Goal: Task Accomplishment & Management: Complete application form

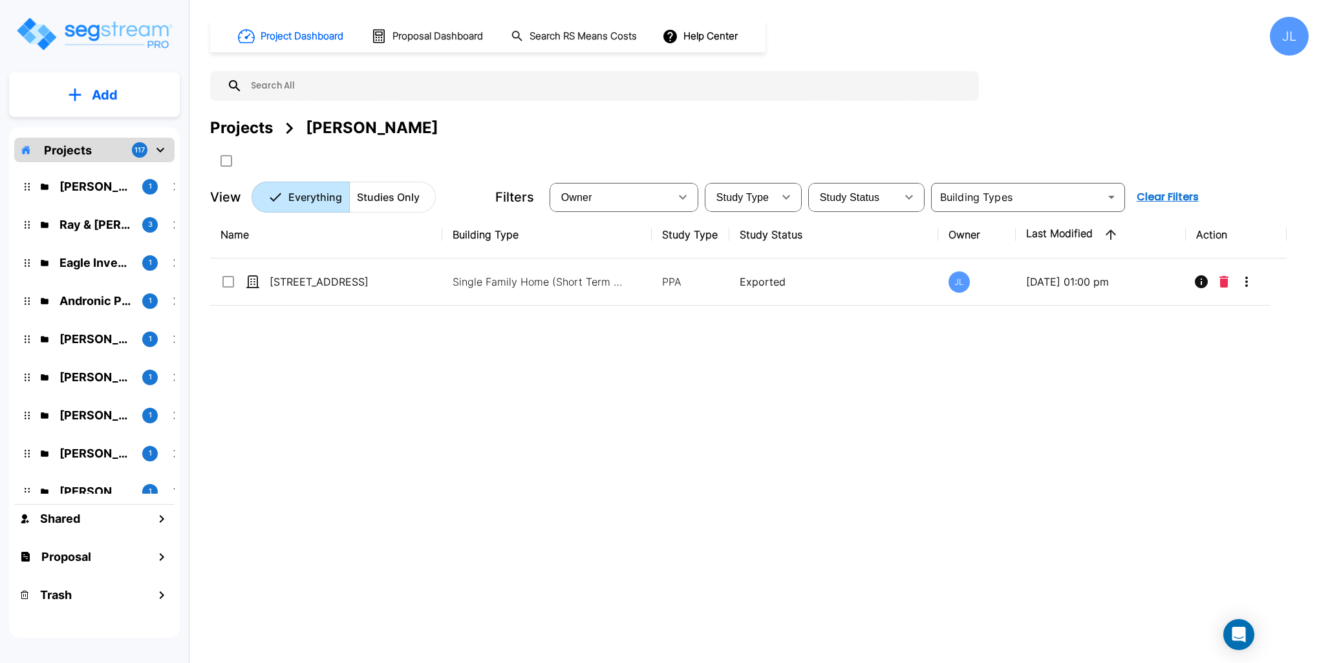
click at [252, 127] on div "Projects" at bounding box center [241, 127] width 63 height 23
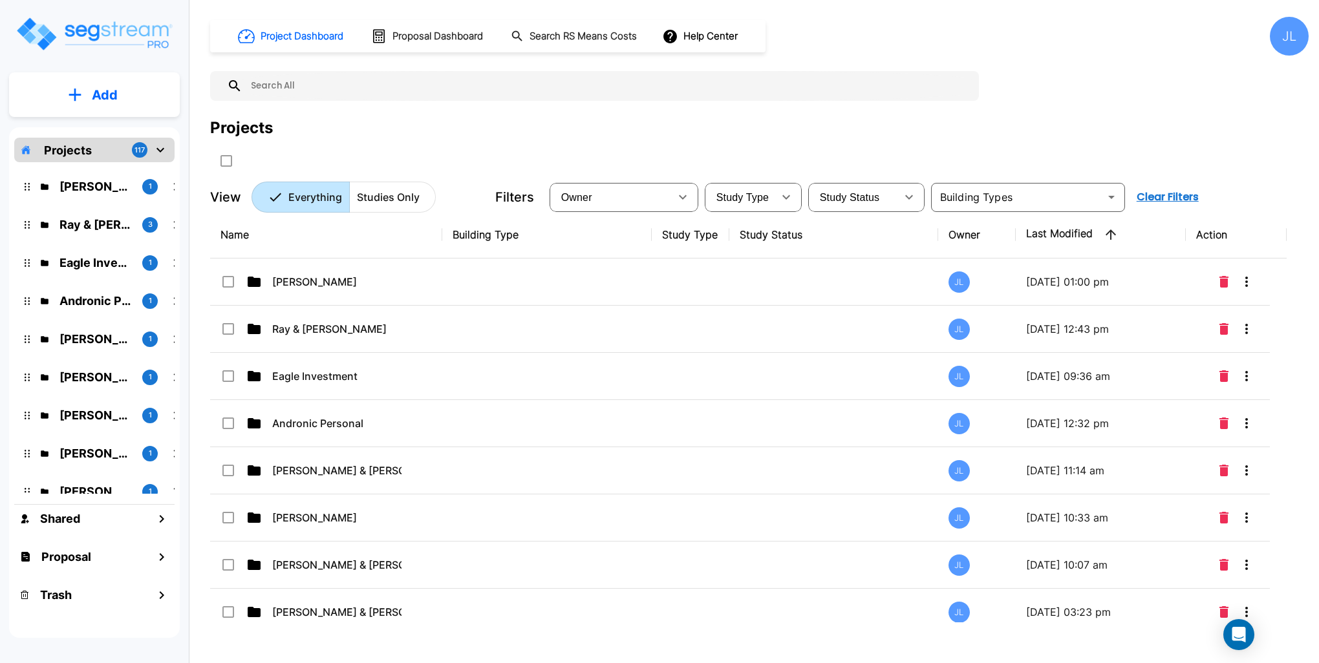
click at [112, 91] on p "Add" at bounding box center [105, 94] width 26 height 19
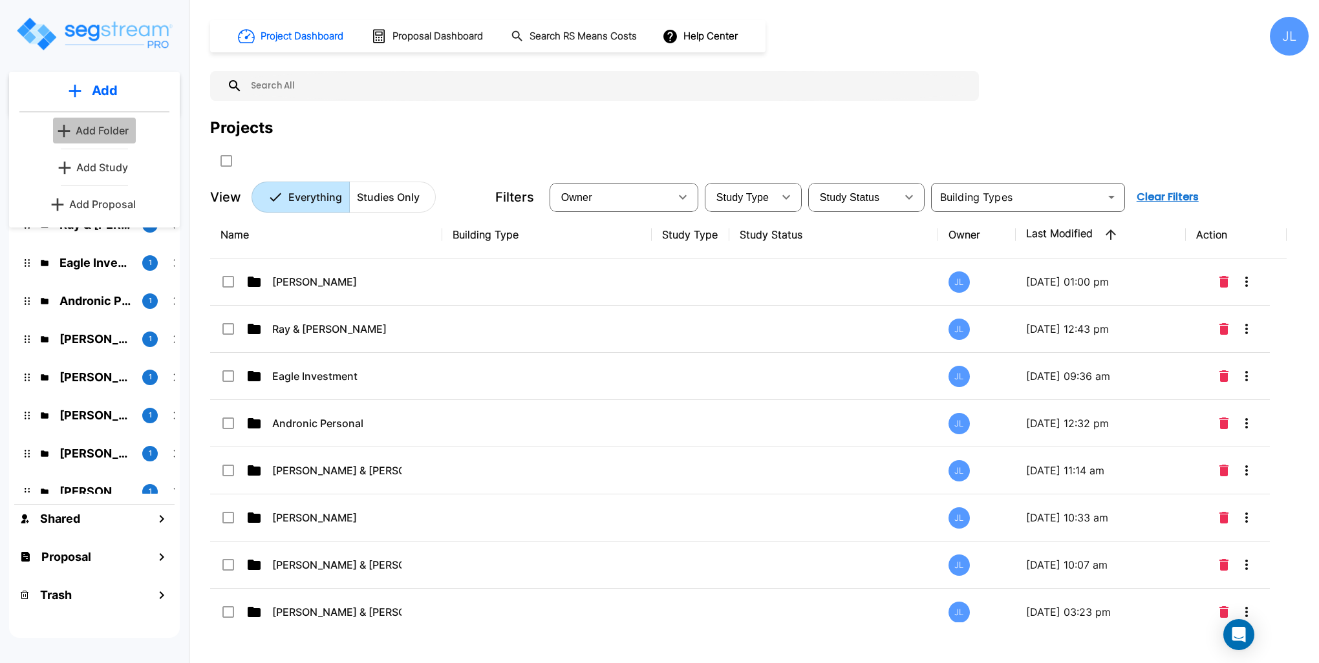
click at [110, 131] on p "Add Folder" at bounding box center [102, 131] width 53 height 16
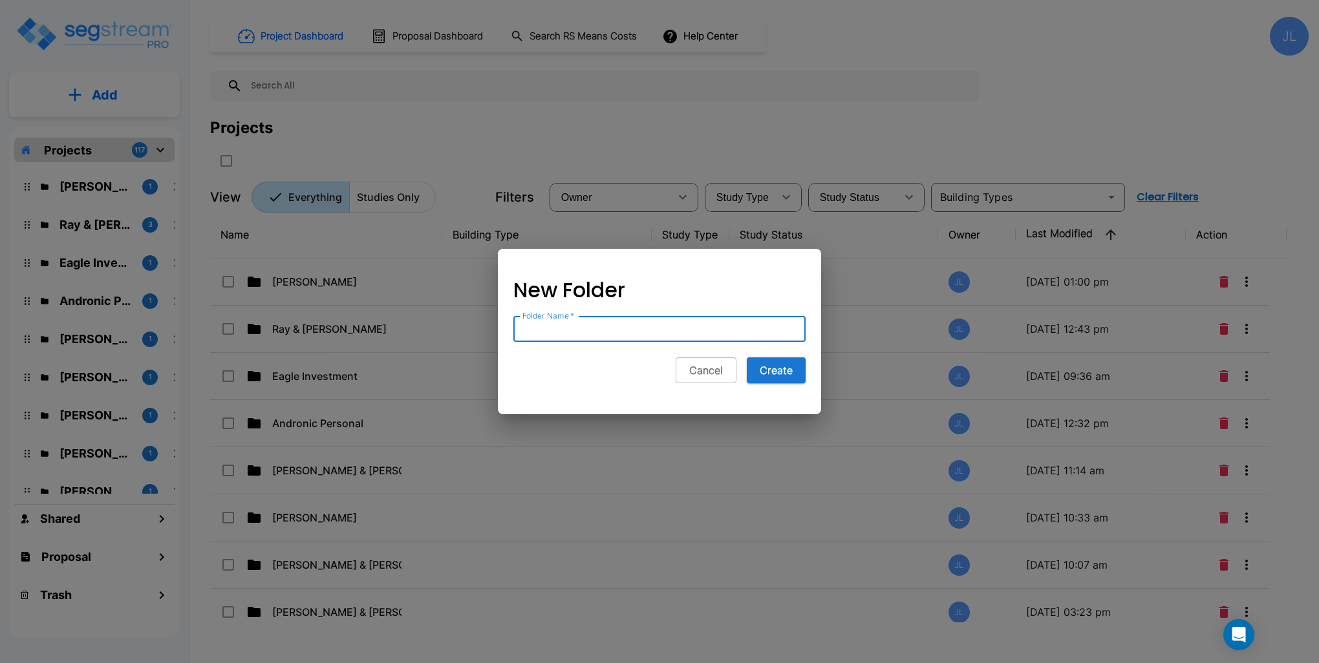
click at [604, 332] on input "Folder Name   *" at bounding box center [659, 329] width 292 height 26
type input "Gregg Goff"
click at [747, 357] on button "Create" at bounding box center [776, 370] width 59 height 26
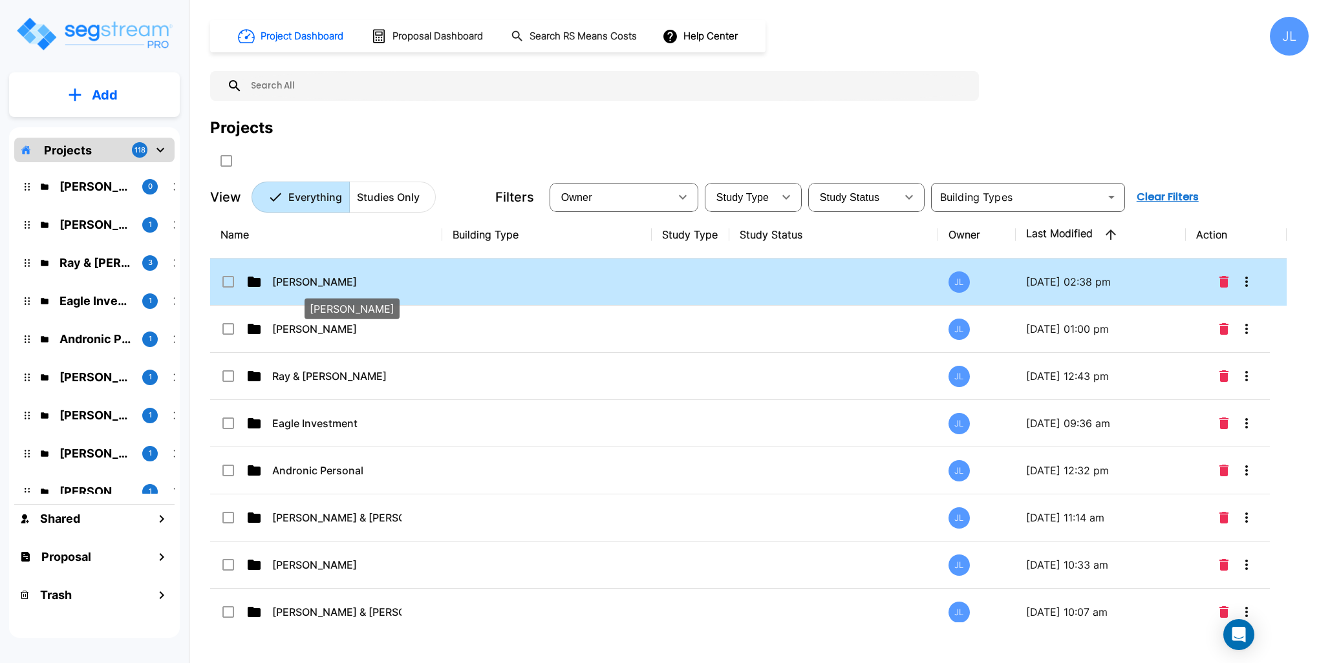
click at [299, 277] on p "[PERSON_NAME]" at bounding box center [336, 282] width 129 height 16
checkbox input "true"
click at [299, 277] on p "[PERSON_NAME]" at bounding box center [336, 282] width 129 height 16
click at [300, 277] on p "[PERSON_NAME]" at bounding box center [336, 282] width 129 height 16
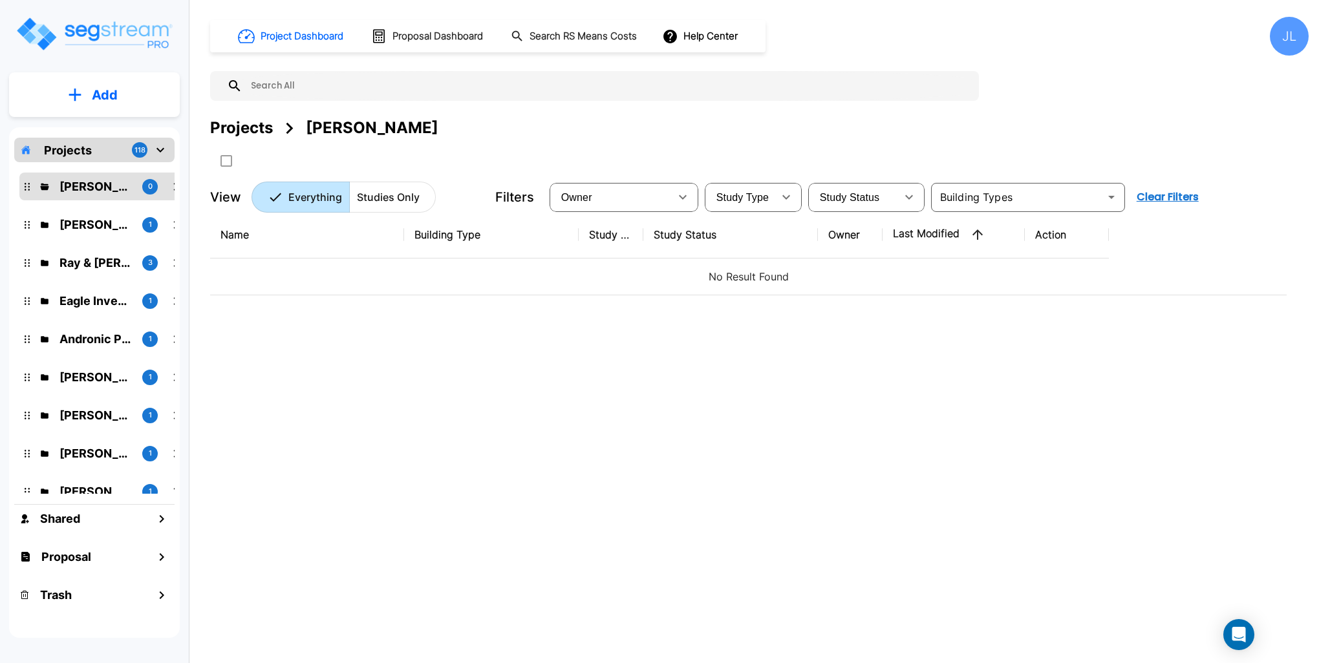
click at [147, 94] on button "Add" at bounding box center [94, 94] width 171 height 37
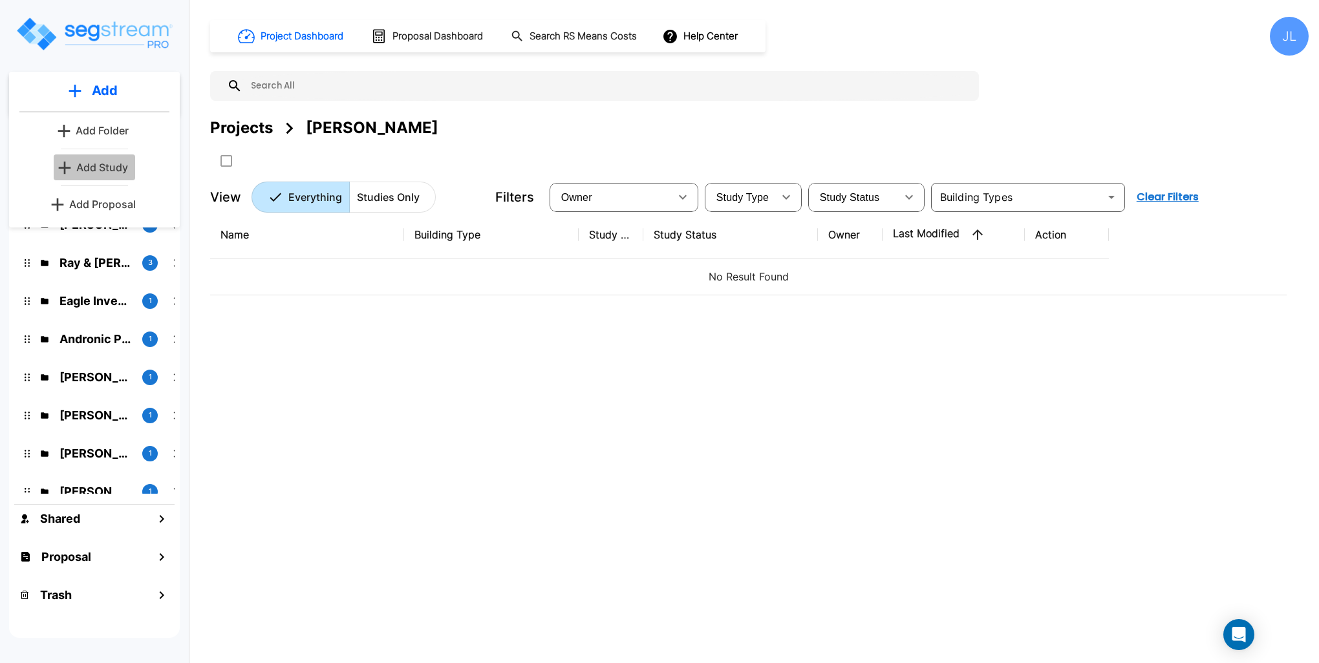
click at [107, 169] on p "Add Study" at bounding box center [102, 168] width 52 height 16
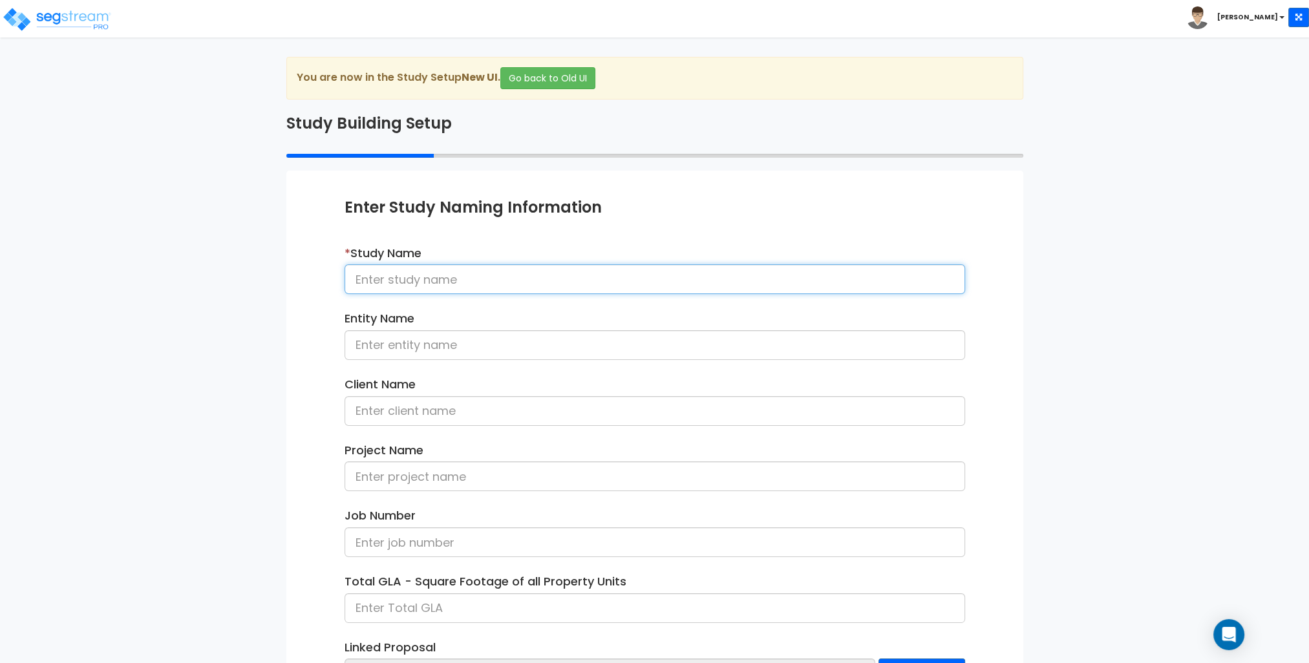
drag, startPoint x: 388, startPoint y: 281, endPoint x: 398, endPoint y: 273, distance: 12.4
click at [388, 281] on input at bounding box center [655, 279] width 620 height 30
click at [468, 281] on input "750 W Morehead" at bounding box center [655, 279] width 620 height 30
click at [468, 280] on input "750 W Morehead" at bounding box center [655, 279] width 620 height 30
click at [468, 279] on input "750 W Morehead" at bounding box center [655, 279] width 620 height 30
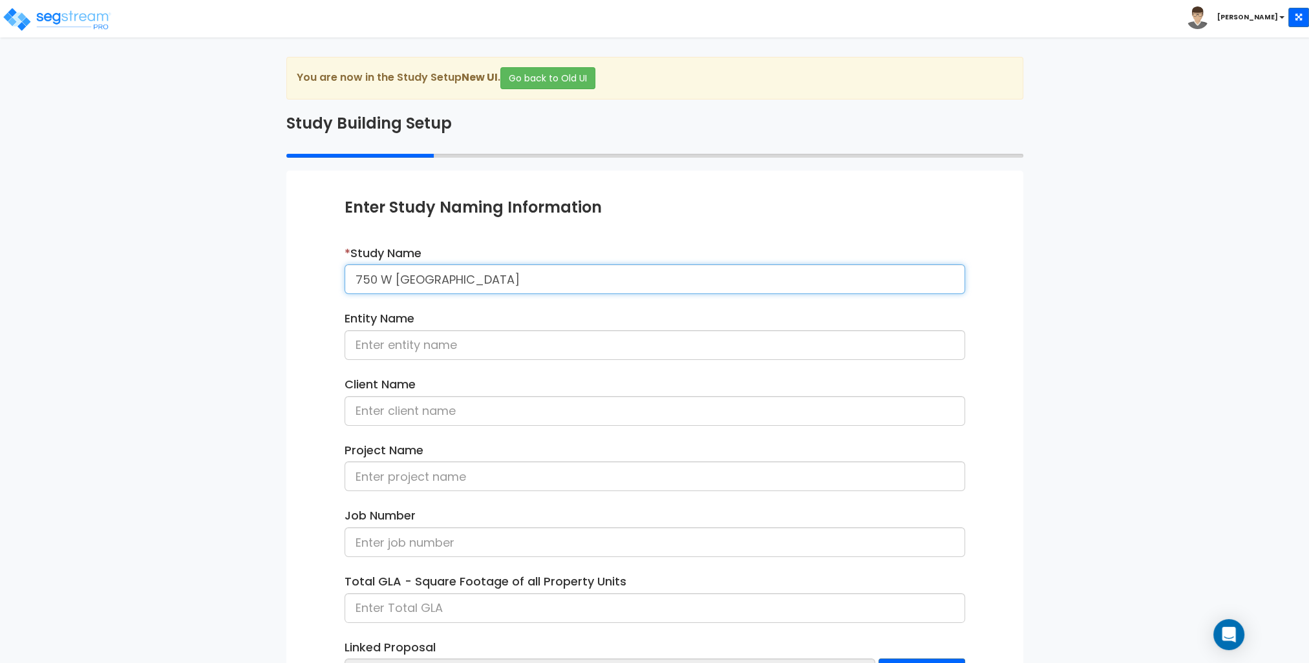
paste input "St, Charlotte, NC 28208"
type input "[STREET_ADDRESS][PERSON_NAME]"
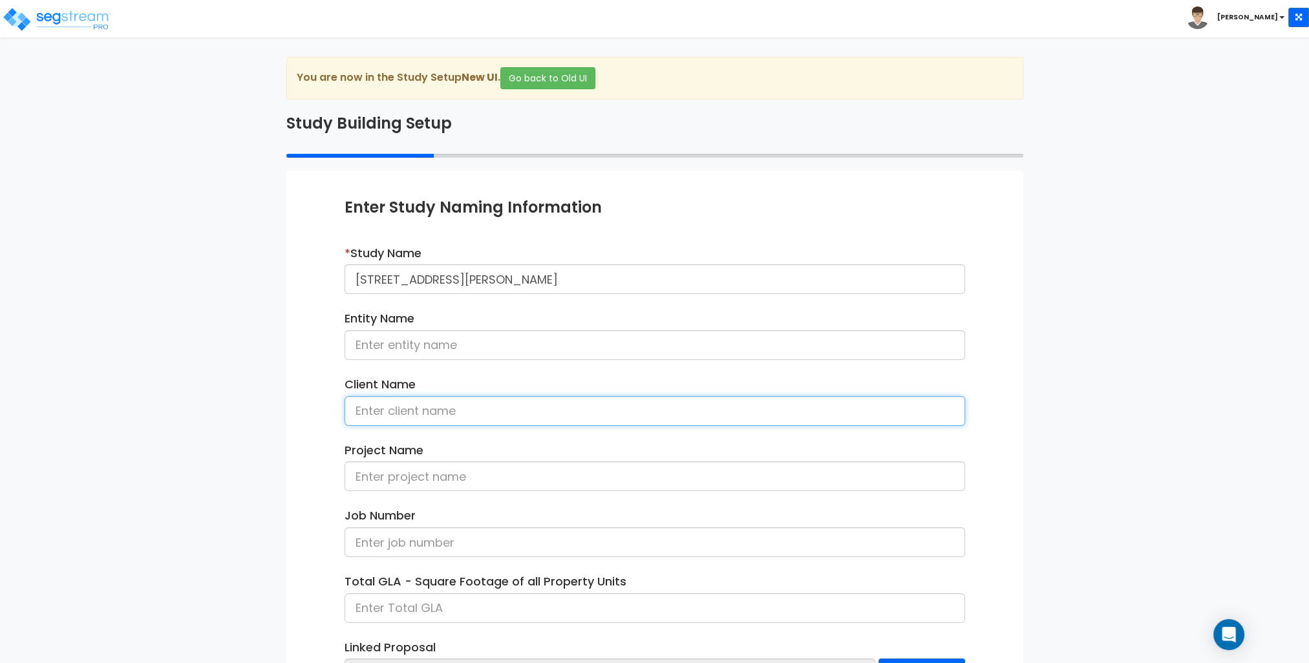
click at [396, 404] on input at bounding box center [655, 411] width 620 height 30
type input "[PERSON_NAME]"
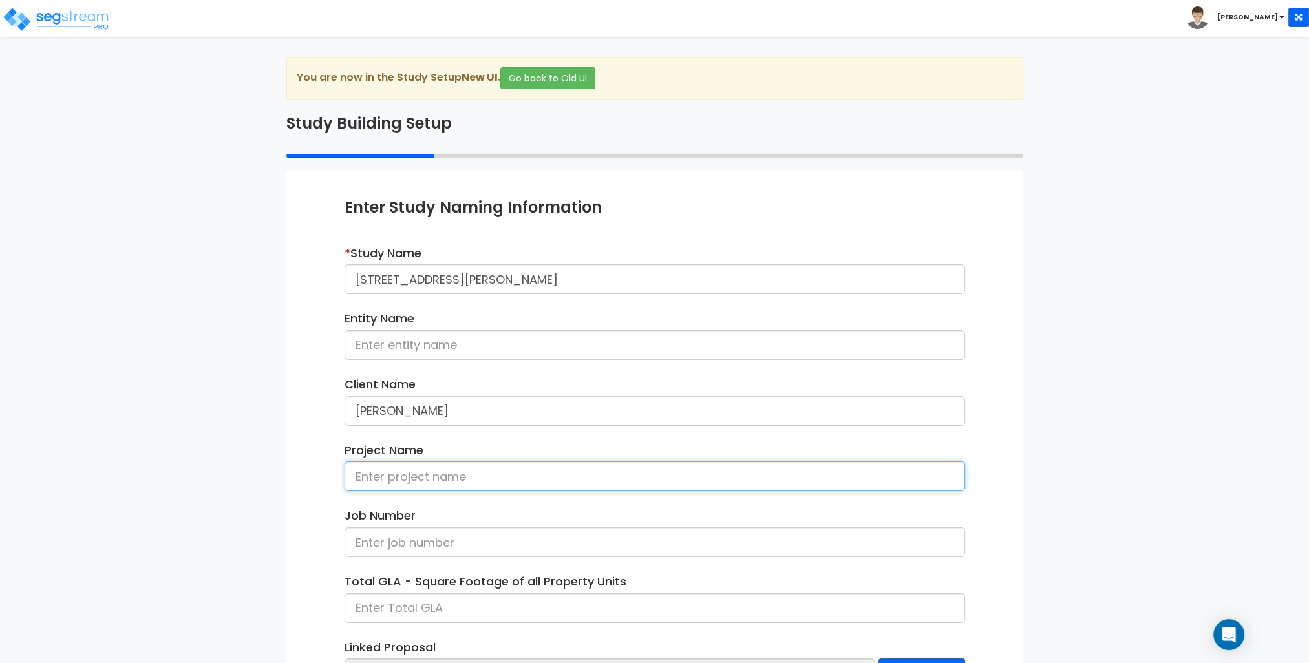
paste input "[STREET_ADDRESS][PERSON_NAME]"
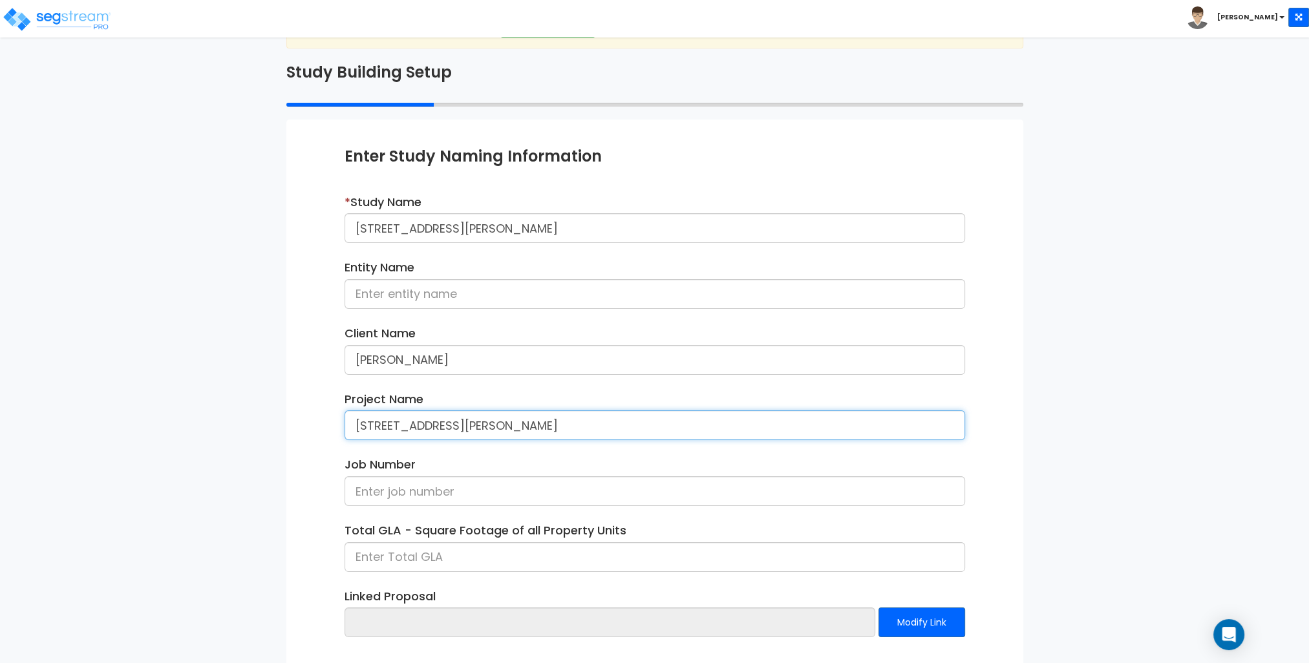
scroll to position [109, 0]
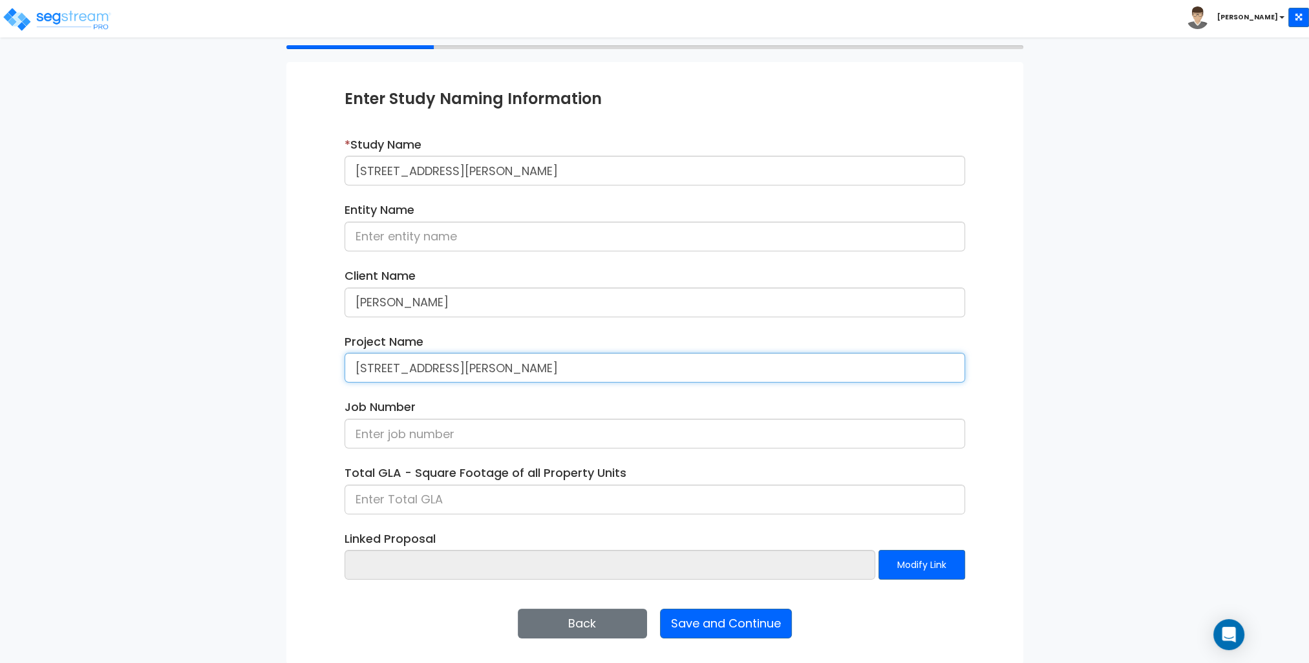
type input "[STREET_ADDRESS][PERSON_NAME]"
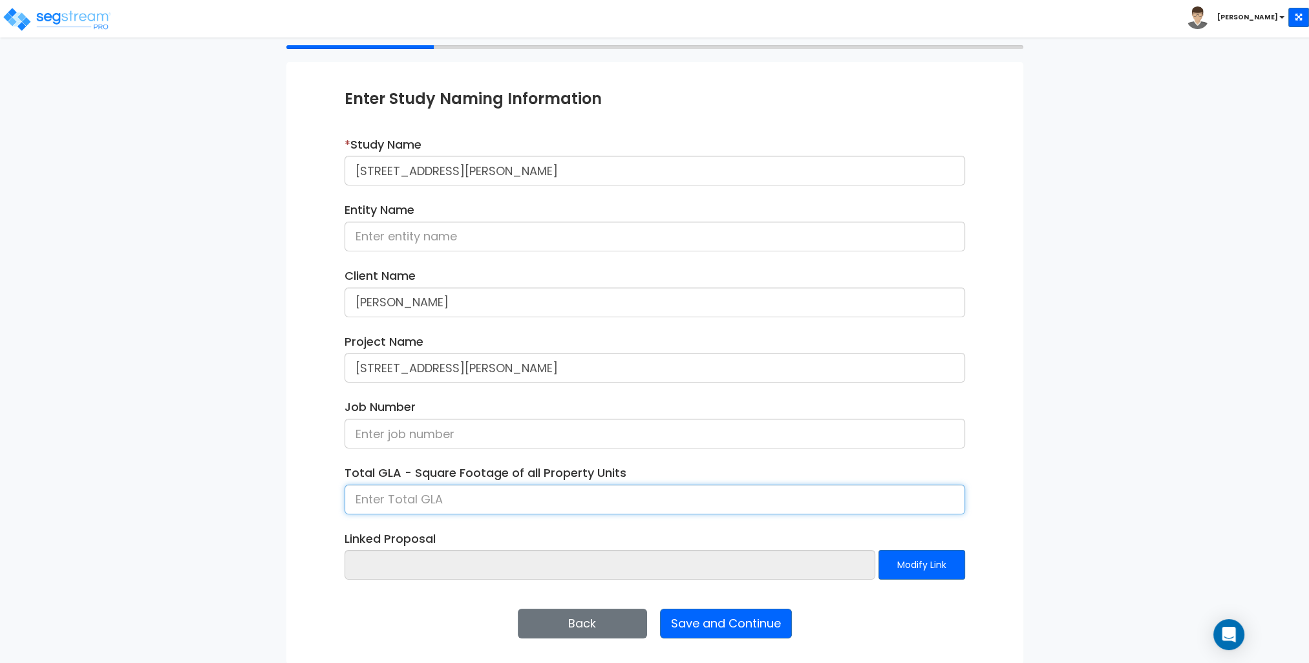
click at [410, 495] on input at bounding box center [655, 500] width 620 height 30
type input "1,828"
click at [302, 388] on div "Enter Study Naming Information * Study Name [STREET_ADDRESS][PERSON_NAME] Entit…" at bounding box center [654, 363] width 737 height 602
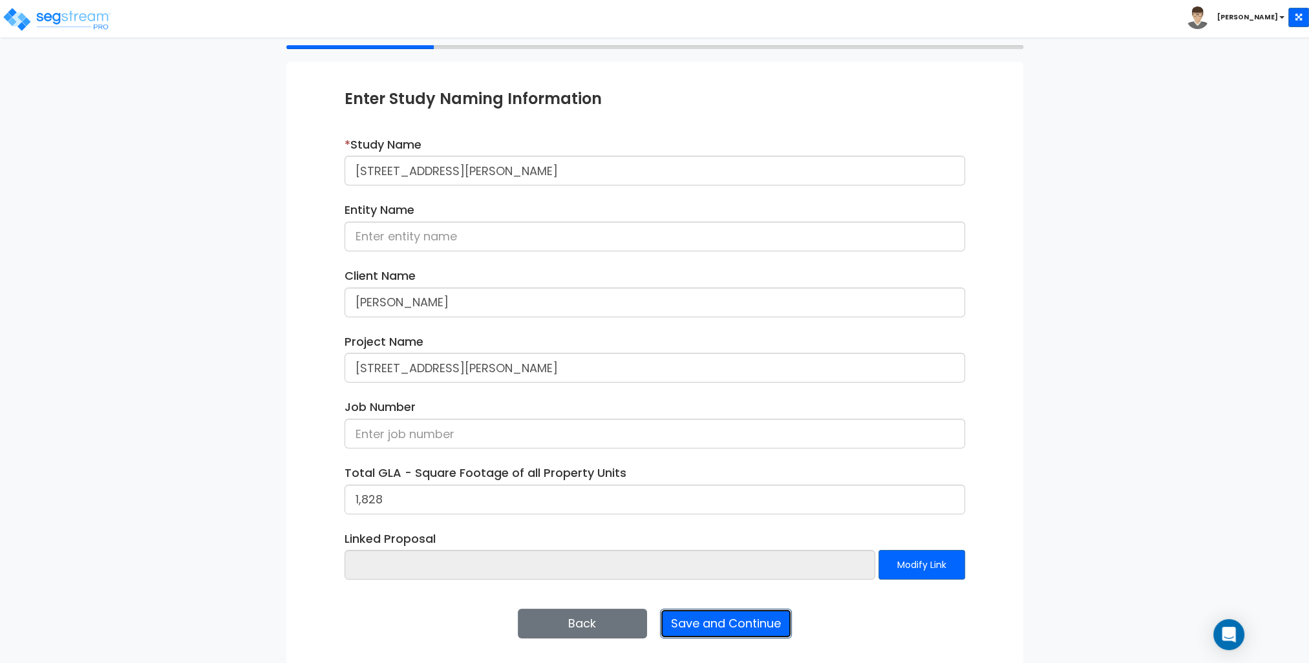
click at [748, 622] on button "Save and Continue" at bounding box center [726, 624] width 132 height 30
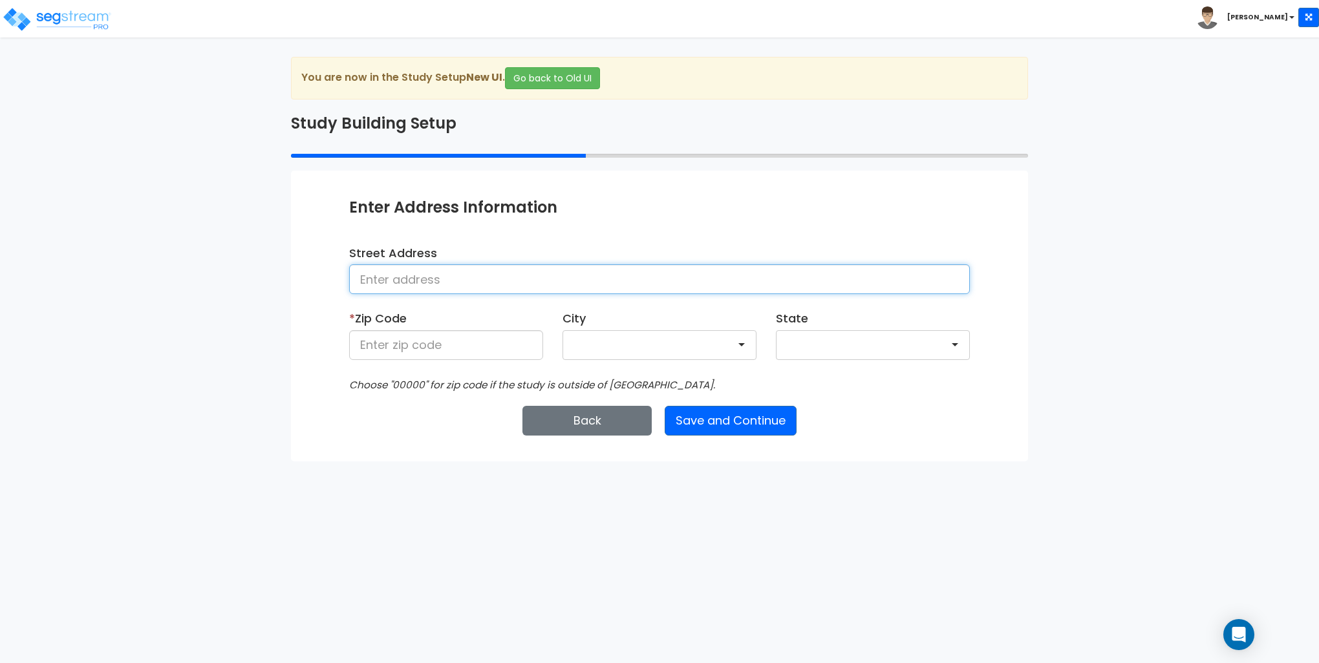
click at [401, 273] on input at bounding box center [659, 279] width 620 height 30
type input "[STREET_ADDRESS][PERSON_NAME]"
click at [452, 345] on input at bounding box center [446, 345] width 194 height 30
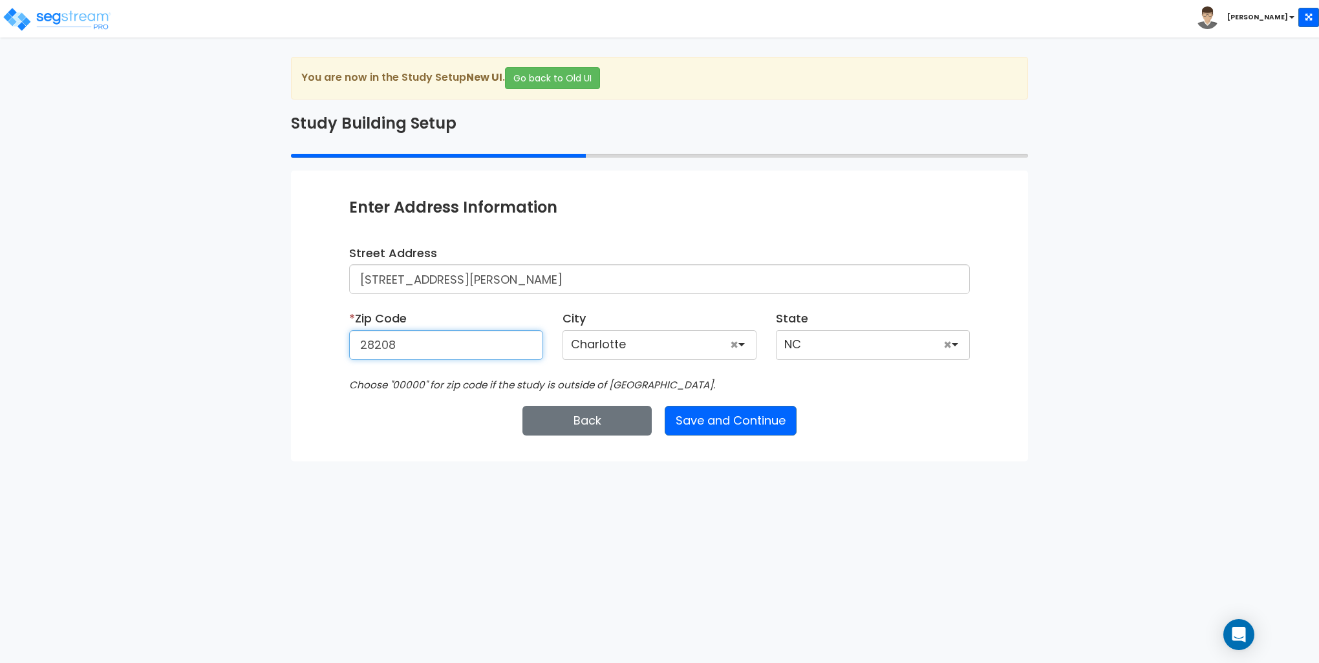
type input "28208"
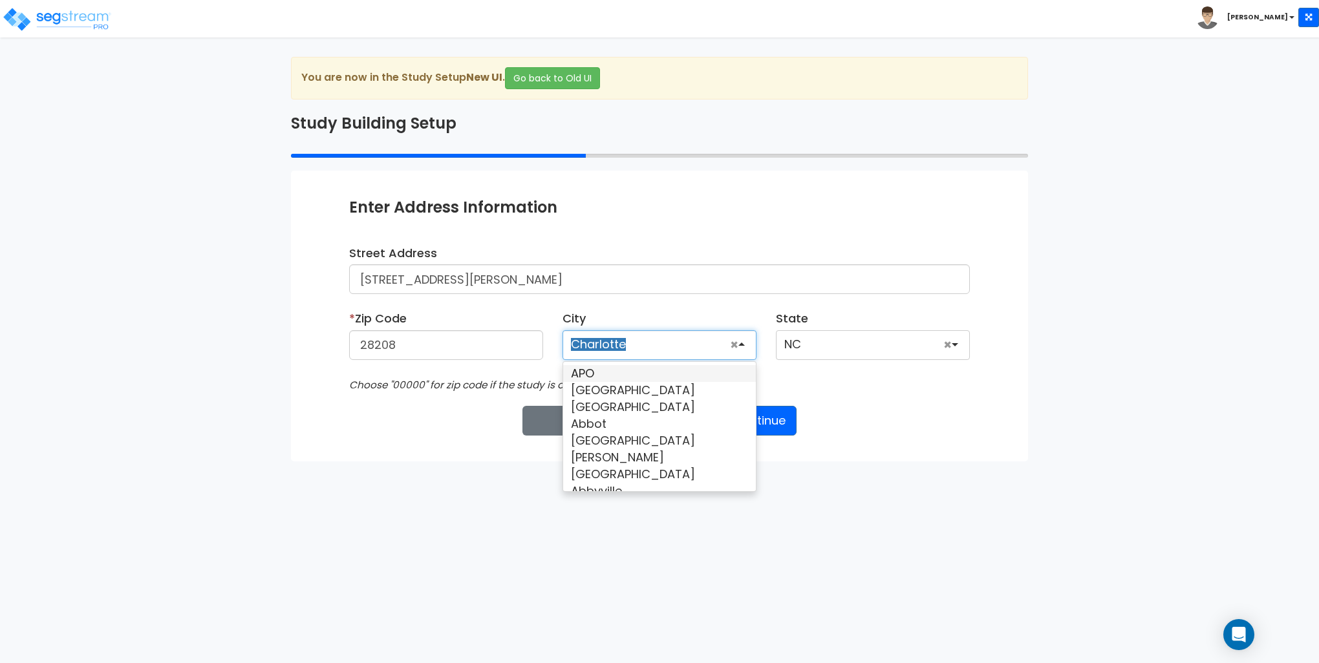
click at [920, 446] on div "Enter Study Naming Information * Study Name 750 W Morehead St, Charlotte, NC 28…" at bounding box center [659, 316] width 737 height 290
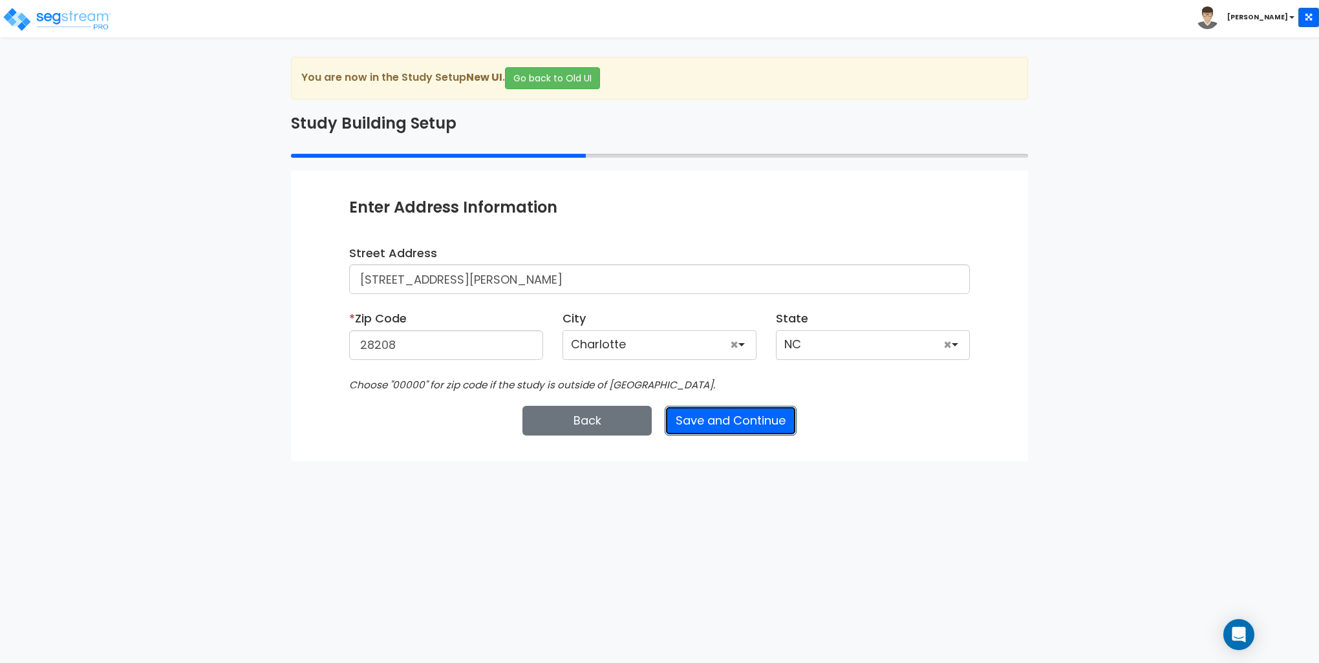
click at [754, 419] on button "Save and Continue" at bounding box center [730, 421] width 132 height 30
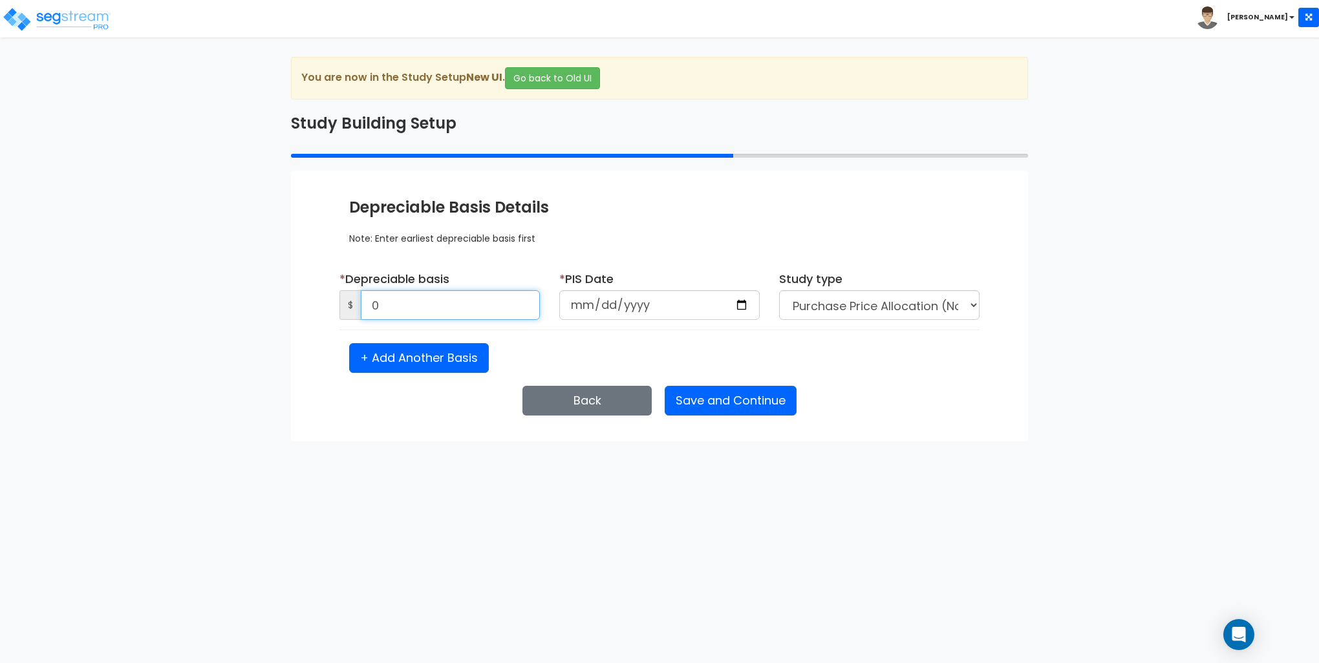
click at [454, 297] on input "0" at bounding box center [450, 305] width 179 height 30
type input "376,226"
click at [585, 301] on input "date" at bounding box center [659, 305] width 200 height 30
type input "2019-06-17"
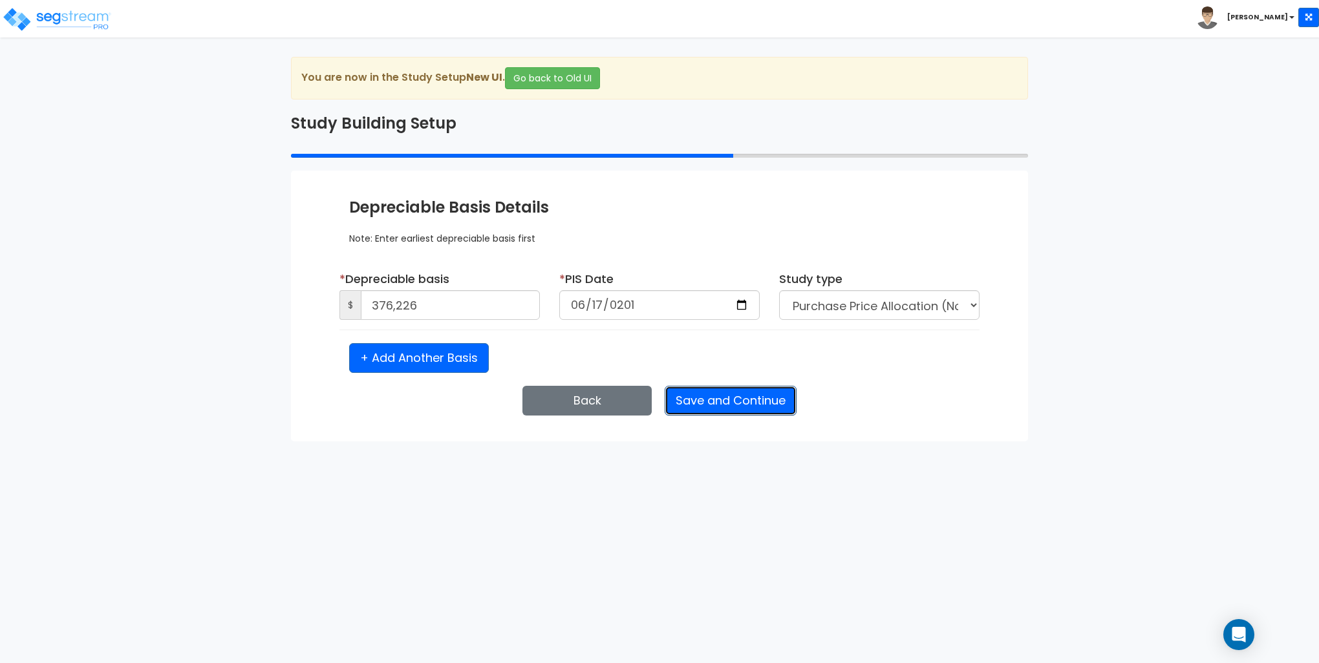
click at [717, 403] on button "Save and Continue" at bounding box center [730, 401] width 132 height 30
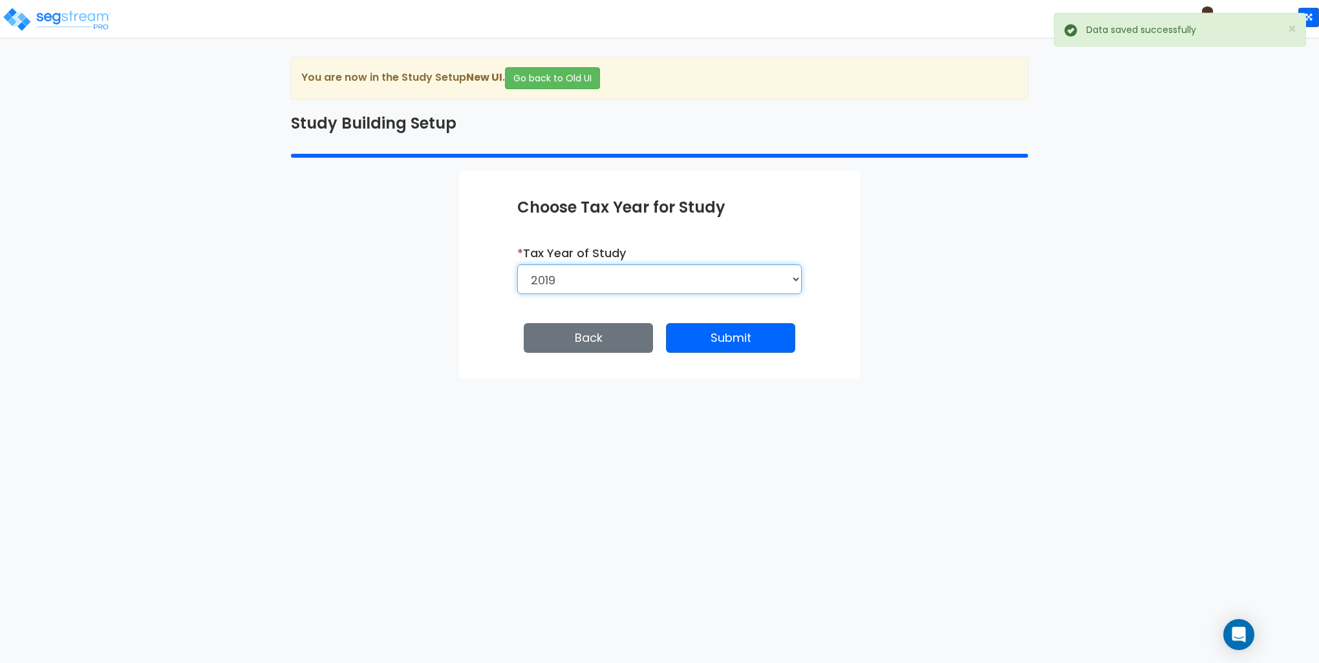
click at [684, 283] on select "2026 2025 2024 2023 2022 2021 2020 2019" at bounding box center [659, 279] width 284 height 30
select select "2024"
click at [517, 264] on select "2026 2025 2024 2023 2022 2021 2020 2019" at bounding box center [659, 279] width 284 height 30
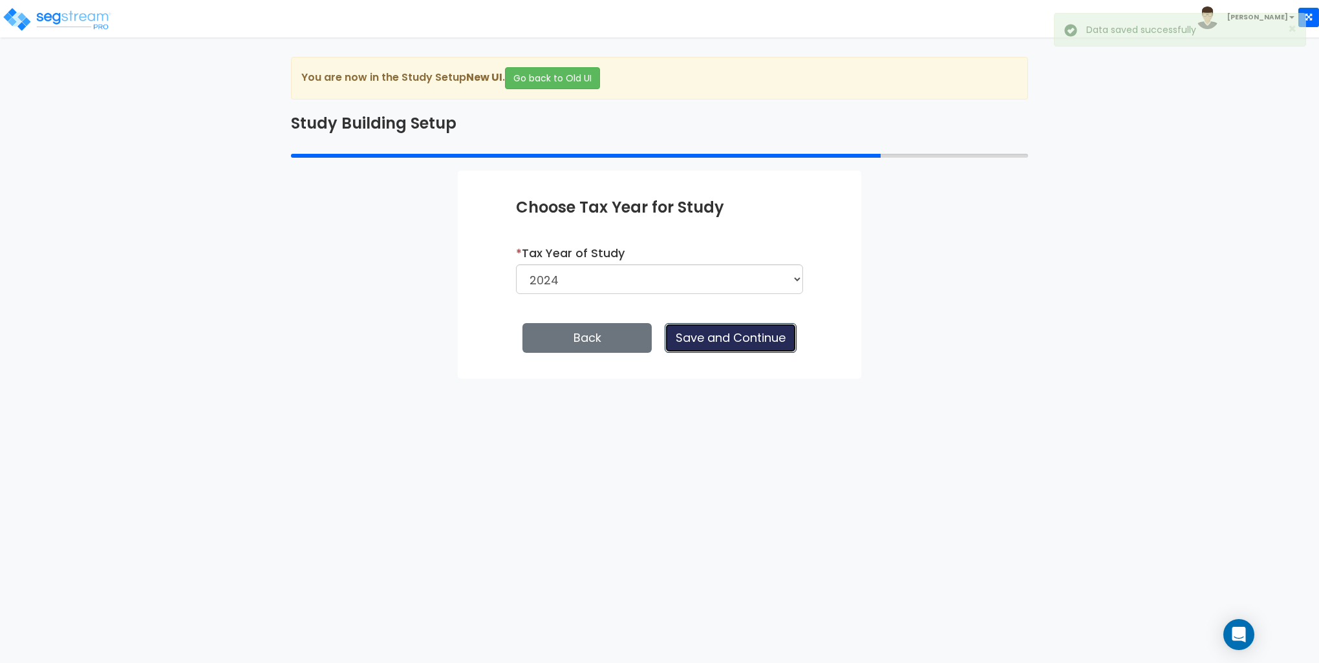
click at [723, 337] on button "Save and Continue" at bounding box center [730, 338] width 132 height 30
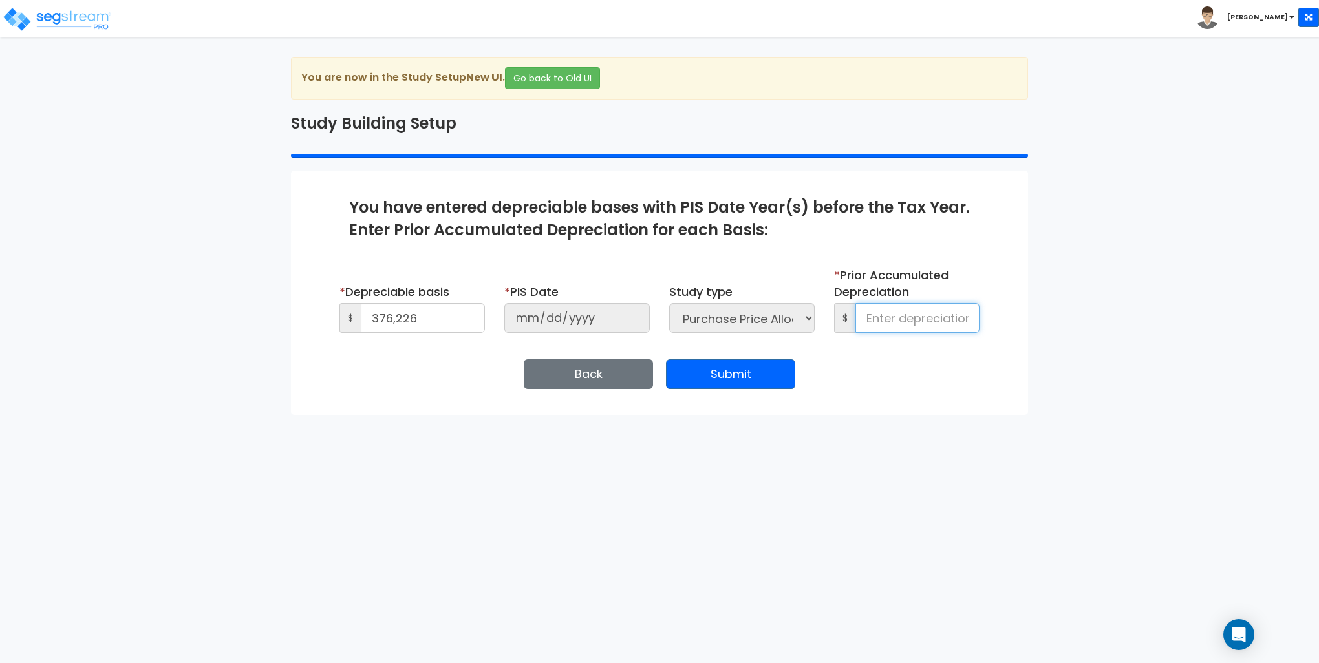
click at [887, 319] on input at bounding box center [917, 318] width 124 height 30
type input "332,194"
click at [762, 366] on button "Submit" at bounding box center [730, 374] width 129 height 30
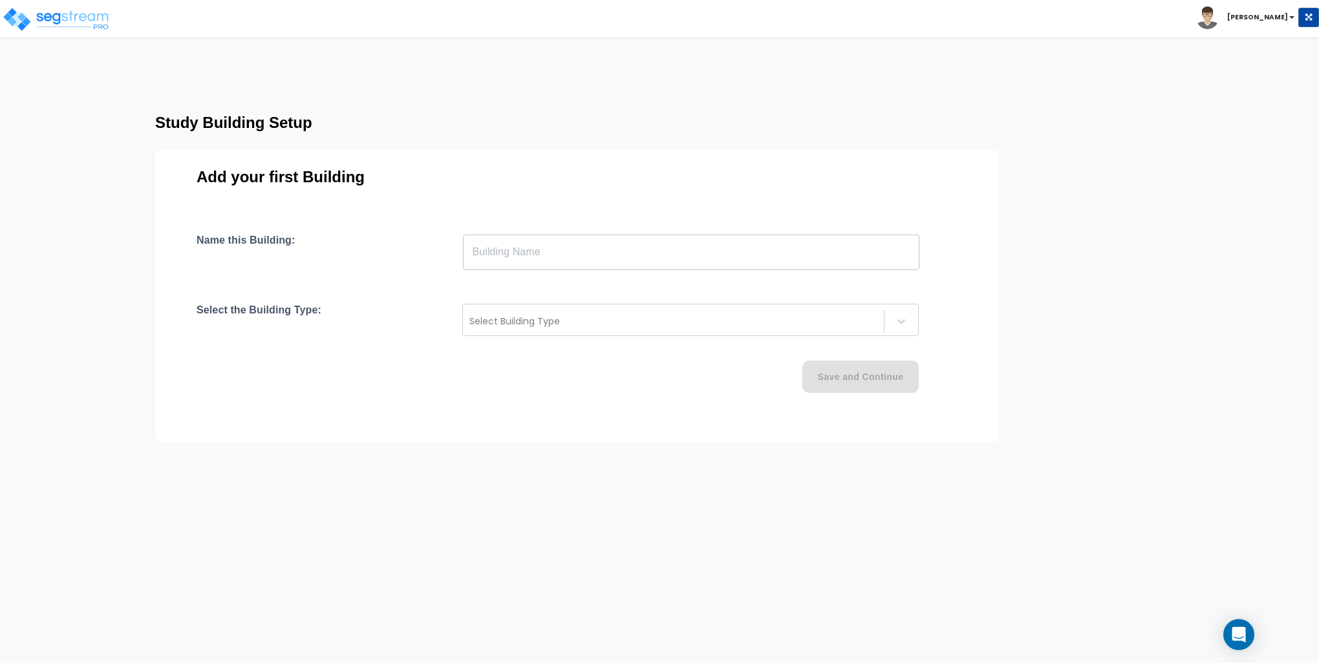
click at [567, 253] on input "text" at bounding box center [691, 252] width 456 height 36
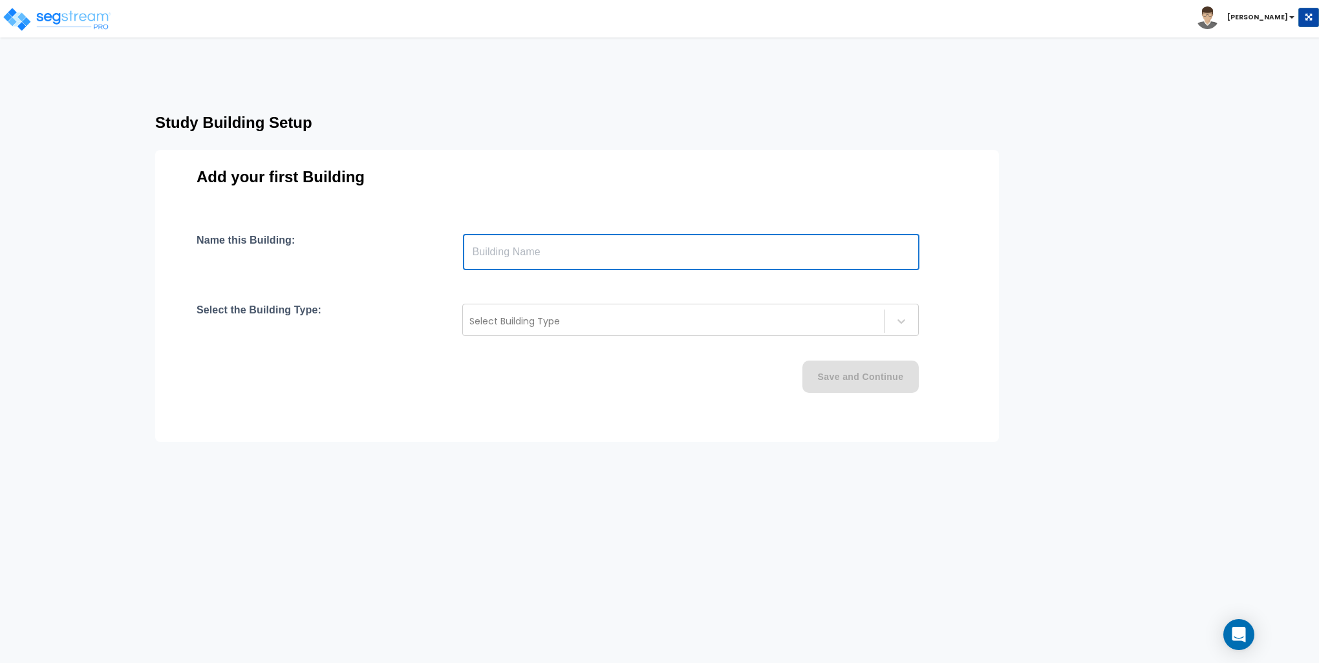
type input "Building"
click at [540, 307] on div "Select Building Type" at bounding box center [690, 320] width 456 height 32
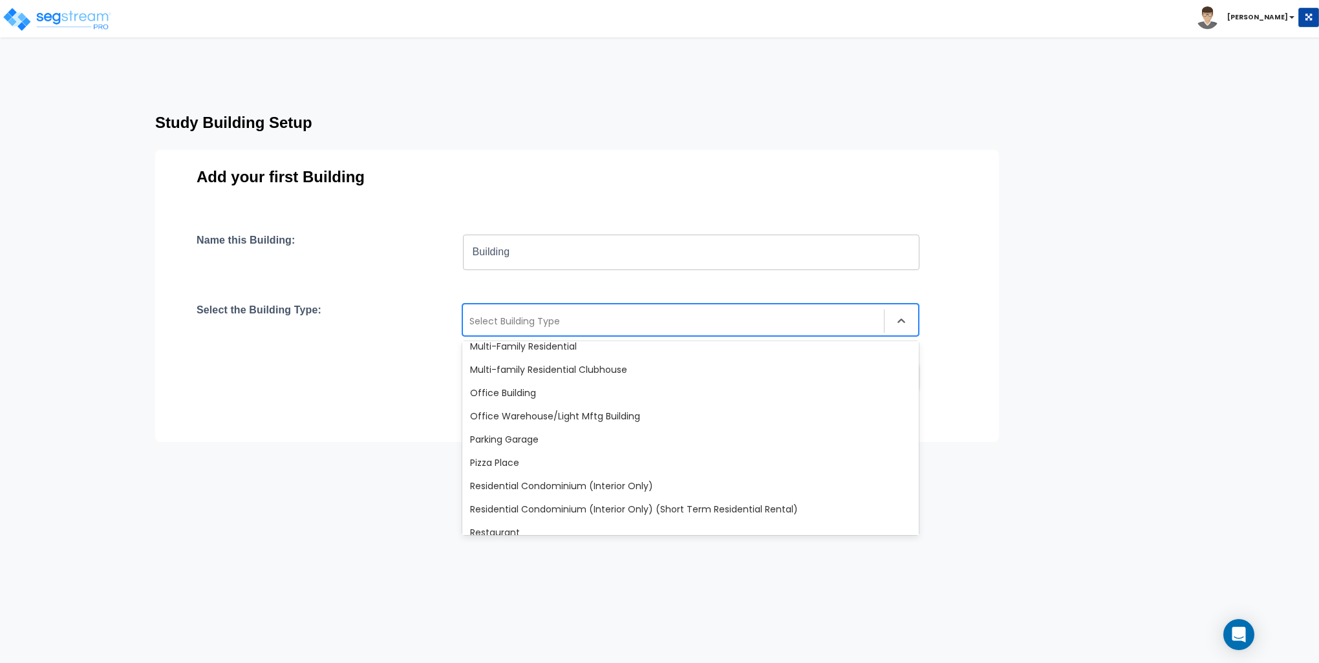
scroll to position [970, 0]
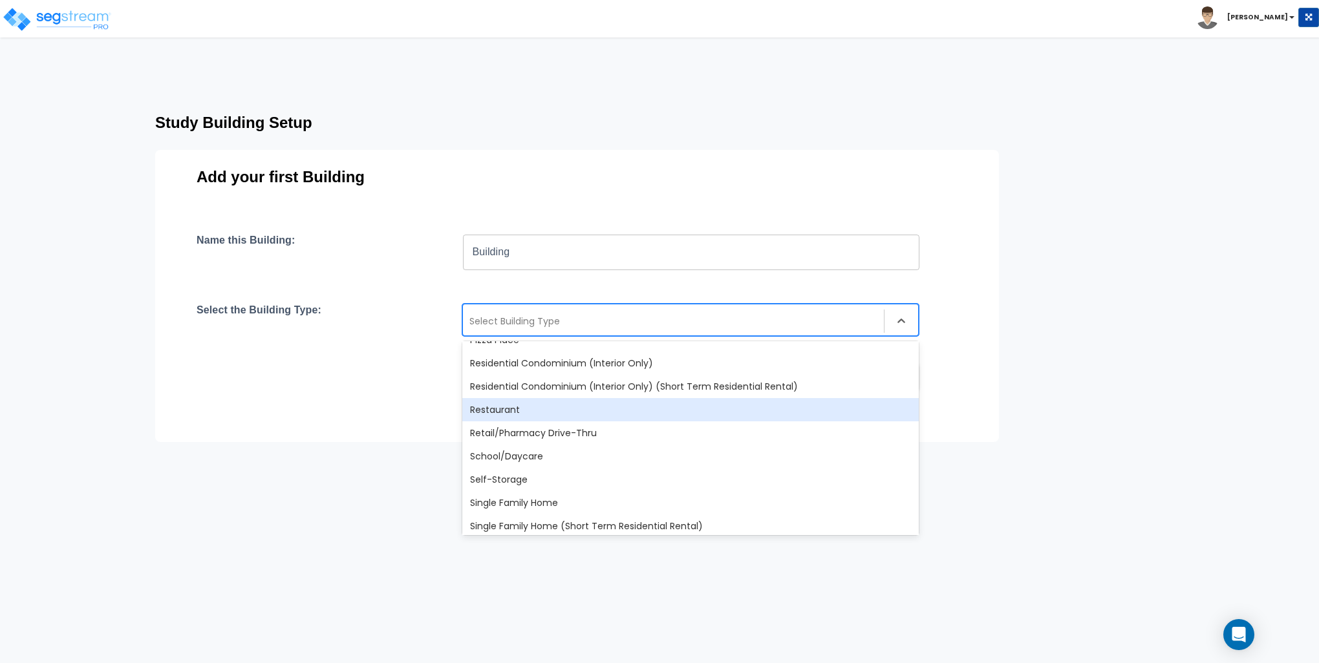
click at [569, 398] on div "Restaurant" at bounding box center [690, 409] width 456 height 23
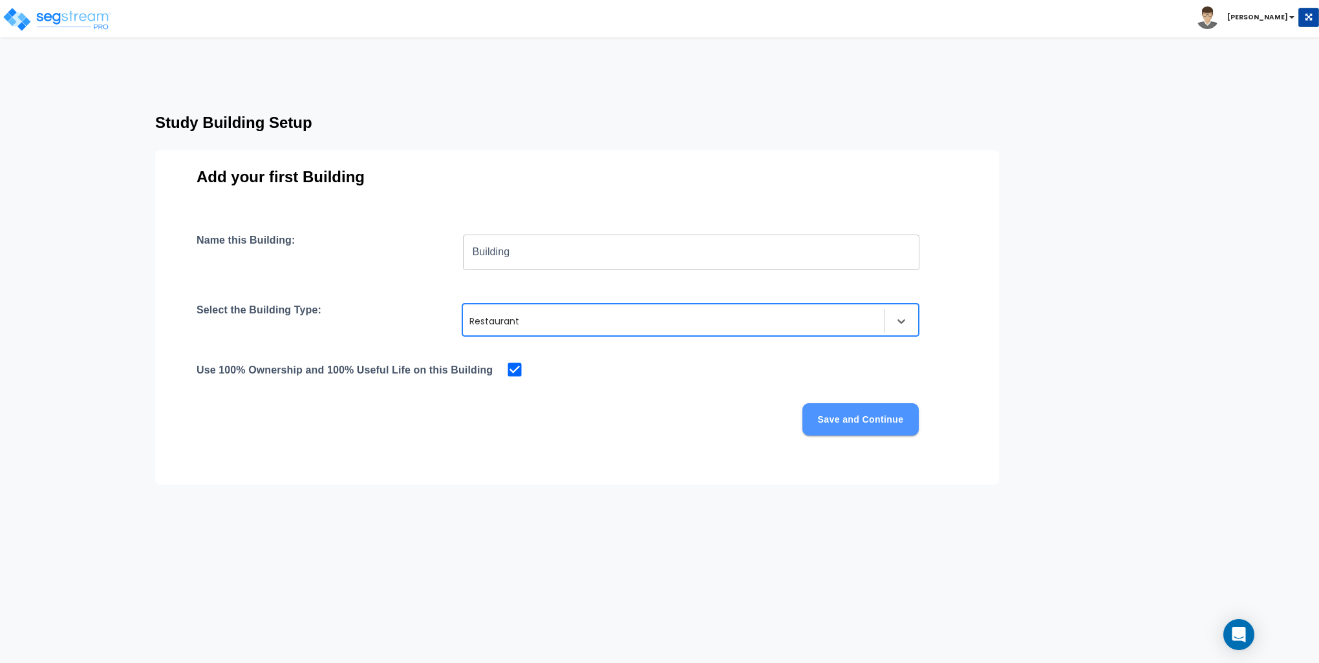
click at [854, 416] on button "Save and Continue" at bounding box center [860, 419] width 116 height 32
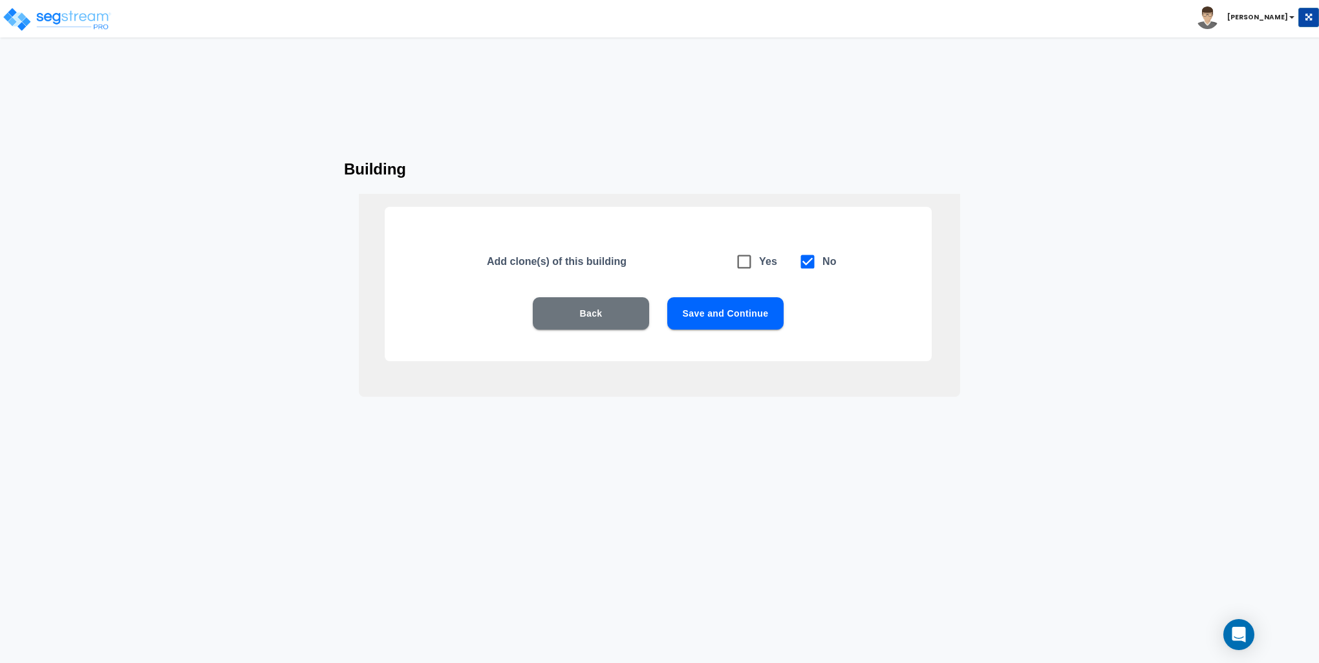
click at [704, 299] on button "Save and Continue" at bounding box center [725, 313] width 116 height 32
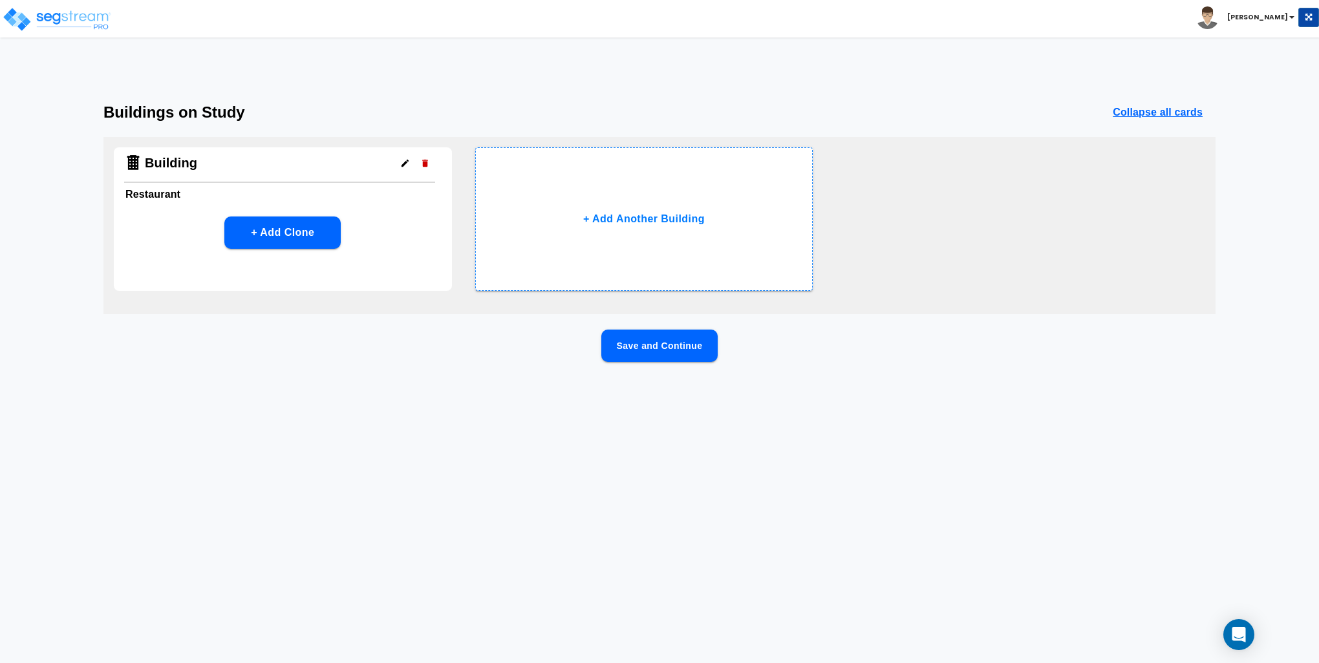
click at [661, 356] on button "Save and Continue" at bounding box center [659, 346] width 116 height 32
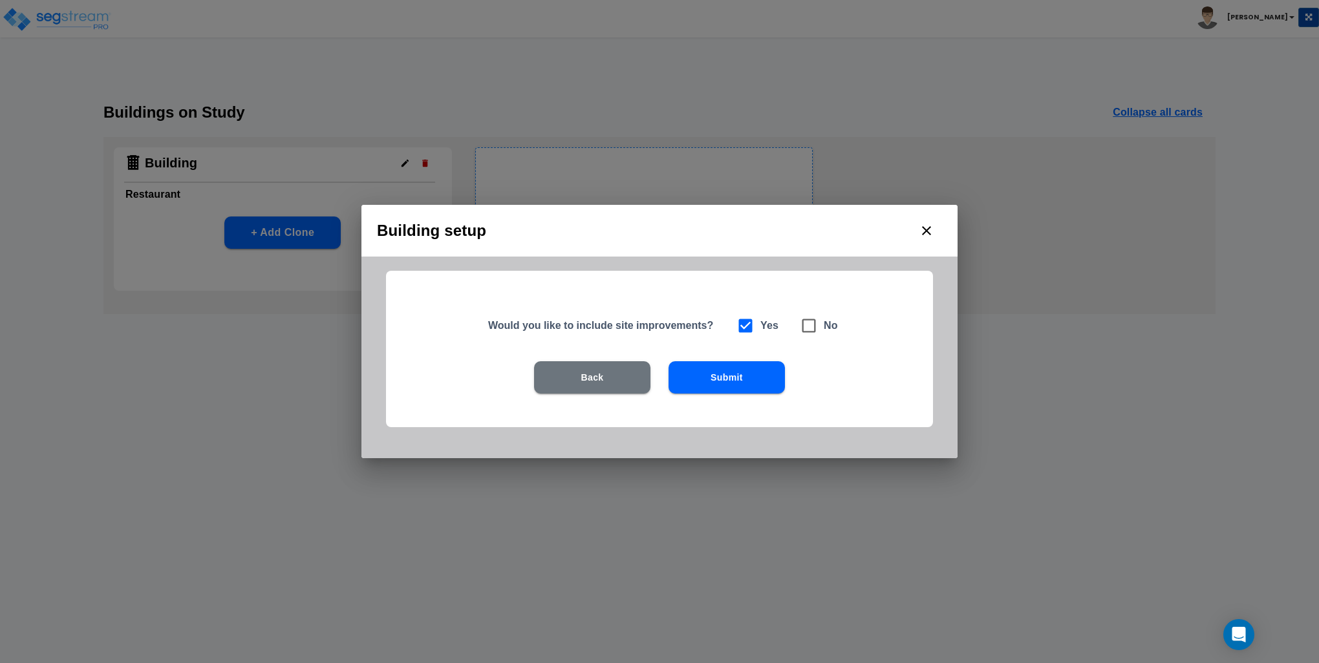
click at [779, 381] on button "Submit" at bounding box center [726, 377] width 116 height 32
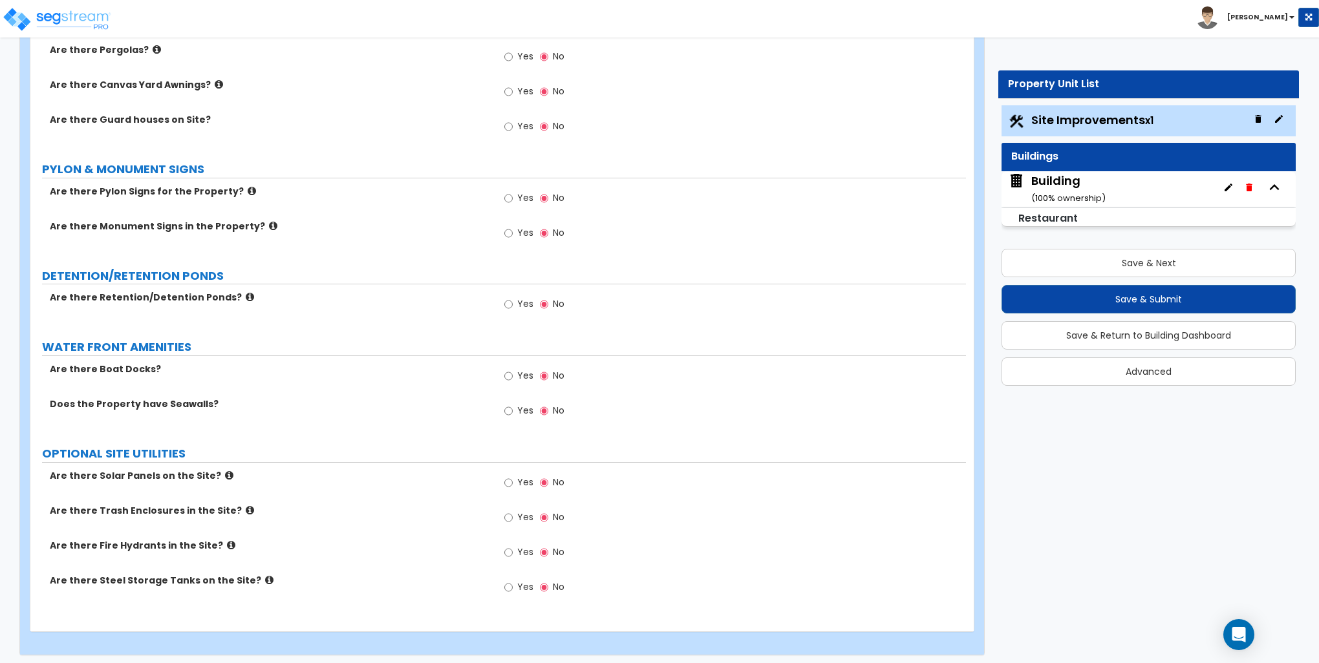
scroll to position [1722, 0]
click at [1054, 184] on div "Building ( 100 % ownership)" at bounding box center [1068, 189] width 74 height 33
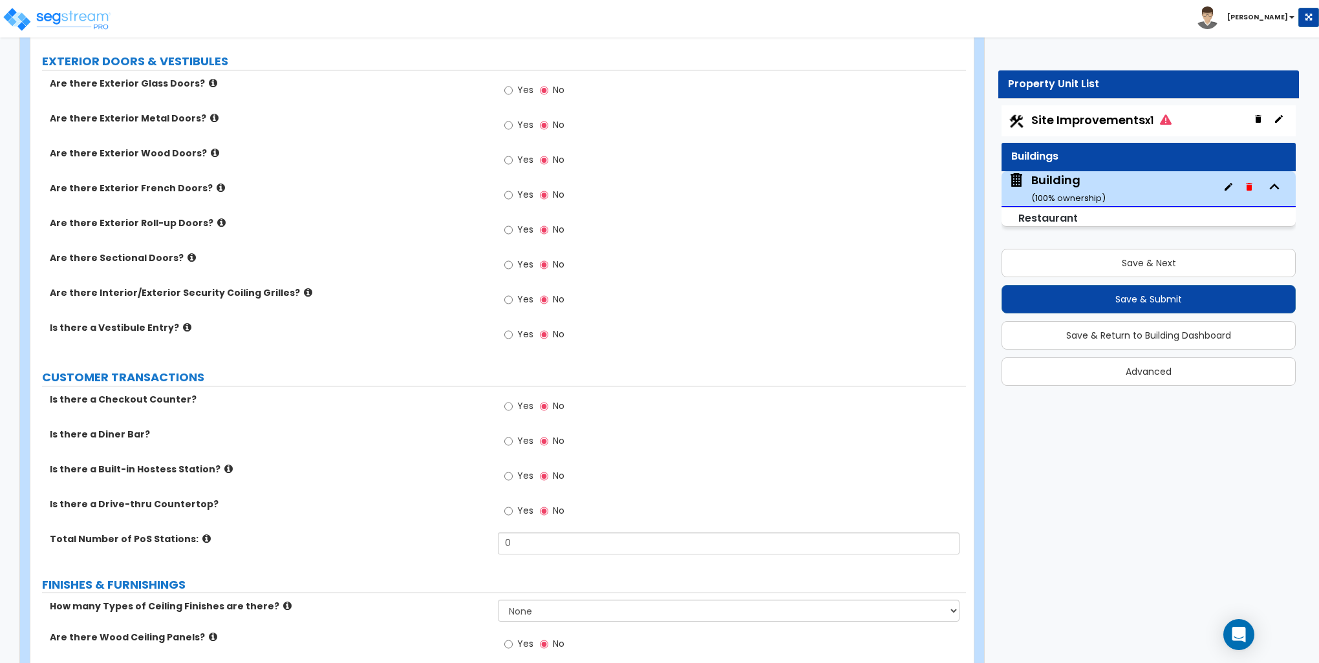
scroll to position [1099, 0]
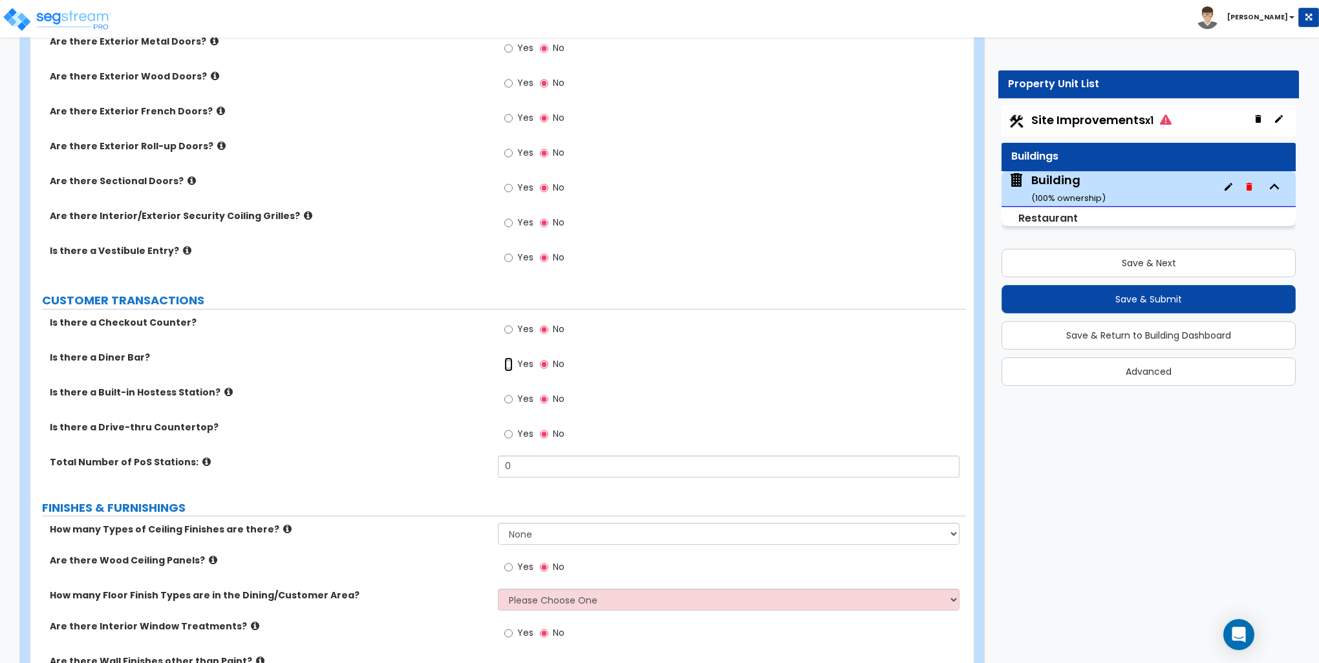
click at [507, 365] on input "Yes" at bounding box center [508, 364] width 8 height 14
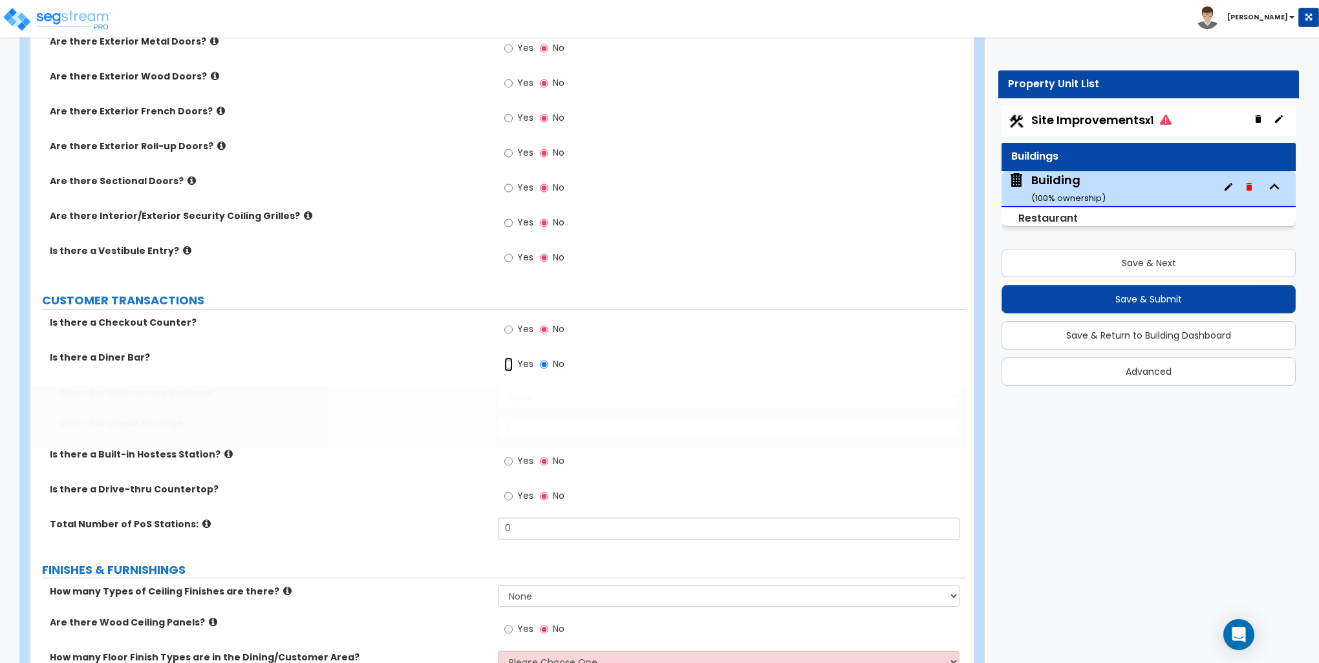
radio input "true"
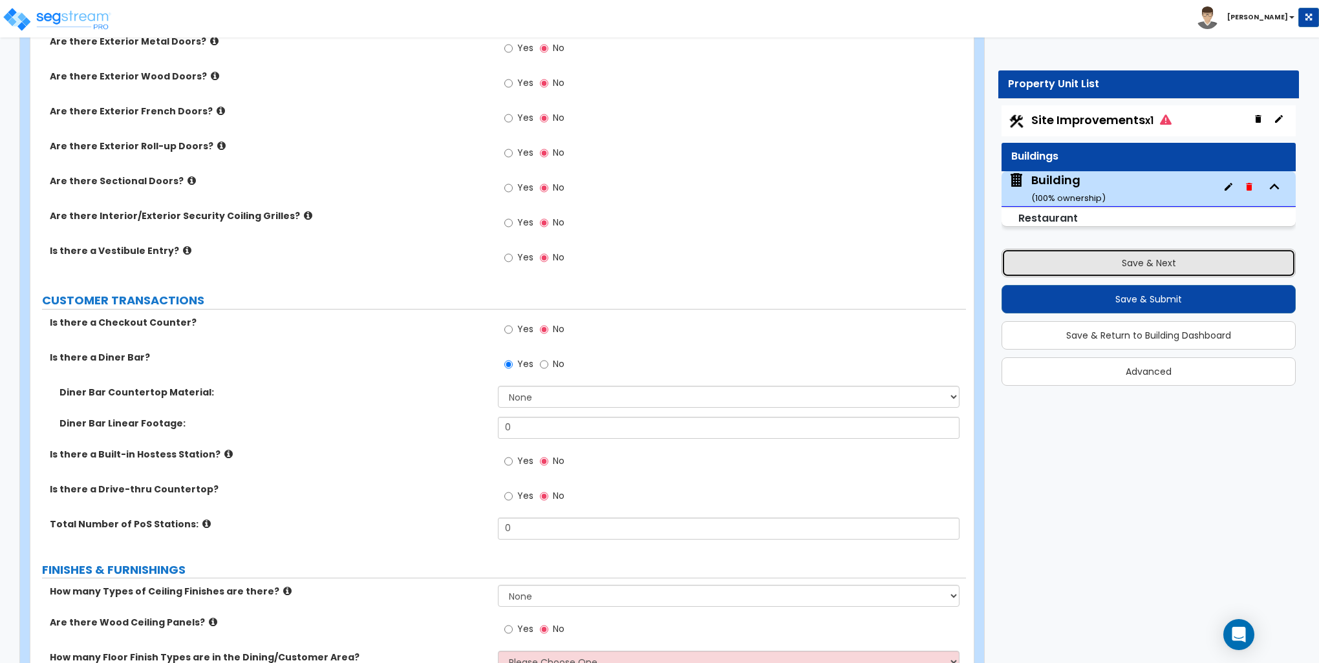
click at [1155, 260] on button "Save & Next" at bounding box center [1148, 263] width 294 height 28
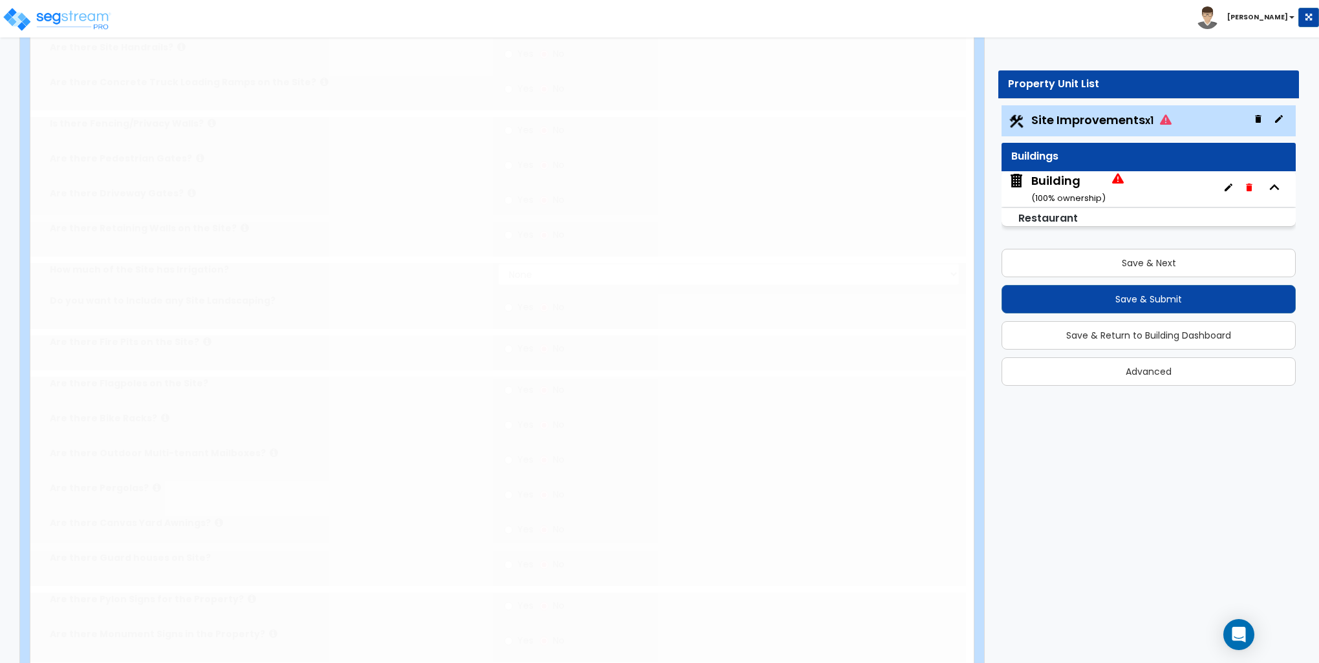
scroll to position [0, 0]
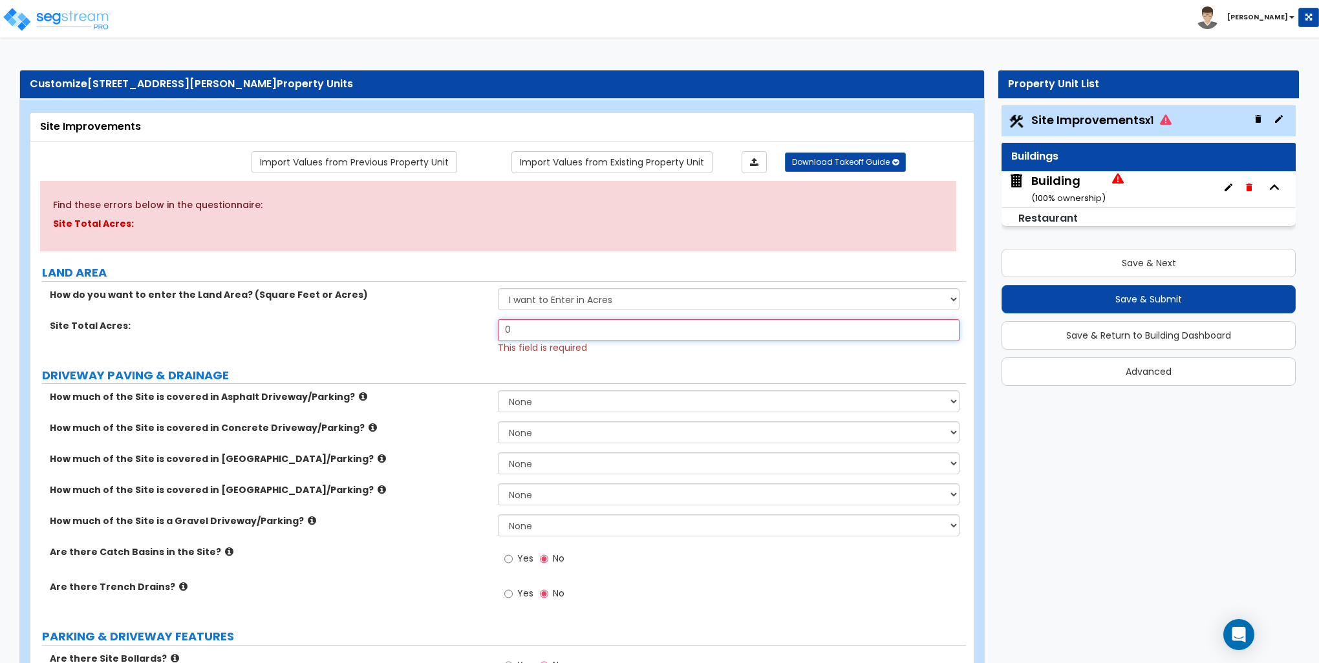
click at [604, 331] on input "0" at bounding box center [728, 330] width 461 height 22
click at [607, 296] on select "I want to Enter in Acres I want to Enter in Square Feet" at bounding box center [728, 299] width 461 height 22
select select "2"
click at [498, 288] on select "I want to Enter in Acres I want to Enter in Square Feet" at bounding box center [728, 299] width 461 height 22
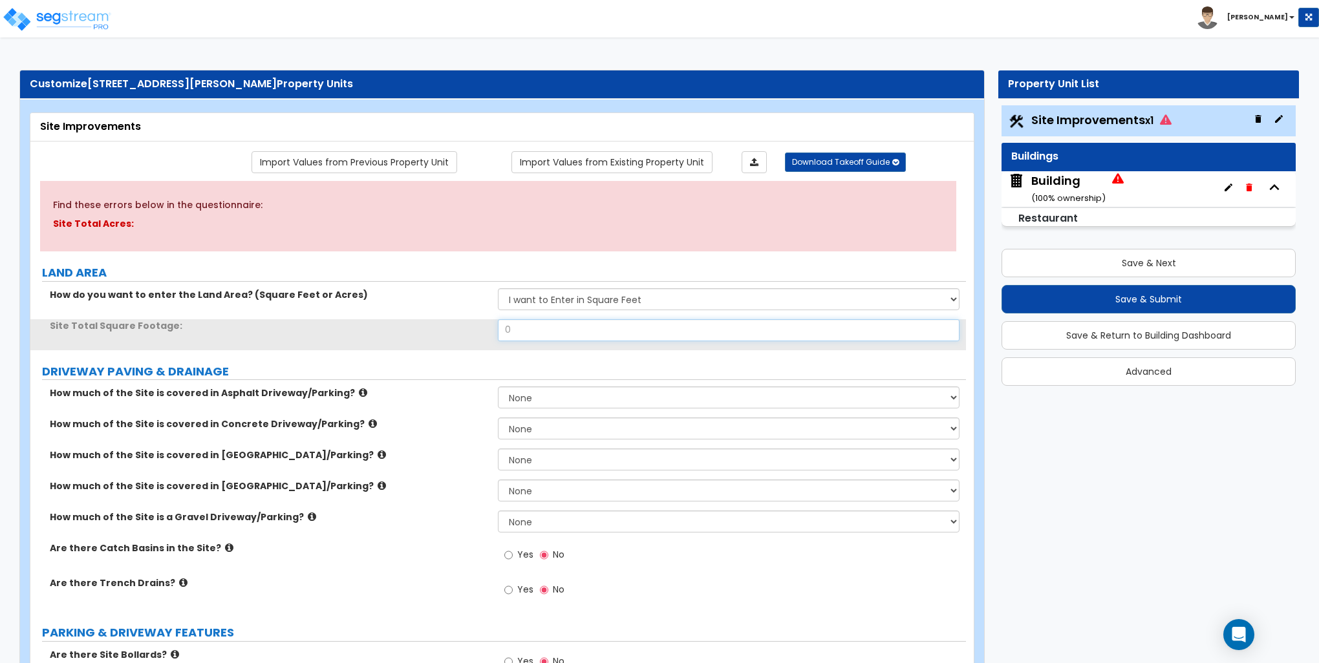
click at [546, 334] on input "0" at bounding box center [728, 330] width 461 height 22
type input "12,197"
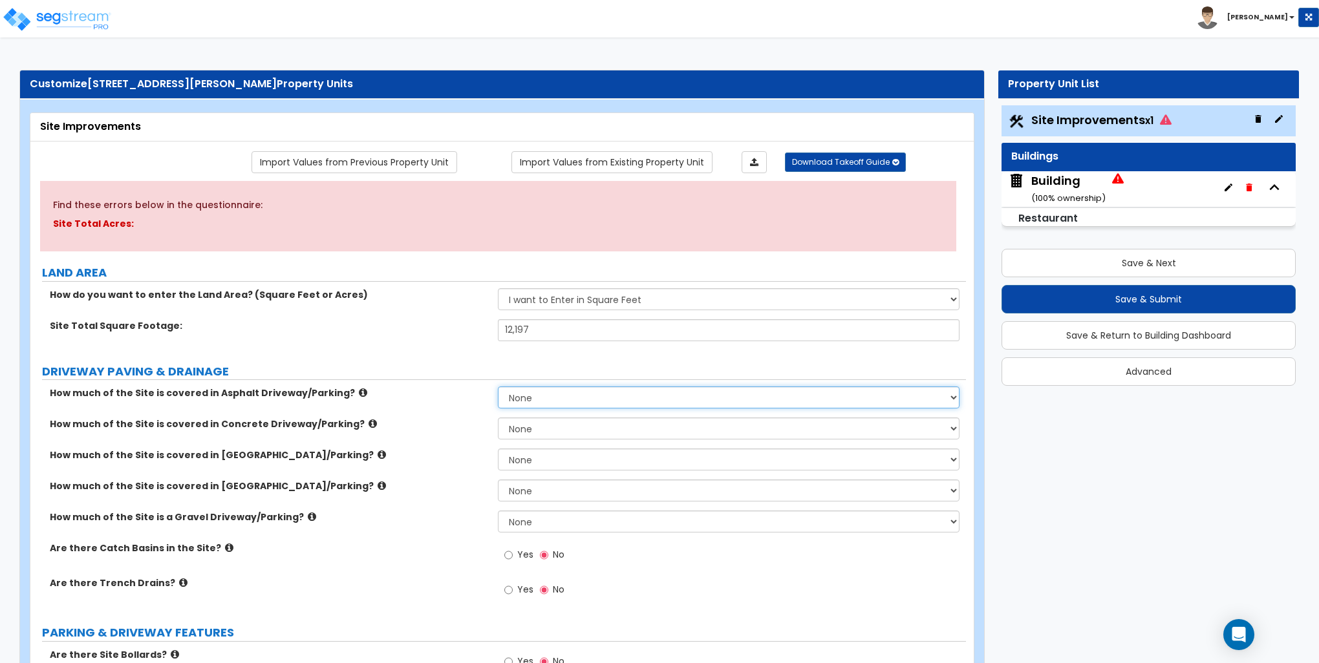
click at [546, 394] on select "None I want to Enter an Approximate Percentage I want to Enter the Square Foota…" at bounding box center [728, 398] width 461 height 22
select select "2"
click at [498, 387] on select "None I want to Enter an Approximate Percentage I want to Enter the Square Foota…" at bounding box center [728, 398] width 461 height 22
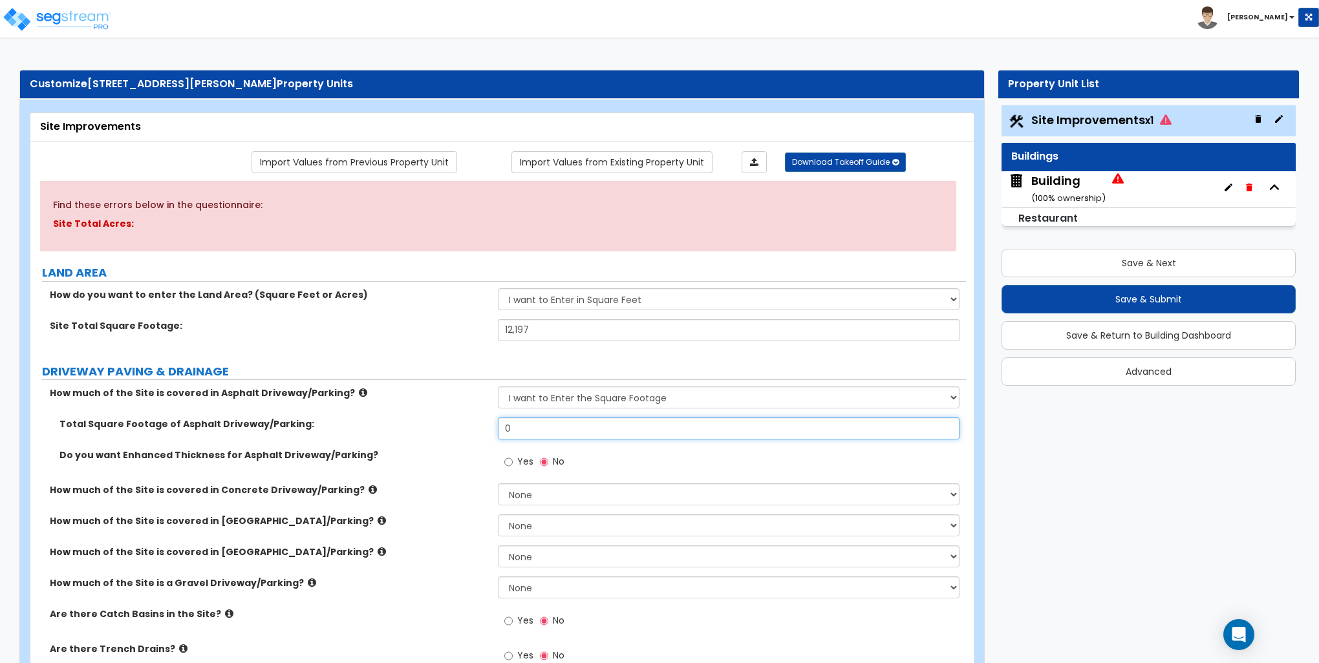
click at [555, 419] on input "0" at bounding box center [728, 429] width 461 height 22
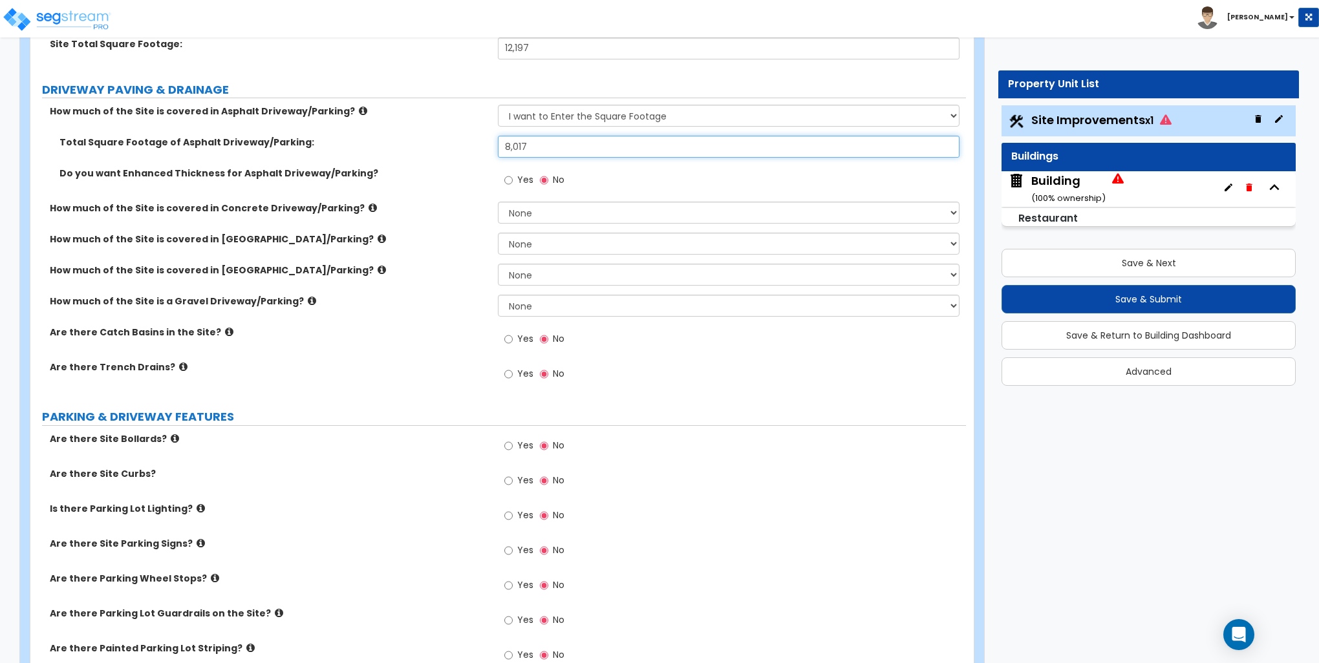
scroll to position [517, 0]
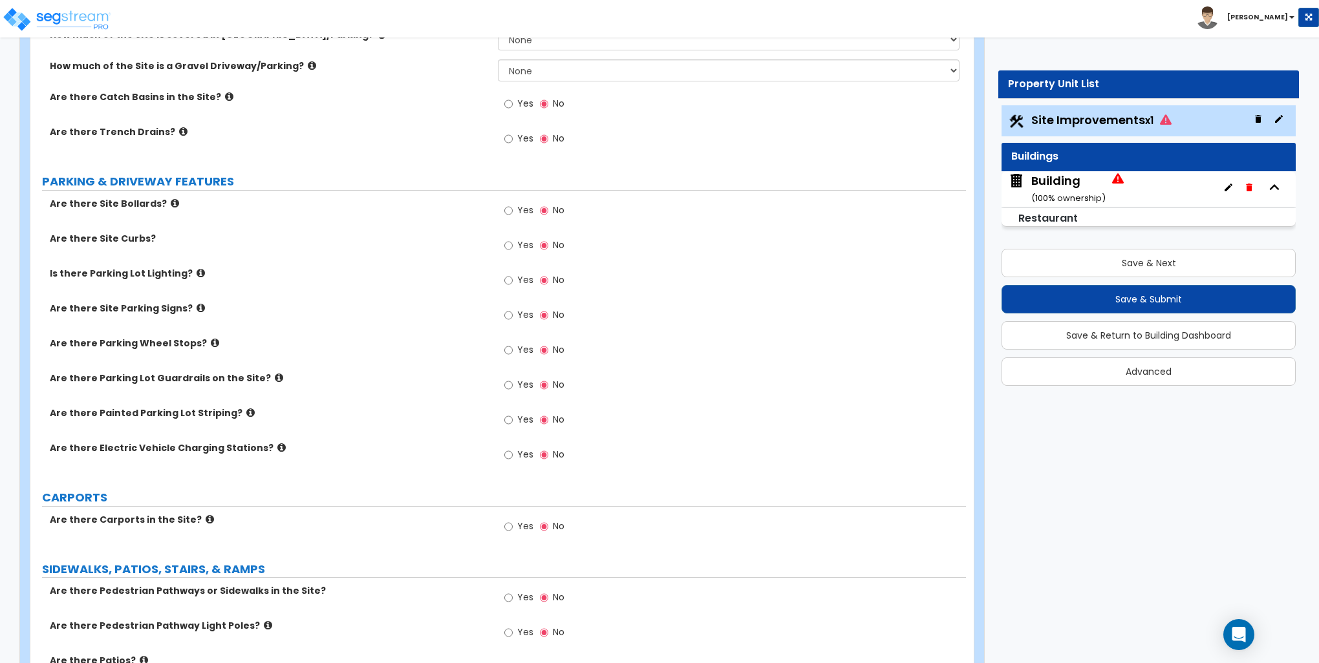
type input "8,017"
click at [504, 418] on input "Yes" at bounding box center [508, 420] width 8 height 14
radio input "true"
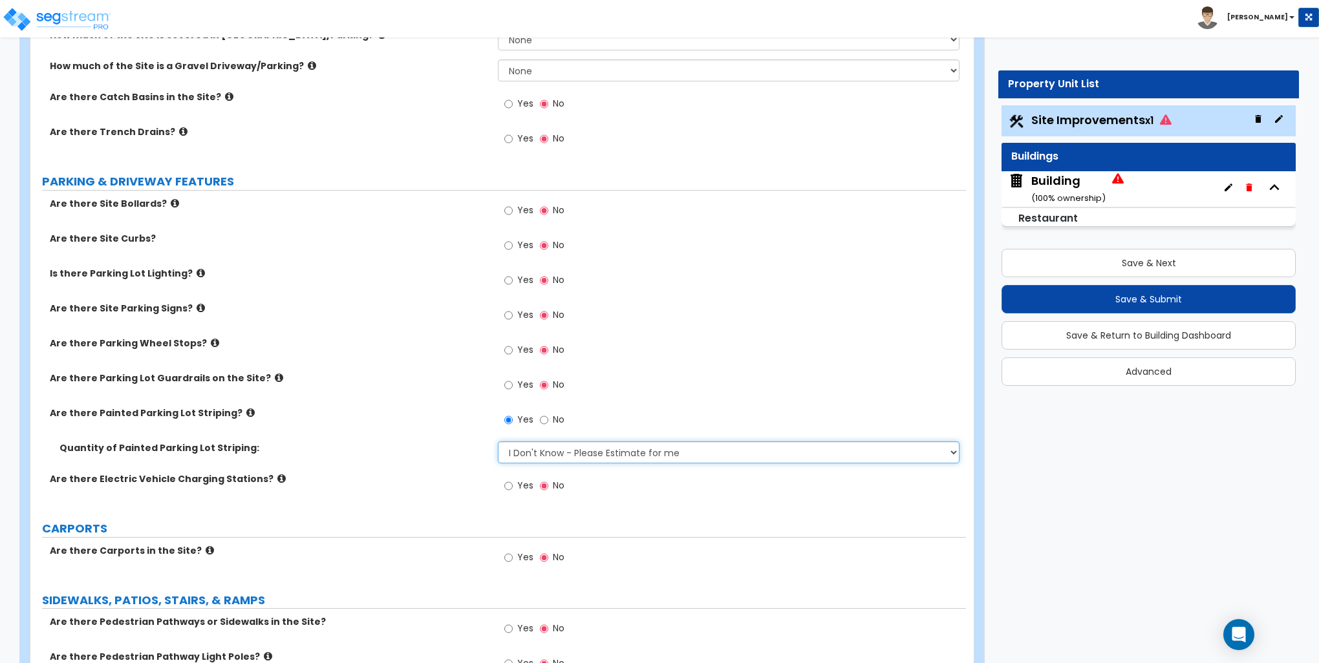
click at [556, 451] on select "I Don't Know - Please Estimate for me I Want to Enter the Number of Parking Spa…" at bounding box center [728, 452] width 461 height 22
select select "1"
click at [498, 441] on select "I Don't Know - Please Estimate for me I Want to Enter the Number of Parking Spa…" at bounding box center [728, 452] width 461 height 22
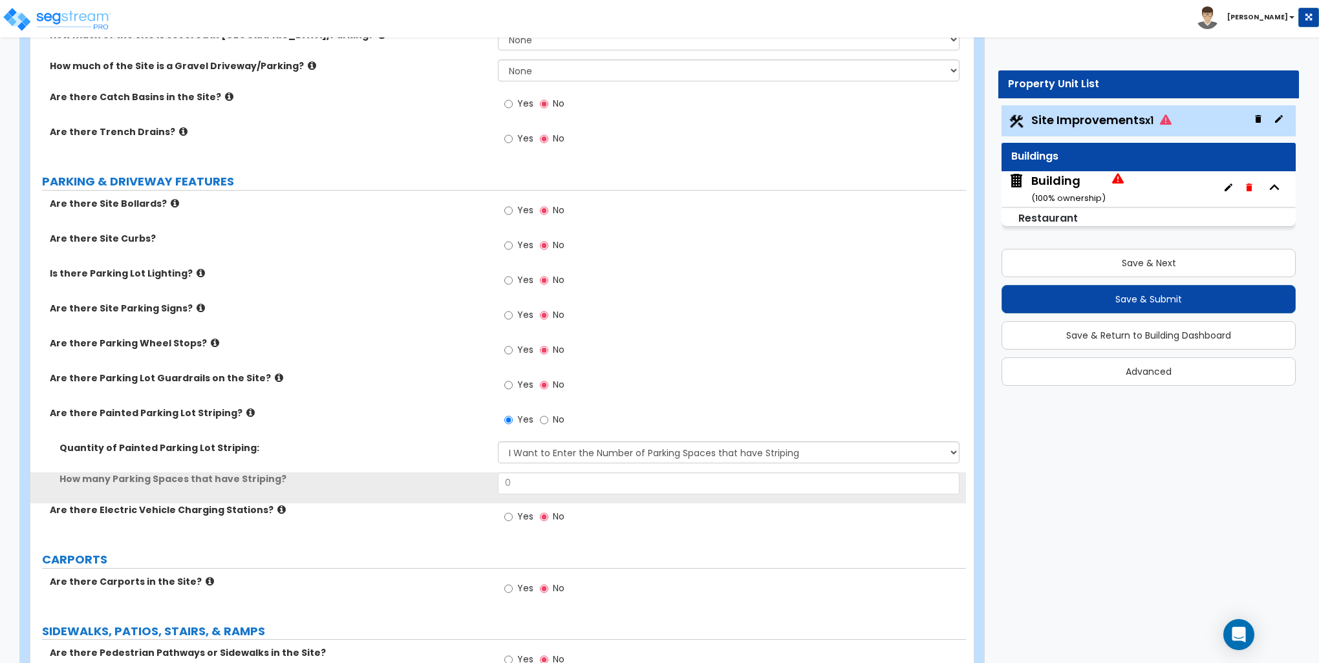
click at [548, 467] on div "Quantity of Painted Parking Lot Striping: I Don't Know - Please Estimate for me…" at bounding box center [497, 456] width 935 height 31
click at [540, 480] on input "0" at bounding box center [728, 483] width 461 height 22
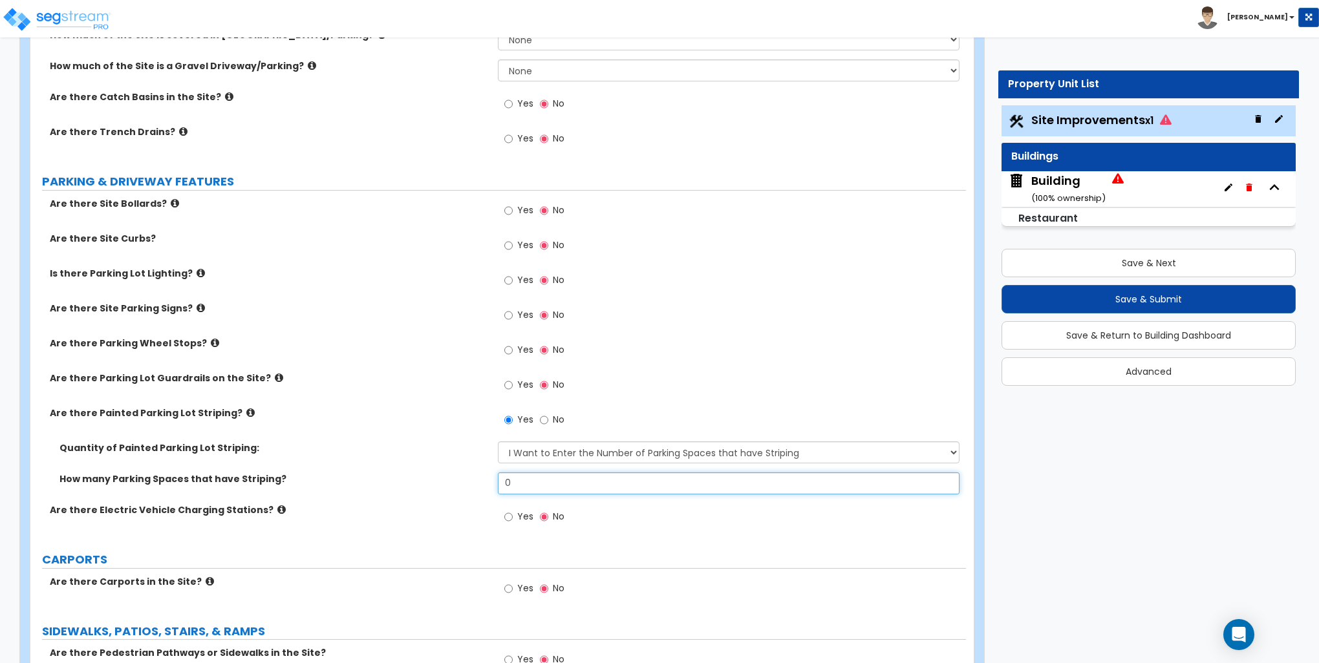
click at [540, 480] on input "0" at bounding box center [728, 483] width 461 height 22
type input "11"
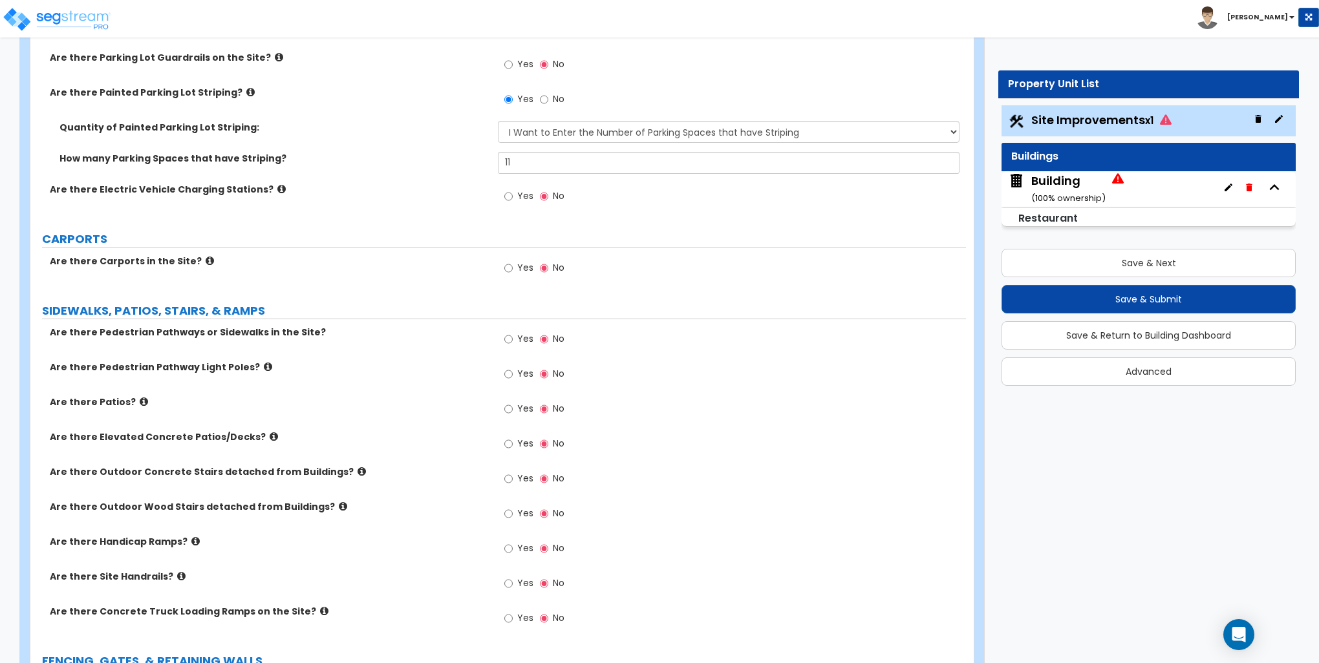
scroll to position [840, 0]
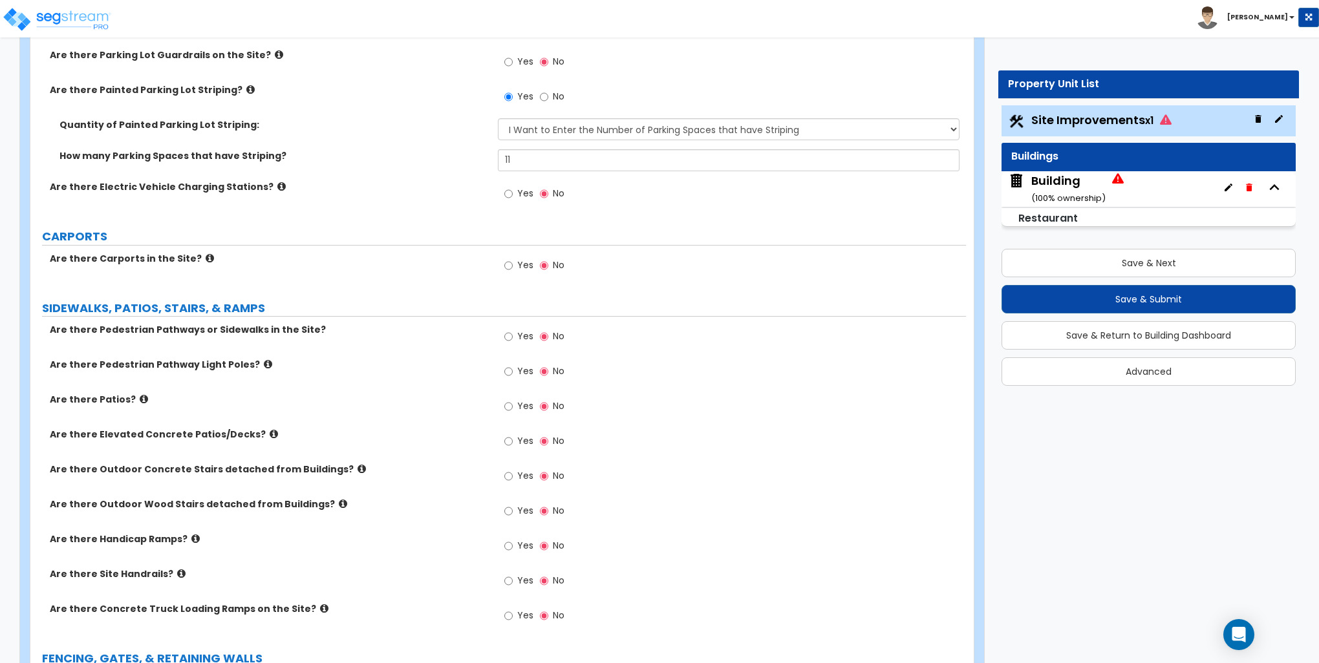
click at [140, 399] on icon at bounding box center [144, 399] width 8 height 10
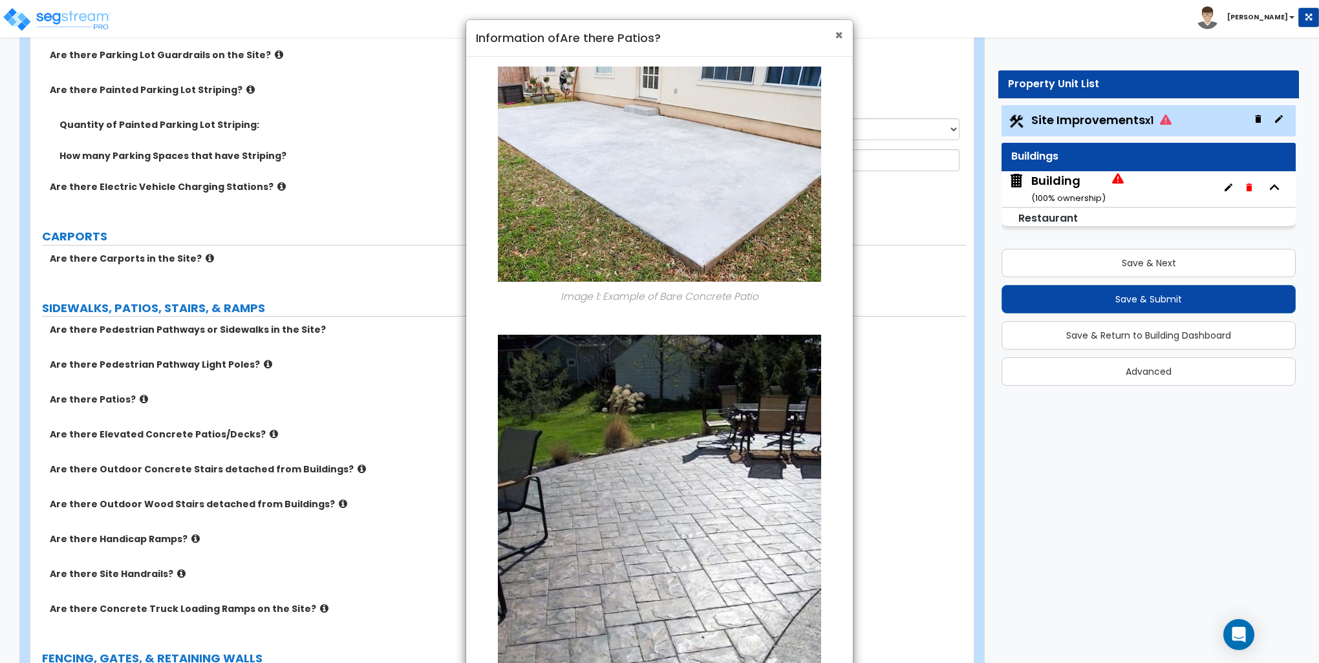
click at [840, 35] on span "×" at bounding box center [838, 35] width 8 height 19
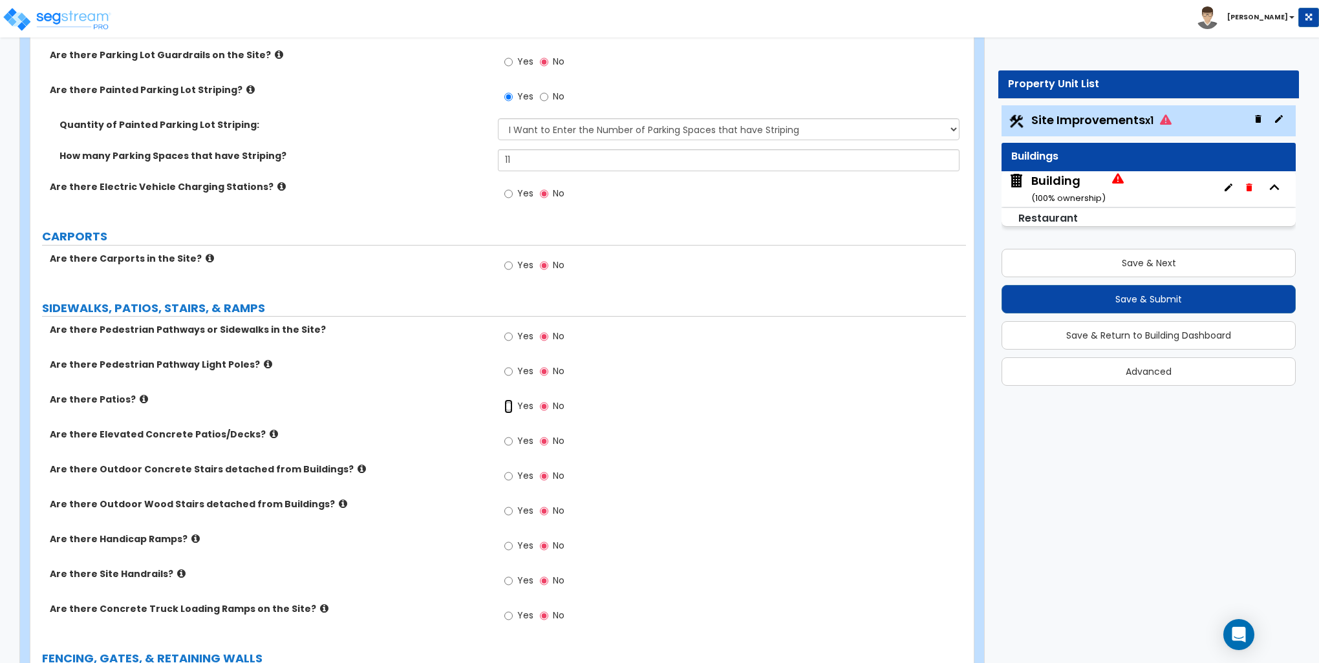
click at [513, 402] on label "Yes" at bounding box center [518, 408] width 29 height 22
click at [513, 402] on input "Yes" at bounding box center [508, 406] width 8 height 14
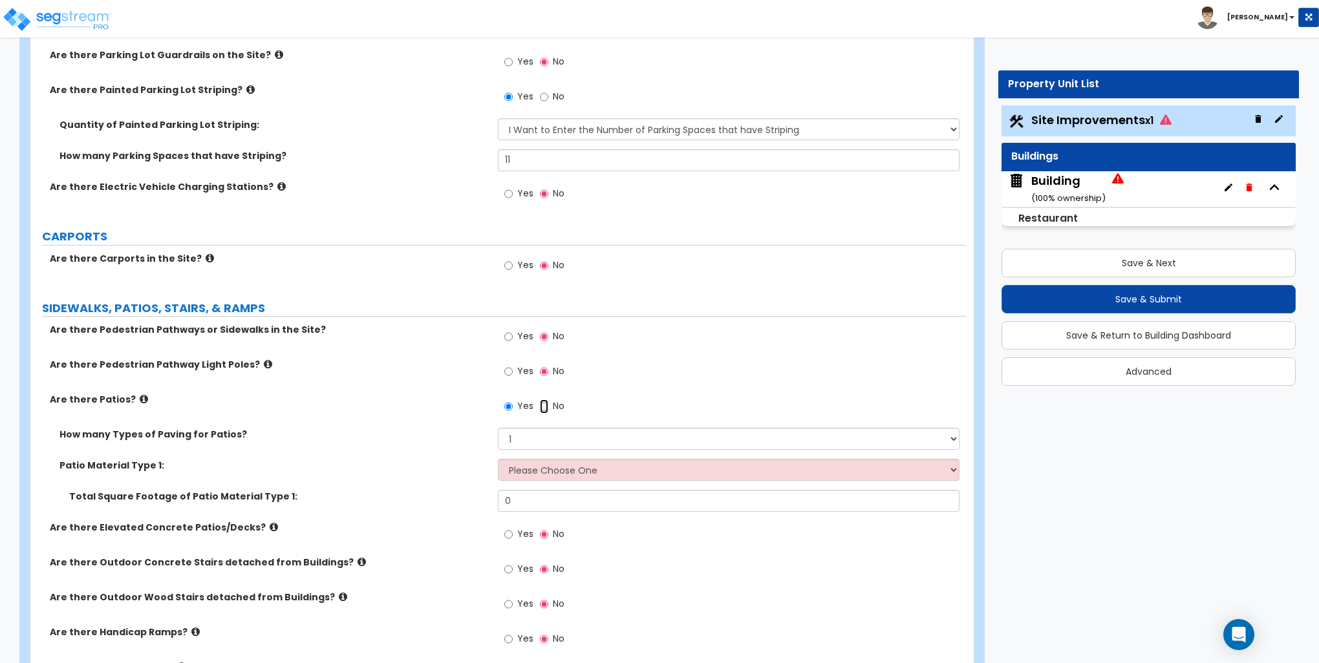
click at [542, 405] on input "No" at bounding box center [544, 406] width 8 height 14
radio input "false"
radio input "true"
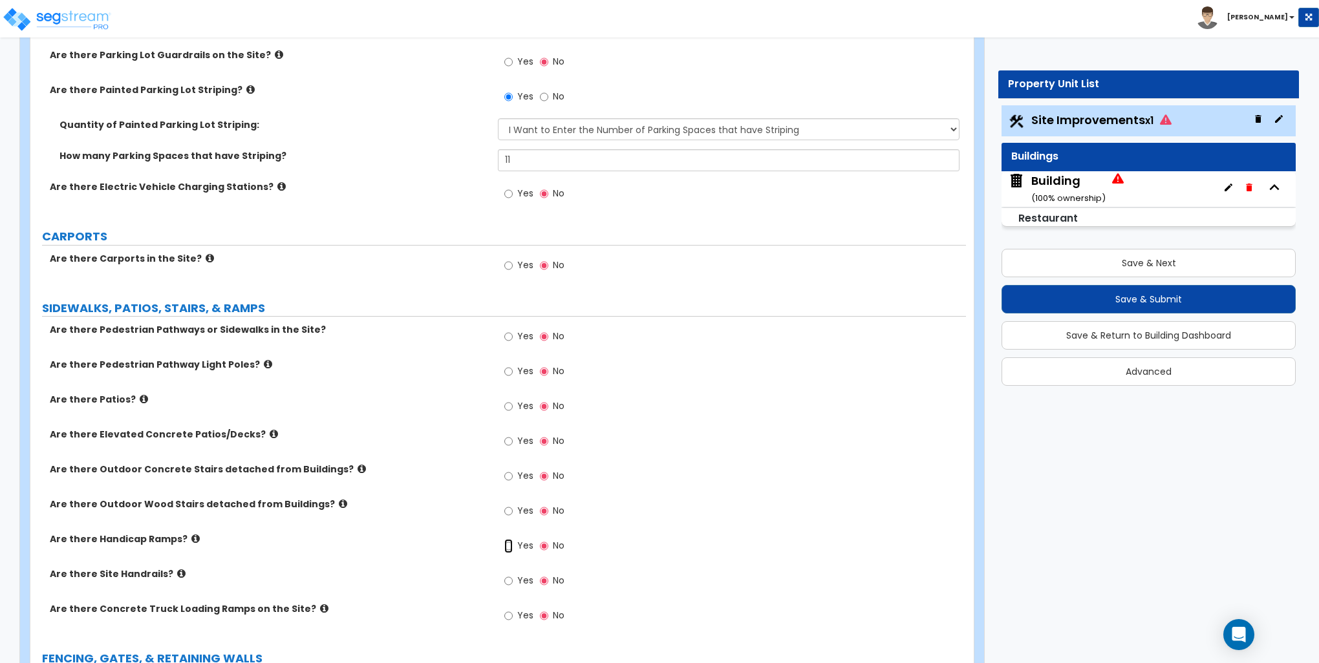
click at [507, 544] on input "Yes" at bounding box center [508, 546] width 8 height 14
radio input "true"
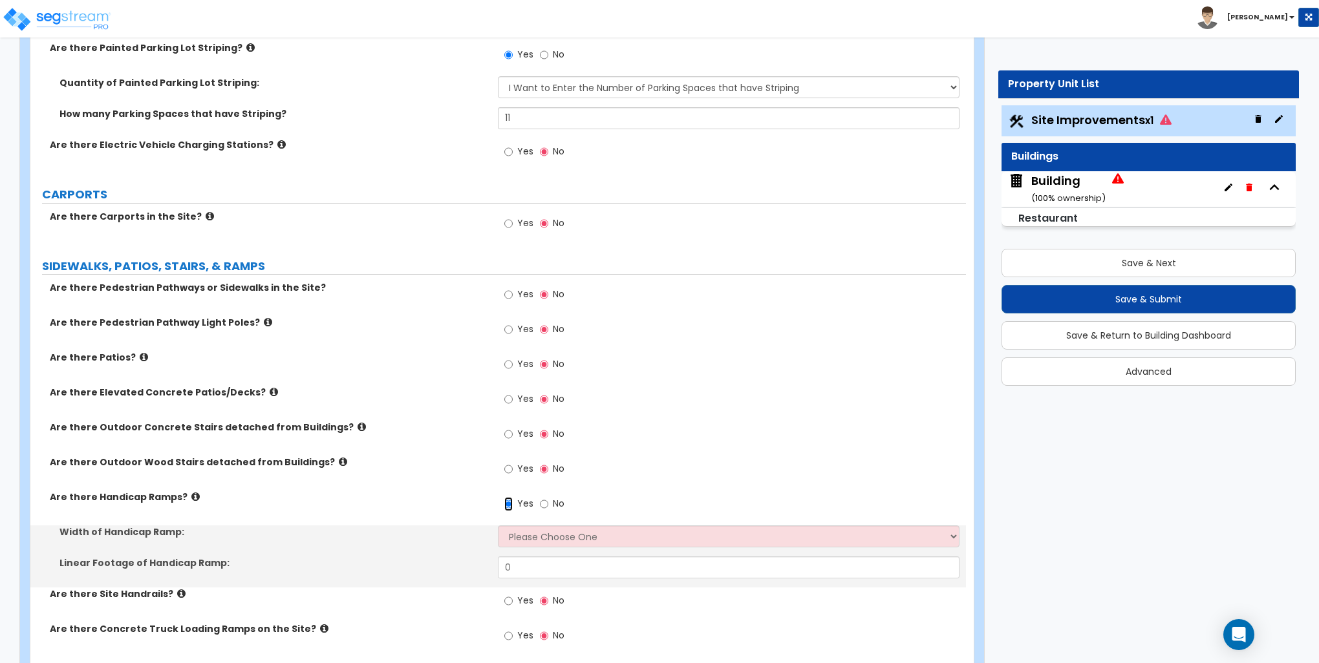
scroll to position [905, 0]
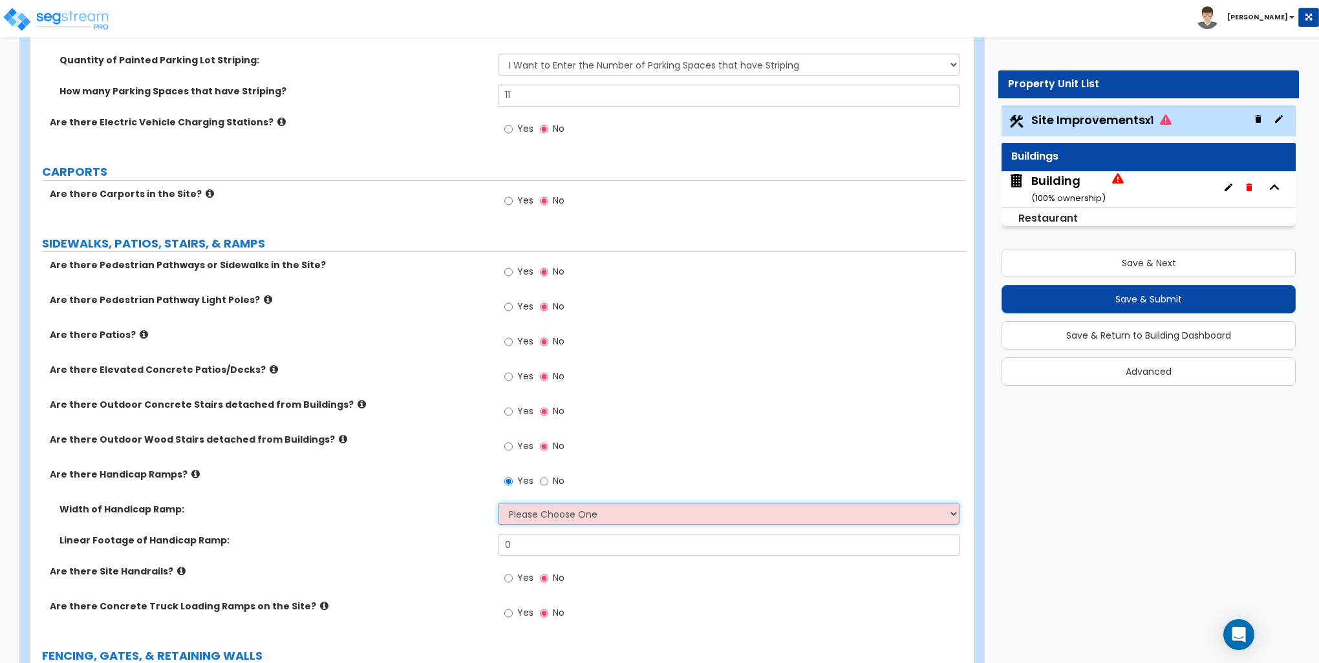
click at [533, 508] on select "Please Choose One 3' width 5' width" at bounding box center [728, 514] width 461 height 22
select select "1"
click at [498, 503] on select "Please Choose One 3' width 5' width" at bounding box center [728, 514] width 461 height 22
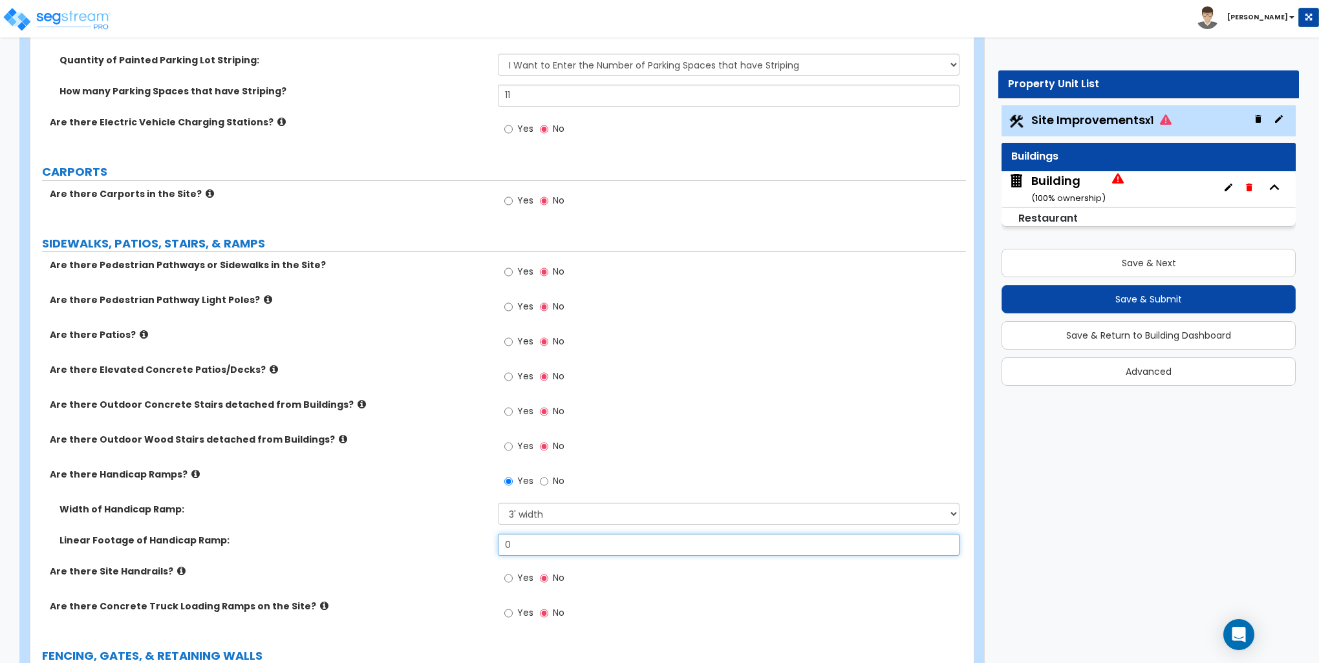
click at [528, 544] on input "0" at bounding box center [728, 545] width 461 height 22
click at [528, 545] on input "0" at bounding box center [728, 545] width 461 height 22
type input "12"
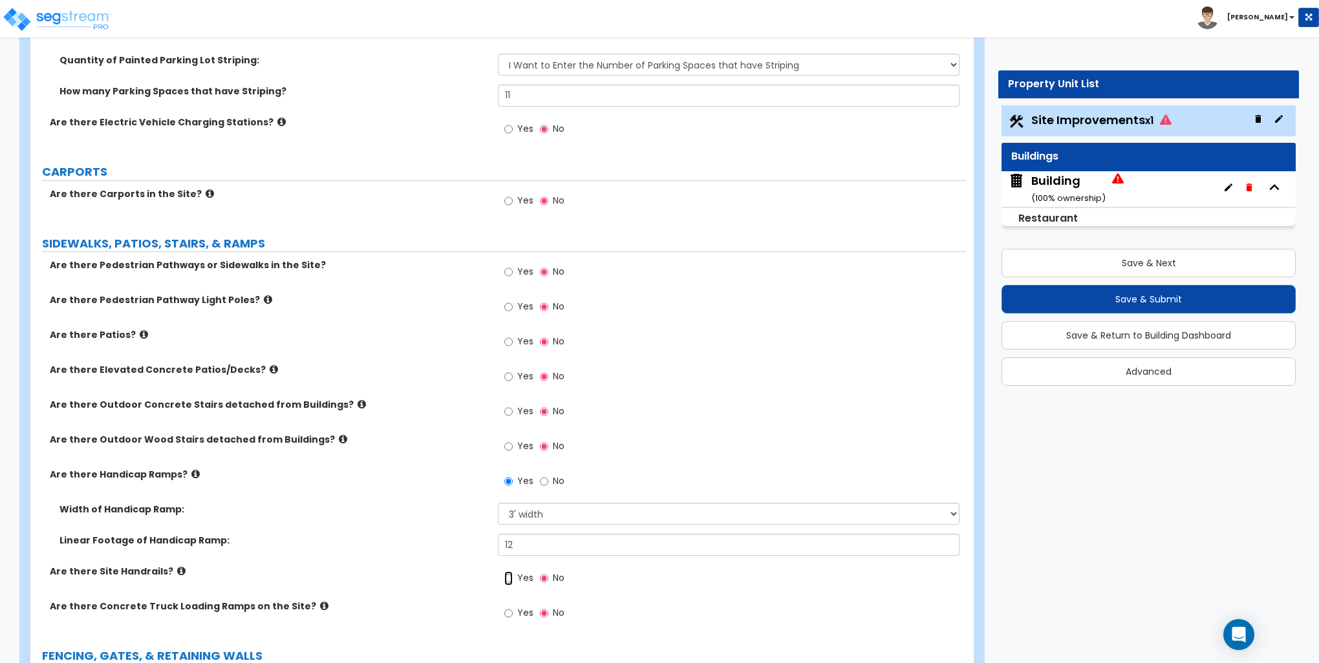
click at [510, 580] on input "Yes" at bounding box center [508, 578] width 8 height 14
radio input "true"
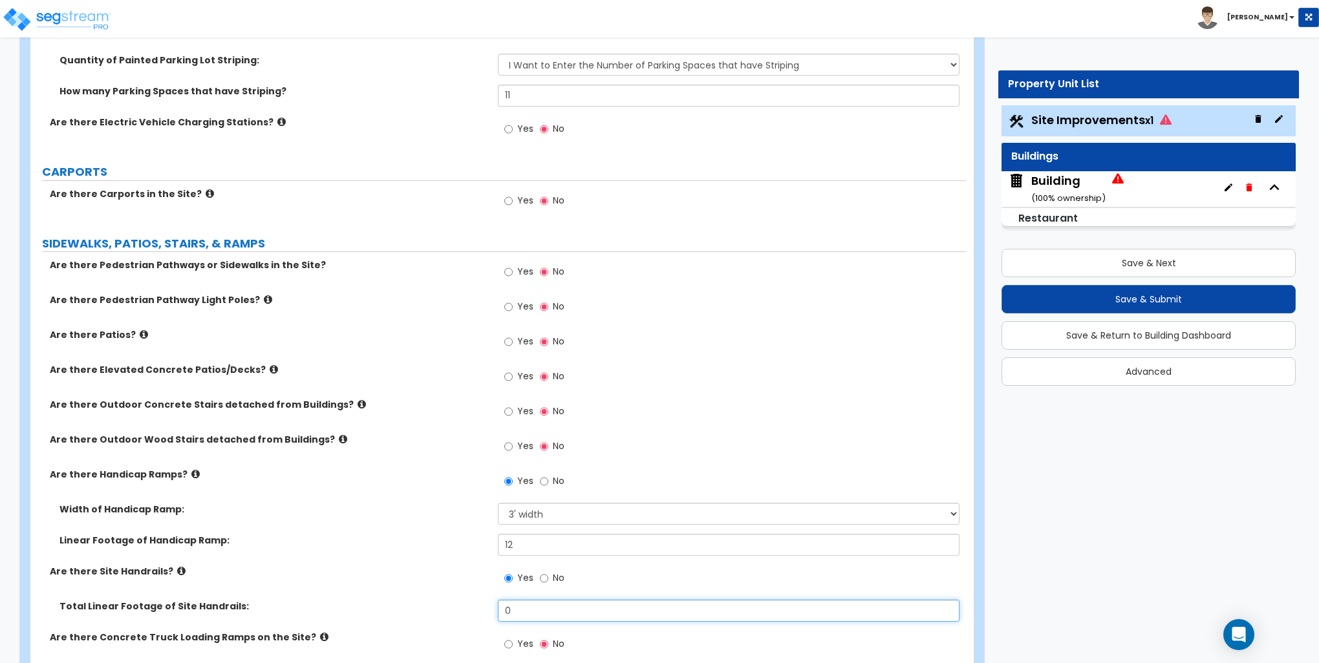
click at [520, 609] on input "0" at bounding box center [728, 611] width 461 height 22
type input "12"
click at [336, 477] on label "Are there Handicap Ramps?" at bounding box center [269, 474] width 438 height 13
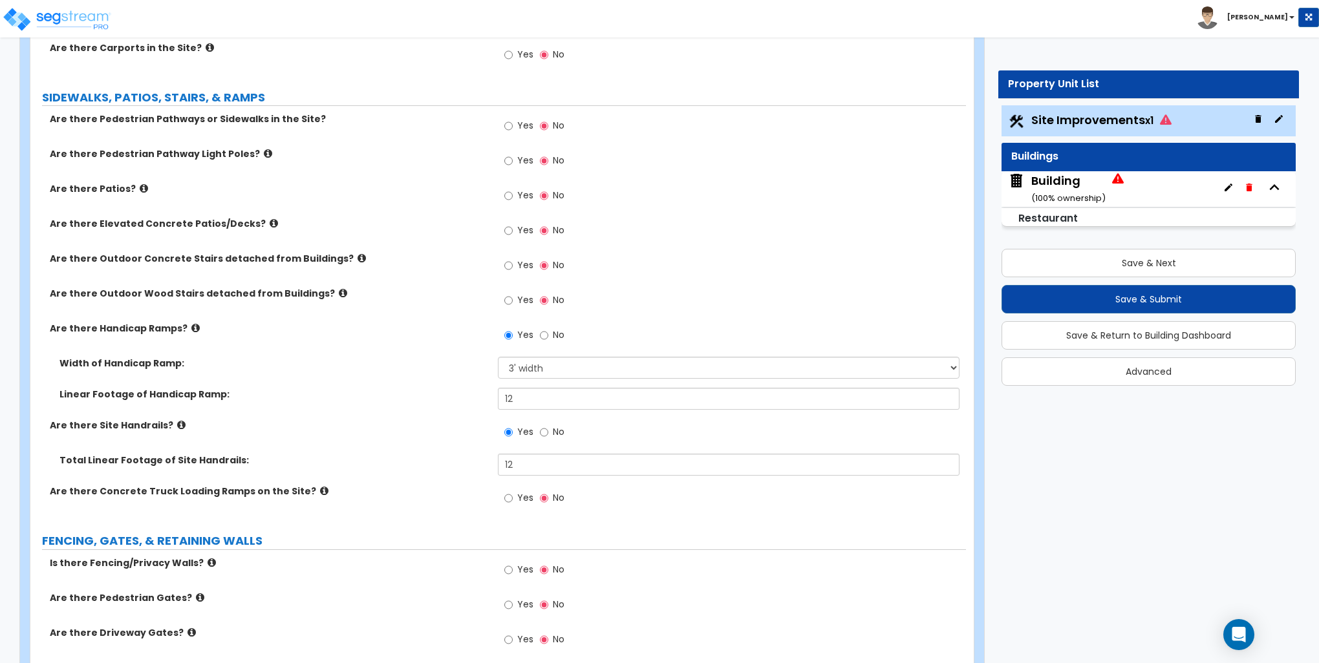
scroll to position [1099, 0]
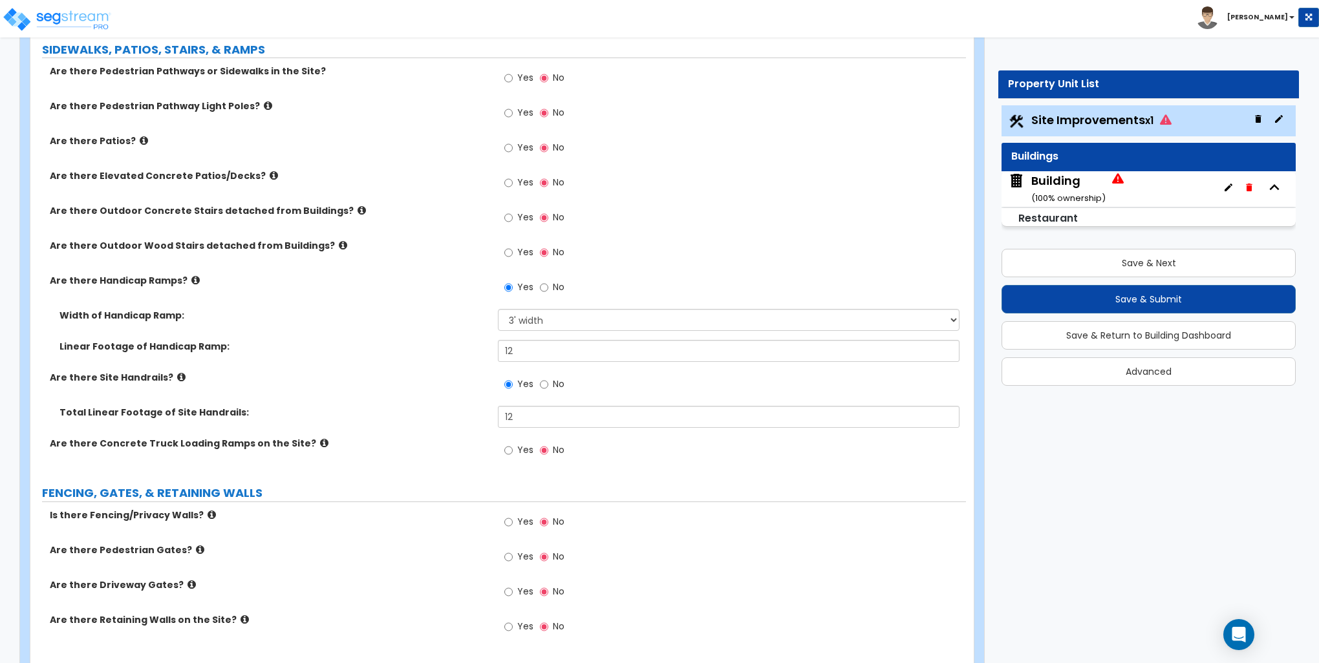
click at [320, 441] on icon at bounding box center [324, 443] width 8 height 10
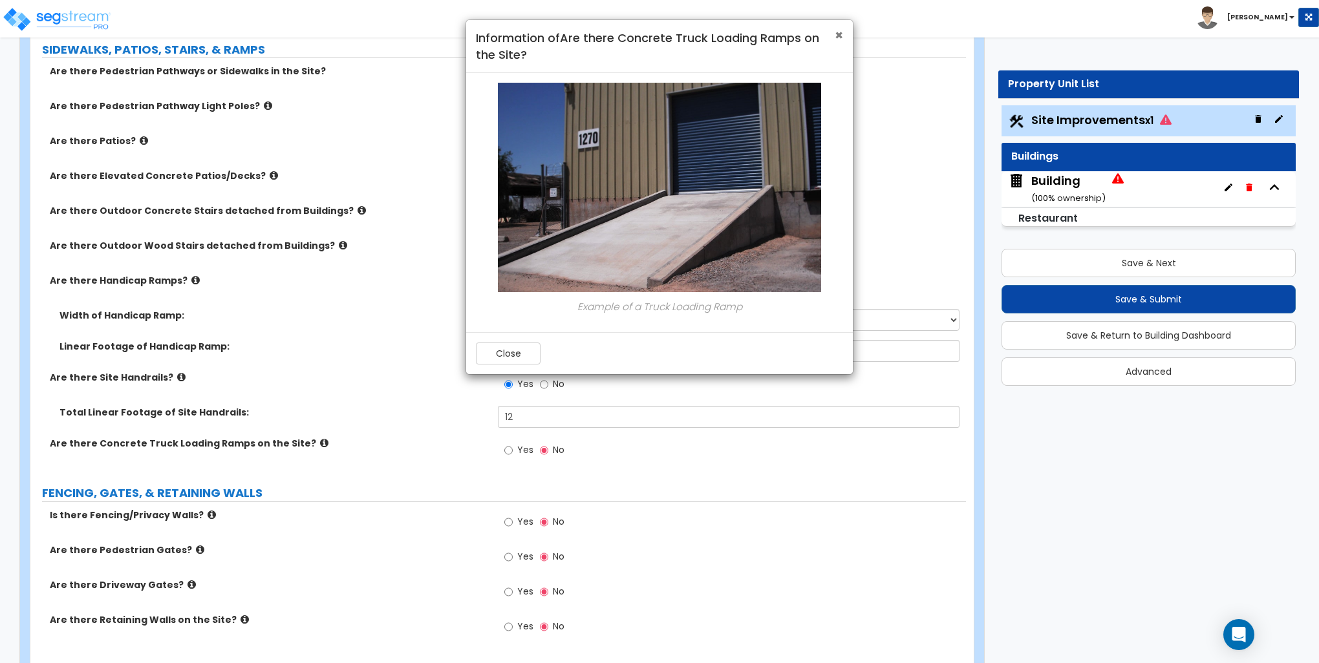
click at [842, 32] on span "×" at bounding box center [838, 35] width 8 height 19
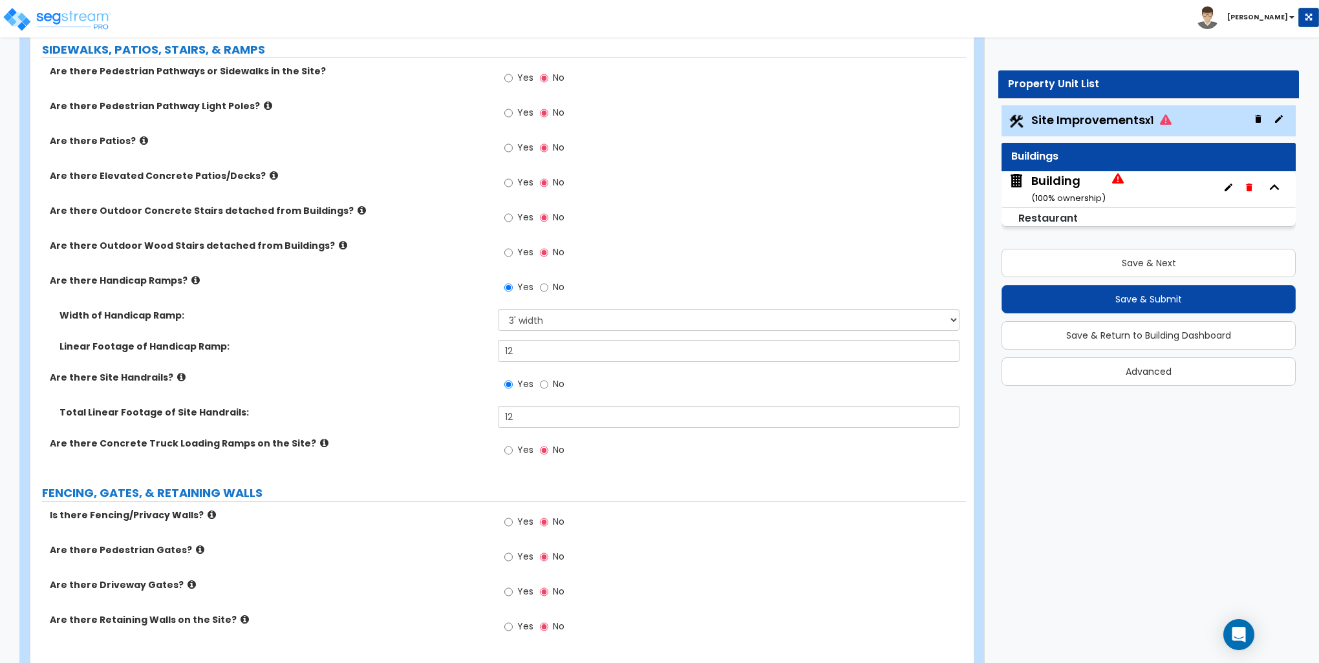
scroll to position [1228, 0]
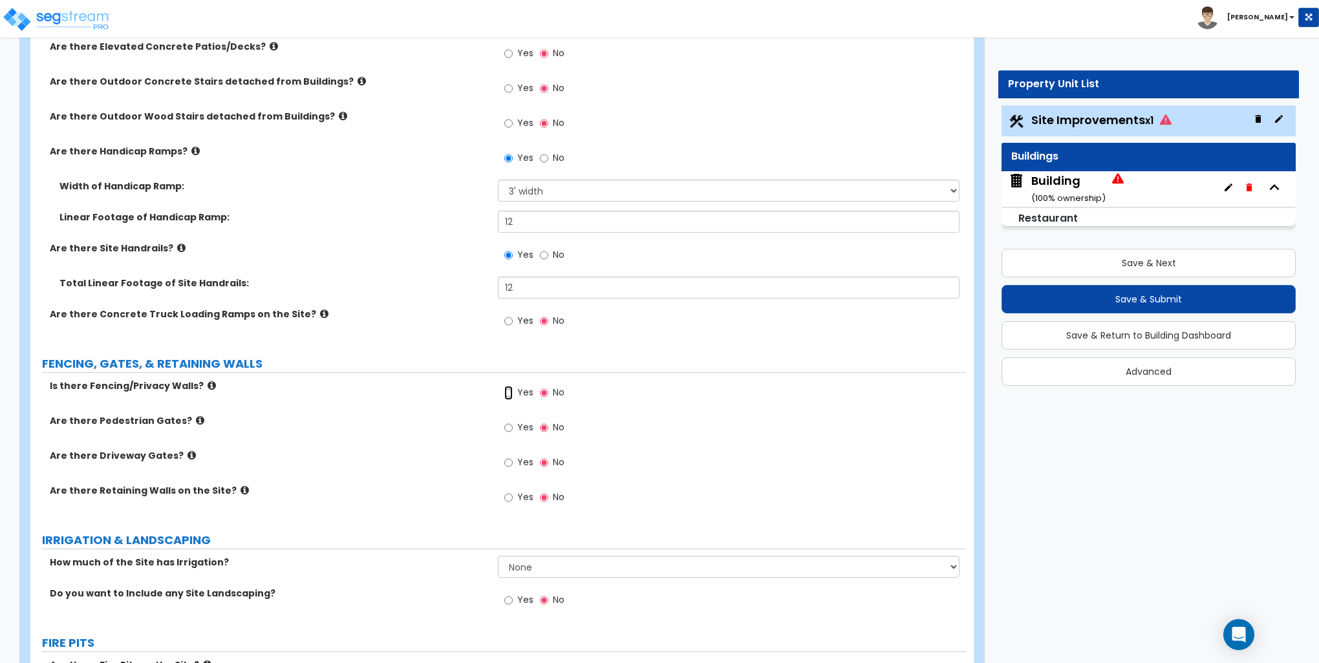
click at [510, 394] on input "Yes" at bounding box center [508, 393] width 8 height 14
radio input "true"
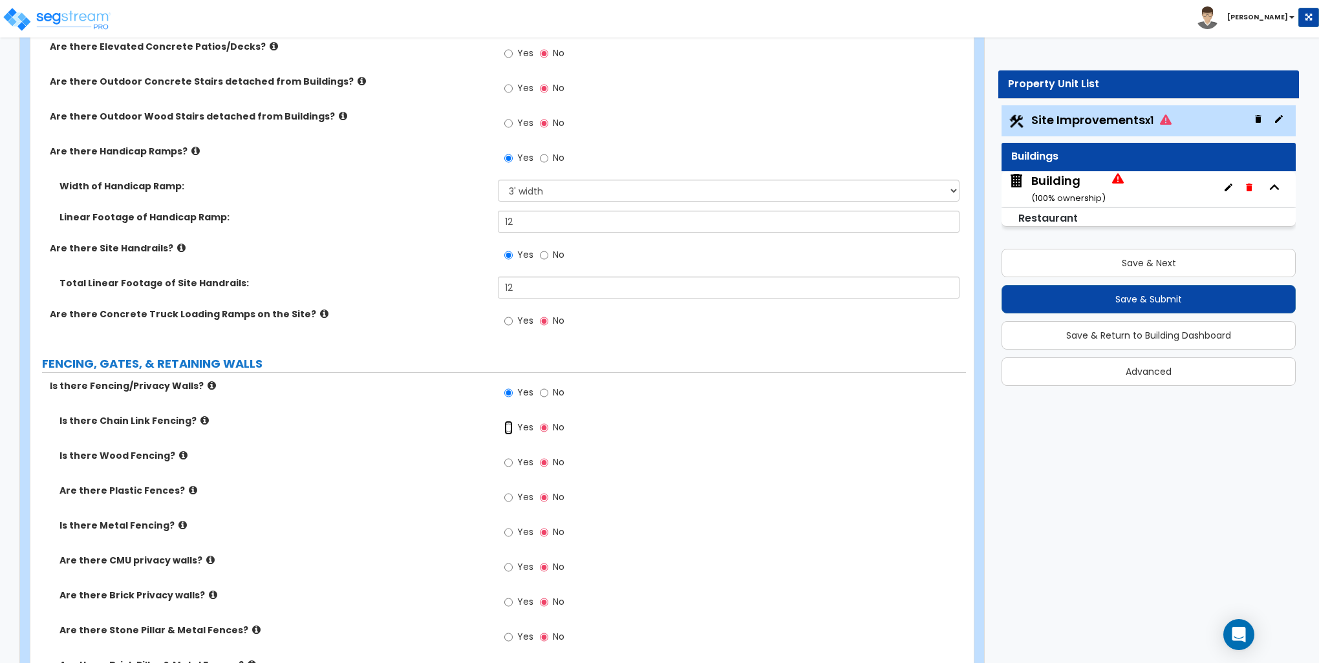
click at [512, 428] on input "Yes" at bounding box center [508, 428] width 8 height 14
radio input "true"
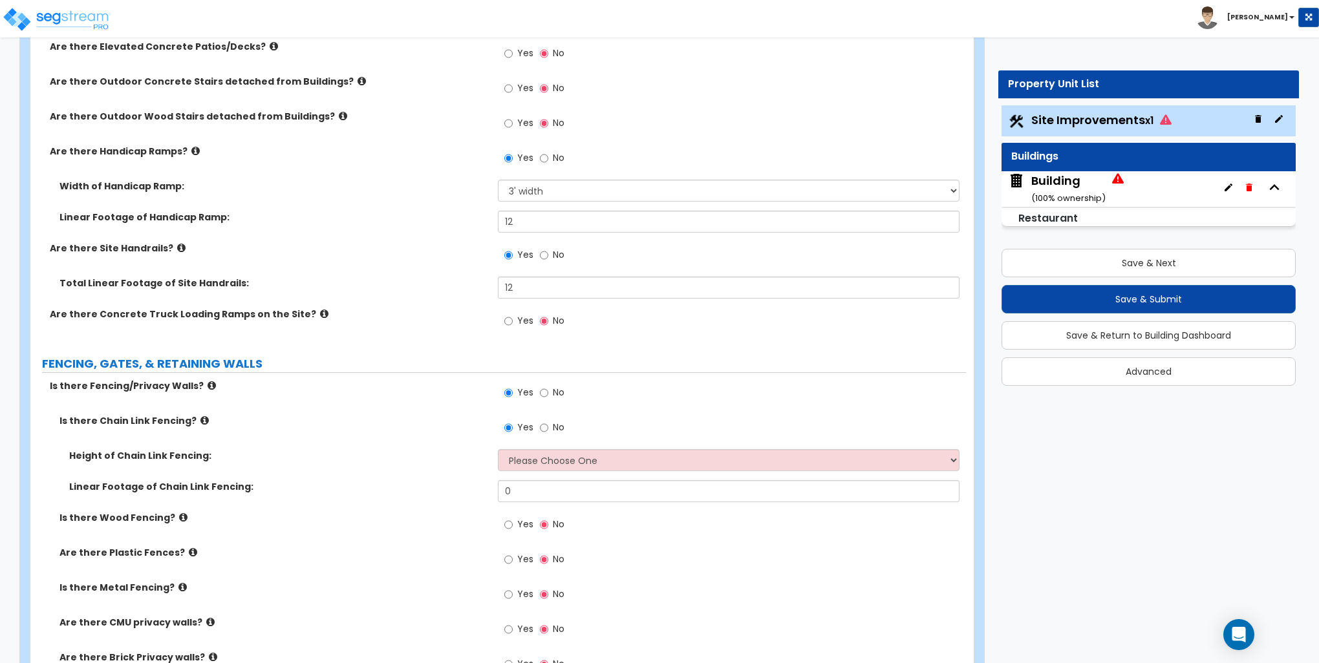
click at [541, 445] on div "Yes No" at bounding box center [731, 431] width 467 height 35
click at [542, 458] on select "Please Choose One 3 feet 4 feet 5 feet 6 feet 10 feet 12 feet" at bounding box center [728, 460] width 461 height 22
select select "4"
click at [498, 449] on select "Please Choose One 3 feet 4 feet 5 feet 6 feet 10 feet 12 feet" at bounding box center [728, 460] width 461 height 22
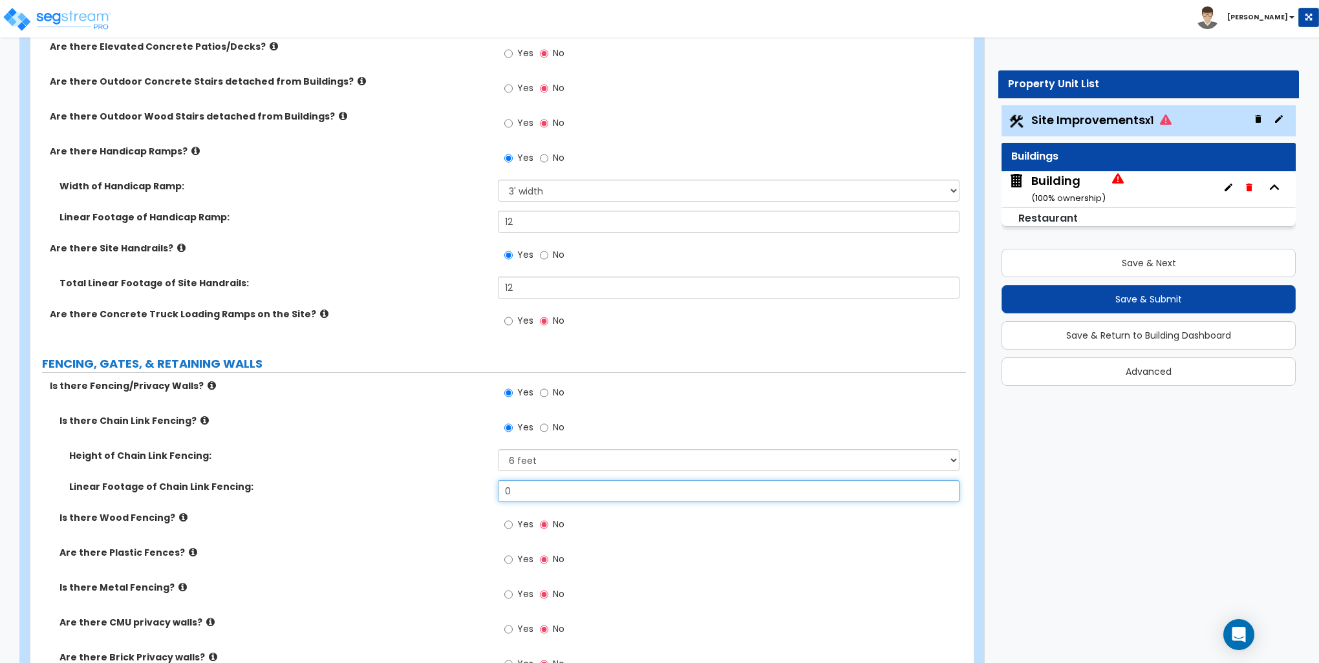
click at [533, 491] on input "0" at bounding box center [728, 491] width 461 height 22
click at [534, 490] on input "0" at bounding box center [728, 491] width 461 height 22
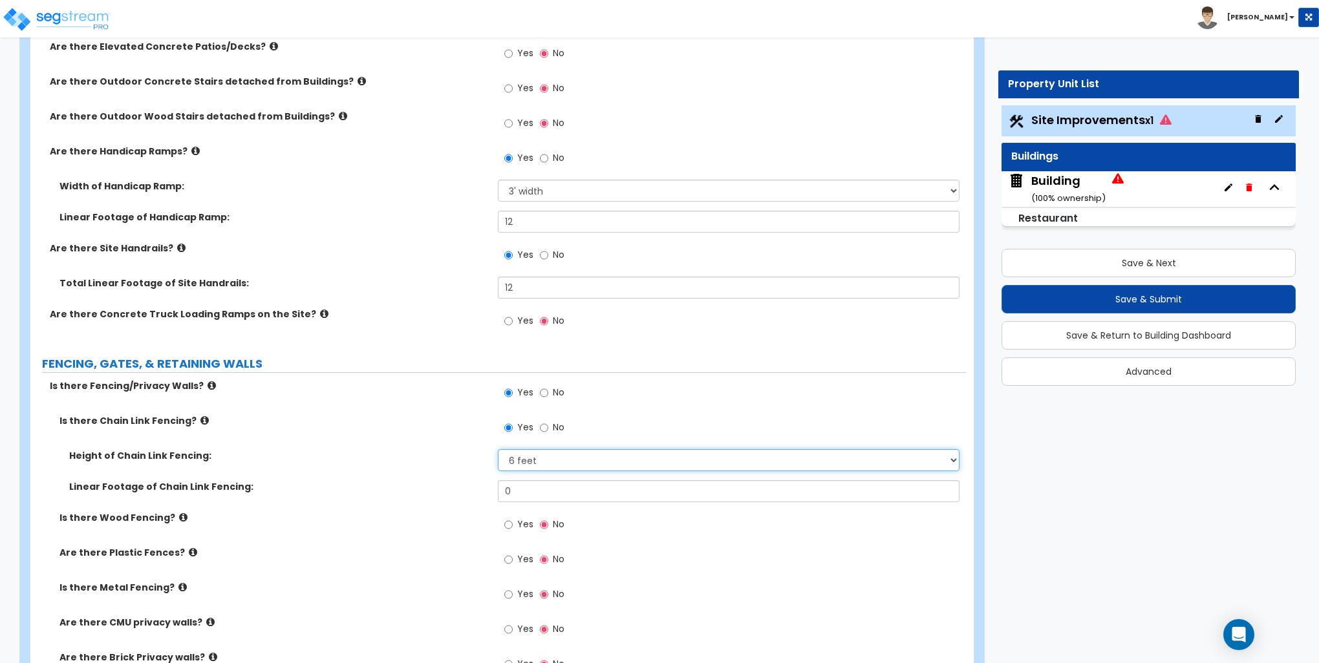
click at [530, 462] on select "Please Choose One 3 feet 4 feet 5 feet 6 feet 10 feet 12 feet" at bounding box center [728, 460] width 461 height 22
click at [498, 449] on select "Please Choose One 3 feet 4 feet 5 feet 6 feet 10 feet 12 feet" at bounding box center [728, 460] width 461 height 22
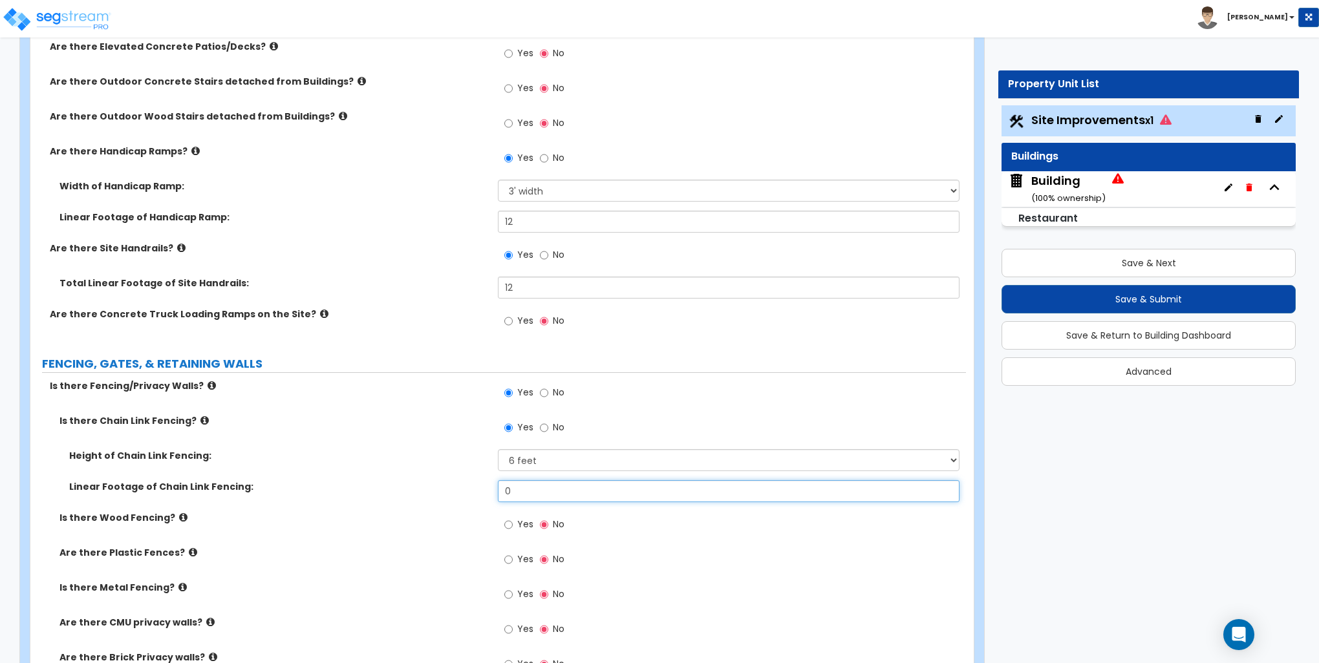
click at [522, 488] on input "0" at bounding box center [728, 491] width 461 height 22
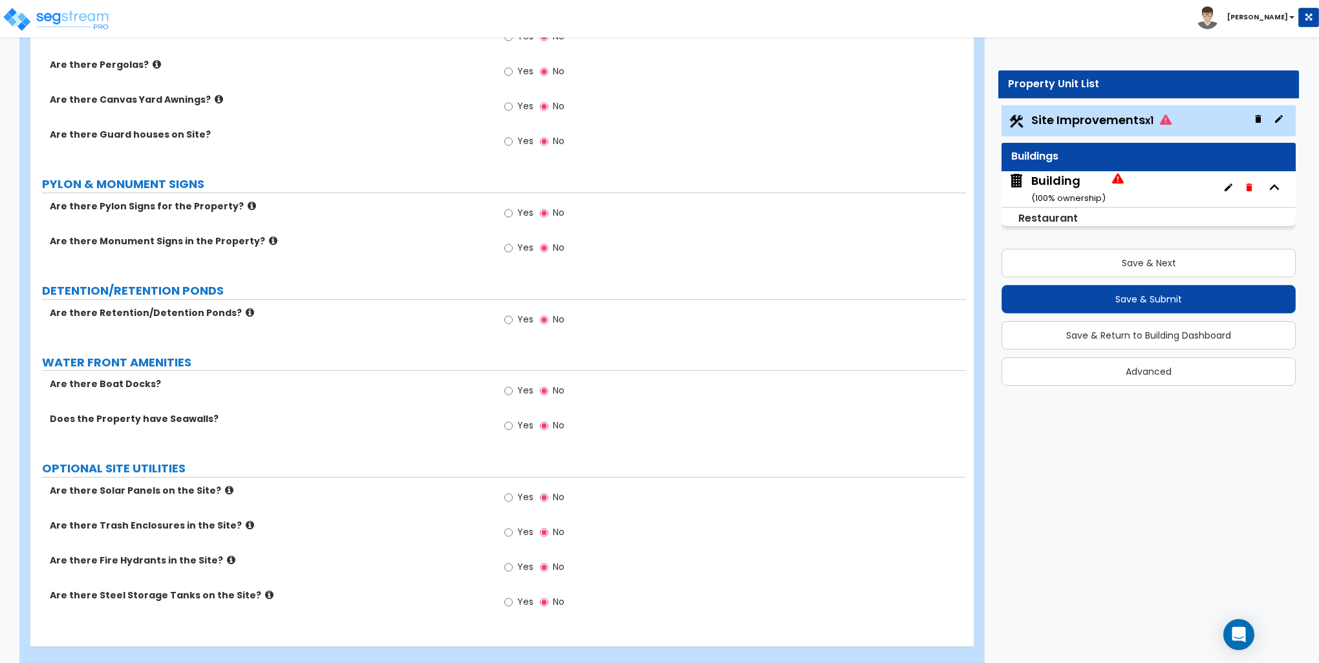
scroll to position [2432, 0]
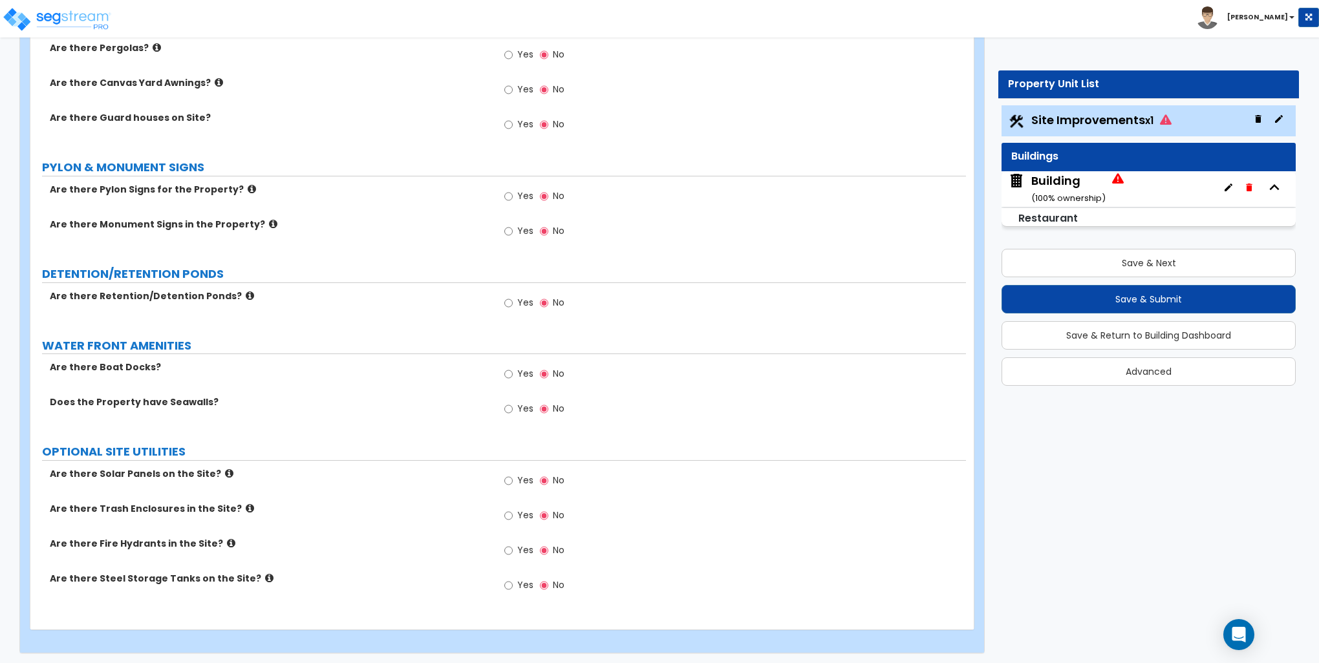
type input "136"
click at [511, 509] on input "Yes" at bounding box center [508, 516] width 8 height 14
radio input "true"
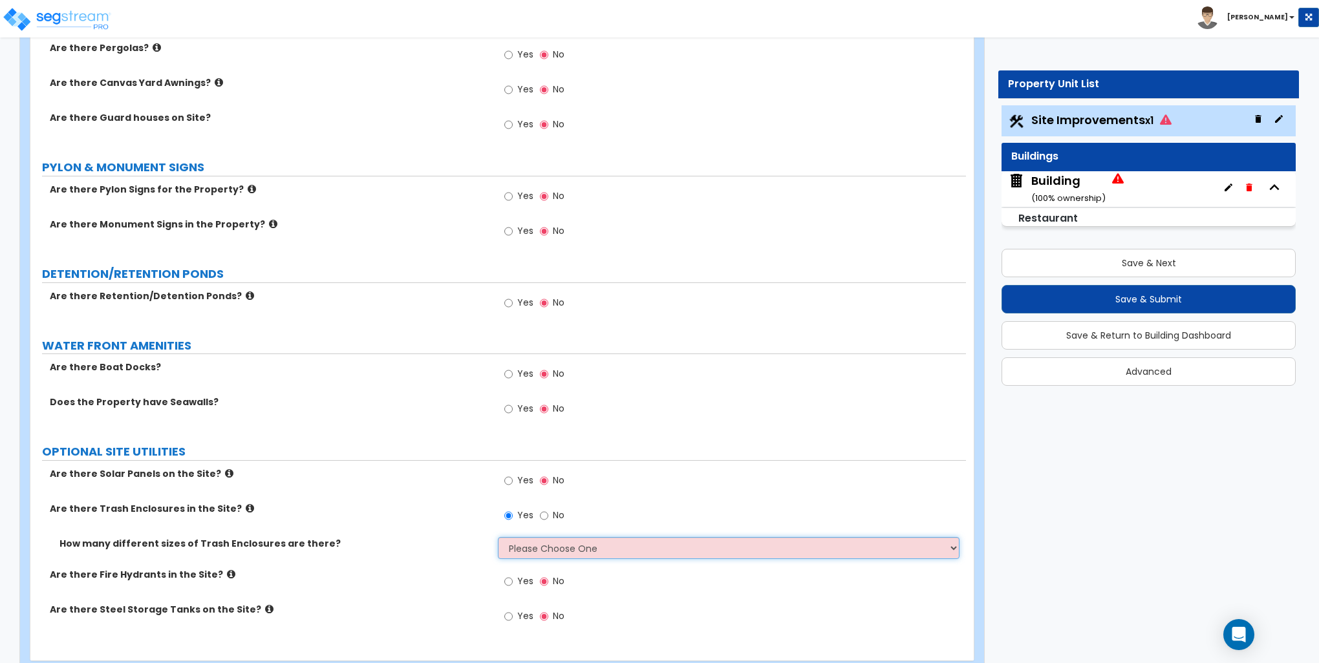
click at [547, 547] on select "Please Choose One 1 2 3" at bounding box center [728, 548] width 461 height 22
select select "1"
click at [498, 537] on select "Please Choose One 1 2 3" at bounding box center [728, 548] width 461 height 22
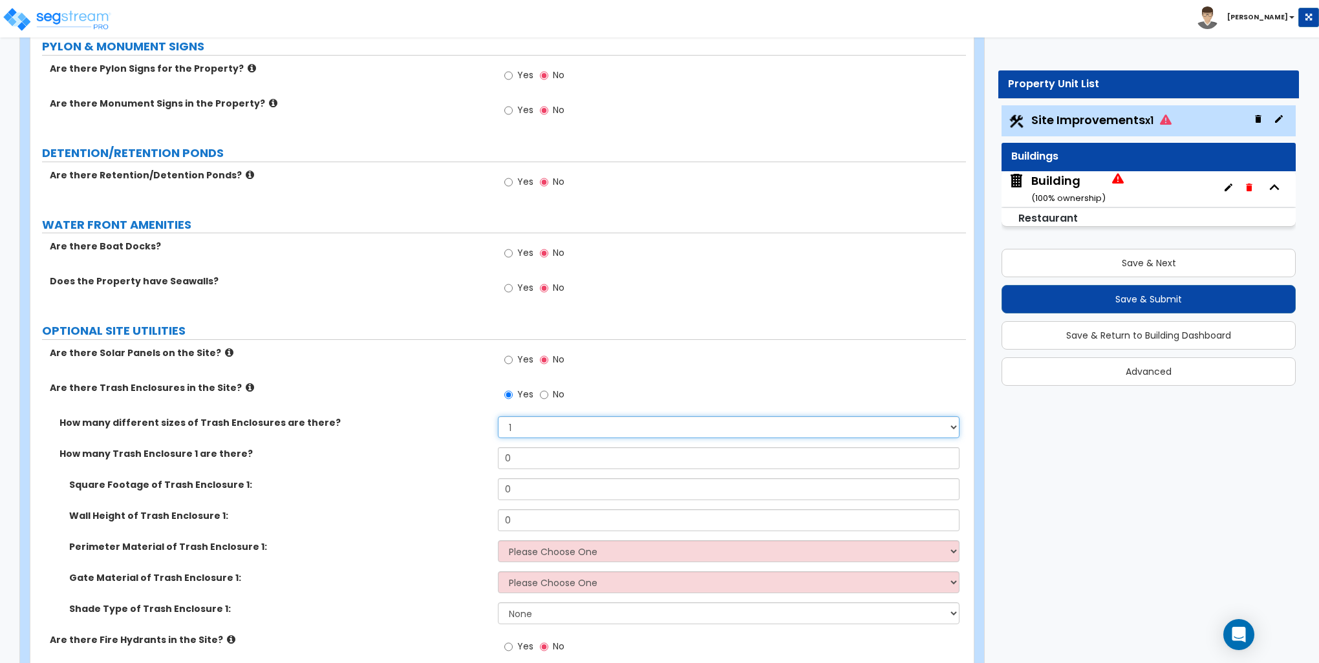
scroll to position [2561, 0]
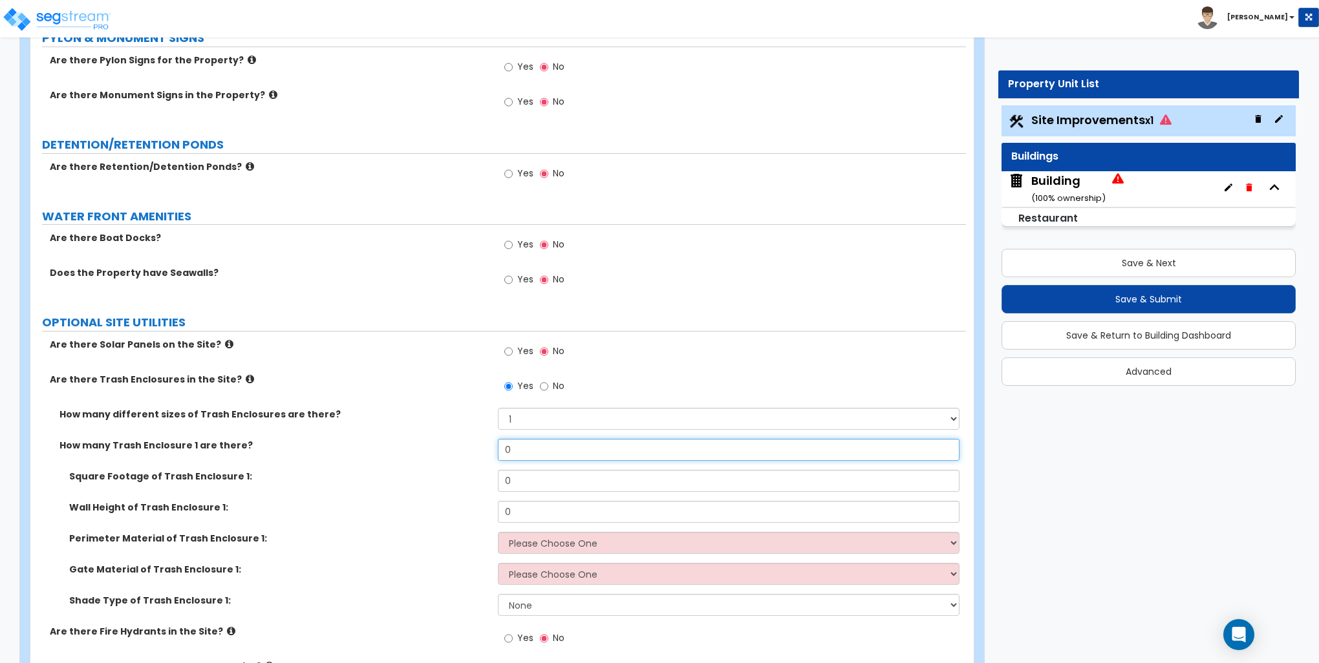
click at [522, 450] on input "0" at bounding box center [728, 450] width 461 height 22
type input "1"
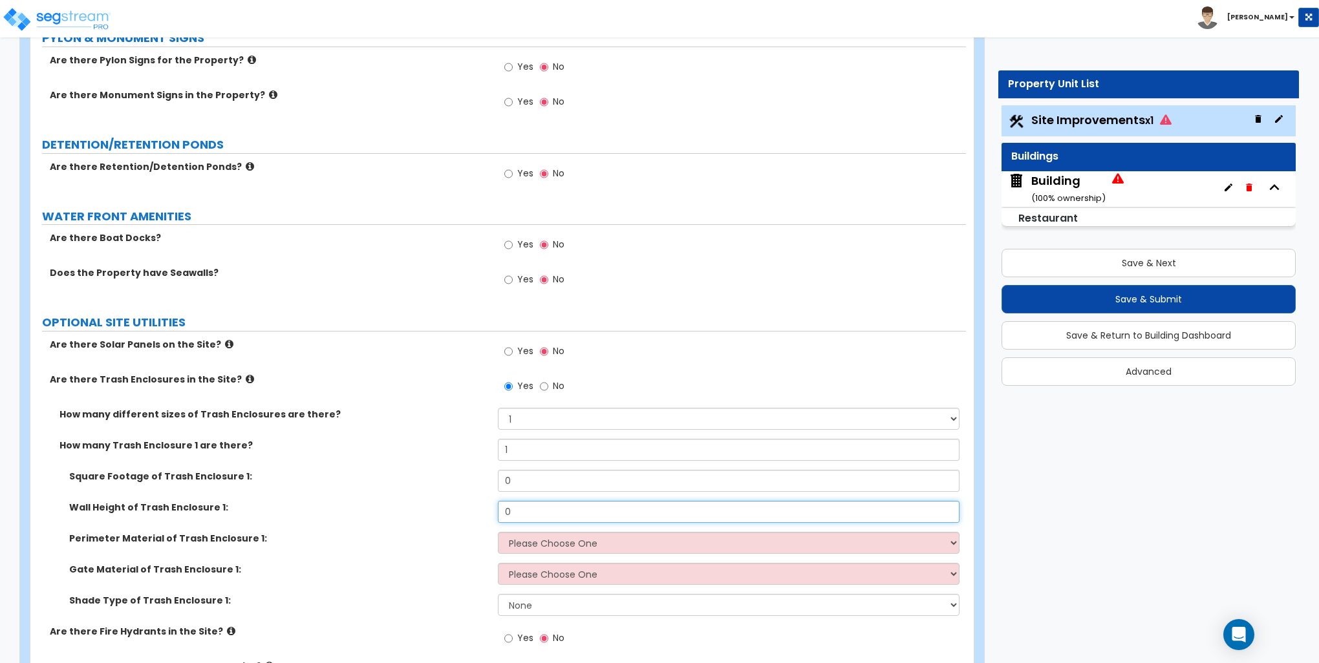
click at [530, 509] on input "0" at bounding box center [728, 512] width 461 height 22
click at [533, 474] on input "0" at bounding box center [728, 481] width 461 height 22
type input "558"
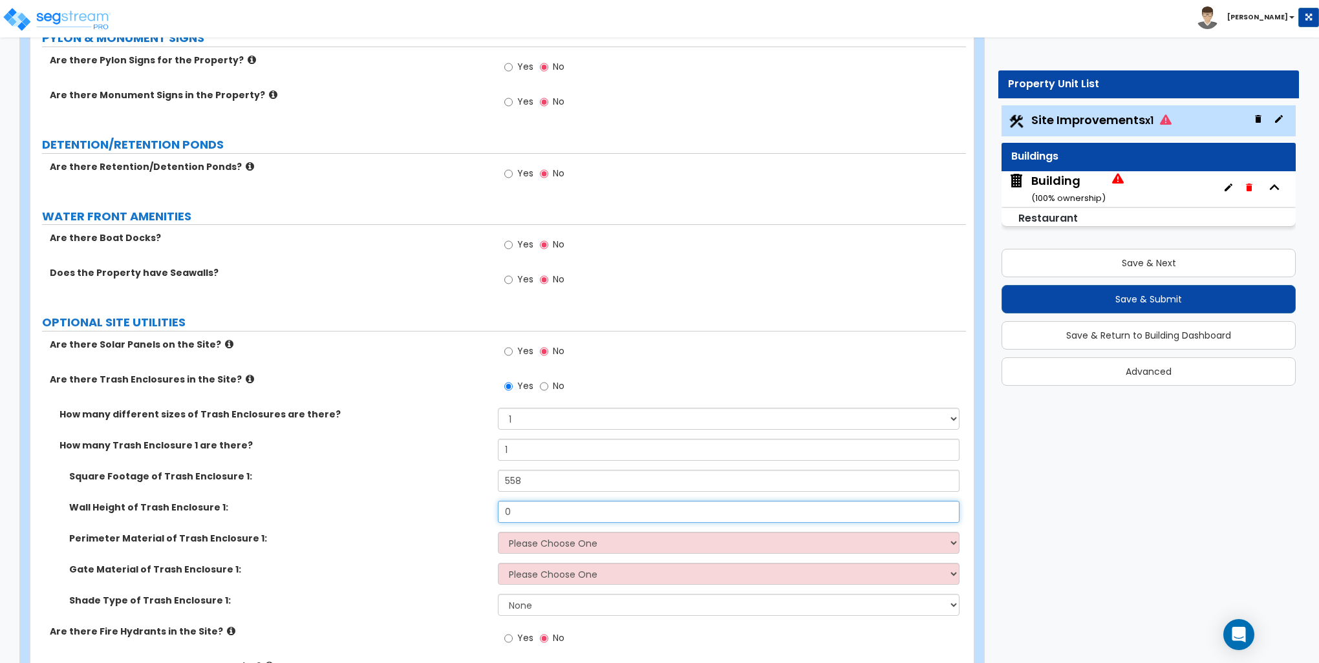
click at [542, 501] on input "0" at bounding box center [728, 512] width 461 height 22
type input "8"
click at [551, 542] on select "Please Choose One Chain Link Wood Metal CMU" at bounding box center [728, 543] width 461 height 22
click at [498, 532] on select "Please Choose One Chain Link Wood Metal CMU" at bounding box center [728, 543] width 461 height 22
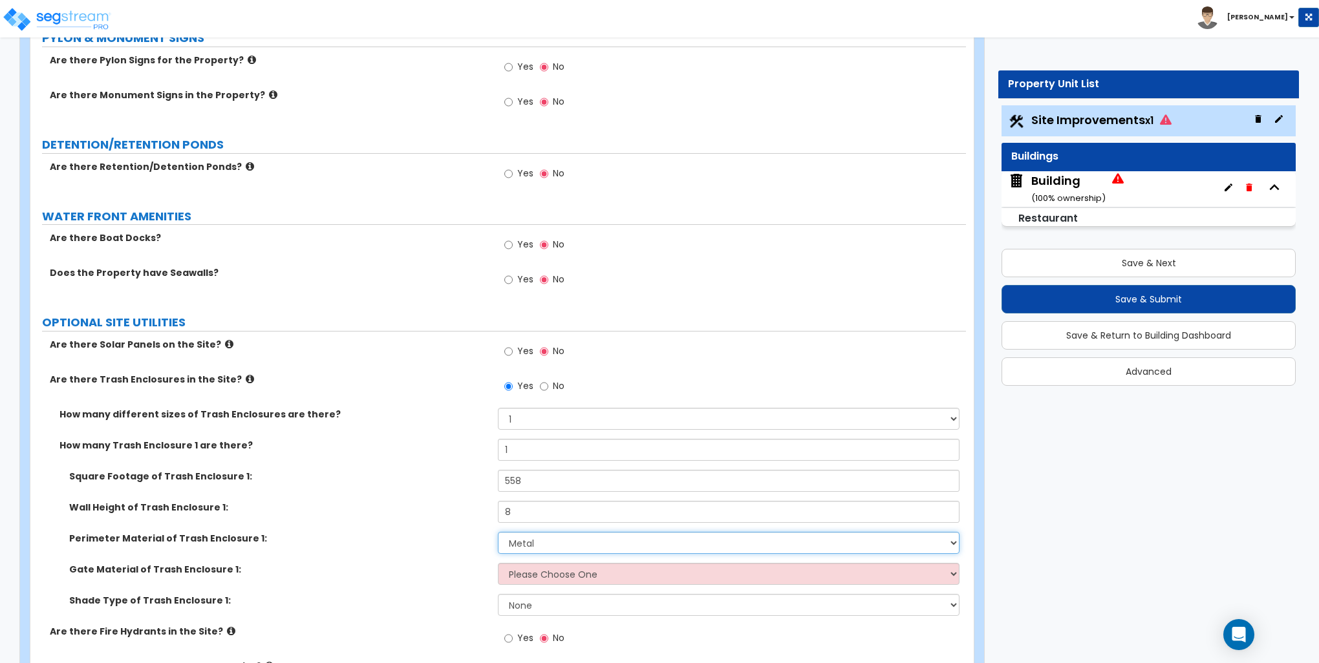
drag, startPoint x: 538, startPoint y: 546, endPoint x: 537, endPoint y: 552, distance: 6.5
click at [538, 546] on select "Please Choose One Chain Link Wood Metal CMU" at bounding box center [728, 543] width 461 height 22
select select "1"
click at [498, 532] on select "Please Choose One Chain Link Wood Metal CMU" at bounding box center [728, 543] width 461 height 22
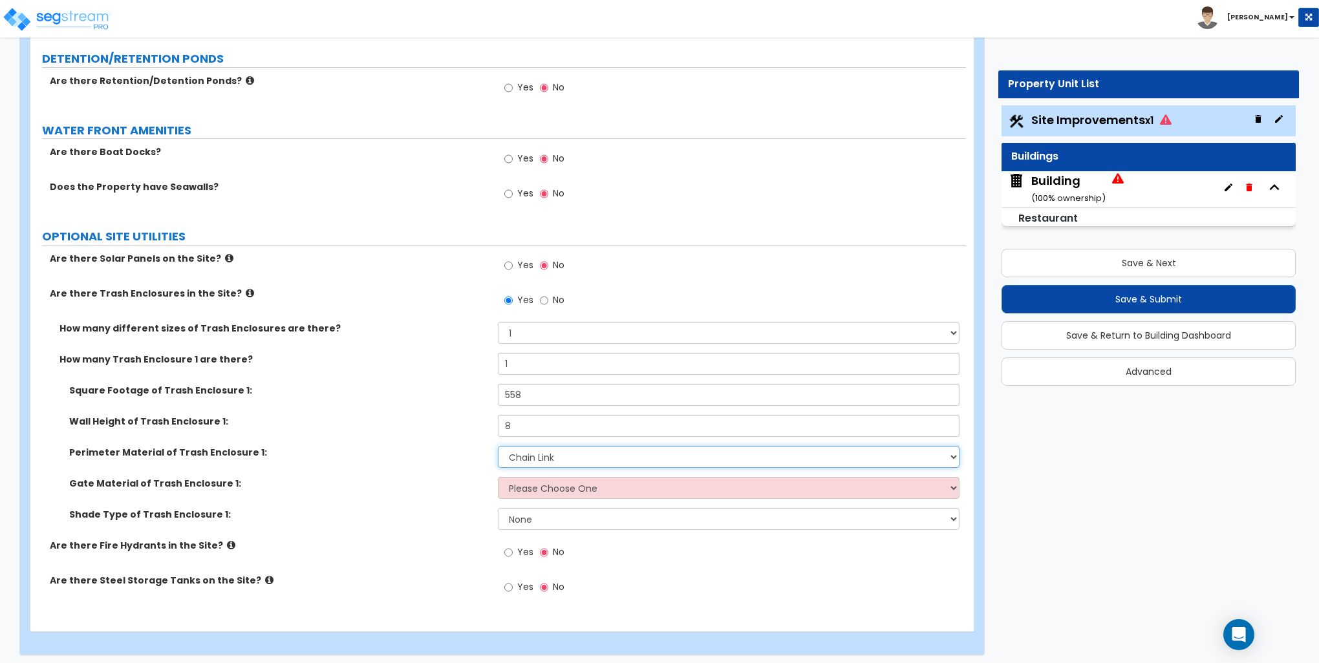
scroll to position [2649, 0]
click at [553, 485] on select "Please Choose One Wood Metal" at bounding box center [728, 486] width 461 height 22
click at [435, 475] on label "Gate Material of Trash Enclosure 1:" at bounding box center [278, 481] width 419 height 13
click at [554, 489] on select "Please Choose One Wood Metal" at bounding box center [728, 486] width 461 height 22
select select "2"
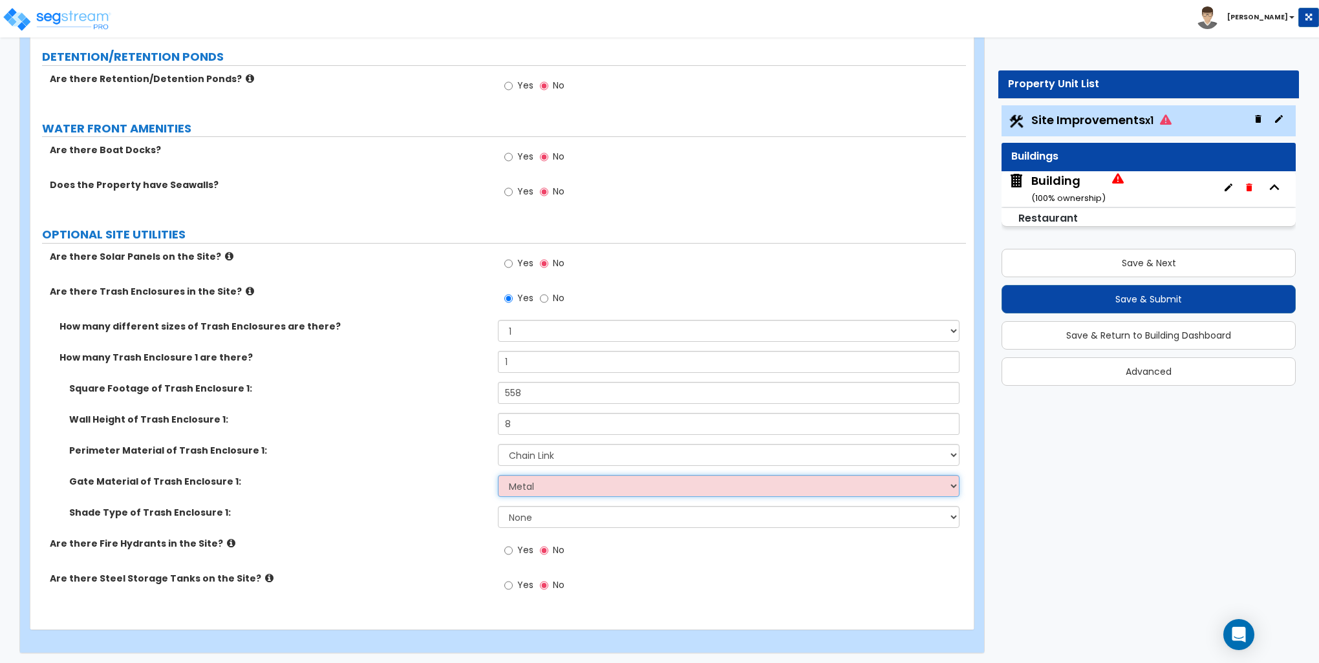
click at [498, 475] on select "Please Choose One Wood Metal" at bounding box center [728, 486] width 461 height 22
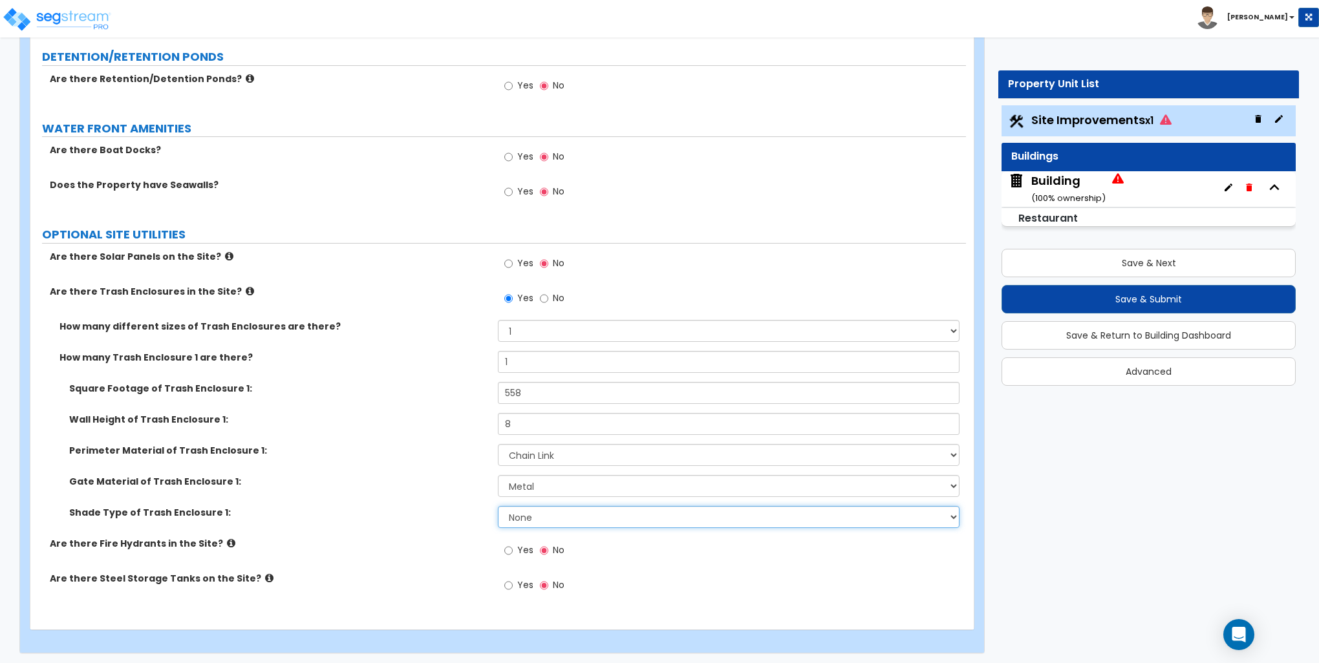
click at [535, 516] on select "None Roof Pergola" at bounding box center [728, 517] width 461 height 22
click at [536, 513] on select "None Roof Pergola" at bounding box center [728, 517] width 461 height 22
click at [423, 502] on div "Gate Material of Trash Enclosure 1: Please Choose One Wood Metal" at bounding box center [497, 490] width 935 height 31
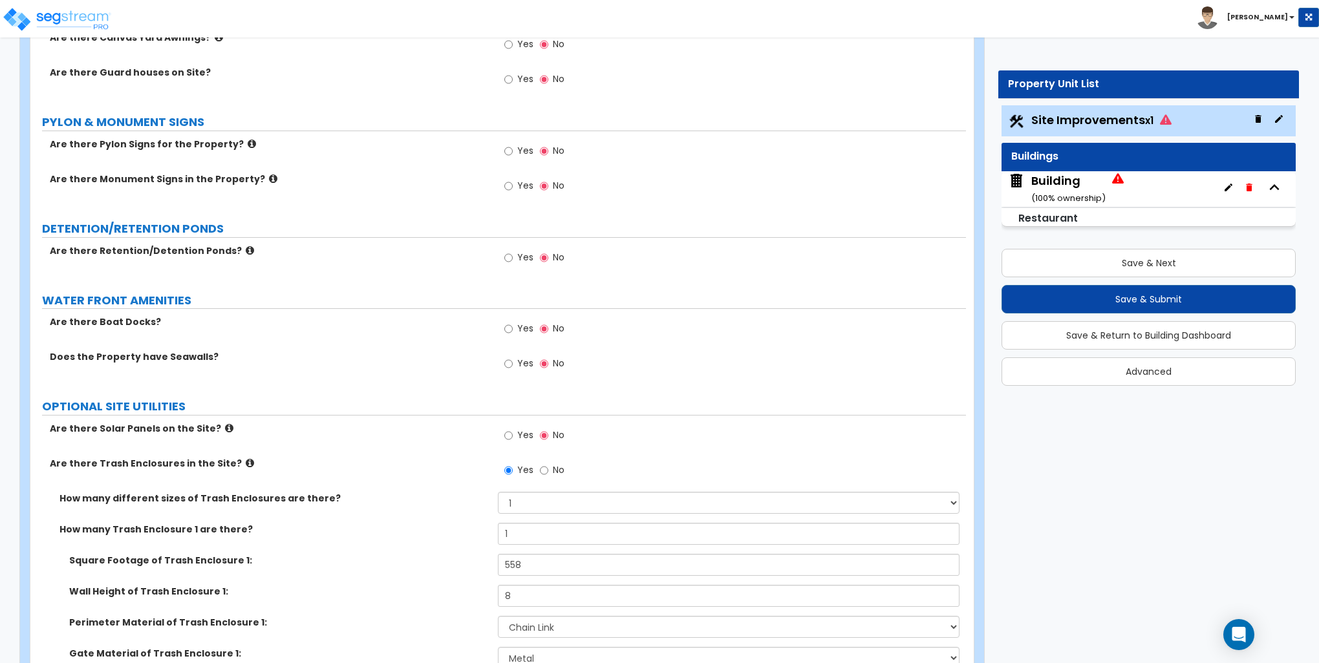
scroll to position [2455, 0]
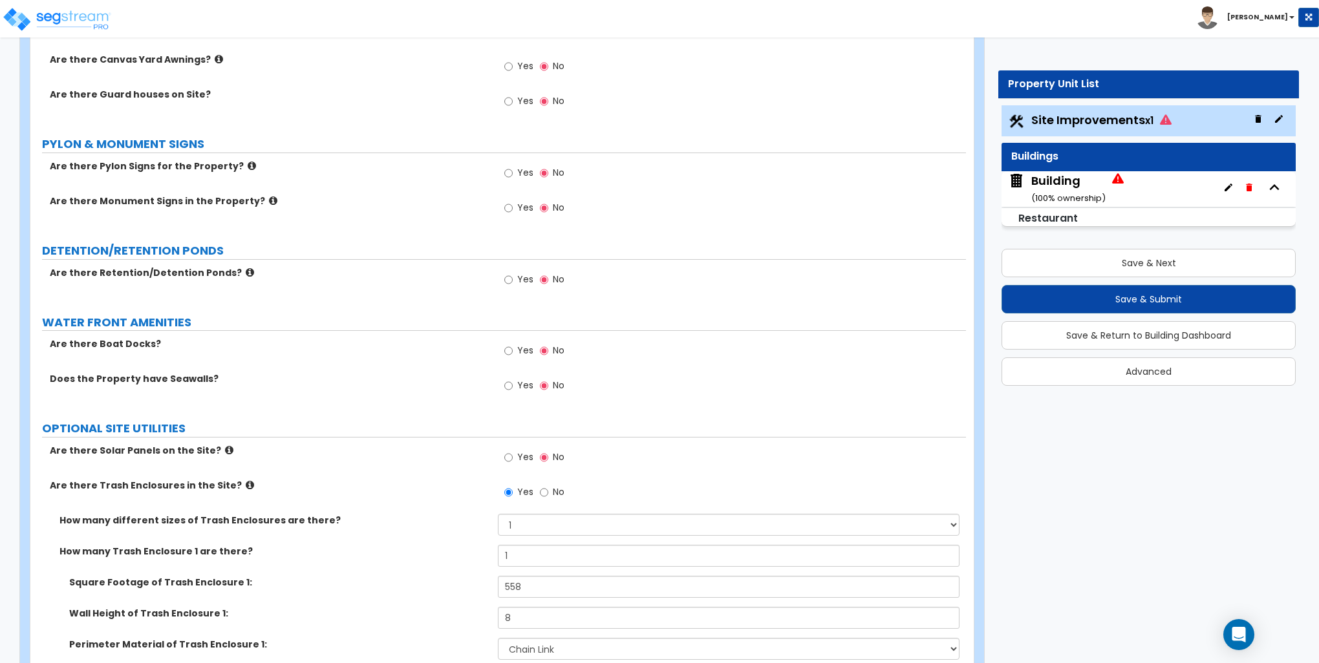
click at [248, 162] on icon at bounding box center [252, 166] width 8 height 10
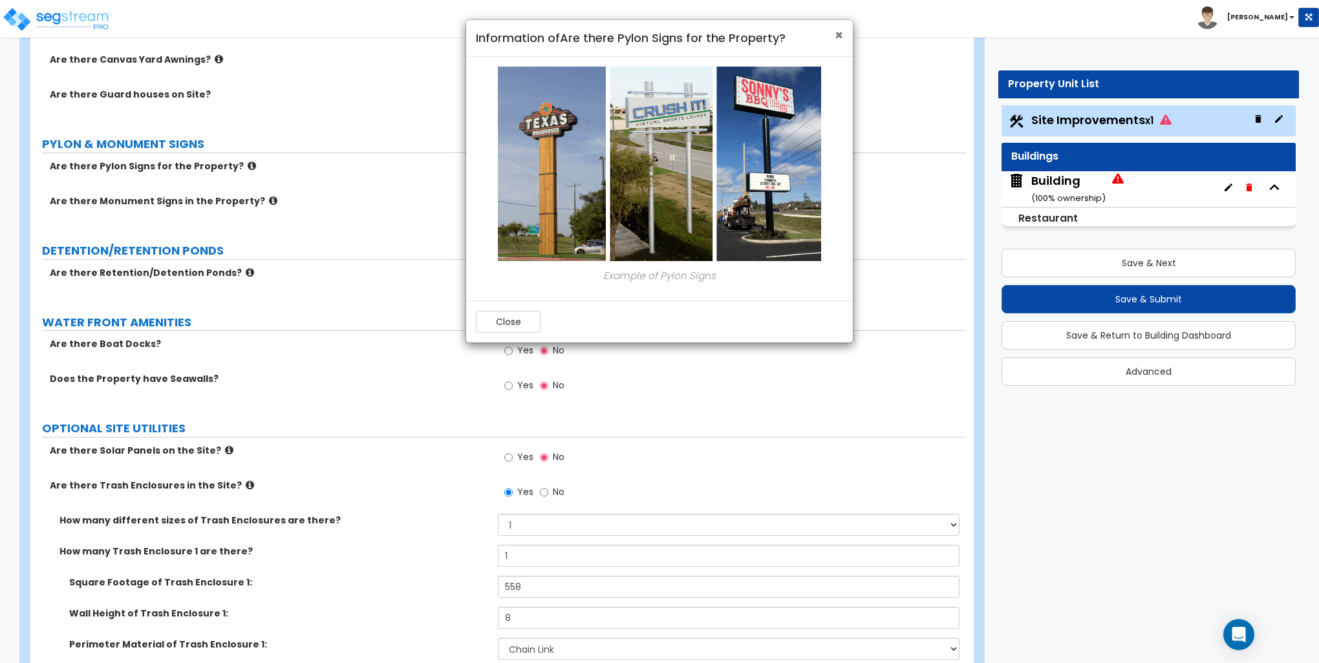
click at [835, 35] on span "×" at bounding box center [838, 35] width 8 height 19
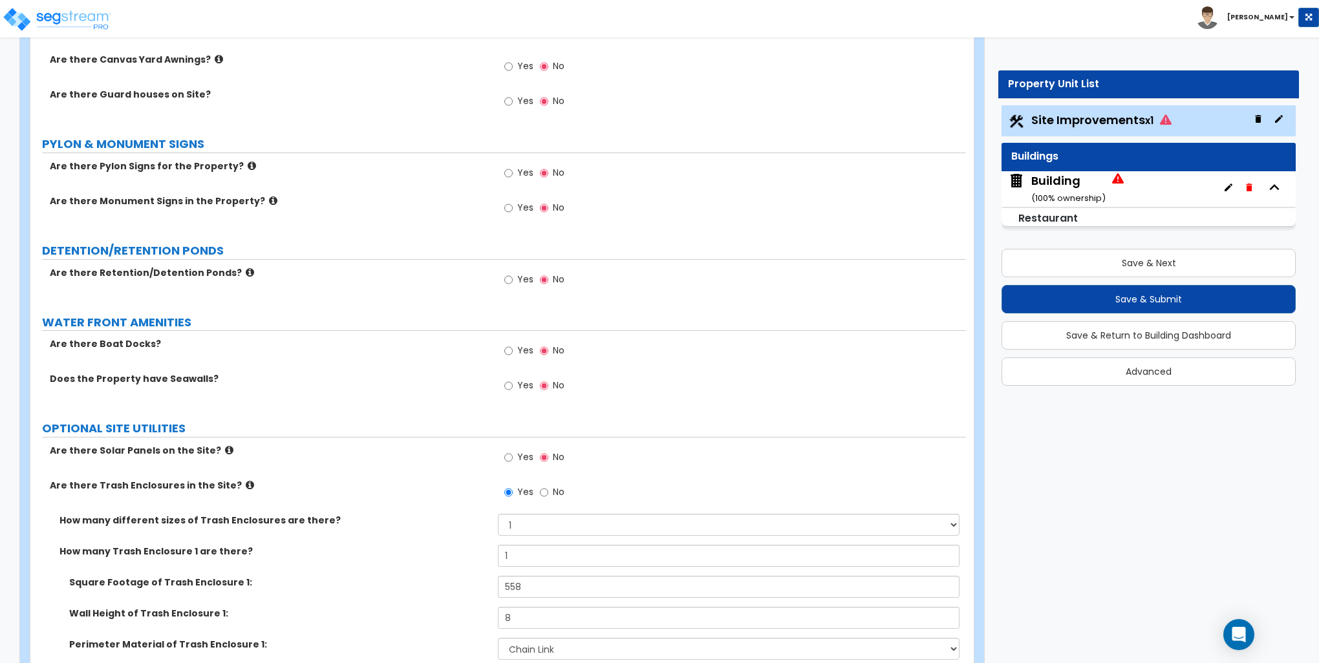
click at [269, 200] on icon at bounding box center [273, 201] width 8 height 10
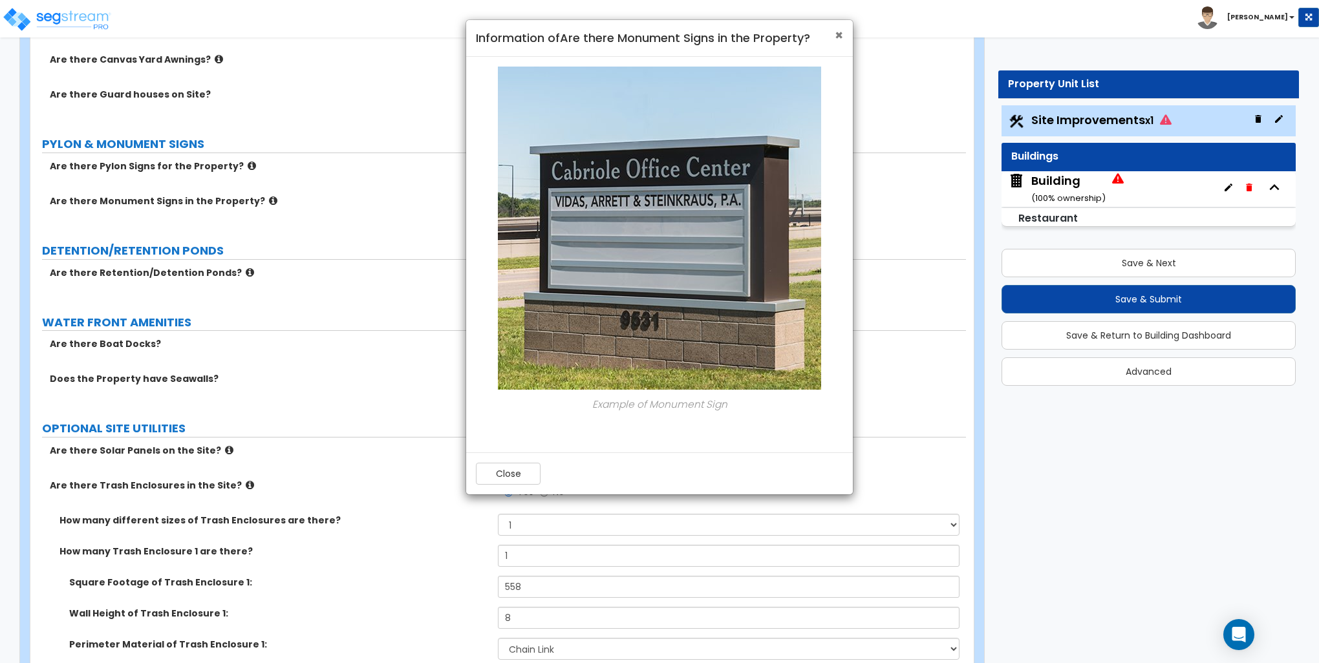
click at [837, 34] on span "×" at bounding box center [838, 35] width 8 height 19
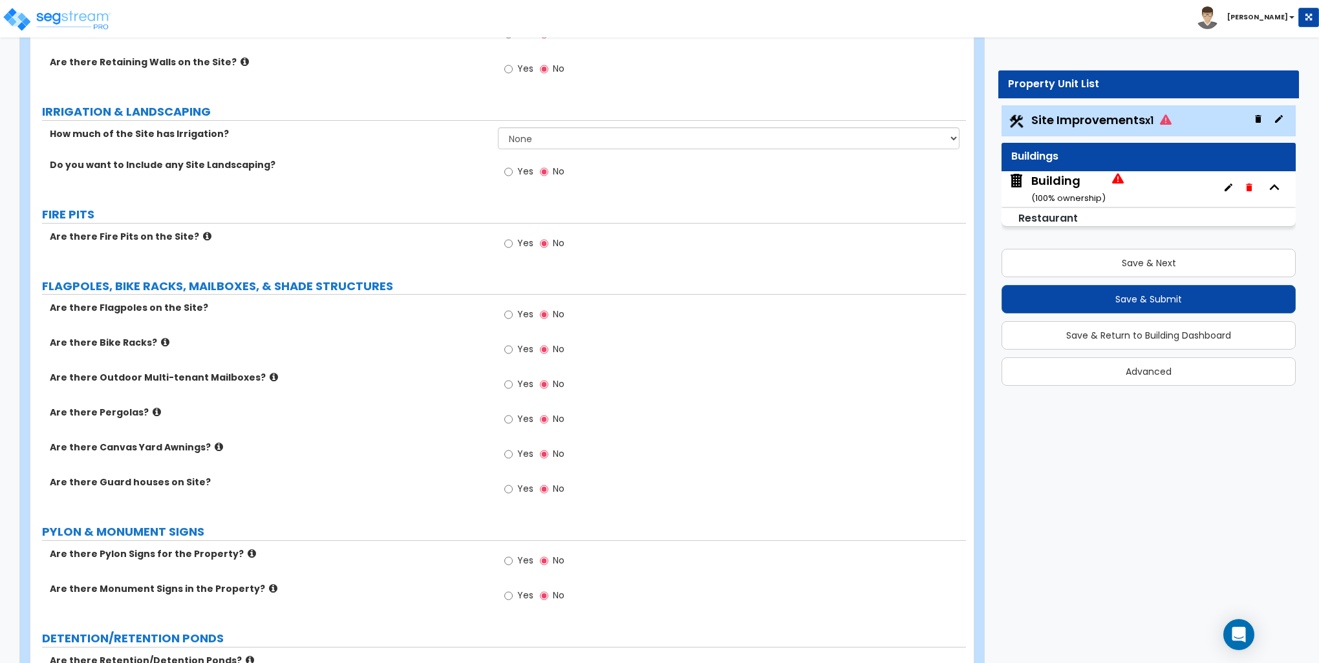
scroll to position [2391, 0]
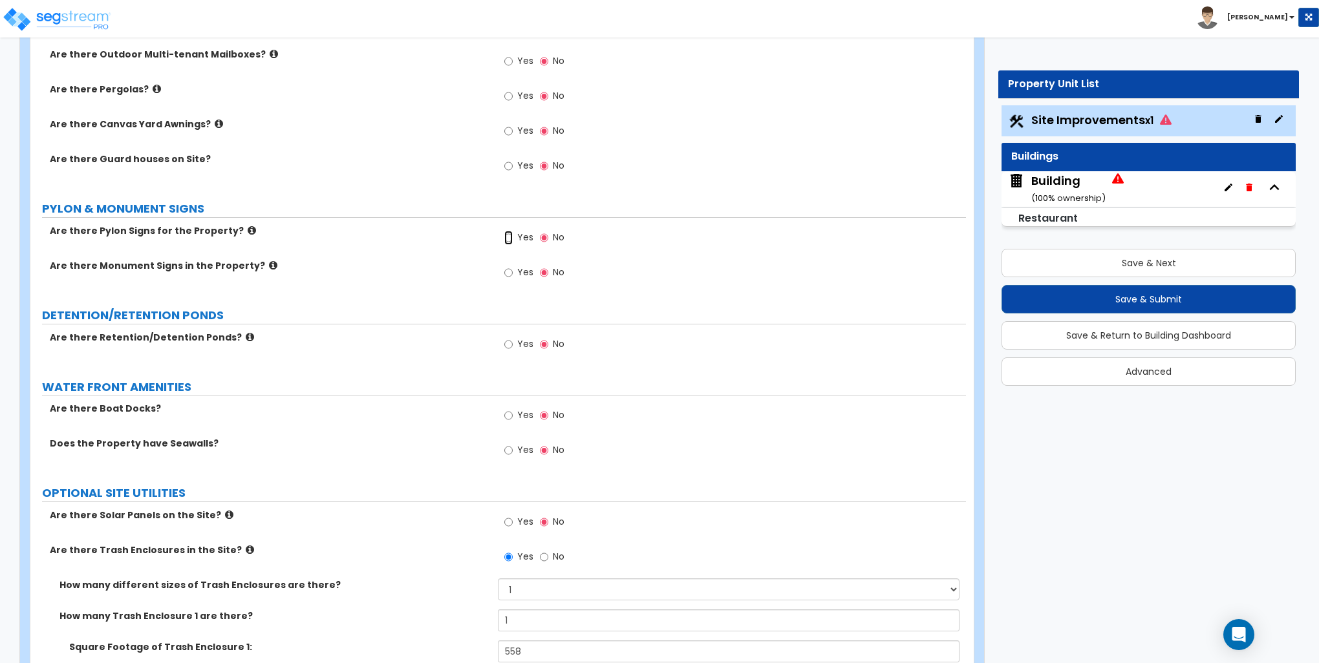
click at [507, 235] on input "Yes" at bounding box center [508, 238] width 8 height 14
radio input "true"
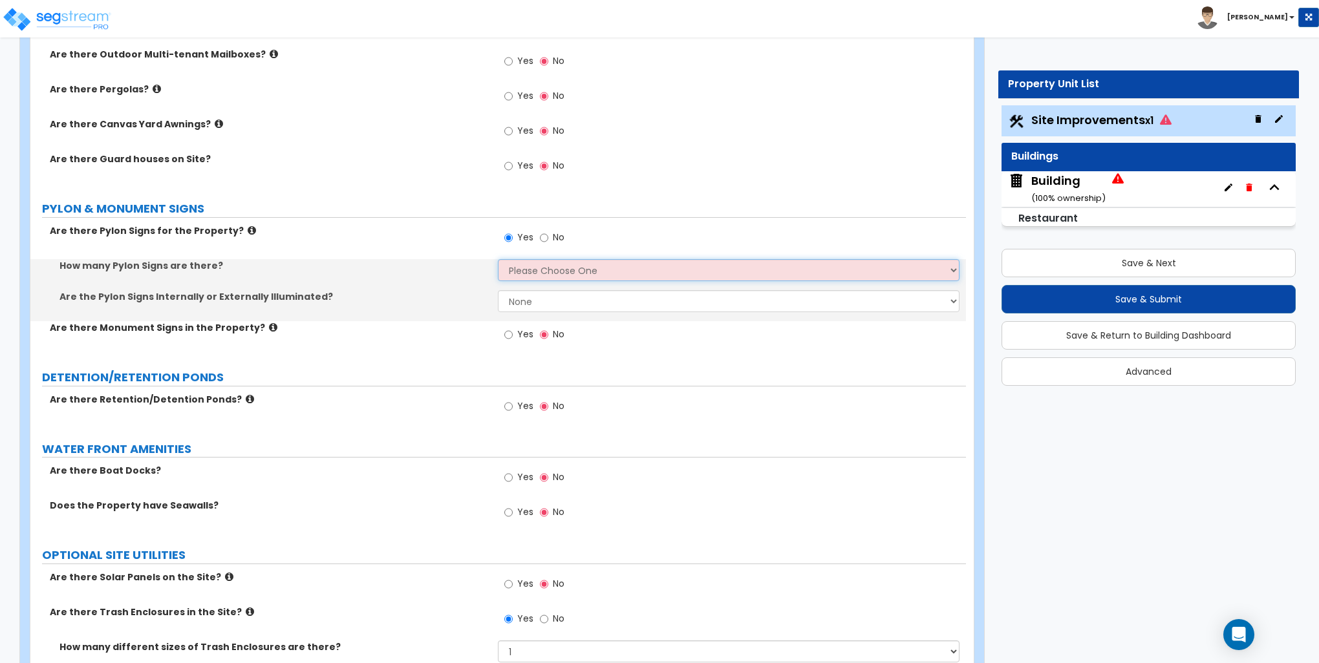
click at [520, 264] on select "Please Choose One 1 2 3" at bounding box center [728, 270] width 461 height 22
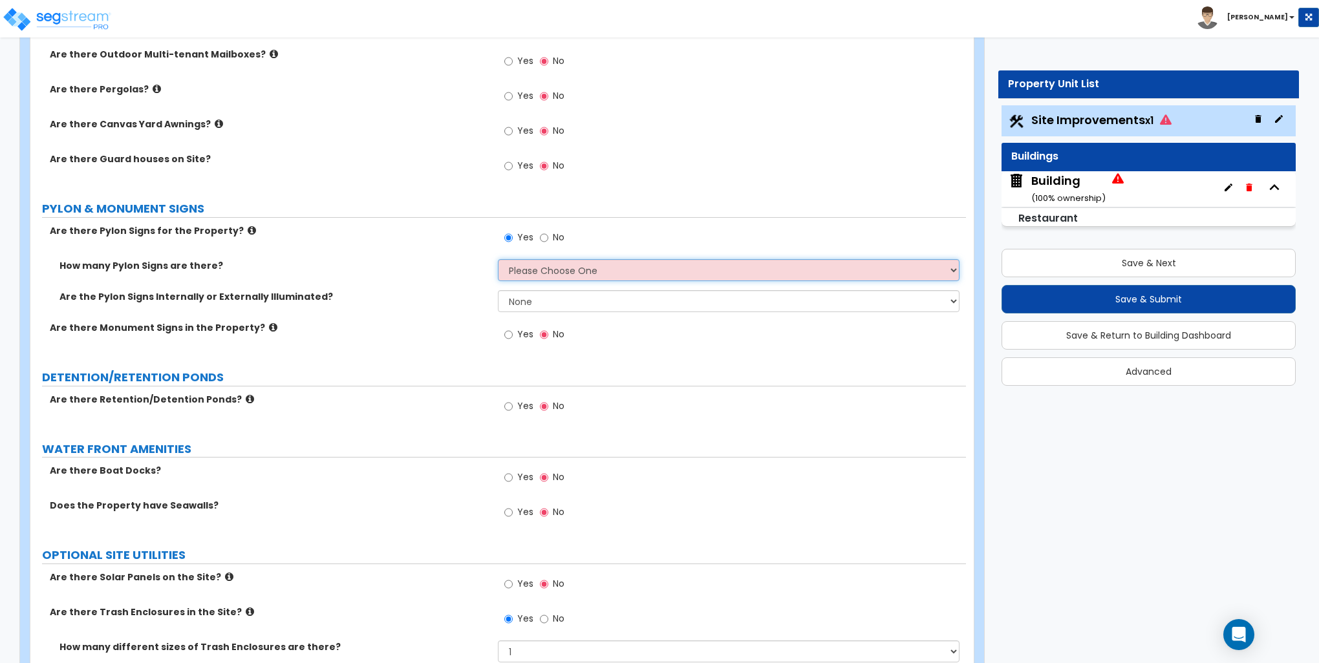
select select "1"
click at [498, 259] on select "Please Choose One 1 2 3" at bounding box center [728, 270] width 461 height 22
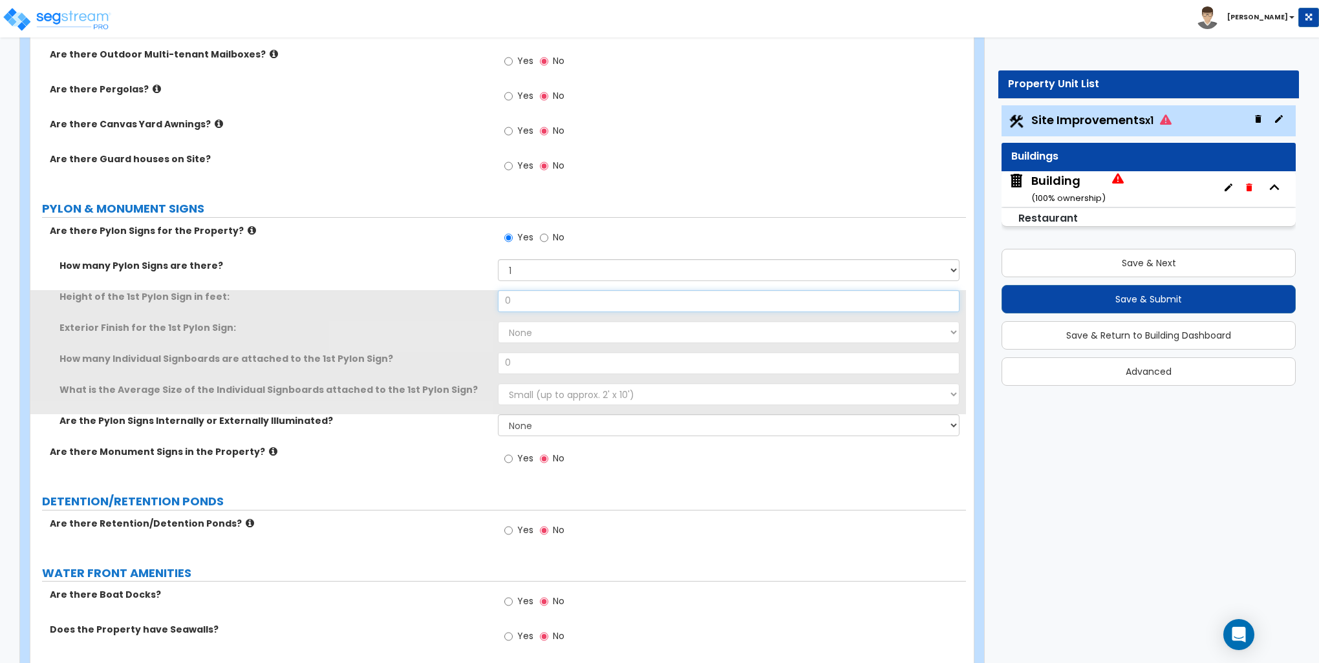
click at [518, 304] on input "0" at bounding box center [728, 301] width 461 height 22
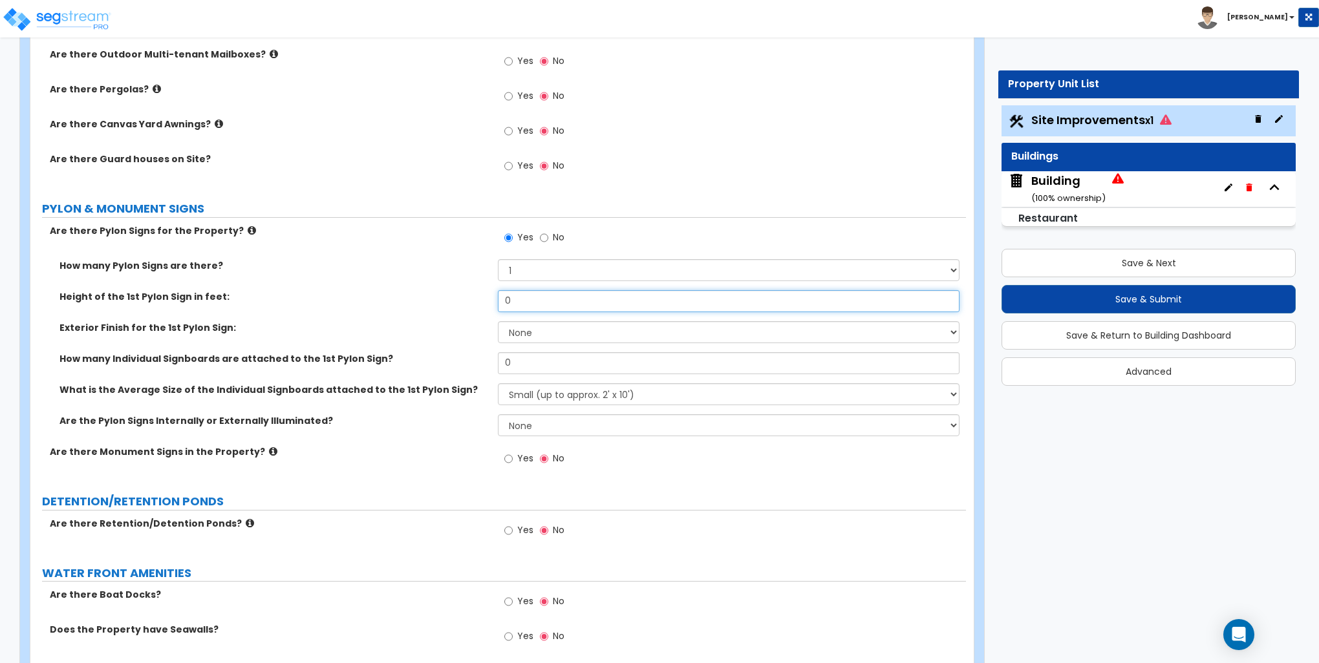
click at [516, 297] on input "0" at bounding box center [728, 301] width 461 height 22
type input "14"
click at [543, 334] on select "None Paint Finish Brick Veneer Finish Stone Veneer Finish Metal Composite Finis…" at bounding box center [728, 332] width 461 height 22
select select "4"
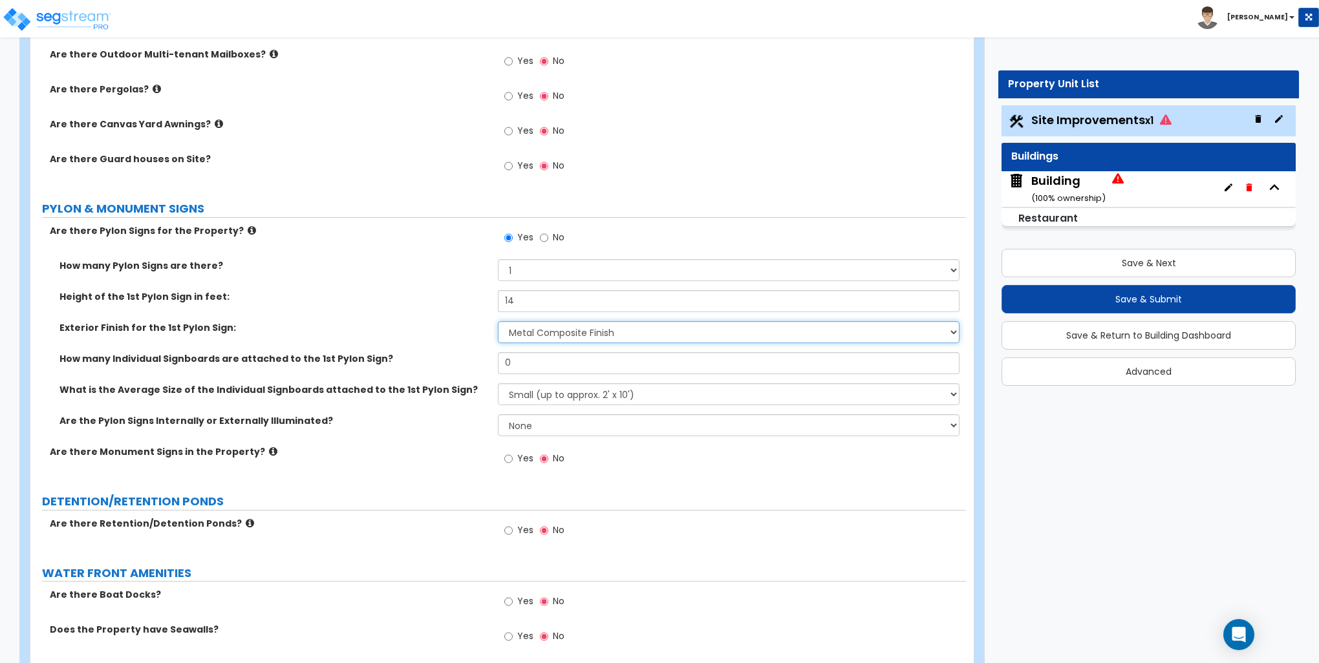
click at [498, 321] on select "None Paint Finish Brick Veneer Finish Stone Veneer Finish Metal Composite Finis…" at bounding box center [728, 332] width 461 height 22
click at [532, 359] on input "0" at bounding box center [728, 363] width 461 height 22
click at [533, 359] on input "0" at bounding box center [728, 363] width 461 height 22
type input "1"
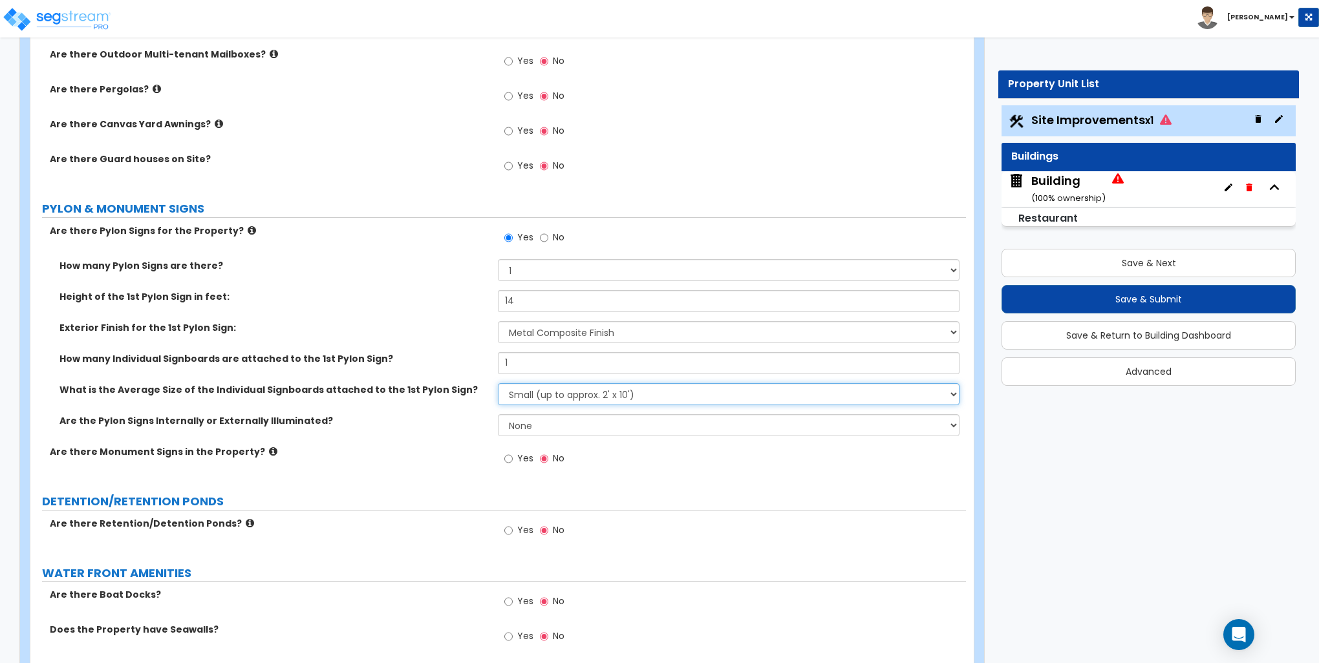
click at [525, 389] on select "Small (up to approx. 2' x 10') Medium (up to approx. 4' x 10') Large (up to app…" at bounding box center [728, 394] width 461 height 22
select select "1"
click at [498, 383] on select "Small (up to approx. 2' x 10') Medium (up to approx. 4' x 10') Large (up to app…" at bounding box center [728, 394] width 461 height 22
click at [527, 420] on select "None Internally Illuminated Externally Illuminated" at bounding box center [728, 425] width 461 height 22
select select "2"
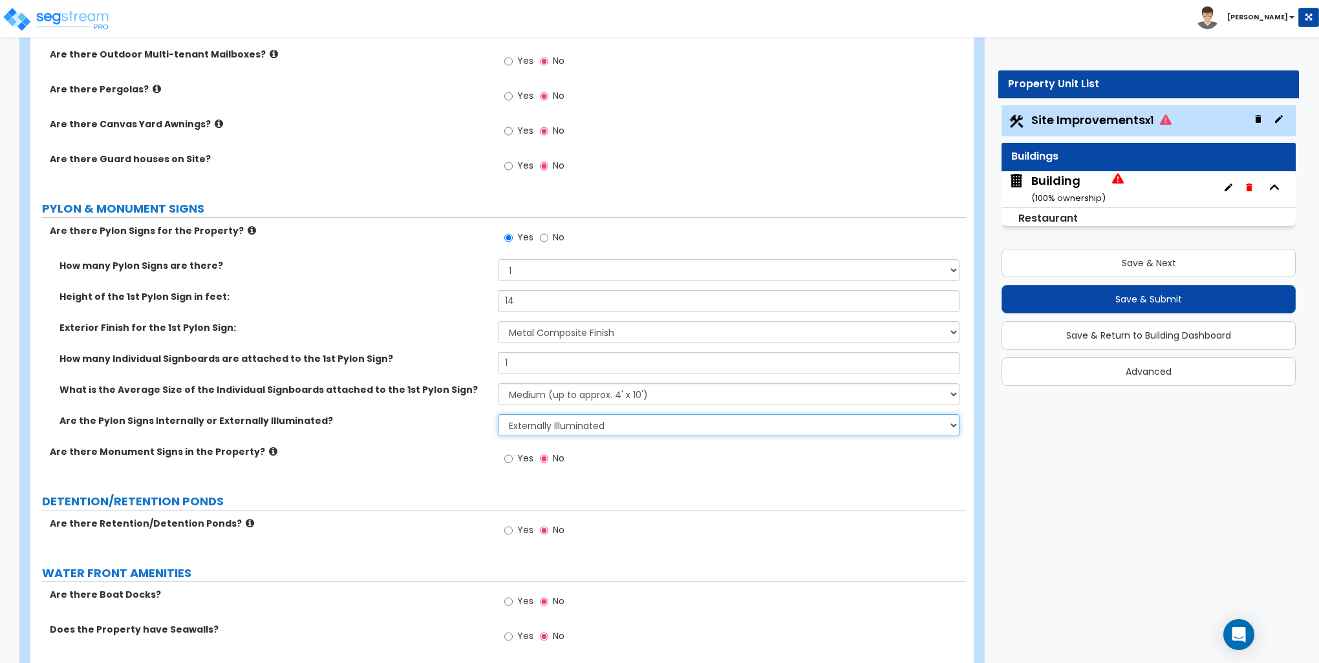
click at [498, 414] on select "None Internally Illuminated Externally Illuminated" at bounding box center [728, 425] width 461 height 22
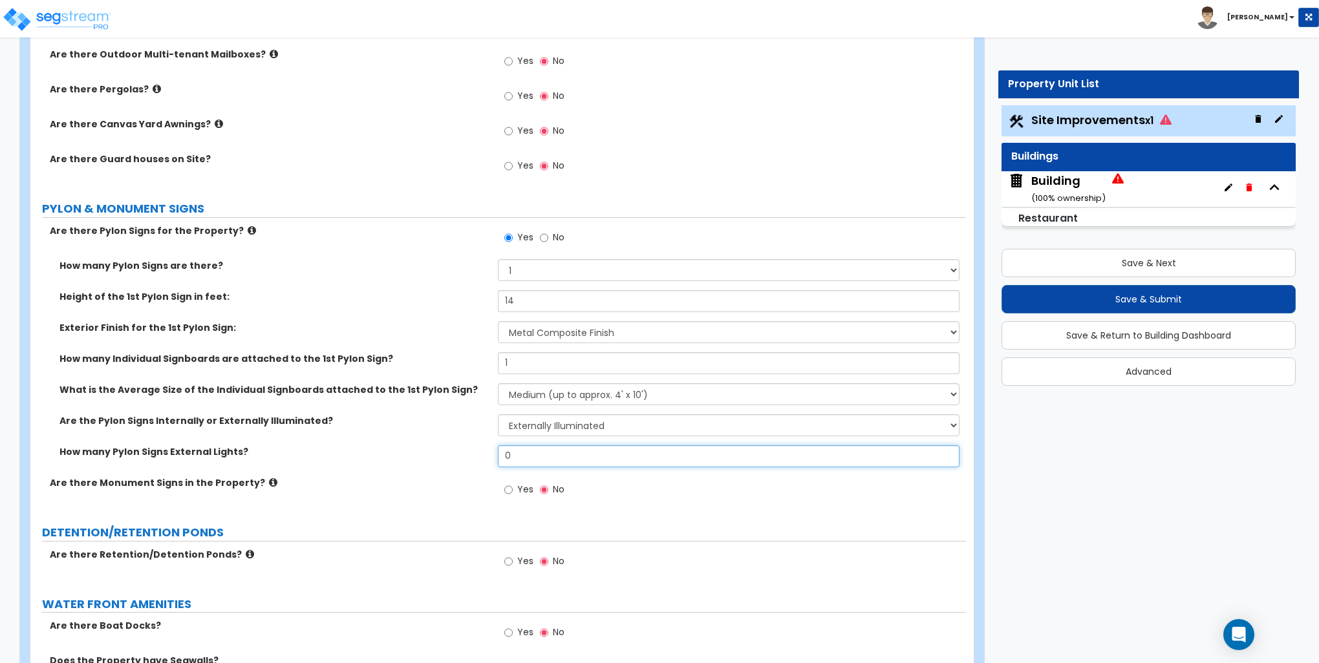
click at [518, 455] on input "0" at bounding box center [728, 456] width 461 height 22
type input "1"
click at [388, 447] on label "How many Pylon Signs External Lights?" at bounding box center [273, 451] width 429 height 13
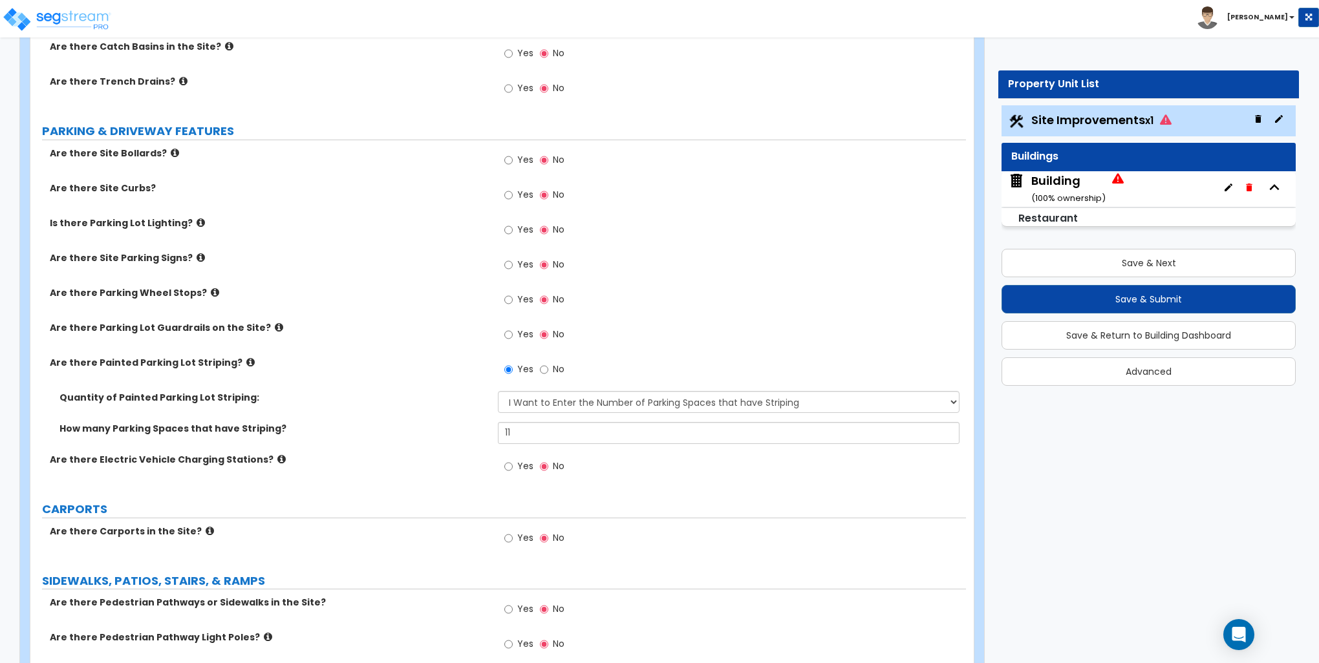
scroll to position [452, 0]
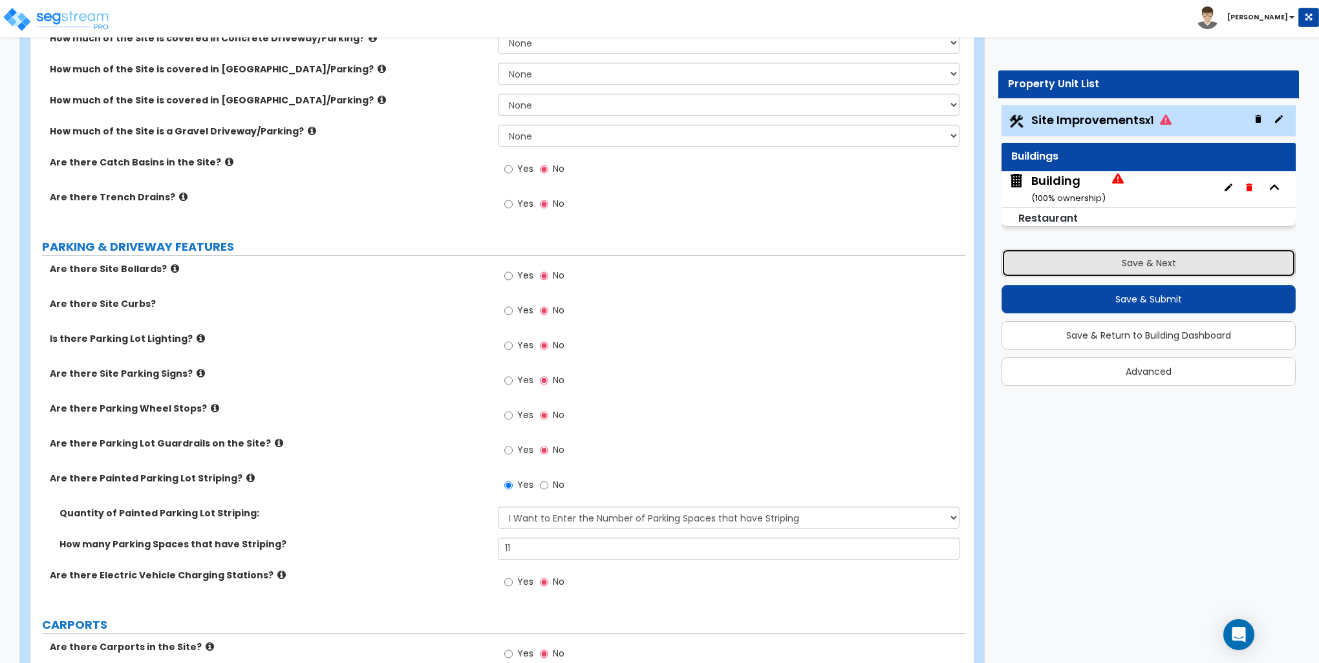
click at [1161, 265] on button "Save & Next" at bounding box center [1148, 263] width 294 height 28
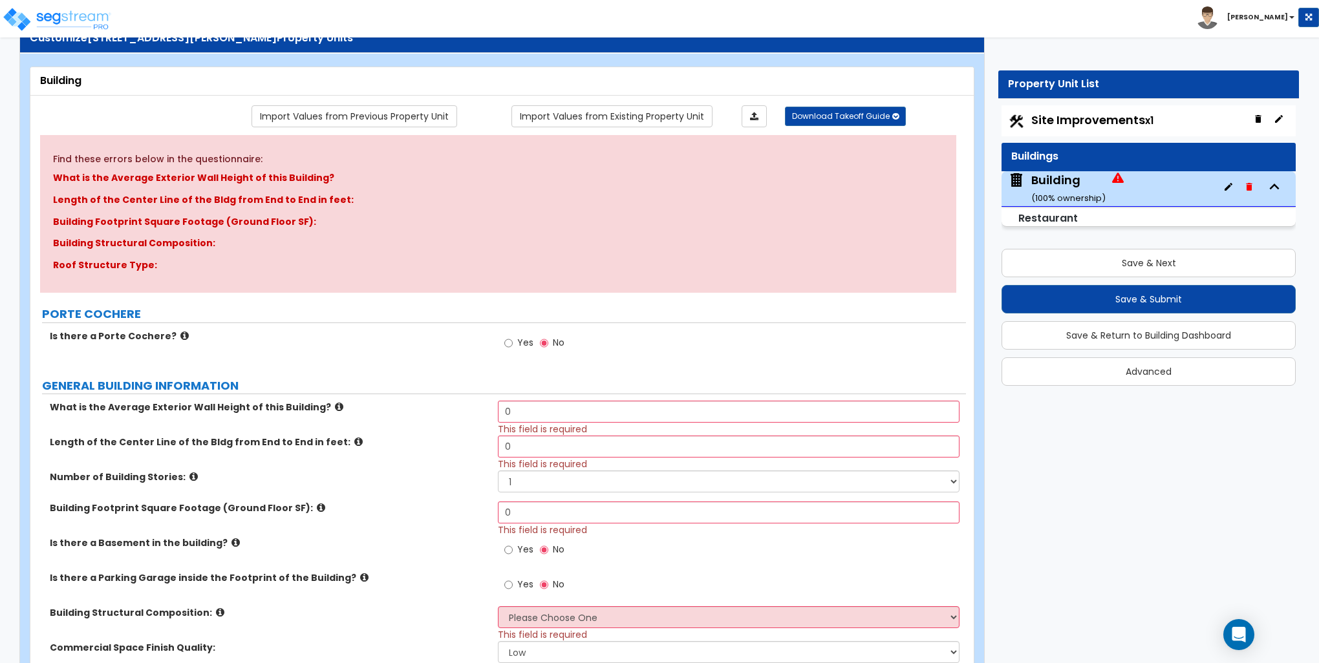
scroll to position [129, 0]
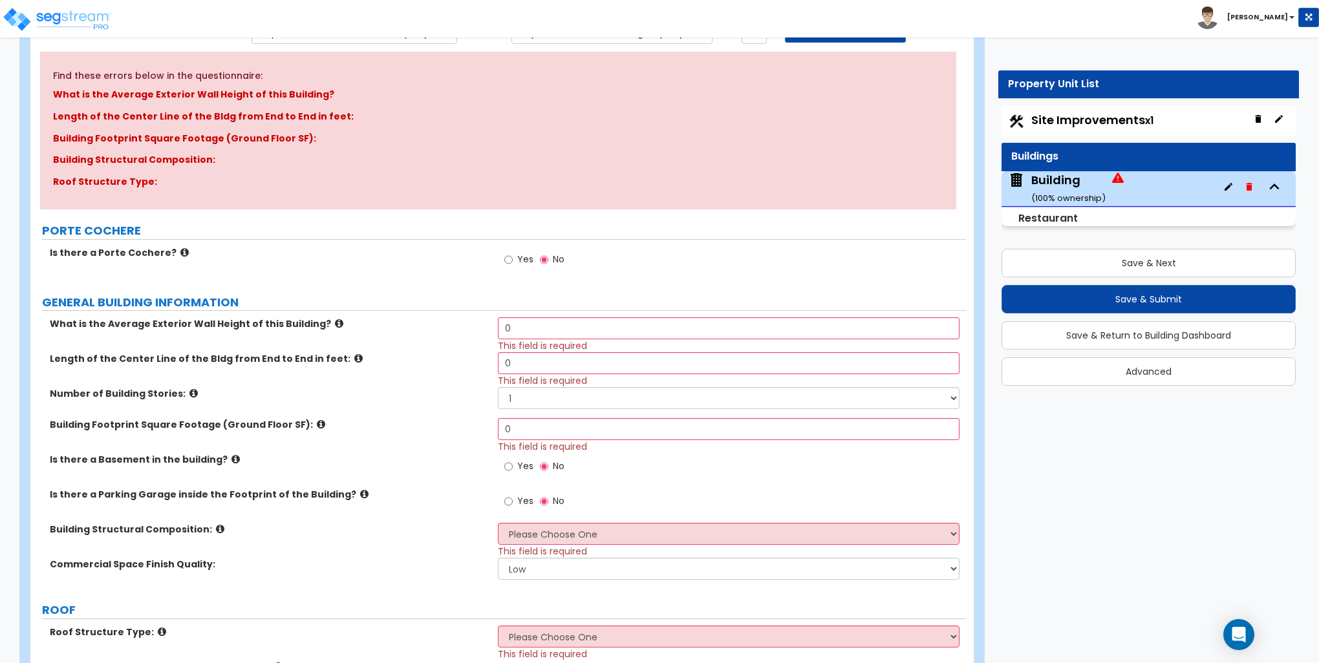
click at [180, 251] on icon at bounding box center [184, 253] width 8 height 10
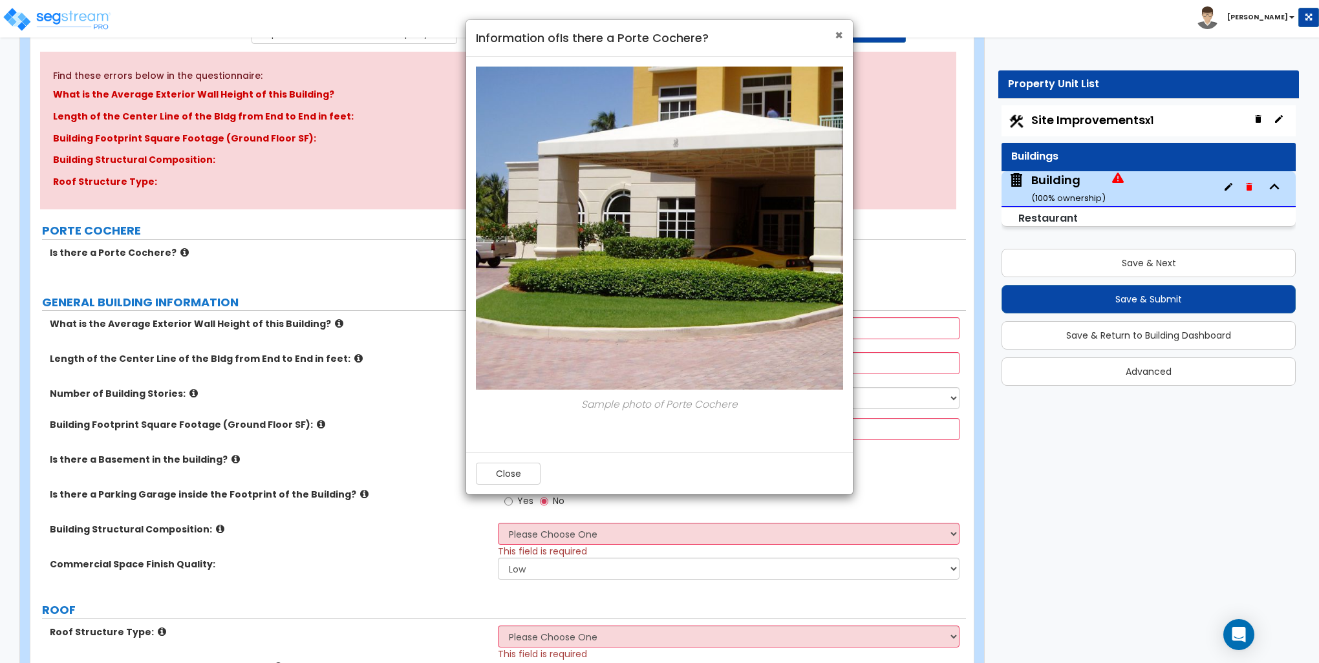
click at [841, 32] on span "×" at bounding box center [838, 35] width 8 height 19
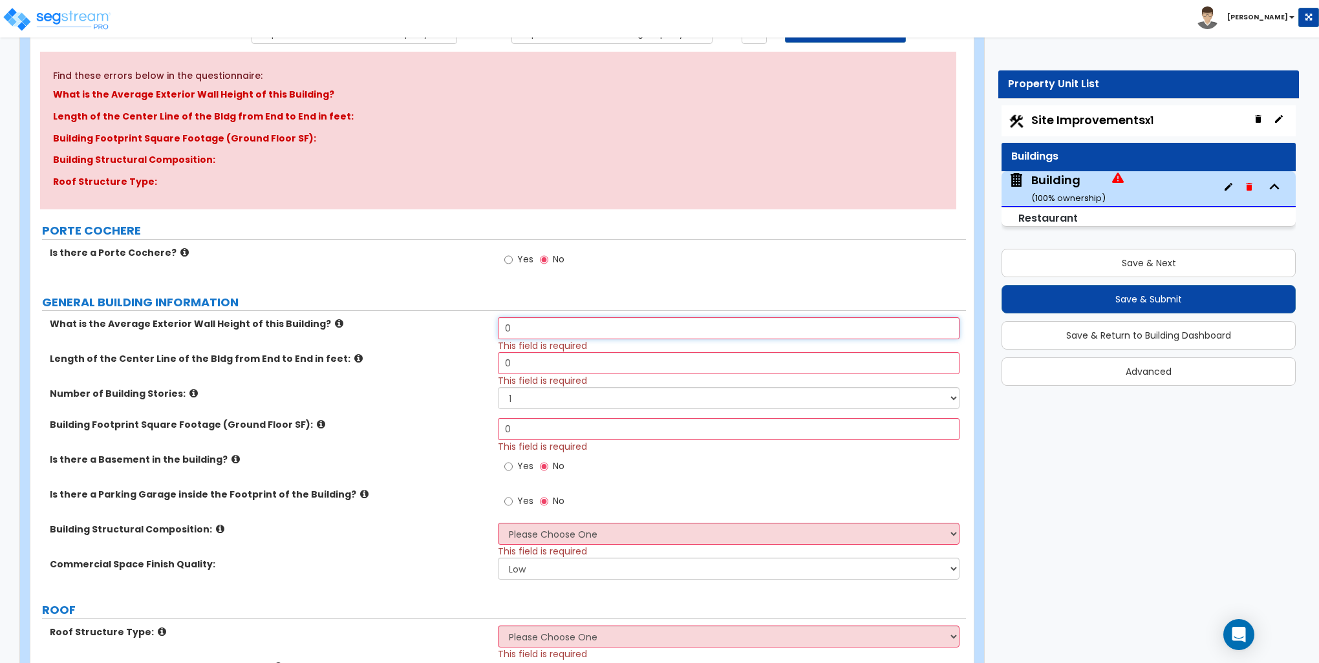
click at [536, 324] on input "0" at bounding box center [728, 328] width 461 height 22
type input "10"
click at [533, 357] on input "0" at bounding box center [728, 363] width 461 height 22
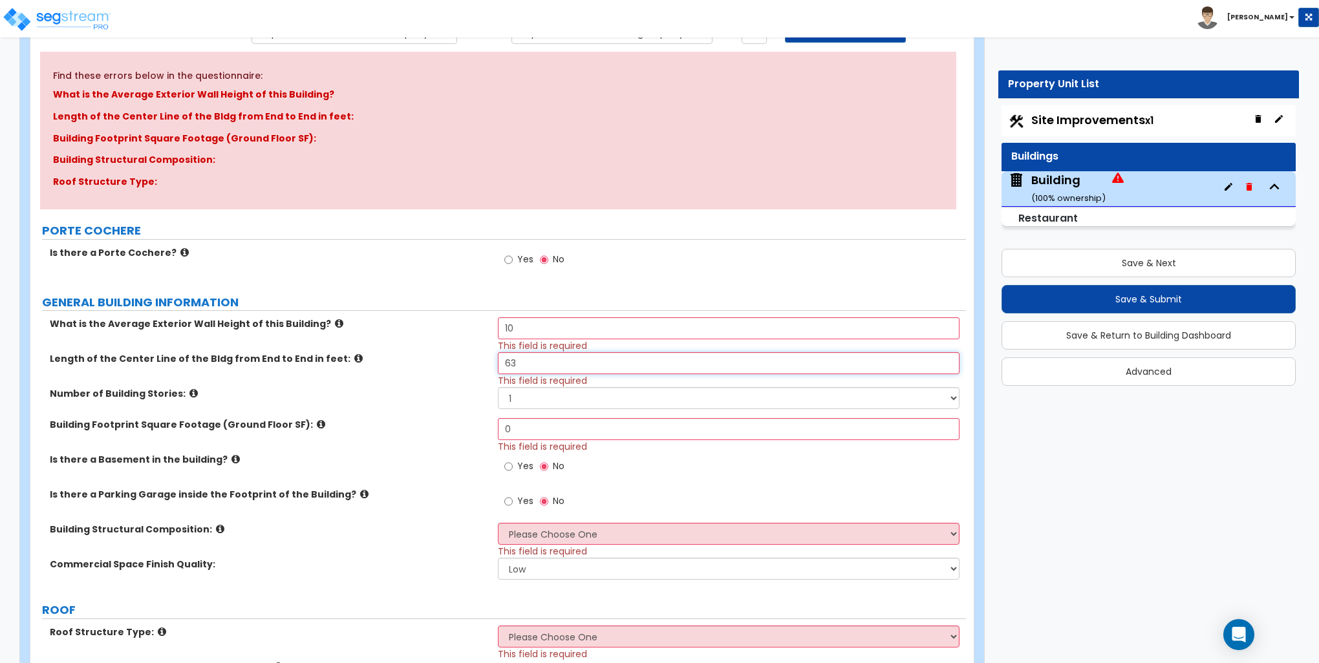
type input "63"
click at [518, 432] on input "0" at bounding box center [728, 429] width 461 height 22
type input "2,007"
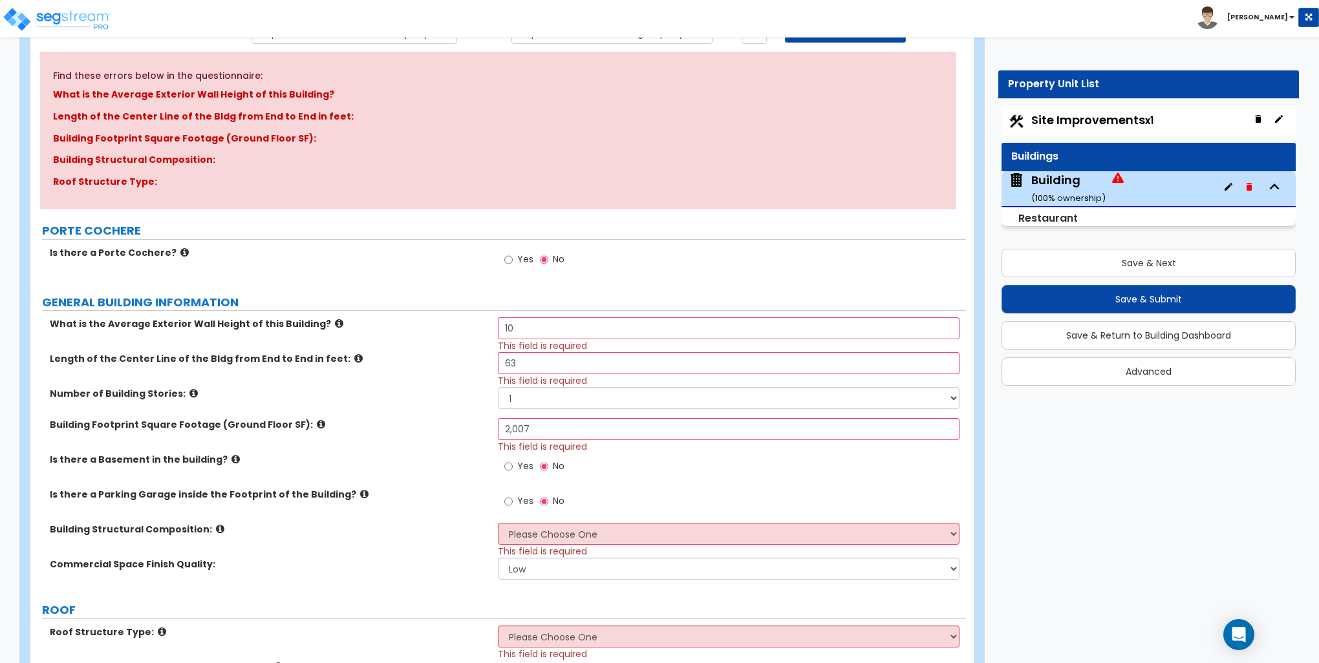
click at [450, 405] on div "Number of Building Stories: 1 2 3 4 5" at bounding box center [497, 402] width 935 height 31
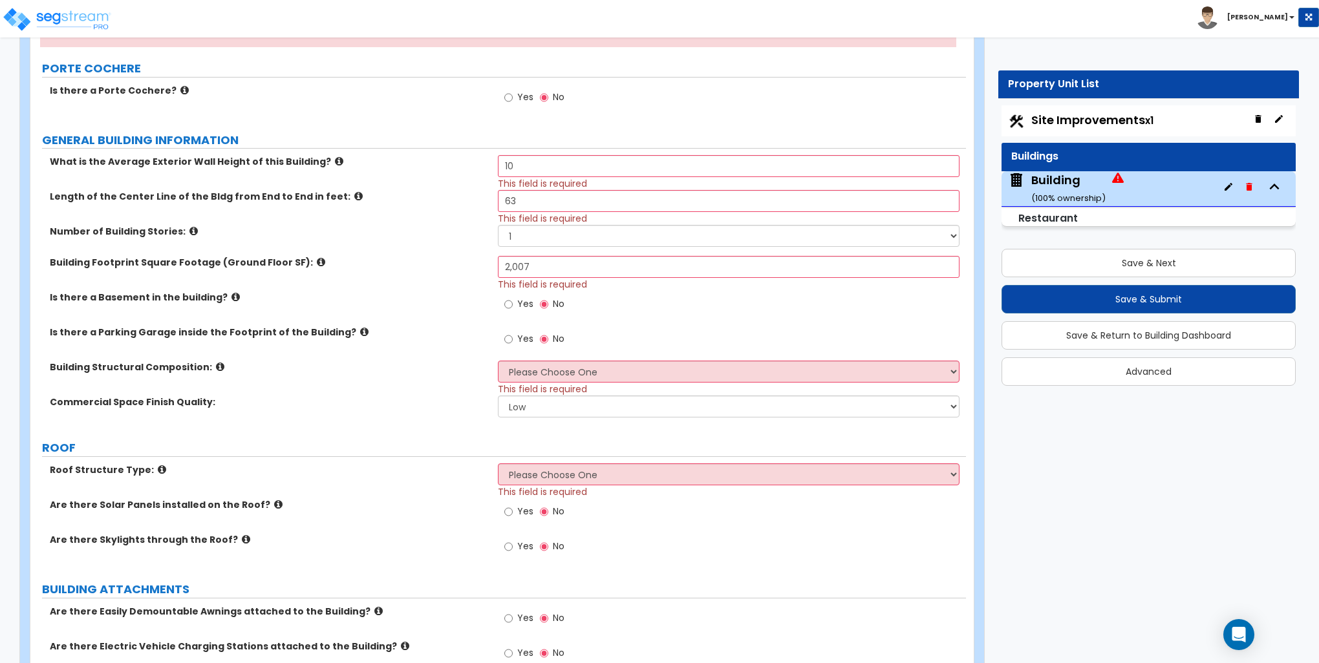
scroll to position [323, 0]
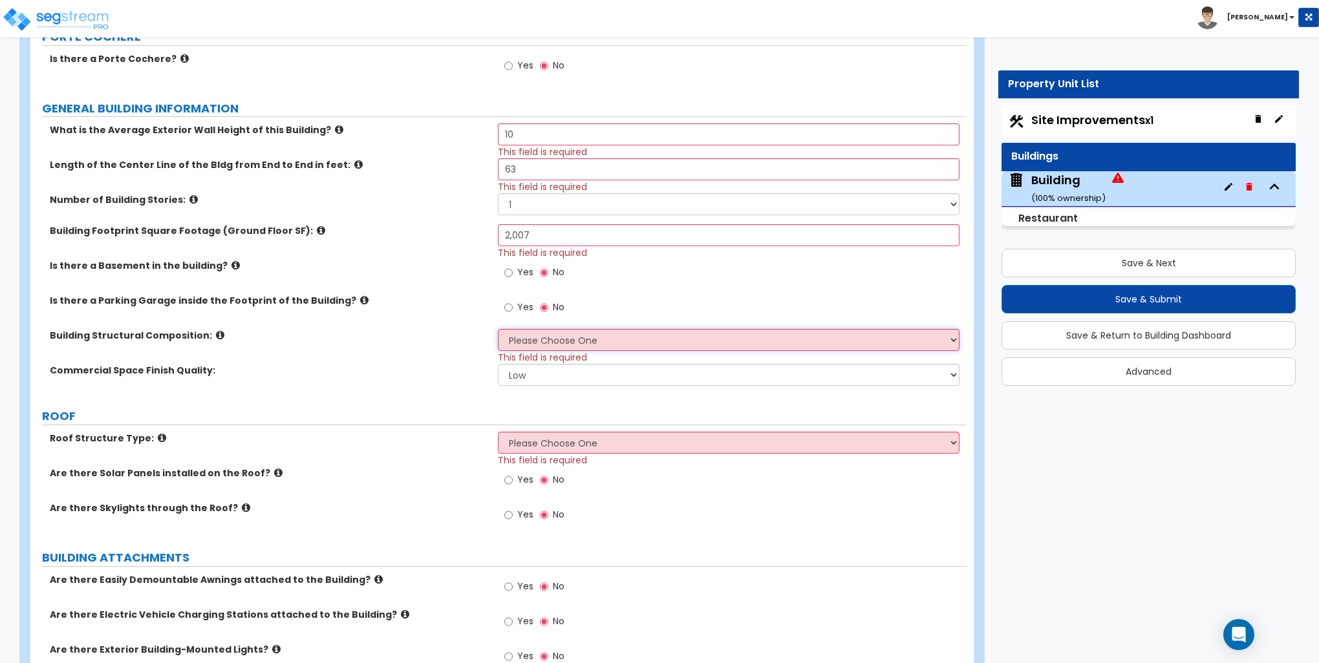
click at [557, 335] on select "Please Choose One Tilt-up Wall Construction Reinforced Concrete Structural Stee…" at bounding box center [728, 340] width 461 height 22
select select "7"
click at [498, 329] on select "Please Choose One Tilt-up Wall Construction Reinforced Concrete Structural Stee…" at bounding box center [728, 340] width 461 height 22
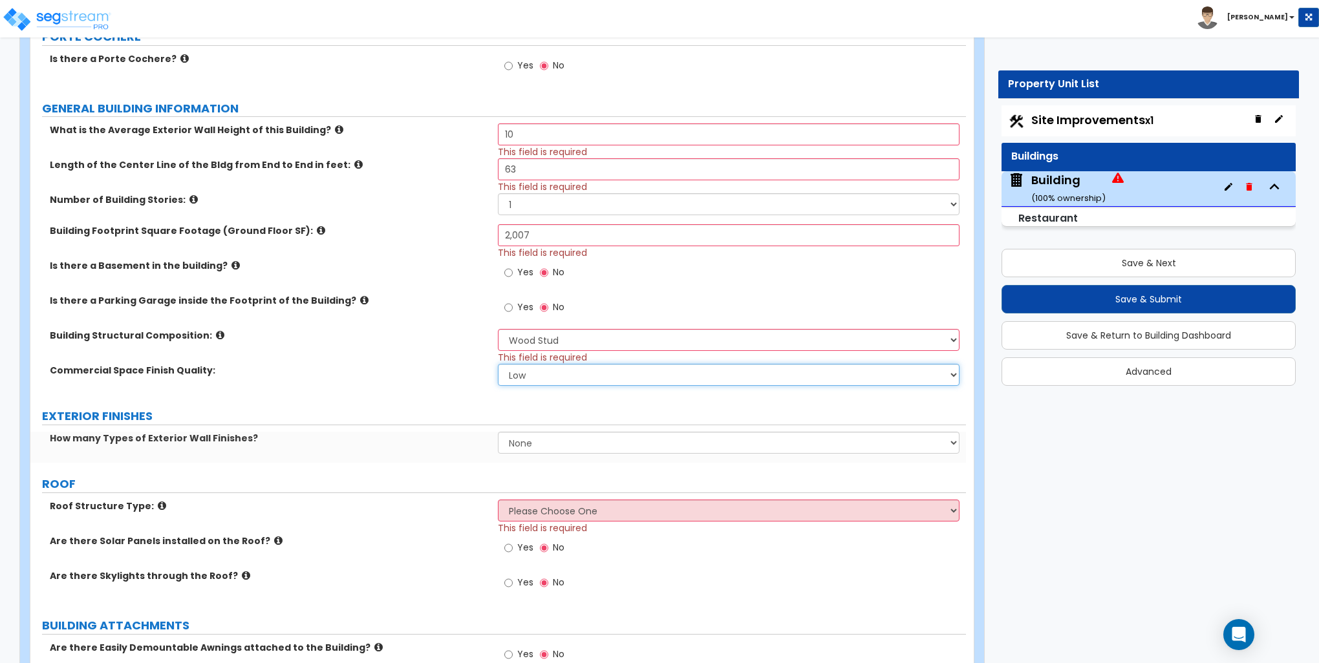
click at [531, 377] on select "Low Average High" at bounding box center [728, 375] width 461 height 22
select select "1"
click at [498, 364] on select "Low Average High" at bounding box center [728, 375] width 461 height 22
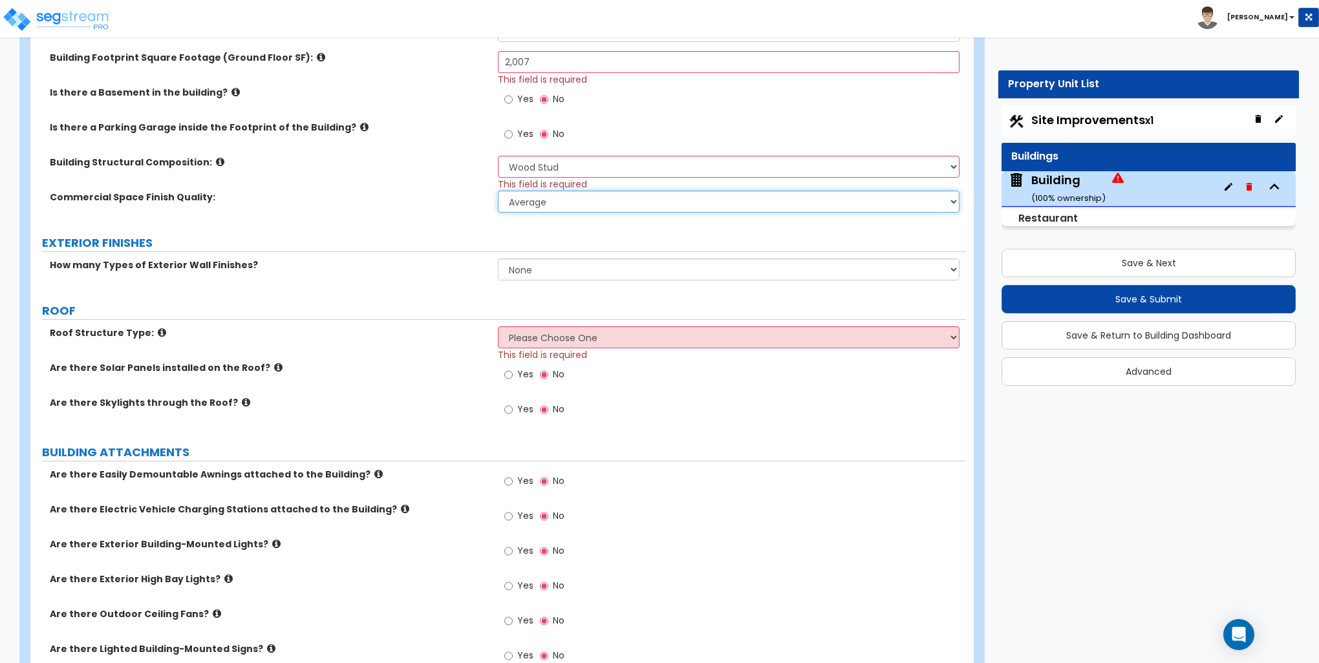
scroll to position [517, 0]
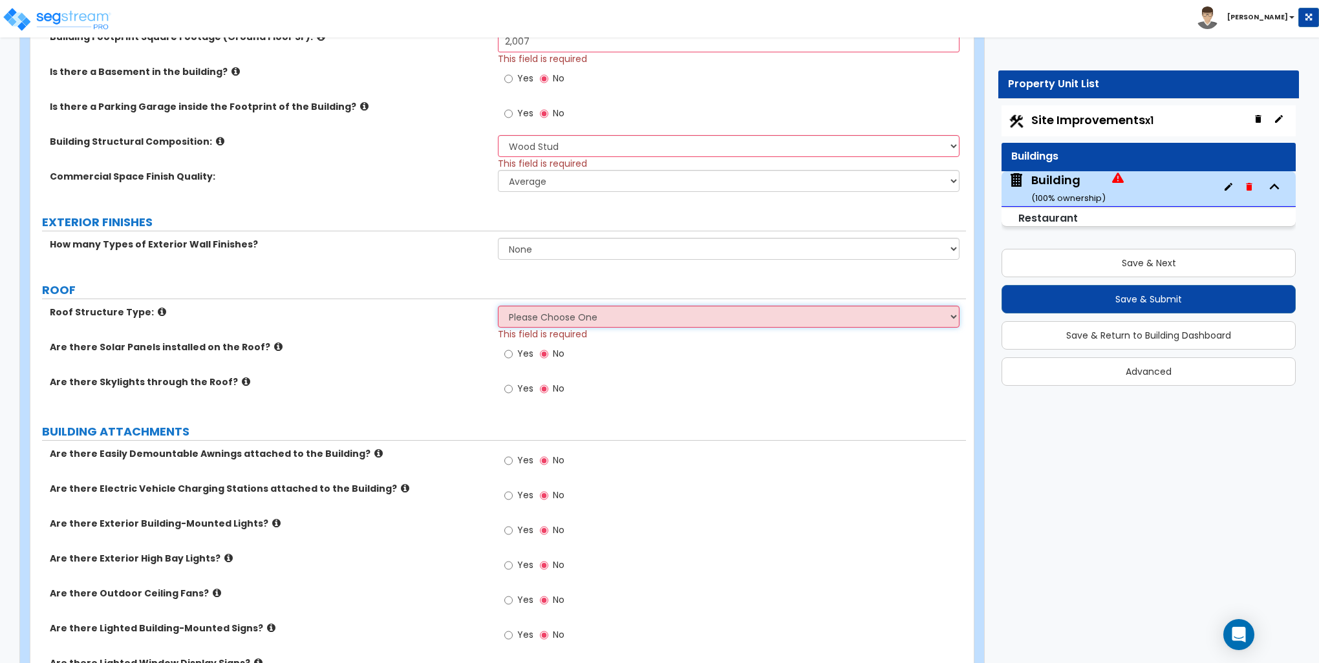
click at [534, 314] on select "Please Choose One Gable Roof Flat Roof Hybrid Gable & Flat Roof" at bounding box center [728, 317] width 461 height 22
select select "2"
click at [498, 306] on select "Please Choose One Gable Roof Flat Roof Hybrid Gable & Flat Roof" at bounding box center [728, 317] width 461 height 22
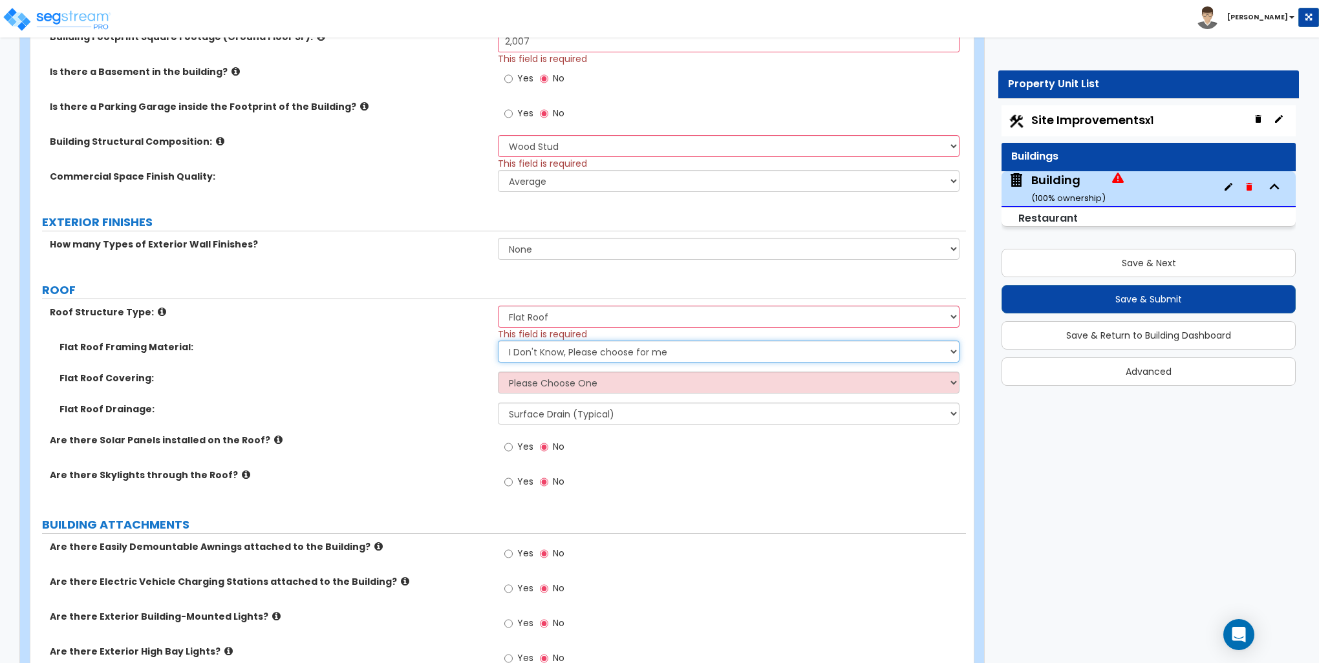
click at [533, 352] on select "I Don't Know, Please choose for me Metal Wood" at bounding box center [728, 352] width 461 height 22
select select "2"
click at [498, 341] on select "I Don't Know, Please choose for me Metal Wood" at bounding box center [728, 352] width 461 height 22
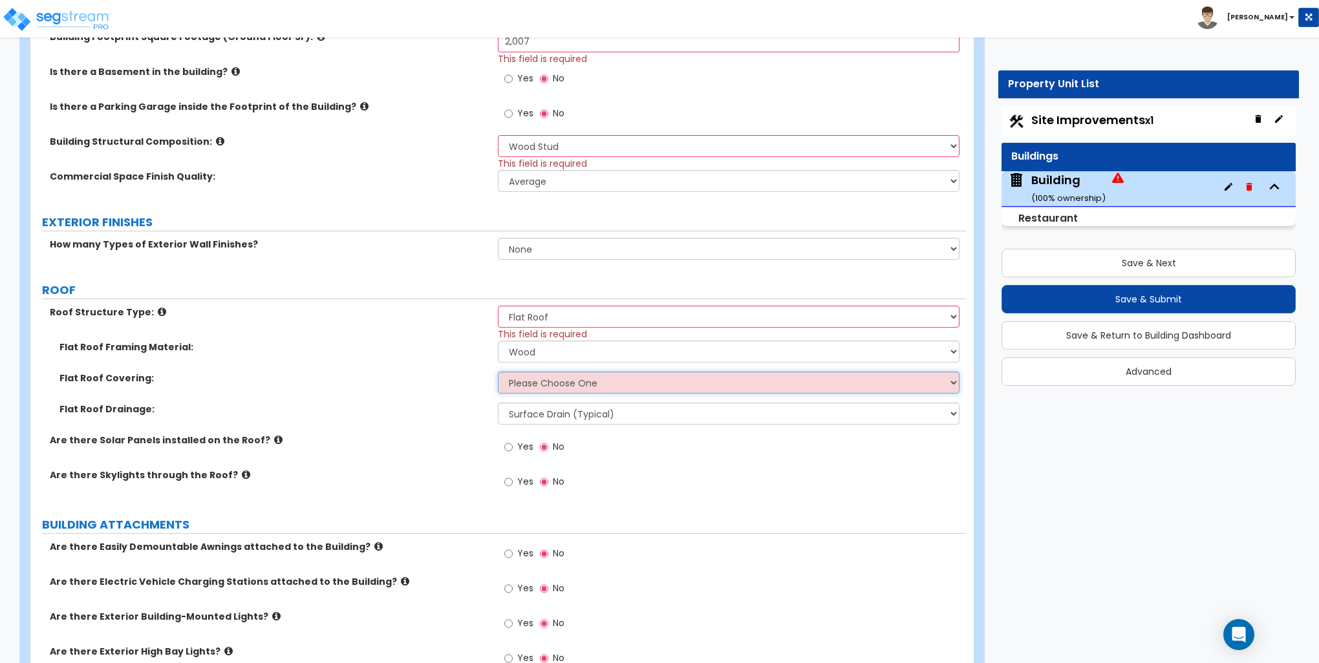
click at [527, 383] on select "Please Choose One Rolled Asphalt PVC Membrane Plastic (EPDM) Membrane Asphalt F…" at bounding box center [728, 383] width 461 height 22
select select "1"
click at [498, 372] on select "Please Choose One Rolled Asphalt PVC Membrane Plastic (EPDM) Membrane Asphalt F…" at bounding box center [728, 383] width 461 height 22
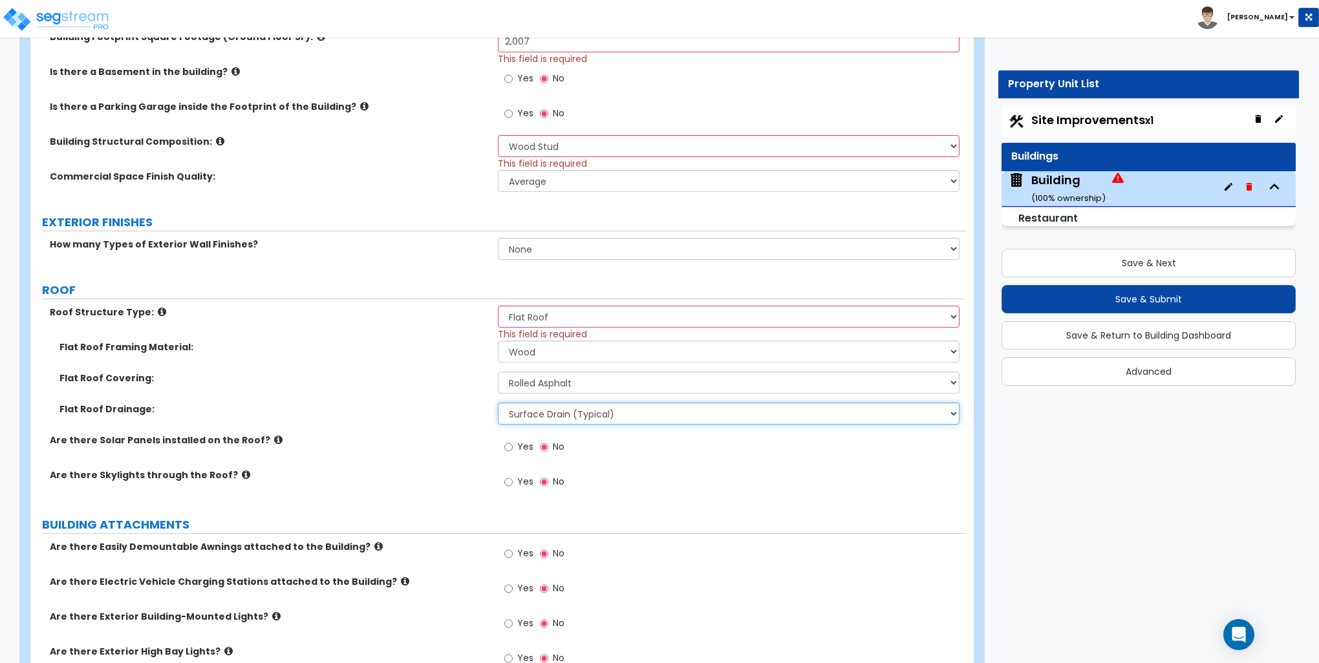
click at [535, 416] on select "Surface Drain (Typical) Gutters Downspout Only" at bounding box center [728, 414] width 461 height 22
click at [416, 405] on label "Flat Roof Drainage:" at bounding box center [273, 409] width 429 height 13
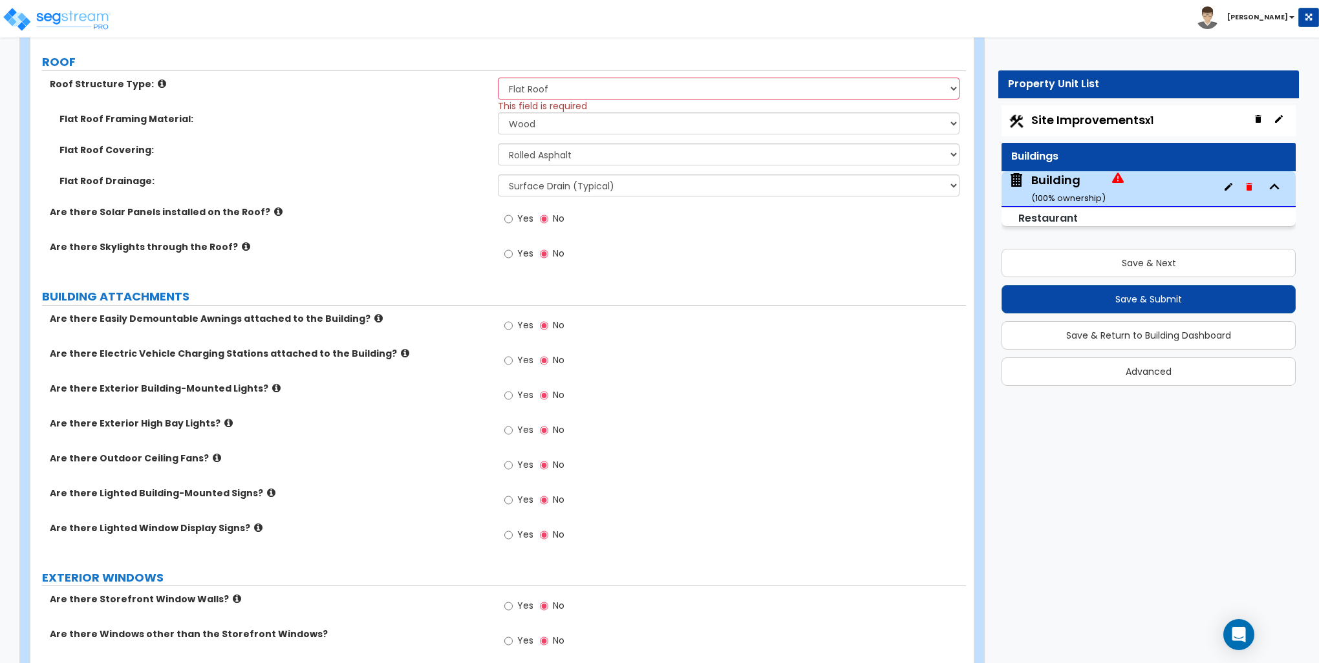
scroll to position [776, 0]
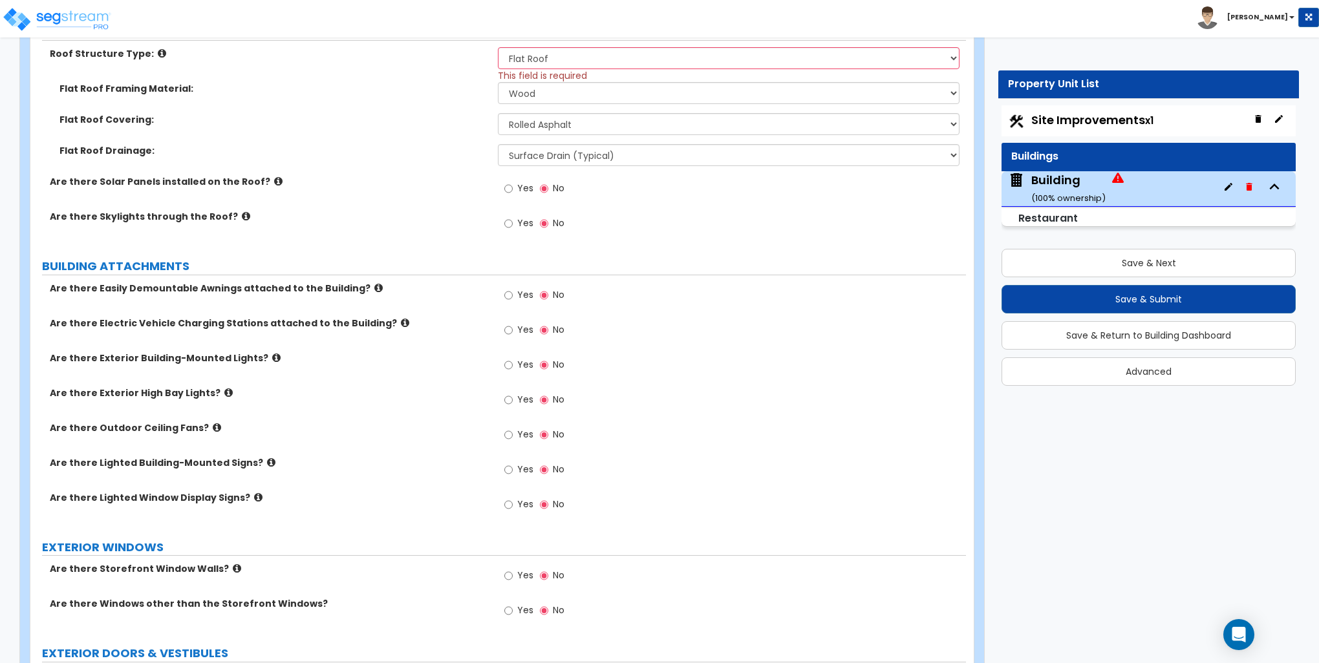
click at [272, 353] on icon at bounding box center [276, 358] width 8 height 10
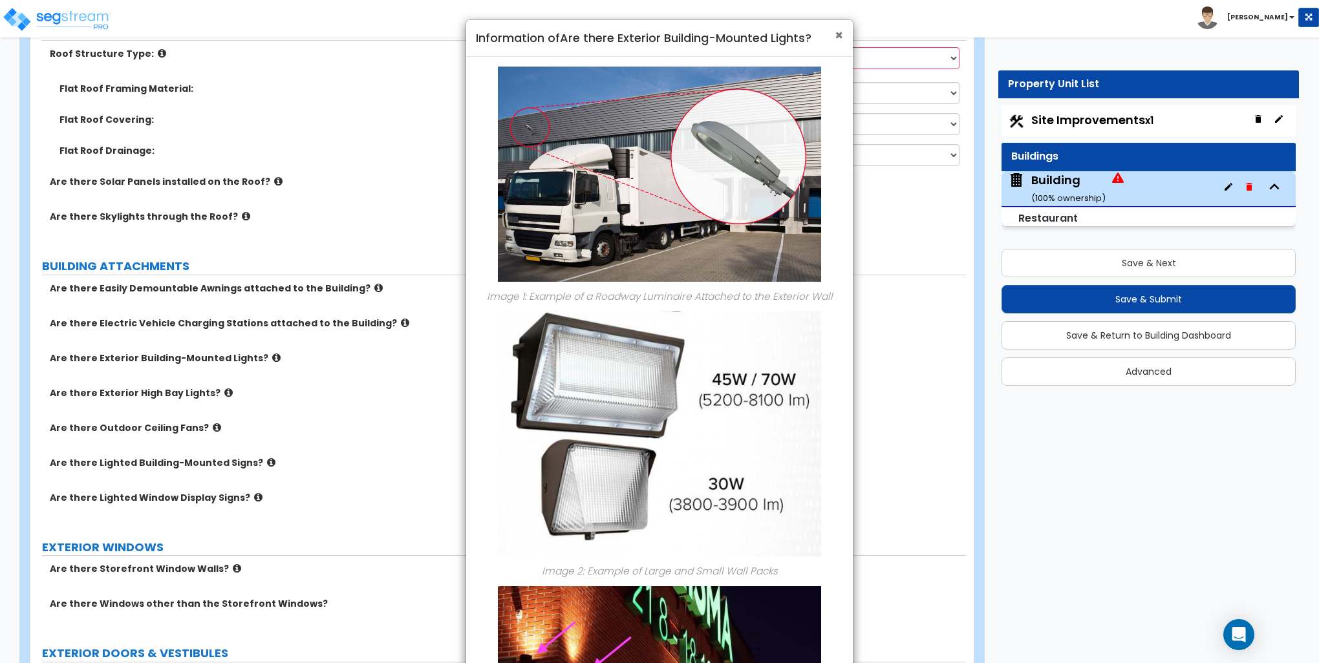
click at [840, 33] on span "×" at bounding box center [838, 35] width 8 height 19
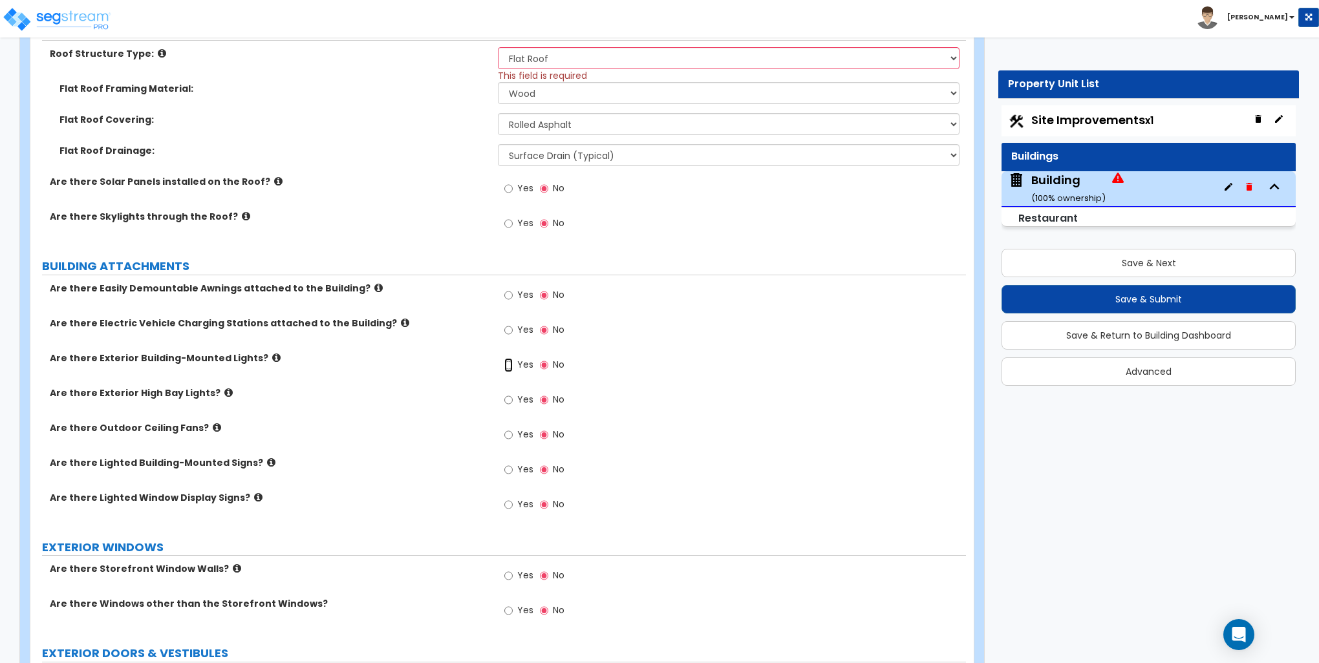
click at [511, 363] on input "Yes" at bounding box center [508, 365] width 8 height 14
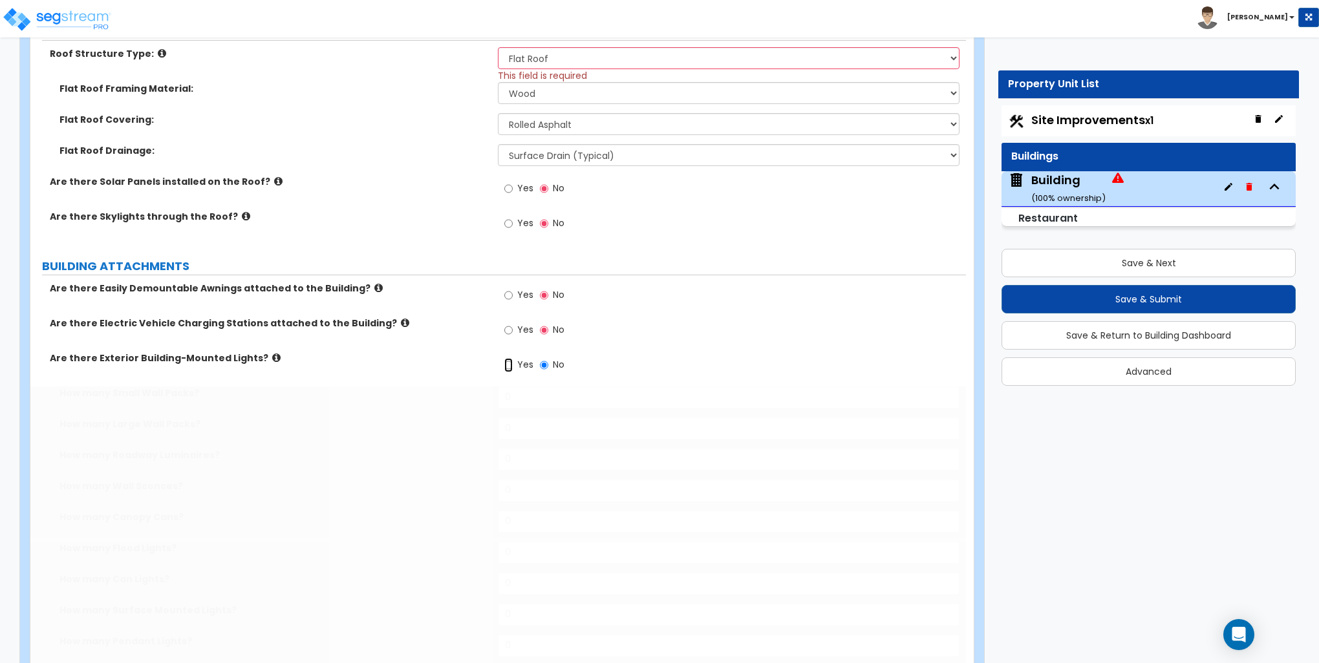
radio input "true"
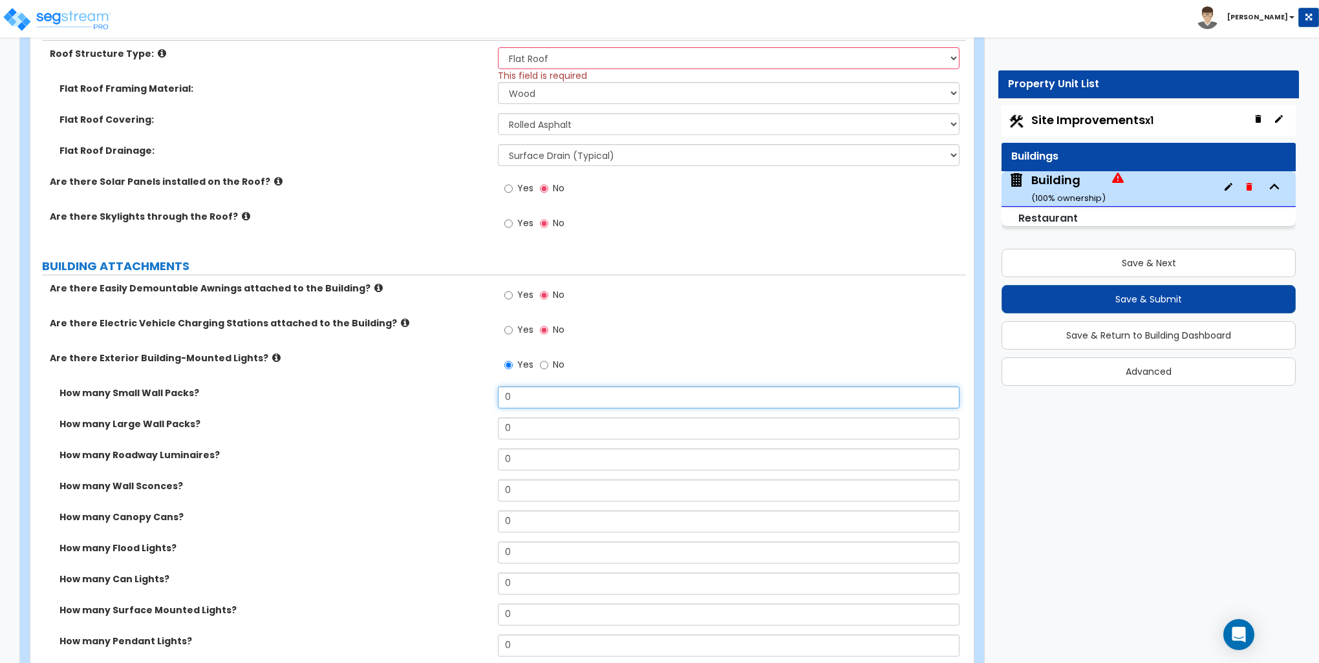
click at [519, 392] on input "0" at bounding box center [728, 398] width 461 height 22
type input "6"
click at [414, 395] on label "How many Small Wall Packs?" at bounding box center [273, 393] width 429 height 13
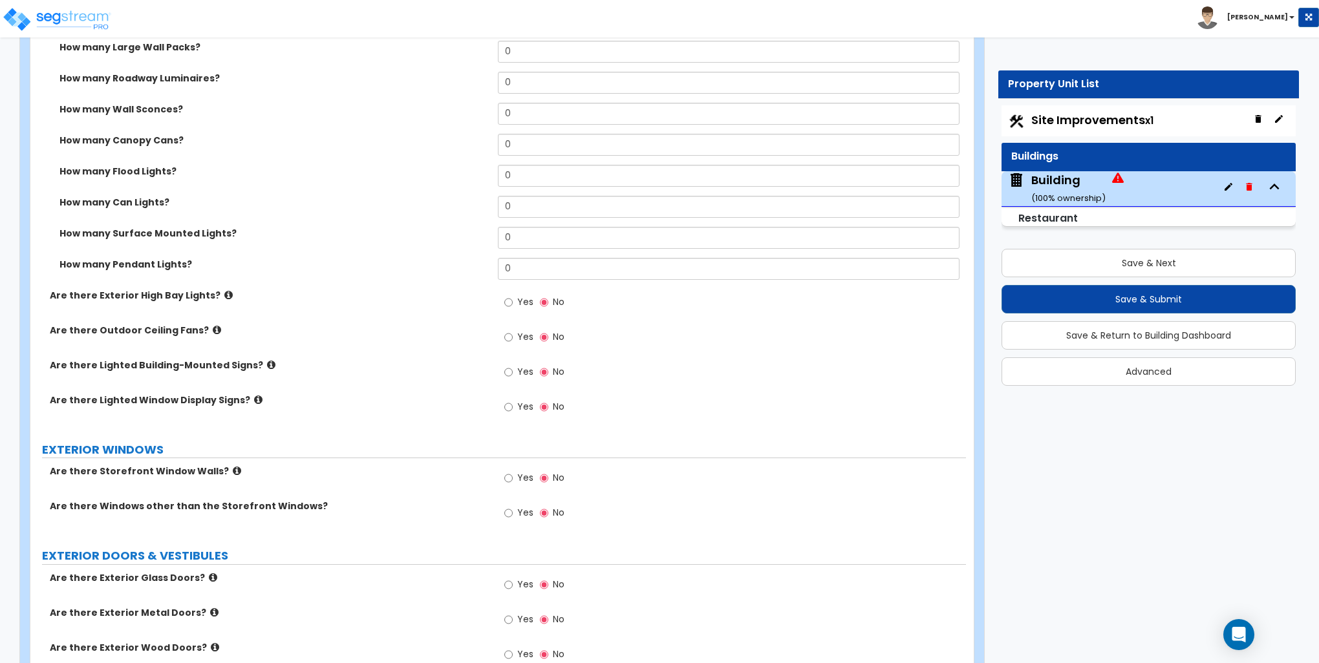
scroll to position [1163, 0]
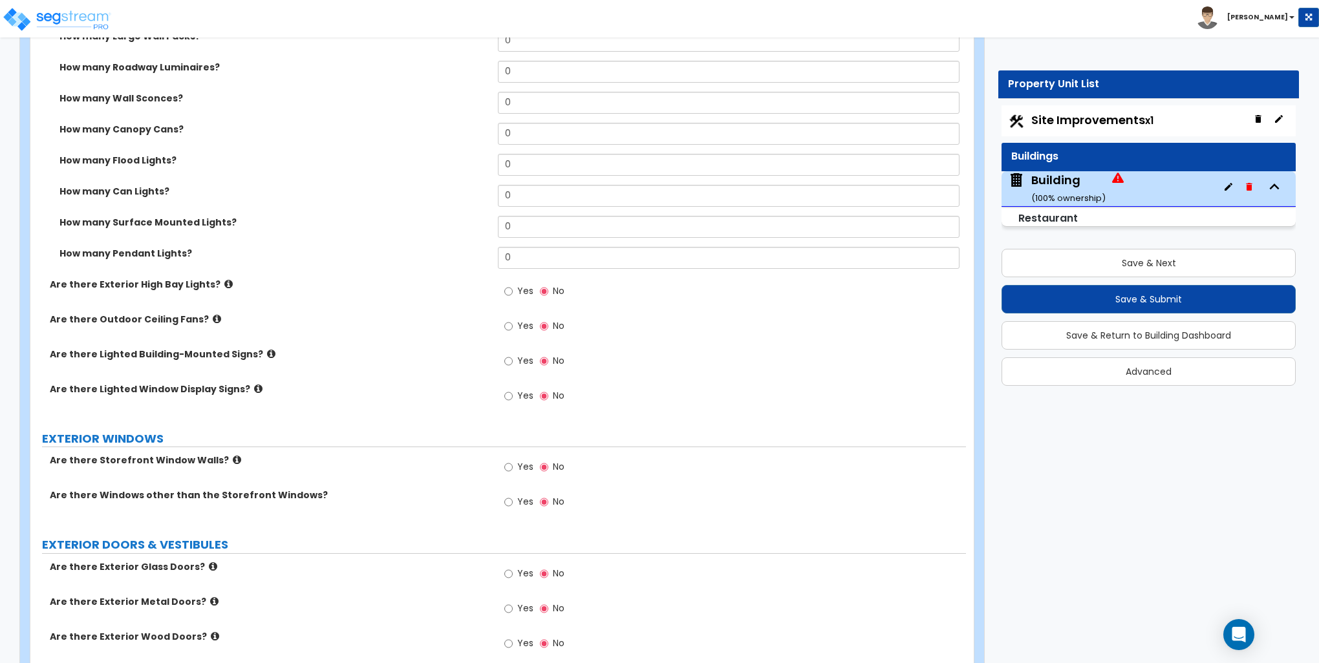
click at [267, 352] on icon at bounding box center [271, 354] width 8 height 10
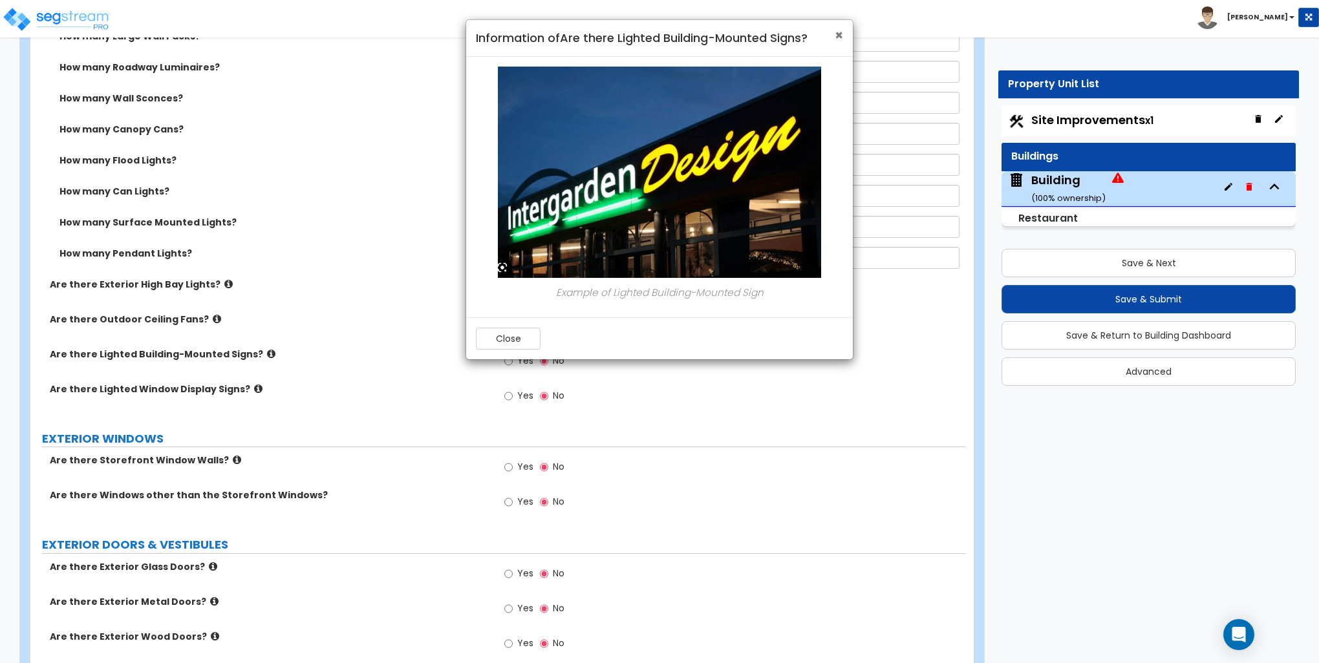
click at [840, 34] on span "×" at bounding box center [838, 35] width 8 height 19
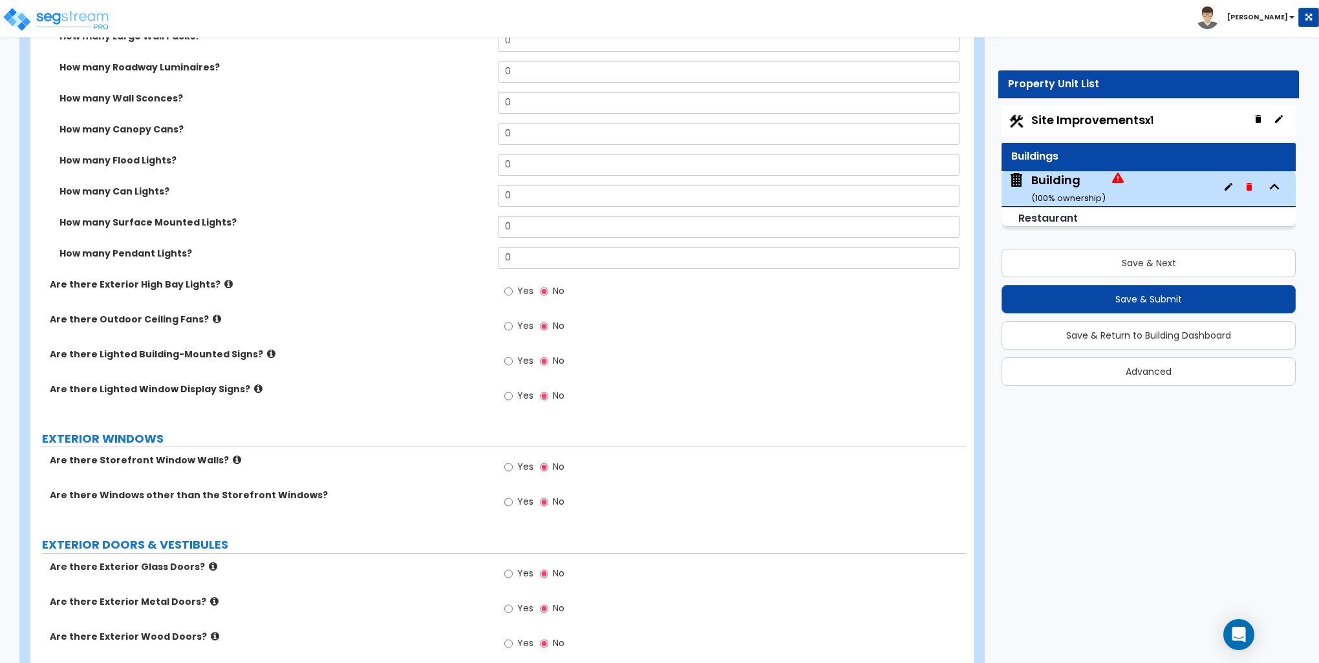
click at [254, 385] on icon at bounding box center [258, 389] width 8 height 10
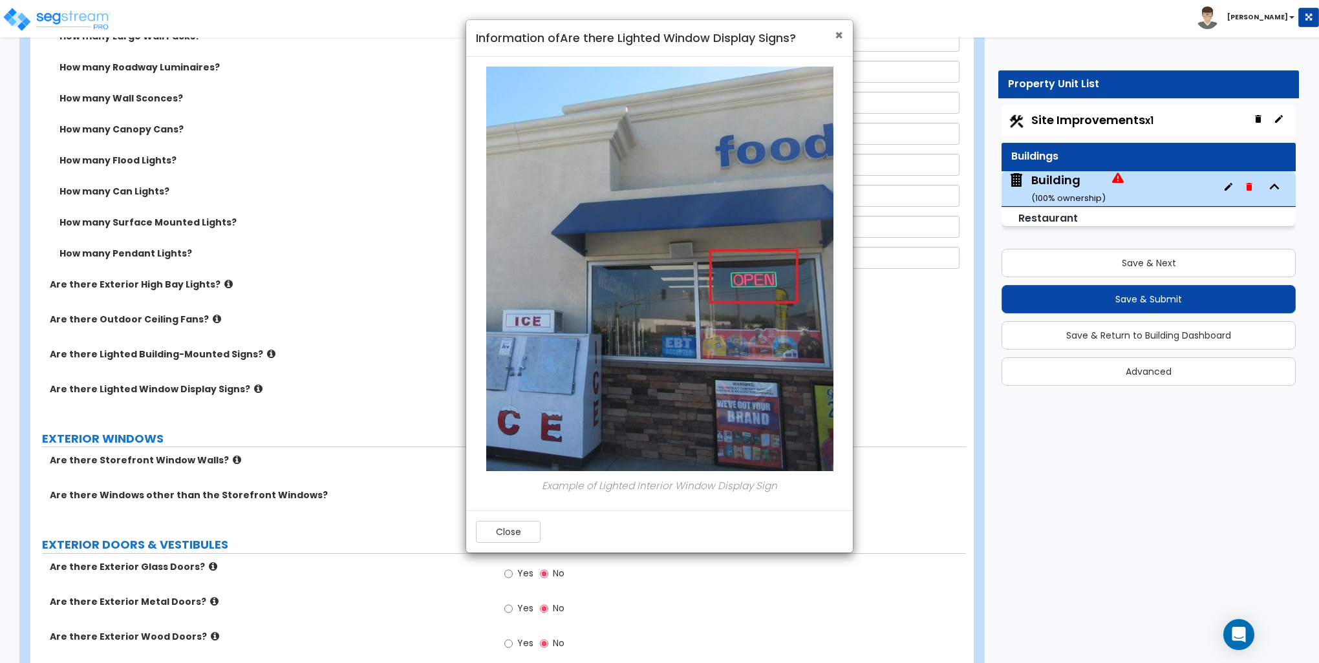
click at [840, 32] on span "×" at bounding box center [838, 35] width 8 height 19
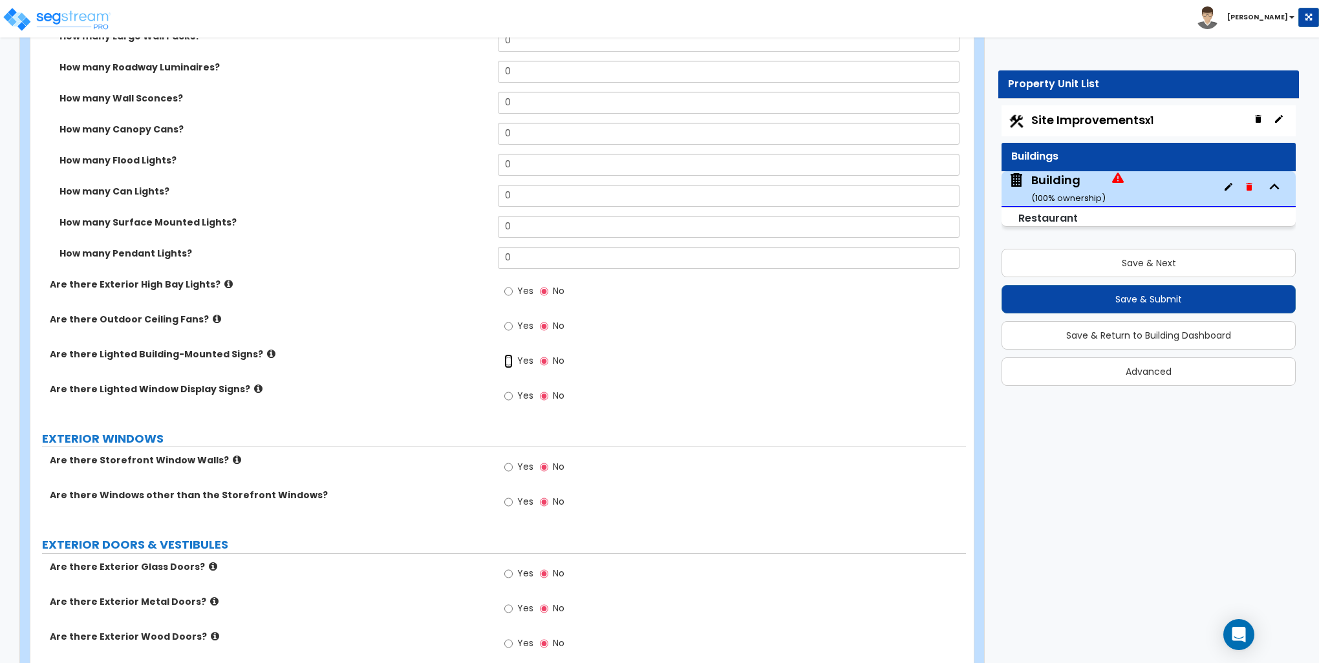
click at [508, 358] on input "Yes" at bounding box center [508, 361] width 8 height 14
radio input "true"
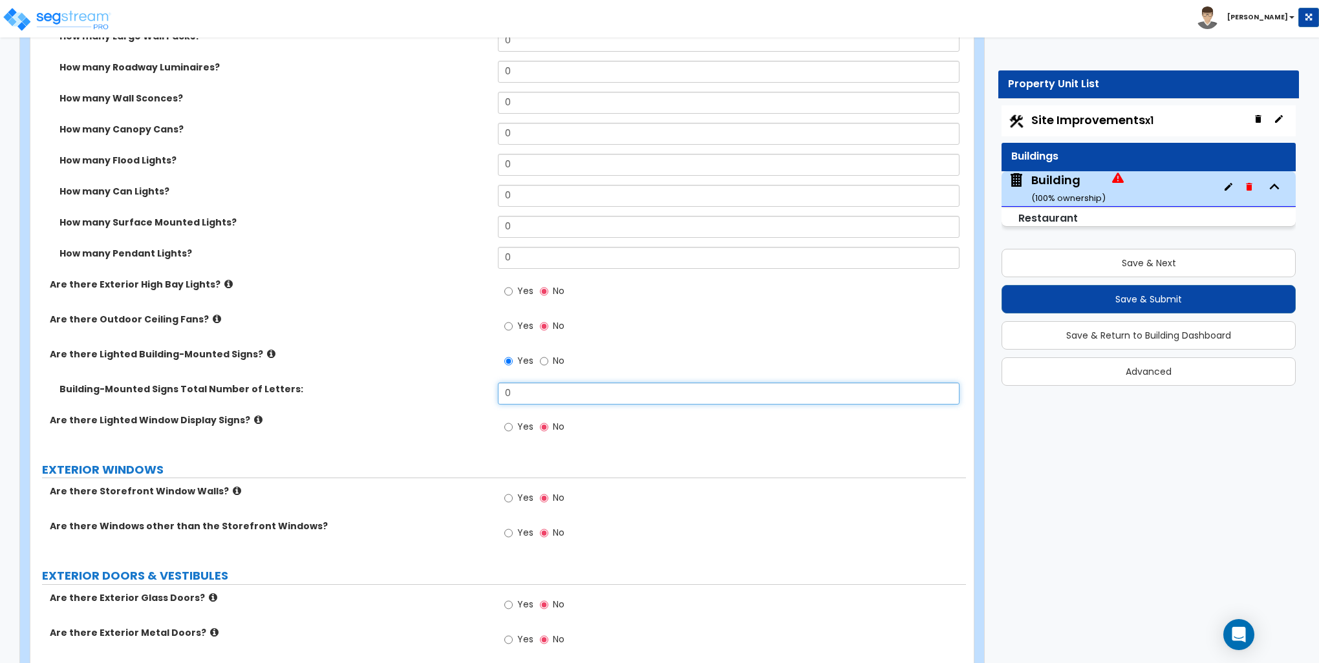
click at [533, 392] on input "0" at bounding box center [728, 394] width 461 height 22
click at [516, 394] on input "0" at bounding box center [728, 394] width 461 height 22
click at [517, 394] on input "0" at bounding box center [728, 394] width 461 height 22
type input "20"
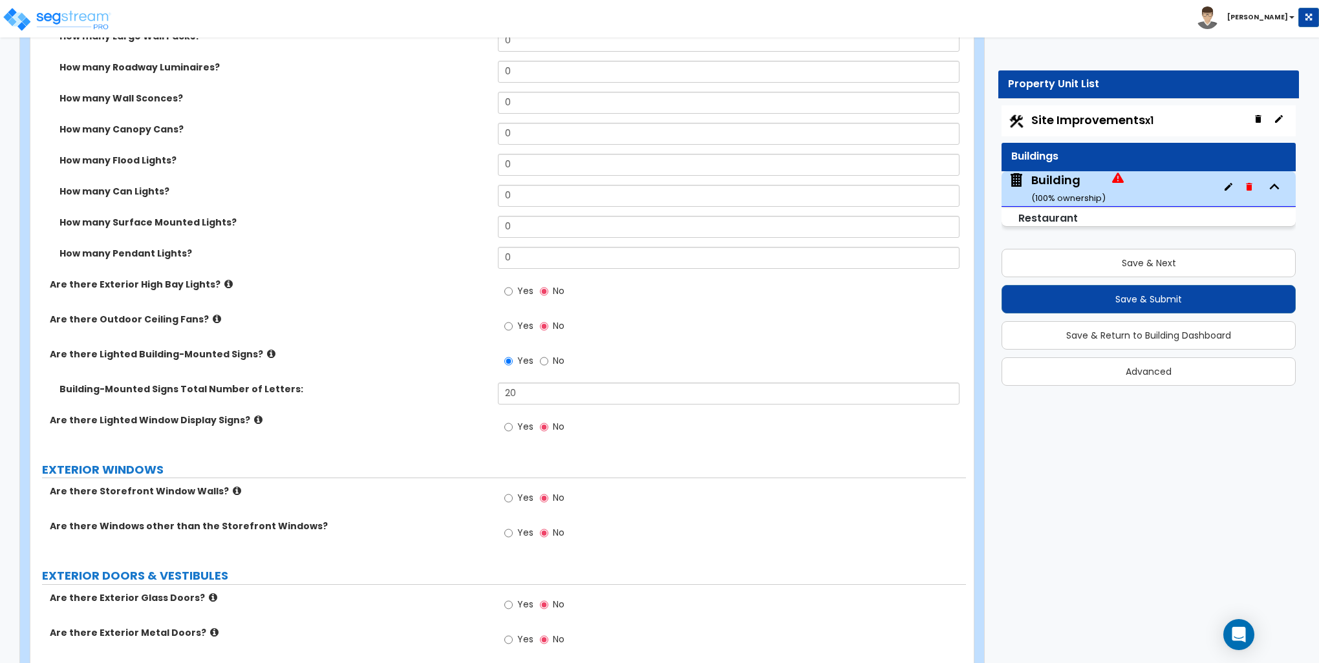
click at [435, 376] on div "Are there Lighted Building-Mounted Signs? Yes No" at bounding box center [497, 365] width 935 height 35
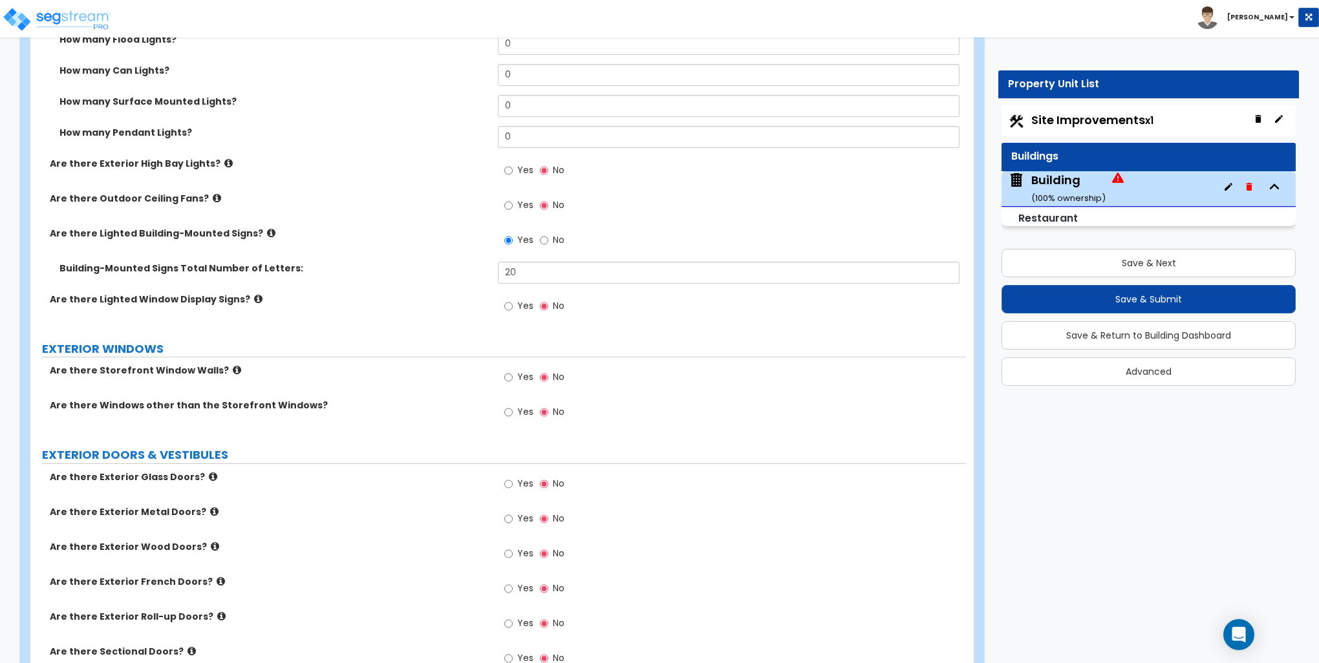
scroll to position [1293, 0]
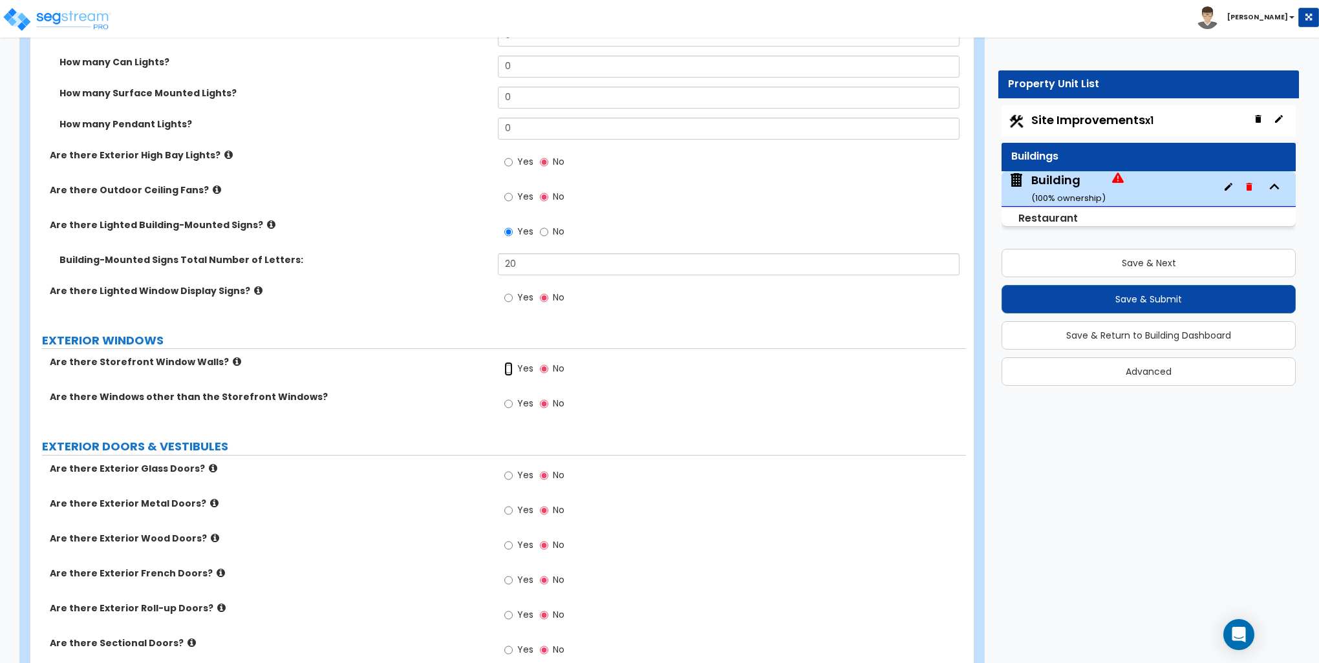
click at [510, 368] on input "Yes" at bounding box center [508, 369] width 8 height 14
radio input "true"
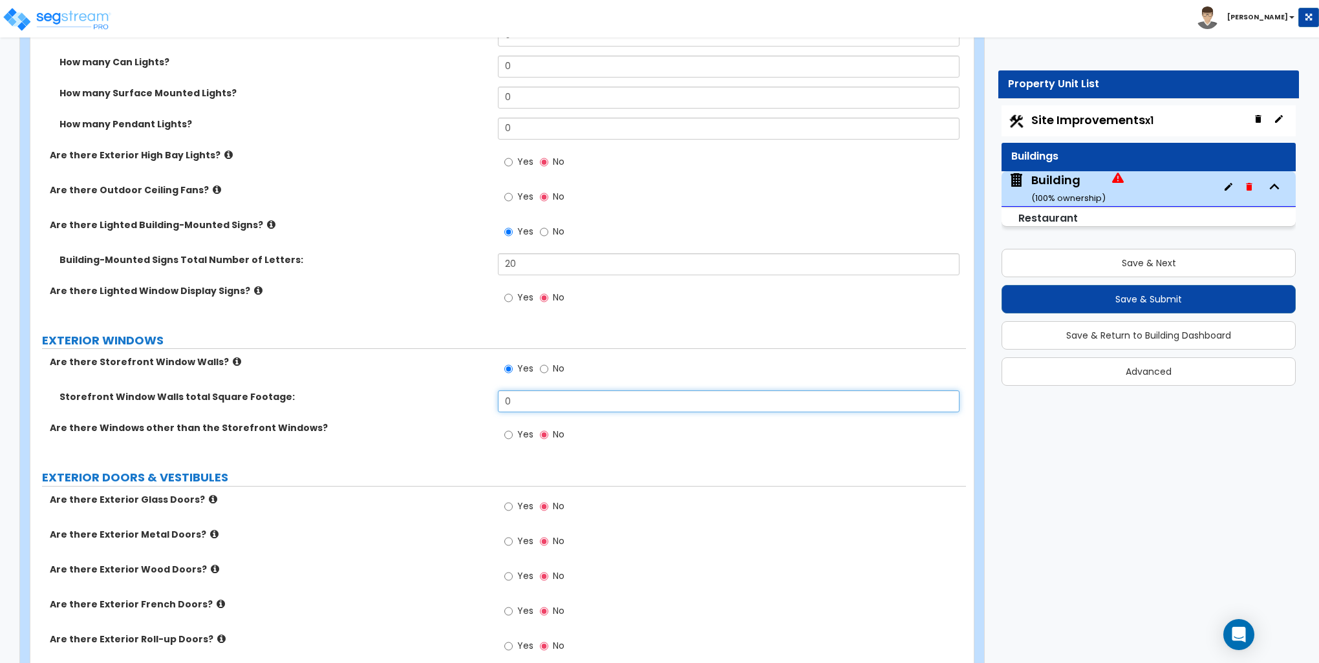
click at [527, 406] on input "0" at bounding box center [728, 401] width 461 height 22
type input "80"
click at [348, 476] on label "EXTERIOR DOORS & VESTIBULES" at bounding box center [504, 477] width 924 height 17
click at [505, 432] on div "Yes No" at bounding box center [534, 436] width 73 height 30
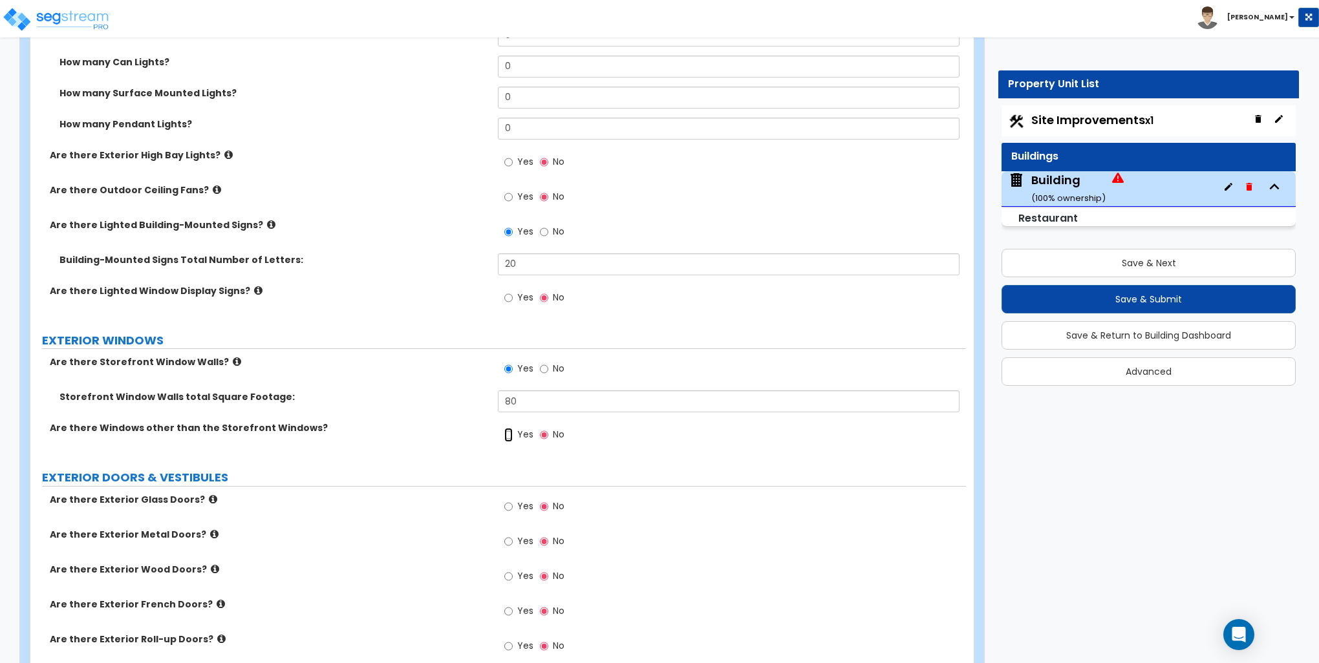
click at [511, 436] on input "Yes" at bounding box center [508, 435] width 8 height 14
radio input "true"
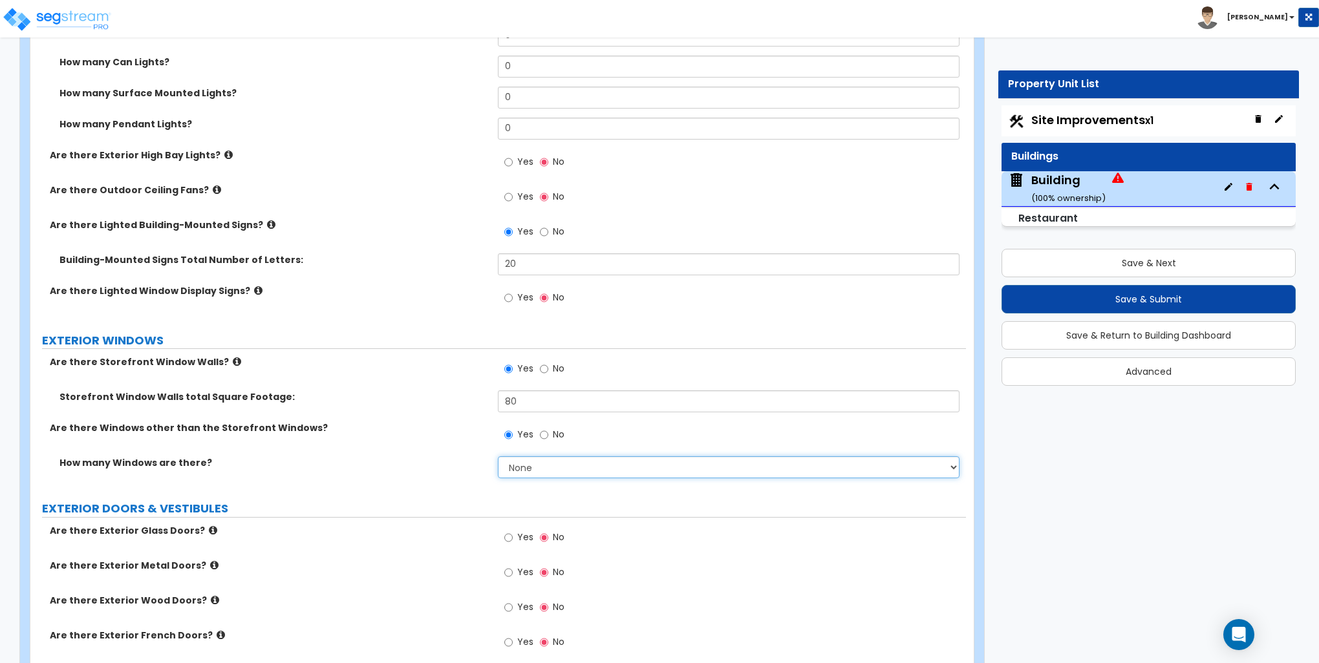
click at [544, 460] on select "None I want to enter a Percentage of the Exterior Windows I want to enter the N…" at bounding box center [728, 467] width 461 height 22
select select "2"
click at [498, 456] on select "None I want to enter a Percentage of the Exterior Windows I want to enter the N…" at bounding box center [728, 467] width 461 height 22
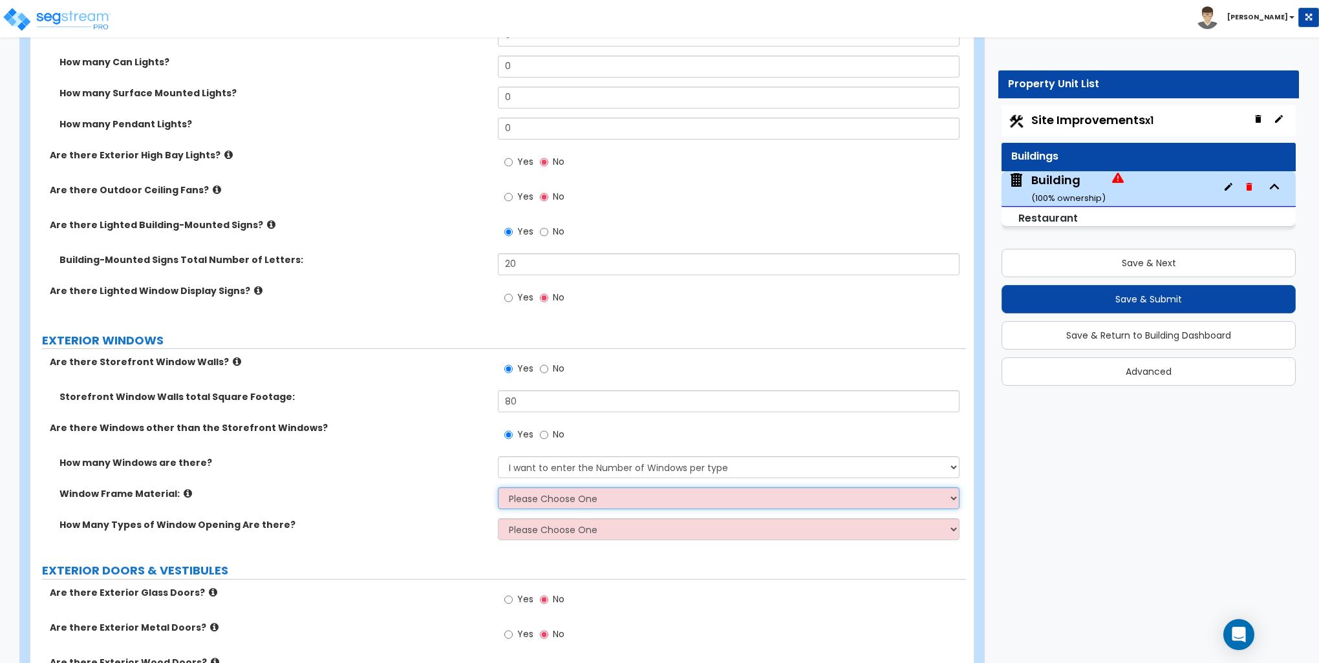
click at [546, 502] on select "Please Choose One Vinyl Aluminum Wood" at bounding box center [728, 498] width 461 height 22
select select "2"
click at [498, 487] on select "Please Choose One Vinyl Aluminum Wood" at bounding box center [728, 498] width 461 height 22
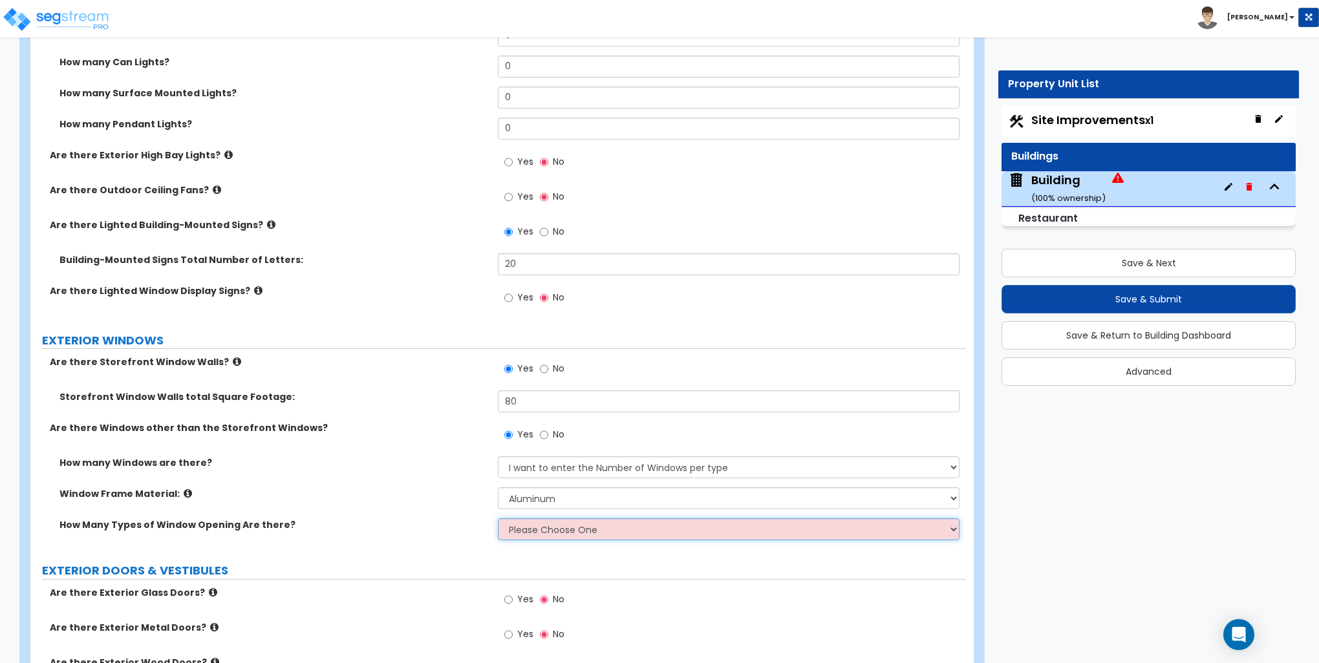
click at [529, 529] on select "Please Choose One 1 2 3 4" at bounding box center [728, 529] width 461 height 22
select select "1"
click at [498, 518] on select "Please Choose One 1 2 3 4" at bounding box center [728, 529] width 461 height 22
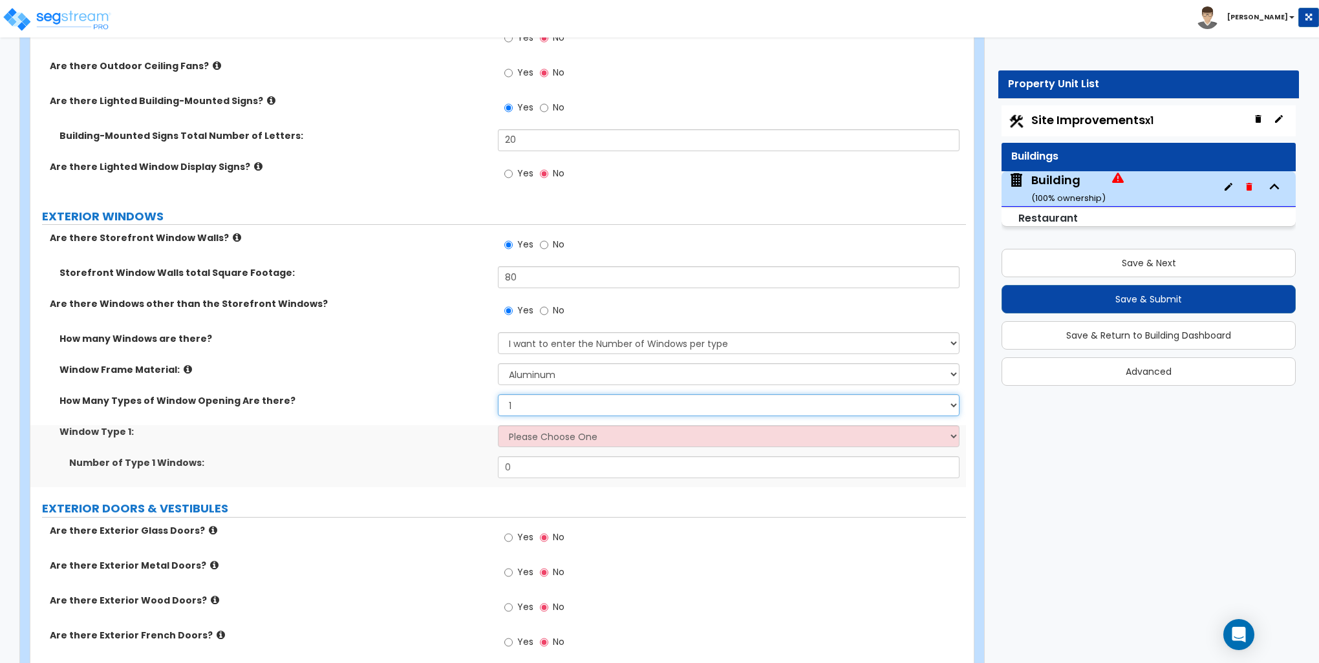
scroll to position [1422, 0]
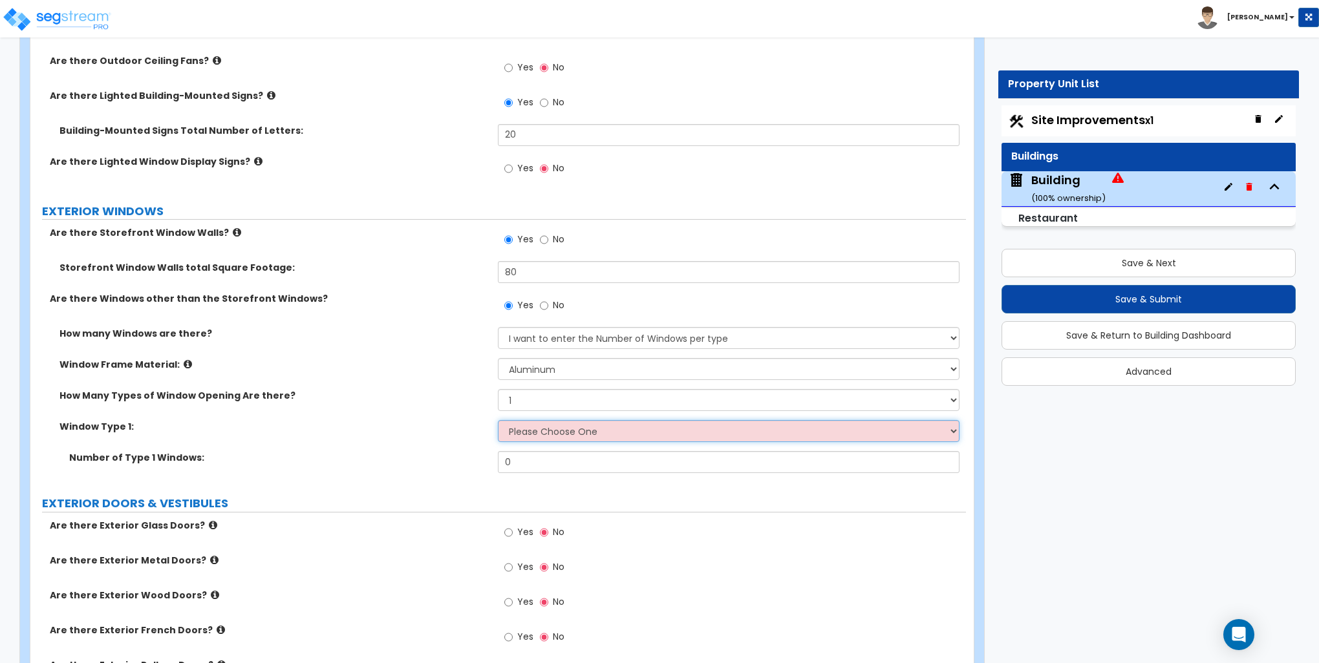
click at [532, 423] on select "Please Choose One Sliding Picture/Fixed Double/Single Hung Awning Swing" at bounding box center [728, 431] width 461 height 22
select select "2"
click at [498, 420] on select "Please Choose One Sliding Picture/Fixed Double/Single Hung Awning Swing" at bounding box center [728, 431] width 461 height 22
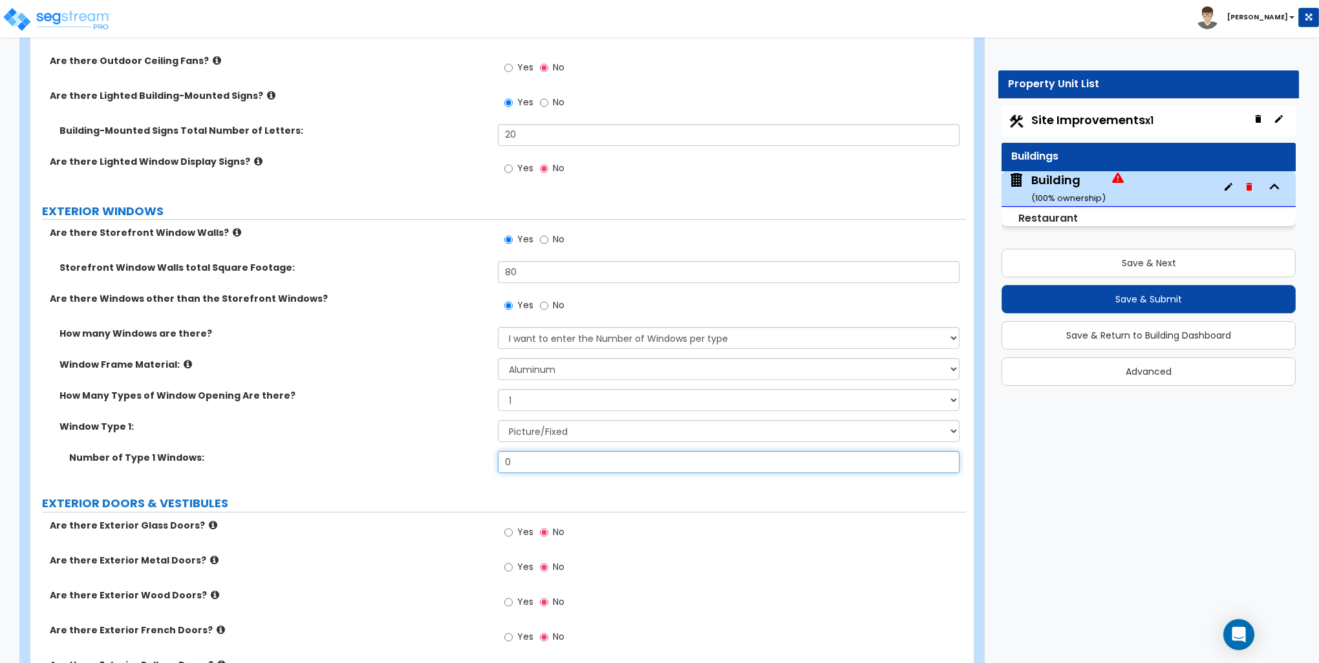
click at [525, 462] on input "0" at bounding box center [728, 462] width 461 height 22
type input "8"
click at [417, 465] on div "Number of Type 1 Windows: 8" at bounding box center [497, 466] width 935 height 31
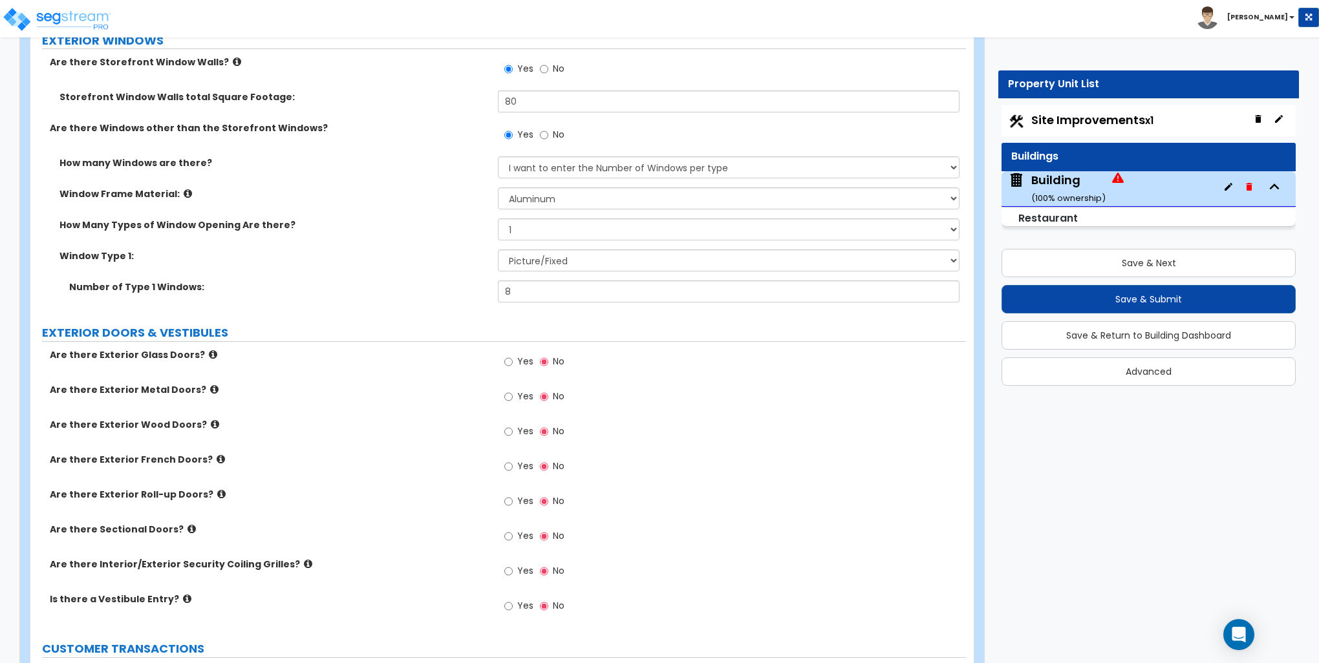
scroll to position [1616, 0]
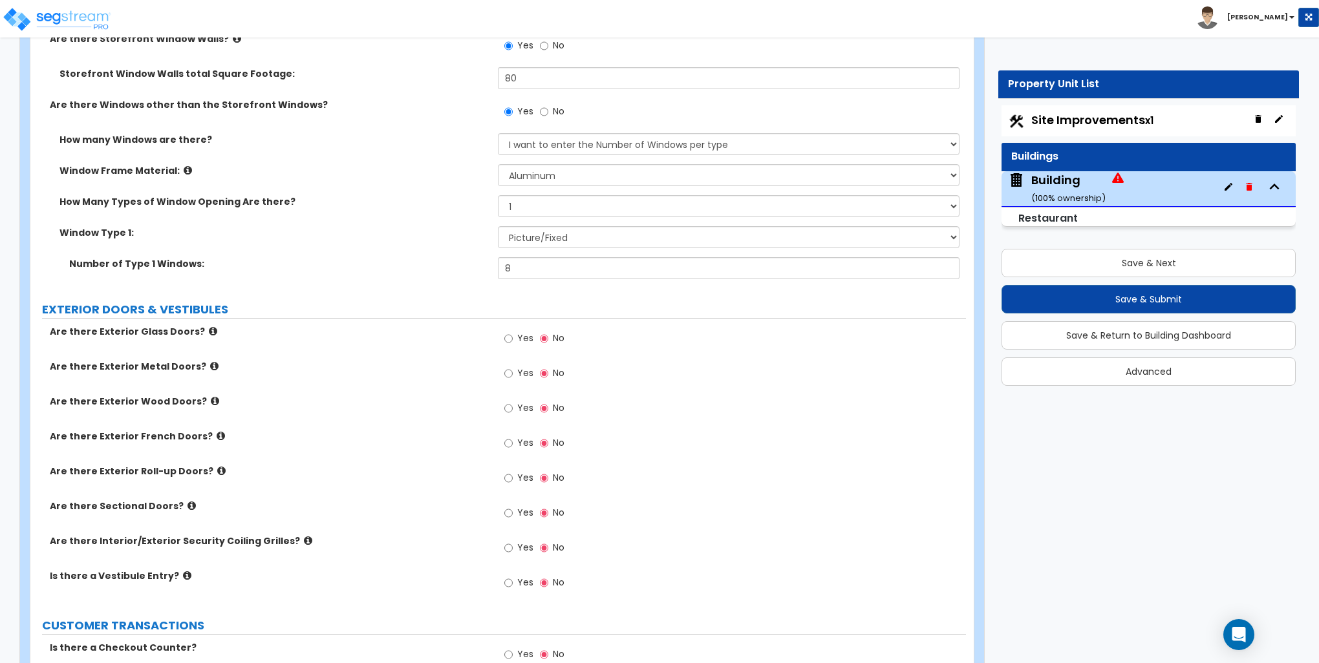
click at [504, 335] on div "Yes No" at bounding box center [534, 340] width 73 height 30
click at [509, 335] on input "Yes" at bounding box center [508, 339] width 8 height 14
radio input "true"
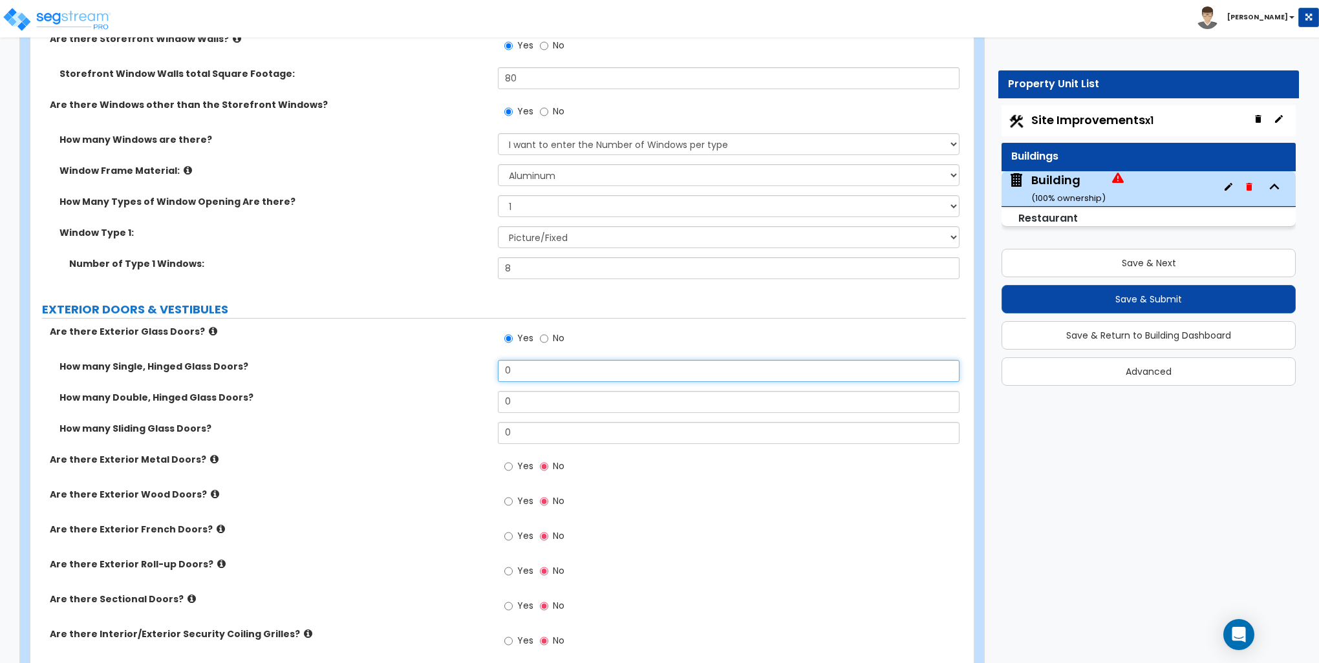
click at [513, 371] on input "0" at bounding box center [728, 371] width 461 height 22
click at [514, 370] on input "0" at bounding box center [728, 371] width 461 height 22
click at [549, 397] on input "0" at bounding box center [728, 402] width 461 height 22
click at [538, 366] on input "0" at bounding box center [728, 371] width 461 height 22
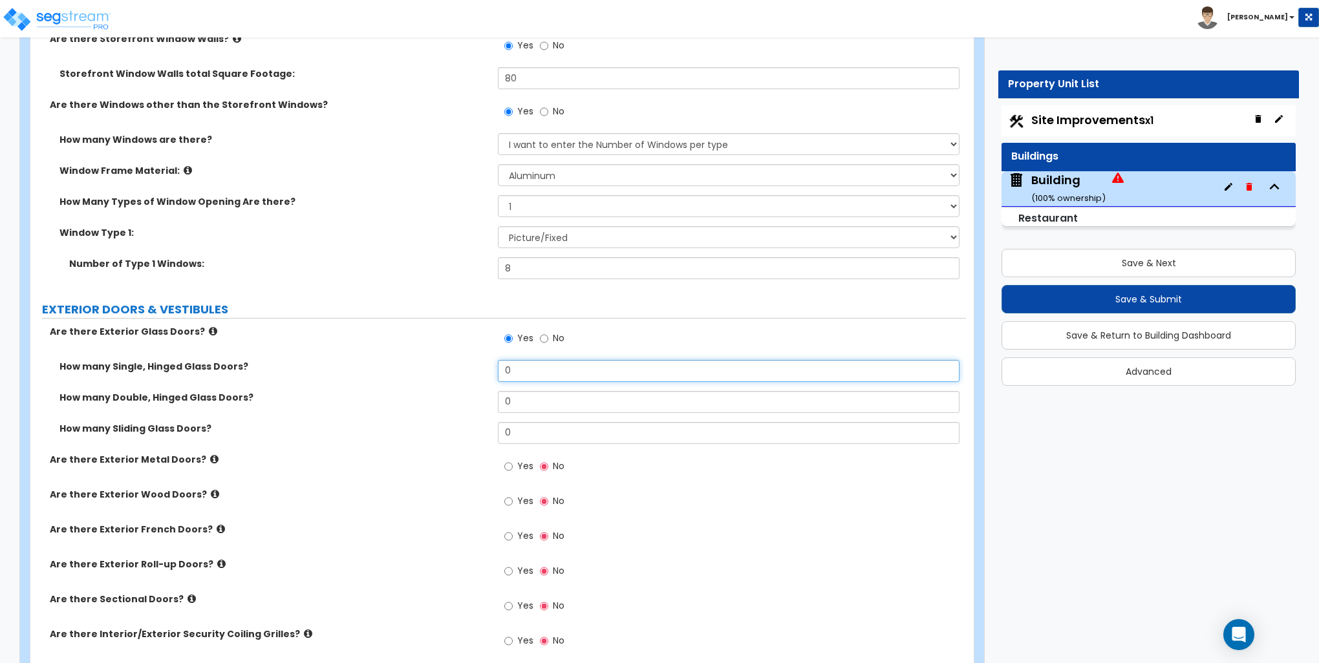
click at [538, 366] on input "0" at bounding box center [728, 371] width 461 height 22
type input "1"
click at [511, 470] on input "Yes" at bounding box center [508, 467] width 8 height 14
radio input "true"
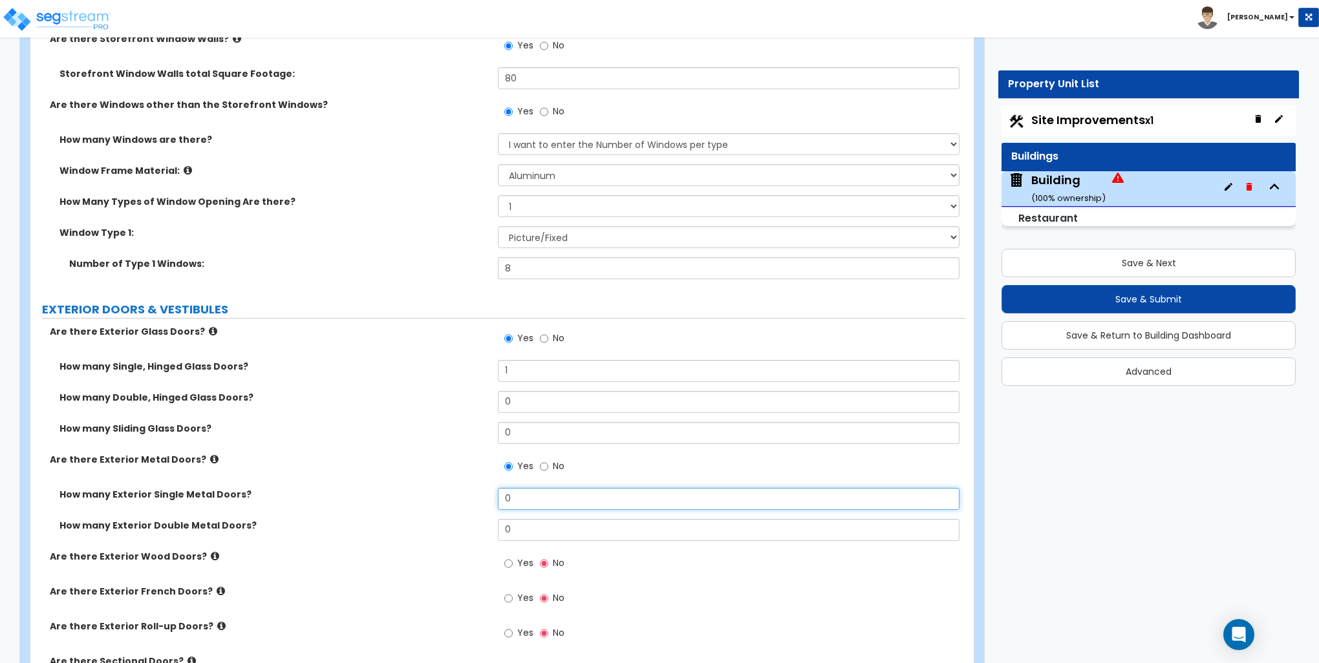
click at [524, 499] on input "0" at bounding box center [728, 499] width 461 height 22
type input "1"
click at [394, 458] on label "Are there Exterior Metal Doors?" at bounding box center [269, 459] width 438 height 13
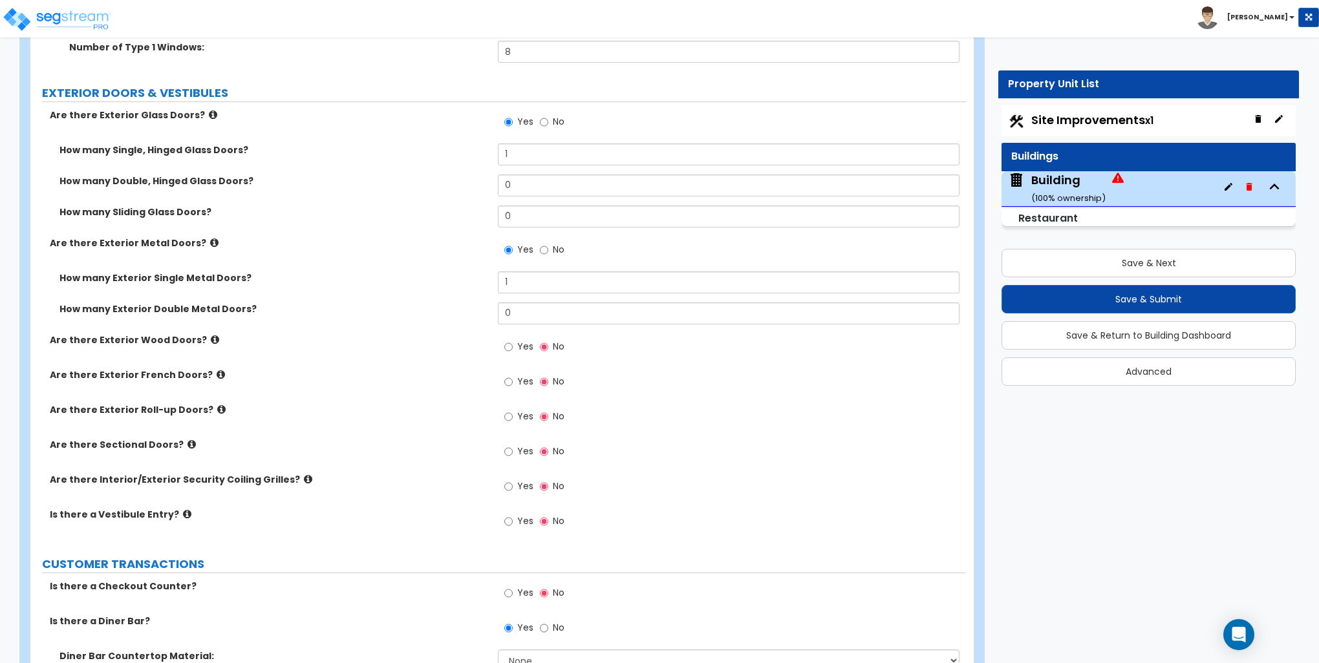
scroll to position [1874, 0]
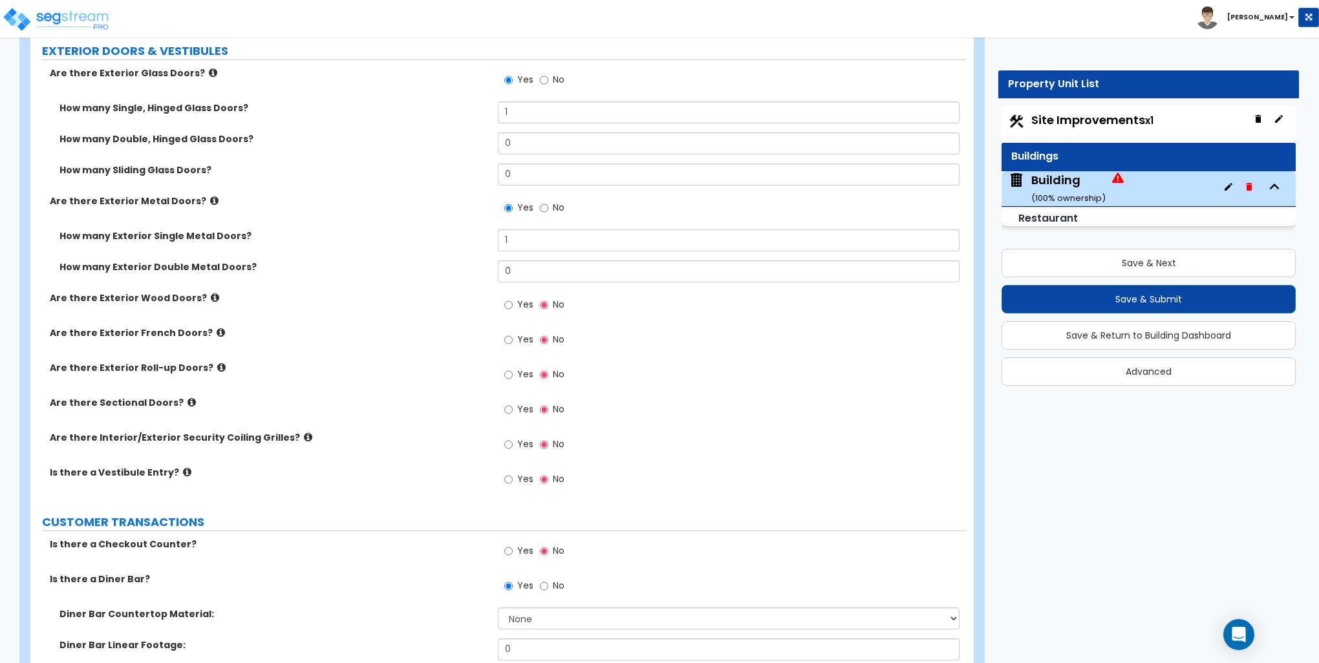
click at [217, 365] on icon at bounding box center [221, 368] width 8 height 10
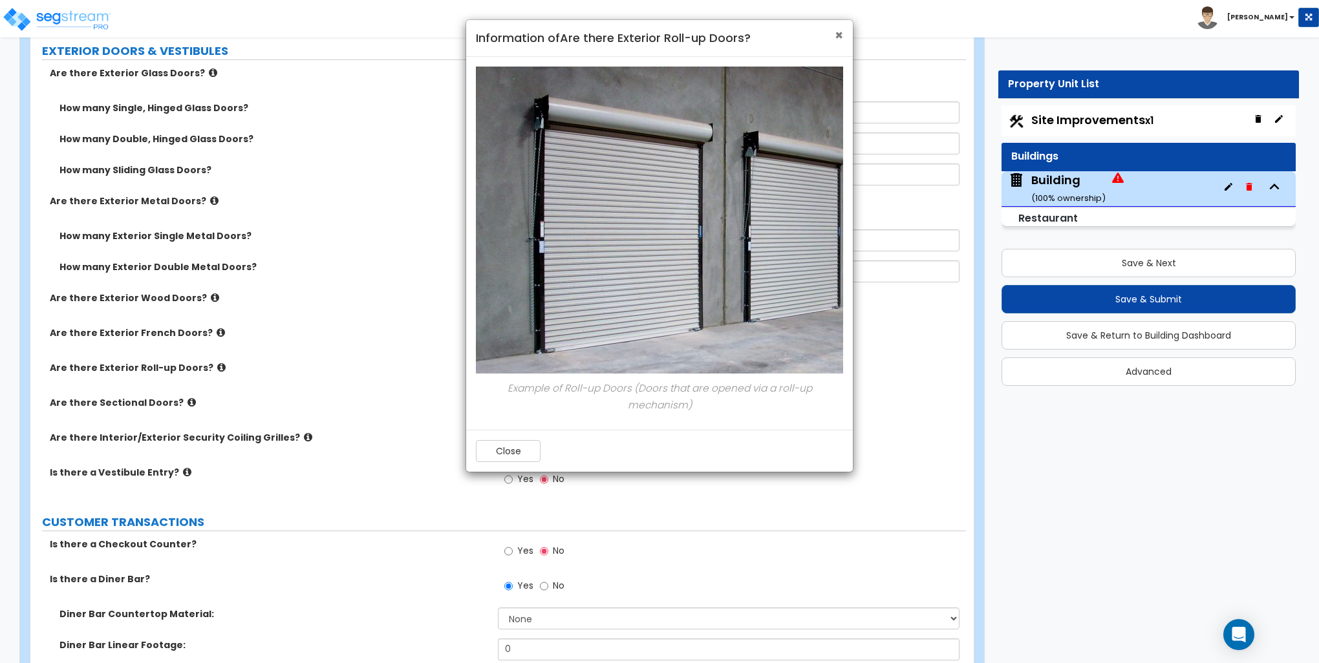
click at [840, 36] on span "×" at bounding box center [838, 35] width 8 height 19
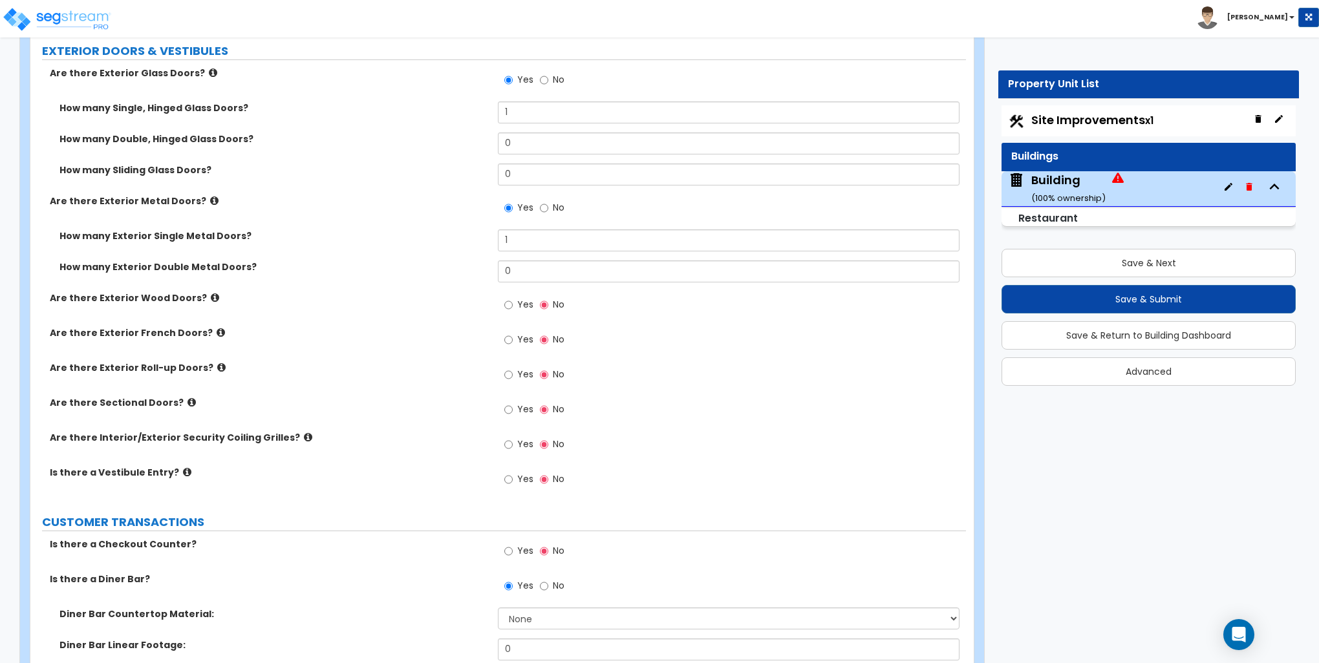
click at [187, 401] on icon at bounding box center [191, 403] width 8 height 10
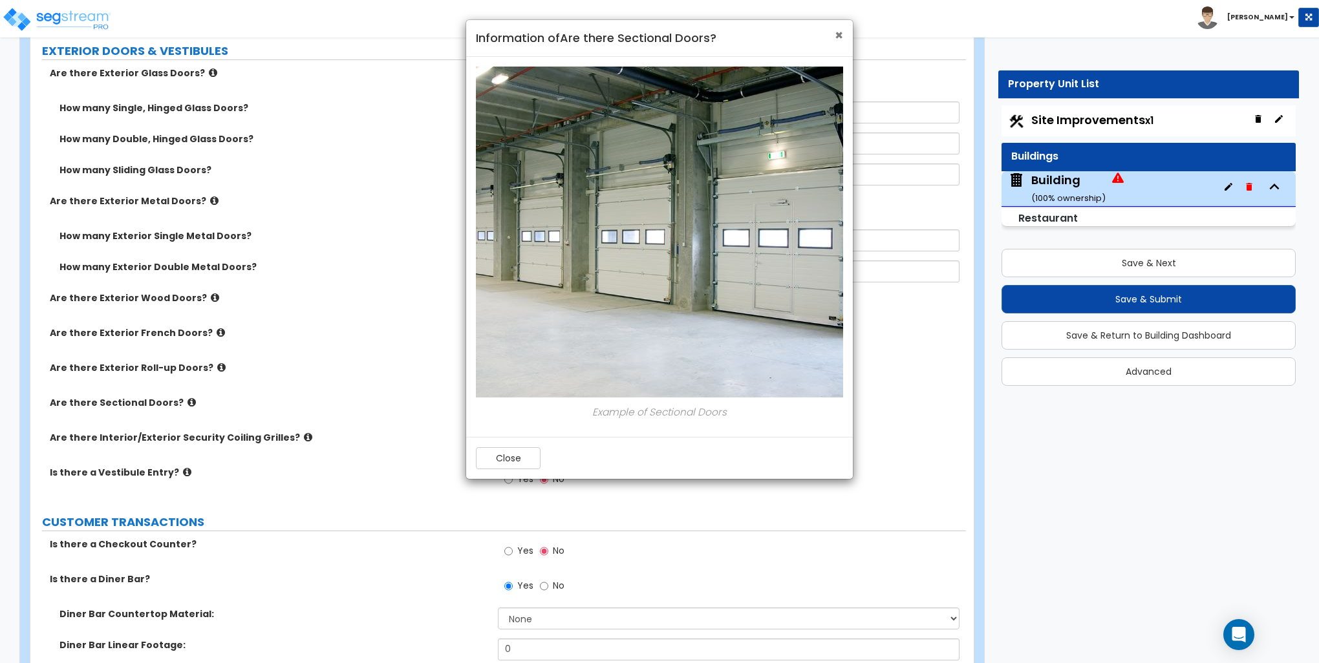
click at [840, 37] on span "×" at bounding box center [838, 35] width 8 height 19
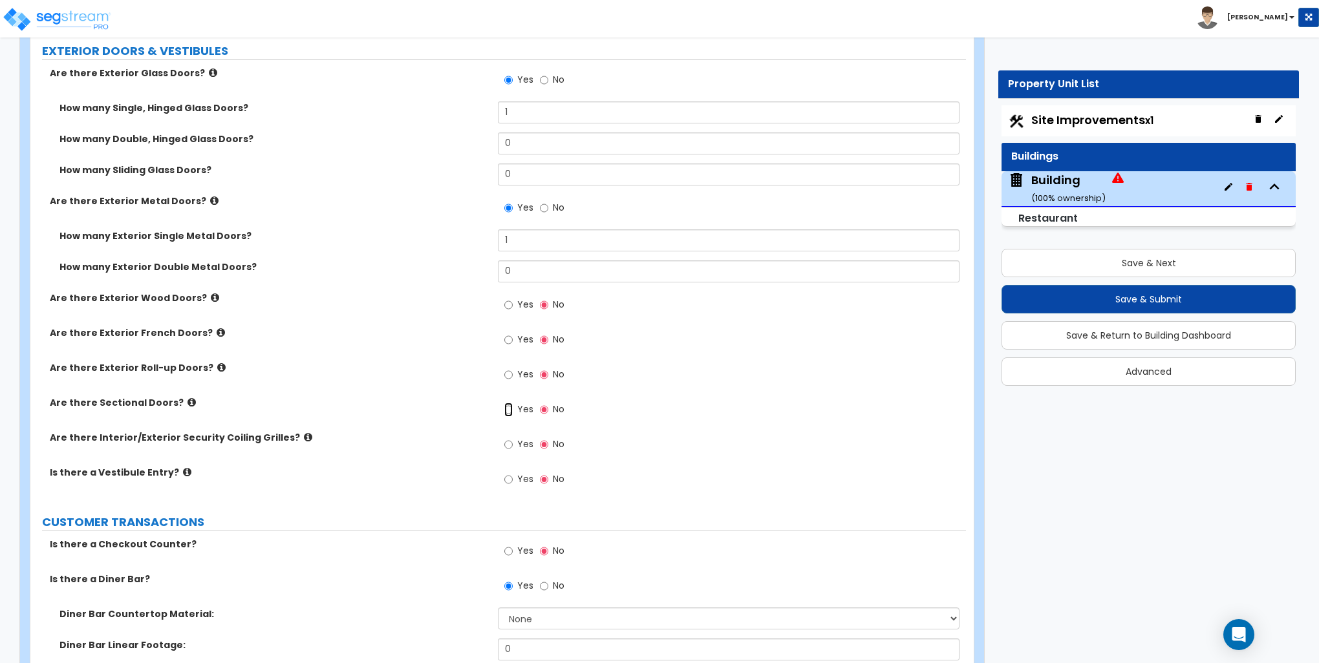
click at [512, 408] on input "Yes" at bounding box center [508, 410] width 8 height 14
radio input "true"
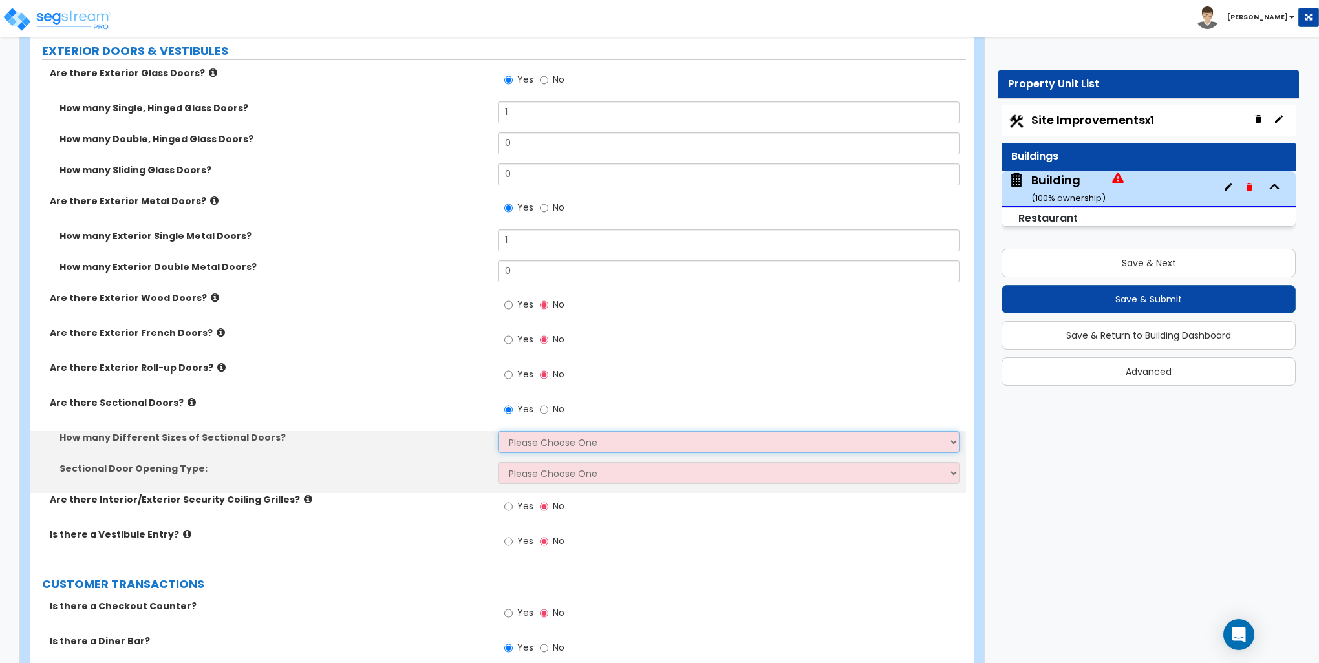
click at [526, 440] on select "Please Choose One 1 2 3" at bounding box center [728, 442] width 461 height 22
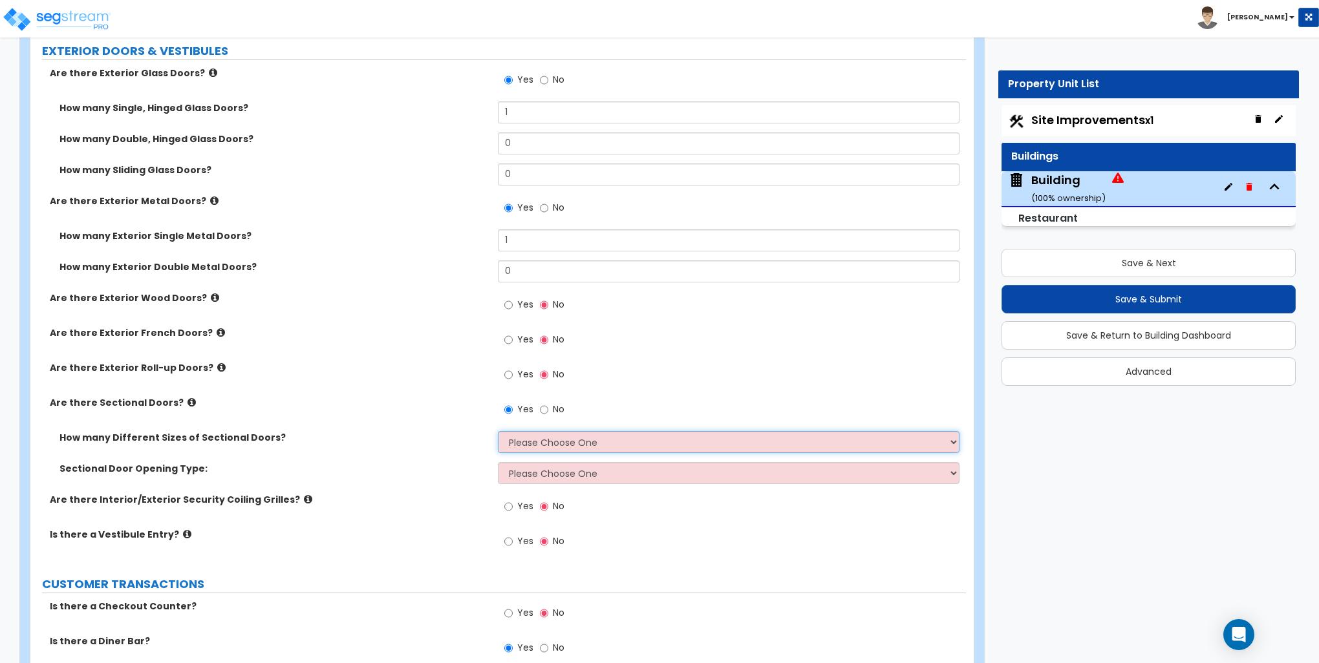
select select "2"
click at [498, 431] on select "Please Choose One 1 2 3" at bounding box center [728, 442] width 461 height 22
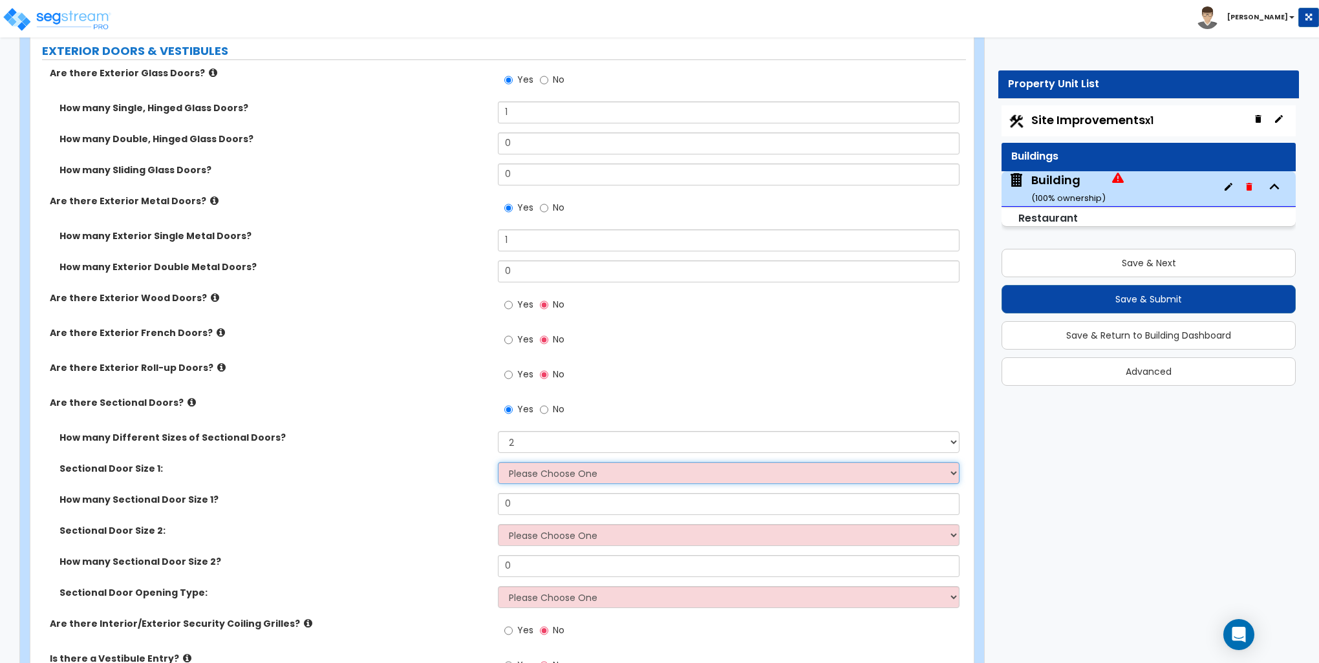
click at [533, 469] on select "Please Choose One 8' x 8' 10' x 10' 12' x 12' 20' x 14'" at bounding box center [728, 473] width 461 height 22
select select "1"
click at [498, 462] on select "Please Choose One 8' x 8' 10' x 10' 12' x 12' 20' x 14'" at bounding box center [728, 473] width 461 height 22
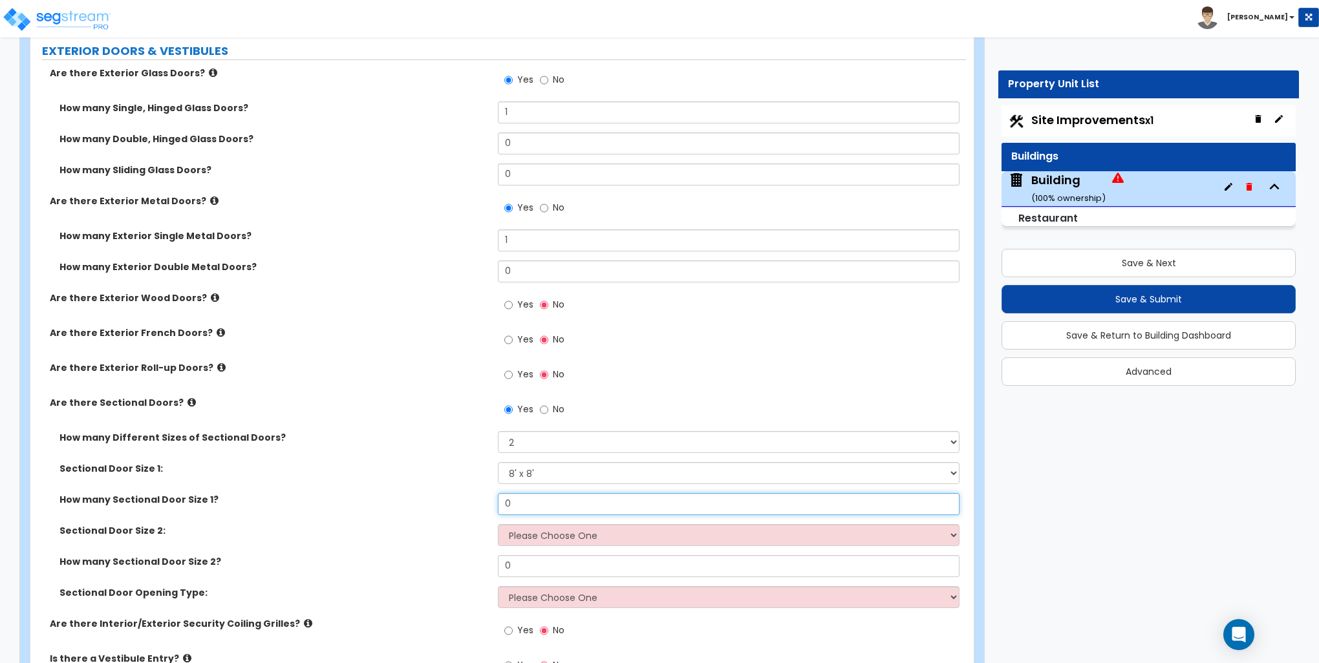
click at [536, 502] on input "0" at bounding box center [728, 504] width 461 height 22
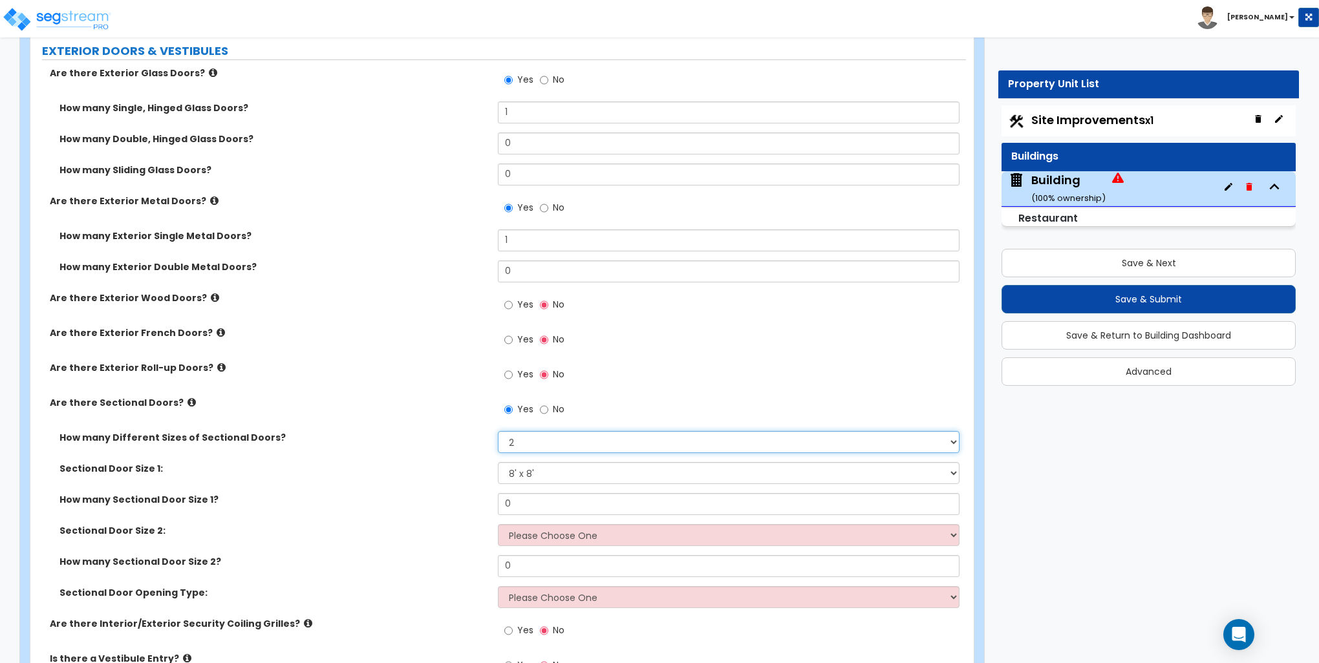
click at [551, 436] on select "Please Choose One 1 2 3" at bounding box center [728, 442] width 461 height 22
select select "1"
click at [498, 431] on select "Please Choose One 1 2 3" at bounding box center [728, 442] width 461 height 22
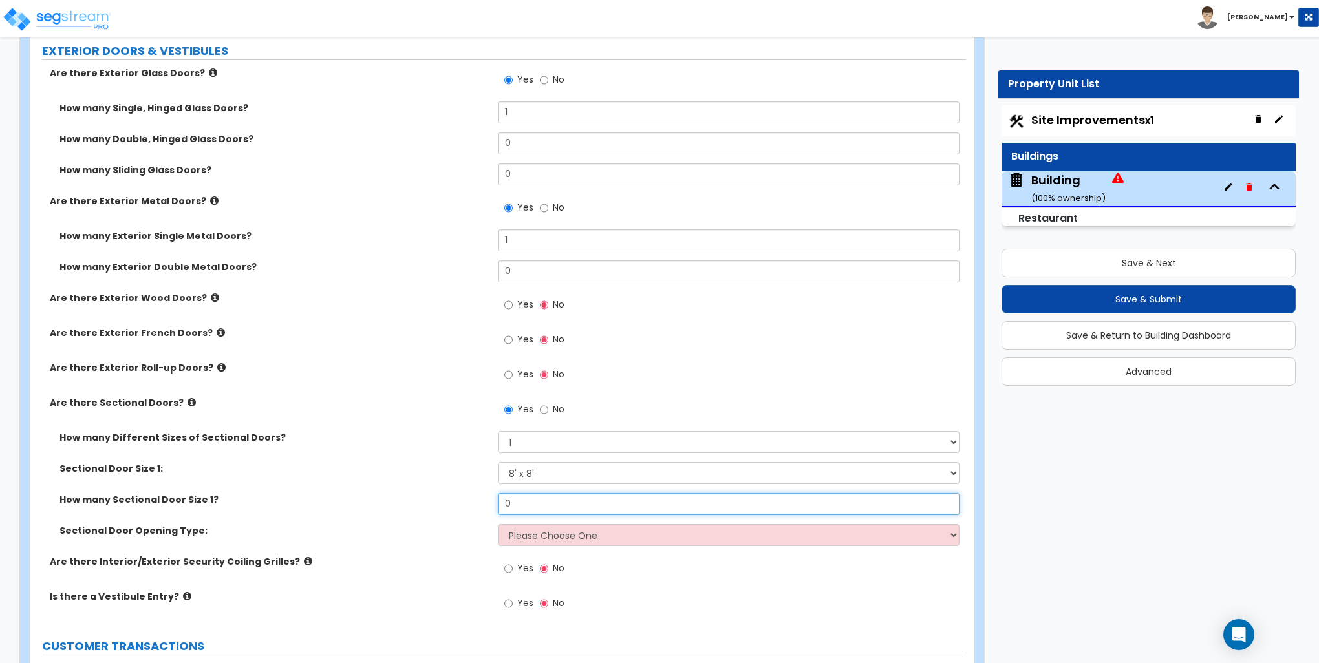
click at [517, 505] on input "0" at bounding box center [728, 504] width 461 height 22
type input "2"
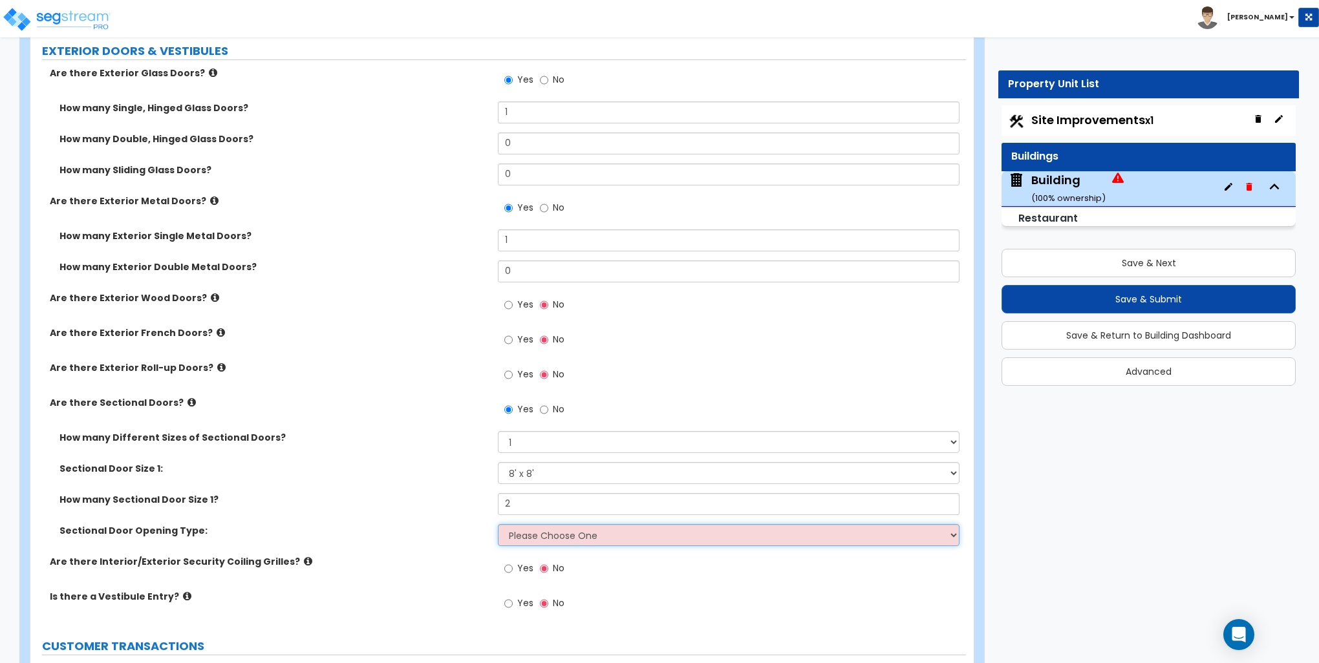
click at [560, 538] on select "Please Choose One All Manual All Motorized Some are Motorized" at bounding box center [728, 535] width 461 height 22
select select "1"
click at [498, 524] on select "Please Choose One All Manual All Motorized Some are Motorized" at bounding box center [728, 535] width 461 height 22
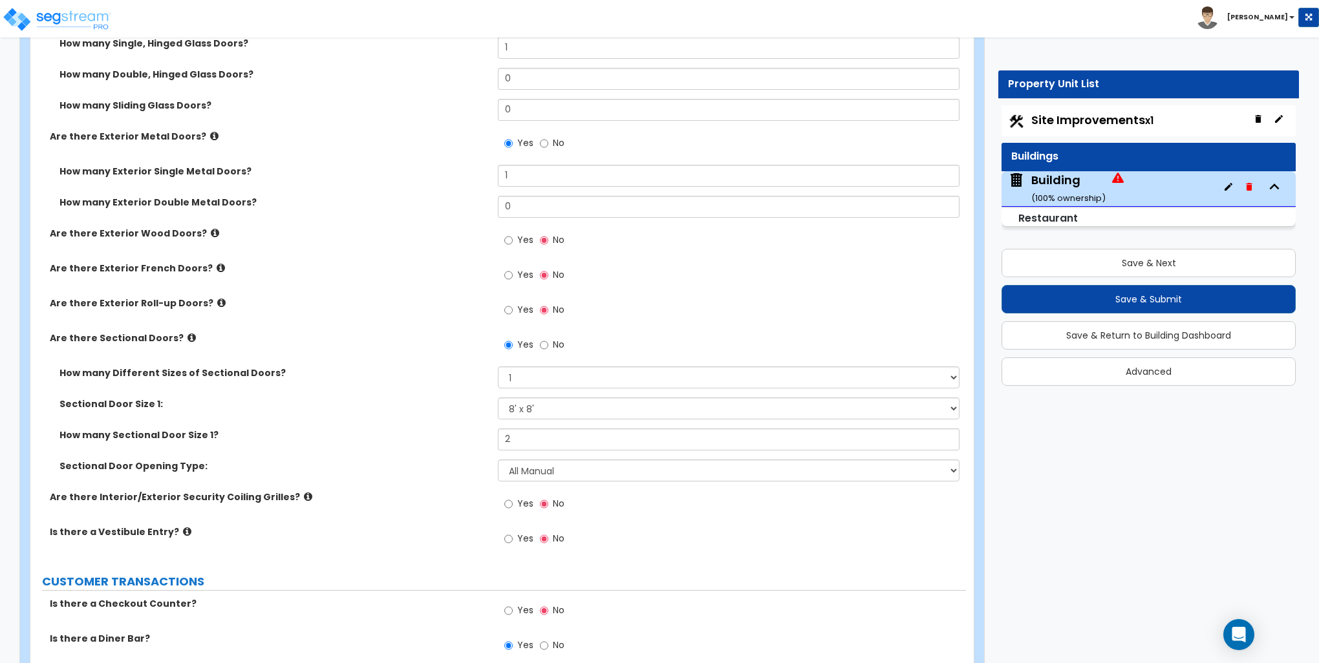
click at [304, 495] on icon at bounding box center [308, 497] width 8 height 10
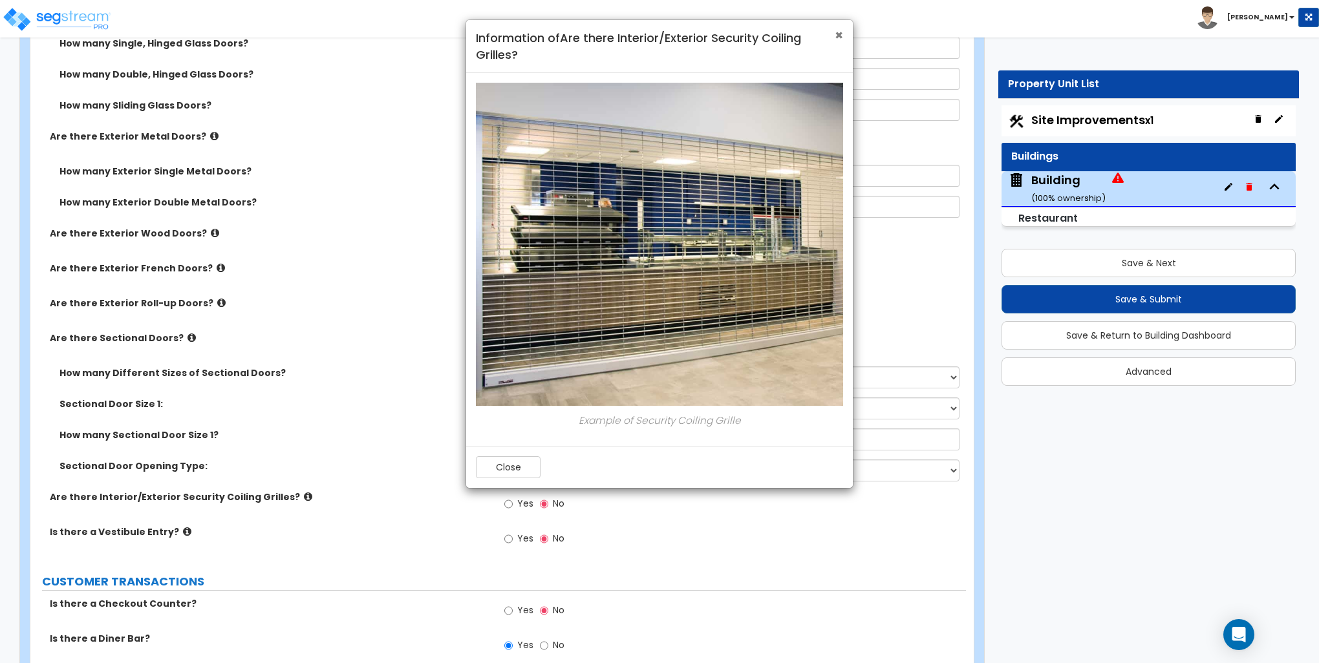
click at [840, 34] on span "×" at bounding box center [838, 35] width 8 height 19
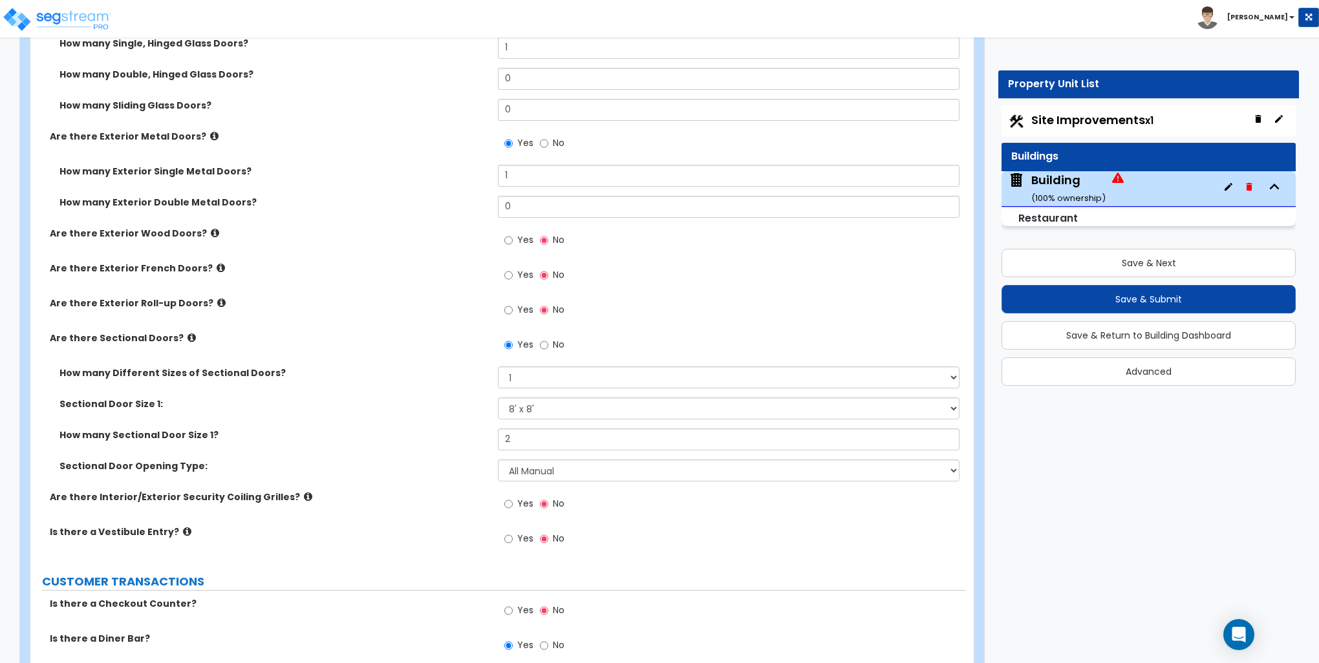
click at [382, 294] on div "Are there Exterior French Doors? Yes No" at bounding box center [497, 279] width 935 height 35
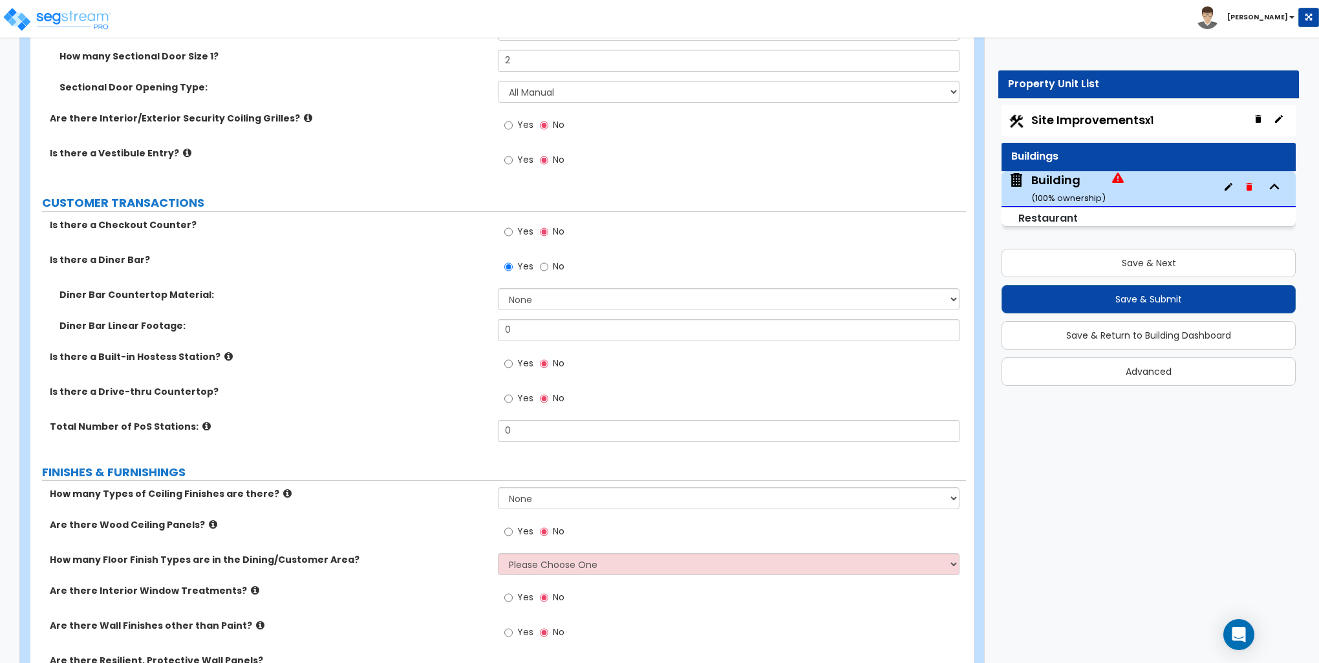
scroll to position [2327, 0]
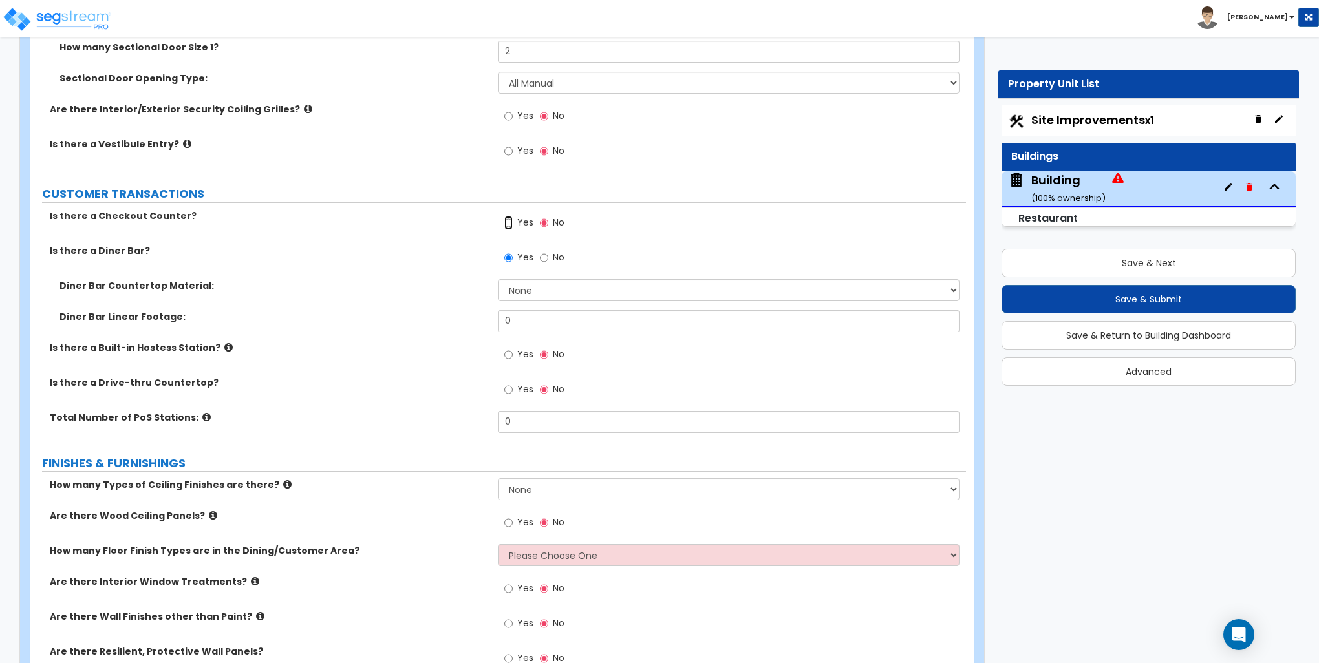
click at [511, 218] on input "Yes" at bounding box center [508, 223] width 8 height 14
radio input "true"
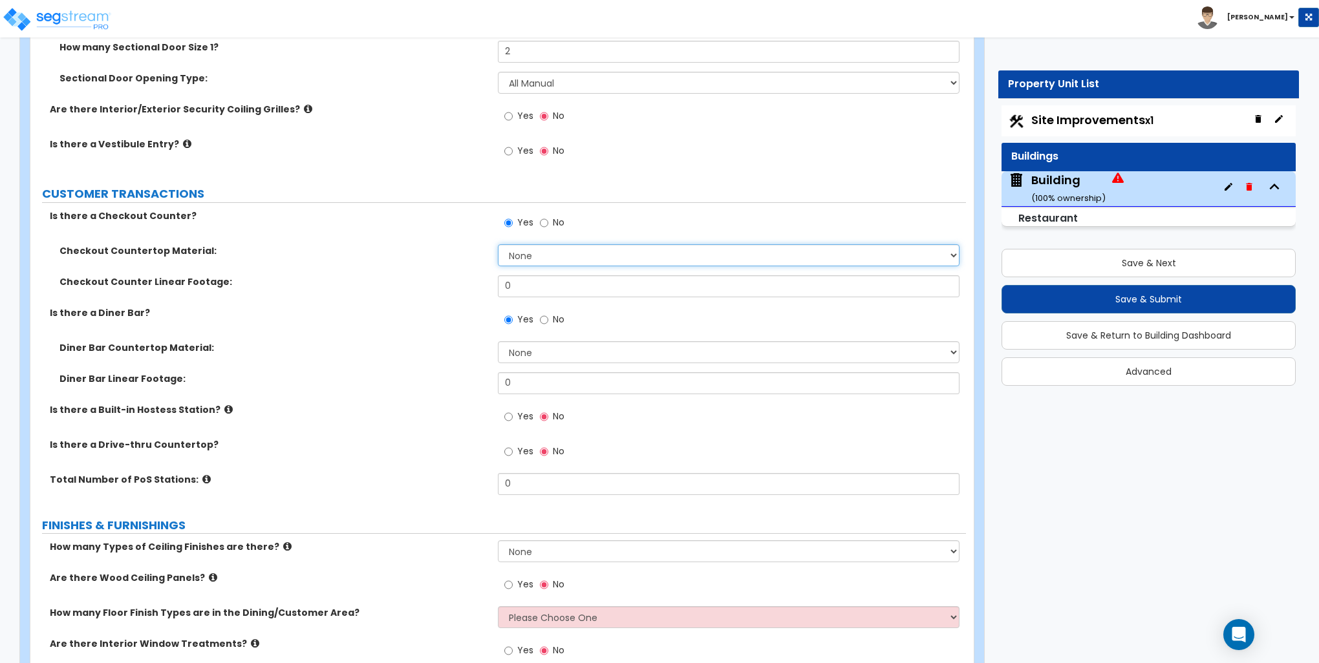
click at [529, 262] on select "None Plastic Laminate Solid Surface Stone Quartz Marble Tile Wood Stainless Ste…" at bounding box center [728, 255] width 461 height 22
select select "2"
click at [498, 244] on select "None Plastic Laminate Solid Surface Stone Quartz Marble Tile Wood Stainless Ste…" at bounding box center [728, 255] width 461 height 22
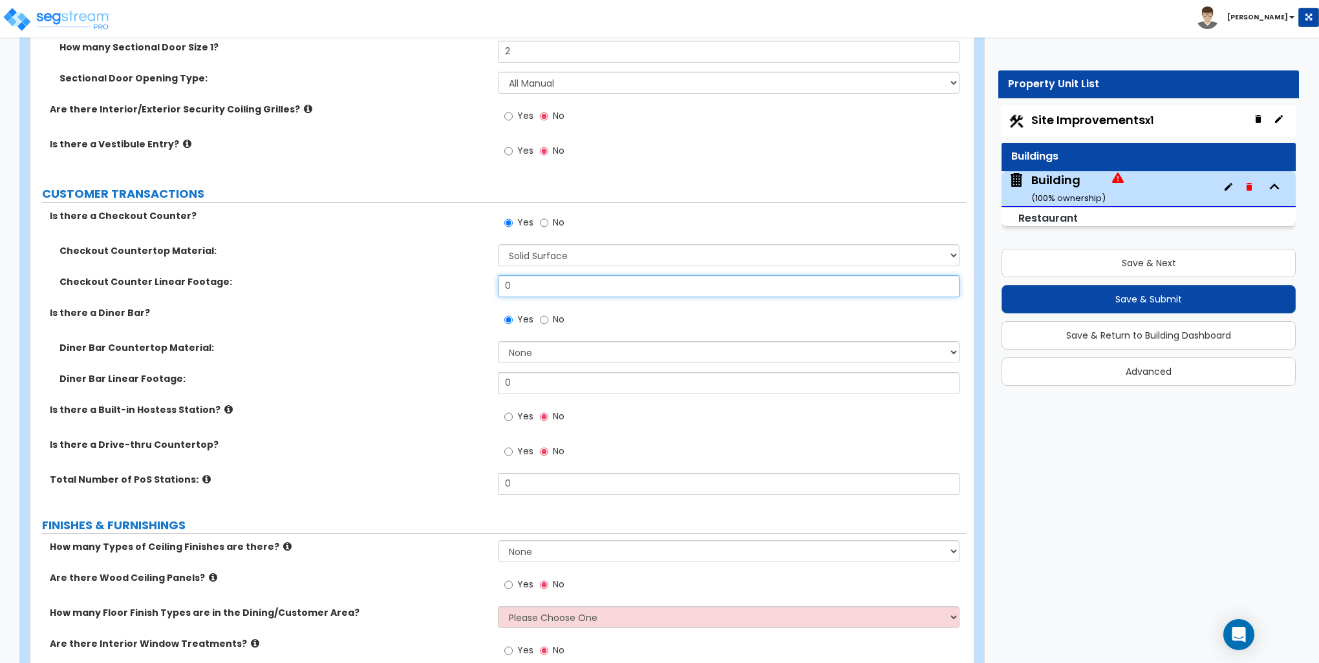
click at [522, 284] on input "0" at bounding box center [728, 286] width 461 height 22
click at [524, 284] on input "0" at bounding box center [728, 286] width 461 height 22
type input "4"
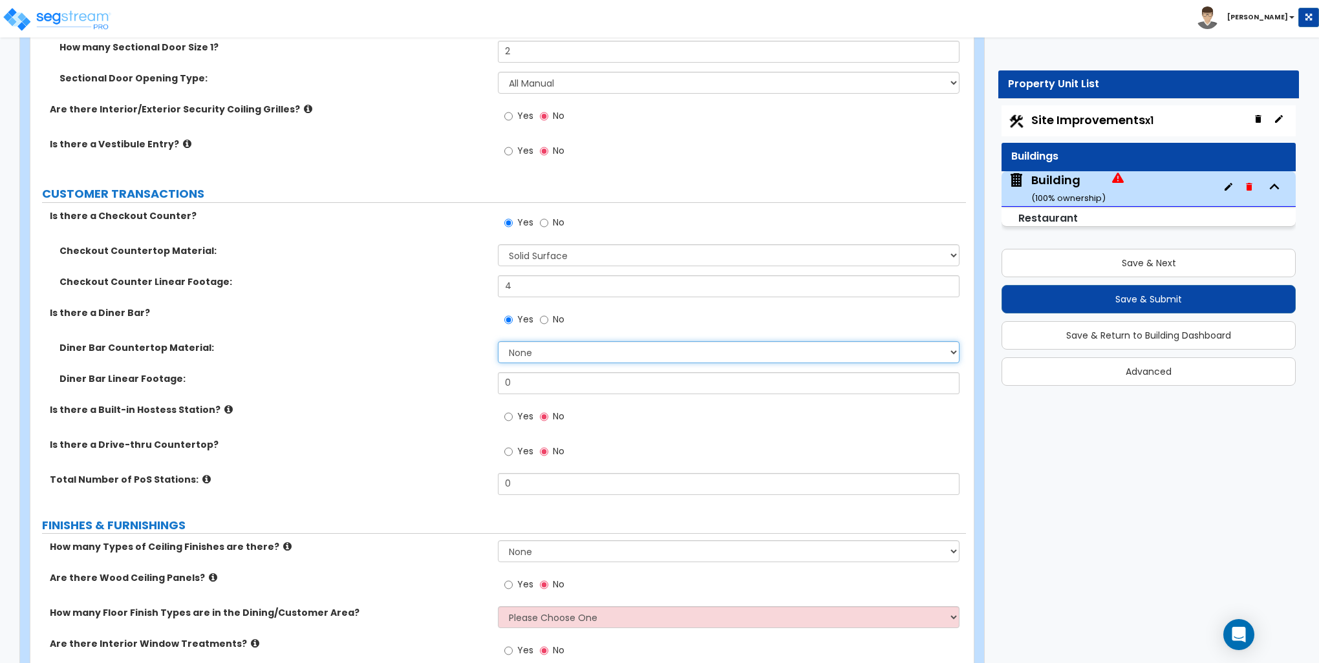
click at [538, 351] on select "None Plastic Laminate Solid Surface Stone Quartz Marble Tile Wood Stainless Ste…" at bounding box center [728, 352] width 461 height 22
select select "3"
click at [498, 341] on select "None Plastic Laminate Solid Surface Stone Quartz Marble Tile Wood Stainless Ste…" at bounding box center [728, 352] width 461 height 22
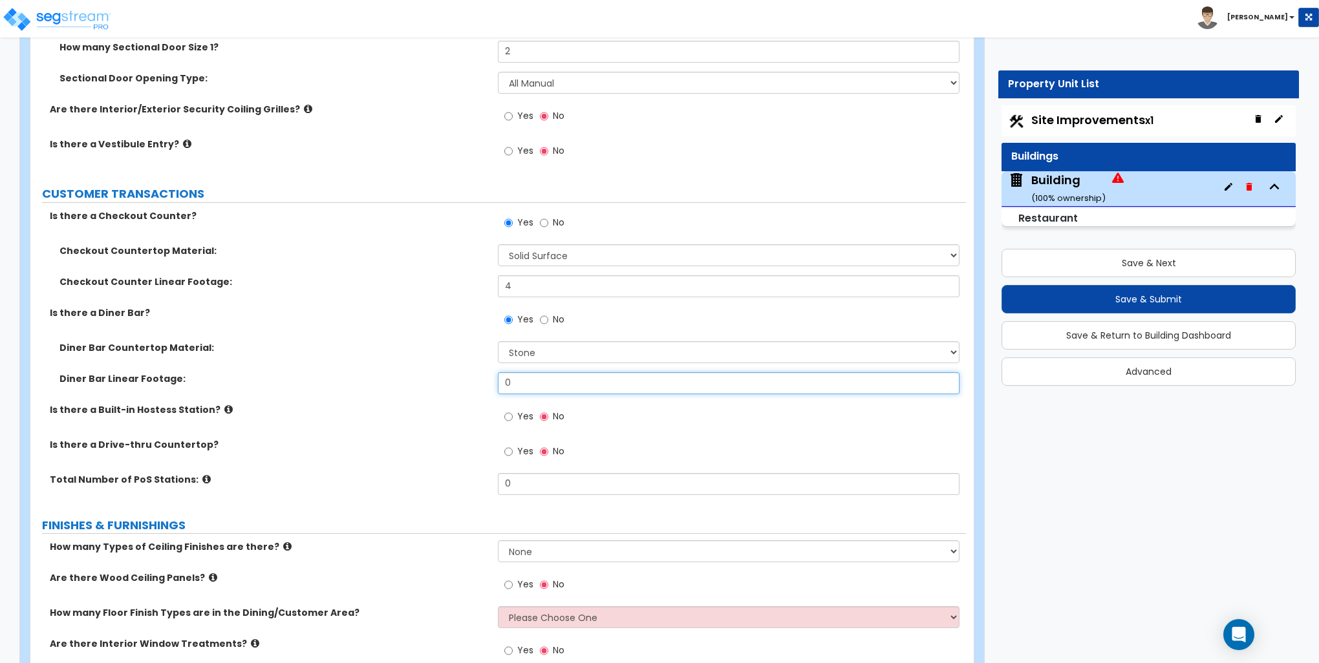
click at [533, 381] on input "0" at bounding box center [728, 383] width 461 height 22
click at [522, 385] on input "0" at bounding box center [728, 383] width 461 height 22
type input "40"
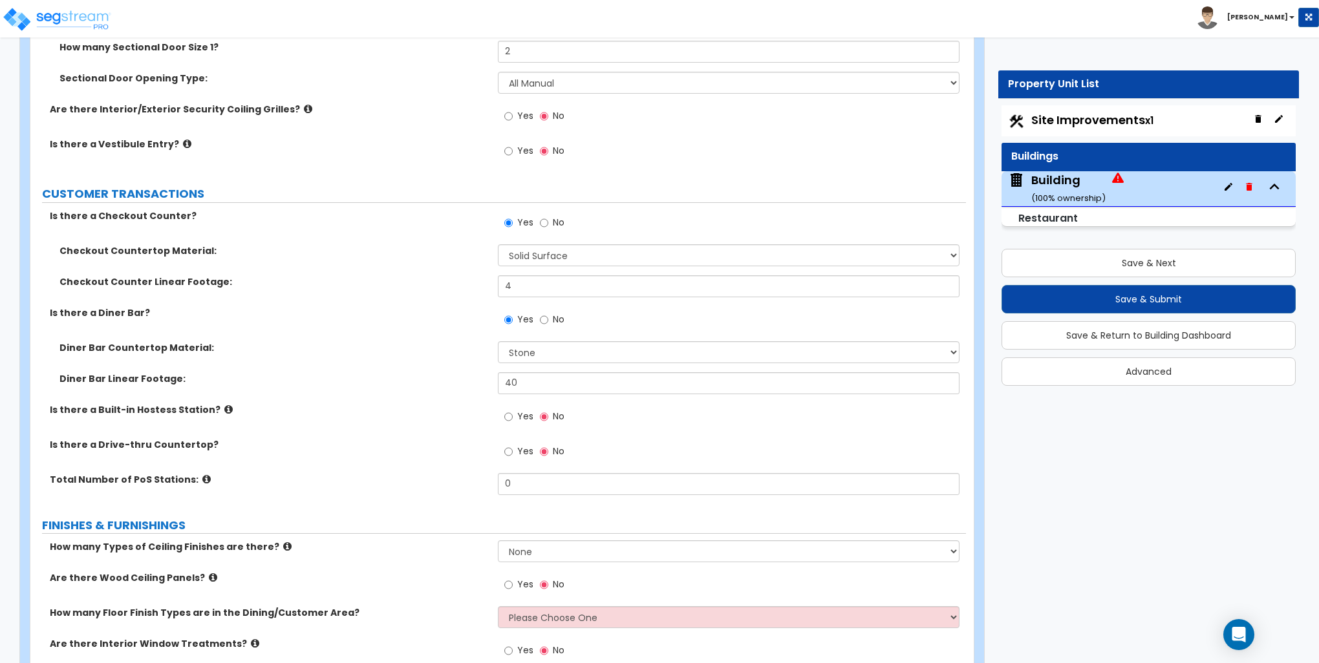
click at [224, 407] on icon at bounding box center [228, 410] width 8 height 10
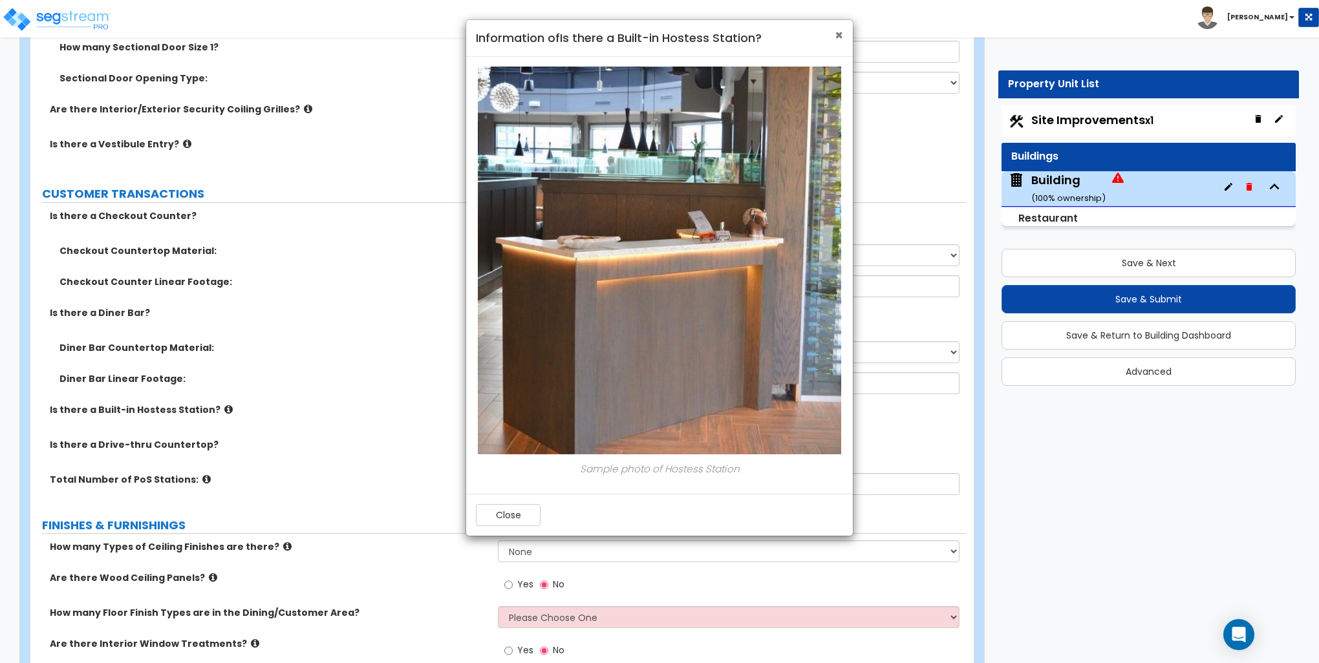
click at [836, 37] on span "×" at bounding box center [838, 35] width 8 height 19
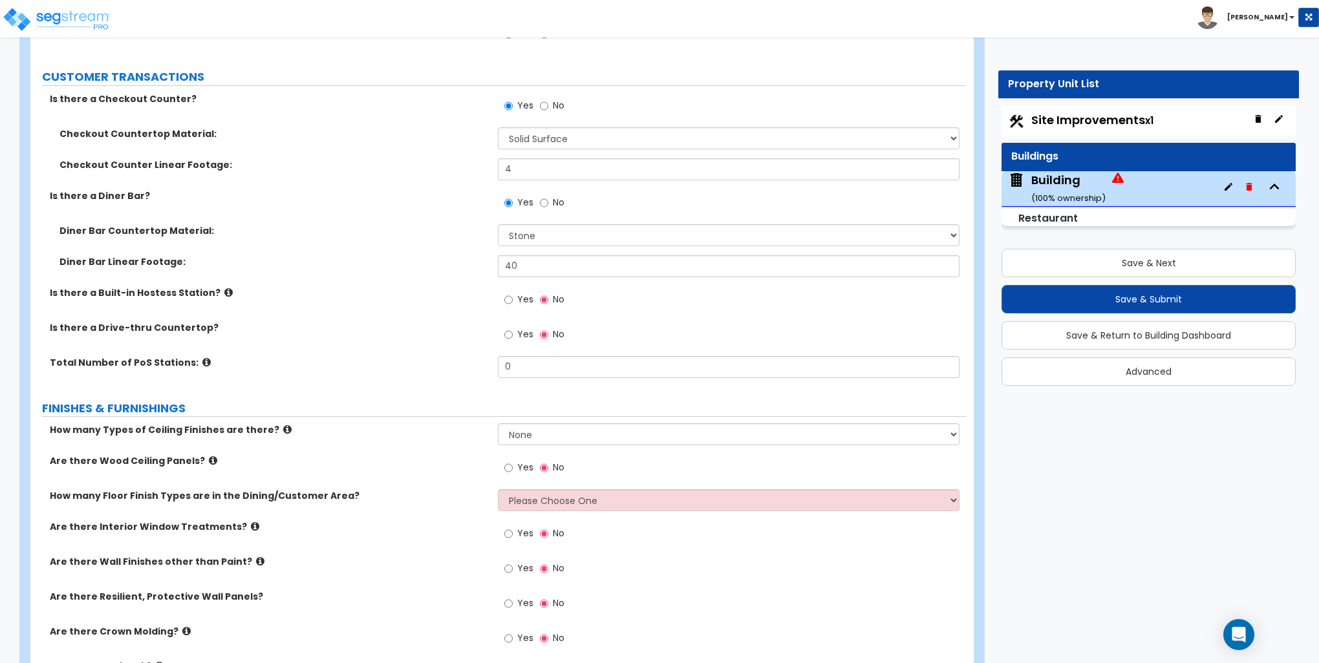
scroll to position [2456, 0]
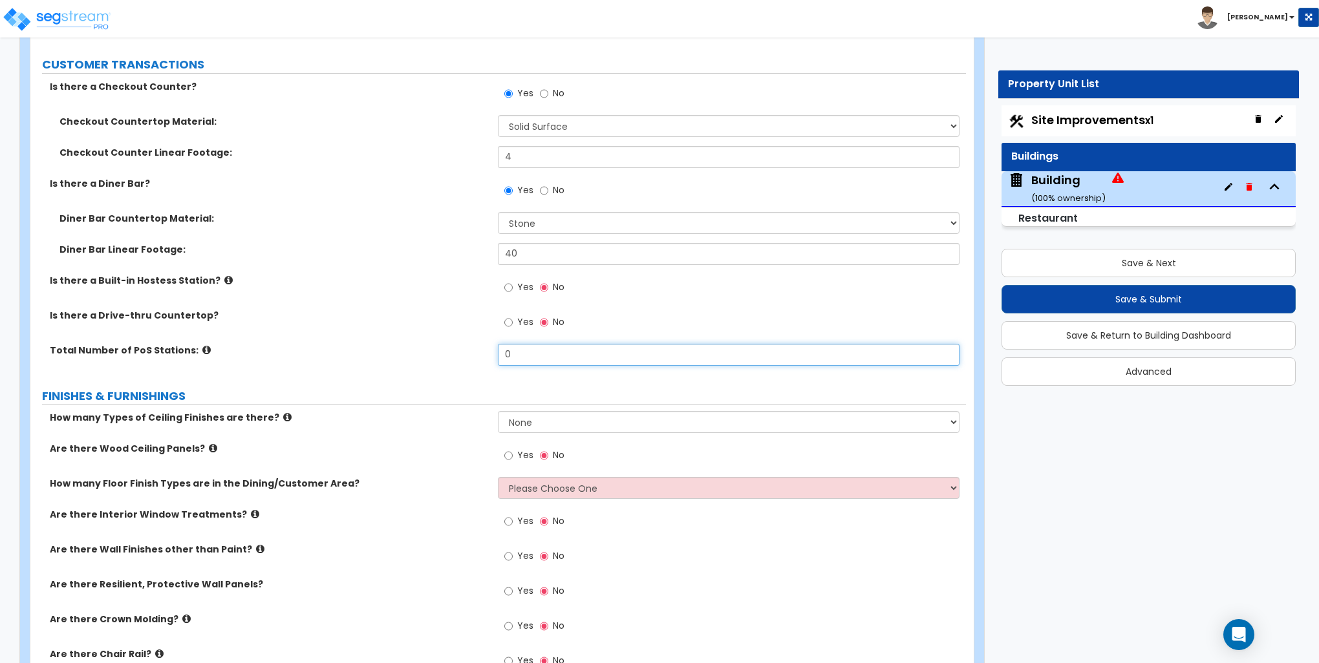
click at [537, 344] on input "0" at bounding box center [728, 355] width 461 height 22
type input "1"
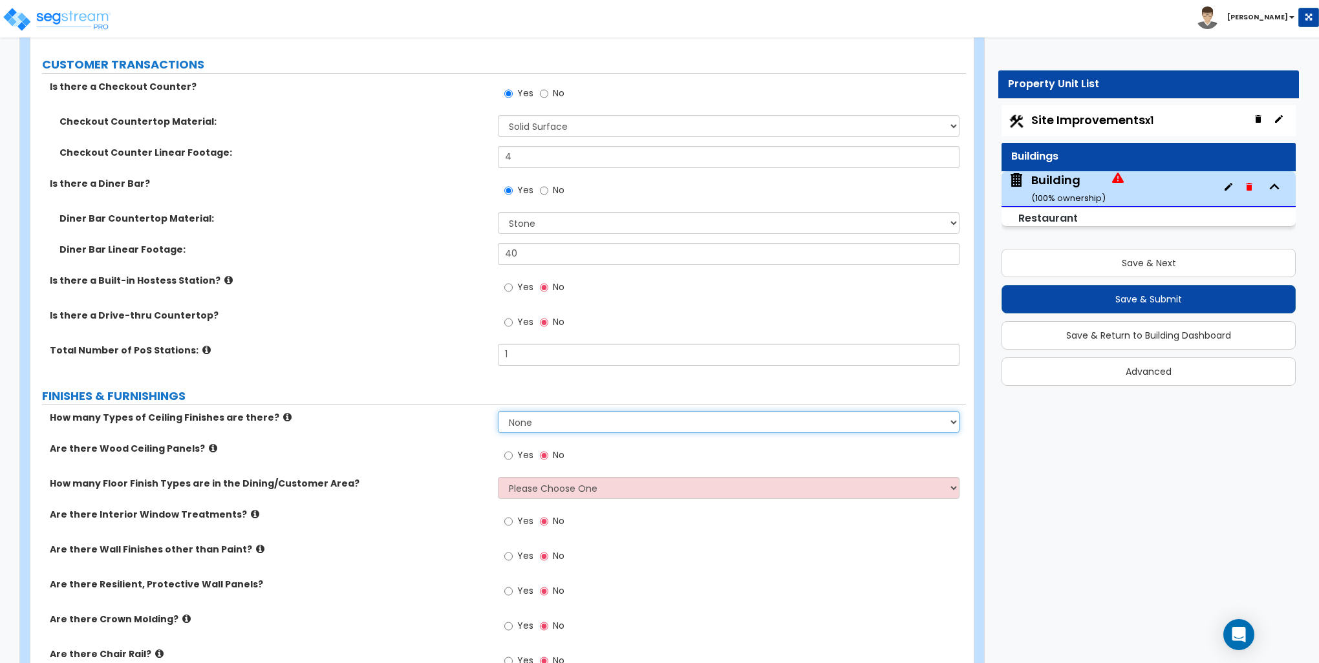
drag, startPoint x: 525, startPoint y: 420, endPoint x: 531, endPoint y: 425, distance: 7.9
click at [526, 421] on select "None 1 2 3" at bounding box center [728, 422] width 461 height 22
select select "2"
click at [498, 411] on select "None 1 2 3" at bounding box center [728, 422] width 461 height 22
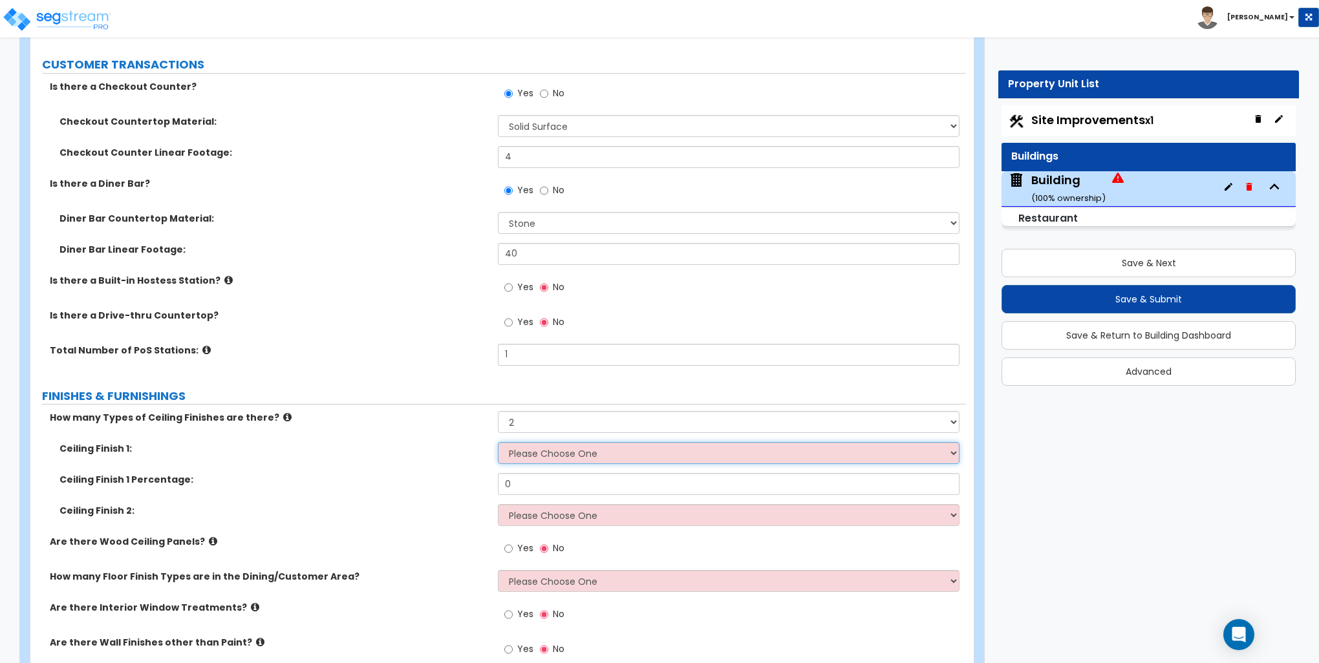
click at [533, 449] on select "Please Choose One Drop Ceiling Open Ceiling Drywall Ceiling" at bounding box center [728, 453] width 461 height 22
select select "2"
click at [498, 442] on select "Please Choose One Drop Ceiling Open Ceiling Drywall Ceiling" at bounding box center [728, 453] width 461 height 22
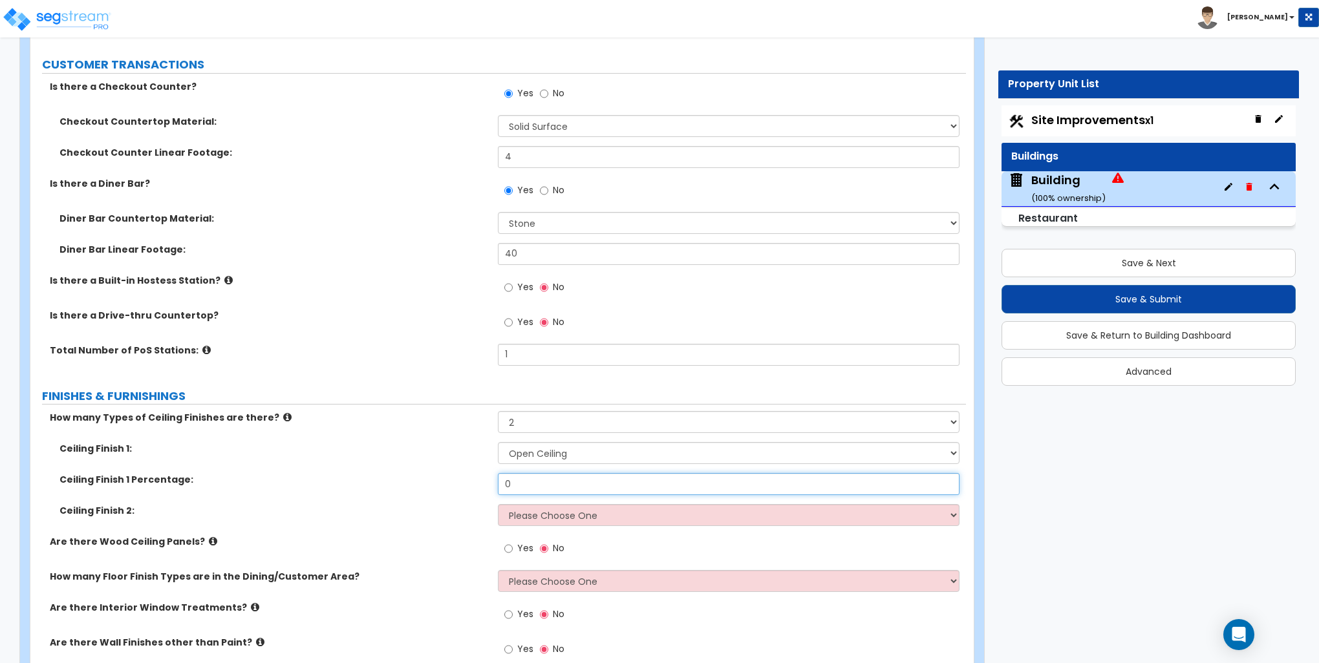
click at [527, 483] on input "0" at bounding box center [728, 484] width 461 height 22
click at [528, 483] on input "0" at bounding box center [728, 484] width 461 height 22
type input "70"
click at [563, 508] on select "Please Choose One Drop Ceiling Open Ceiling Drywall Ceiling" at bounding box center [728, 515] width 461 height 22
select select "1"
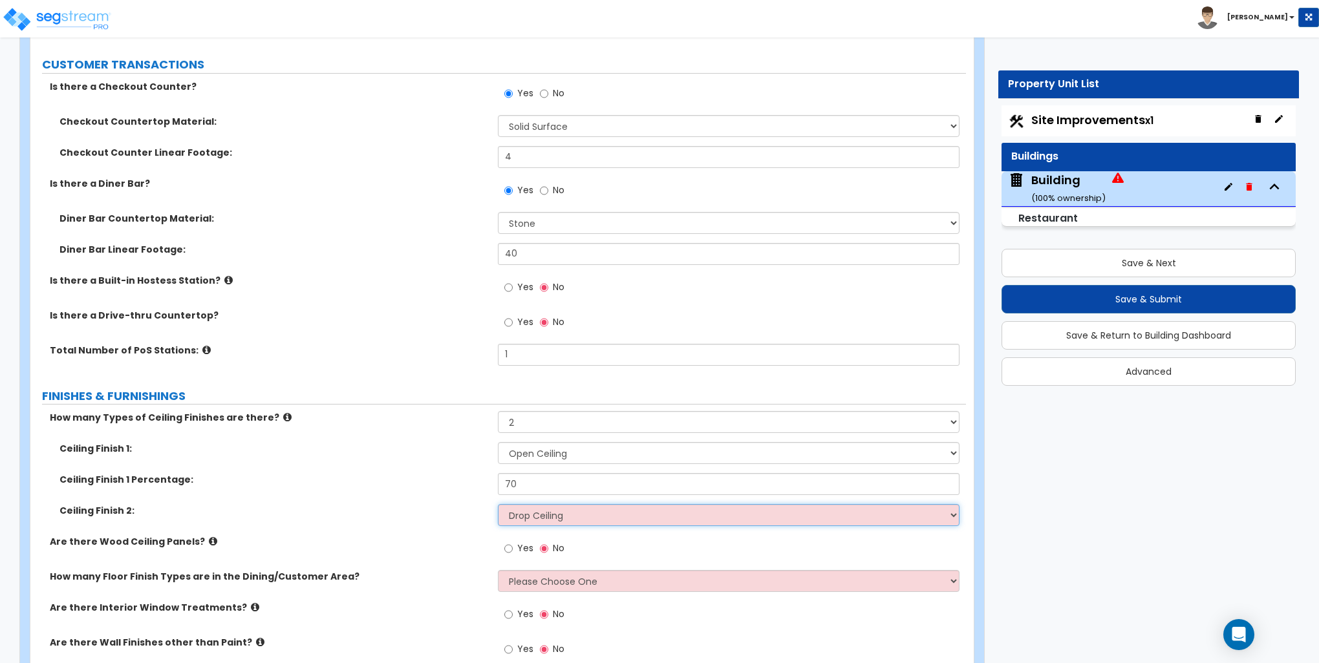
click at [498, 504] on select "Please Choose One Drop Ceiling Open Ceiling Drywall Ceiling" at bounding box center [728, 515] width 461 height 22
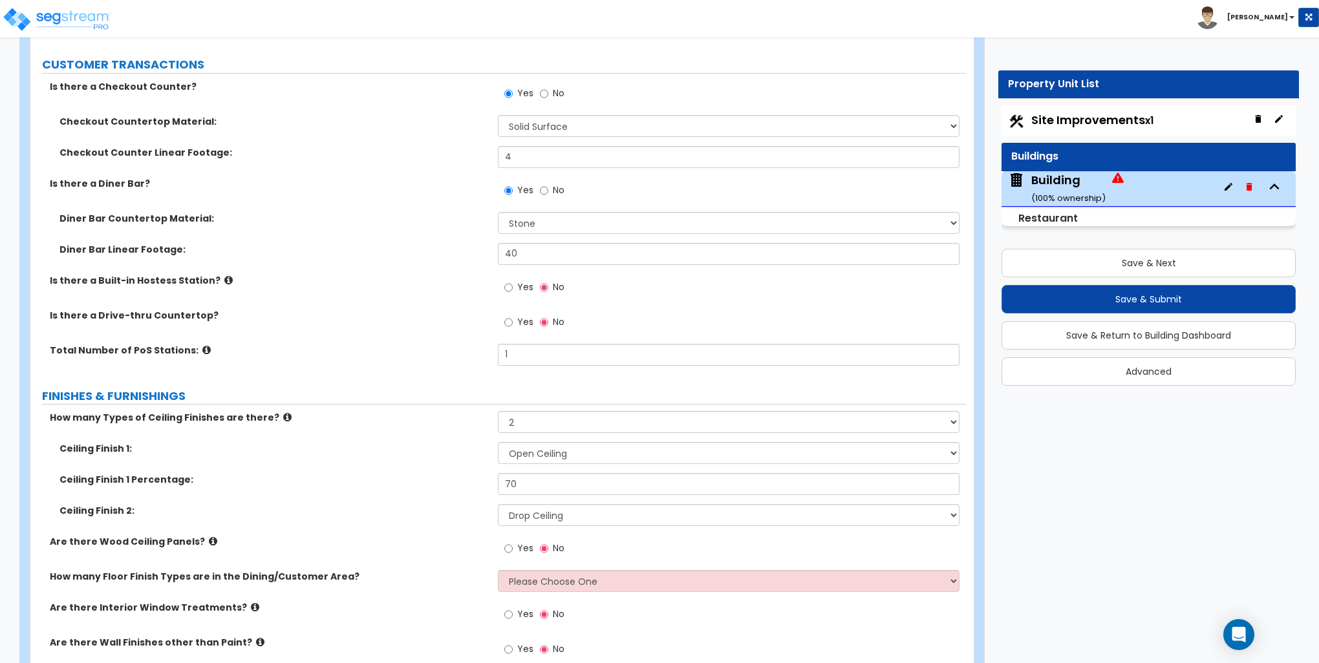
click at [427, 447] on label "Ceiling Finish 1:" at bounding box center [273, 448] width 429 height 13
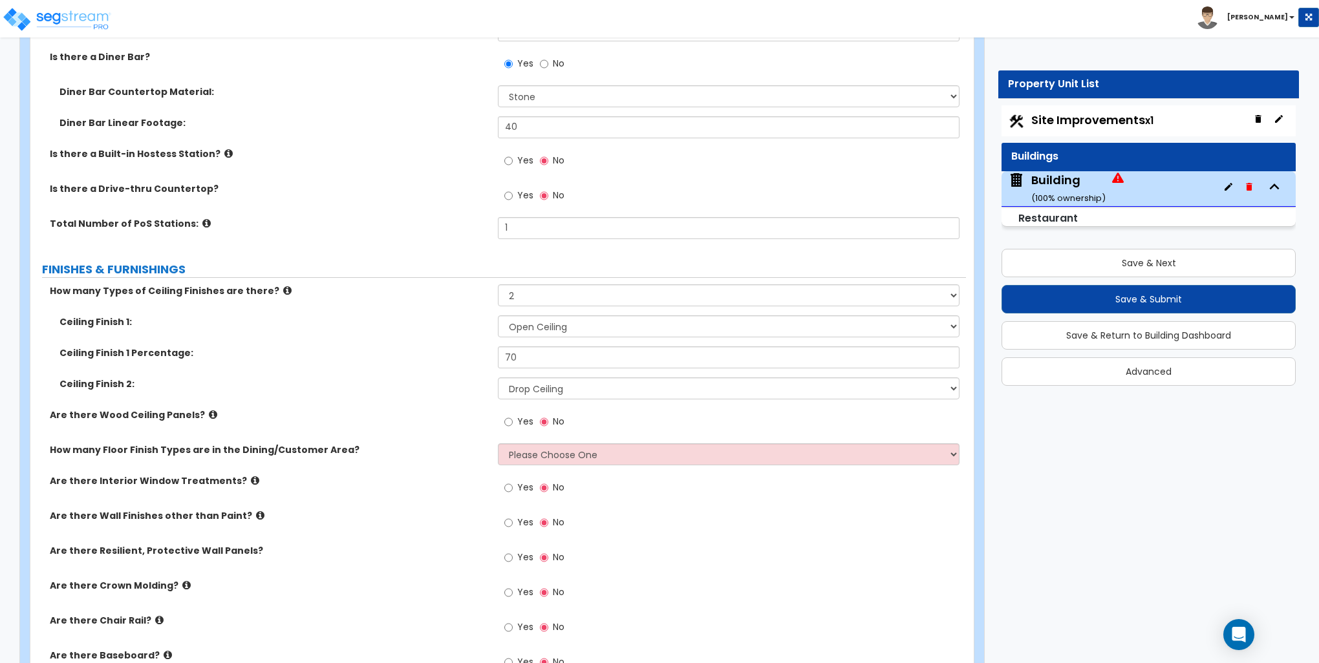
scroll to position [2585, 0]
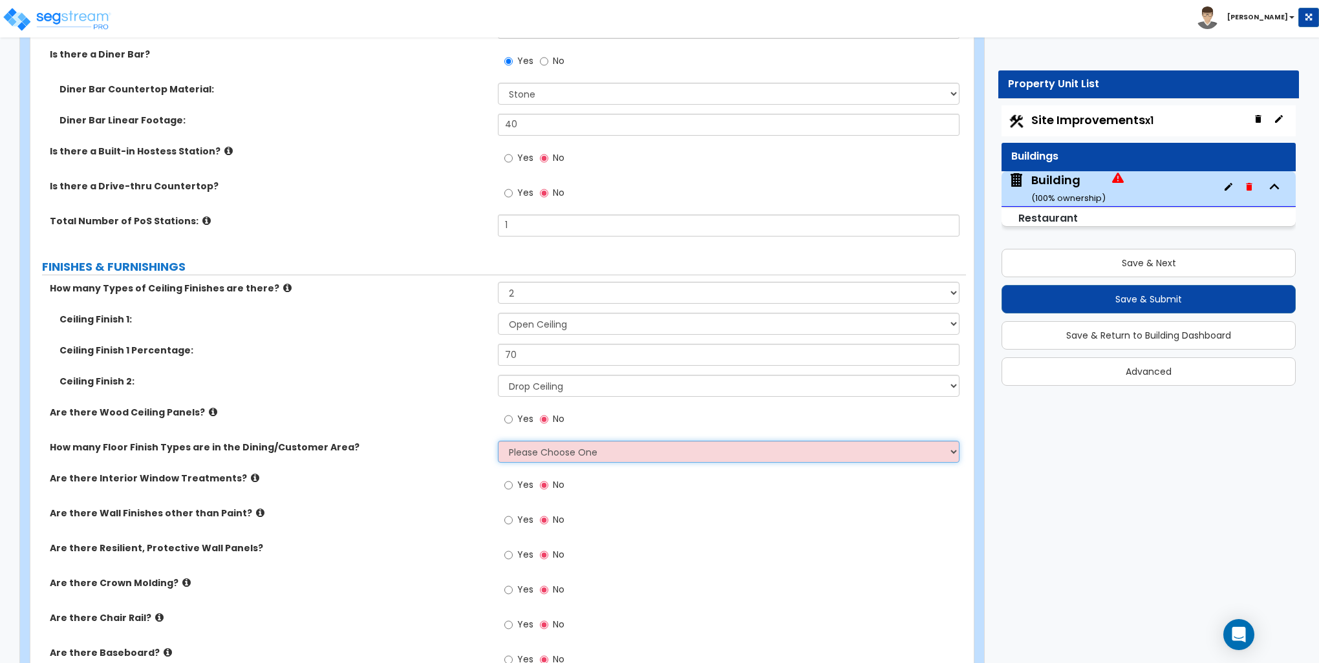
click at [530, 449] on select "Please Choose One 1 2 3" at bounding box center [728, 452] width 461 height 22
select select "1"
click at [498, 441] on select "Please Choose One 1 2 3" at bounding box center [728, 452] width 461 height 22
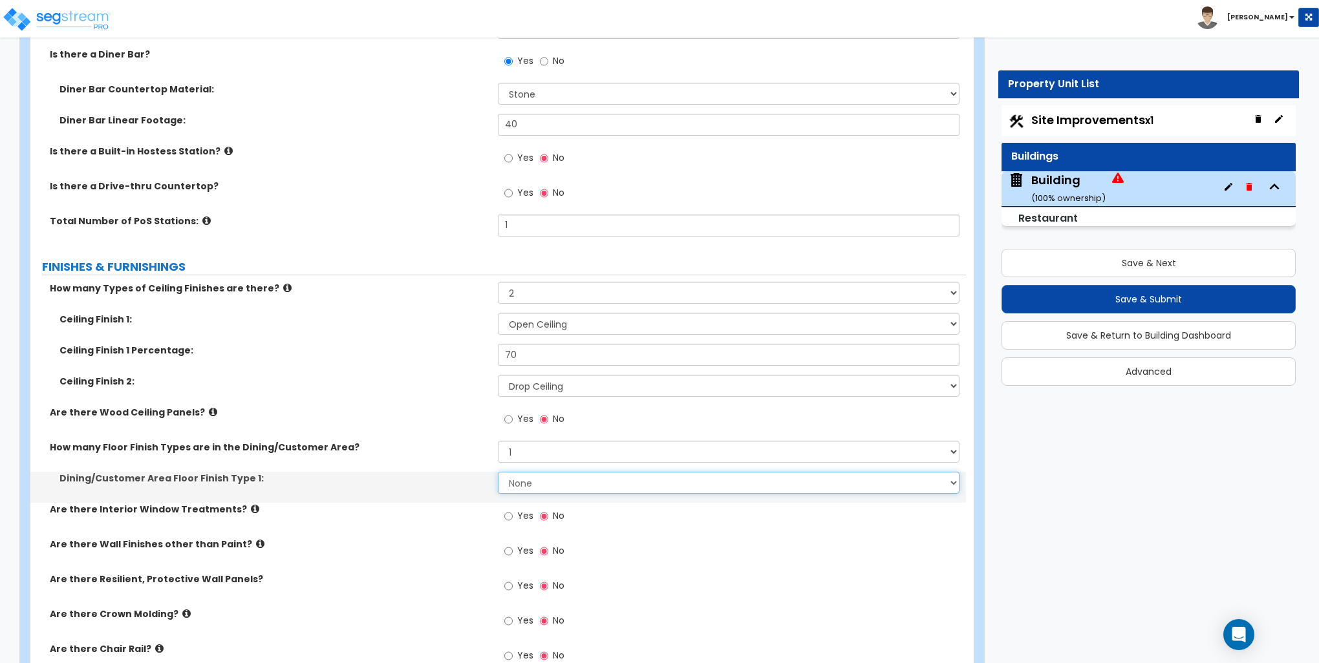
click at [520, 485] on select "None Tile Flooring Hardwood Flooring Resilient Laminate Flooring VCT Flooring S…" at bounding box center [728, 483] width 461 height 22
select select "1"
click at [498, 472] on select "None Tile Flooring Hardwood Flooring Resilient Laminate Flooring VCT Flooring S…" at bounding box center [728, 483] width 461 height 22
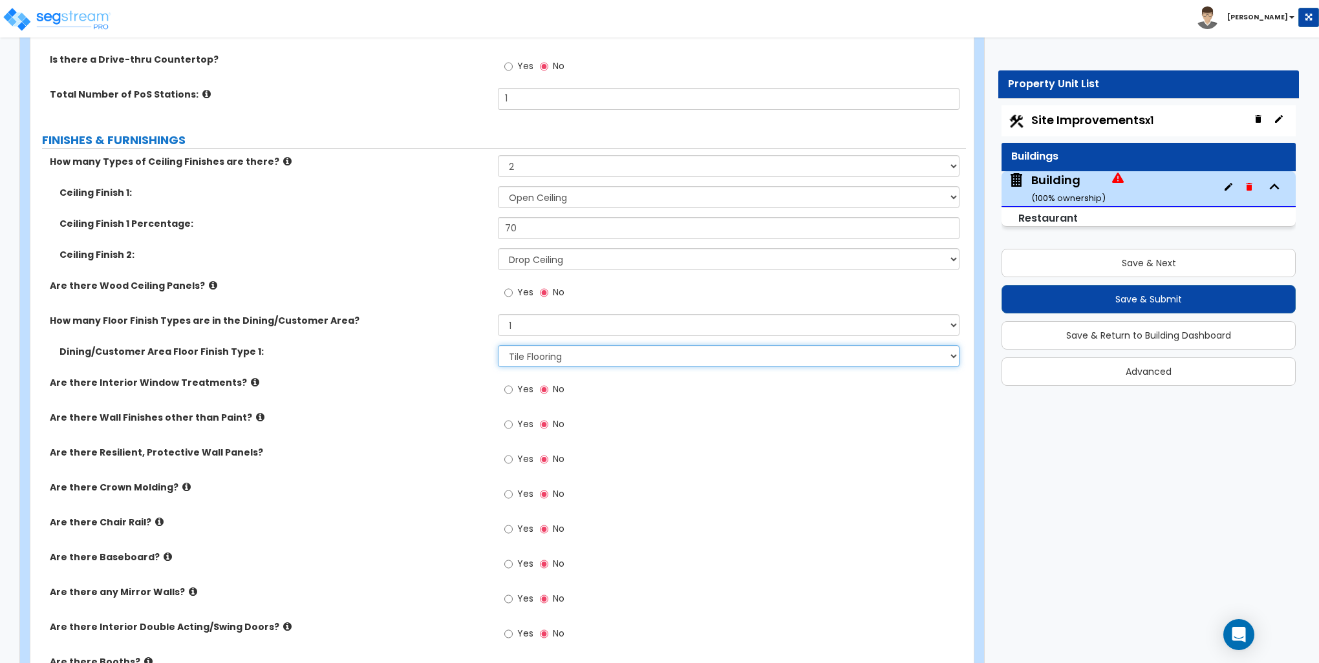
scroll to position [2715, 0]
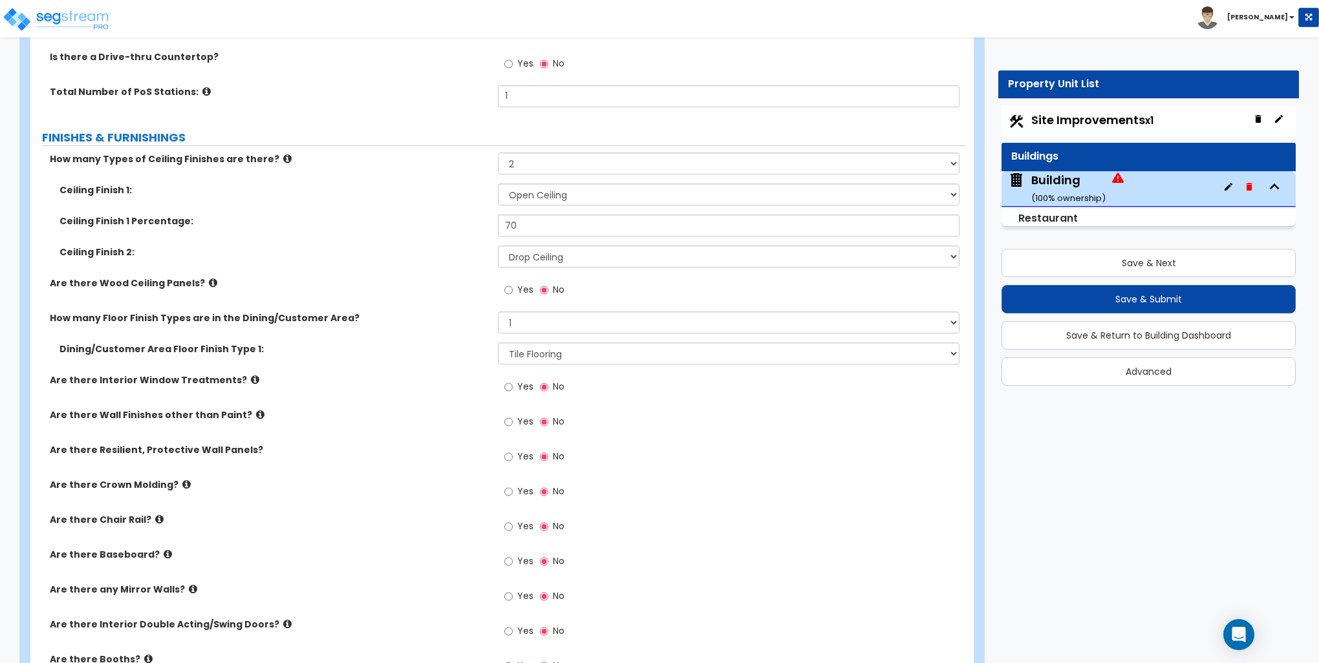
click at [503, 387] on div "Yes No" at bounding box center [534, 389] width 73 height 30
click at [509, 387] on input "Yes" at bounding box center [508, 387] width 8 height 14
radio input "true"
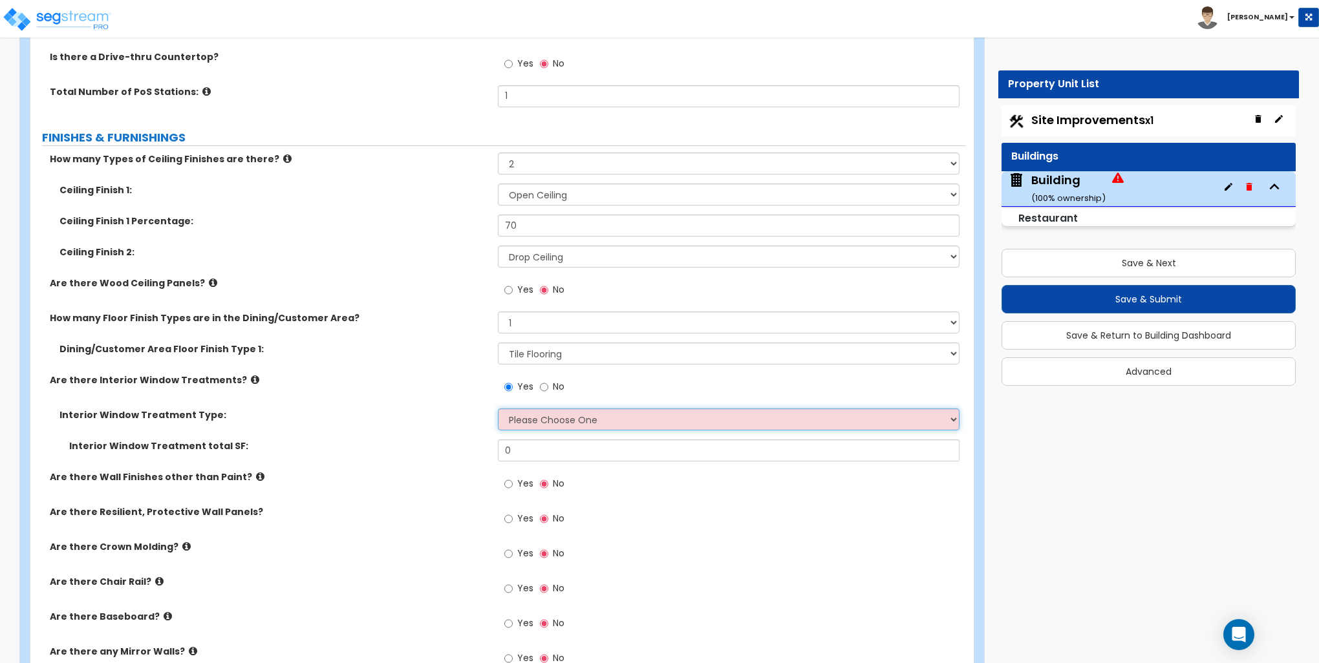
click at [518, 415] on select "Please Choose One Vertical Blinds Window Shades Venetian Blinds Wood Shutters" at bounding box center [728, 419] width 461 height 22
select select "2"
click at [498, 408] on select "Please Choose One Vertical Blinds Window Shades Venetian Blinds Wood Shutters" at bounding box center [728, 419] width 461 height 22
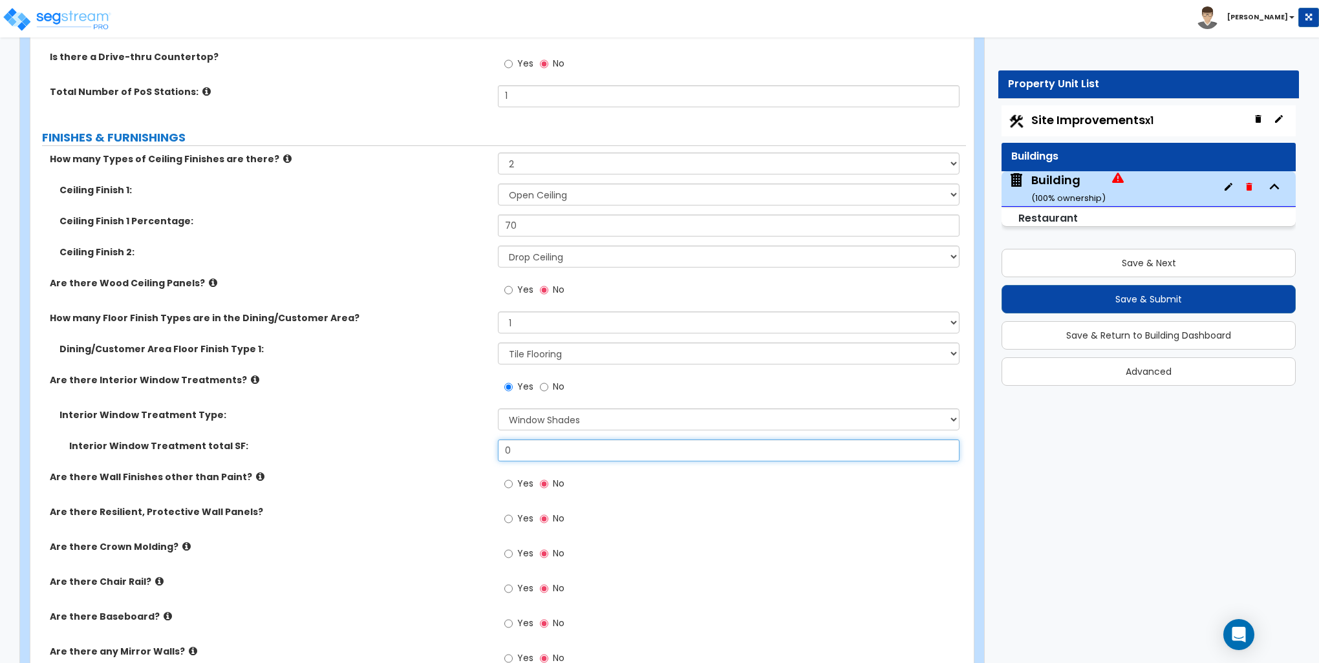
click at [514, 449] on input "0" at bounding box center [728, 451] width 461 height 22
type input "120"
click at [440, 447] on label "Interior Window Treatment total SF:" at bounding box center [278, 446] width 419 height 13
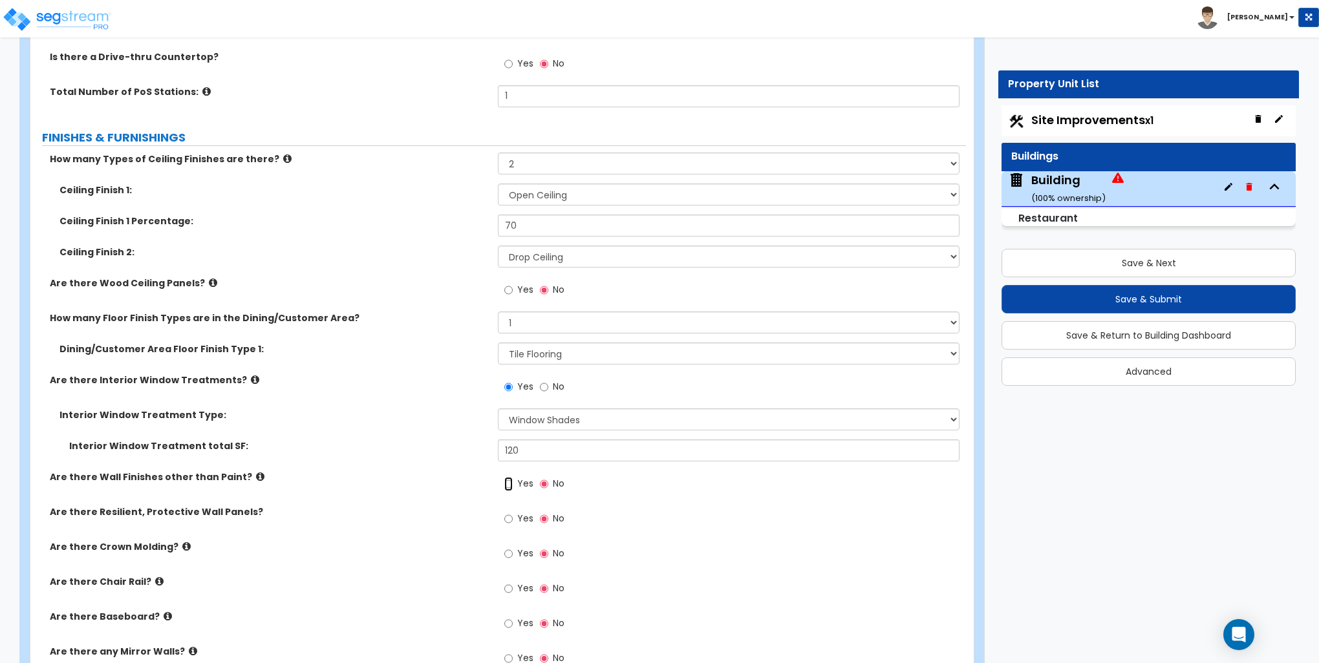
click at [511, 483] on input "Yes" at bounding box center [508, 484] width 8 height 14
radio input "true"
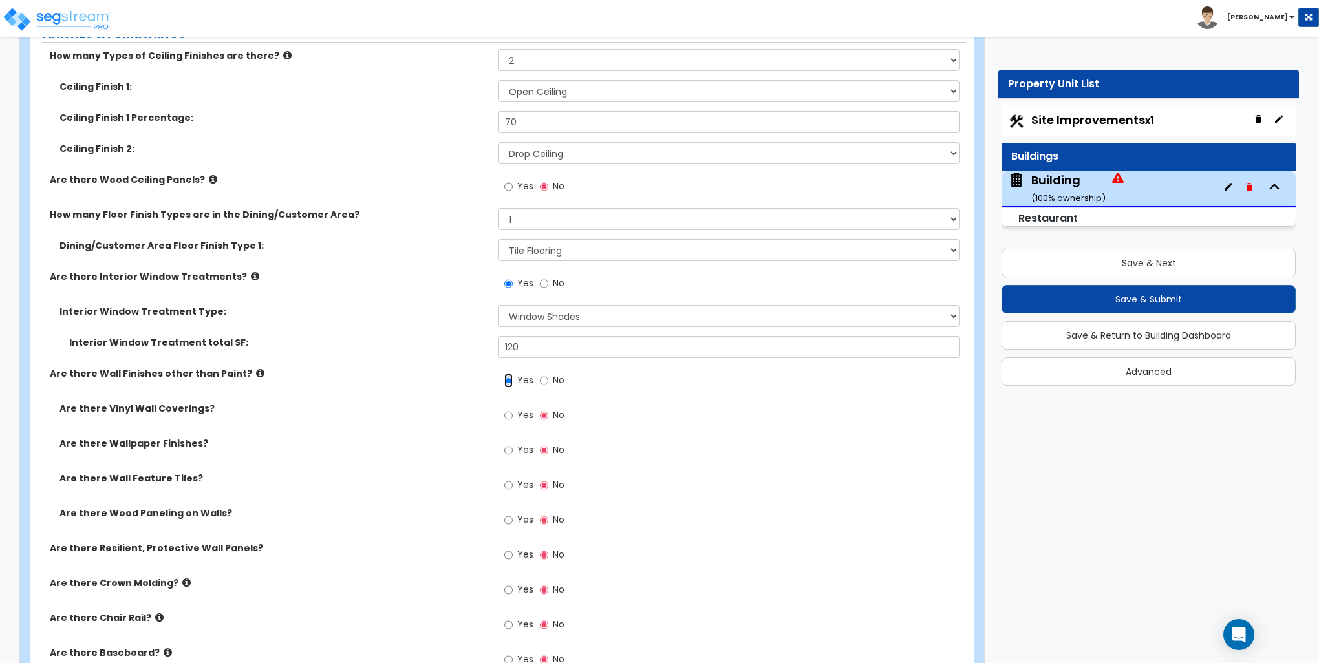
scroll to position [2844, 0]
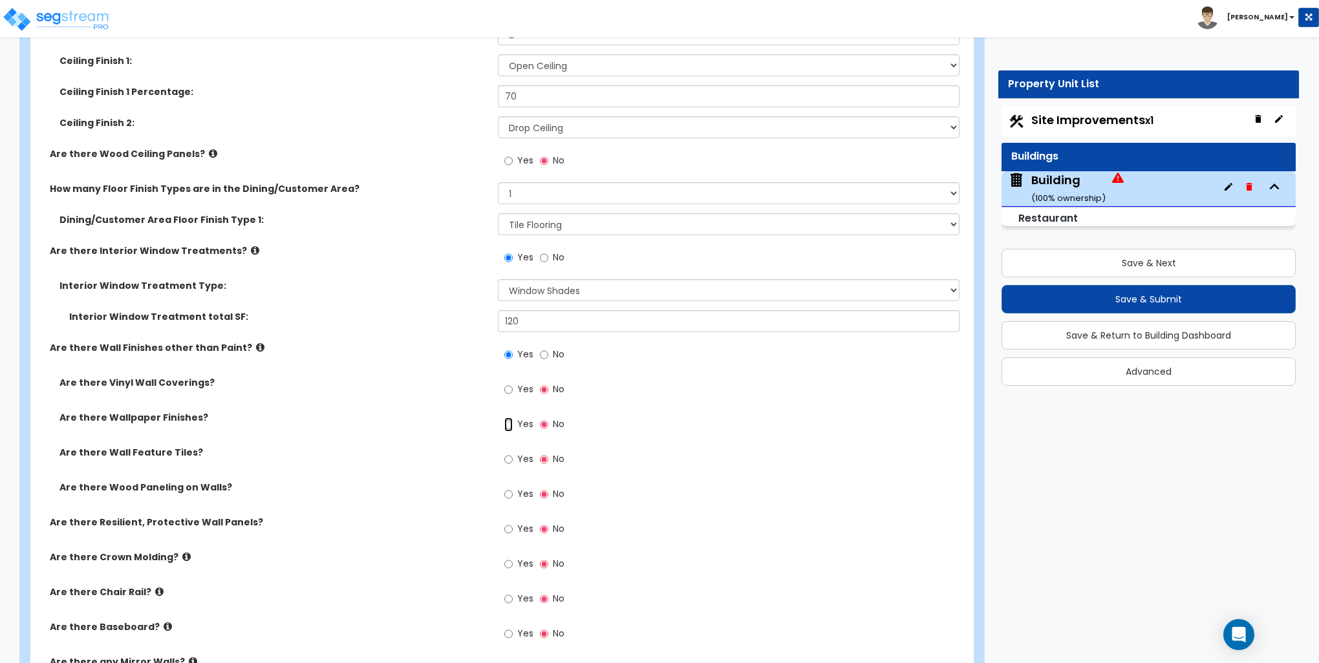
click at [512, 425] on input "Yes" at bounding box center [508, 425] width 8 height 14
radio input "true"
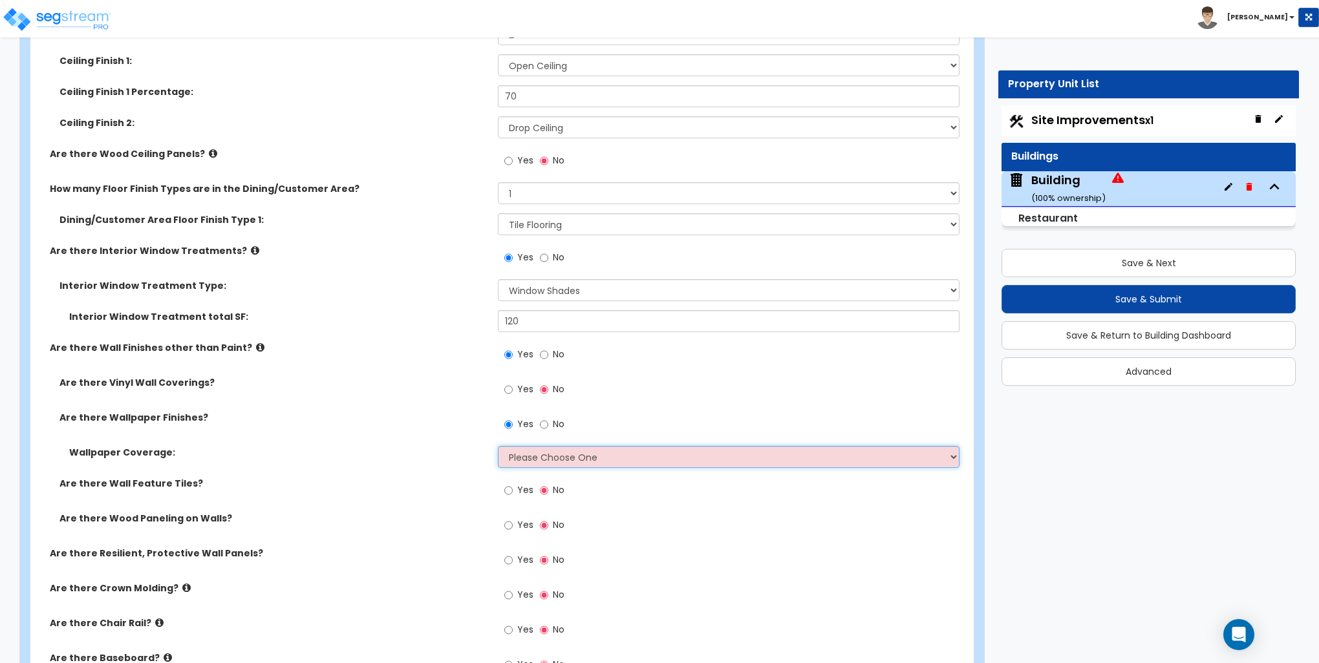
click at [520, 451] on select "Please Choose One Only a Small Portion of Walls are Covered Several Walls are C…" at bounding box center [728, 457] width 461 height 22
select select "5"
click at [498, 446] on select "Please Choose One Only a Small Portion of Walls are Covered Several Walls are C…" at bounding box center [728, 457] width 461 height 22
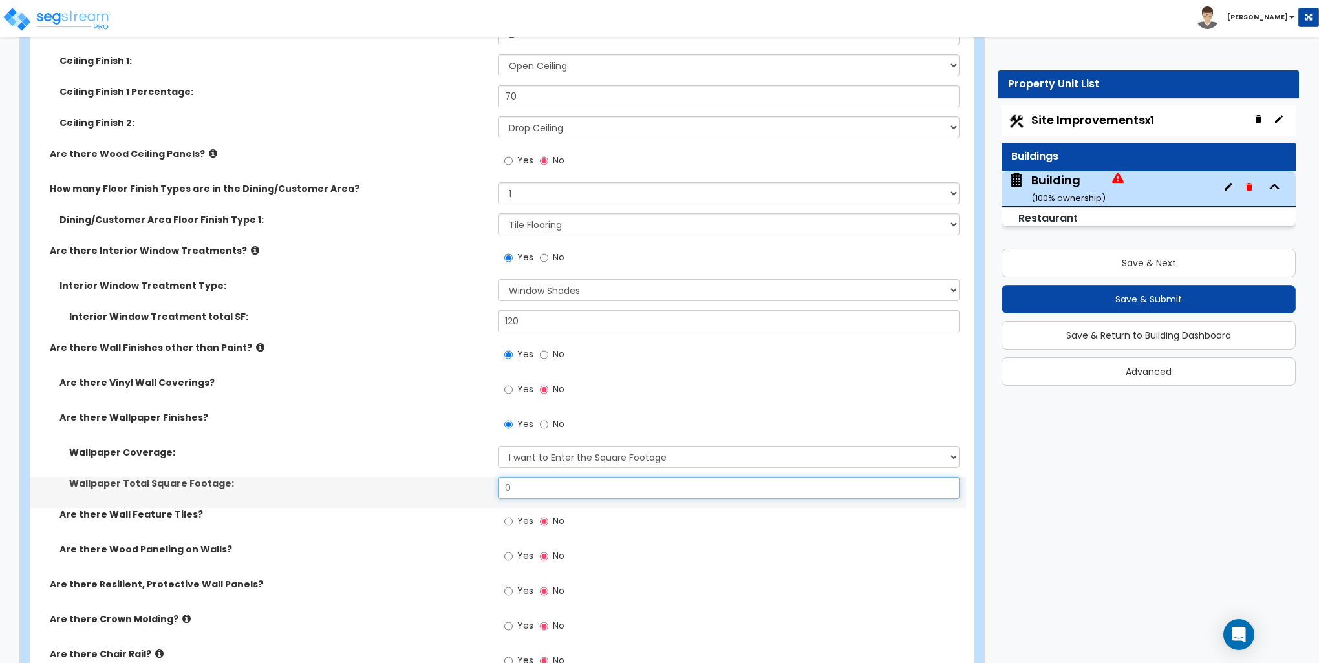
click at [532, 483] on input "0" at bounding box center [728, 488] width 461 height 22
type input "114"
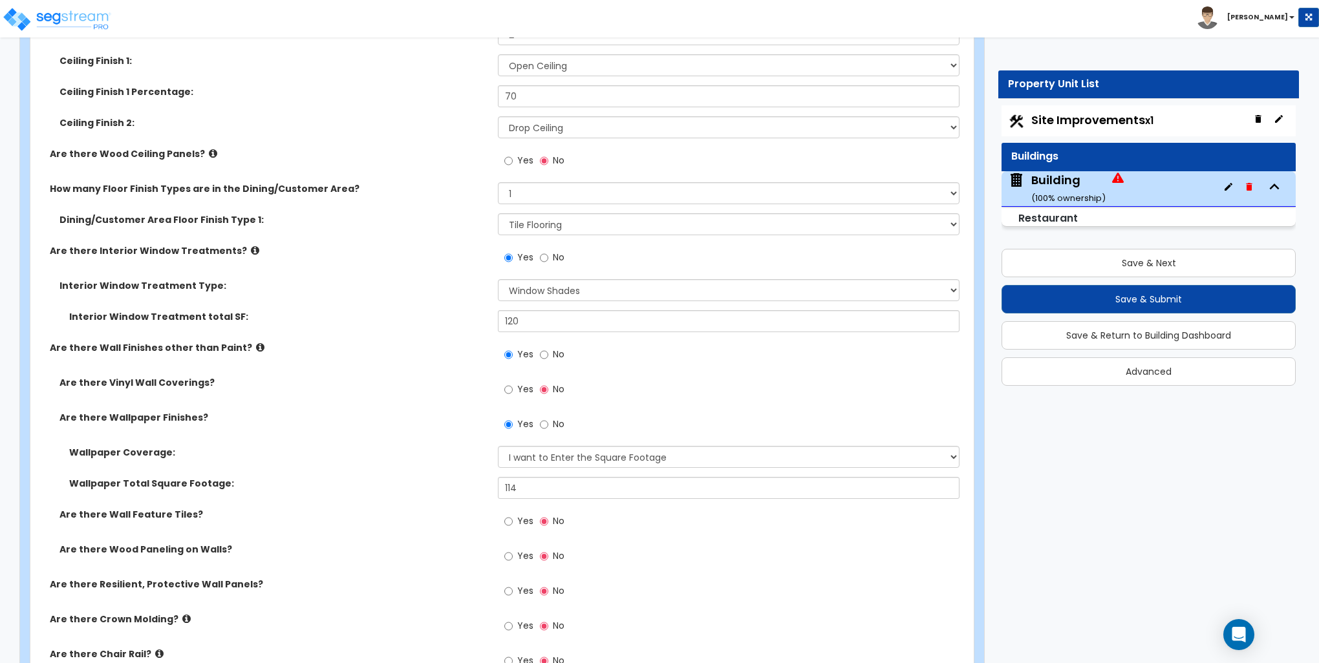
click at [416, 464] on div "Wallpaper Coverage: Please Choose One Only a Small Portion of Walls are Covered…" at bounding box center [497, 461] width 935 height 31
click at [507, 523] on input "Yes" at bounding box center [508, 521] width 8 height 14
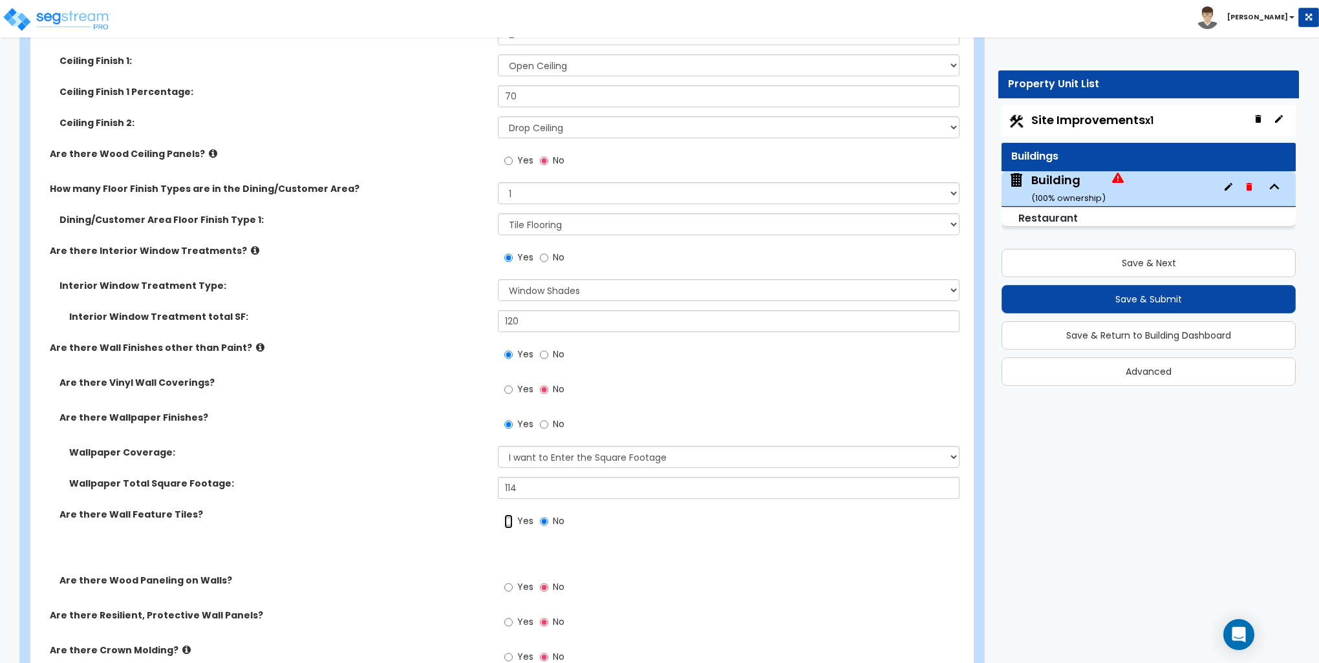
radio input "true"
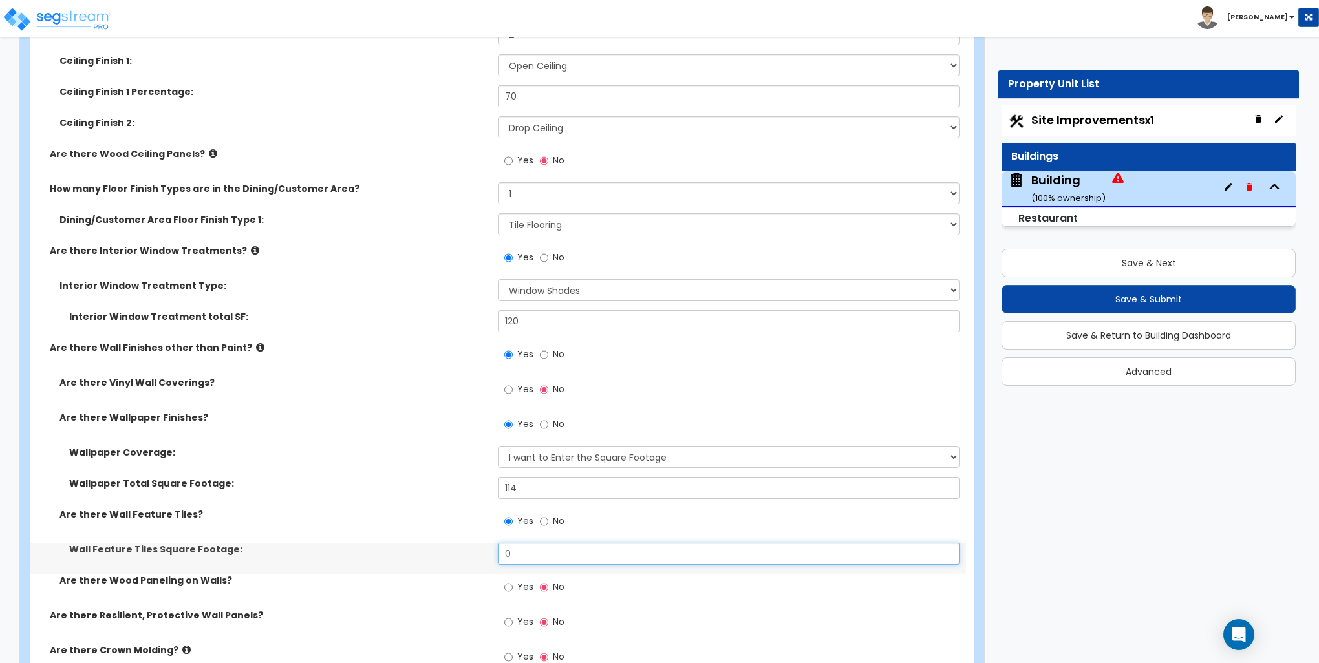
click at [516, 548] on input "0" at bounding box center [728, 554] width 461 height 22
click at [516, 547] on input "0" at bounding box center [728, 554] width 461 height 22
type input "207"
click at [508, 588] on input "Yes" at bounding box center [508, 587] width 8 height 14
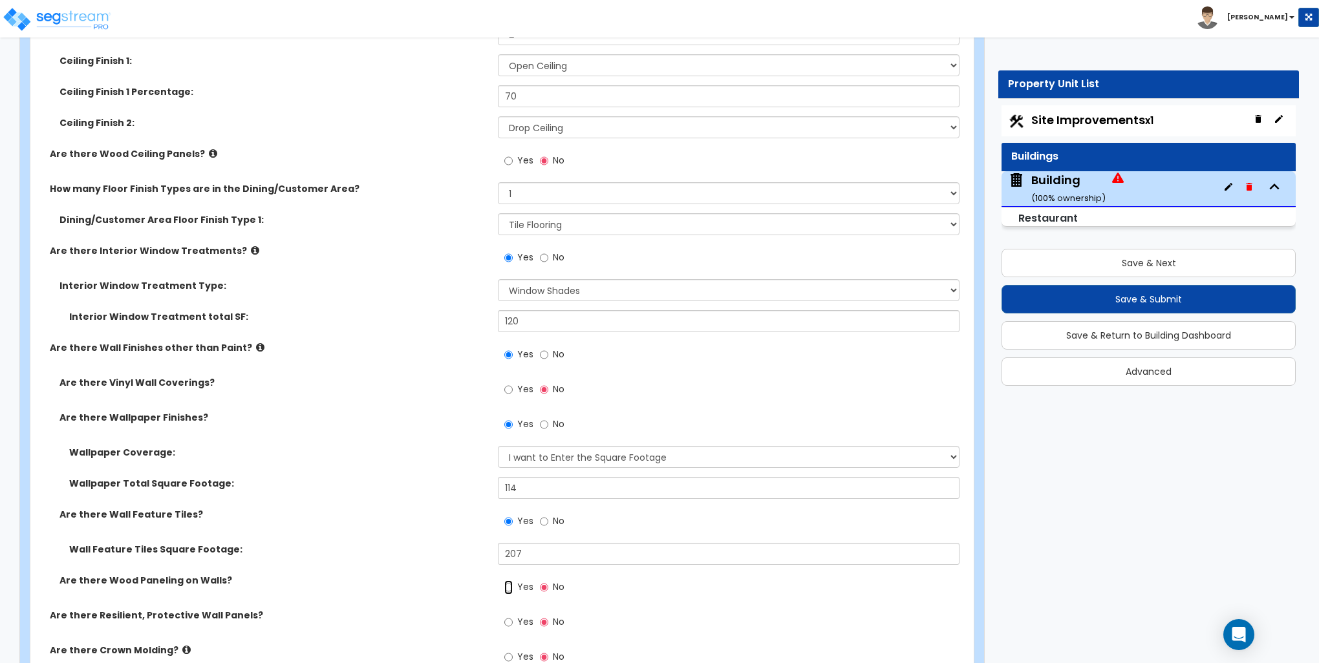
radio input "true"
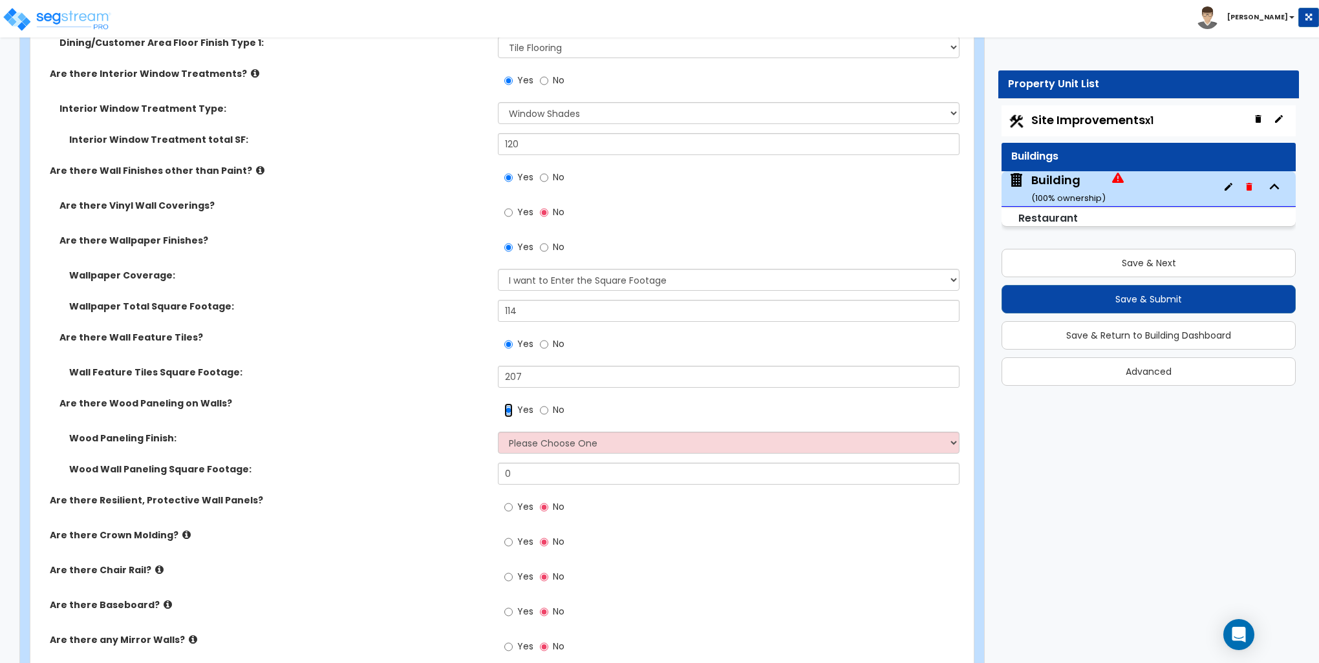
scroll to position [3038, 0]
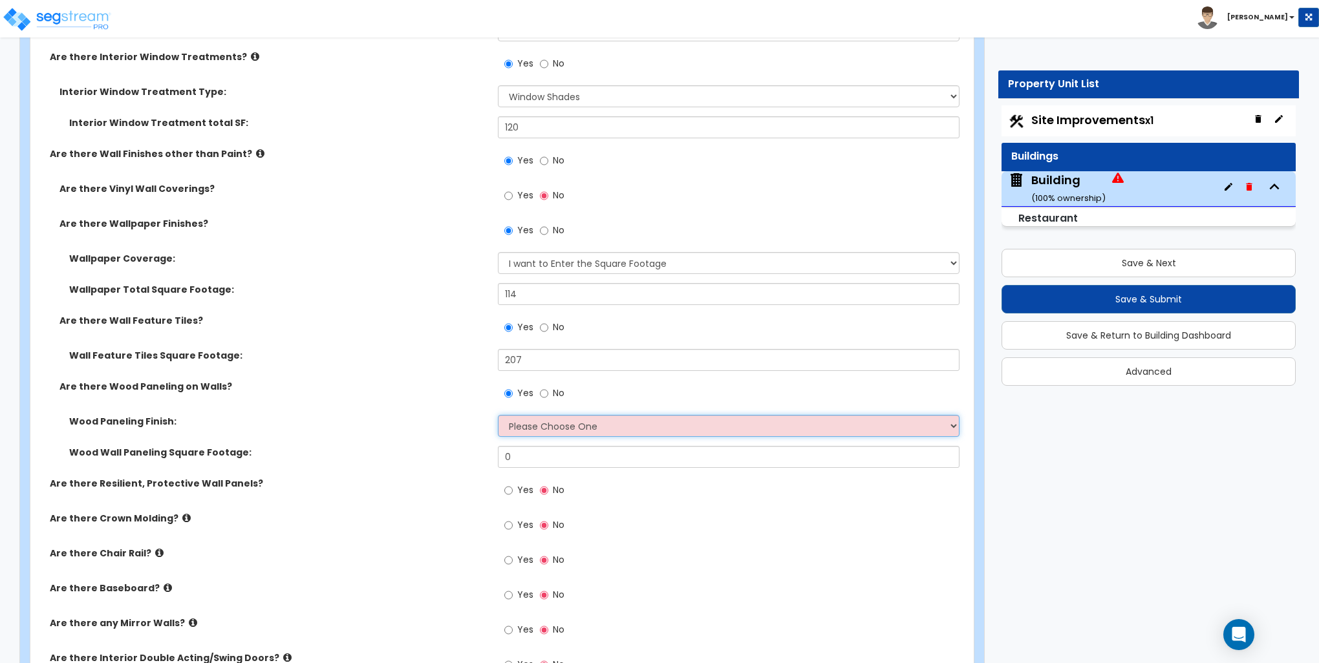
click at [542, 425] on select "Please Choose One Birch Mahogany Oak or Cherry Rosewood Teak I Don't Know, Plea…" at bounding box center [728, 426] width 461 height 22
select select "1"
click at [498, 415] on select "Please Choose One Birch Mahogany Oak or Cherry Rosewood Teak I Don't Know, Plea…" at bounding box center [728, 426] width 461 height 22
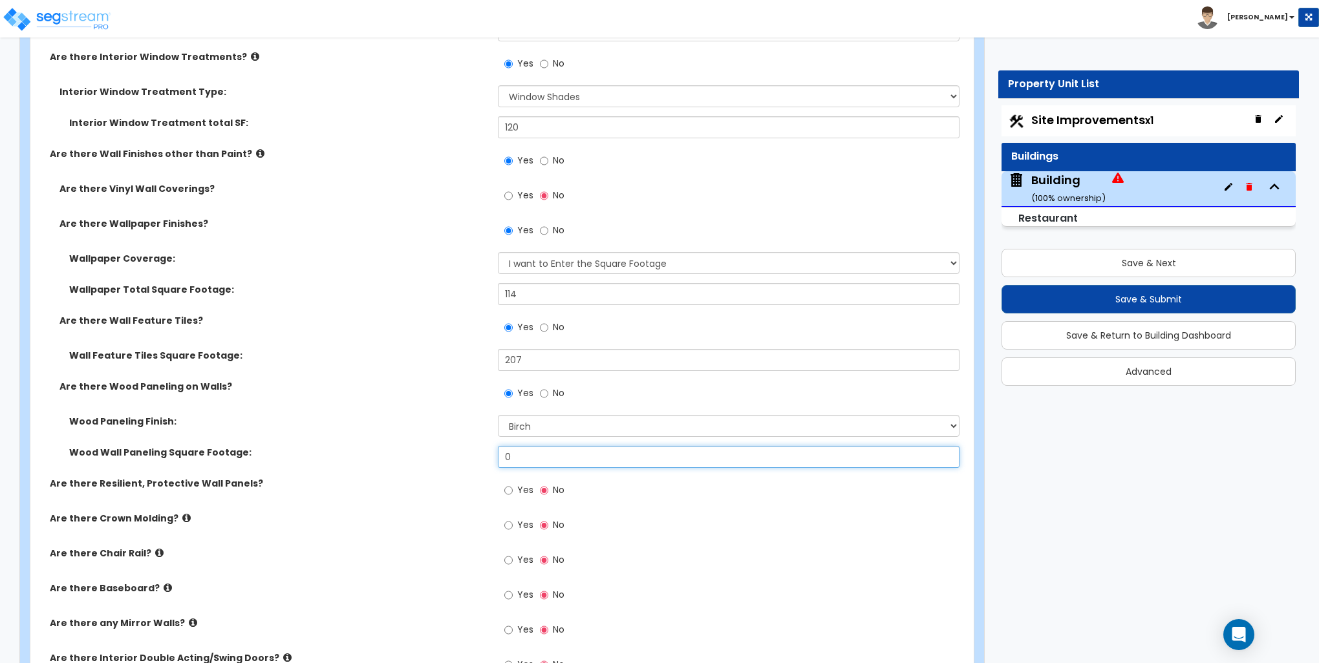
click at [525, 457] on input "0" at bounding box center [728, 457] width 461 height 22
type input "83"
click at [422, 461] on div "Wood Wall Paneling Square Footage: 83" at bounding box center [497, 461] width 935 height 31
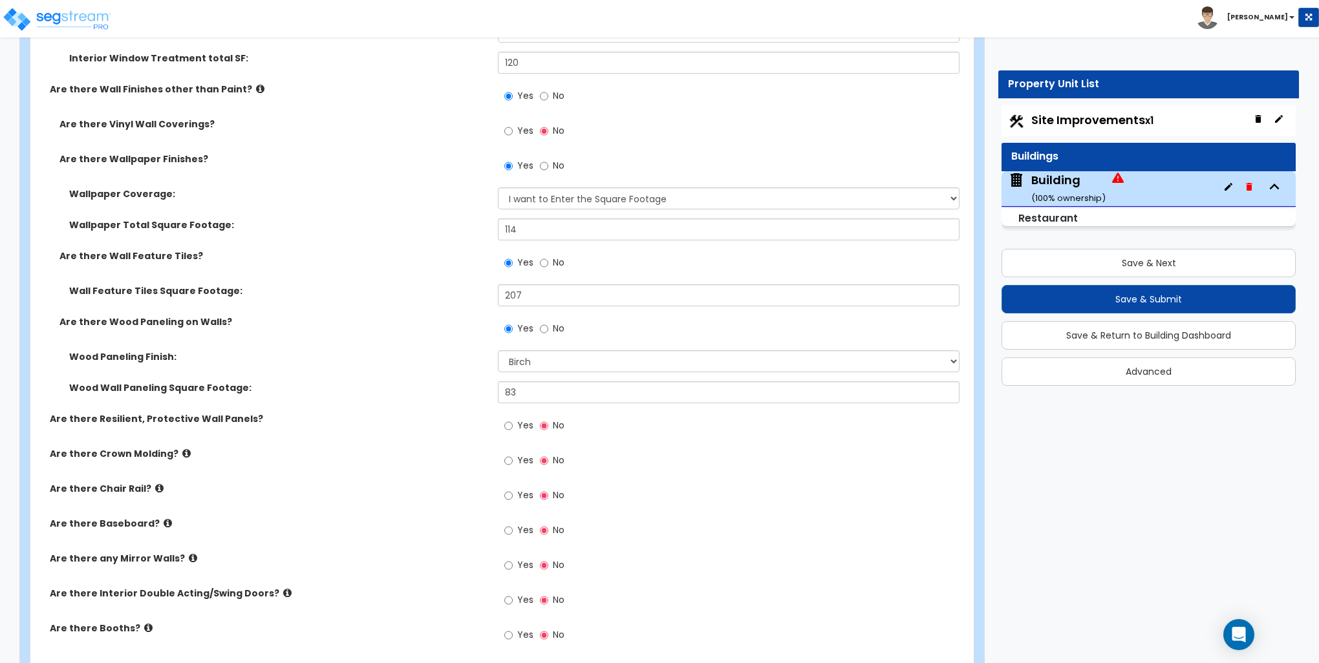
click at [283, 591] on icon at bounding box center [287, 593] width 8 height 10
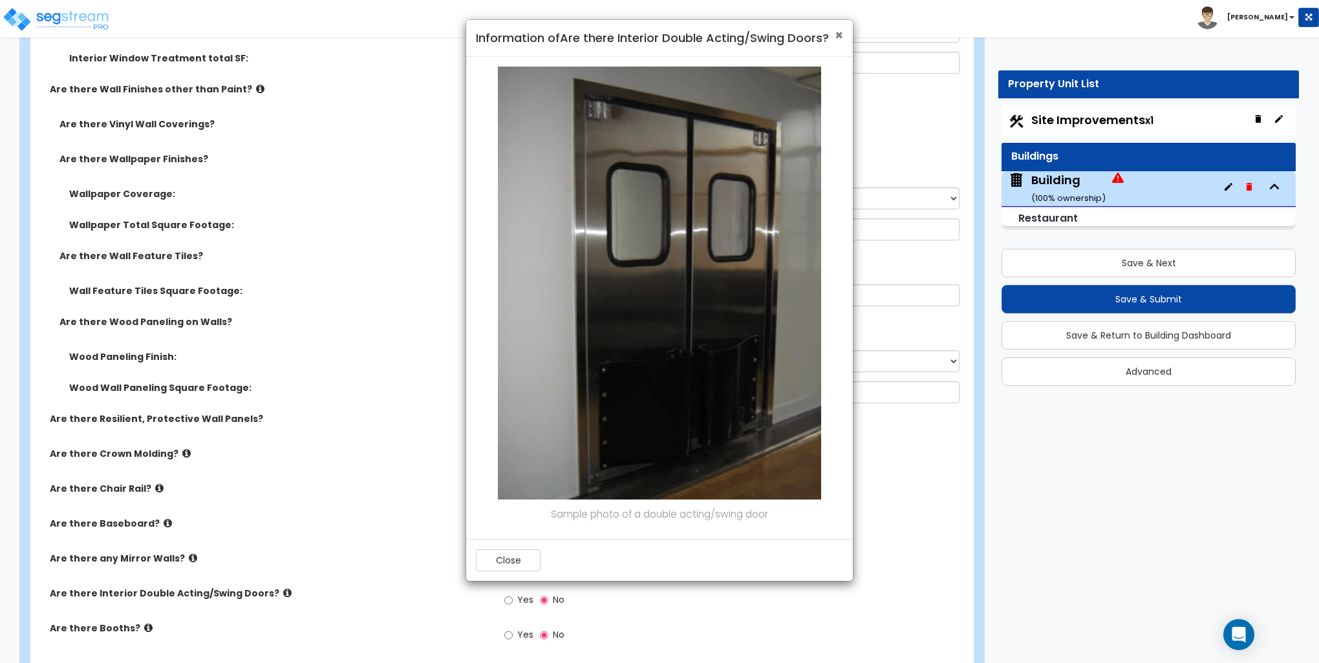
click at [840, 33] on span "×" at bounding box center [838, 35] width 8 height 19
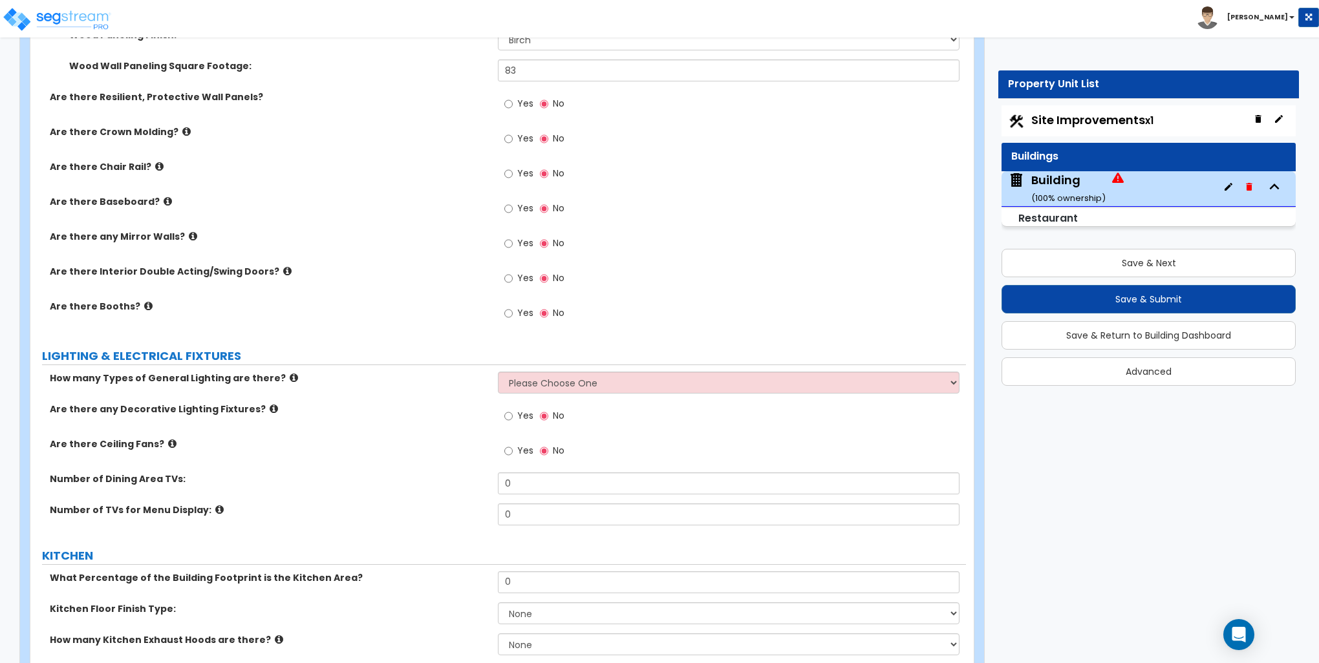
scroll to position [3426, 0]
click at [144, 303] on icon at bounding box center [148, 305] width 8 height 10
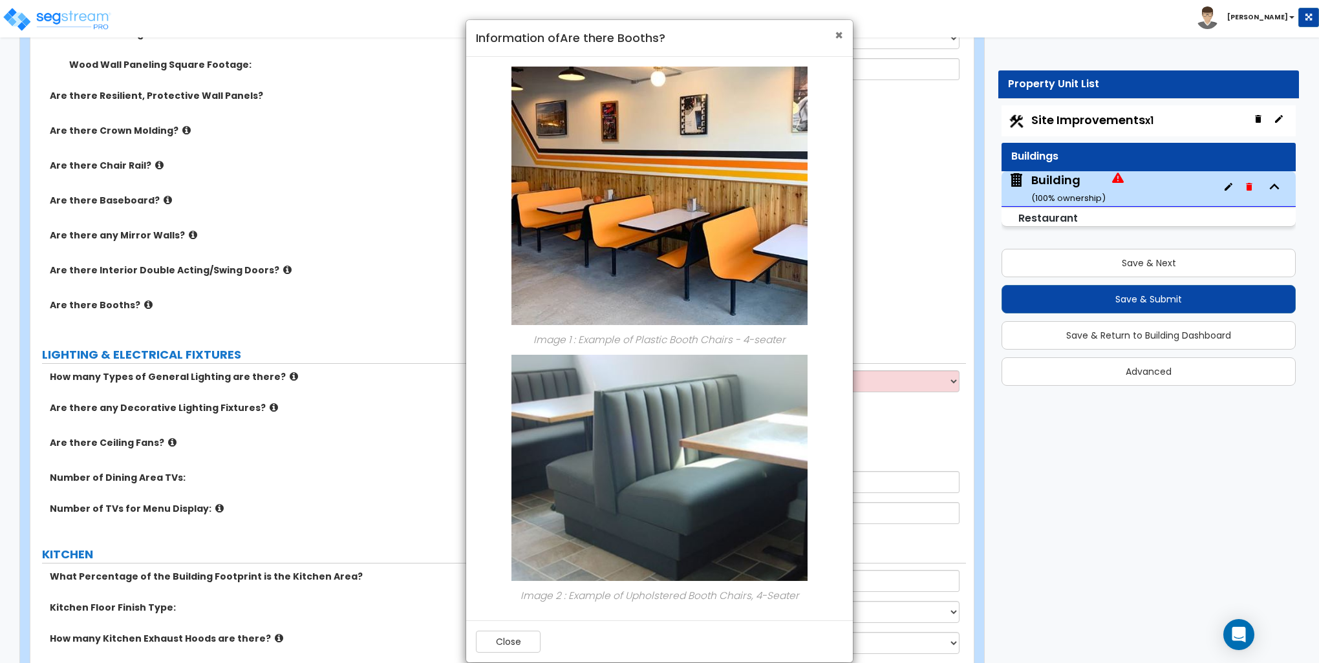
click at [838, 32] on span "×" at bounding box center [838, 35] width 8 height 19
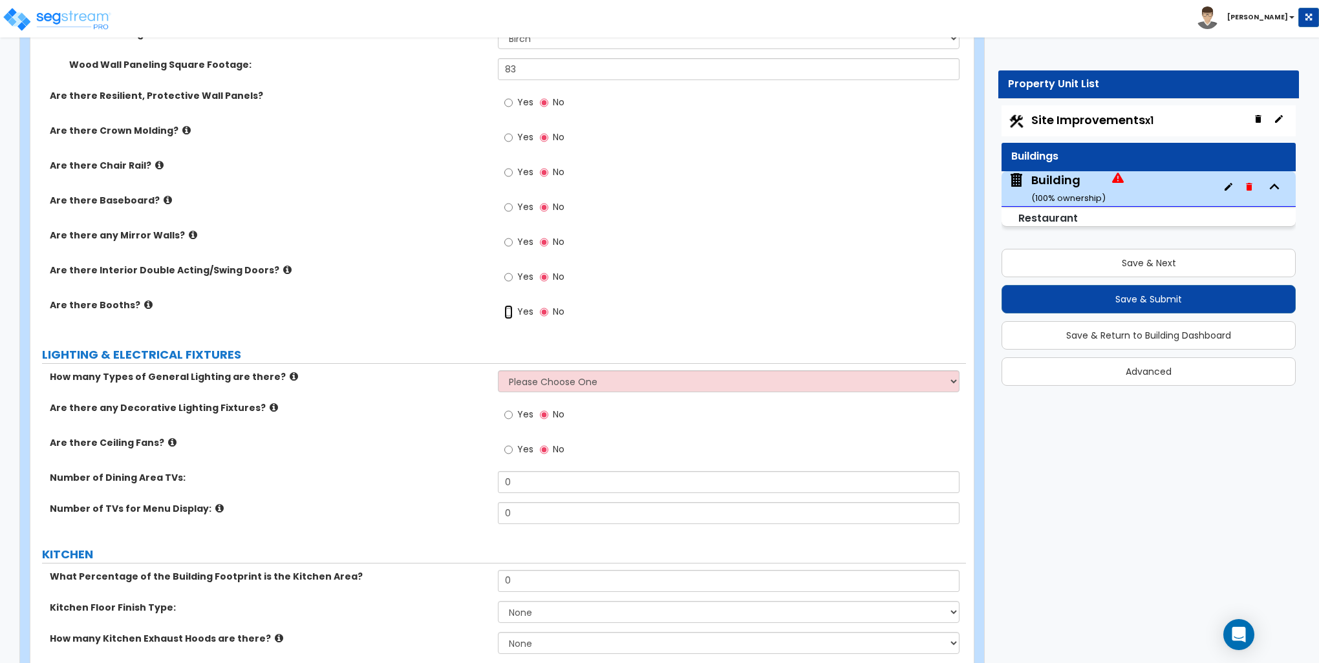
click at [510, 312] on input "Yes" at bounding box center [508, 312] width 8 height 14
radio input "true"
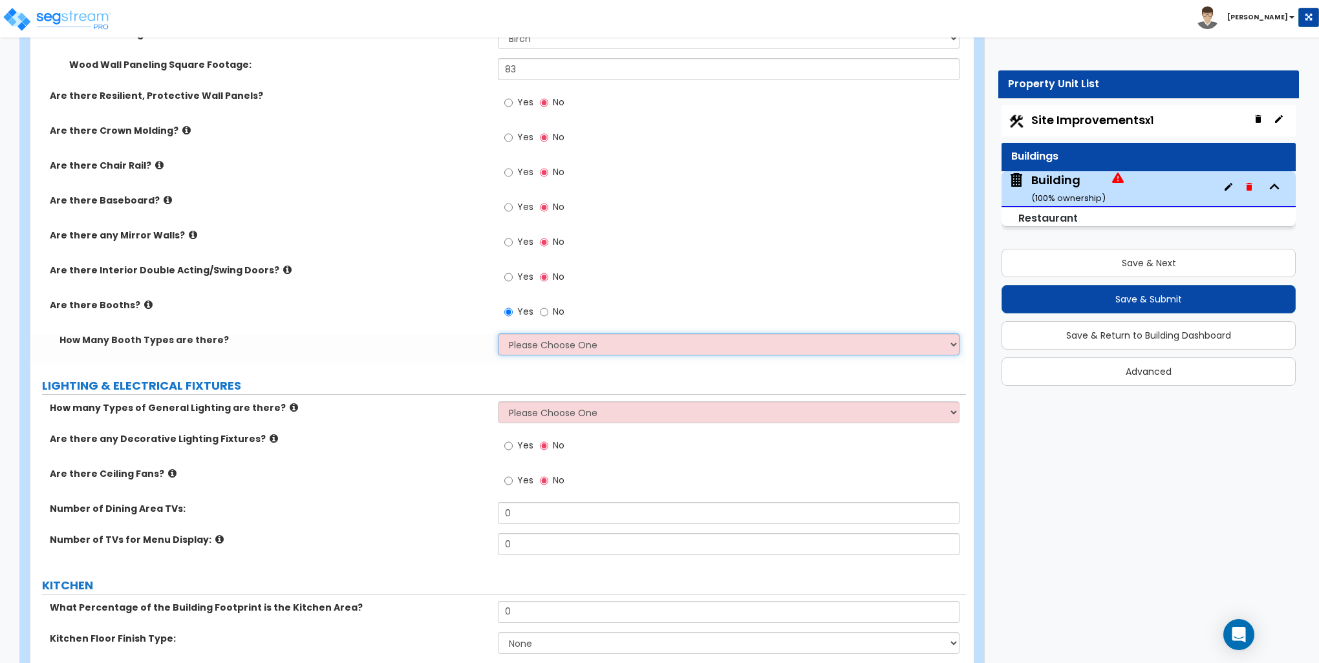
click at [527, 345] on select "Please Choose One 1 2 3" at bounding box center [728, 345] width 461 height 22
select select "1"
click at [498, 334] on select "Please Choose One 1 2 3" at bounding box center [728, 345] width 461 height 22
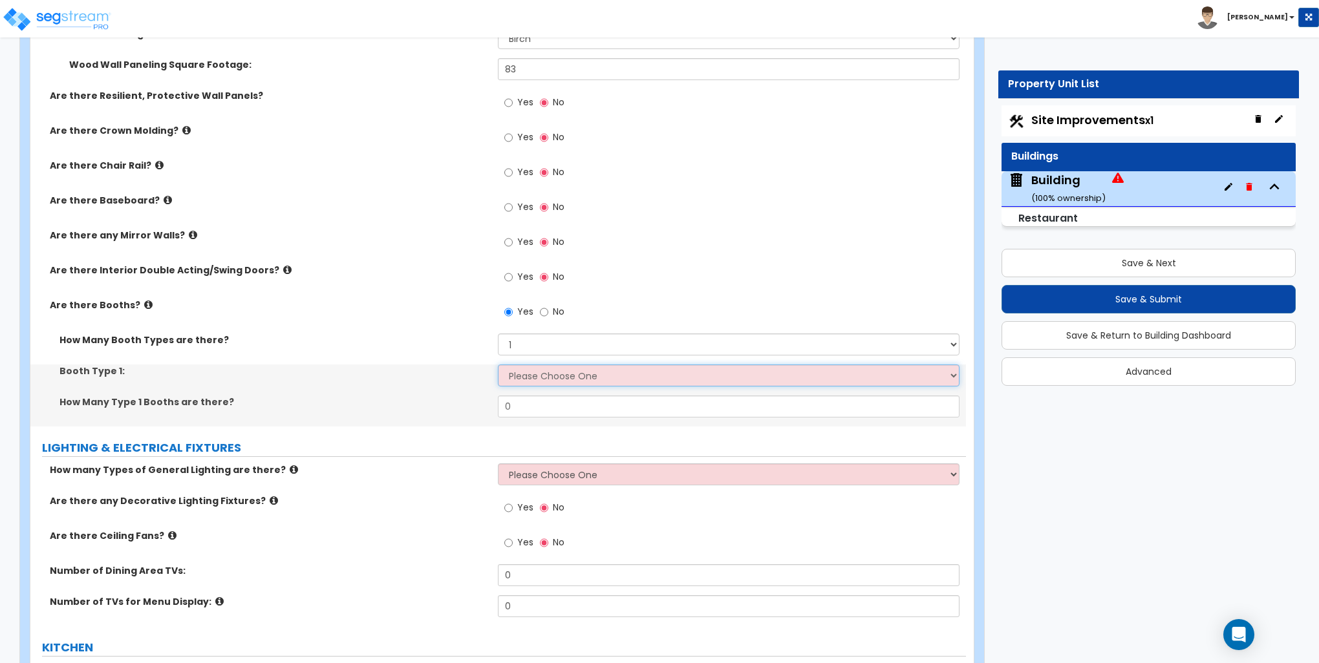
click at [528, 372] on select "Please Choose One Plastic, 2-Seater Plastic, 4-Seater Upholstered, 4-Seater Uph…" at bounding box center [728, 376] width 461 height 22
select select "3"
click at [498, 365] on select "Please Choose One Plastic, 2-Seater Plastic, 4-Seater Upholstered, 4-Seater Uph…" at bounding box center [728, 376] width 461 height 22
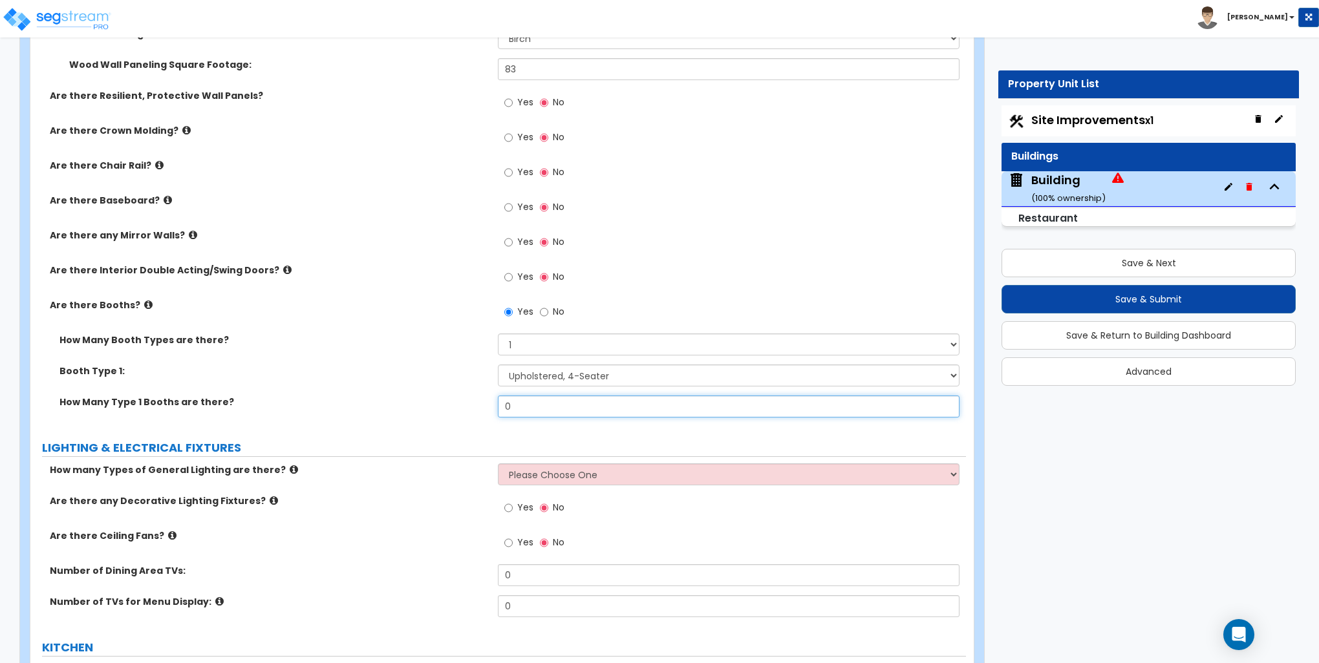
click at [523, 402] on input "0" at bounding box center [728, 407] width 461 height 22
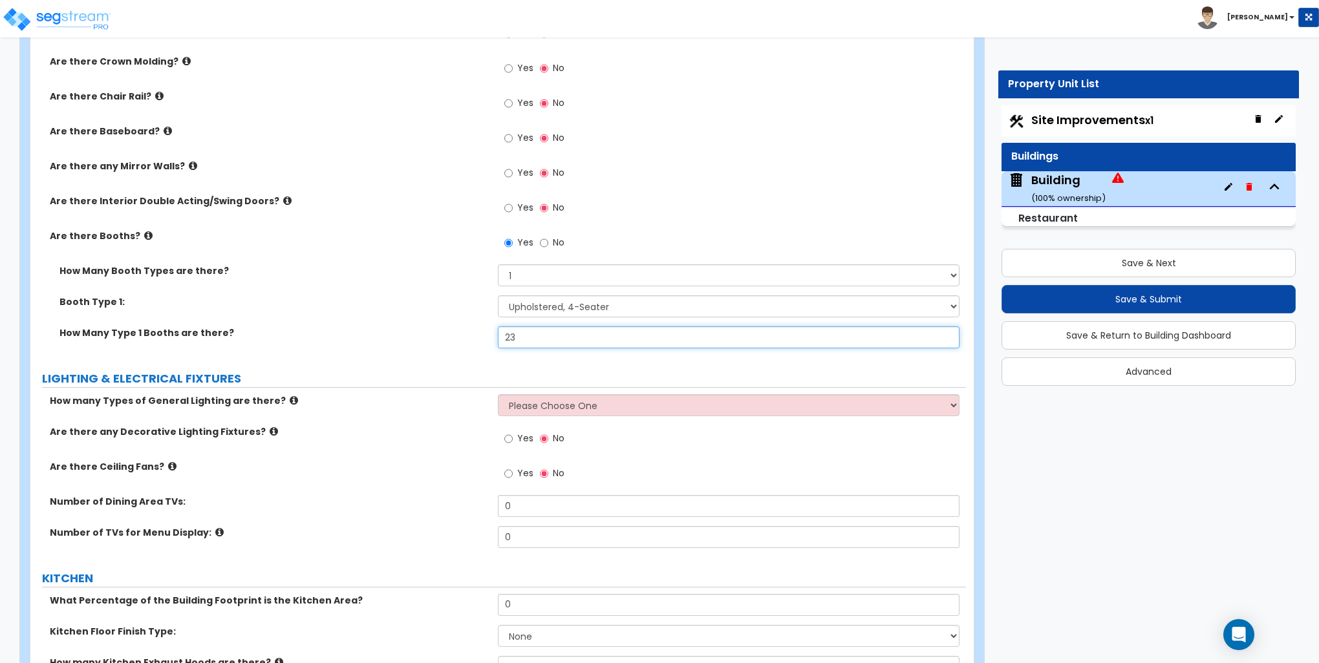
scroll to position [3620, 0]
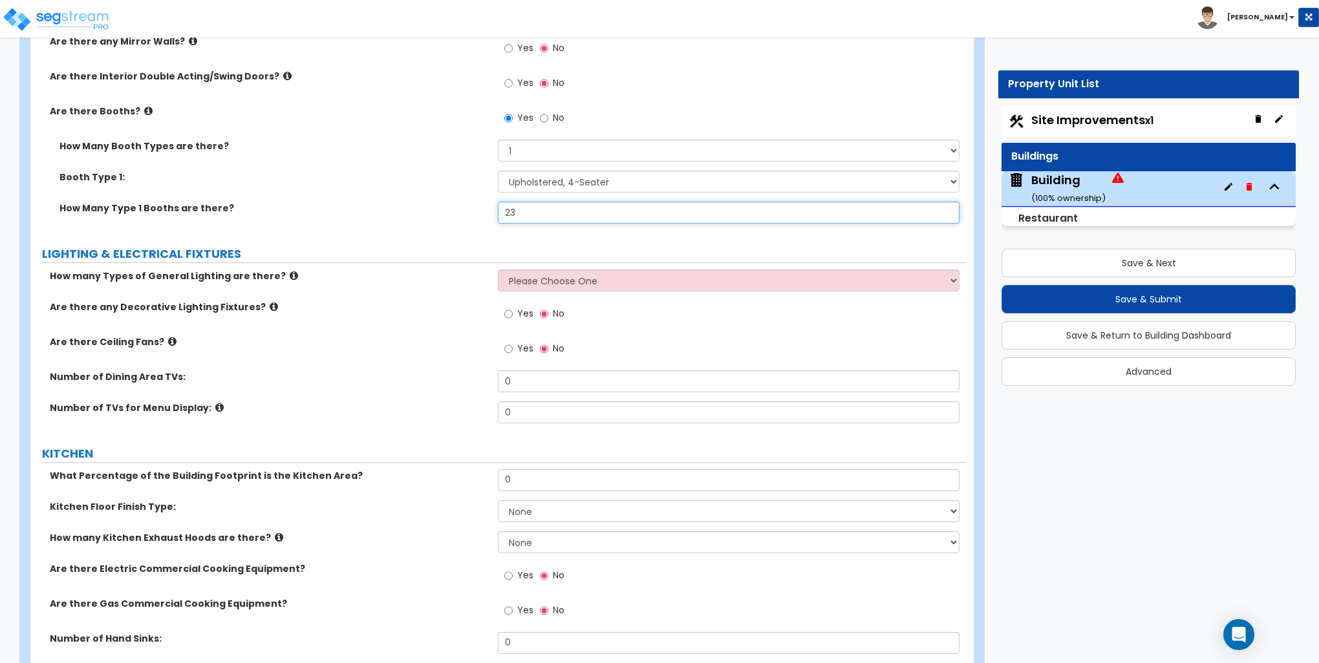
type input "23"
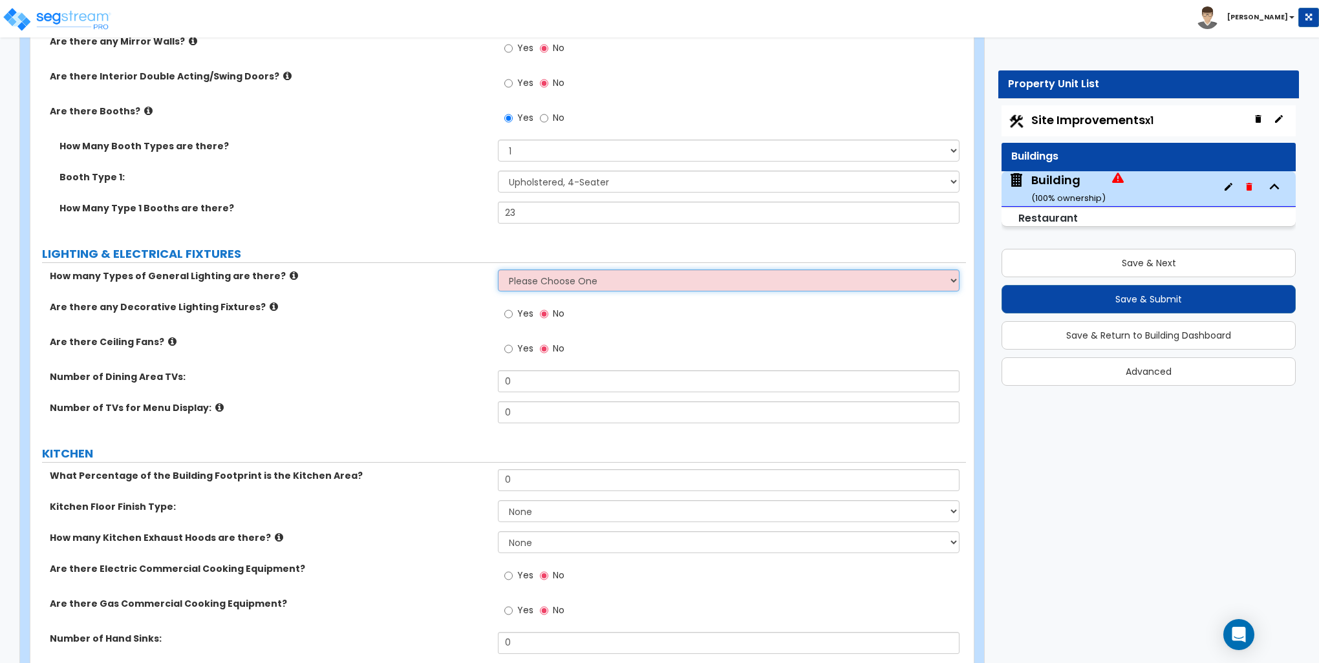
click at [540, 279] on select "Please Choose One 1 2 3" at bounding box center [728, 281] width 461 height 22
click at [498, 270] on select "Please Choose One 1 2 3" at bounding box center [728, 281] width 461 height 22
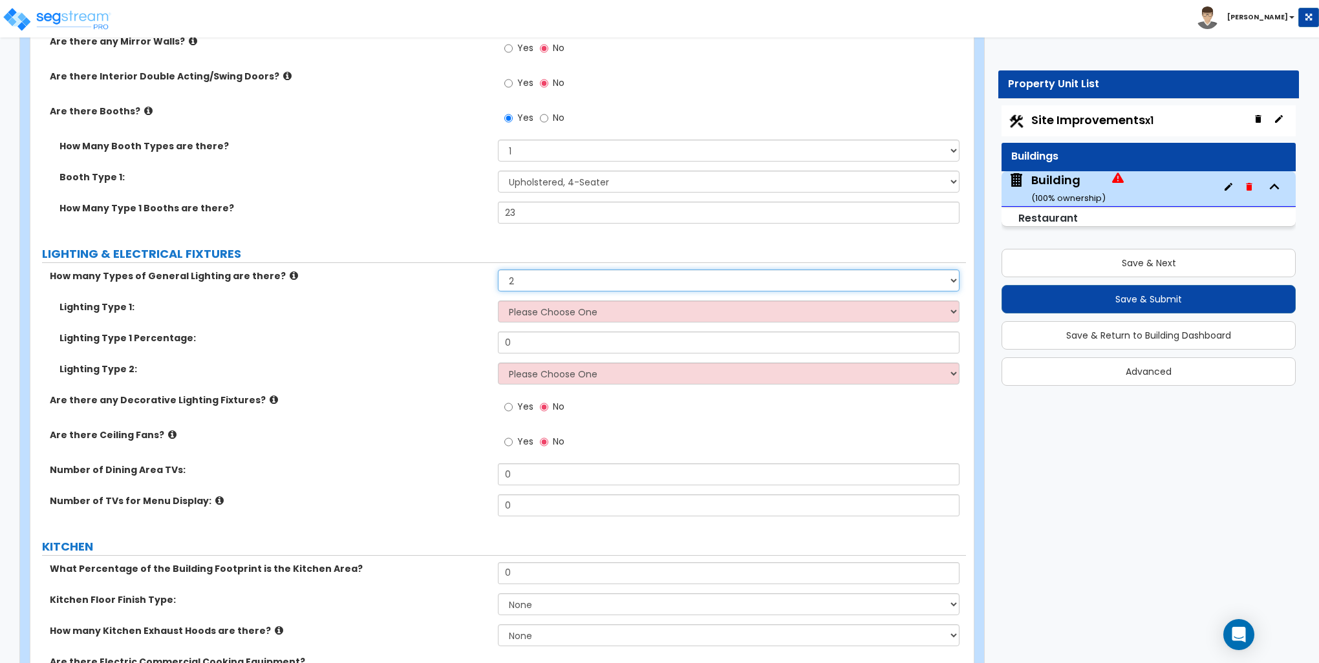
click at [541, 277] on select "Please Choose One 1 2 3" at bounding box center [728, 281] width 461 height 22
select select "1"
click at [498, 270] on select "Please Choose One 1 2 3" at bounding box center [728, 281] width 461 height 22
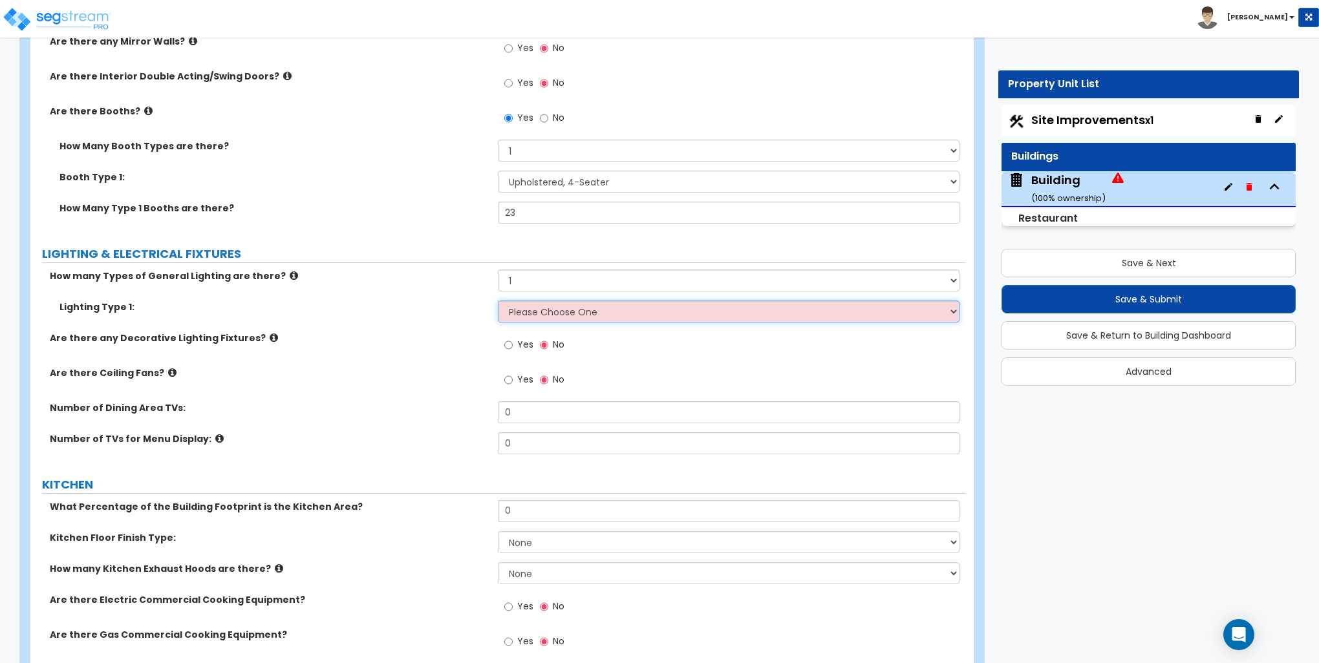
click at [539, 312] on select "Please Choose One LED Surface-Mounted LED Recessed Fluorescent Surface-Mounted …" at bounding box center [728, 312] width 461 height 22
select select "2"
click at [498, 301] on select "Please Choose One LED Surface-Mounted LED Recessed Fluorescent Surface-Mounted …" at bounding box center [728, 312] width 461 height 22
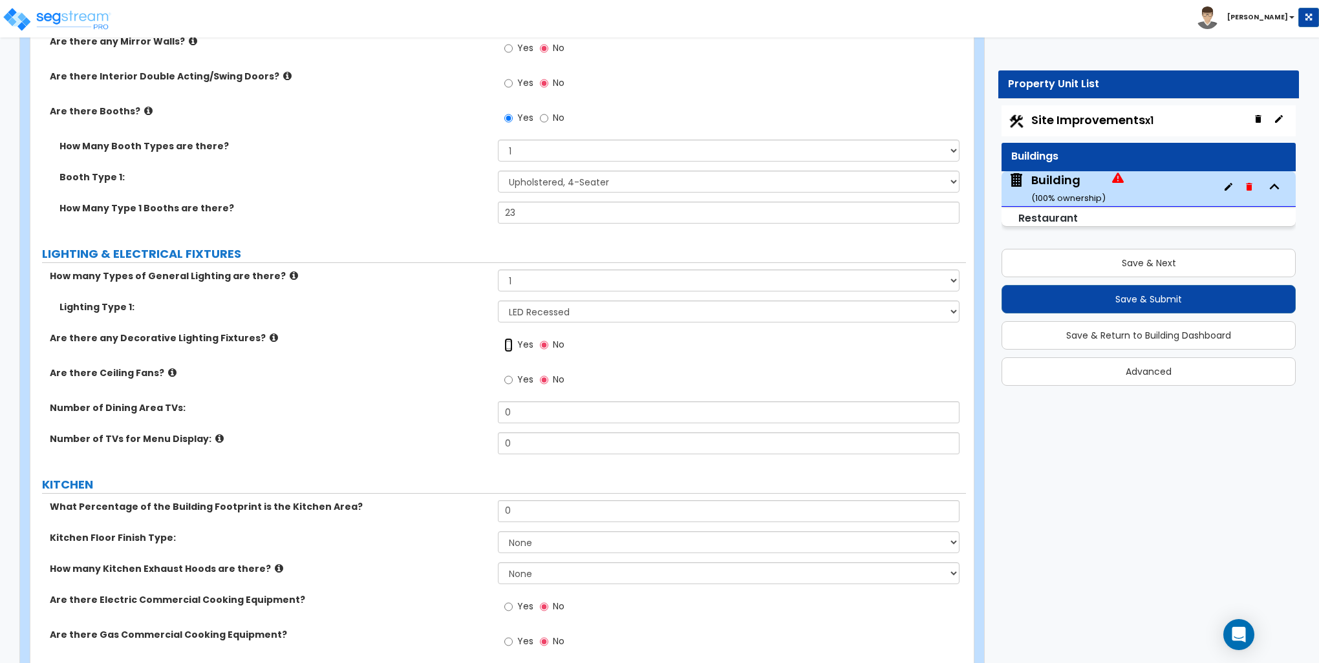
click at [505, 346] on input "Yes" at bounding box center [508, 345] width 8 height 14
radio input "true"
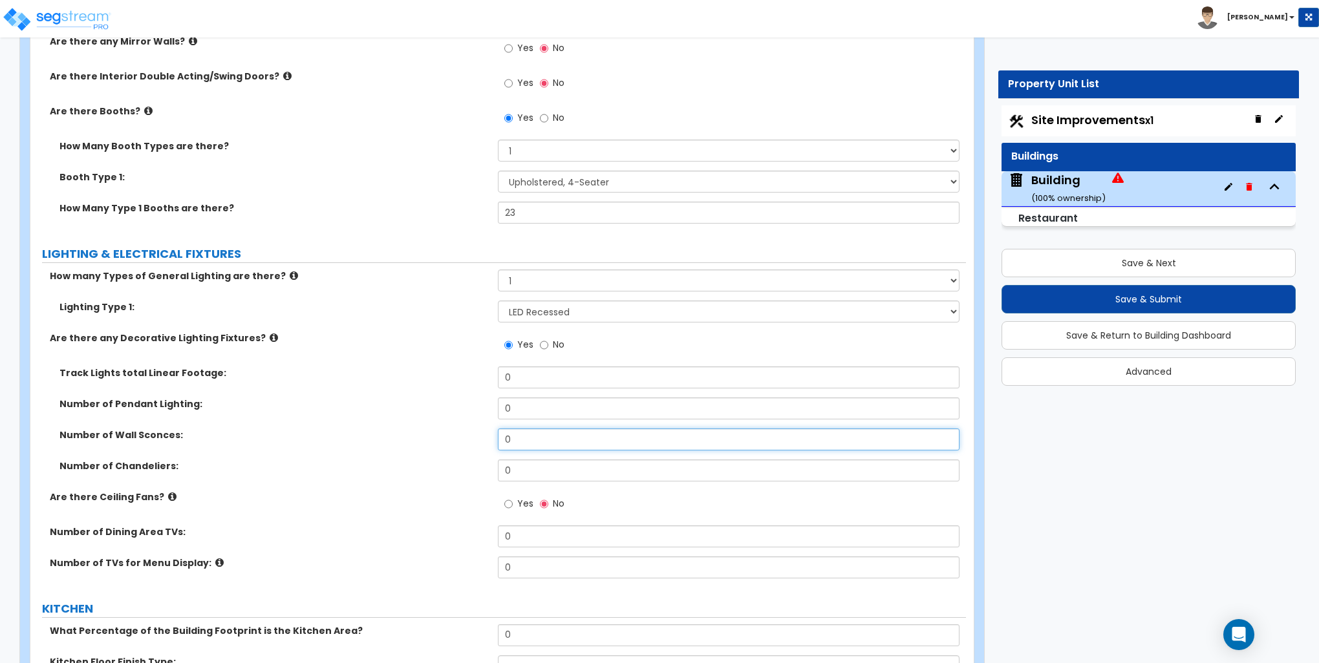
click at [538, 436] on input "0" at bounding box center [728, 440] width 461 height 22
click at [540, 435] on input "0" at bounding box center [728, 440] width 461 height 22
type input "10"
click at [296, 454] on div "Number of Wall Sconces: 10" at bounding box center [497, 444] width 935 height 31
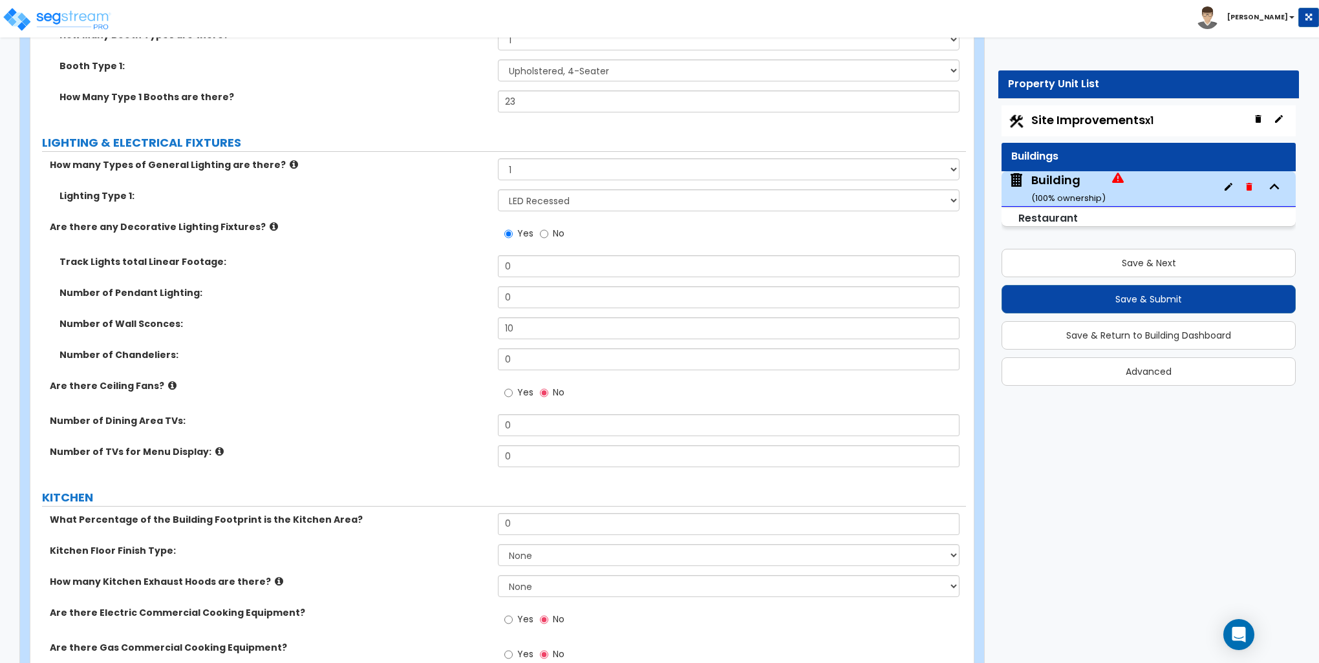
scroll to position [3749, 0]
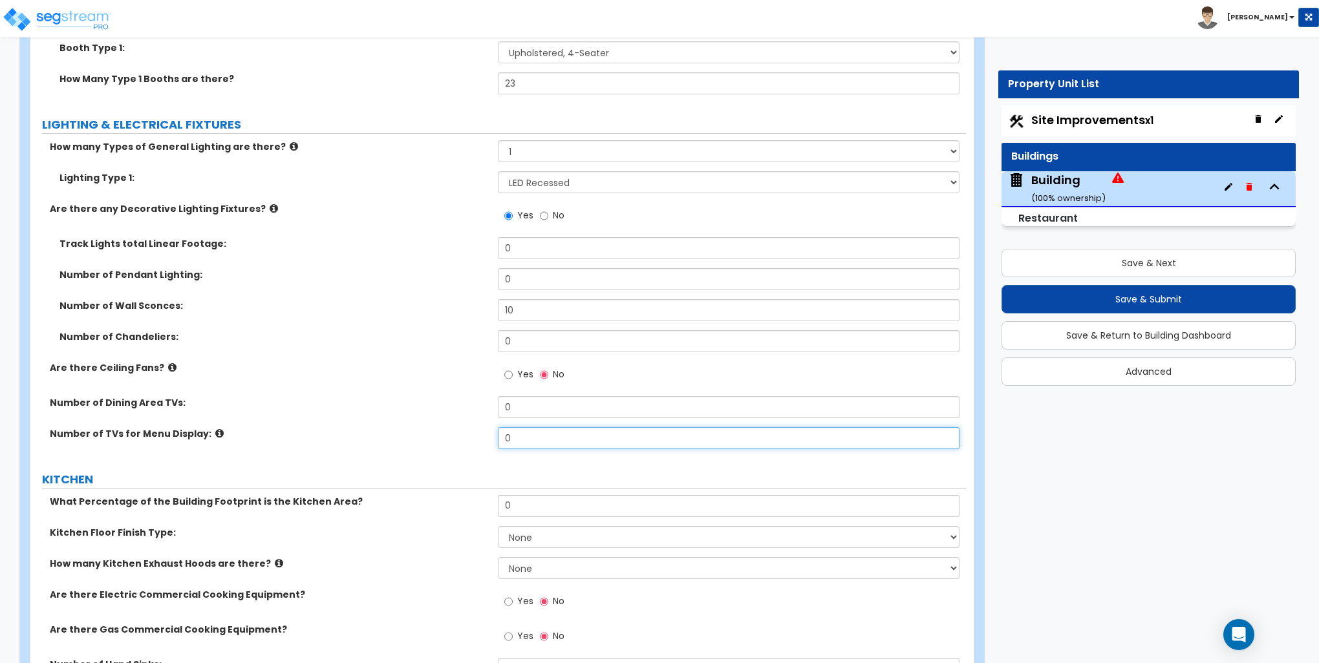
click at [512, 433] on input "0" at bounding box center [728, 438] width 461 height 22
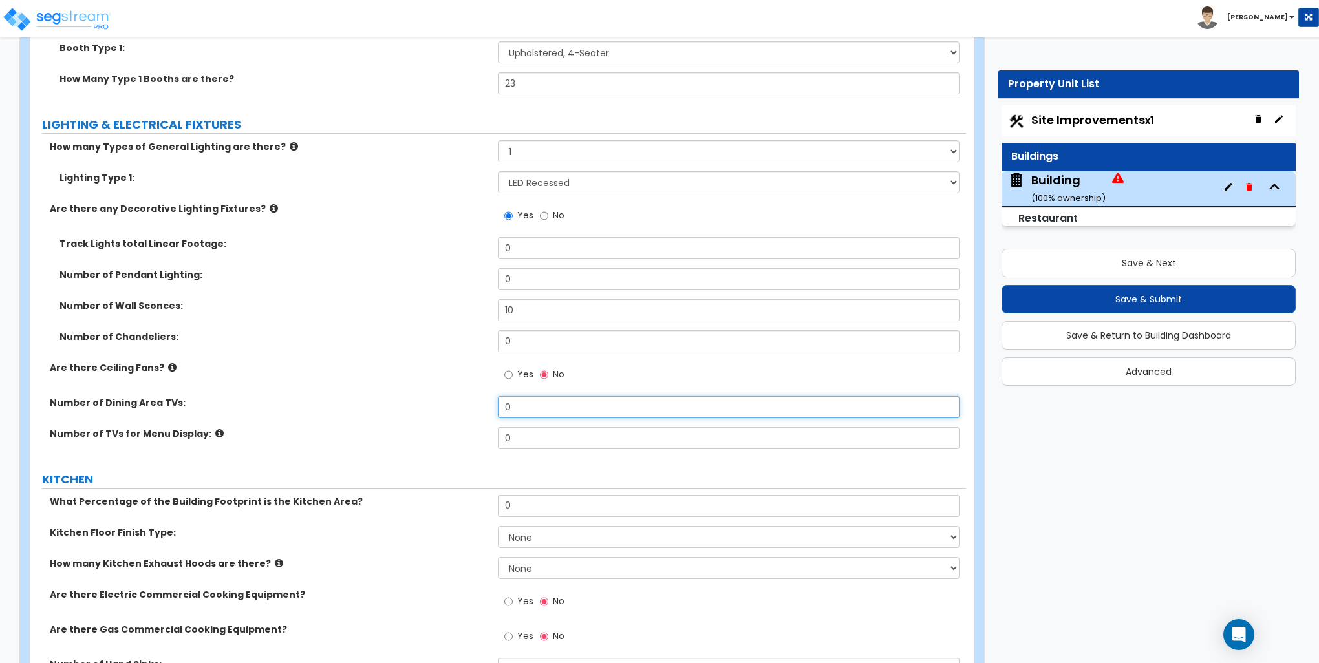
click at [520, 406] on input "0" at bounding box center [728, 407] width 461 height 22
type input "3"
click at [215, 434] on icon at bounding box center [219, 434] width 8 height 10
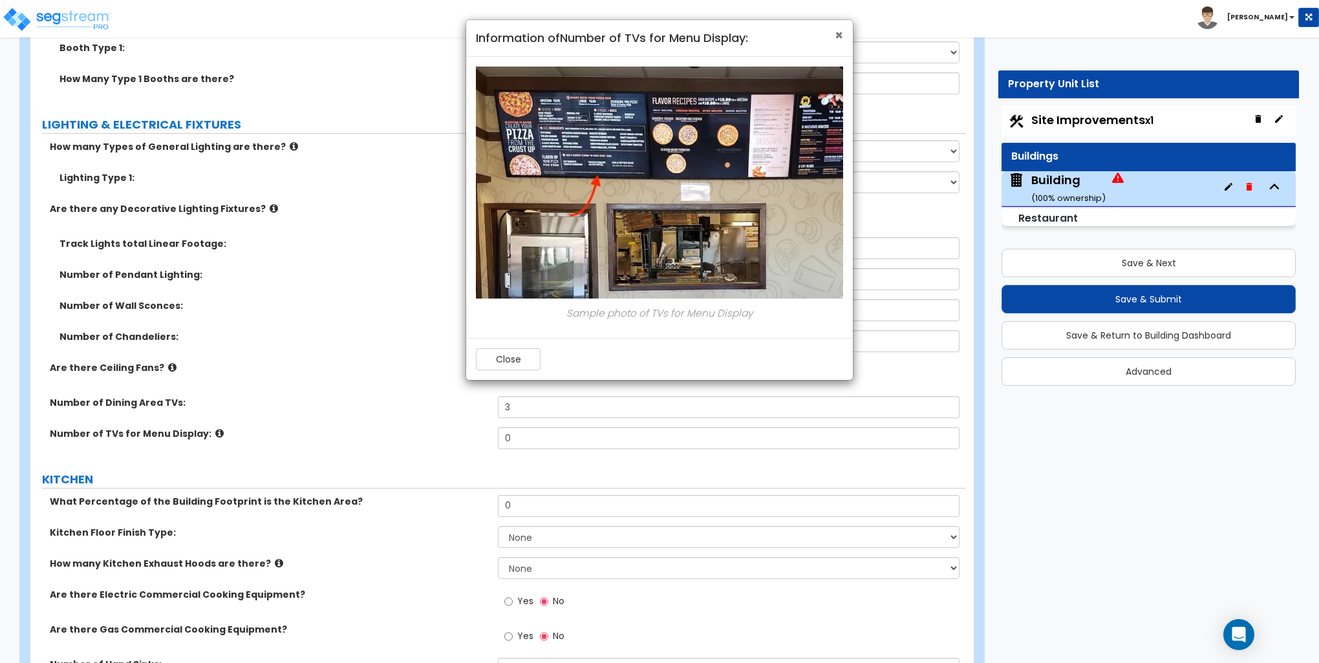
click at [836, 34] on span "×" at bounding box center [838, 35] width 8 height 19
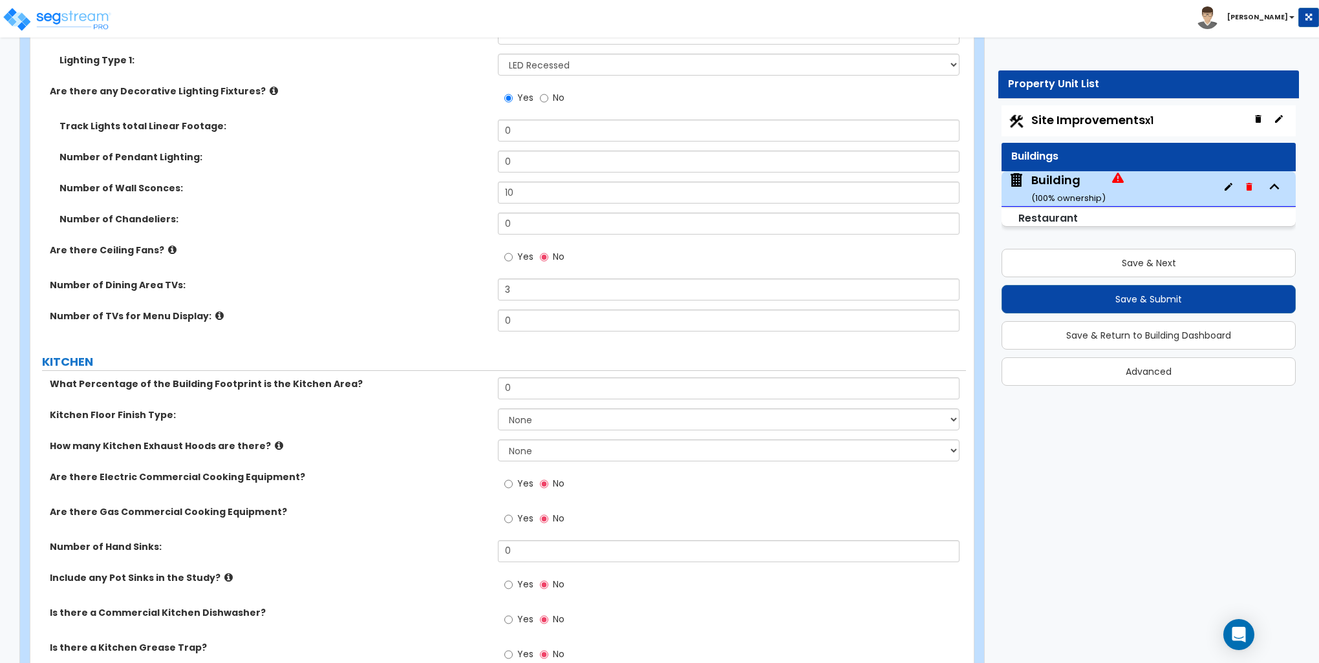
scroll to position [3878, 0]
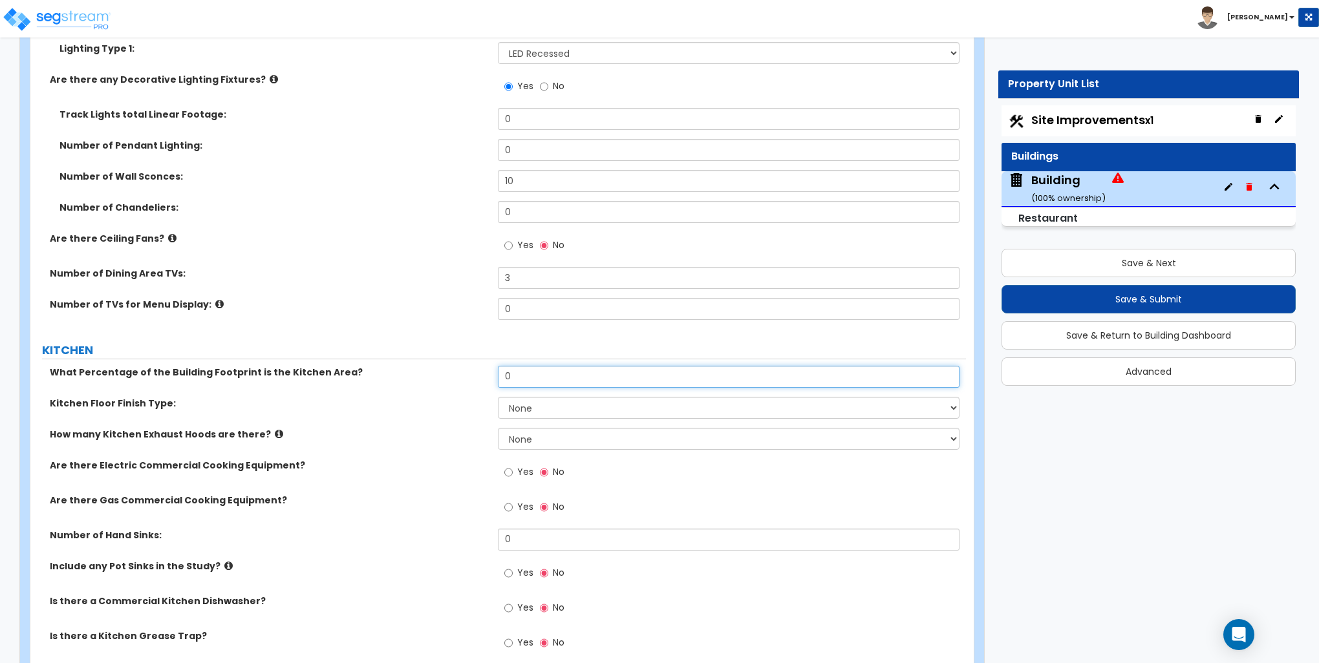
click at [543, 370] on input "0" at bounding box center [728, 377] width 461 height 22
click at [538, 375] on input "0" at bounding box center [728, 377] width 461 height 22
click at [532, 377] on input "0" at bounding box center [728, 377] width 461 height 22
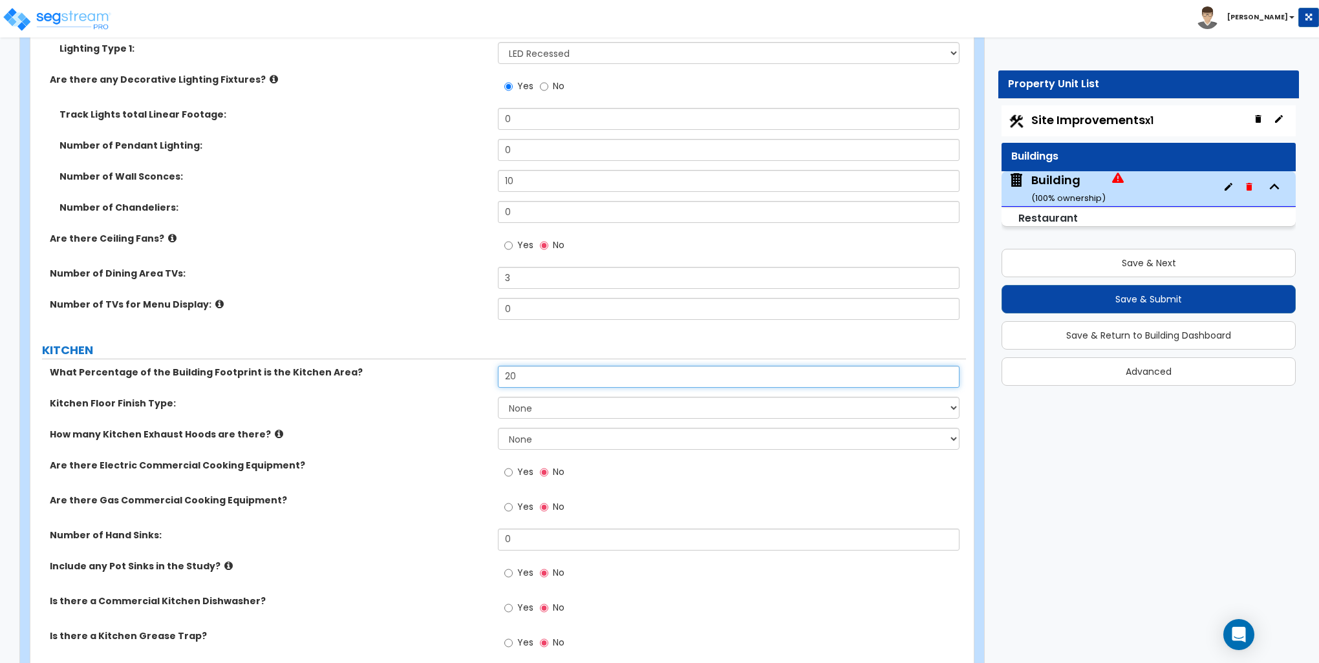
type input "20"
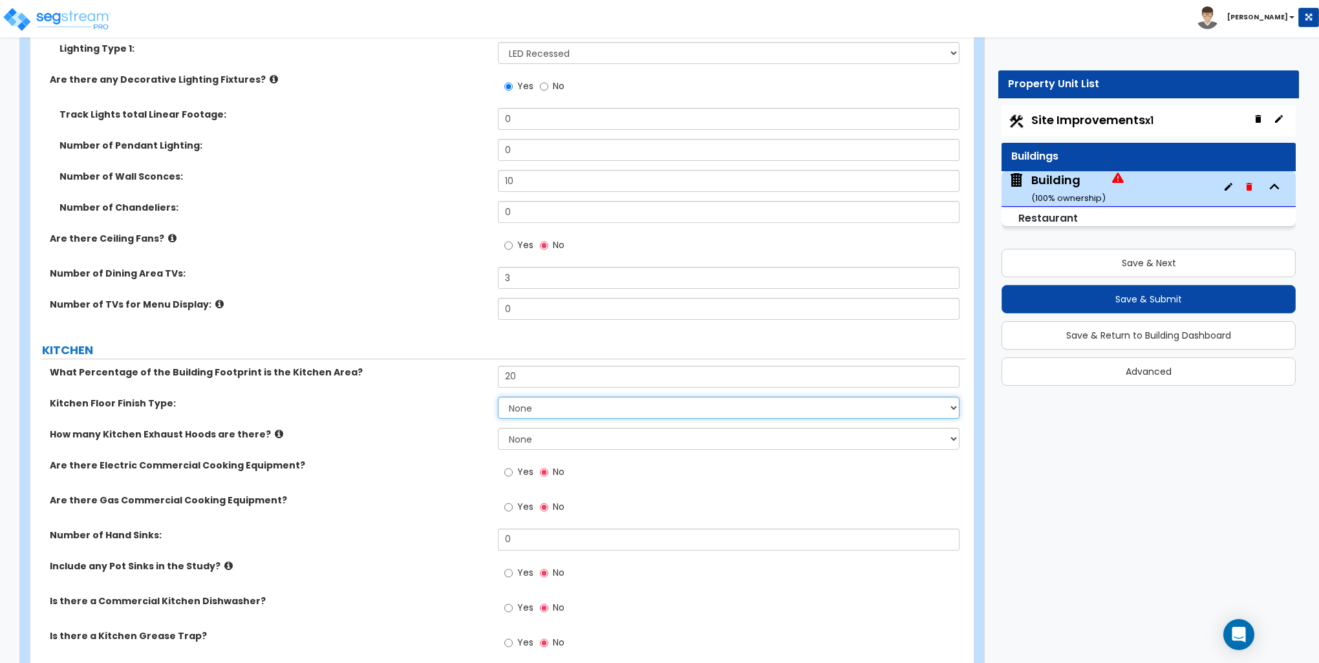
click at [536, 412] on select "None Tile Flooring VCT Flooring Sheet Vinyl Flooring" at bounding box center [728, 408] width 461 height 22
select select "1"
click at [498, 397] on select "None Tile Flooring VCT Flooring Sheet Vinyl Flooring" at bounding box center [728, 408] width 461 height 22
click at [275, 429] on icon at bounding box center [279, 434] width 8 height 10
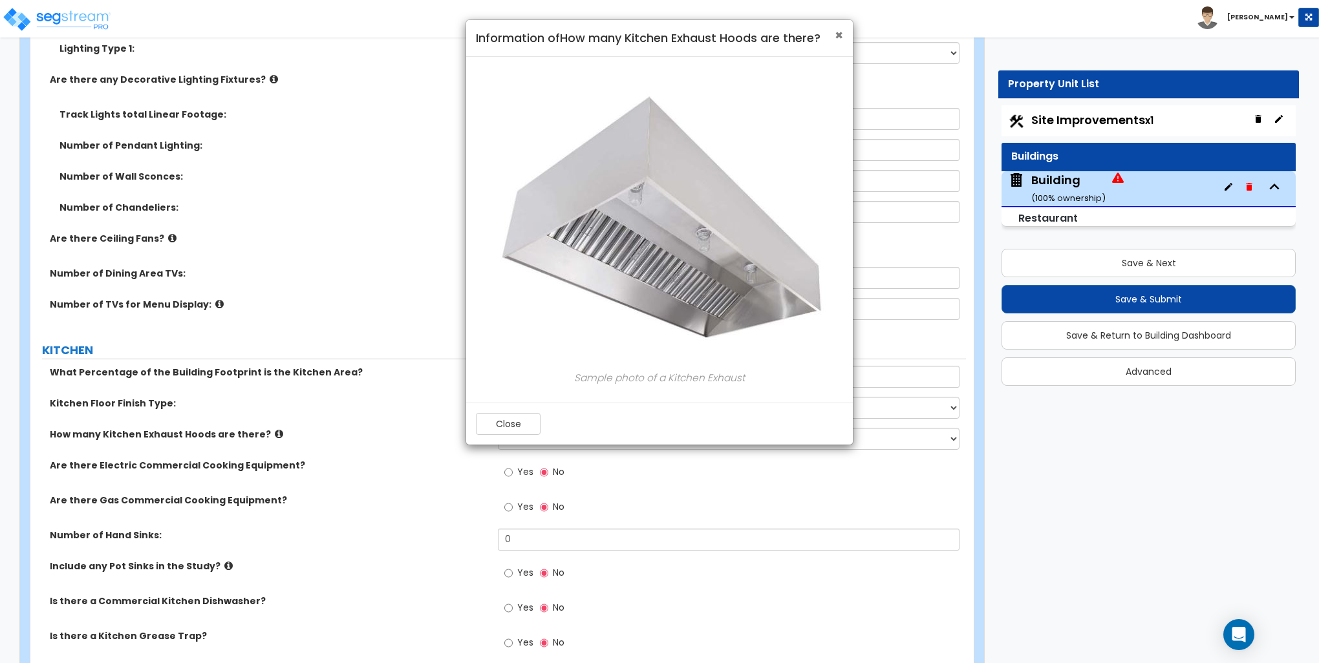
drag, startPoint x: 837, startPoint y: 36, endPoint x: 833, endPoint y: 76, distance: 40.9
click at [838, 36] on span "×" at bounding box center [838, 35] width 8 height 19
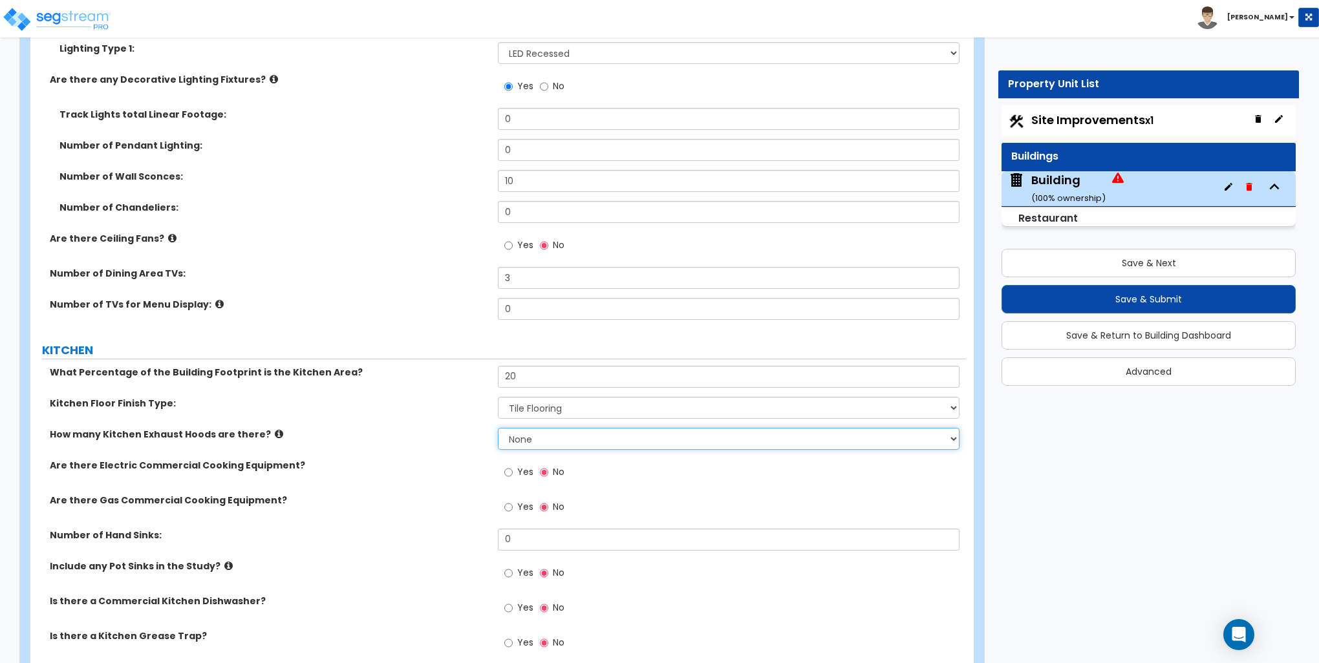
click at [524, 436] on select "None 1 2 3" at bounding box center [728, 439] width 461 height 22
select select "1"
click at [498, 428] on select "None 1 2 3" at bounding box center [728, 439] width 461 height 22
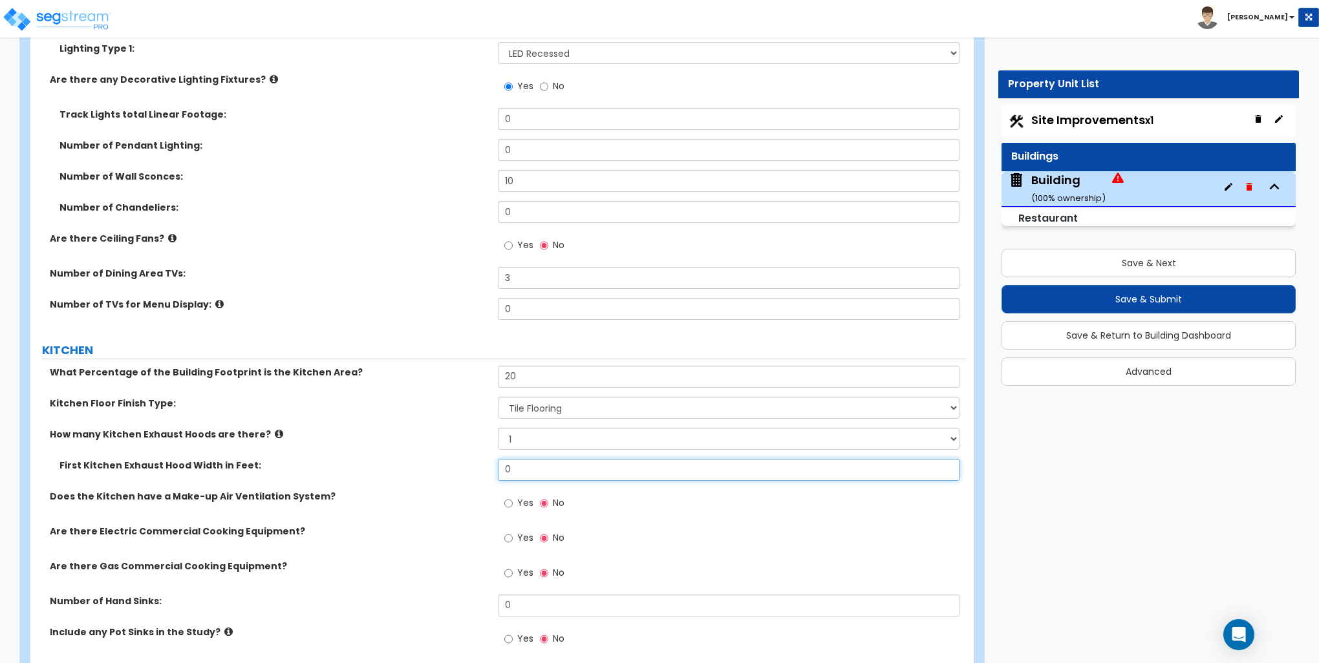
click at [521, 467] on input "0" at bounding box center [728, 470] width 461 height 22
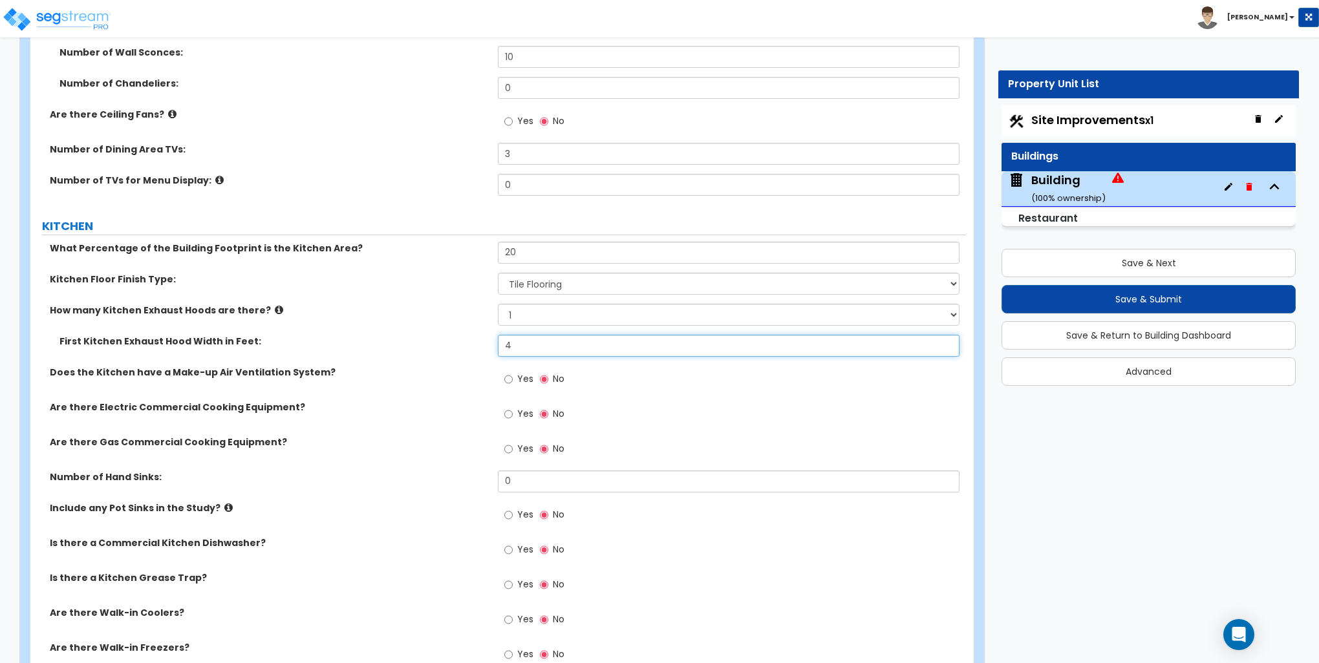
scroll to position [4007, 0]
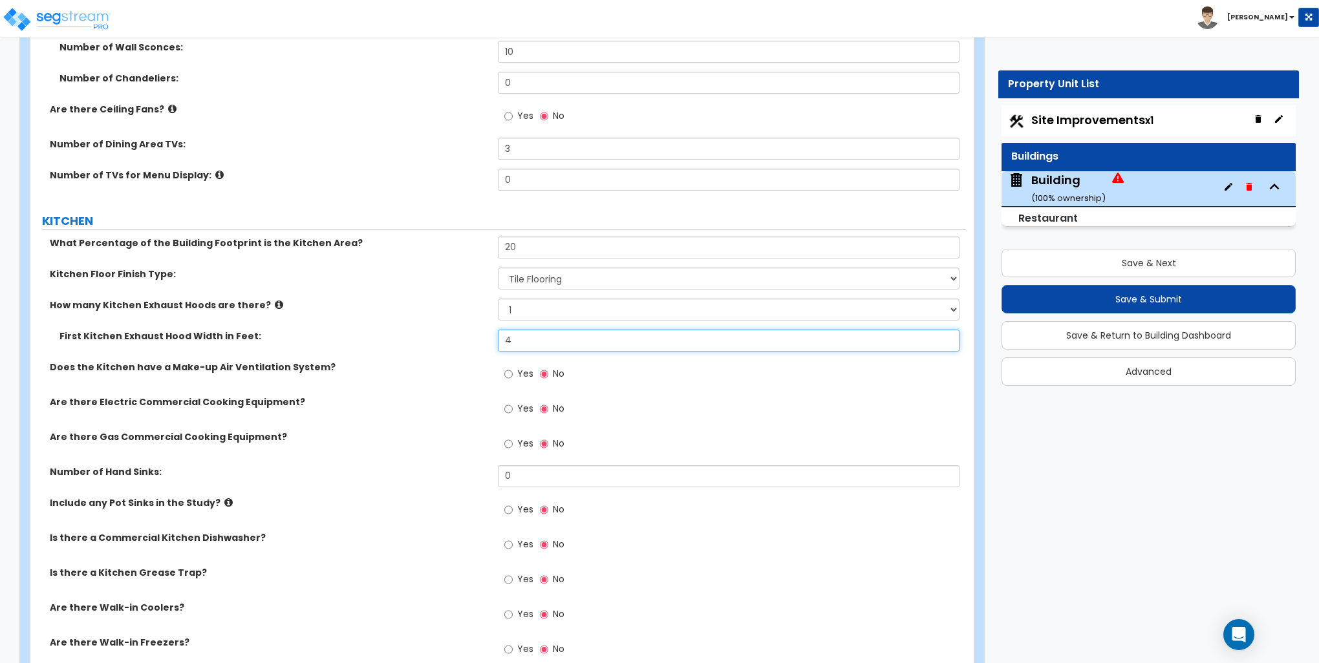
type input "4"
click at [511, 368] on input "Yes" at bounding box center [508, 374] width 8 height 14
radio input "true"
click at [509, 441] on input "Yes" at bounding box center [508, 444] width 8 height 14
radio input "true"
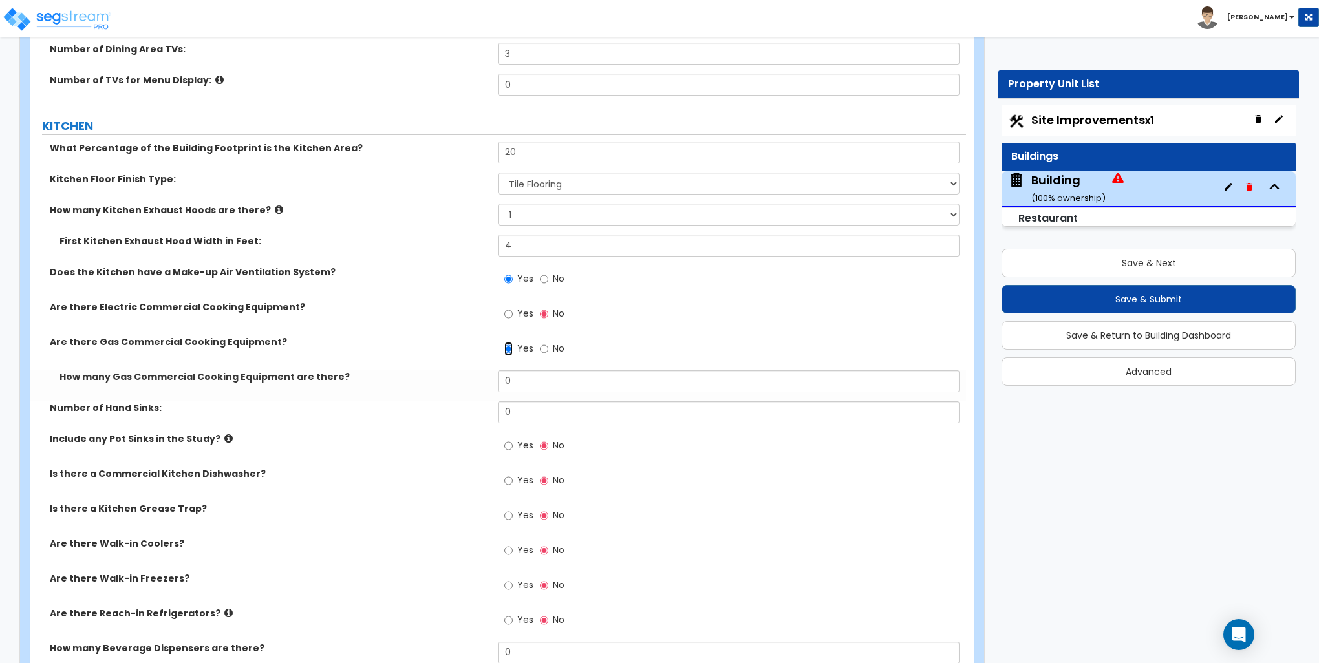
scroll to position [4137, 0]
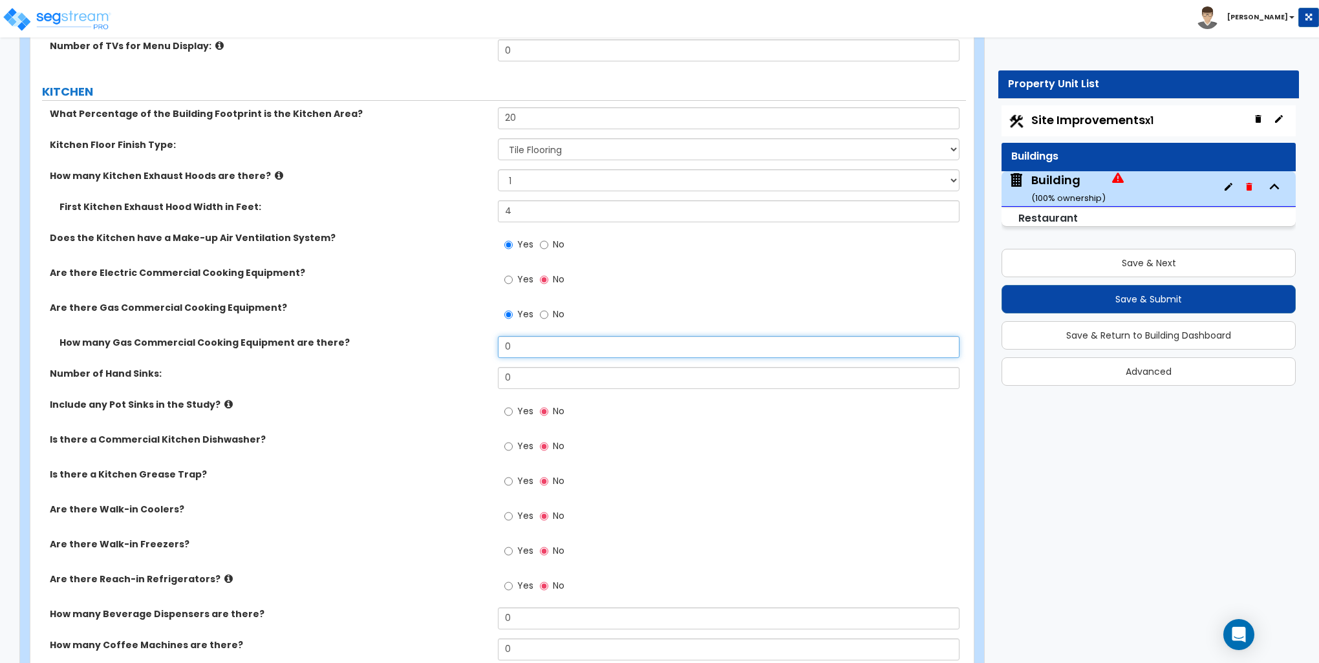
click at [525, 340] on input "0" at bounding box center [728, 347] width 461 height 22
type input "1"
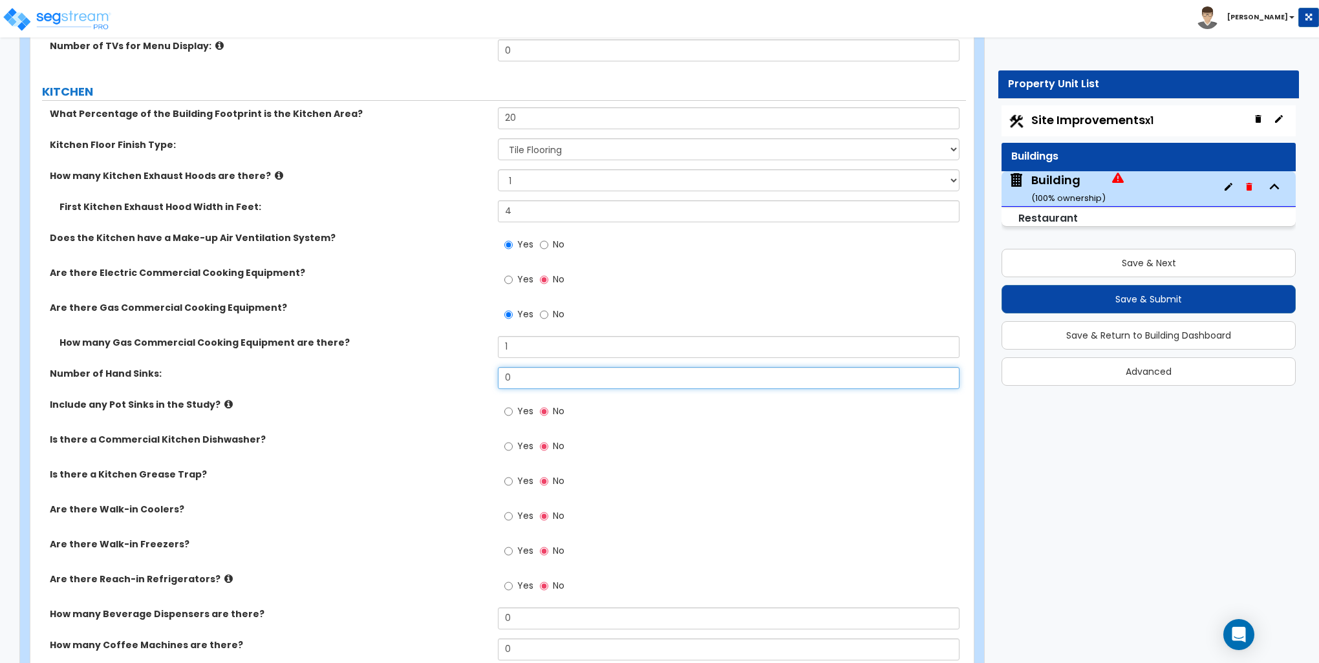
click at [511, 374] on input "0" at bounding box center [728, 378] width 461 height 22
type input "1"
click at [224, 402] on icon at bounding box center [228, 404] width 8 height 10
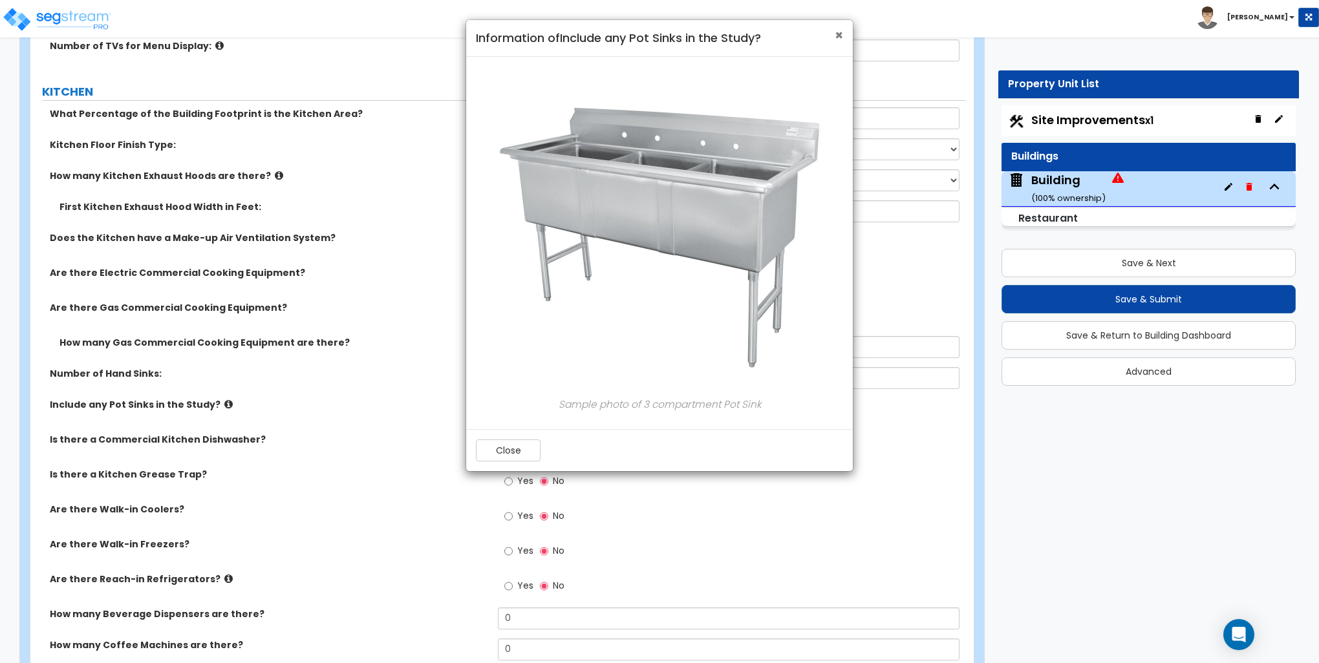
click at [837, 32] on span "×" at bounding box center [838, 35] width 8 height 19
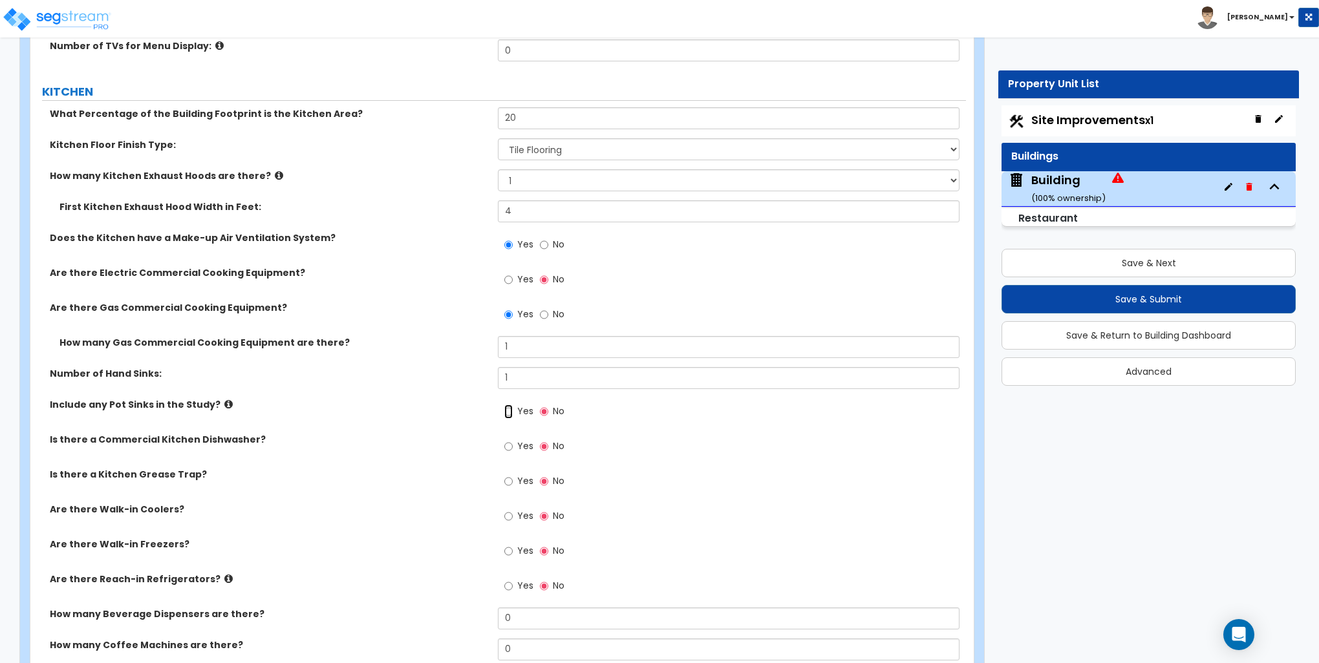
click at [511, 407] on input "Yes" at bounding box center [508, 412] width 8 height 14
radio input "true"
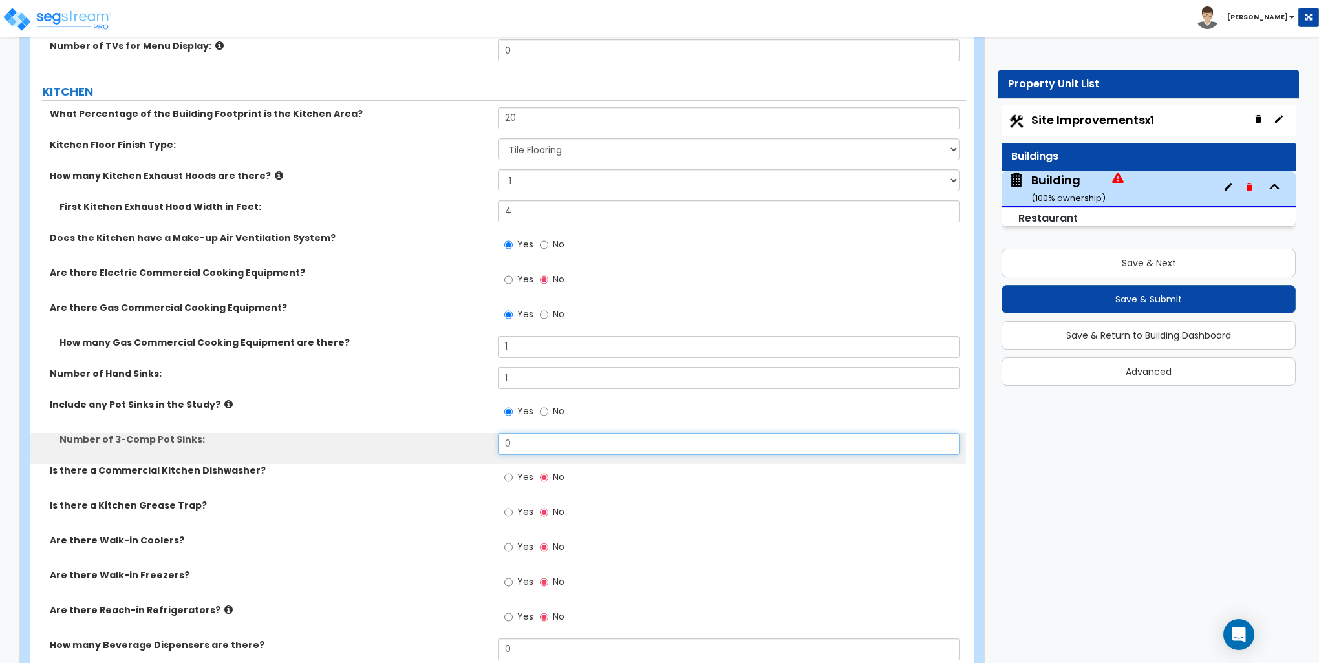
click at [527, 438] on input "0" at bounding box center [728, 444] width 461 height 22
click at [527, 437] on input "0" at bounding box center [728, 444] width 461 height 22
click at [529, 437] on input "0" at bounding box center [728, 444] width 461 height 22
type input "1"
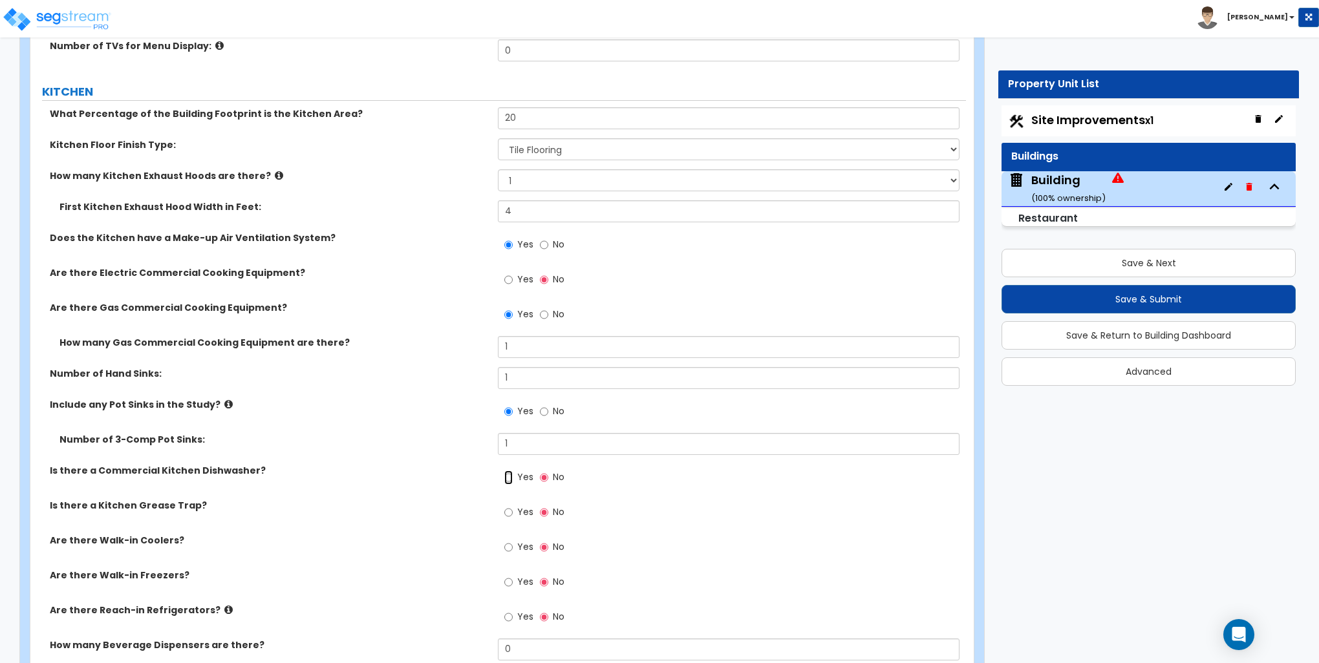
click at [507, 476] on input "Yes" at bounding box center [508, 478] width 8 height 14
radio input "true"
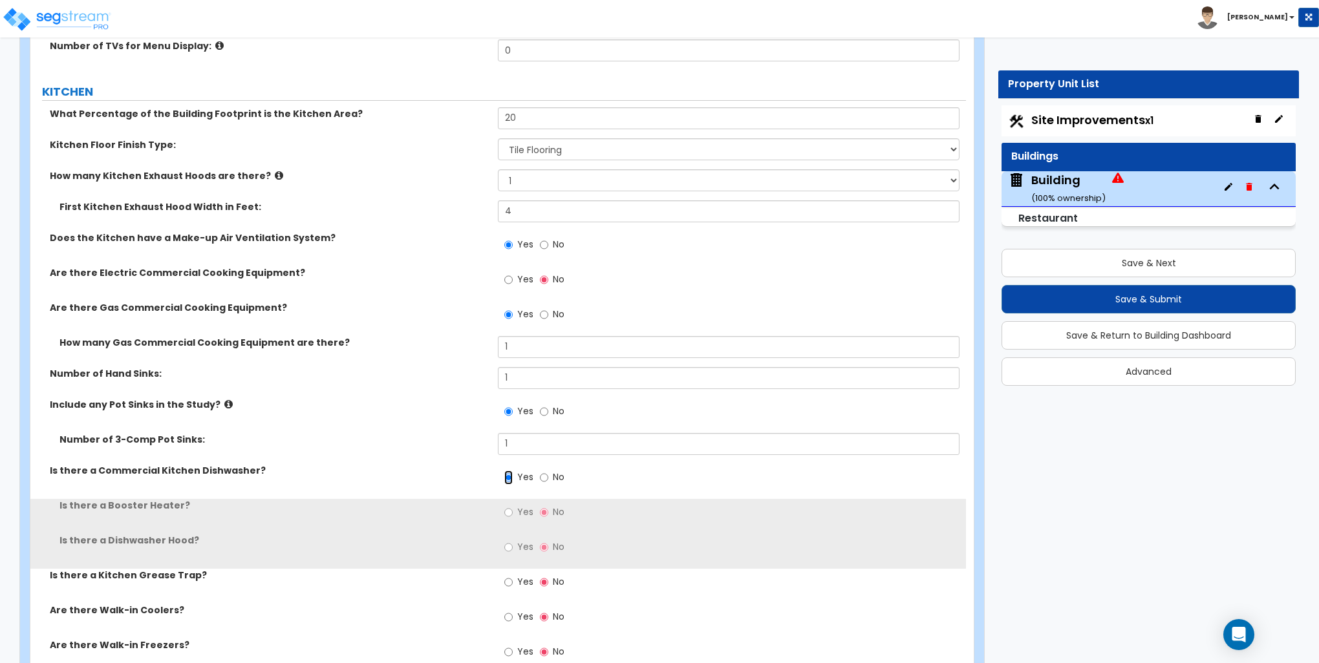
scroll to position [4201, 0]
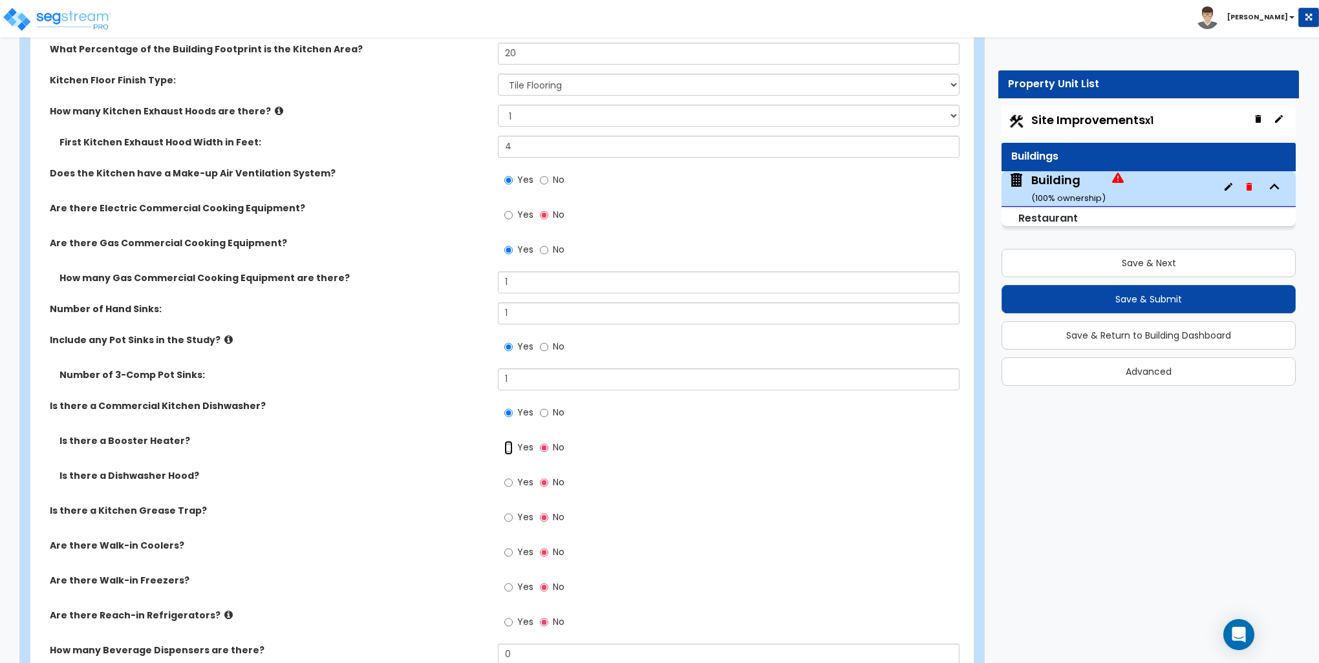
click at [507, 446] on input "Yes" at bounding box center [508, 448] width 8 height 14
radio input "true"
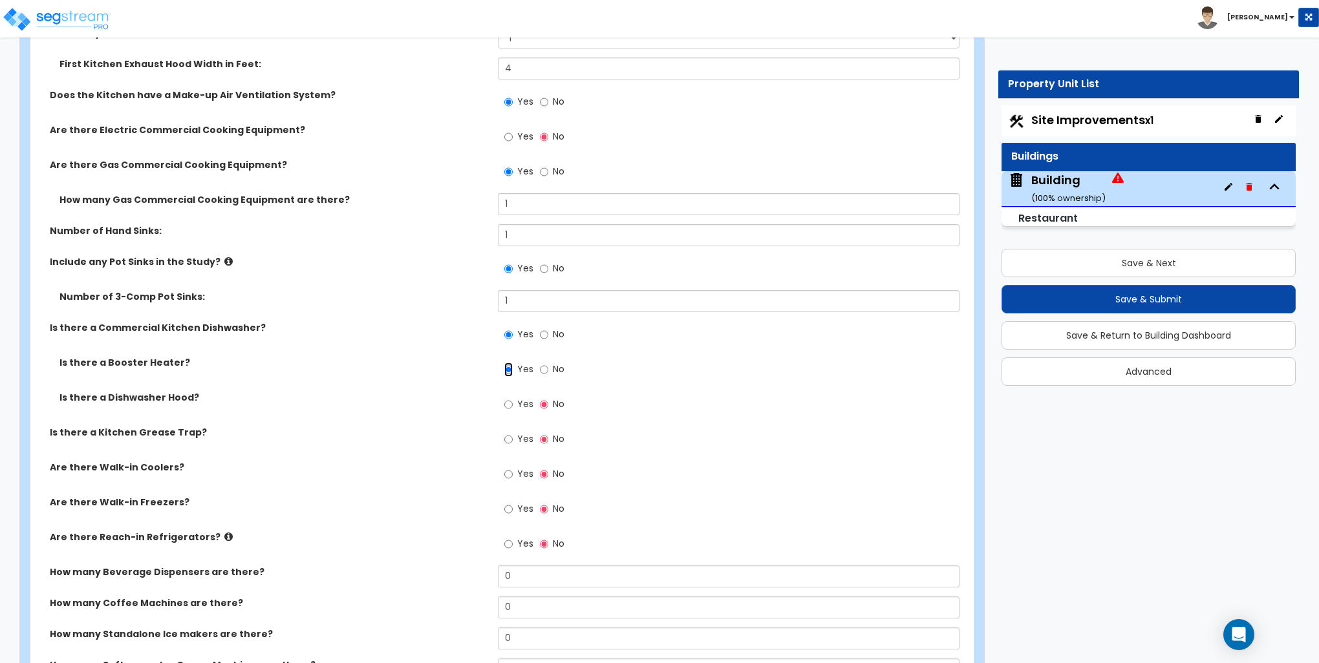
scroll to position [4395, 0]
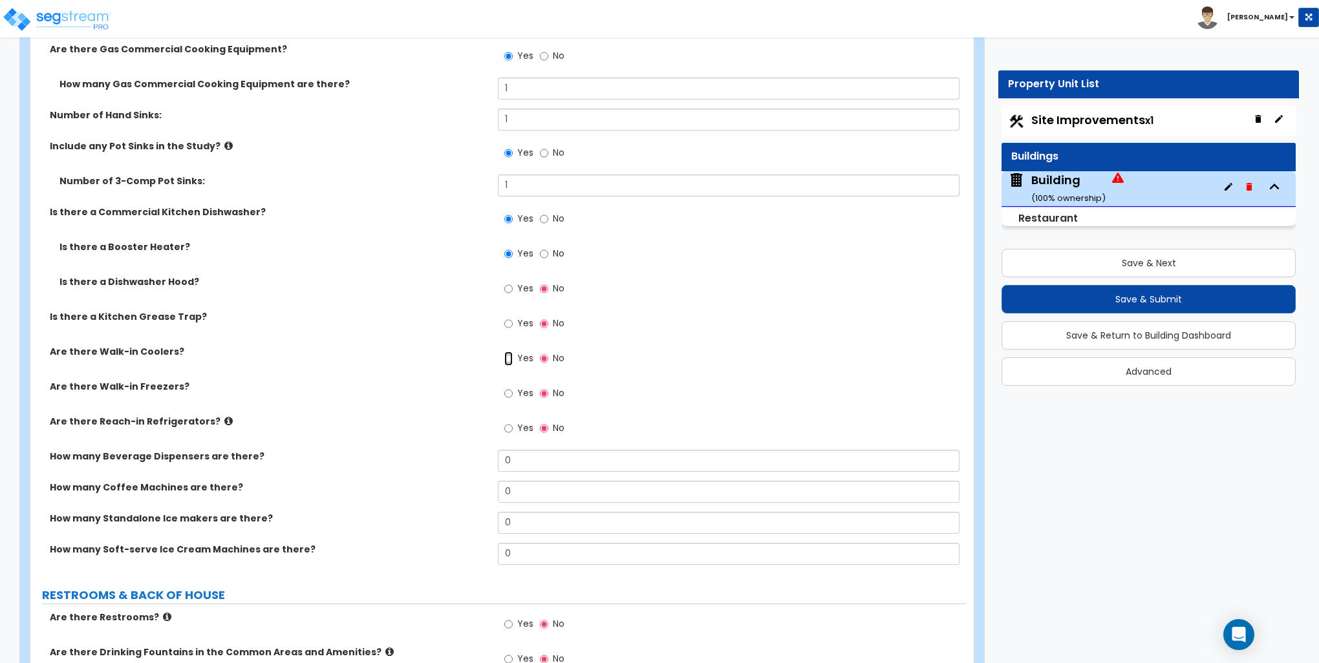
click at [507, 354] on input "Yes" at bounding box center [508, 359] width 8 height 14
radio input "true"
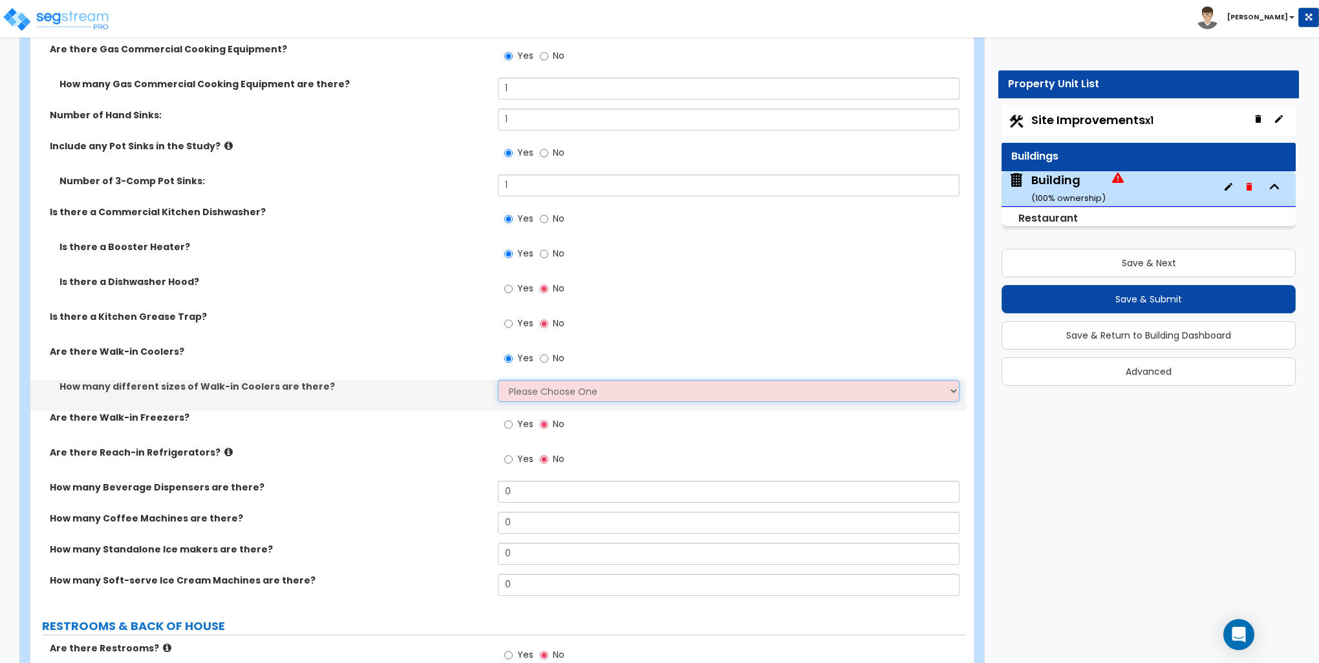
click at [521, 388] on select "Please Choose One 1 2 3 4" at bounding box center [728, 391] width 461 height 22
select select "2"
click at [498, 380] on select "Please Choose One 1 2 3 4" at bounding box center [728, 391] width 461 height 22
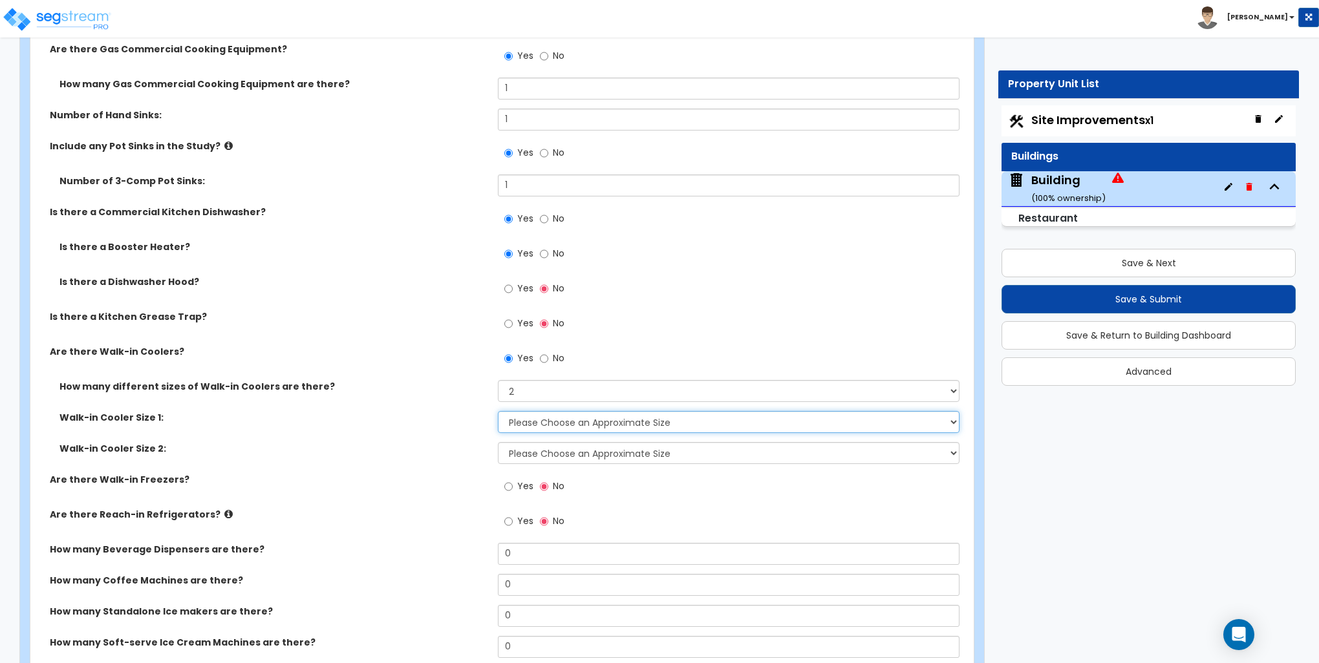
click at [531, 422] on select "Please Choose an Approximate Size 6' x 6' 10' x 6' 12' x 14' 12' x 20' I want t…" at bounding box center [728, 422] width 461 height 22
select select "1"
click at [498, 411] on select "Please Choose an Approximate Size 6' x 6' 10' x 6' 12' x 14' 12' x 20' I want t…" at bounding box center [728, 422] width 461 height 22
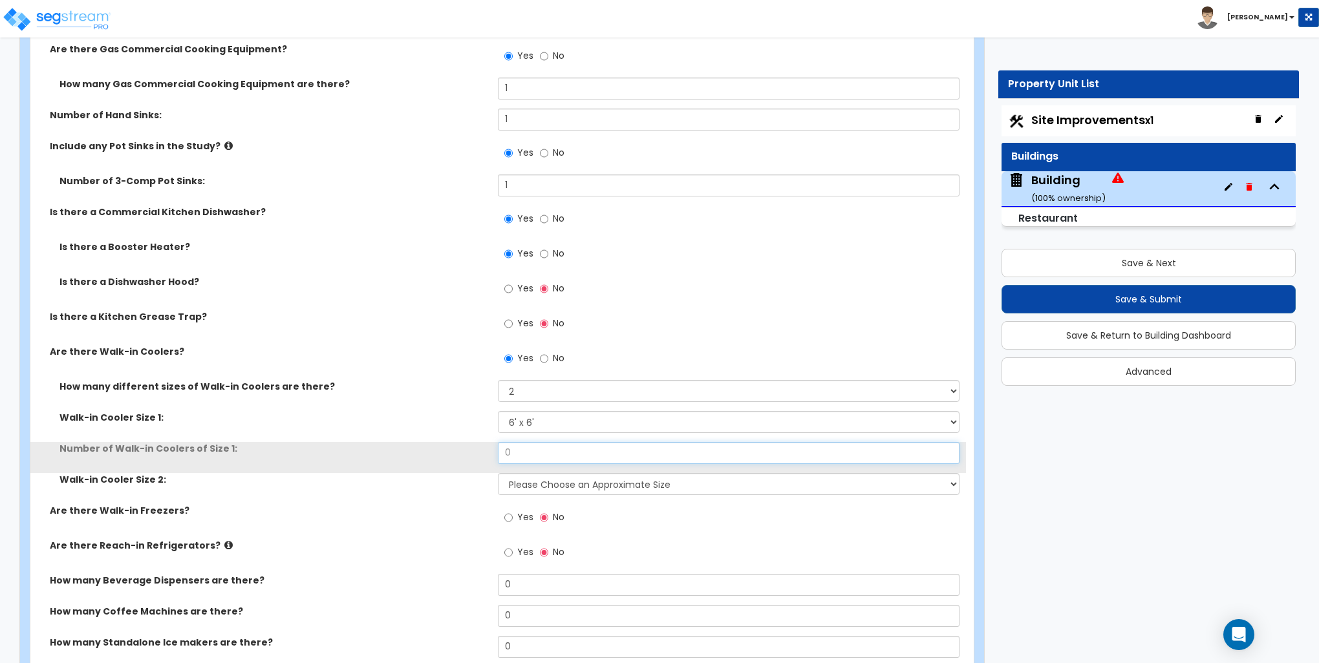
click at [529, 449] on input "0" at bounding box center [728, 453] width 461 height 22
type input "2"
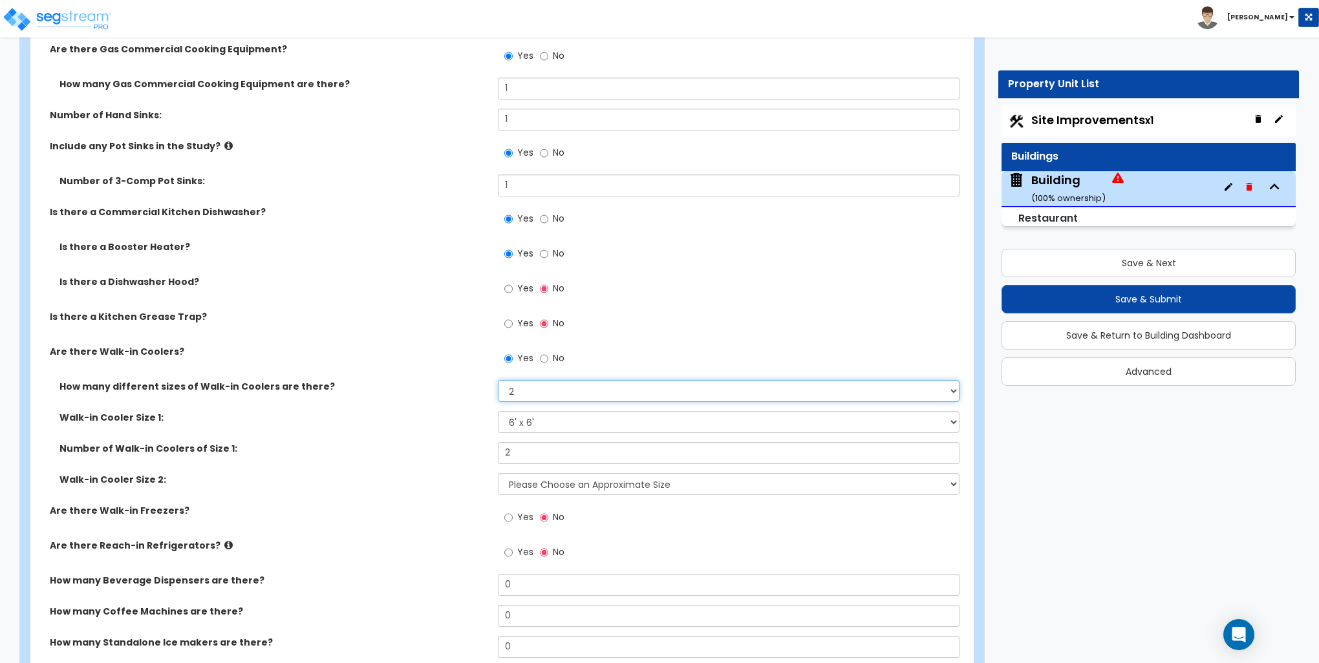
click at [527, 384] on select "Please Choose One 1 2 3 4" at bounding box center [728, 391] width 461 height 22
select select "1"
click at [498, 380] on select "Please Choose One 1 2 3 4" at bounding box center [728, 391] width 461 height 22
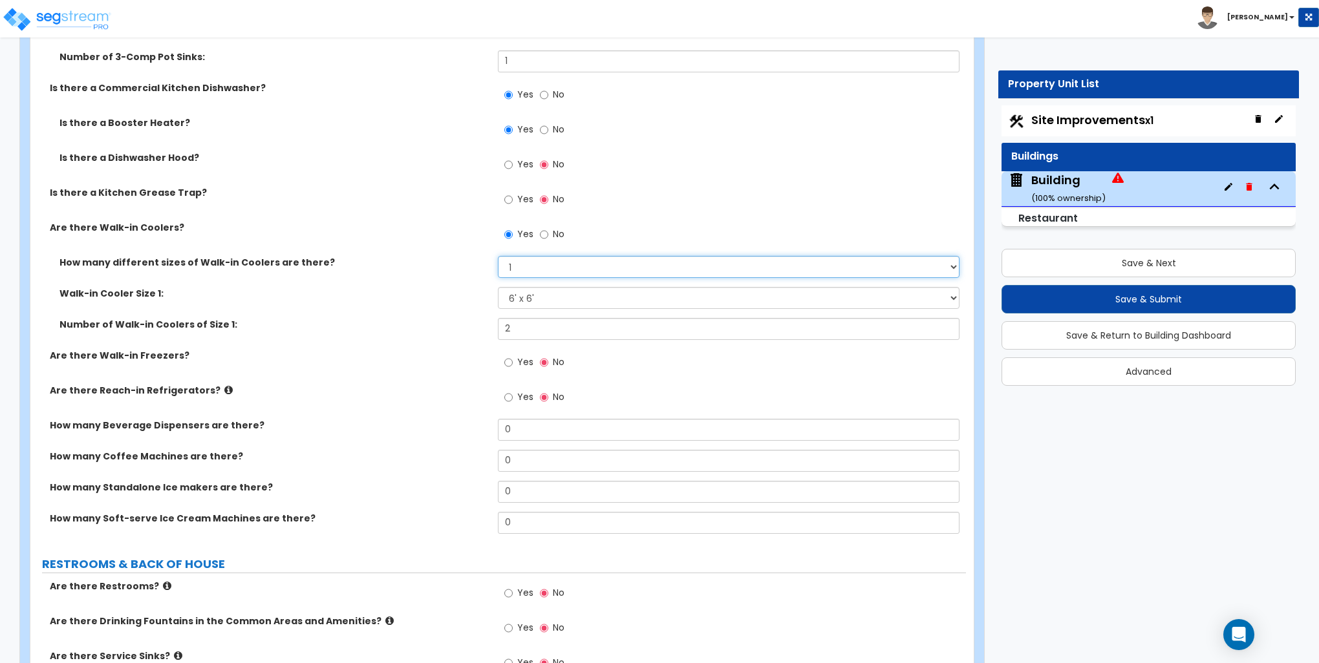
scroll to position [4524, 0]
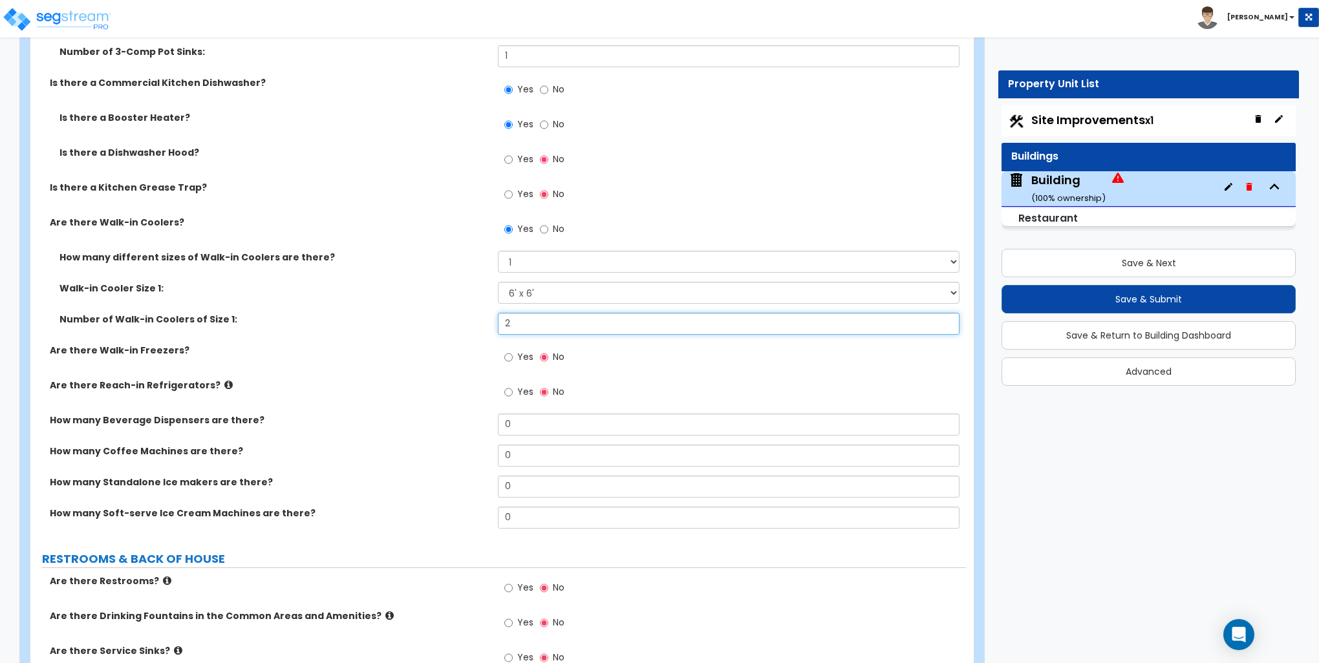
click at [520, 319] on input "2" at bounding box center [728, 324] width 461 height 22
click at [522, 319] on input "1" at bounding box center [728, 324] width 461 height 22
type input "2"
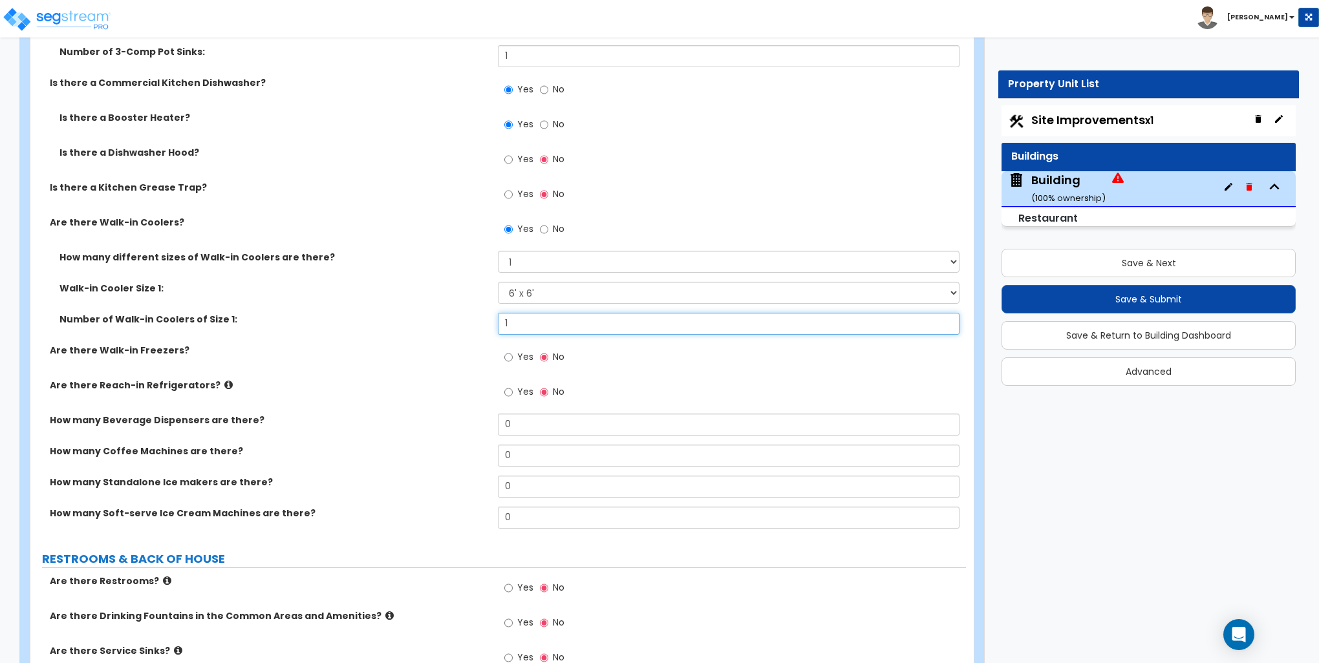
type input "1"
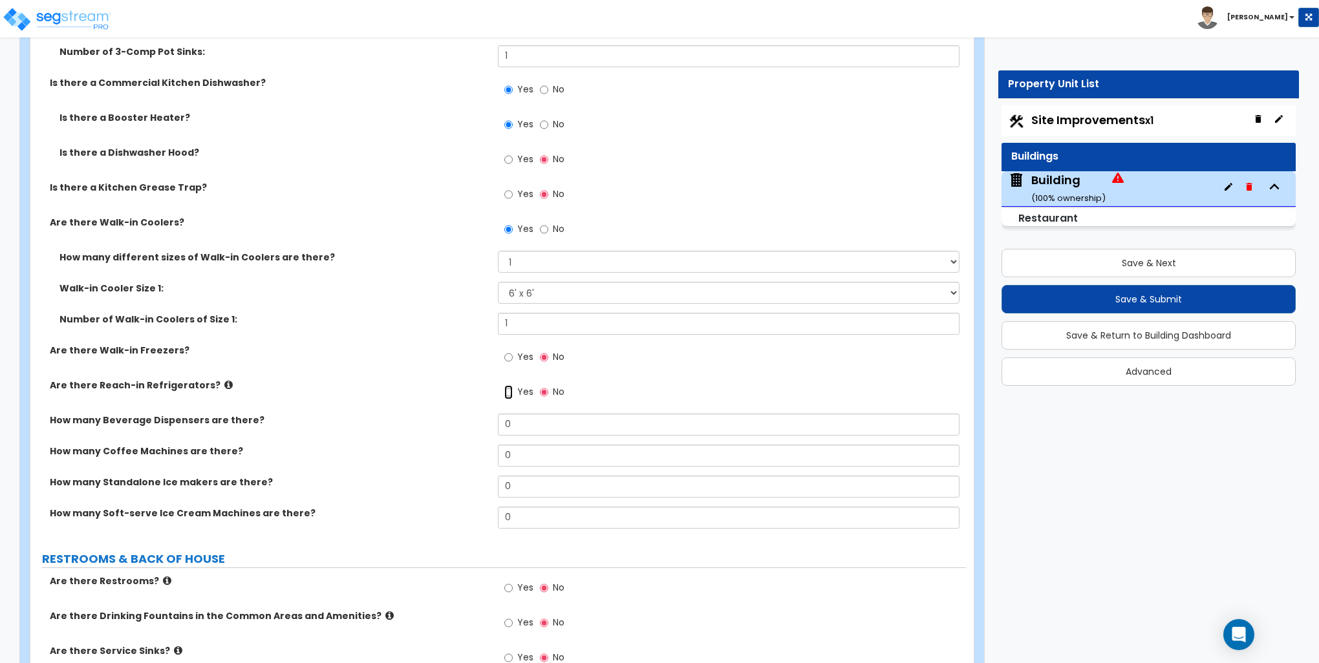
click at [509, 389] on input "Yes" at bounding box center [508, 392] width 8 height 14
radio input "true"
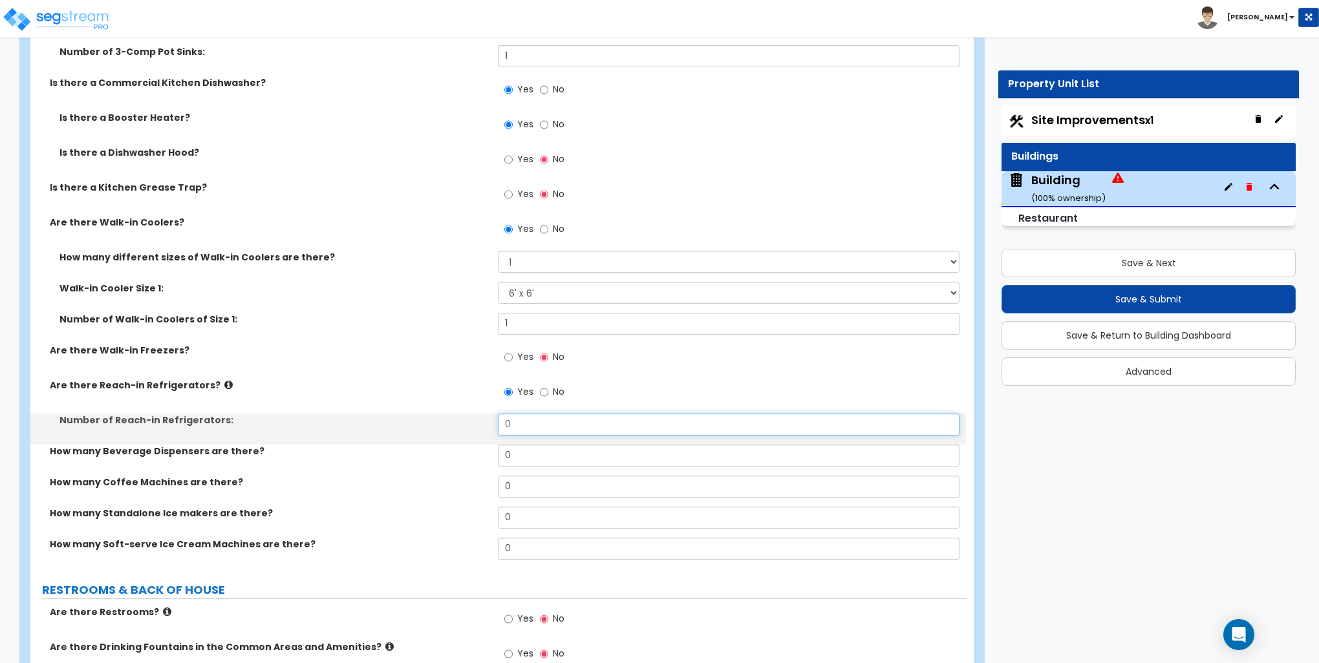
click at [522, 417] on input "0" at bounding box center [728, 425] width 461 height 22
click at [524, 417] on input "0" at bounding box center [728, 425] width 461 height 22
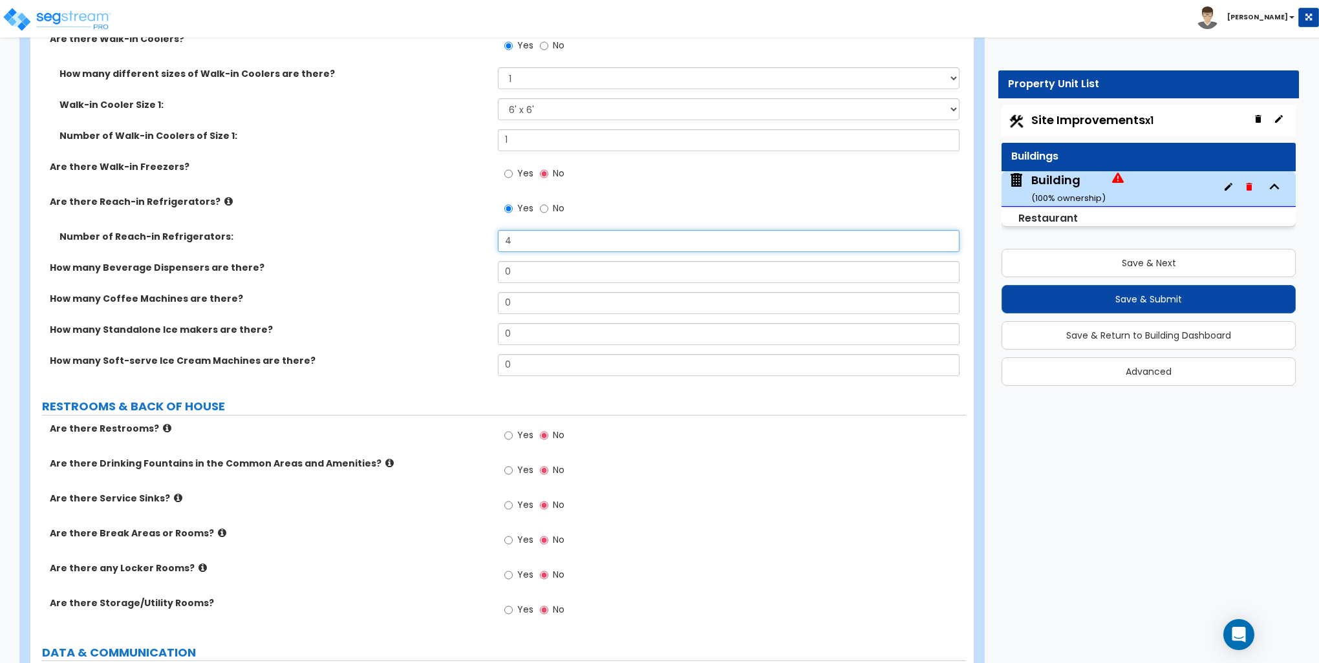
scroll to position [4718, 0]
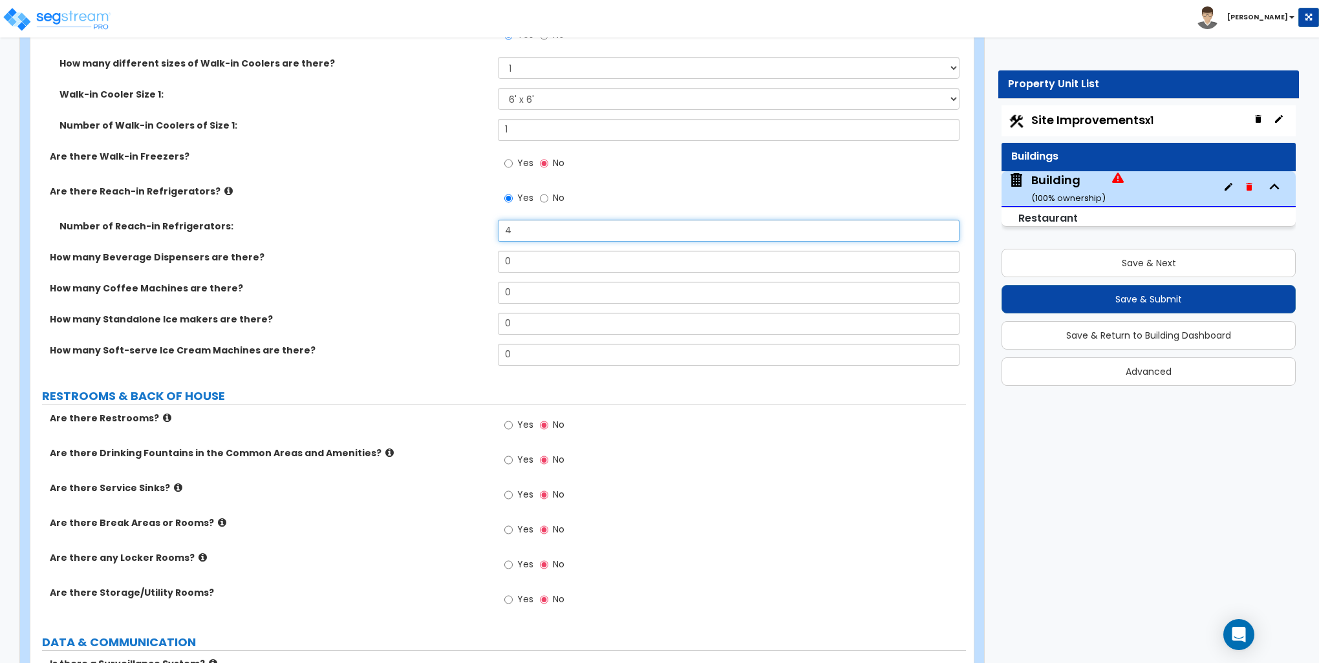
type input "4"
click at [509, 425] on input "Yes" at bounding box center [508, 425] width 8 height 14
radio input "true"
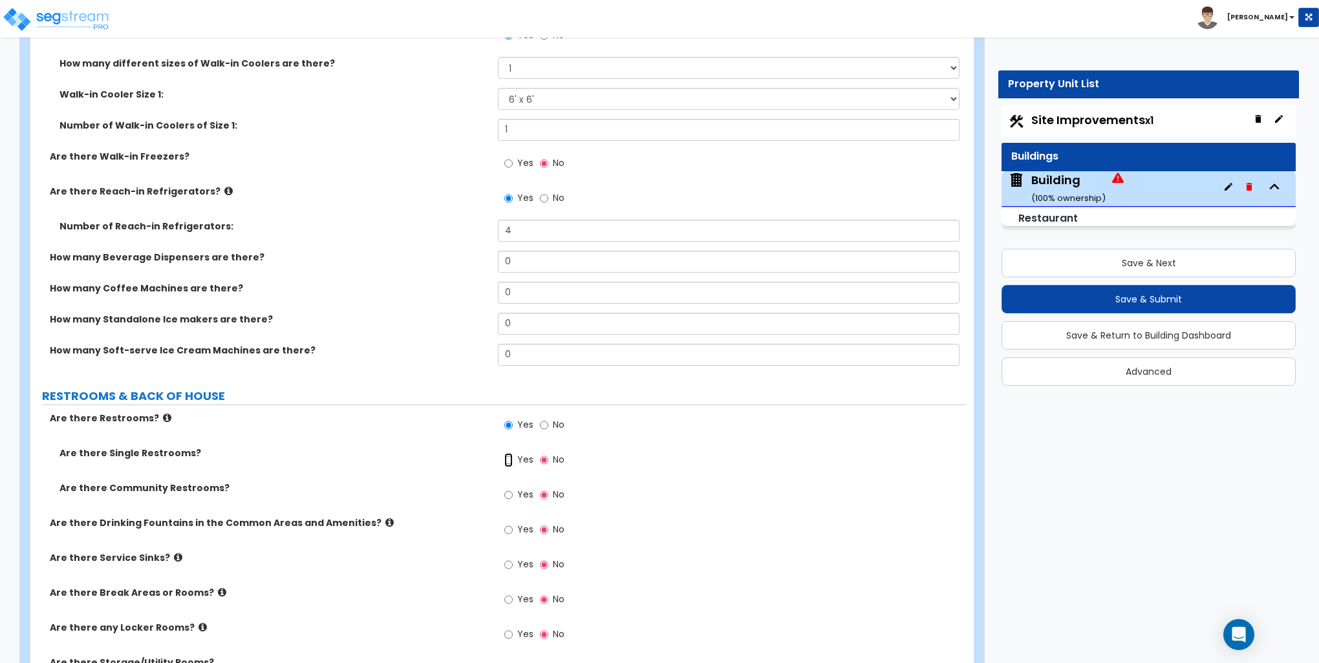
click at [510, 457] on input "Yes" at bounding box center [508, 460] width 8 height 14
radio input "true"
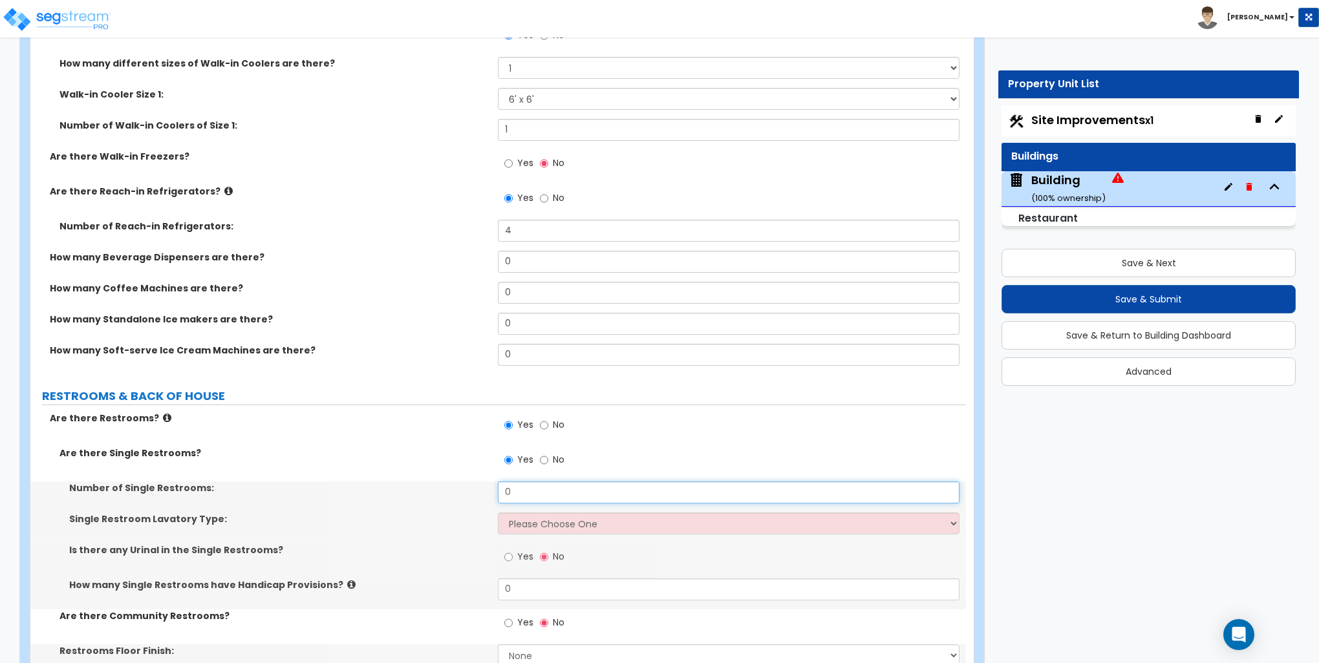
click at [515, 487] on input "0" at bounding box center [728, 493] width 461 height 22
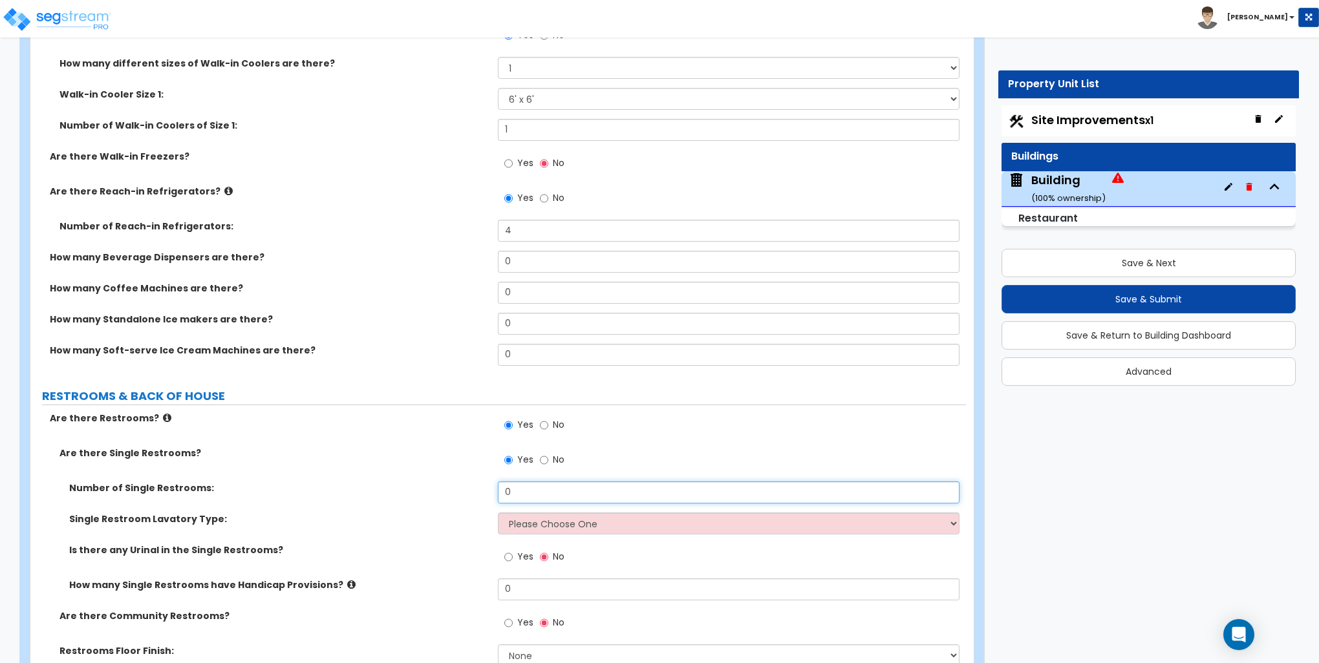
click at [516, 486] on input "0" at bounding box center [728, 493] width 461 height 22
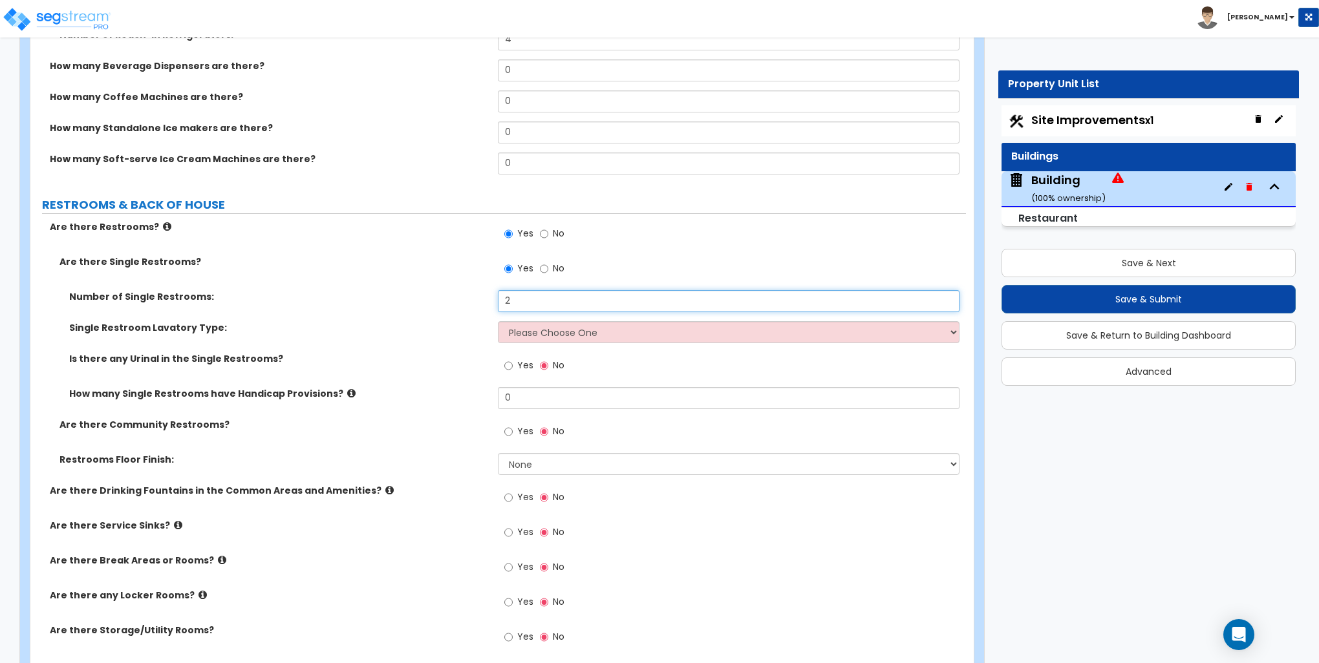
scroll to position [4912, 0]
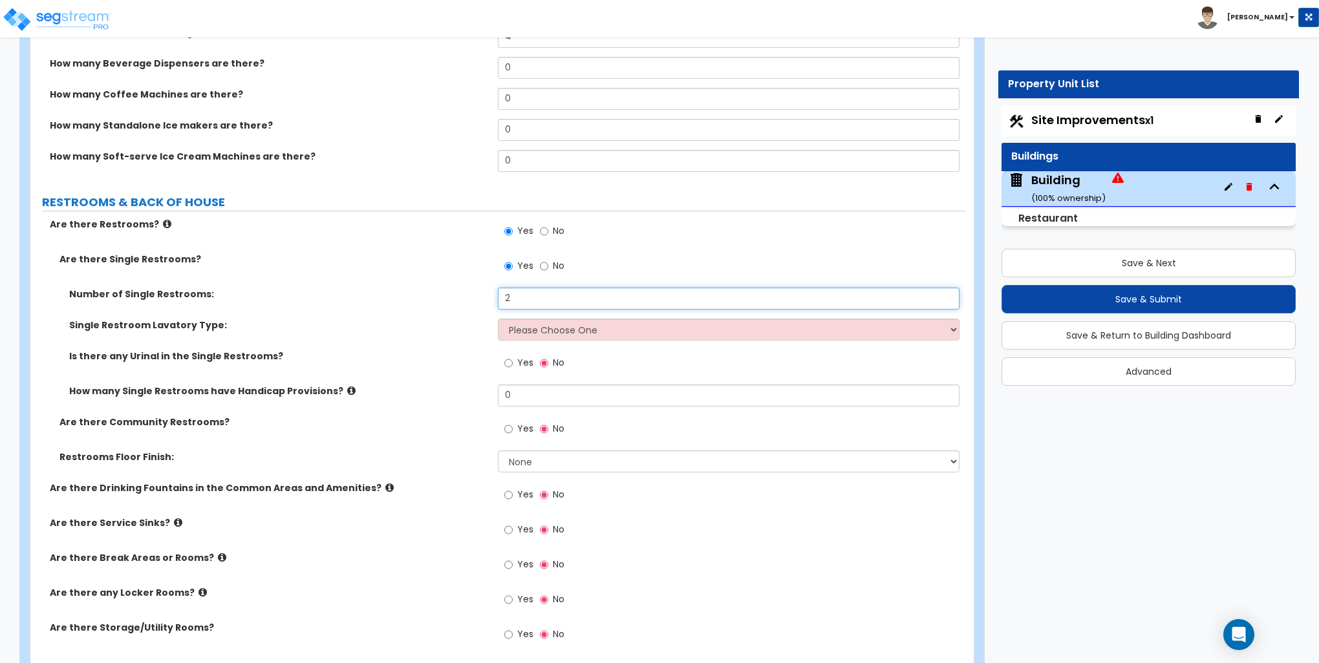
type input "2"
click at [524, 331] on select "Please Choose One Wall-mounted Vanity-mounted" at bounding box center [728, 330] width 461 height 22
select select "1"
click at [498, 319] on select "Please Choose One Wall-mounted Vanity-mounted" at bounding box center [728, 330] width 461 height 22
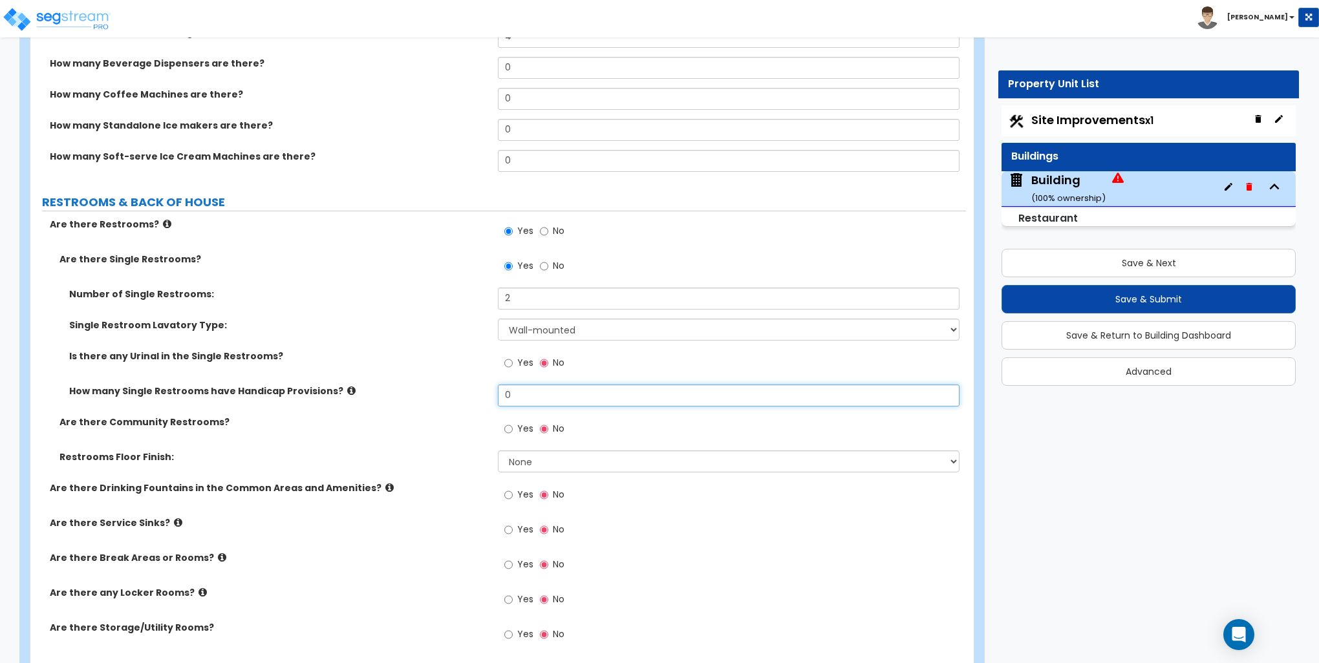
click at [539, 396] on input "0" at bounding box center [728, 396] width 461 height 22
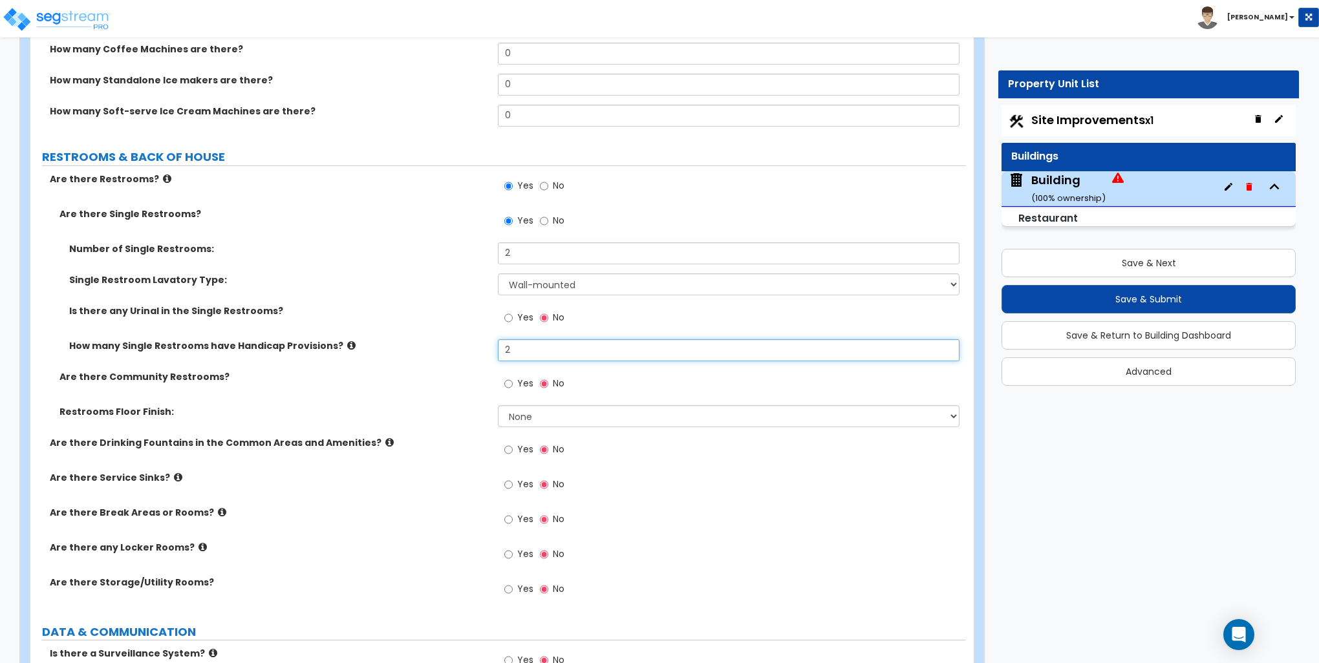
scroll to position [4977, 0]
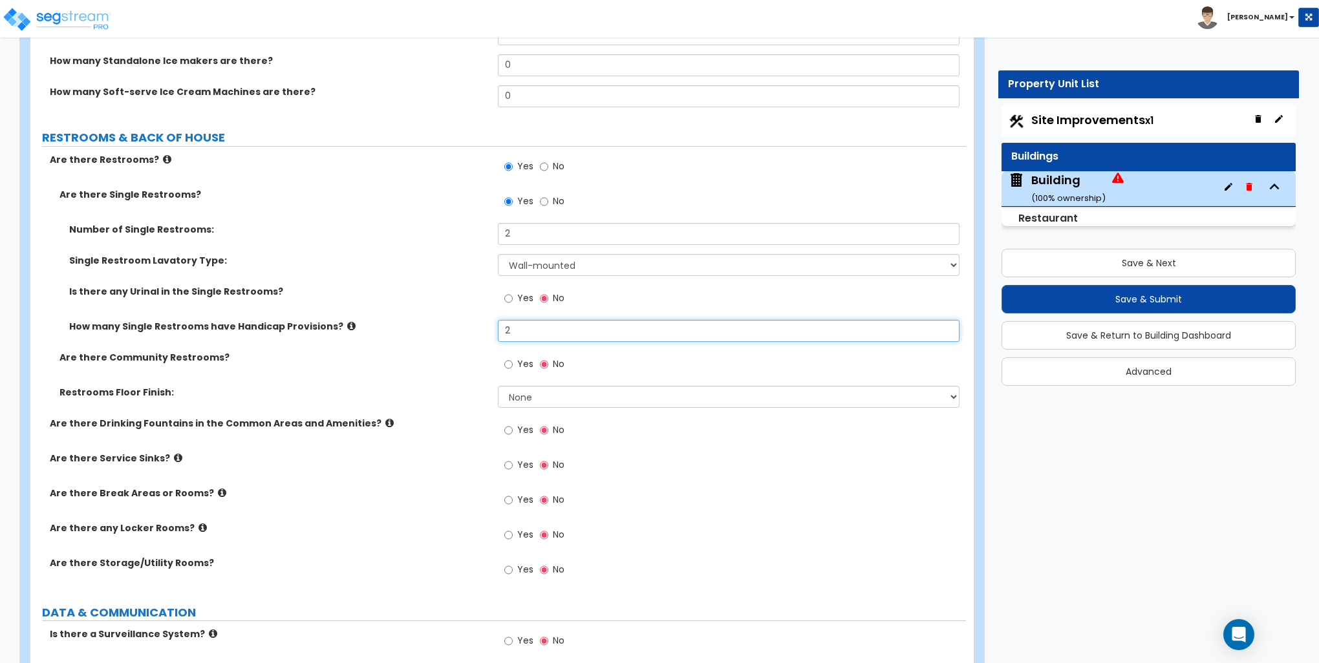
type input "2"
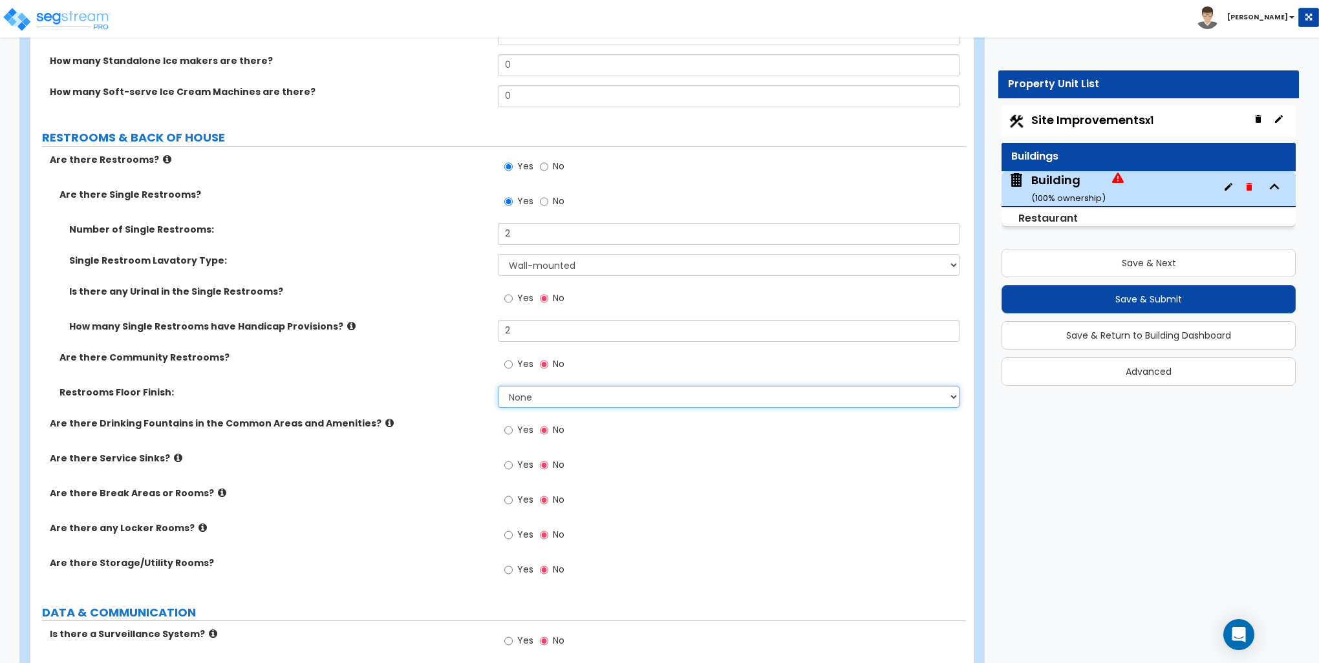
click at [551, 392] on select "None Tile Flooring Resilient Laminate Flooring VCT Flooring Sheet Vinyl Flooring" at bounding box center [728, 397] width 461 height 22
select select "1"
click at [498, 386] on select "None Tile Flooring Resilient Laminate Flooring VCT Flooring Sheet Vinyl Flooring" at bounding box center [728, 397] width 461 height 22
click at [509, 461] on input "Yes" at bounding box center [508, 465] width 8 height 14
radio input "true"
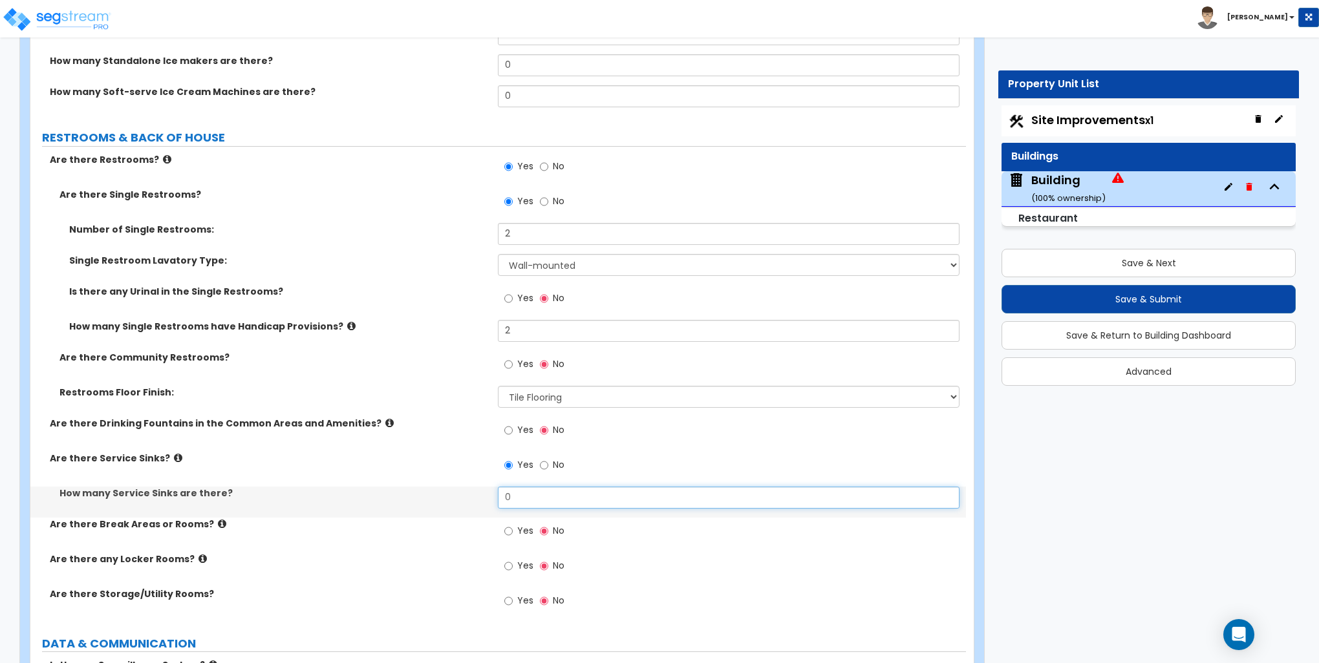
click at [516, 494] on input "0" at bounding box center [728, 498] width 461 height 22
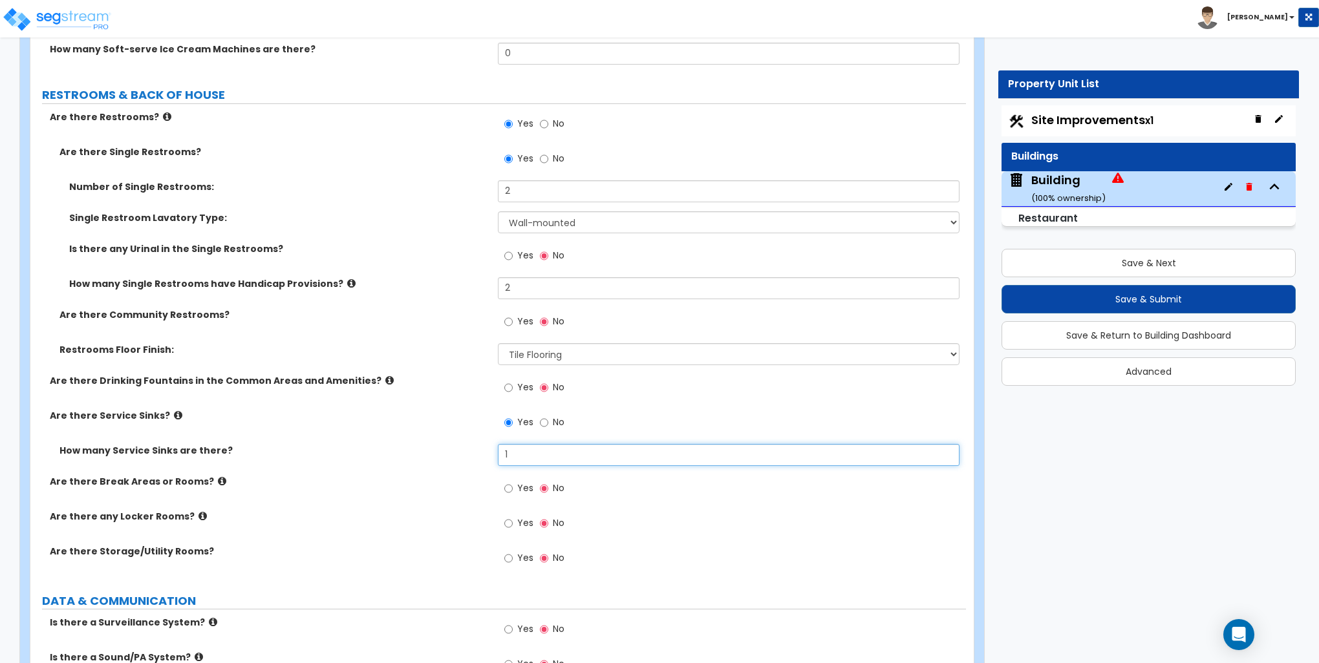
scroll to position [5042, 0]
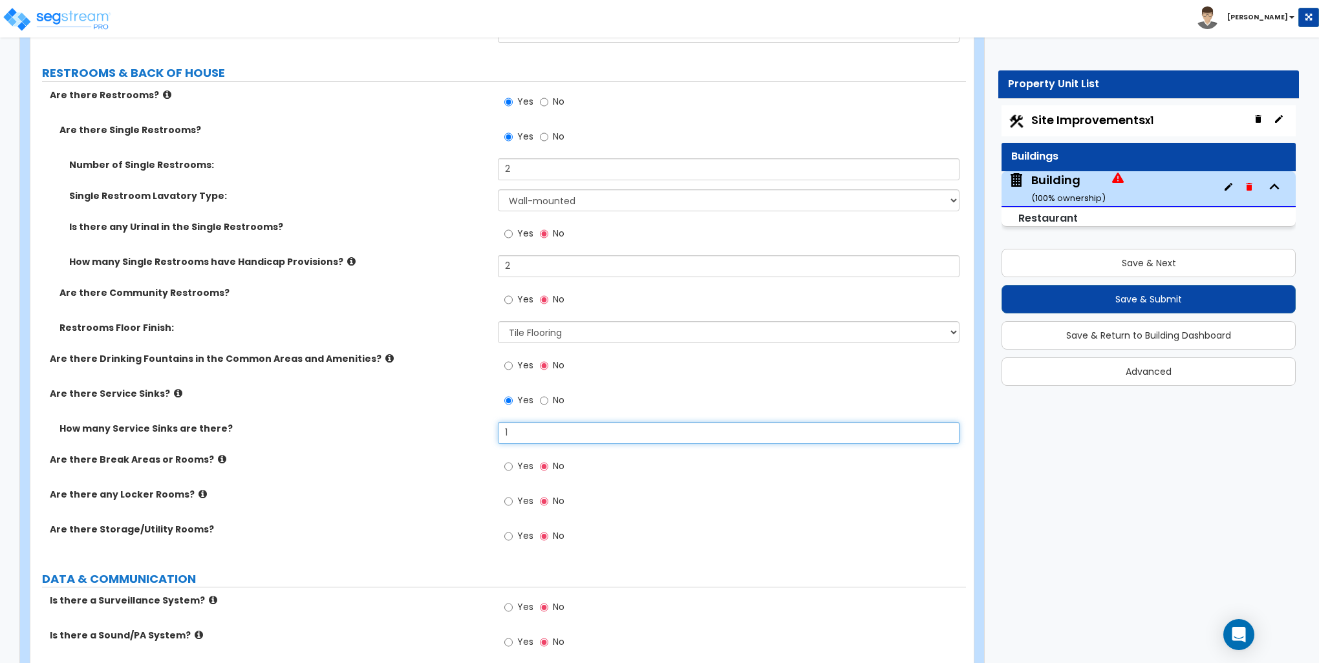
type input "1"
click at [508, 499] on input "Yes" at bounding box center [508, 501] width 8 height 14
radio input "true"
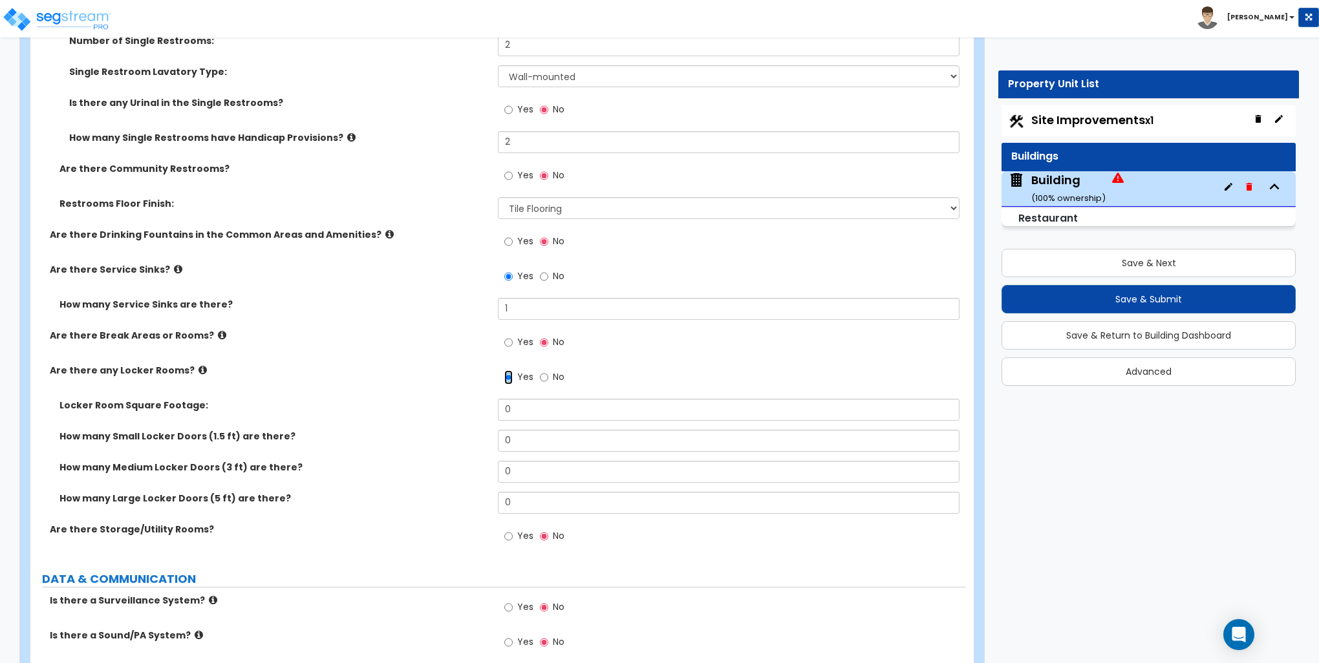
scroll to position [5171, 0]
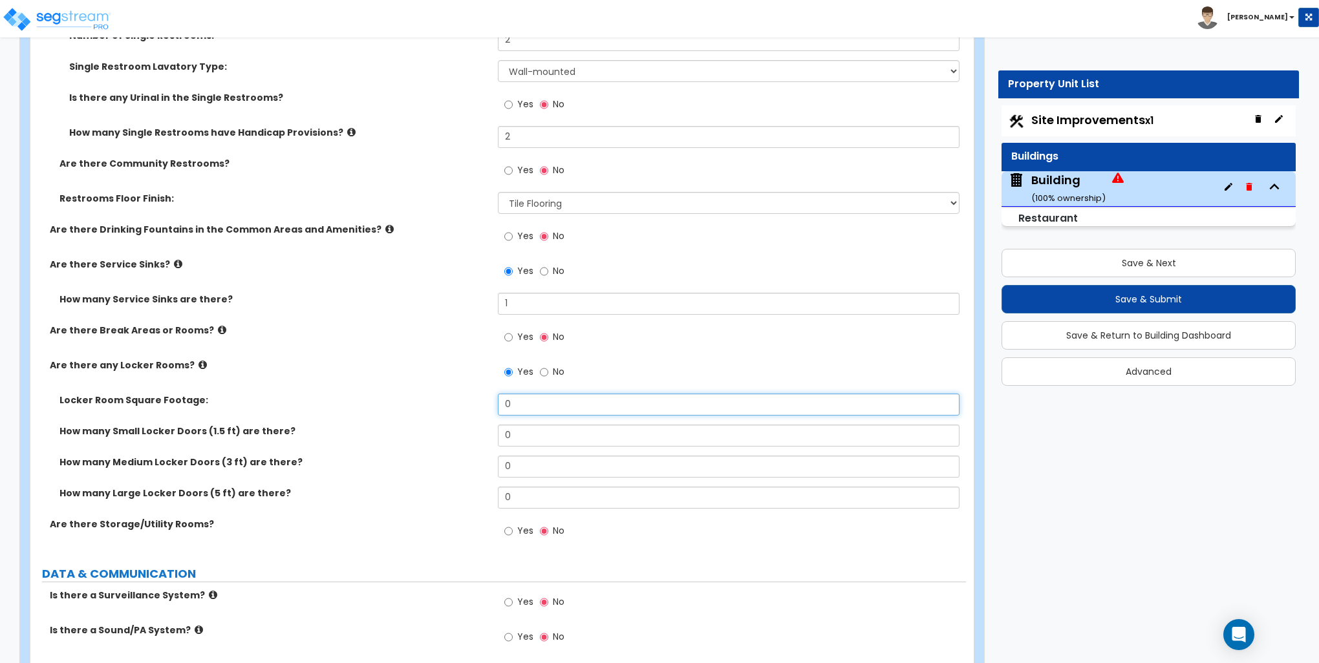
click at [516, 401] on input "0" at bounding box center [728, 405] width 461 height 22
type input "100"
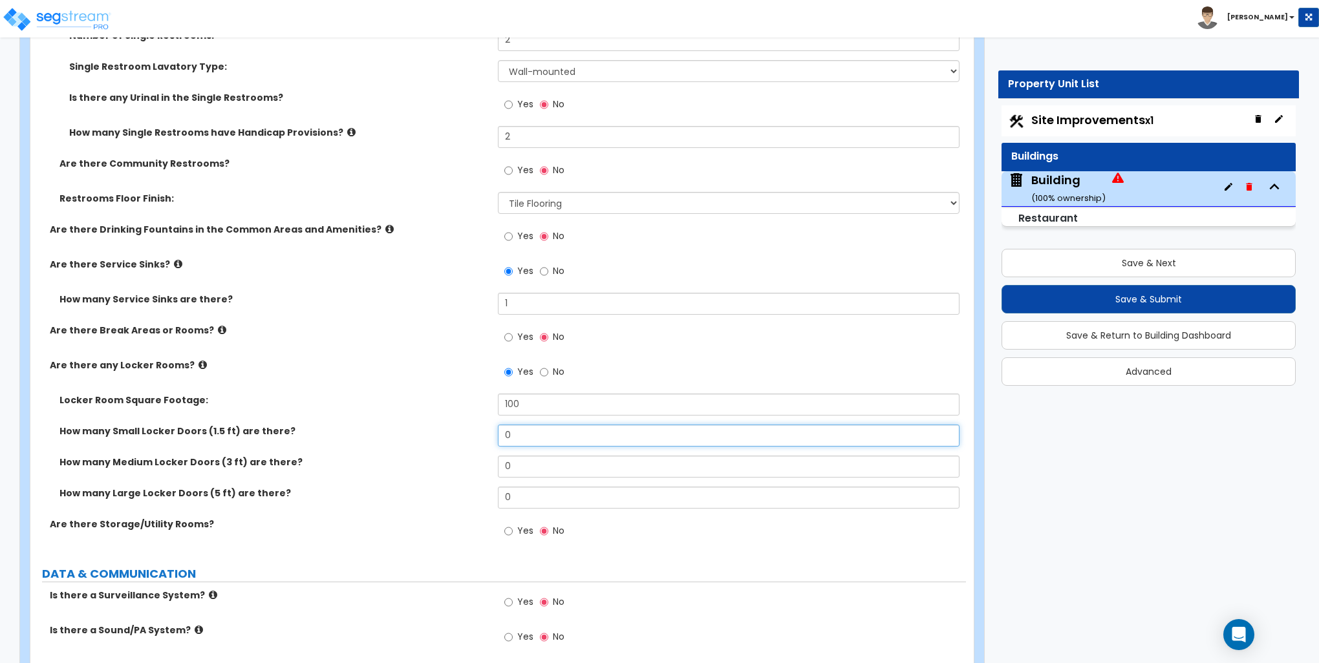
click at [530, 438] on input "0" at bounding box center [728, 436] width 461 height 22
type input "24"
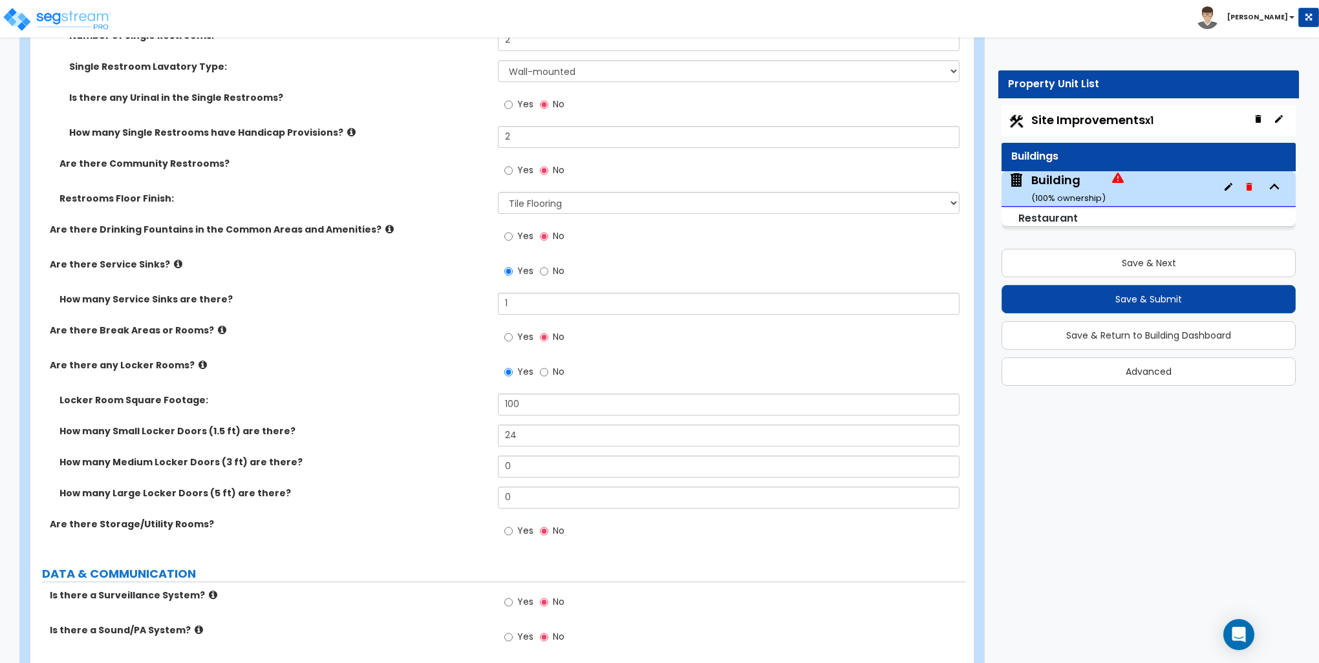
click at [414, 467] on div "How many Medium Locker Doors (3 ft) are there? 0" at bounding box center [497, 471] width 935 height 31
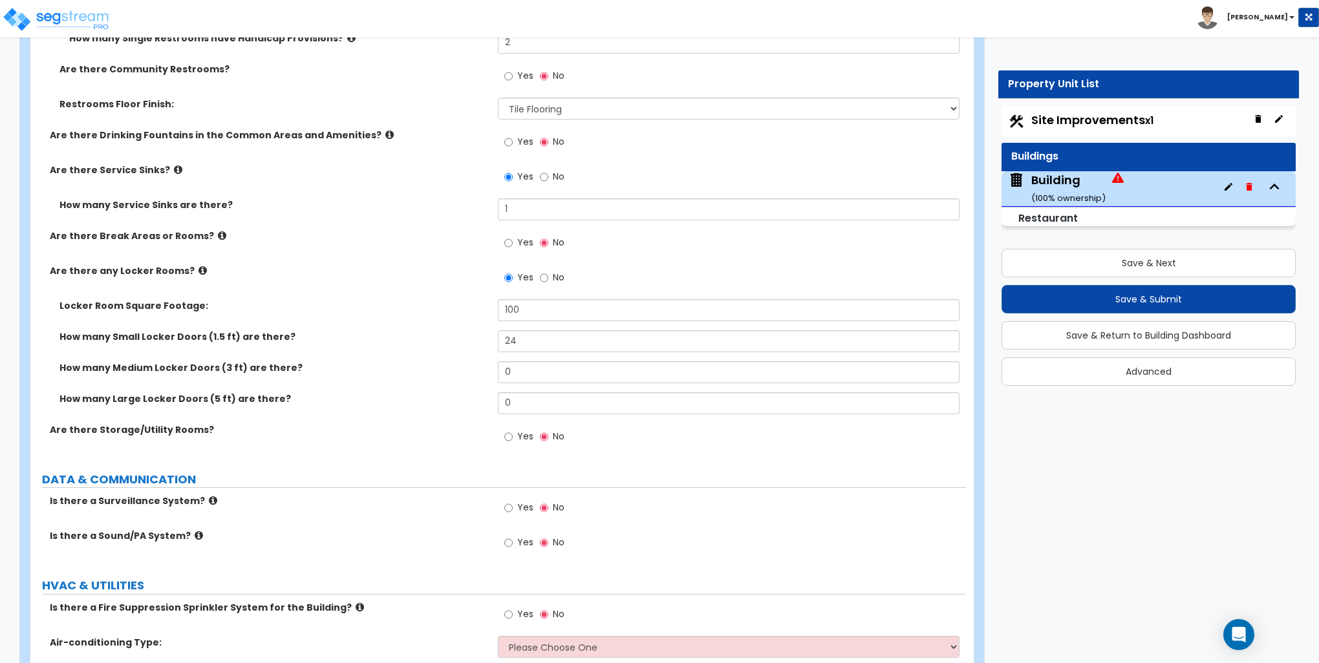
scroll to position [5300, 0]
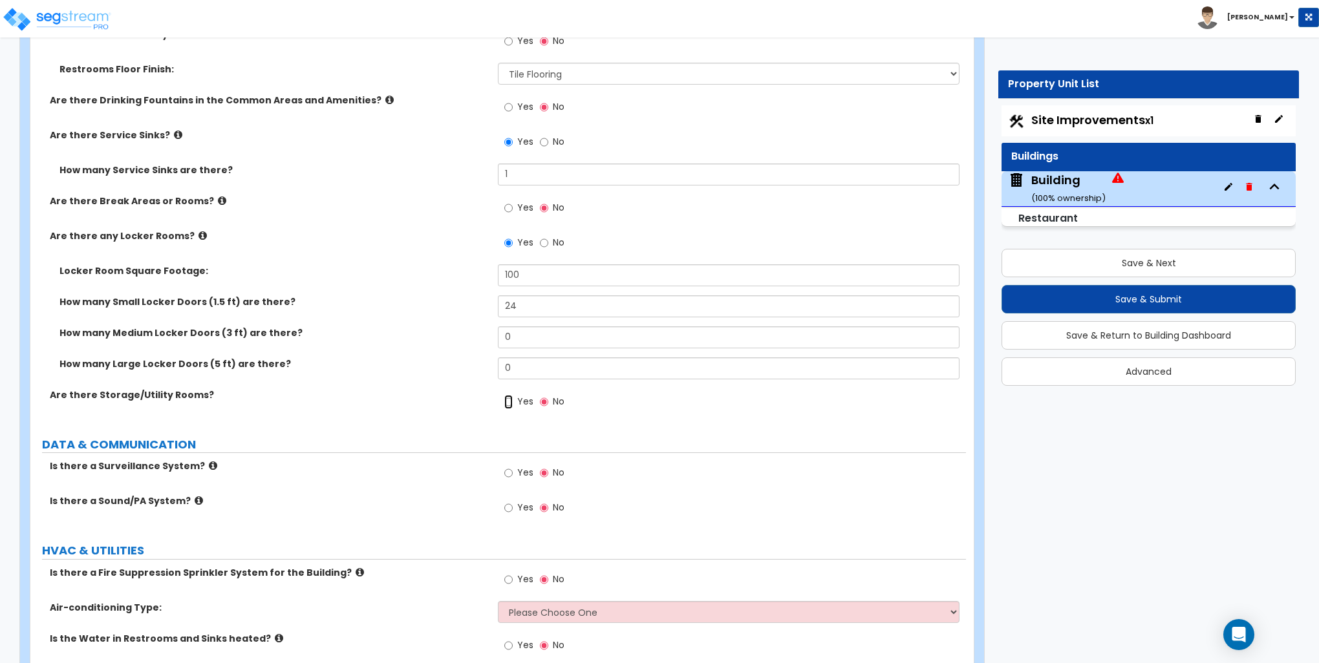
click at [509, 403] on input "Yes" at bounding box center [508, 402] width 8 height 14
radio input "true"
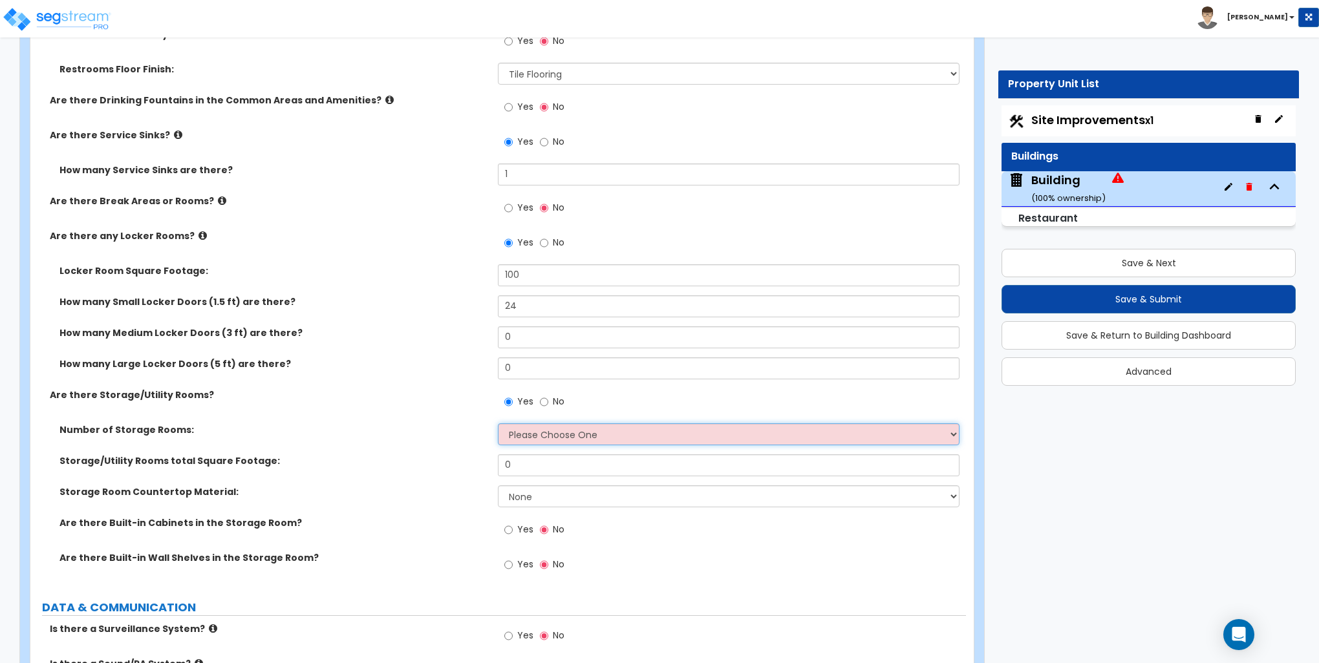
click at [520, 432] on select "Please Choose One 1 2 3" at bounding box center [728, 434] width 461 height 22
select select "1"
click at [498, 423] on select "Please Choose One 1 2 3" at bounding box center [728, 434] width 461 height 22
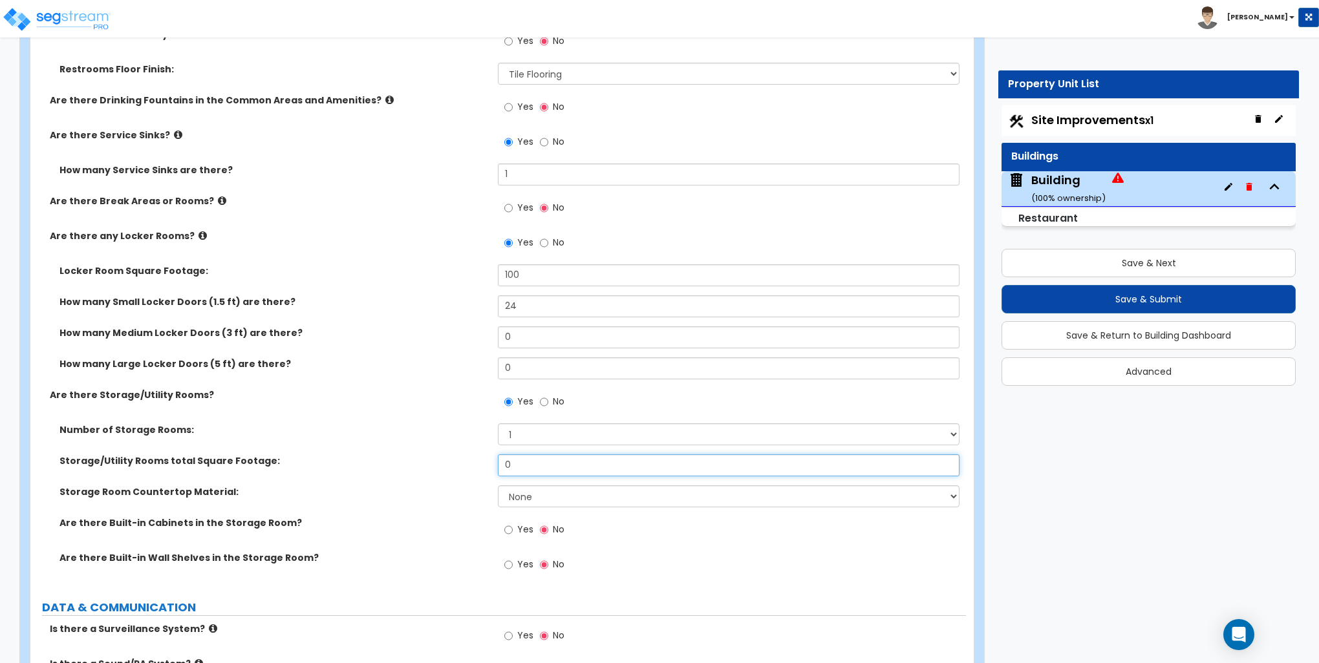
click at [517, 454] on input "0" at bounding box center [728, 465] width 461 height 22
type input "160"
click at [508, 563] on input "Yes" at bounding box center [508, 565] width 8 height 14
radio input "true"
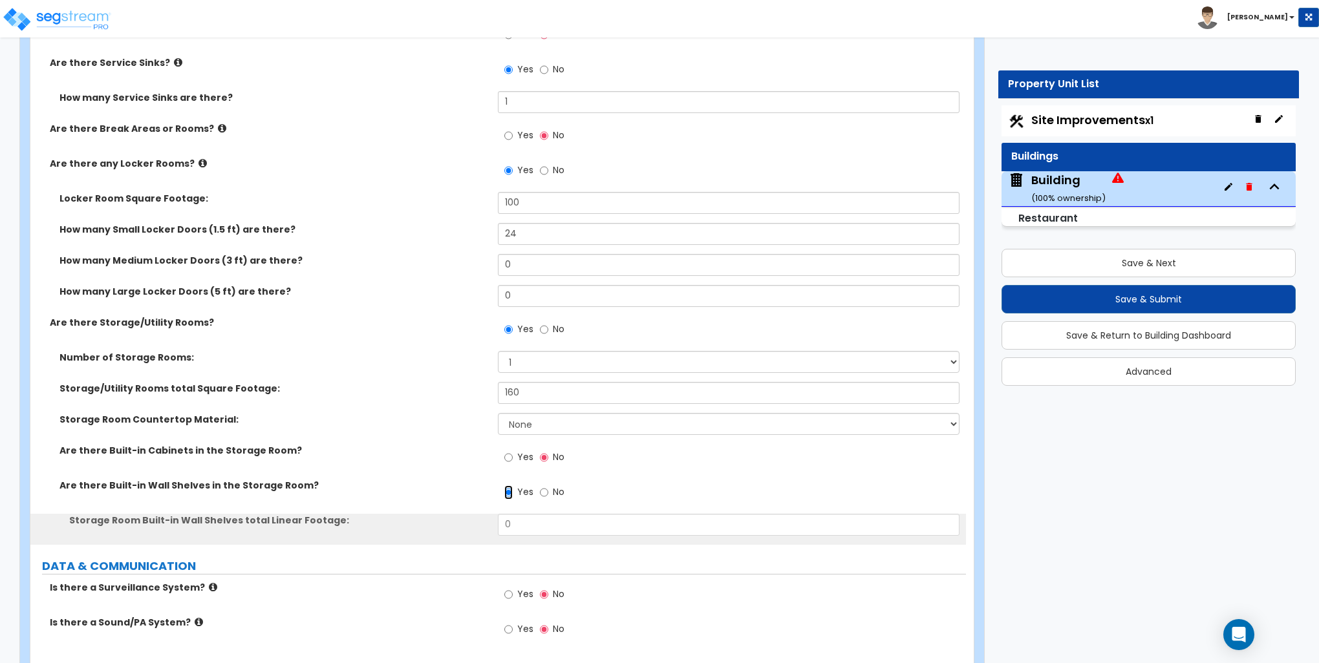
scroll to position [5429, 0]
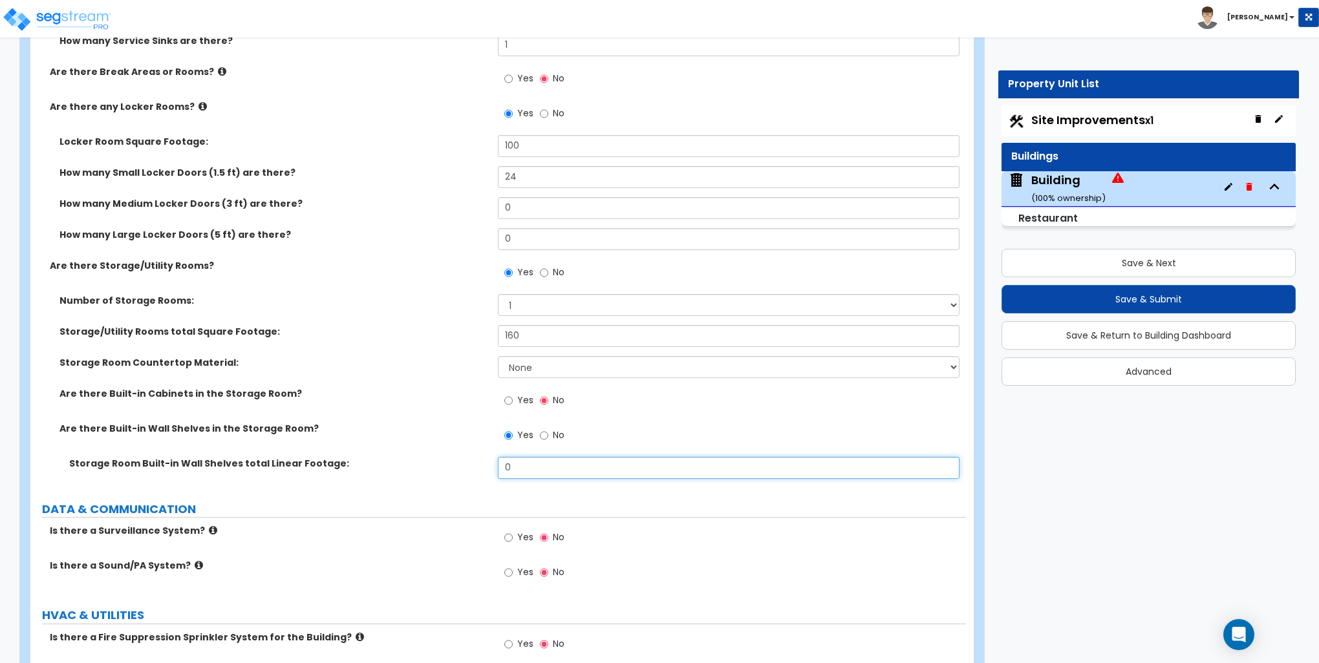
click at [531, 459] on input "0" at bounding box center [728, 468] width 461 height 22
type input "8"
click at [443, 474] on div "Storage Room Built-in Wall Shelves total Linear Footage: 8" at bounding box center [497, 472] width 935 height 31
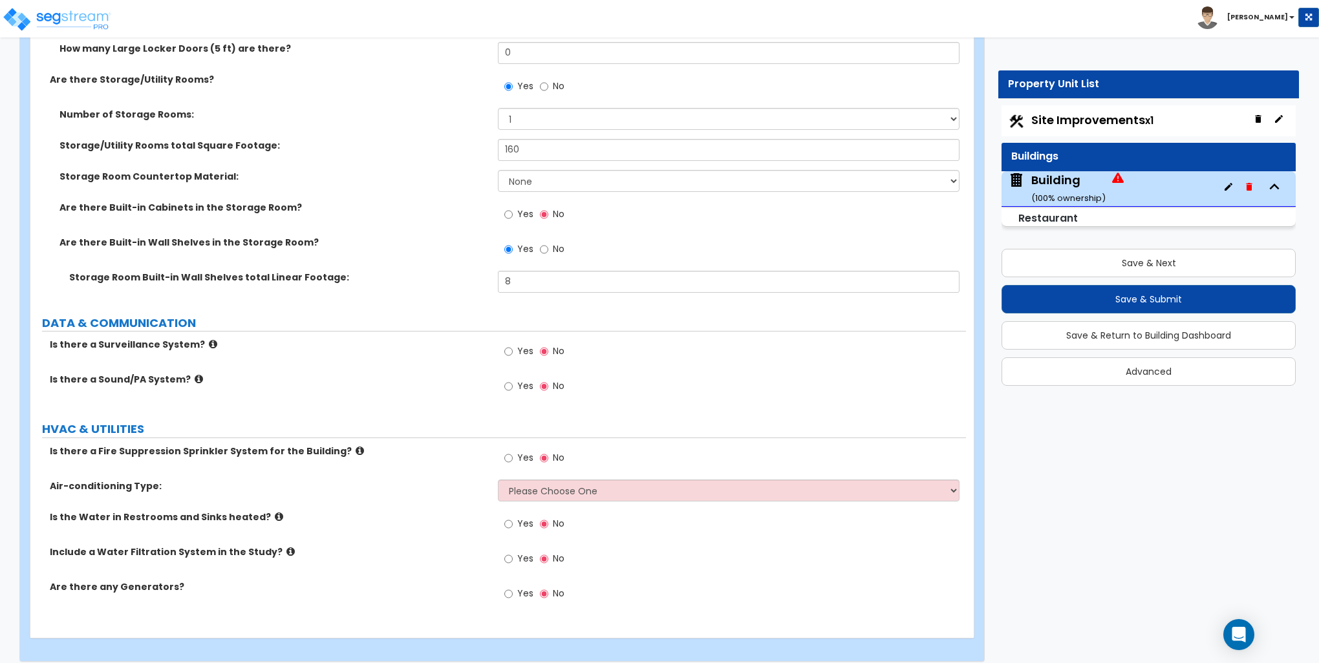
scroll to position [5623, 0]
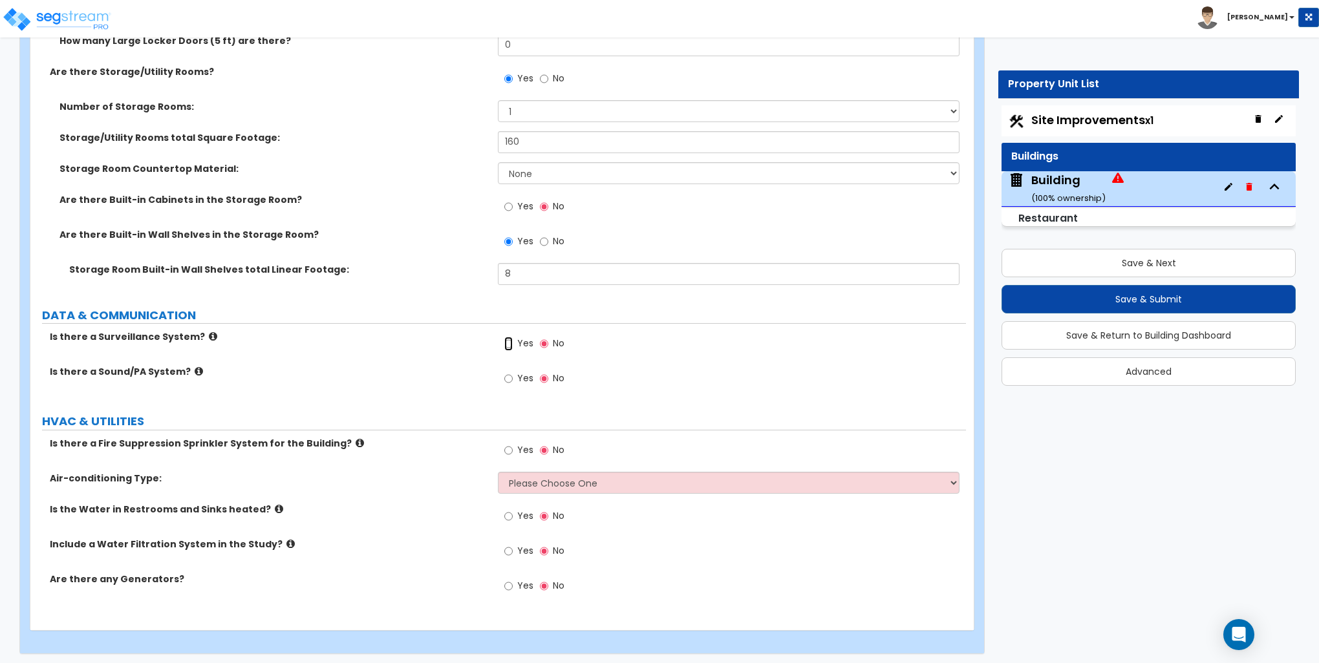
click at [509, 341] on input "Yes" at bounding box center [508, 344] width 8 height 14
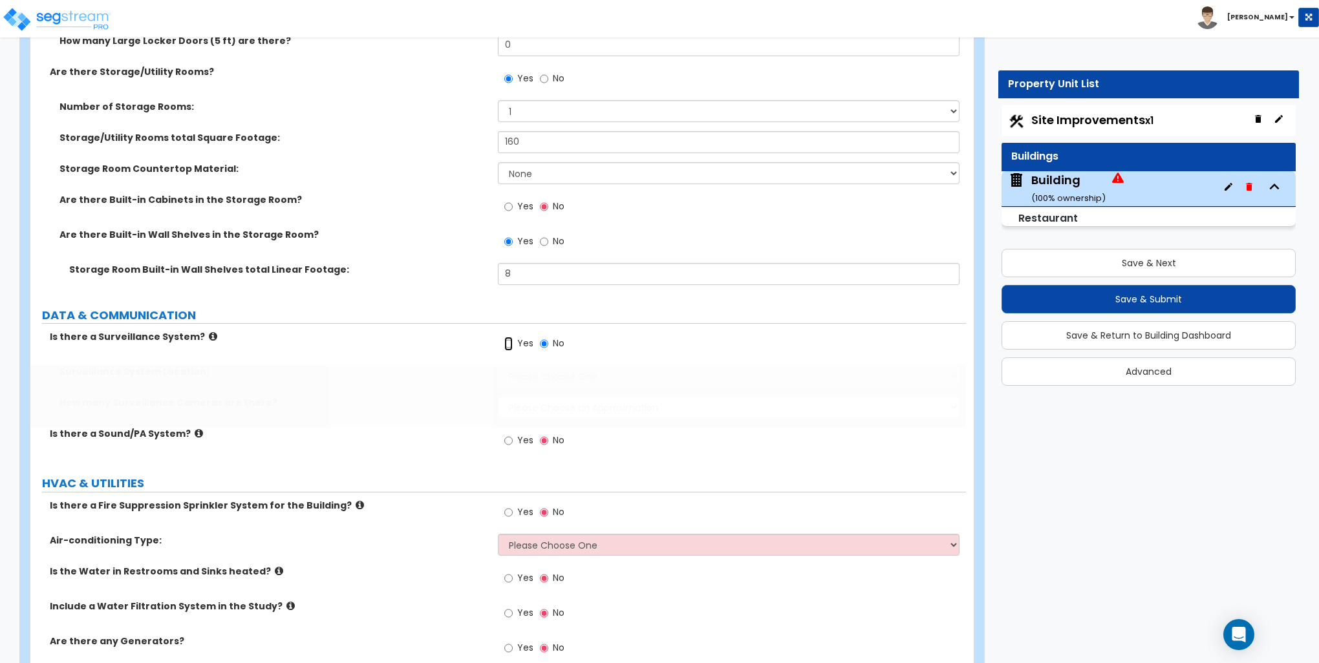
radio input "true"
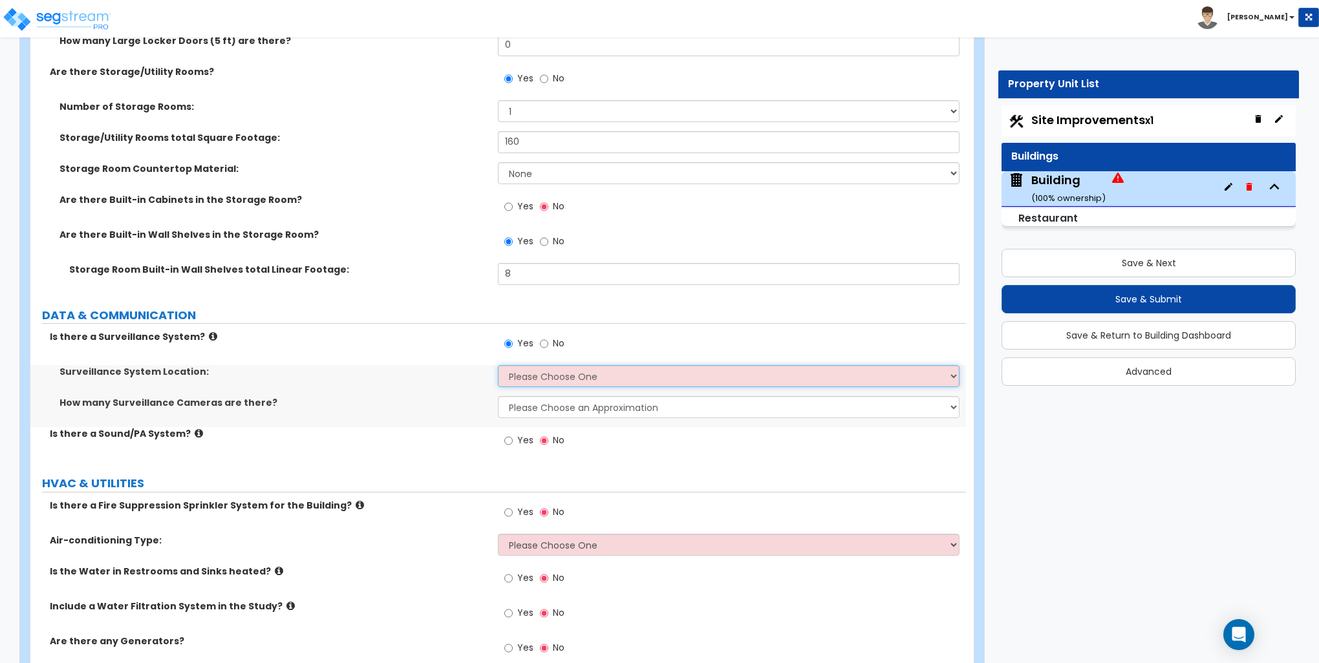
click at [520, 374] on select "Please Choose One Inside the Building Outside the Building Both Inside & Outside" at bounding box center [728, 376] width 461 height 22
select select "3"
click at [498, 365] on select "Please Choose One Inside the Building Outside the Building Both Inside & Outside" at bounding box center [728, 376] width 461 height 22
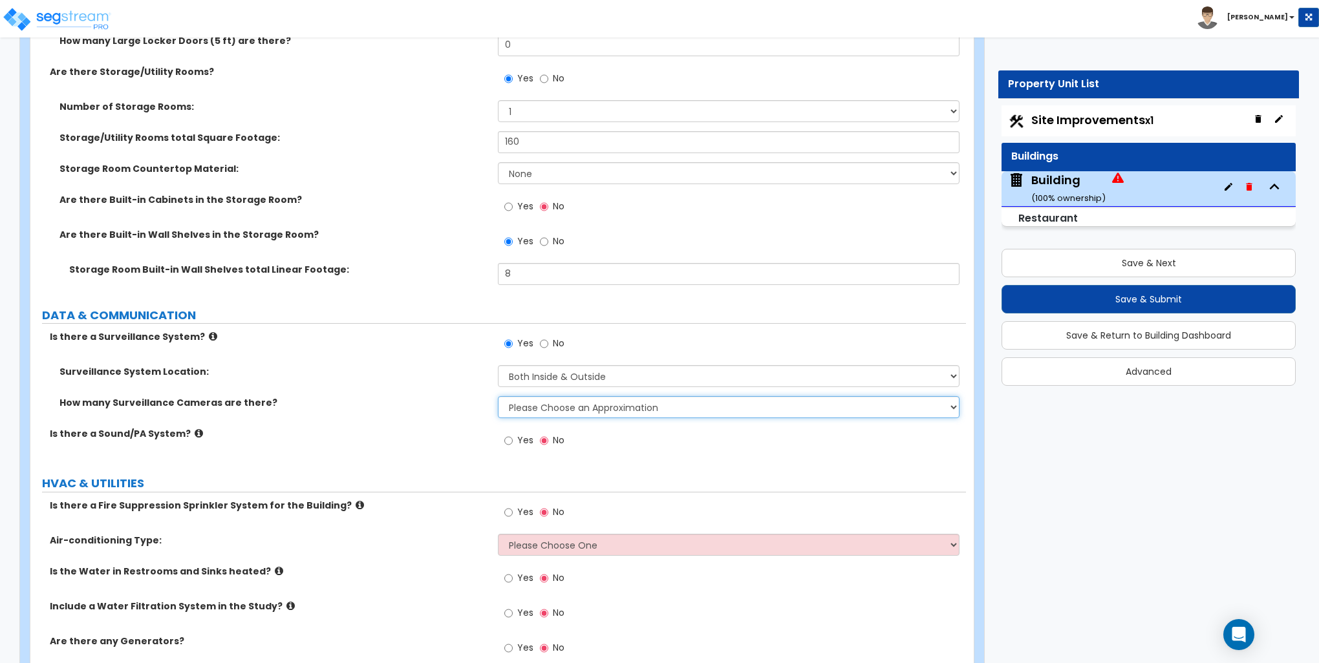
click at [545, 405] on select "Please Choose an Approximation Barely Noticed Any Noticed a Couple Frequently S…" at bounding box center [728, 407] width 461 height 22
select select "3"
click at [498, 396] on select "Please Choose an Approximation Barely Noticed Any Noticed a Couple Frequently S…" at bounding box center [728, 407] width 461 height 22
click at [434, 419] on div "How many Surveillance Cameras are there? Please Choose an Approximation Barely …" at bounding box center [497, 411] width 935 height 31
click at [195, 430] on icon at bounding box center [199, 434] width 8 height 10
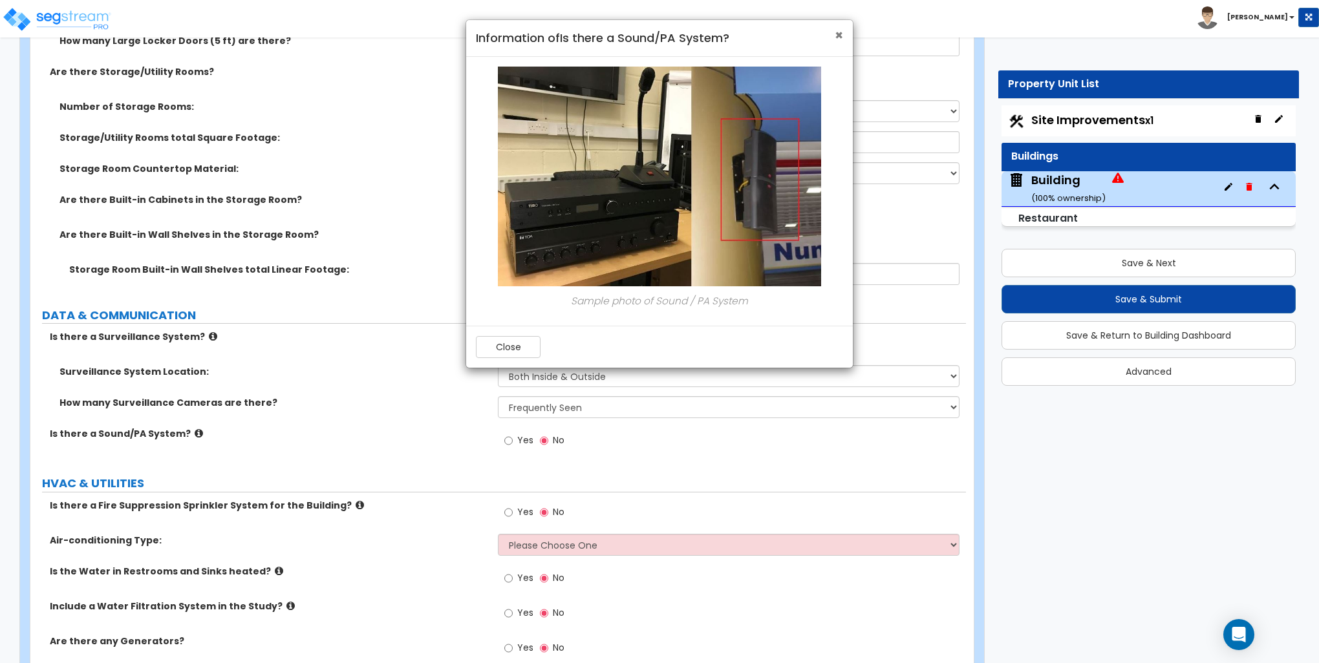
click at [836, 34] on span "×" at bounding box center [838, 35] width 8 height 19
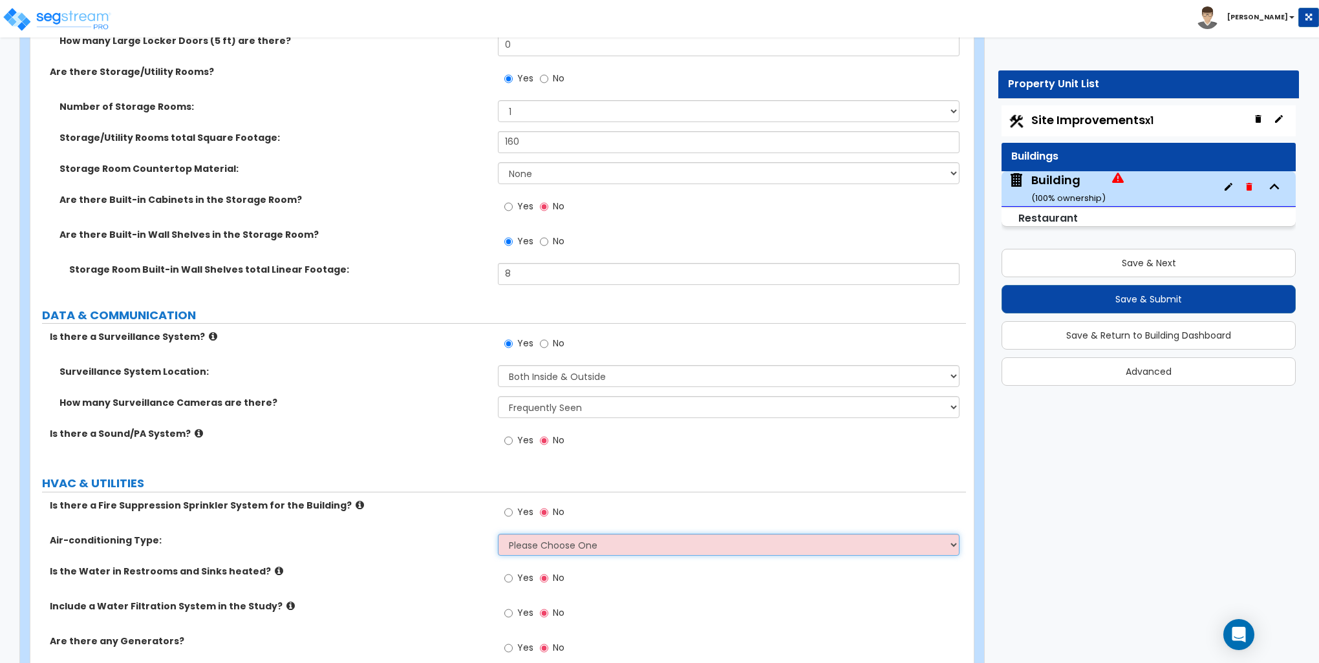
click at [599, 539] on select "Please Choose One Rooftop Unit Furnace-Condenser Forced Air Split Heating/Cooli…" at bounding box center [728, 545] width 461 height 22
select select "1"
click at [498, 534] on select "Please Choose One Rooftop Unit Furnace-Condenser Forced Air Split Heating/Cooli…" at bounding box center [728, 545] width 461 height 22
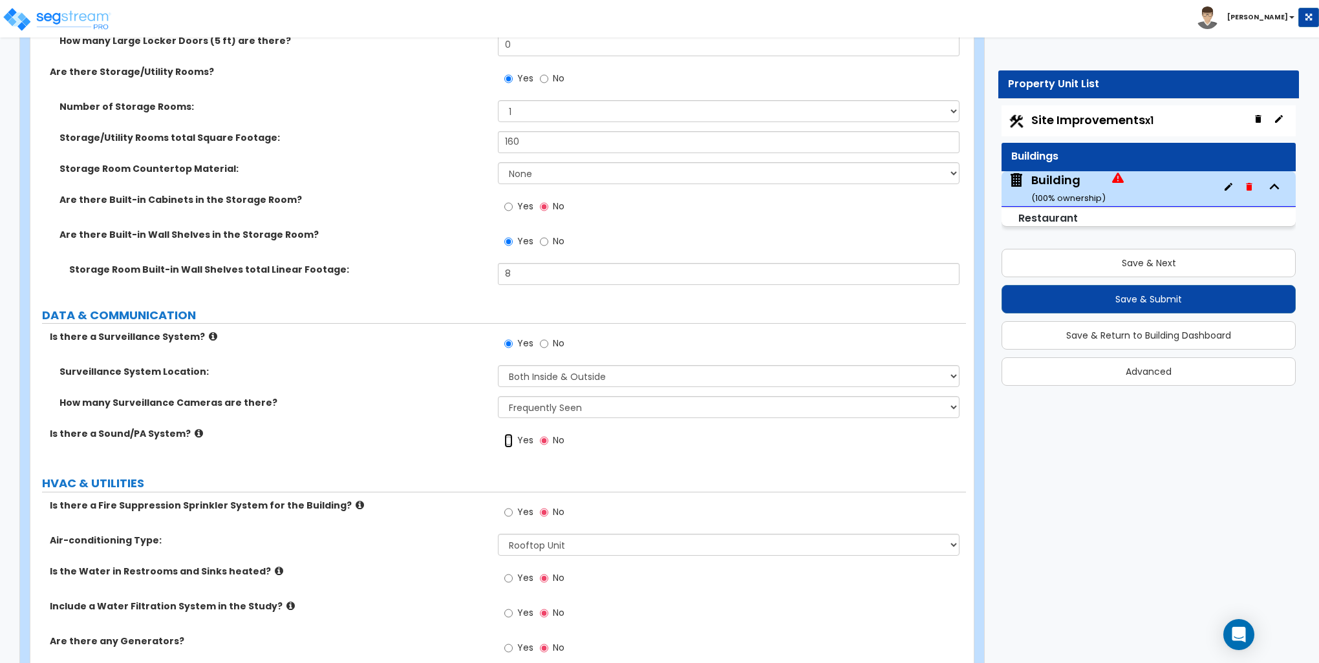
click at [507, 439] on input "Yes" at bounding box center [508, 441] width 8 height 14
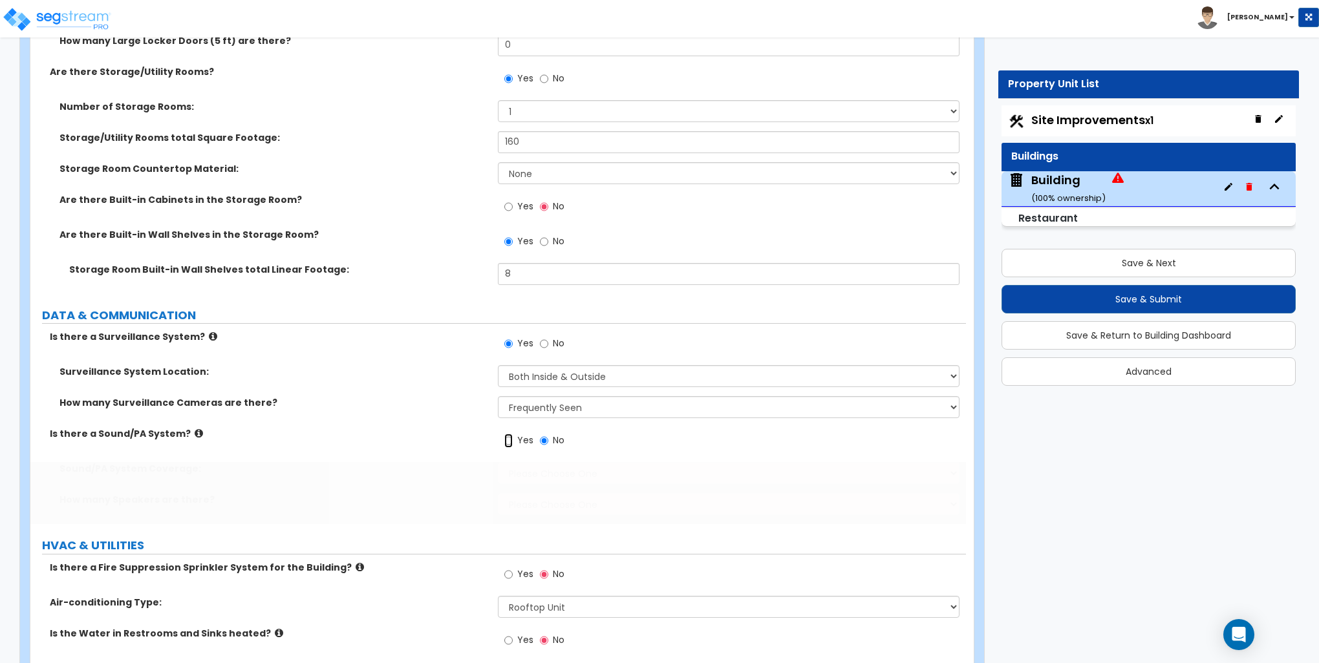
radio input "true"
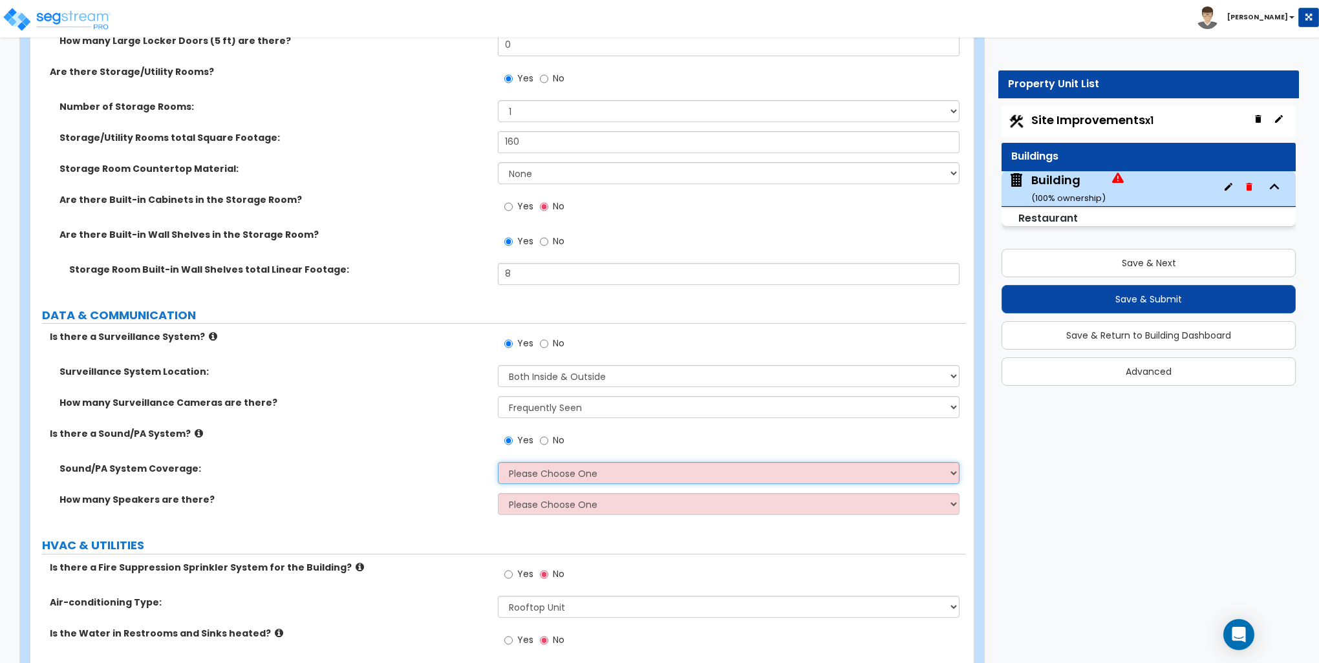
click at [553, 472] on select "Please Choose One All Areas Enter Percent Coverage" at bounding box center [728, 473] width 461 height 22
select select "2"
click at [498, 462] on select "Please Choose One All Areas Enter Percent Coverage" at bounding box center [728, 473] width 461 height 22
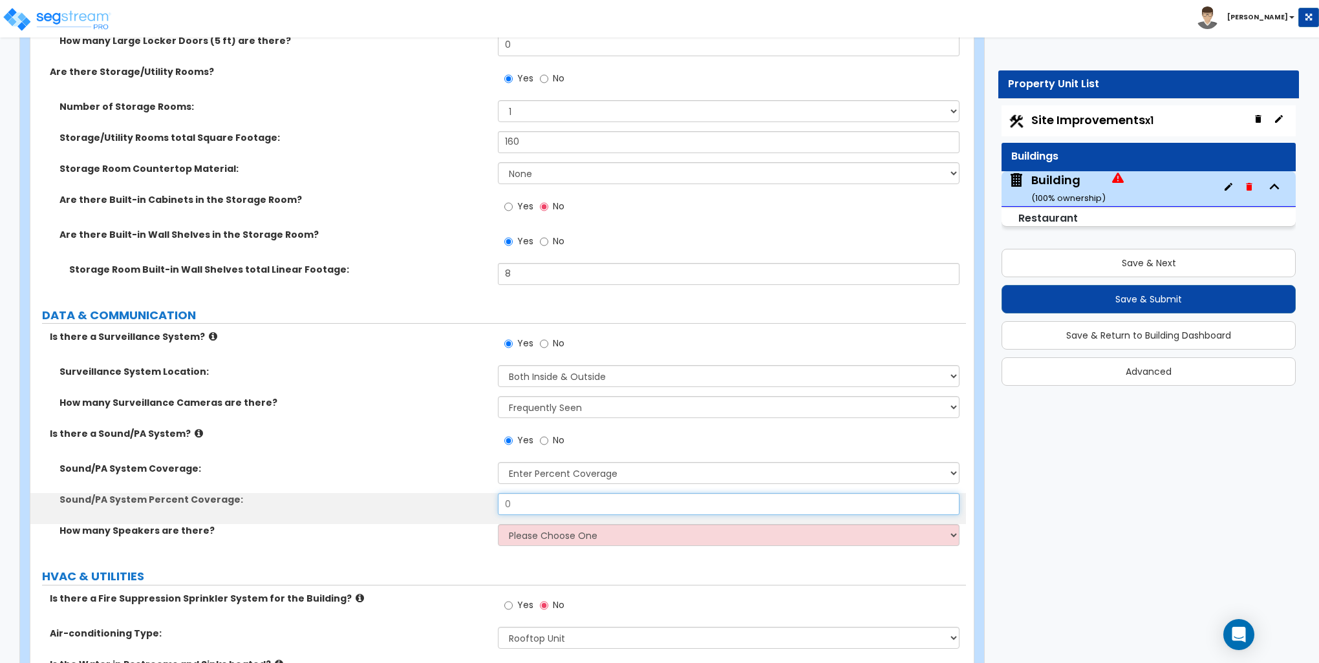
click at [534, 500] on input "0" at bounding box center [728, 504] width 461 height 22
type input "80"
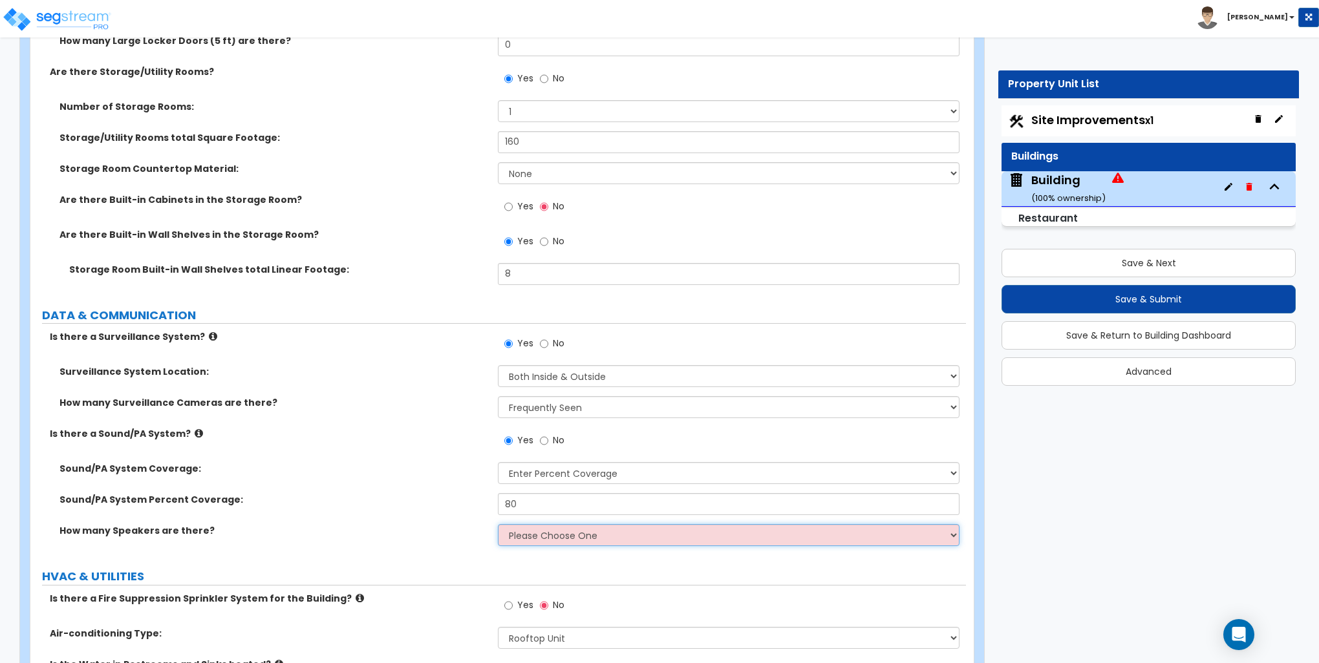
click at [548, 531] on select "Please Choose One Enter Number of Speakers Please Estimate for me" at bounding box center [728, 535] width 461 height 22
select select "2"
click at [498, 524] on select "Please Choose One Enter Number of Speakers Please Estimate for me" at bounding box center [728, 535] width 461 height 22
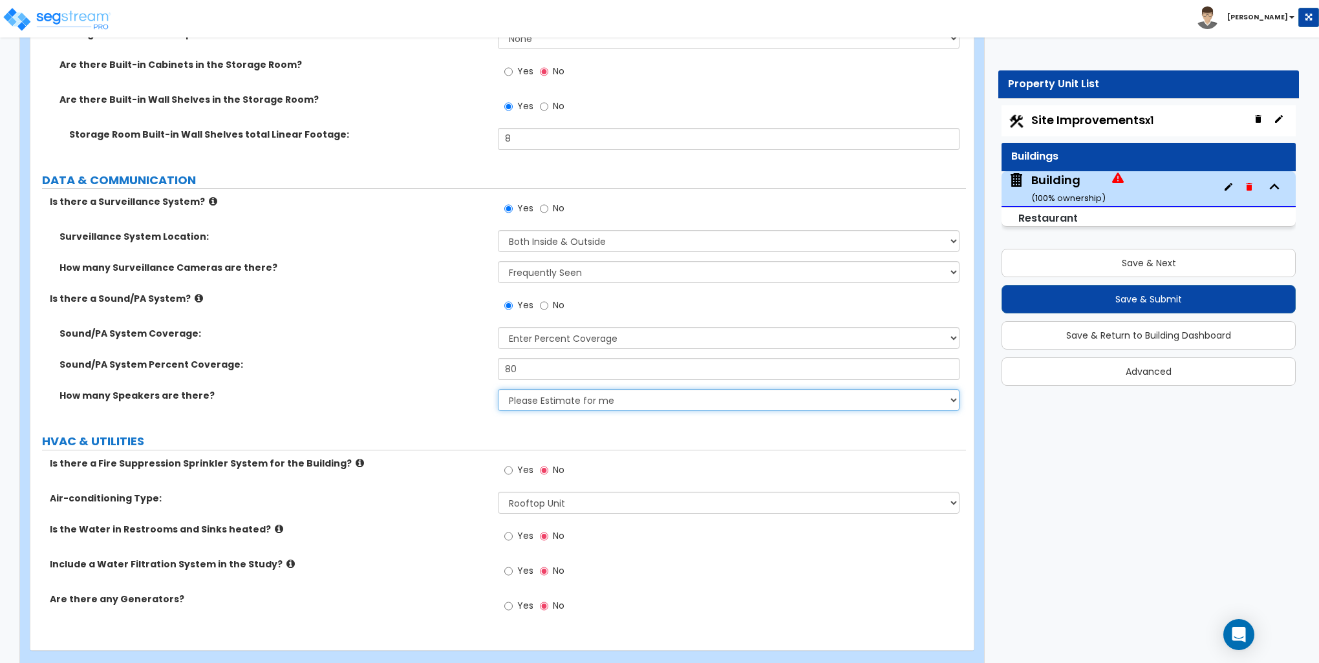
scroll to position [5779, 0]
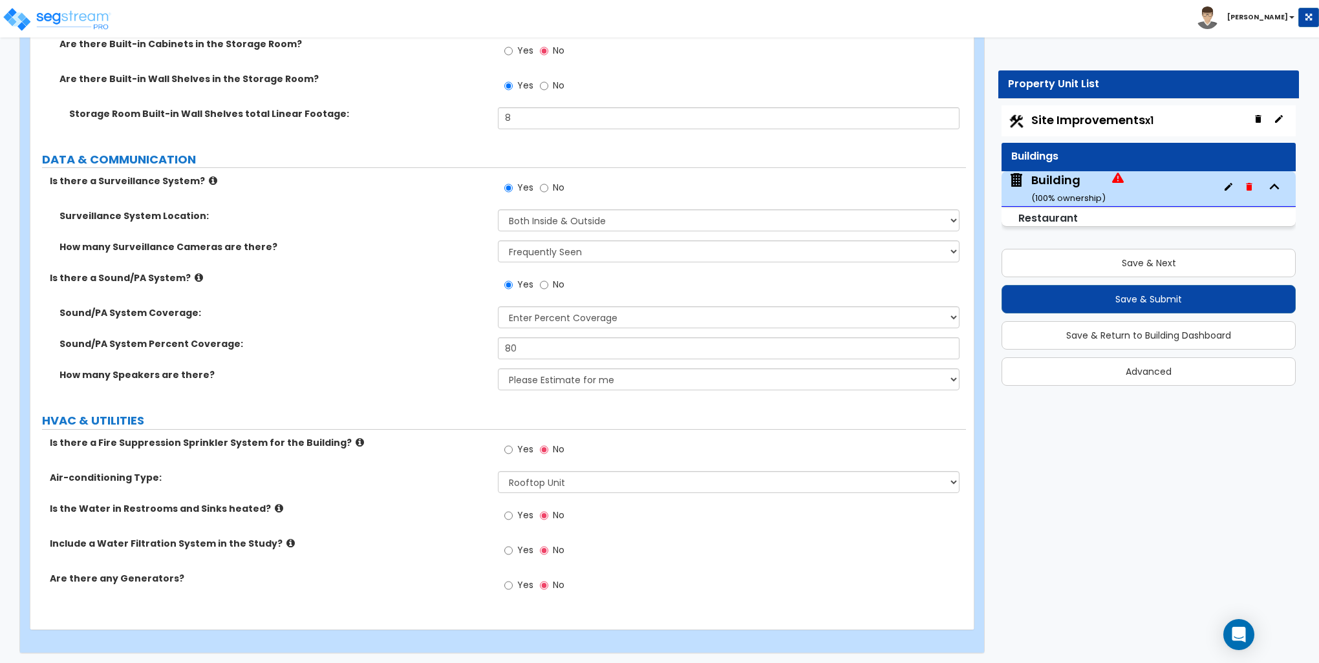
click at [286, 539] on icon at bounding box center [290, 543] width 8 height 10
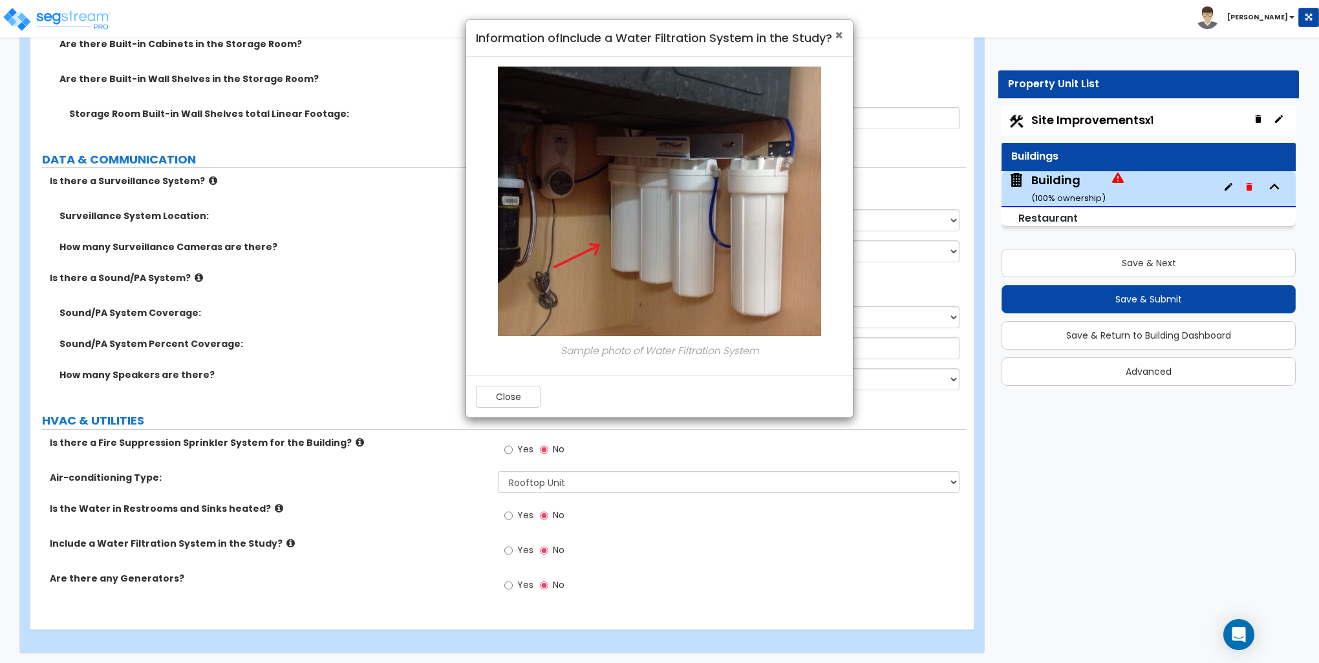
click at [839, 33] on span "×" at bounding box center [838, 35] width 8 height 19
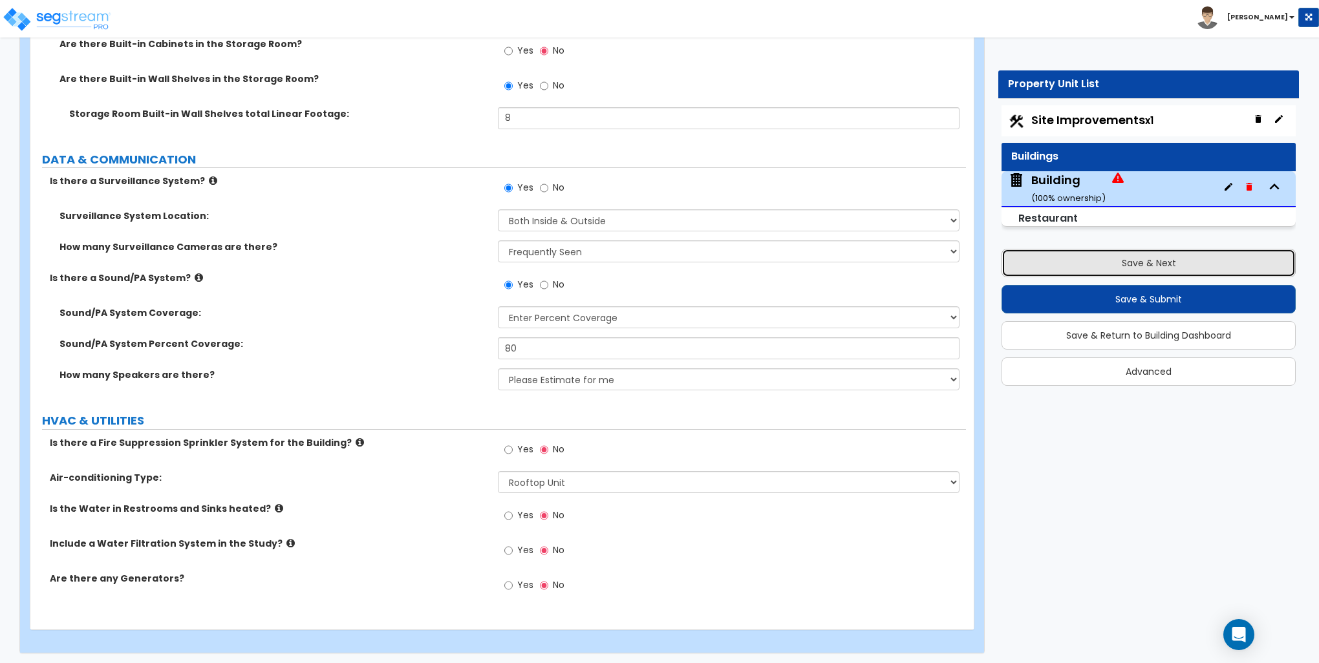
click at [1166, 266] on button "Save & Next" at bounding box center [1148, 263] width 294 height 28
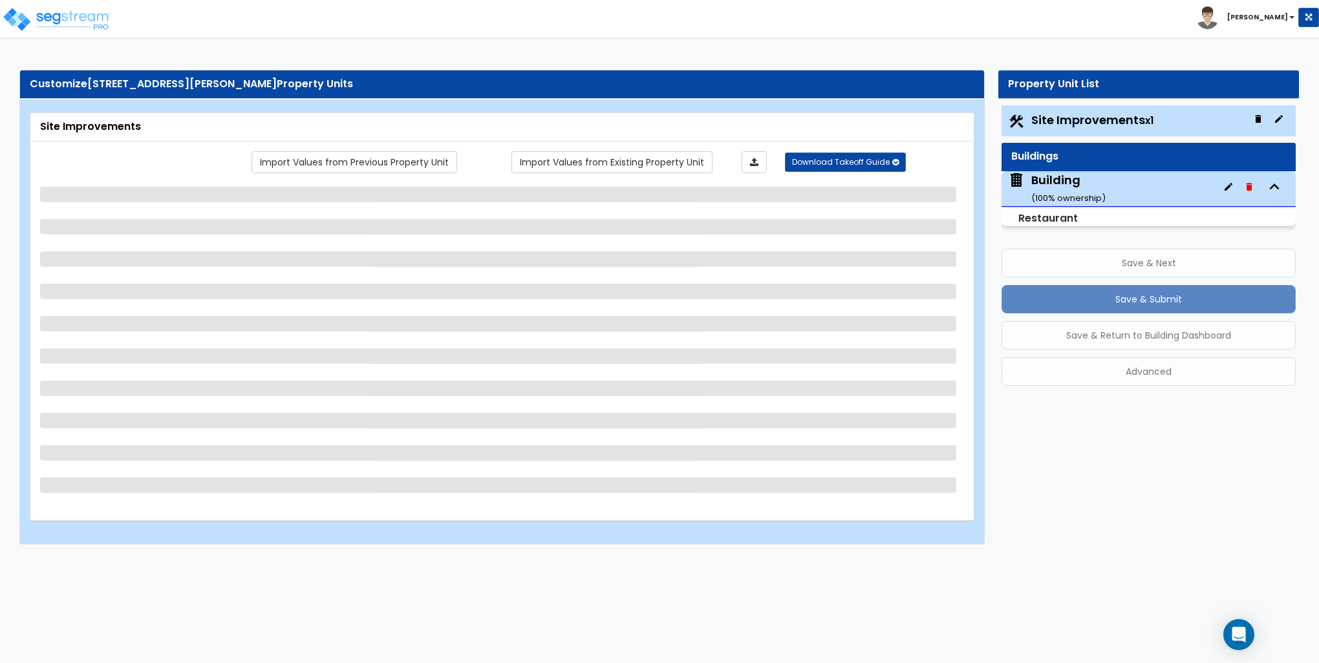
select select "2"
select select "1"
select select "4"
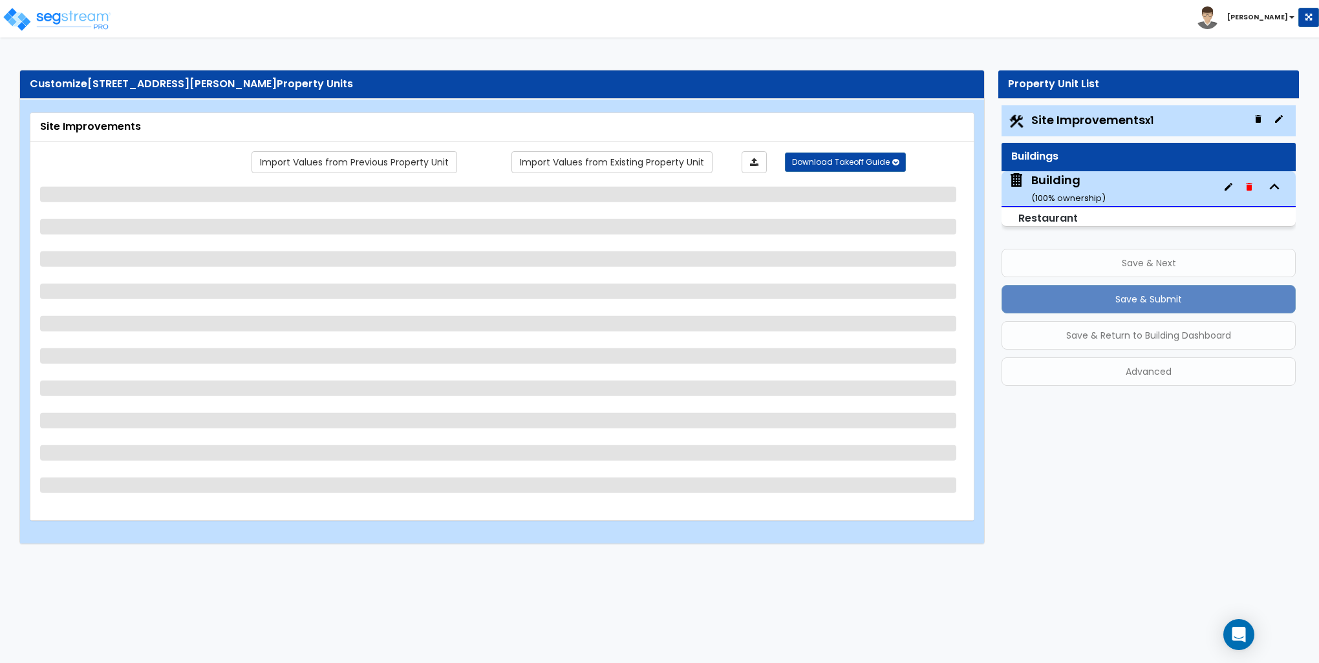
select select "1"
select select "4"
select select "1"
select select "2"
select select "1"
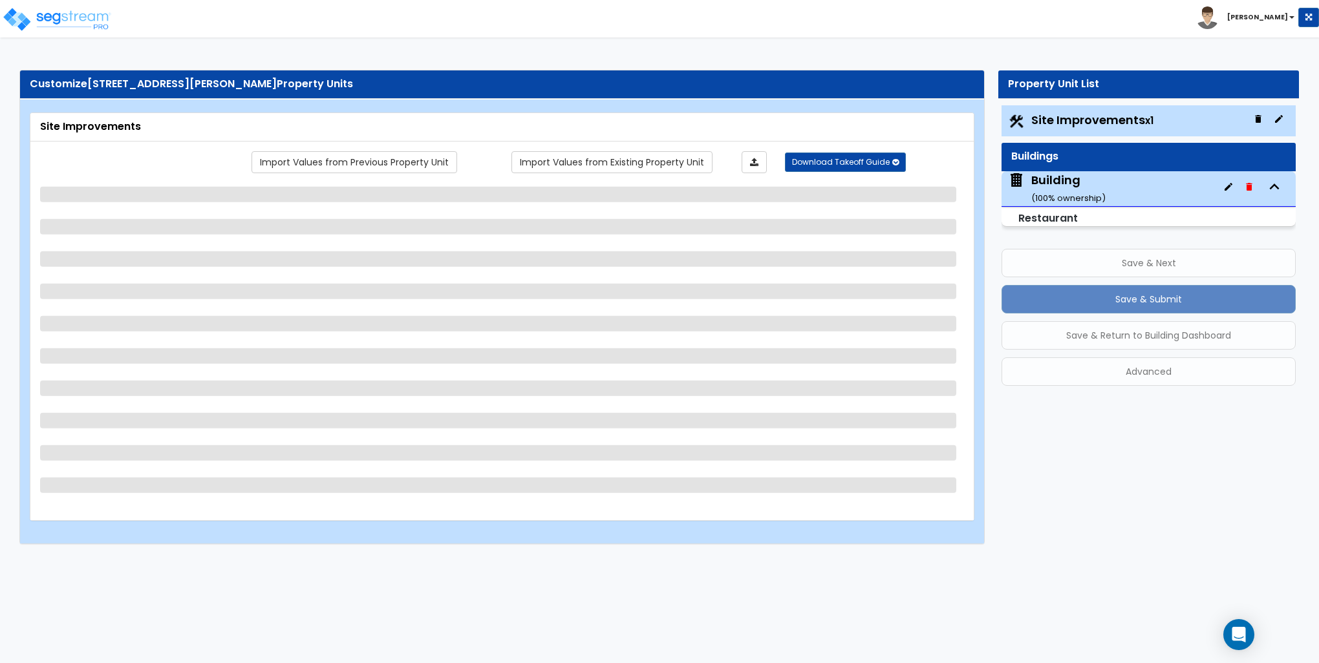
select select "1"
select select "2"
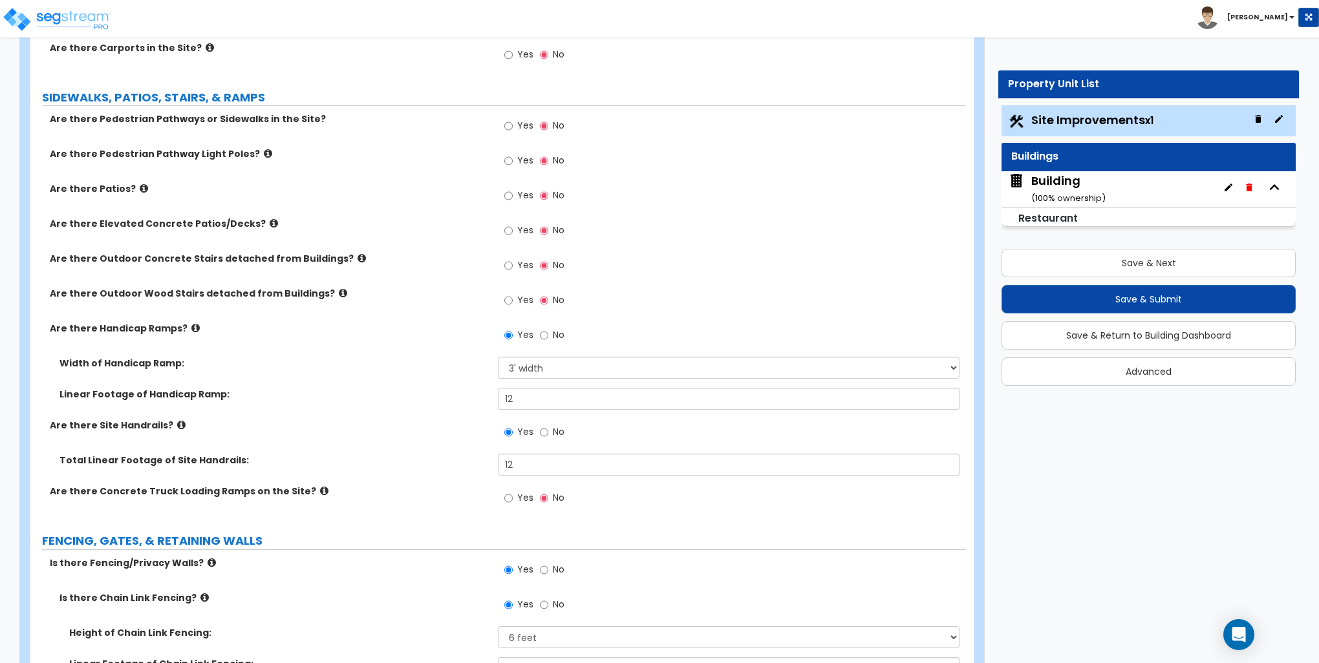
scroll to position [1034, 0]
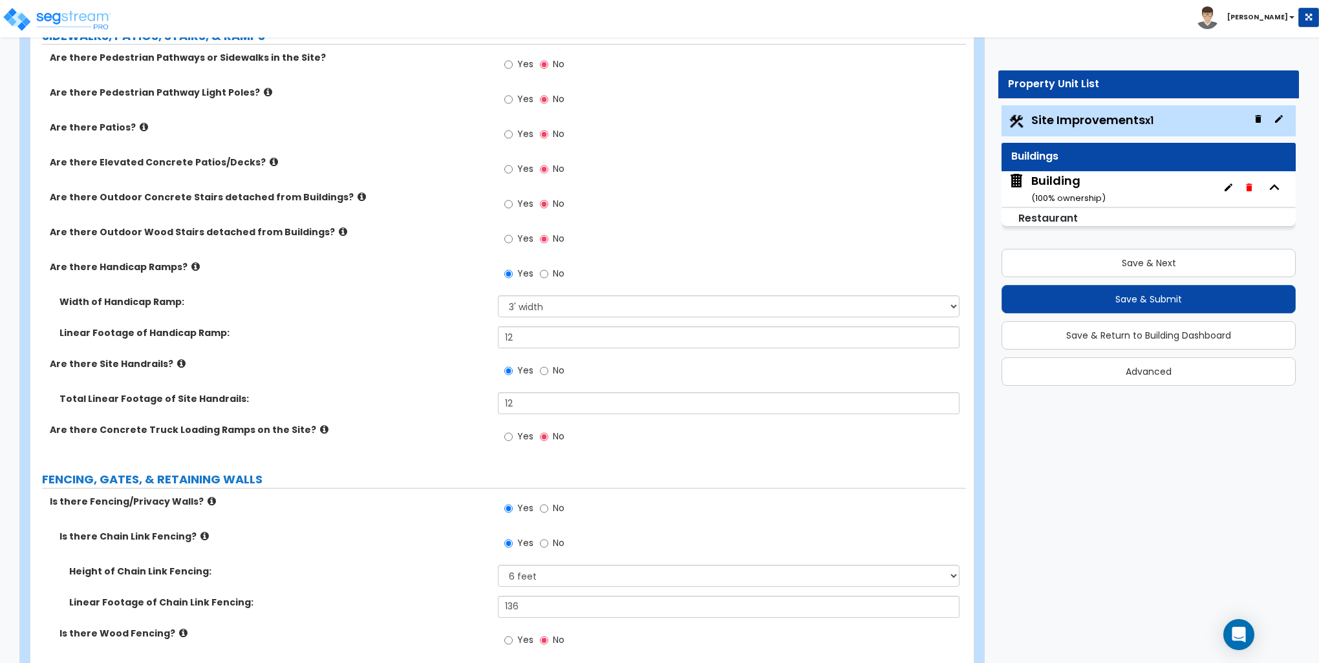
click at [504, 133] on div "Yes No" at bounding box center [534, 136] width 73 height 30
click at [511, 136] on input "Yes" at bounding box center [508, 134] width 8 height 14
radio input "true"
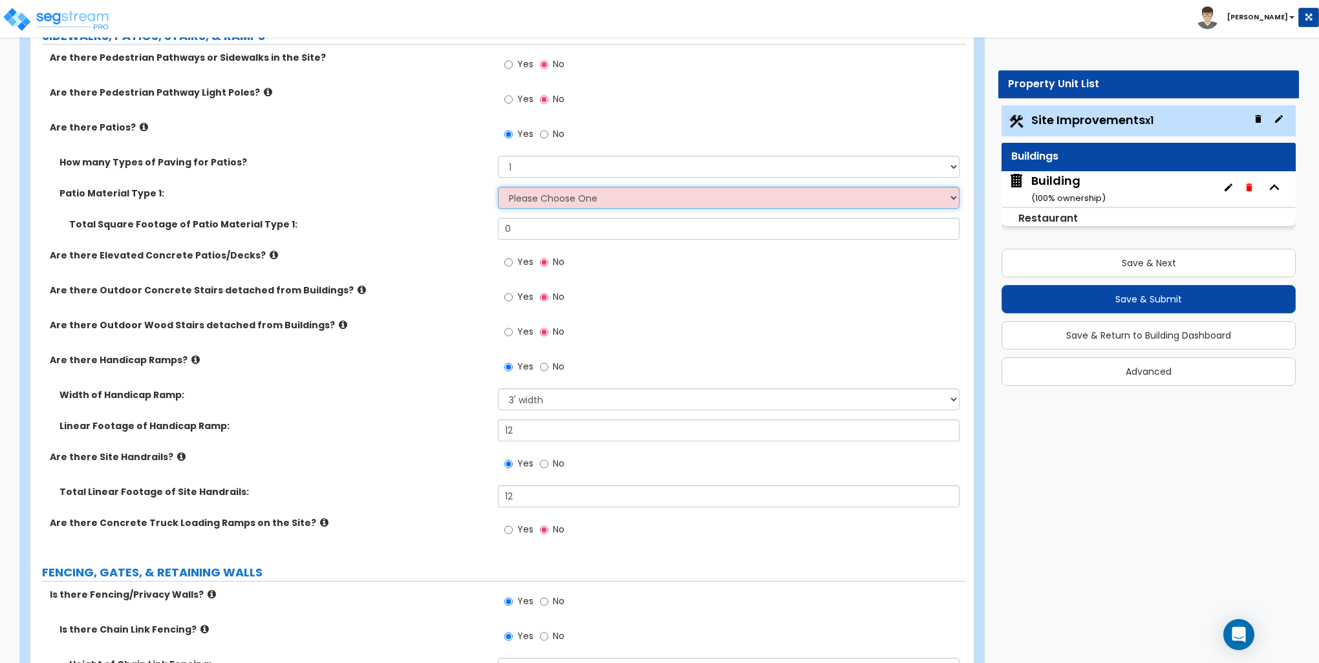
click at [569, 201] on select "Please Choose One Bare Concrete Stamped Concrete Brick Pavers Stone Pavers Tile…" at bounding box center [728, 198] width 461 height 22
select select "5"
click at [498, 187] on select "Please Choose One Bare Concrete Stamped Concrete Brick Pavers Stone Pavers Tile…" at bounding box center [728, 198] width 461 height 22
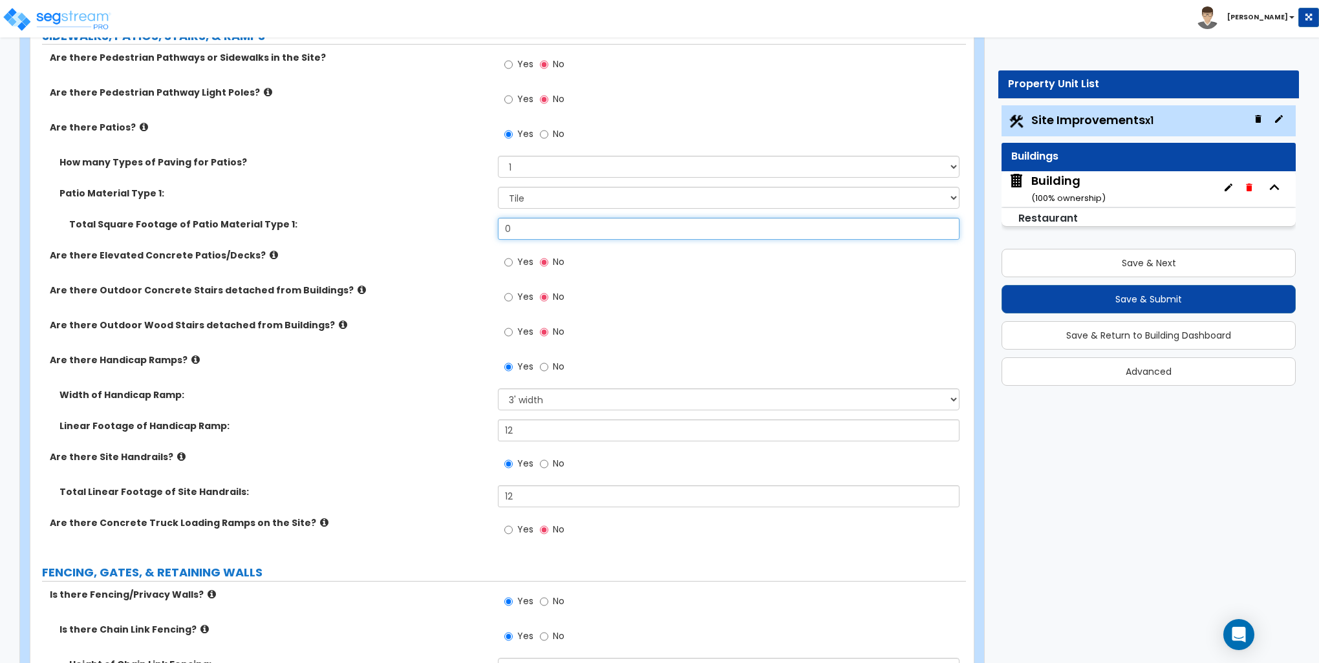
click at [522, 227] on input "0" at bounding box center [728, 229] width 461 height 22
type input "220"
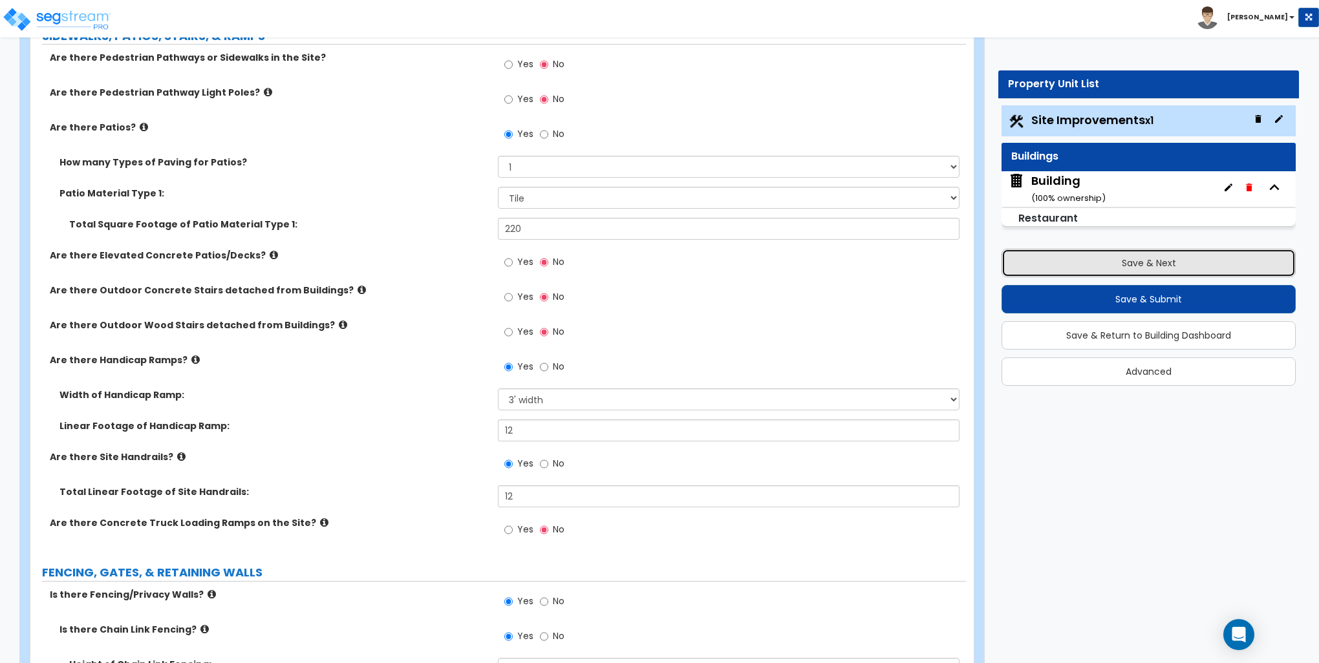
click at [1120, 270] on button "Save & Next" at bounding box center [1148, 263] width 294 height 28
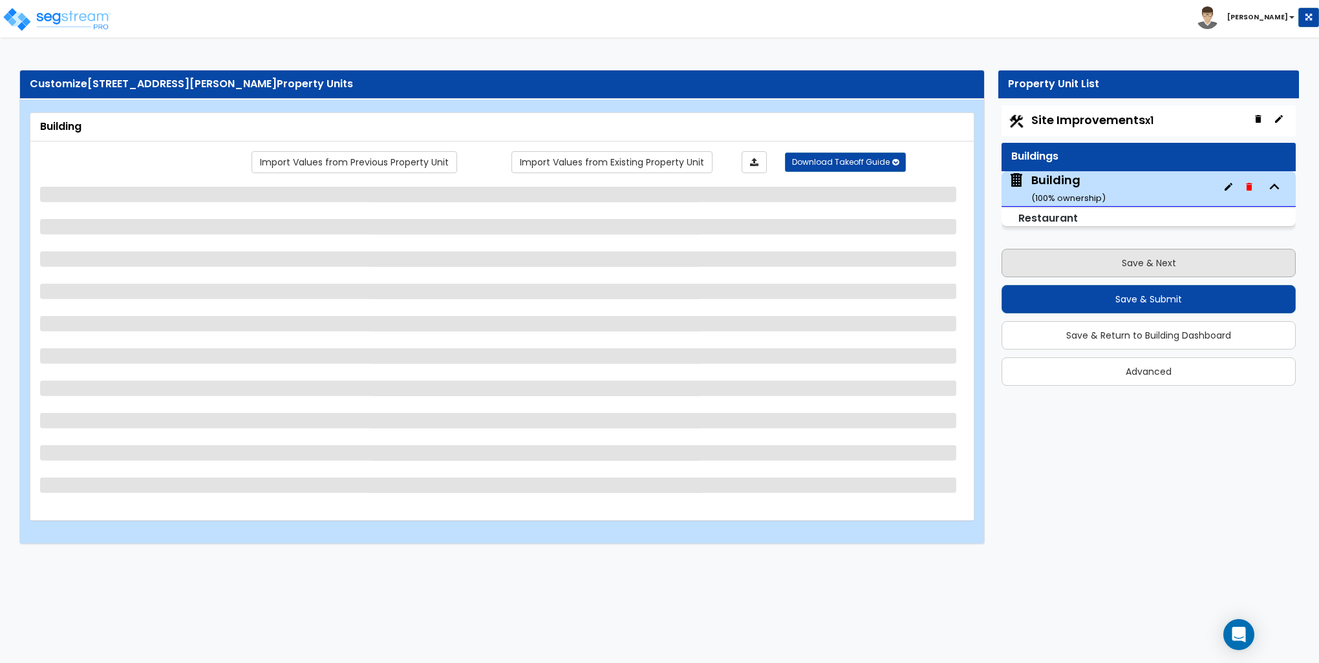
scroll to position [0, 0]
select select "7"
select select "1"
select select "2"
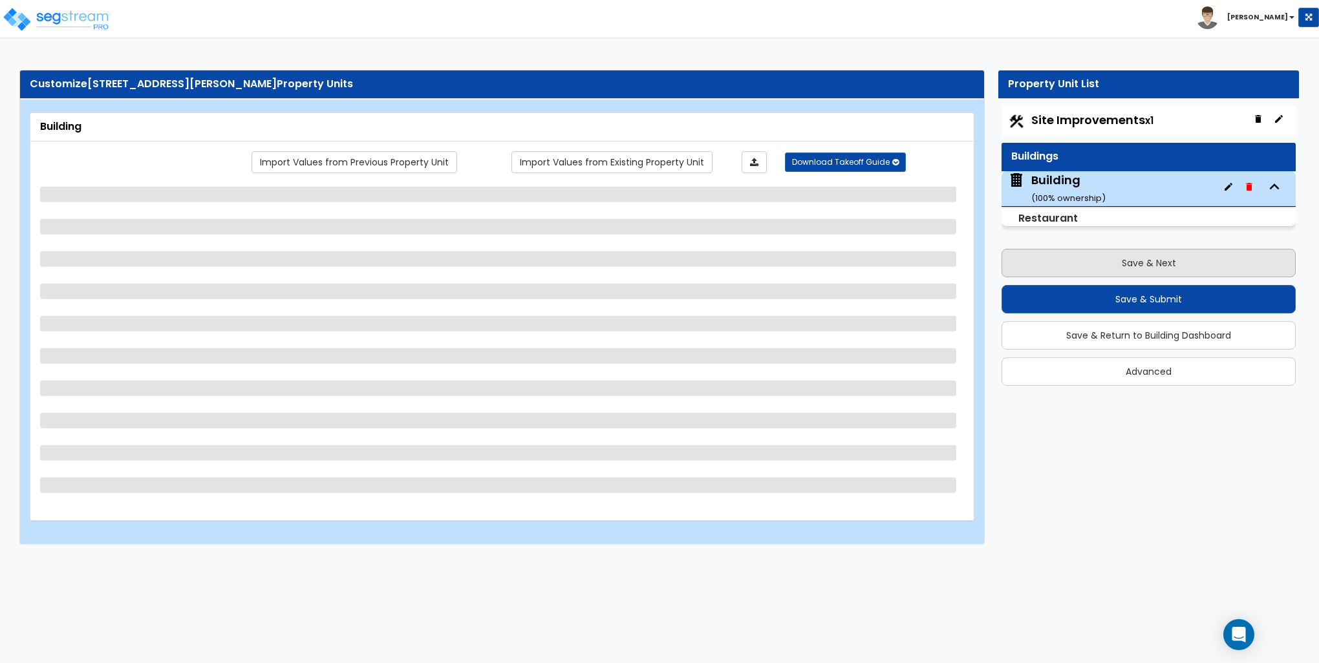
select select "1"
select select "2"
select select "1"
select select "2"
select select "1"
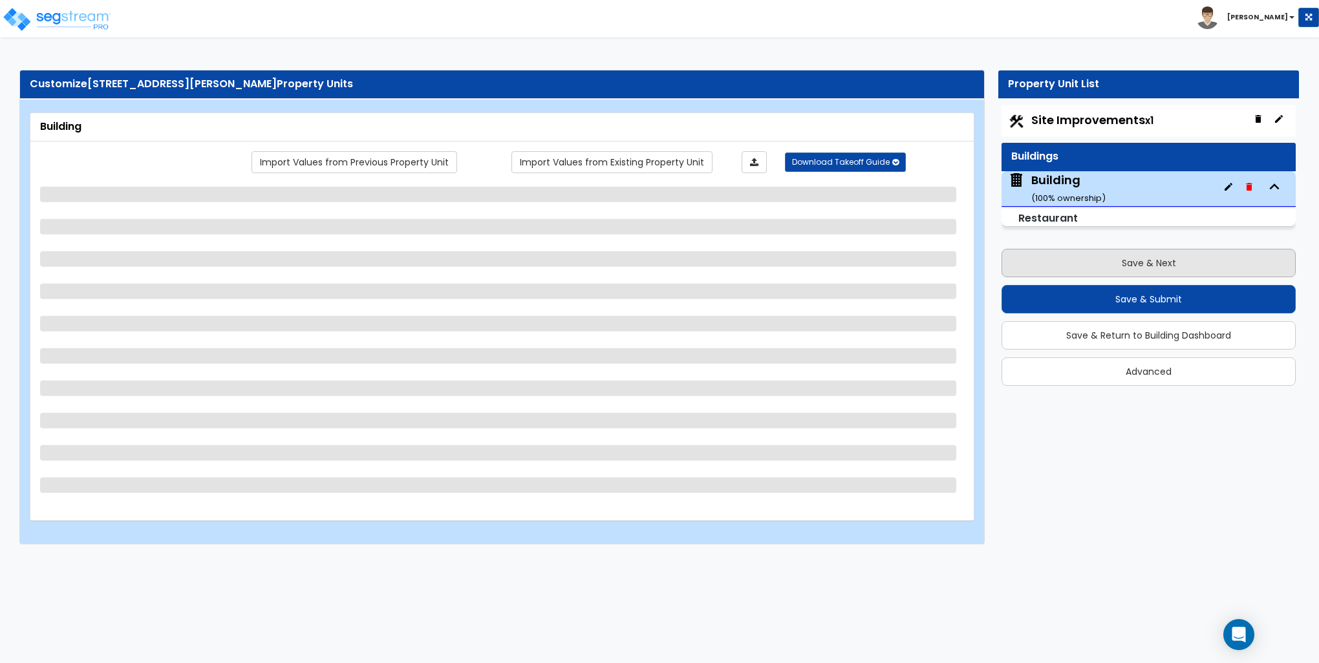
select select "1"
select select "2"
select select "3"
select select "2"
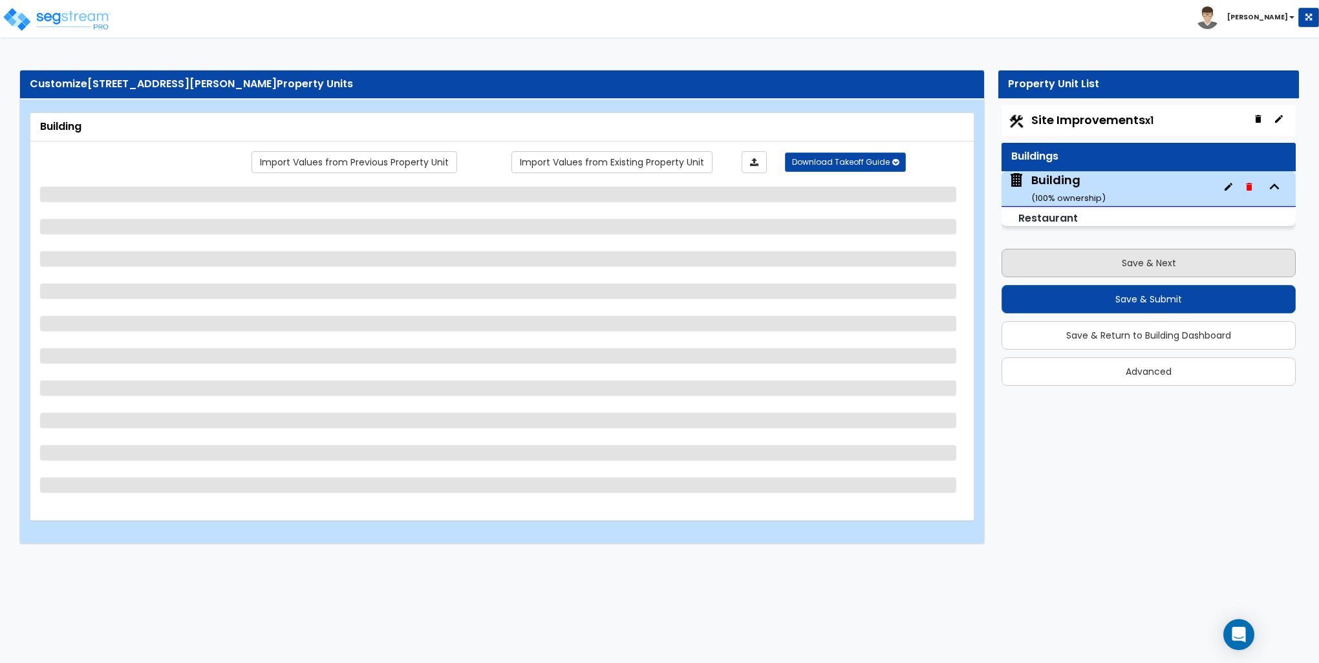
select select "2"
select select "1"
select select "2"
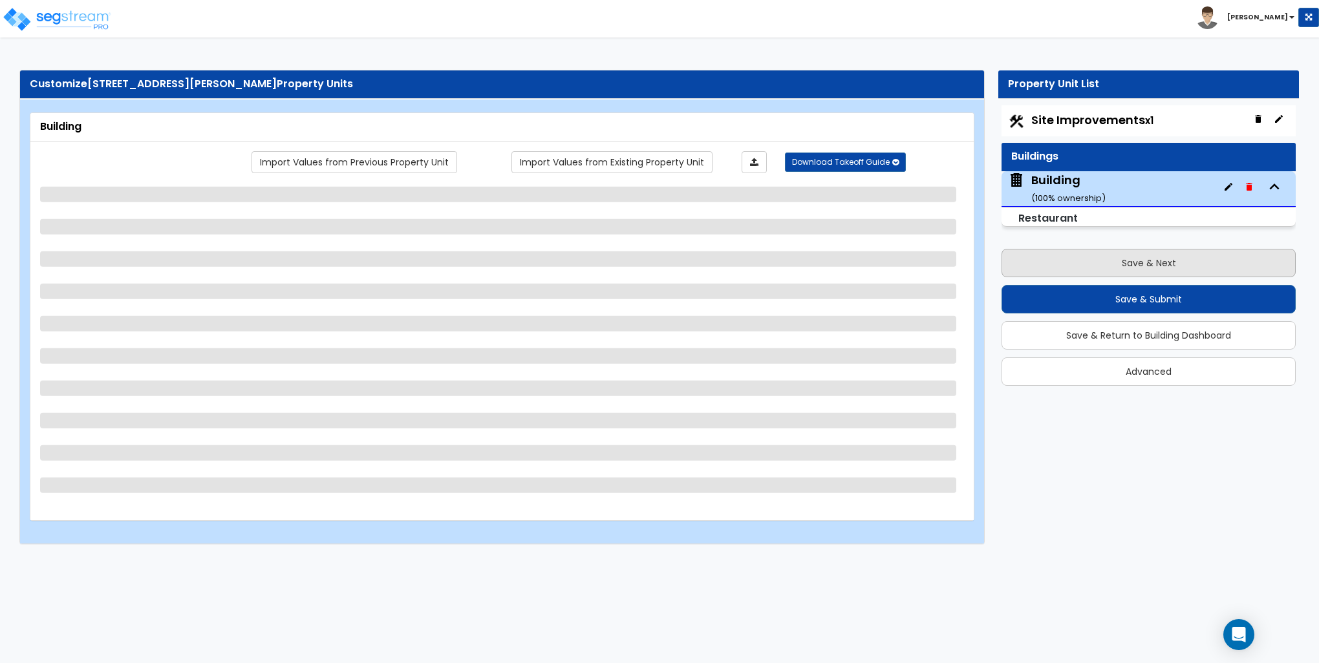
select select "5"
select select "1"
select select "3"
select select "1"
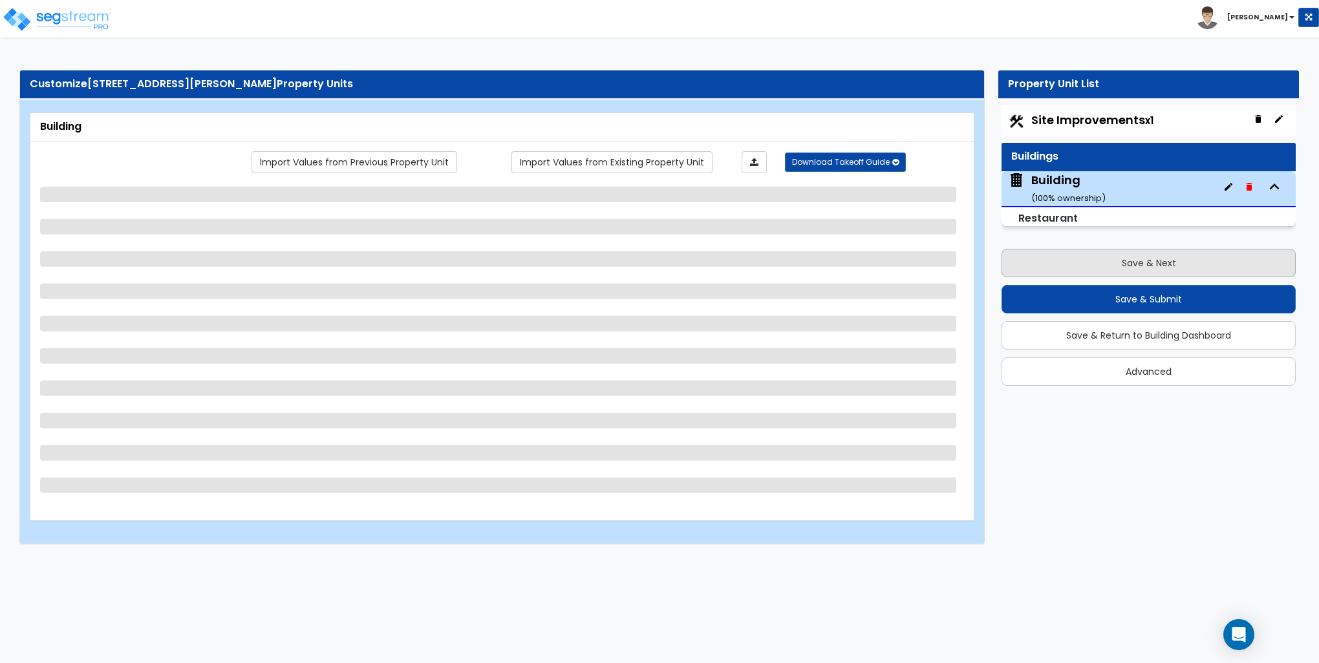
select select "2"
select select "1"
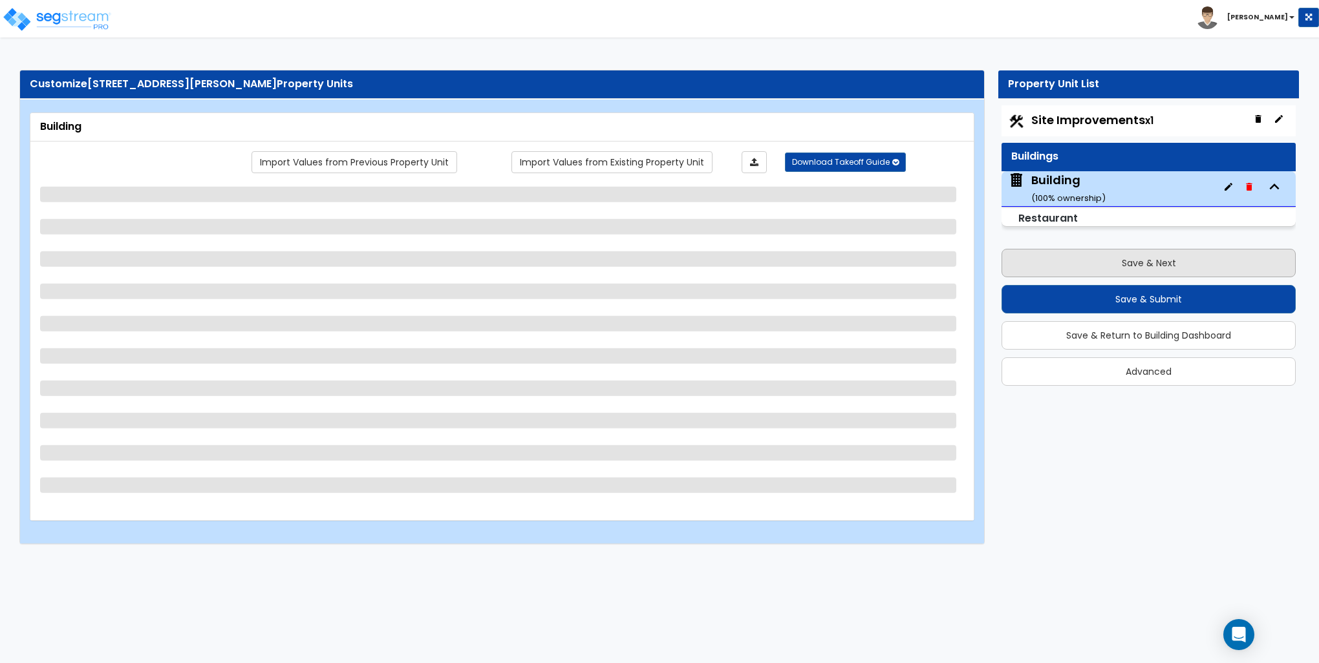
select select "1"
select select "3"
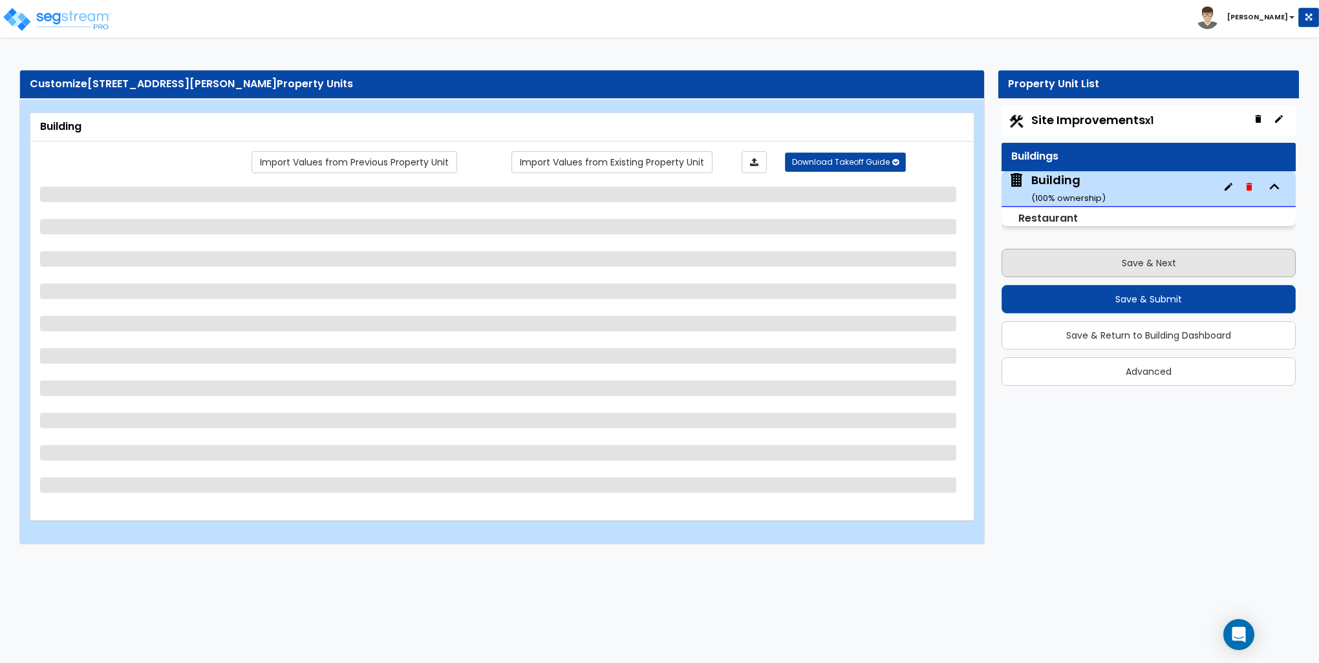
select select "2"
select select "1"
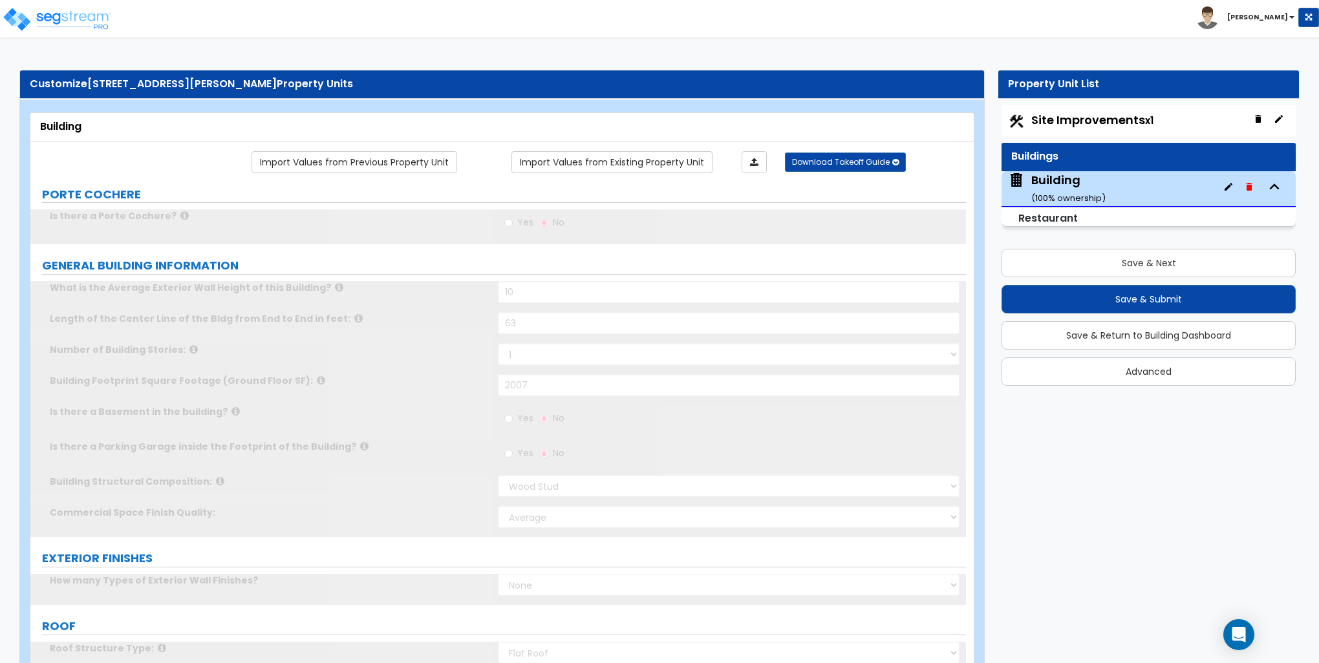
radio input "true"
select select "2"
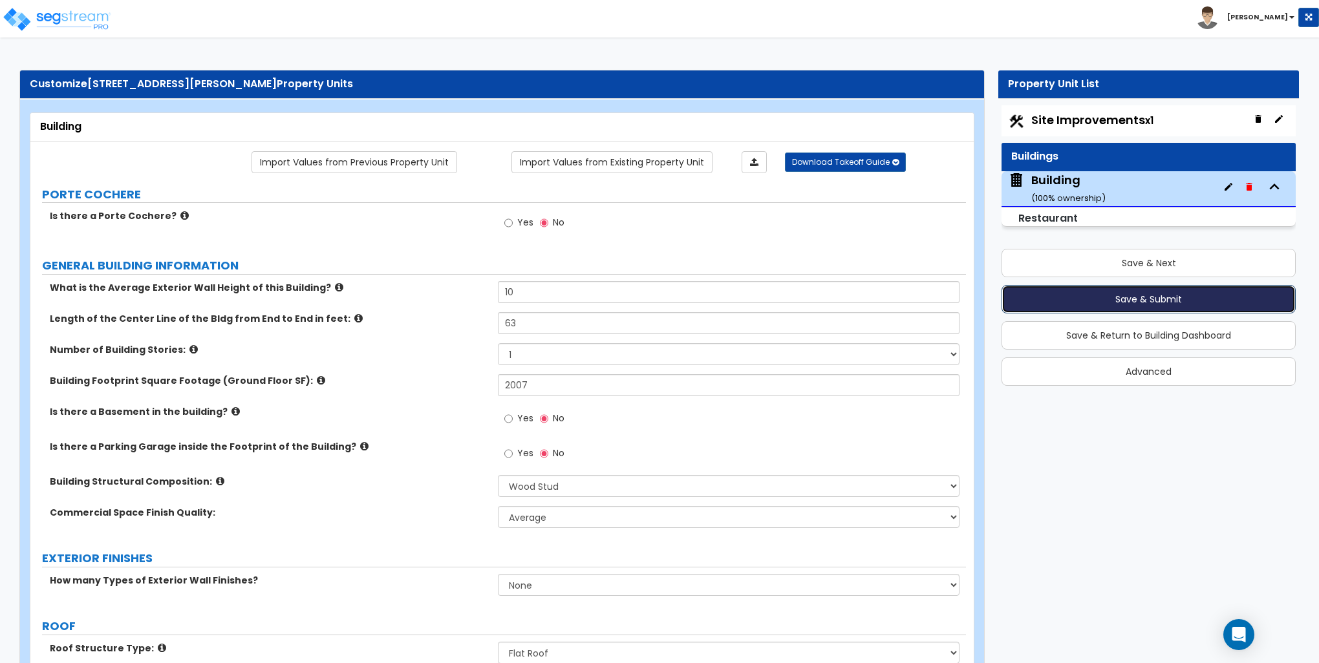
click at [1122, 300] on button "Save & Submit" at bounding box center [1148, 299] width 294 height 28
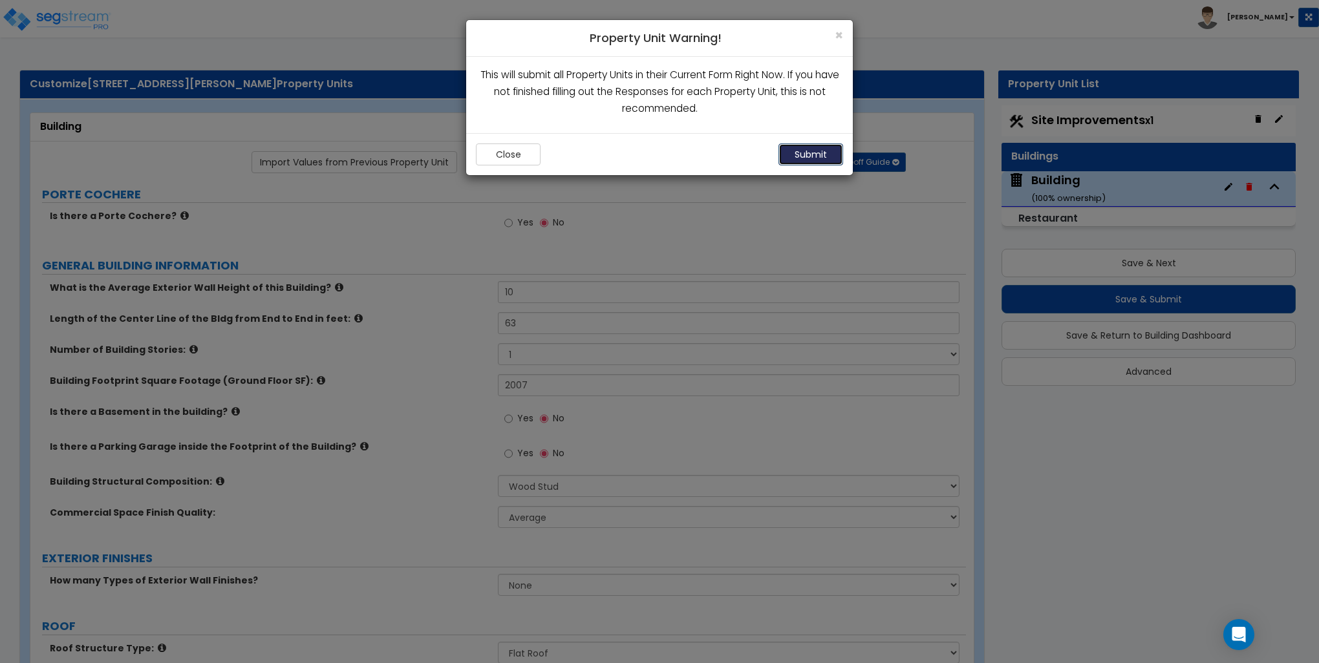
click at [807, 160] on button "Submit" at bounding box center [810, 154] width 65 height 22
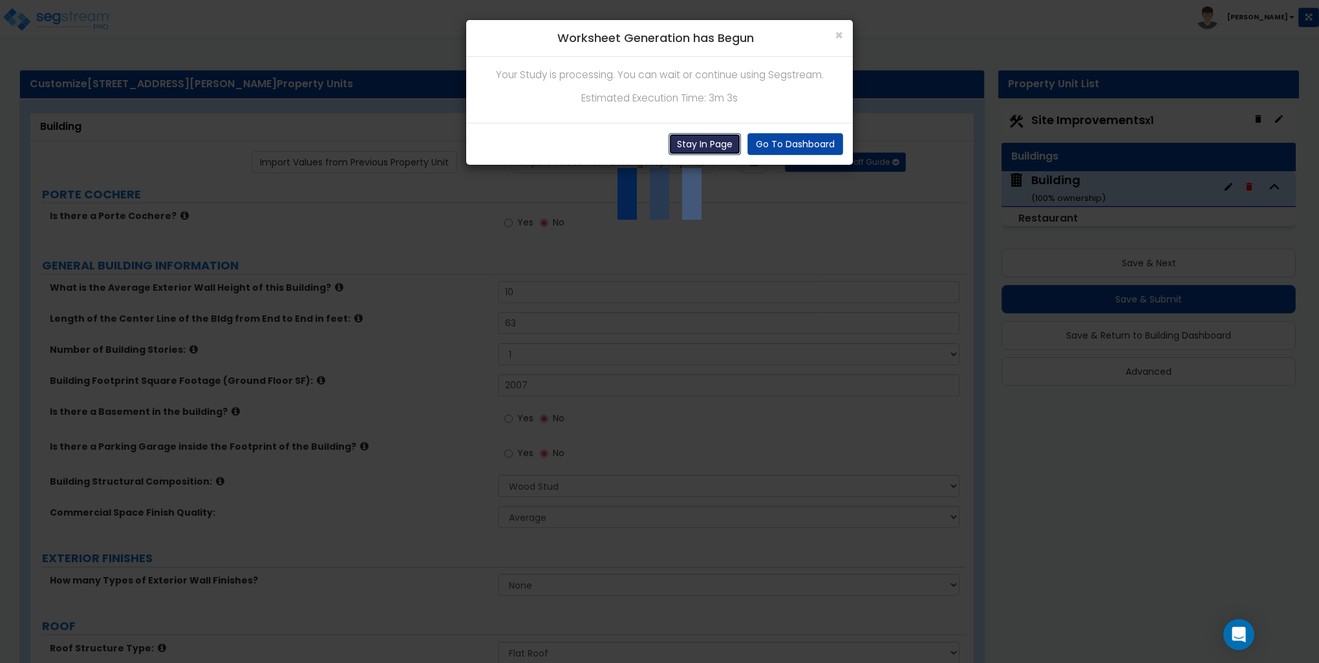
click at [705, 145] on button "Stay In Page" at bounding box center [704, 144] width 72 height 22
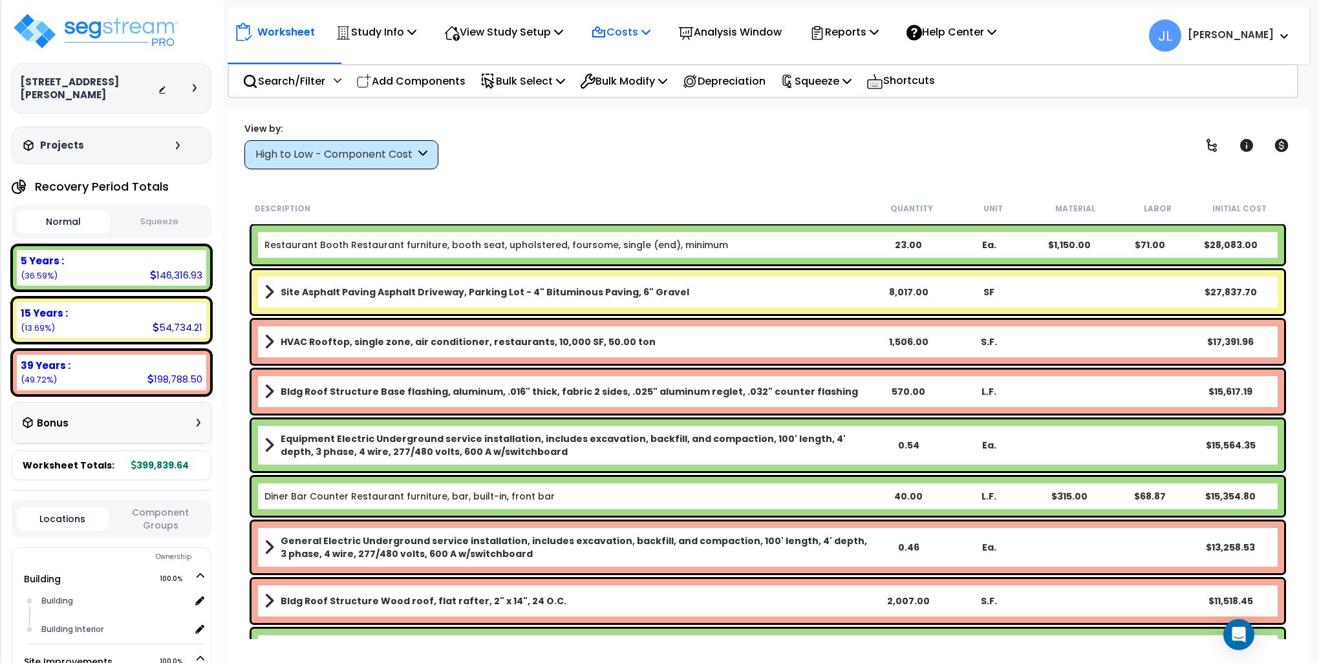
click at [632, 27] on p "Costs" at bounding box center [620, 31] width 59 height 17
click at [567, 132] on div "View by: High to Low - Component Cost High to Low - Component Cost" at bounding box center [767, 146] width 1055 height 48
click at [512, 77] on p "Bulk Select" at bounding box center [522, 80] width 85 height 17
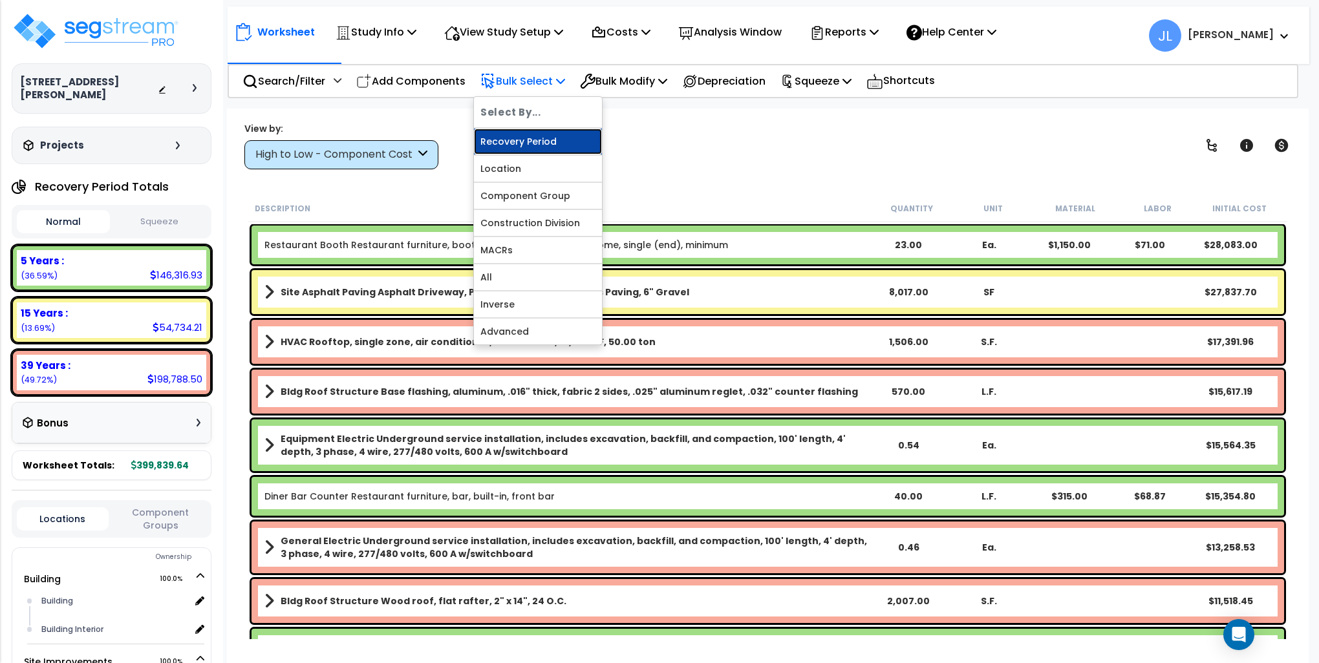
click at [536, 136] on link "Recovery Period" at bounding box center [538, 142] width 128 height 26
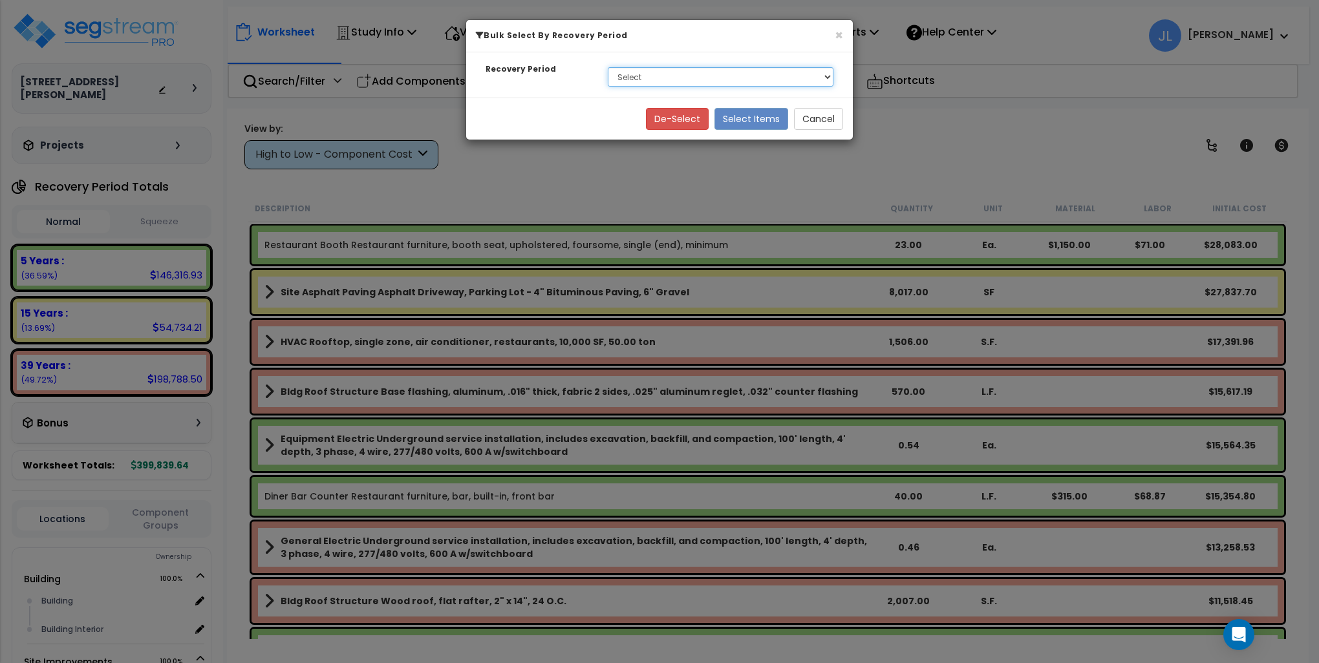
click at [669, 78] on select "Select 5 Years 15 Years 39 Years" at bounding box center [721, 76] width 226 height 19
select select "5Y"
click at [608, 67] on select "Select 5 Years 15 Years 39 Years" at bounding box center [721, 76] width 226 height 19
click at [754, 112] on button "Select Items" at bounding box center [751, 119] width 74 height 22
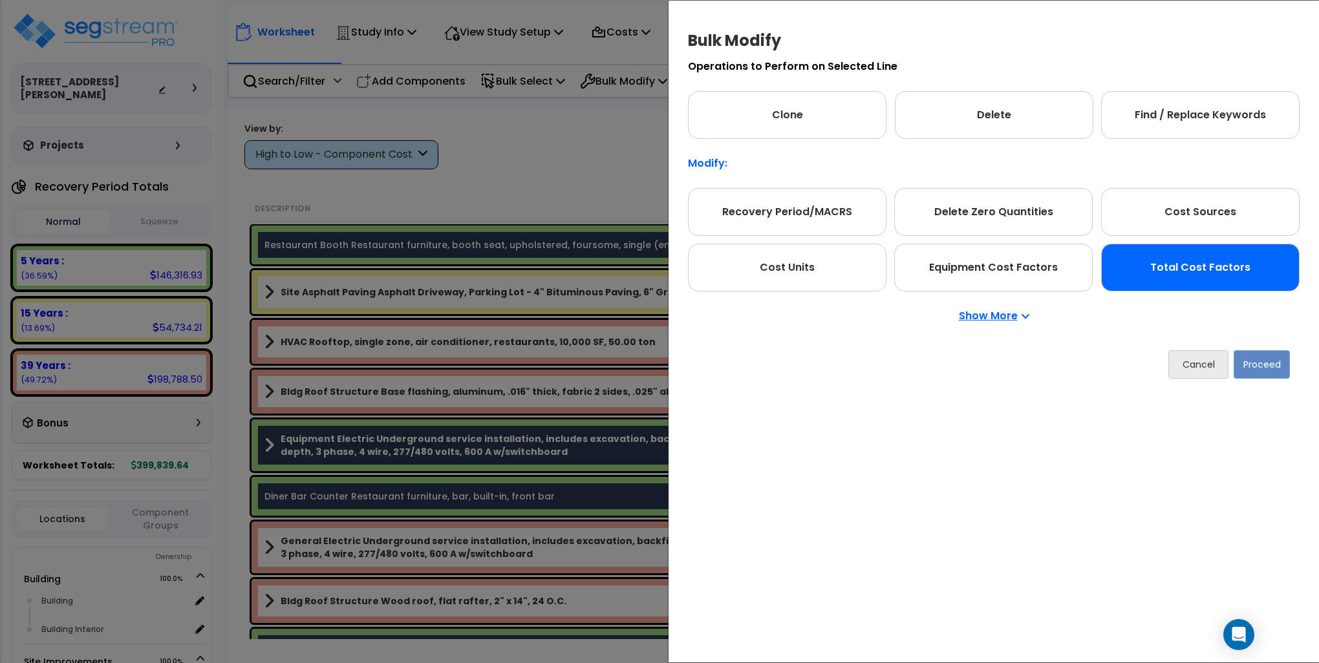
click at [1152, 262] on div "Total Cost Factors" at bounding box center [1200, 268] width 198 height 48
click at [1267, 365] on button "Proceed" at bounding box center [1261, 364] width 56 height 28
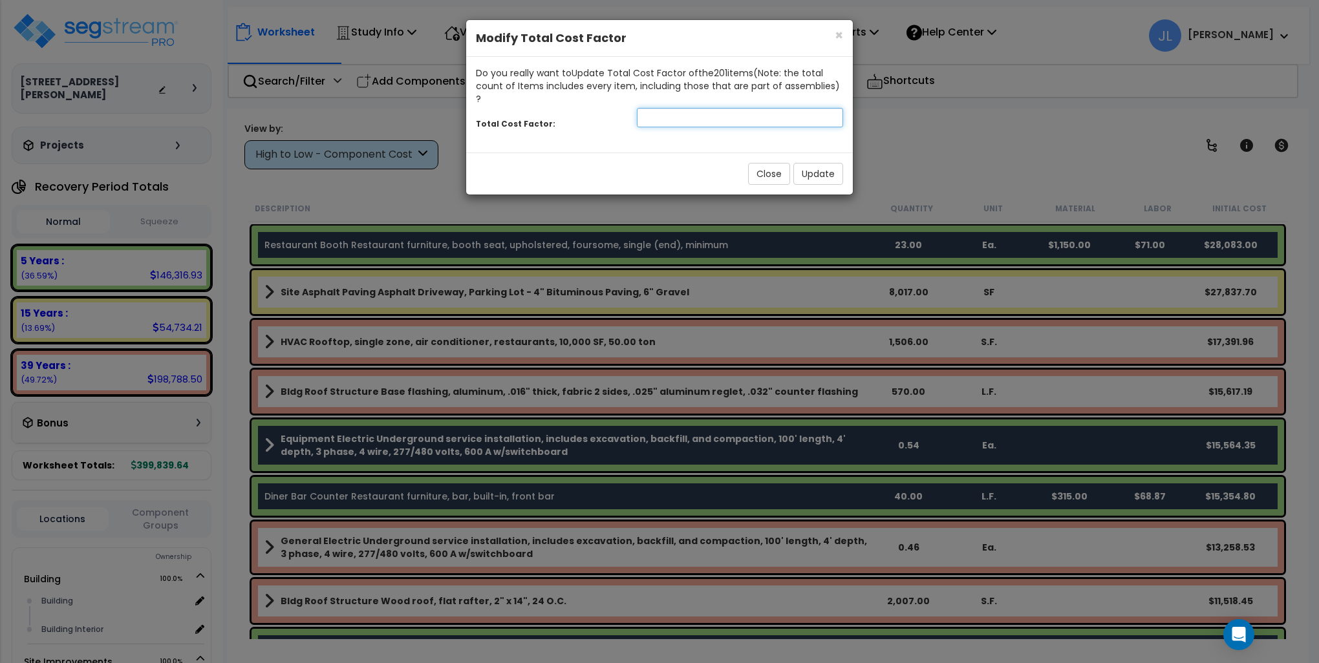
click at [667, 109] on input "number" at bounding box center [740, 117] width 206 height 19
type input "3"
type input ".9"
click at [821, 163] on button "Update" at bounding box center [818, 174] width 50 height 22
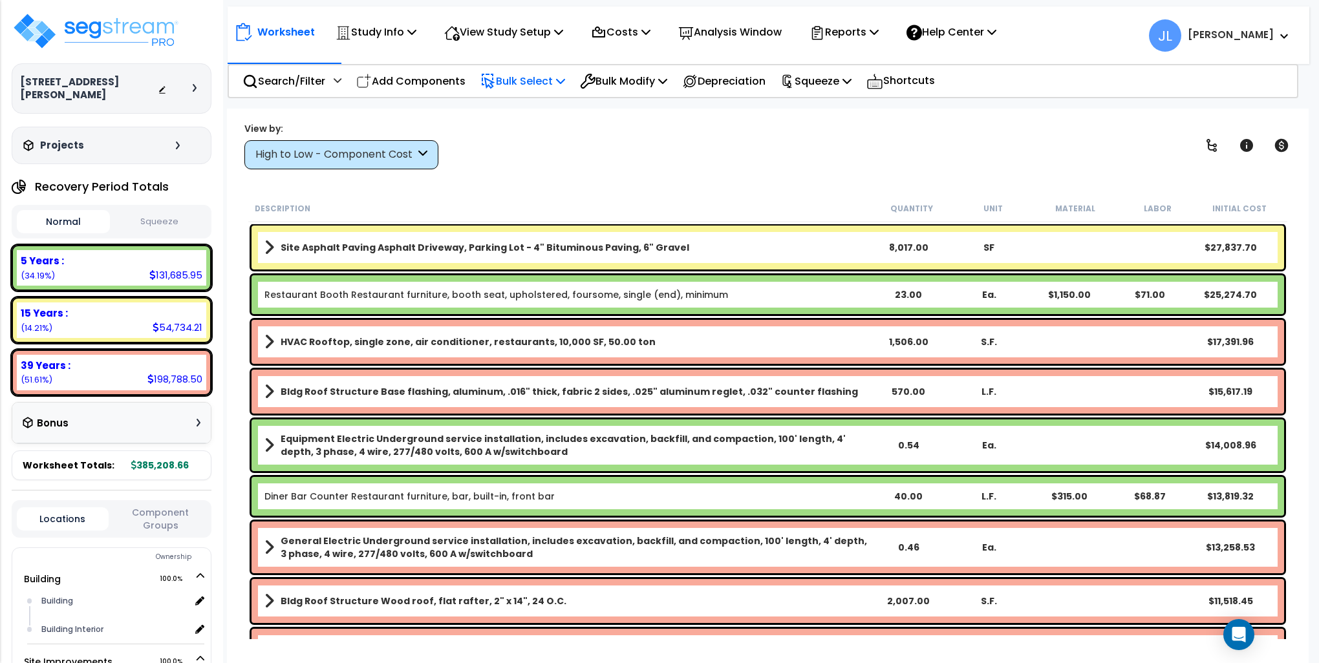
click at [512, 78] on p "Bulk Select" at bounding box center [522, 80] width 85 height 17
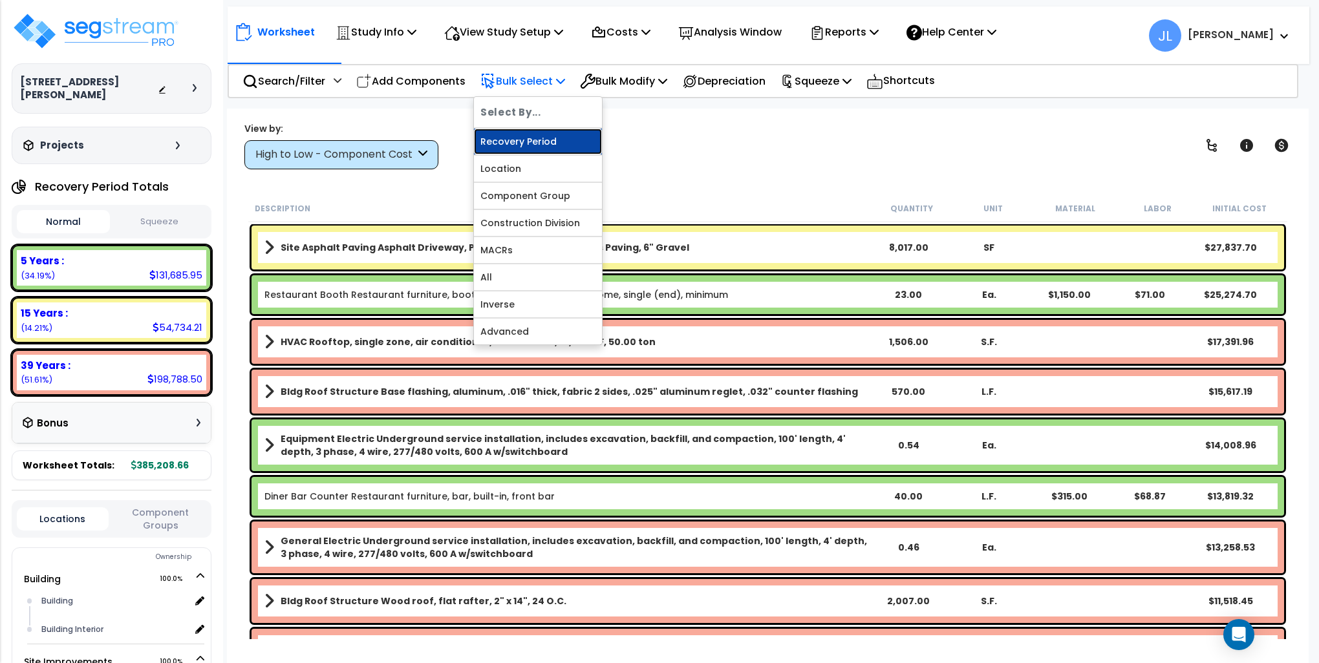
click at [511, 138] on link "Recovery Period" at bounding box center [538, 142] width 128 height 26
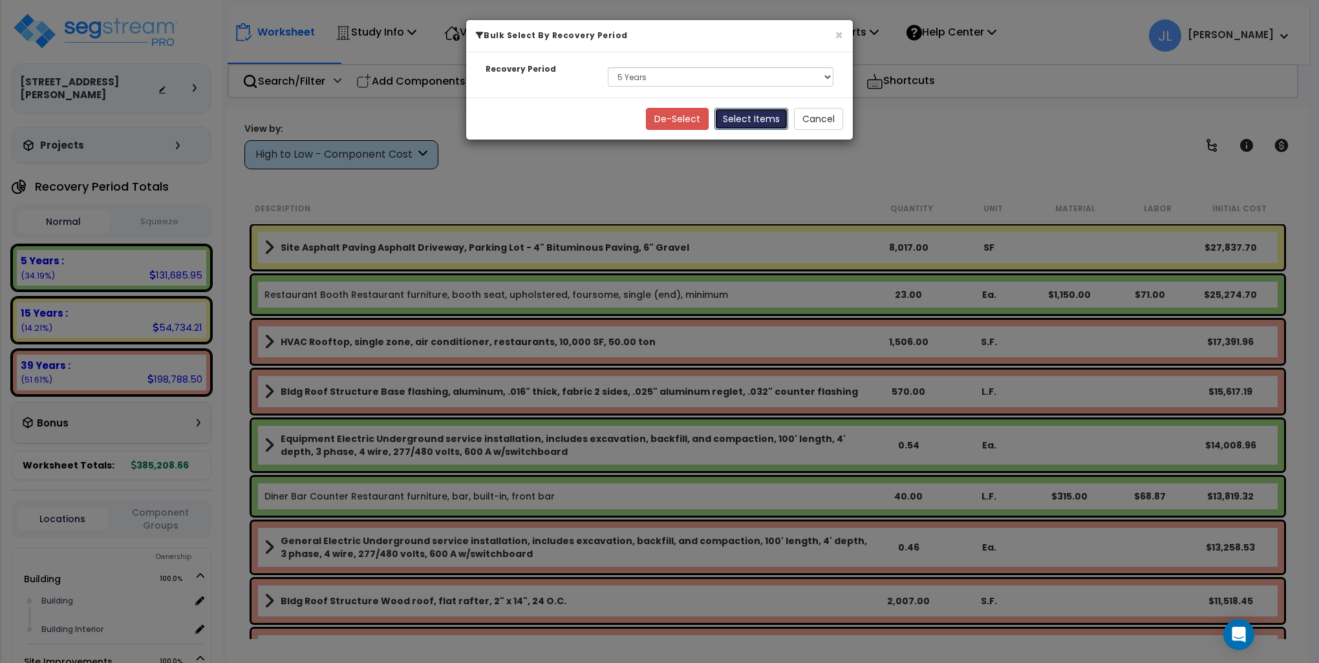
click at [765, 119] on button "Select Items" at bounding box center [751, 119] width 74 height 22
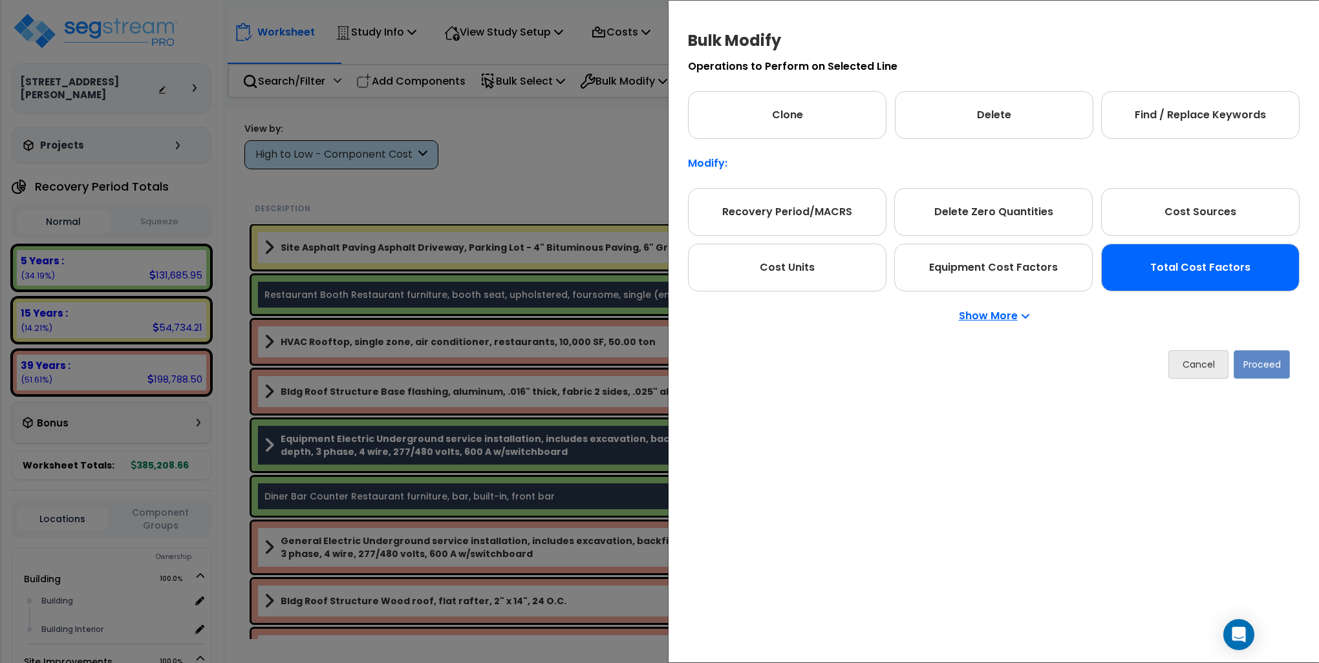
click at [1207, 265] on div "Total Cost Factors" at bounding box center [1200, 268] width 198 height 48
click at [1275, 370] on button "Proceed" at bounding box center [1261, 364] width 56 height 28
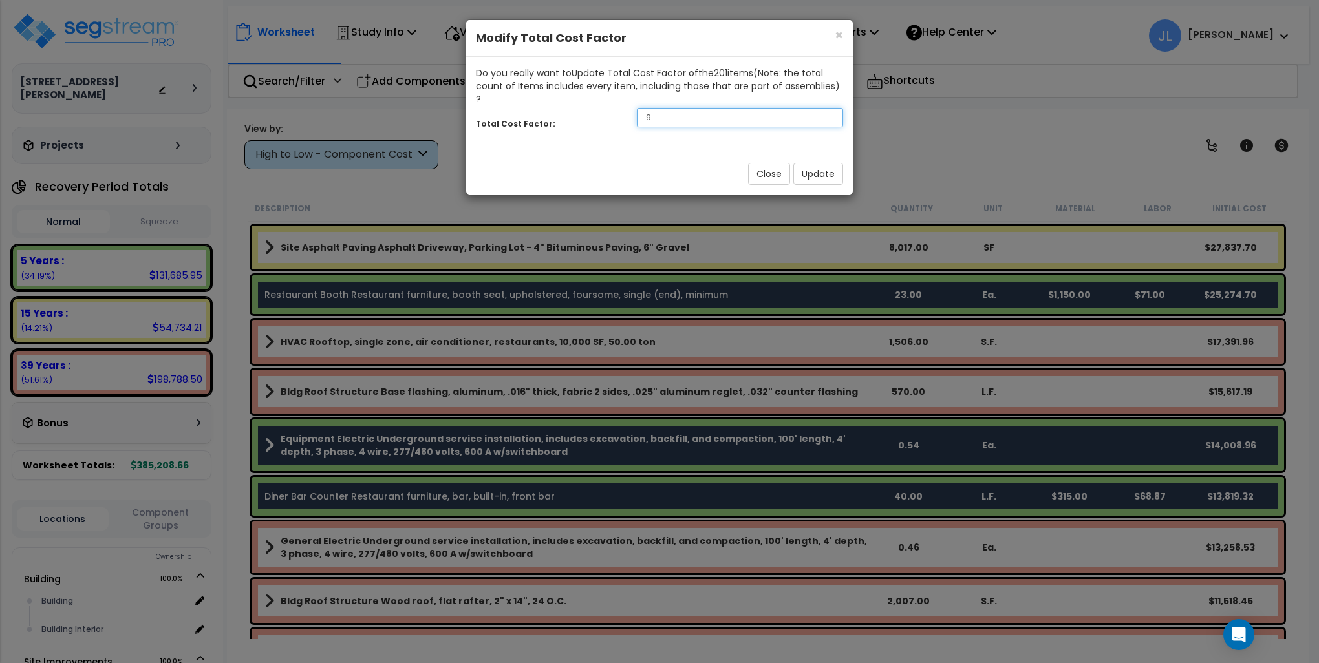
click at [683, 108] on input ".9" at bounding box center [740, 117] width 206 height 19
type input ".8"
click at [830, 163] on button "Update" at bounding box center [818, 174] width 50 height 22
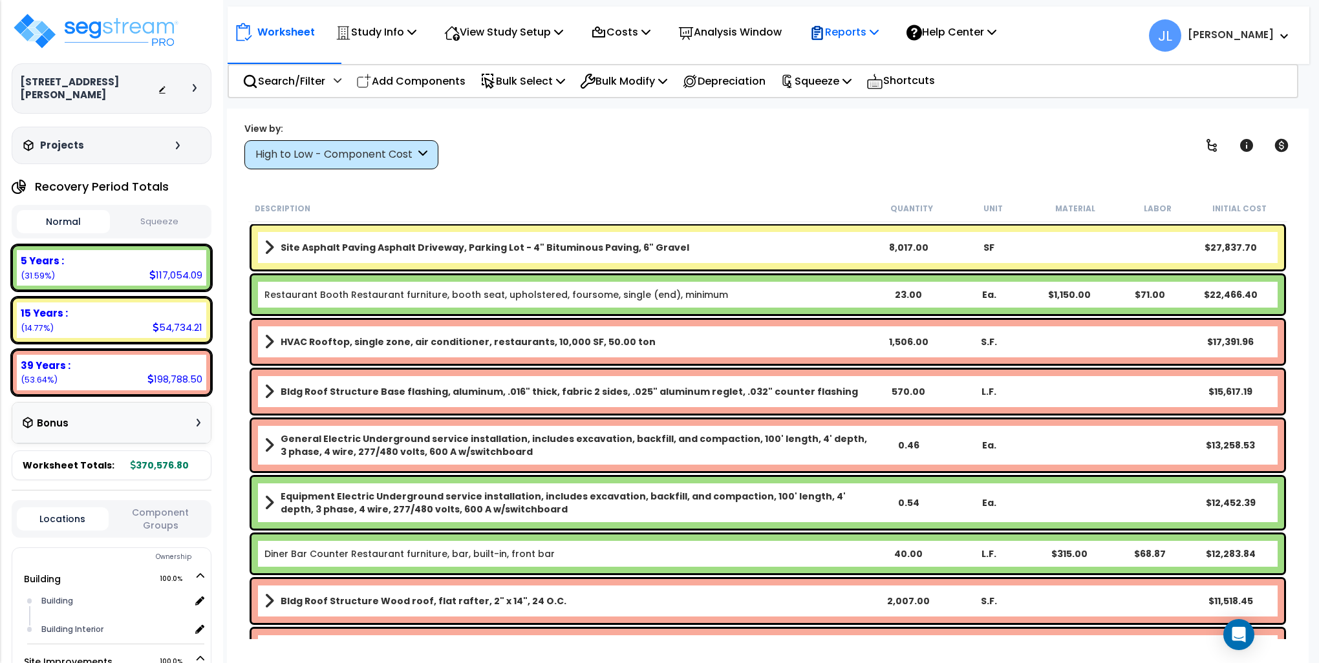
click at [857, 31] on p "Reports" at bounding box center [843, 31] width 69 height 17
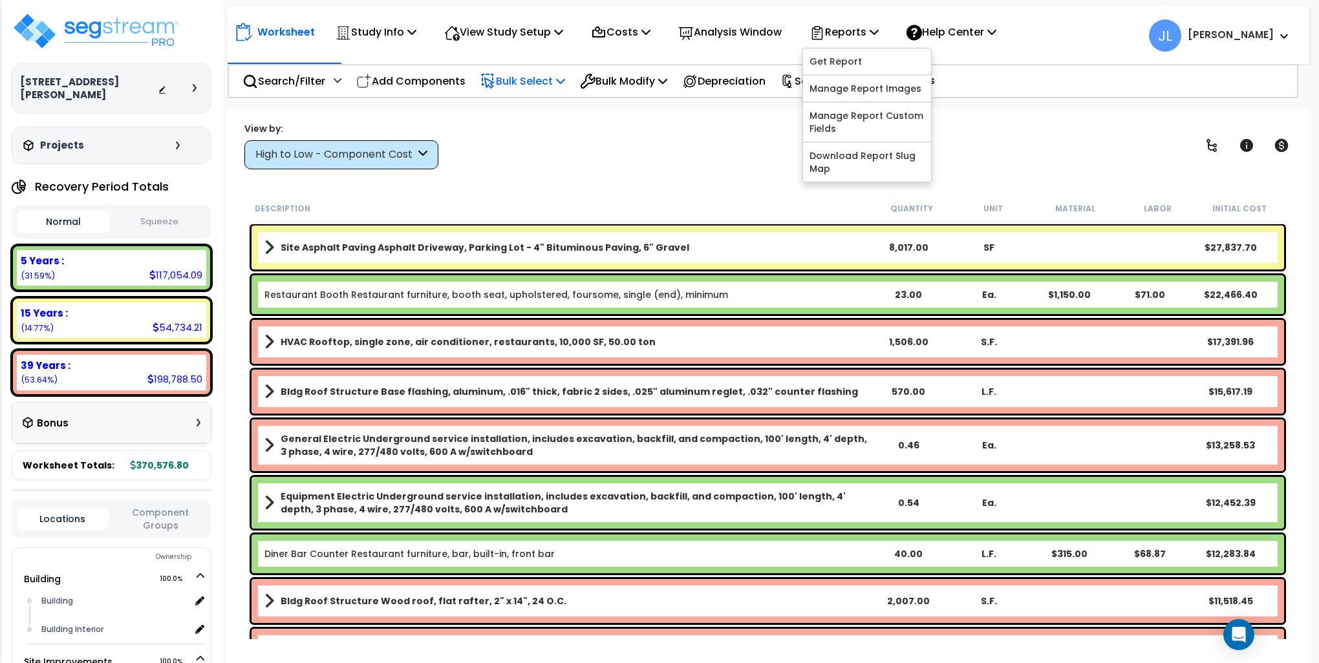
click at [520, 79] on p "Bulk Select" at bounding box center [522, 80] width 85 height 17
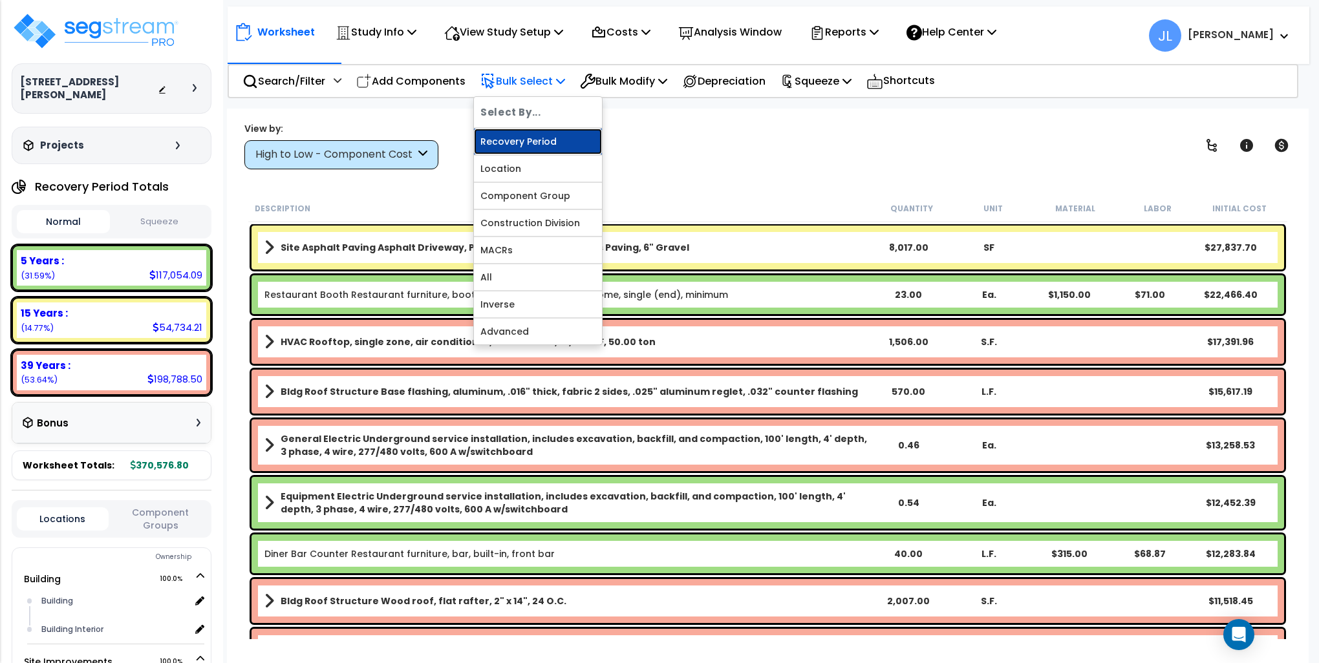
click at [519, 136] on link "Recovery Period" at bounding box center [538, 142] width 128 height 26
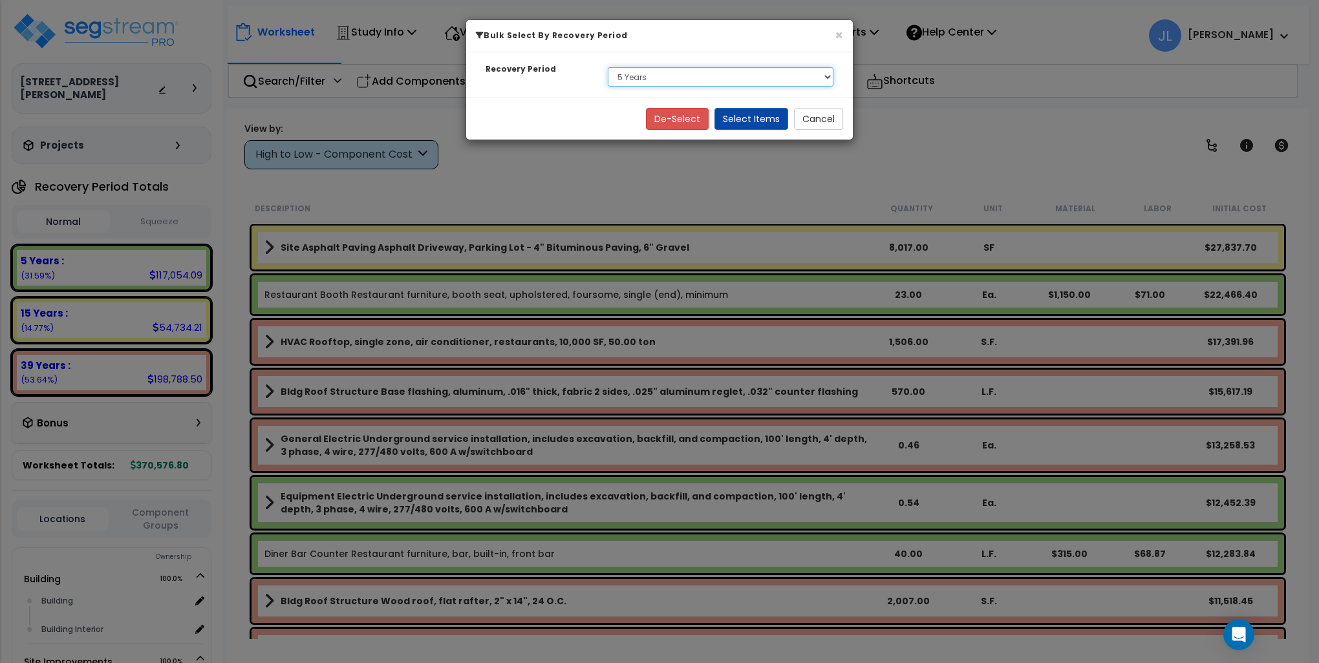
drag, startPoint x: 707, startPoint y: 85, endPoint x: 690, endPoint y: 85, distance: 16.8
click at [707, 85] on select "Select 5 Years 15 Years 39 Years" at bounding box center [721, 76] width 226 height 19
select select "15Y"
click at [608, 67] on select "Select 5 Years 15 Years 39 Years" at bounding box center [721, 76] width 226 height 19
click at [747, 120] on button "Select Items" at bounding box center [751, 119] width 74 height 22
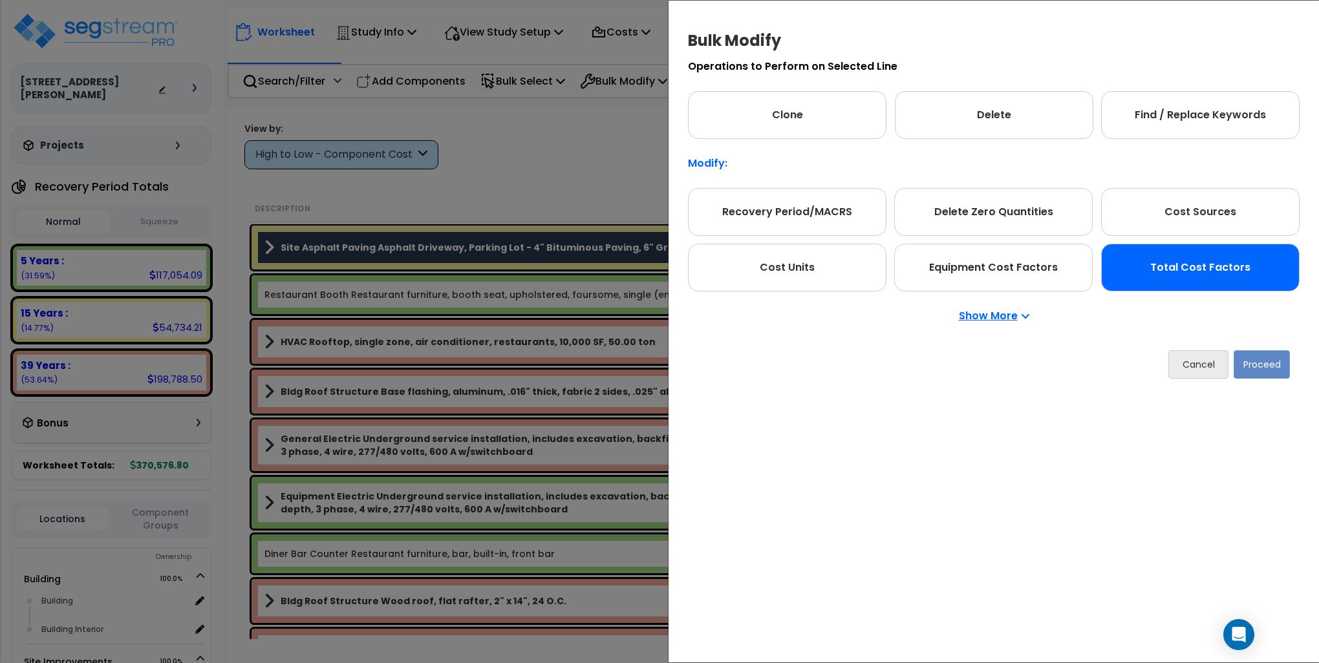
click at [1202, 277] on div "Total Cost Factors" at bounding box center [1200, 268] width 198 height 48
click at [1257, 354] on button "Proceed" at bounding box center [1261, 364] width 56 height 28
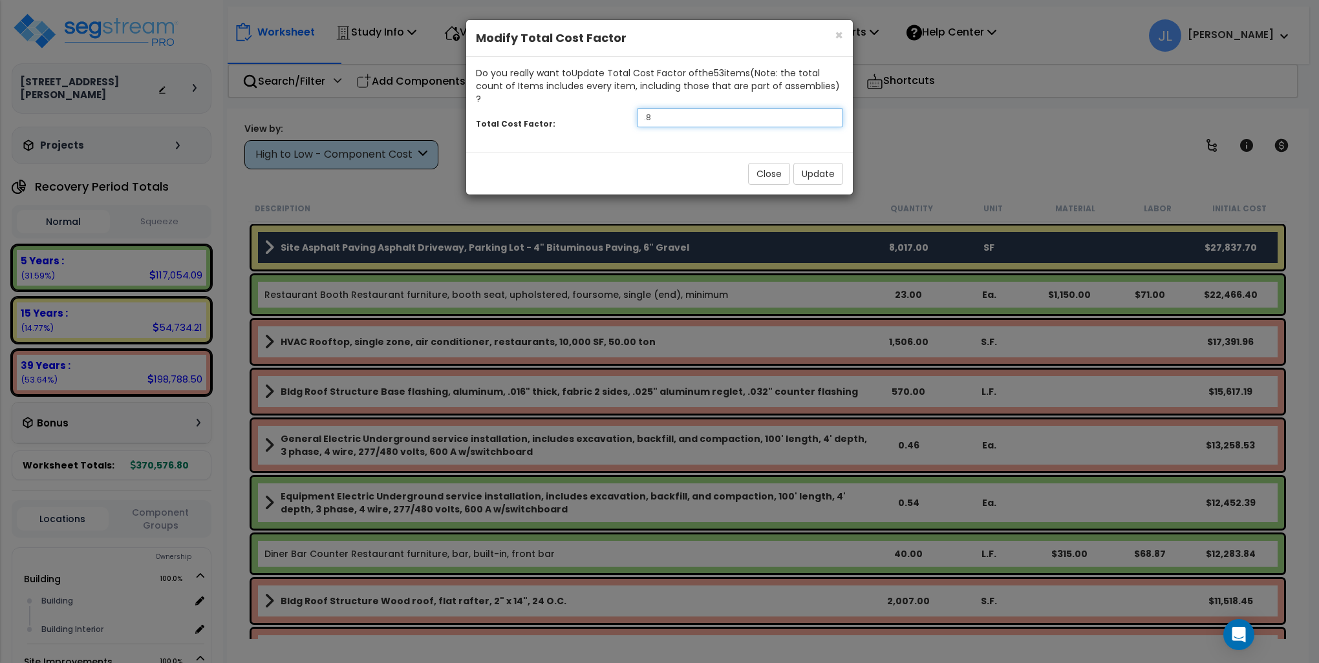
click at [688, 108] on input ".8" at bounding box center [740, 117] width 206 height 19
type input ".9"
click at [818, 163] on button "Update" at bounding box center [818, 174] width 50 height 22
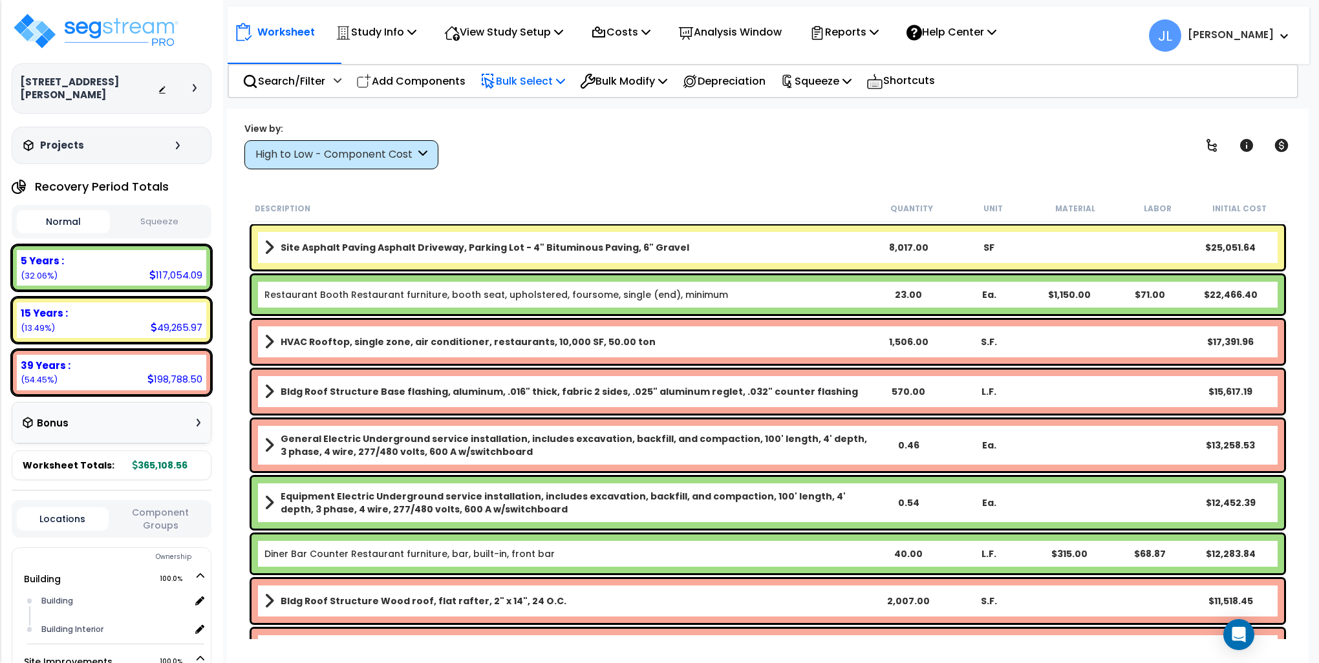
click at [529, 79] on p "Bulk Select" at bounding box center [522, 80] width 85 height 17
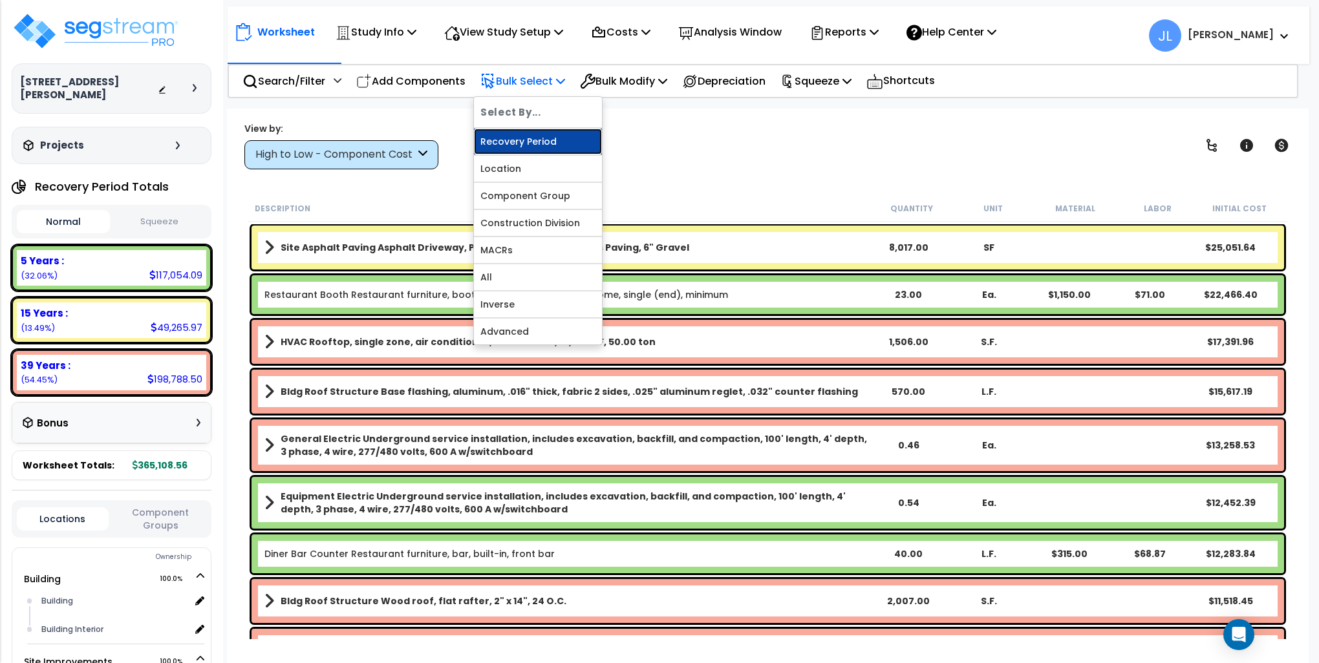
click at [535, 135] on link "Recovery Period" at bounding box center [538, 142] width 128 height 26
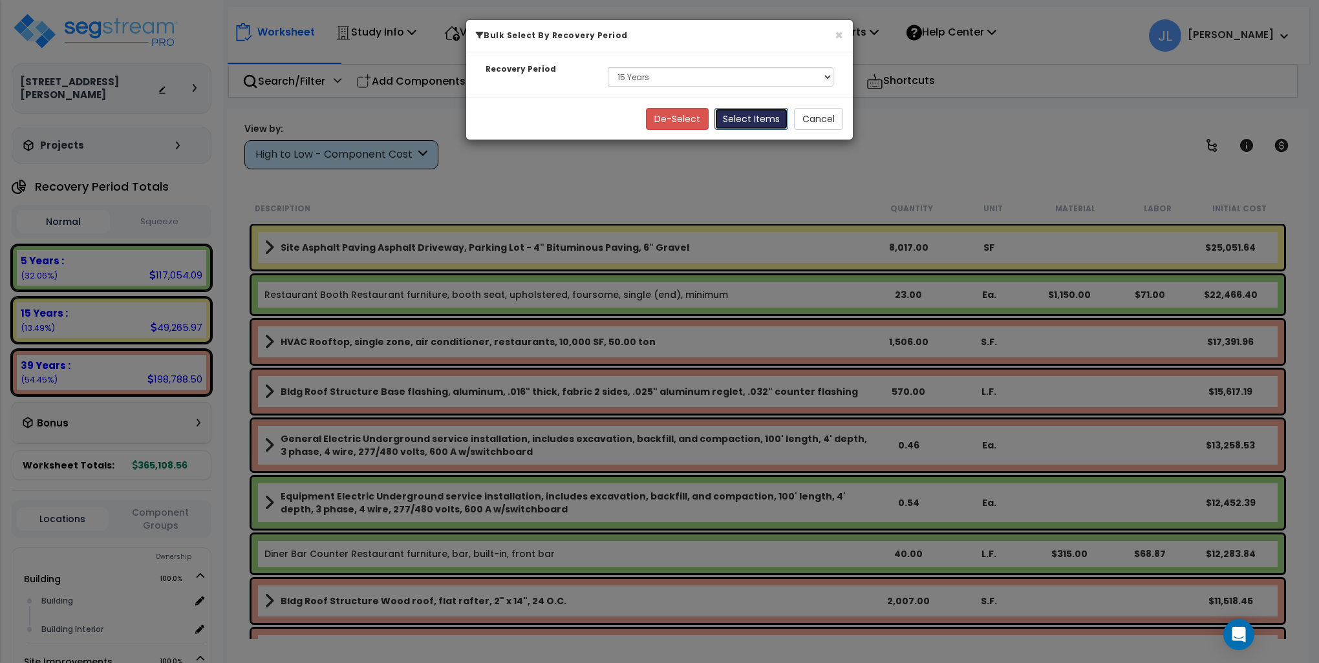
click at [761, 120] on button "Select Items" at bounding box center [751, 119] width 74 height 22
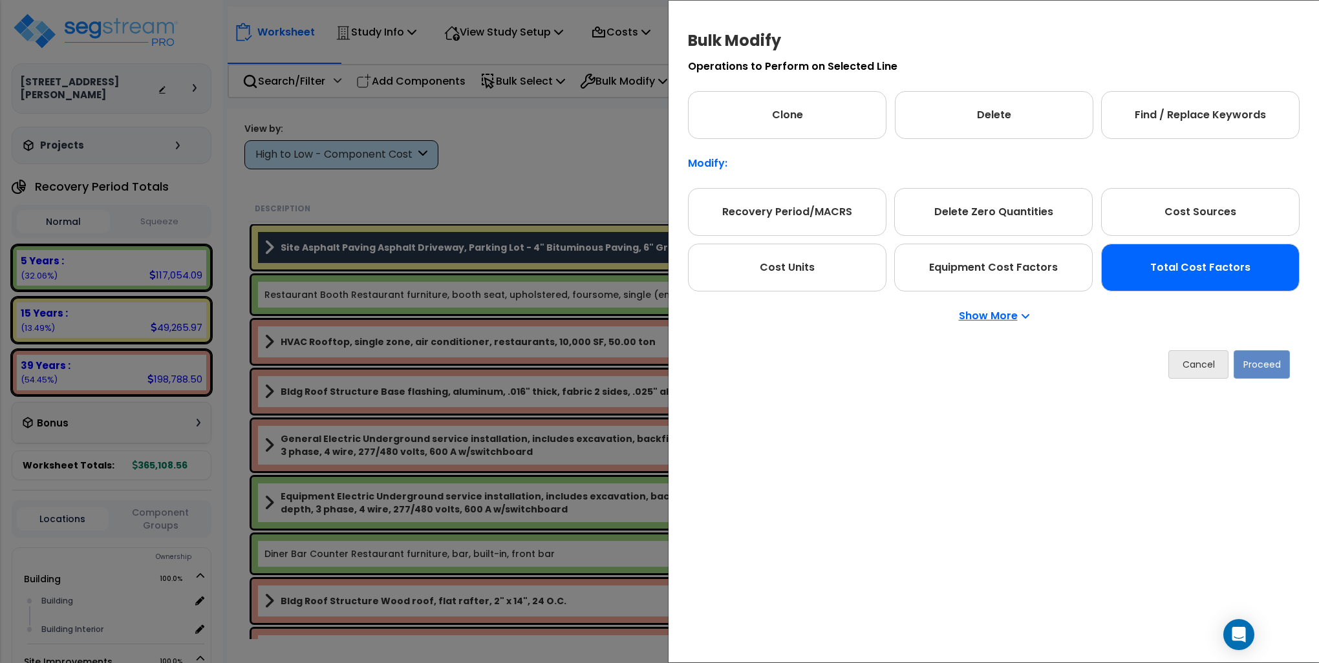
click at [1207, 274] on div "Total Cost Factors" at bounding box center [1200, 268] width 198 height 48
click at [1260, 371] on button "Proceed" at bounding box center [1262, 364] width 56 height 28
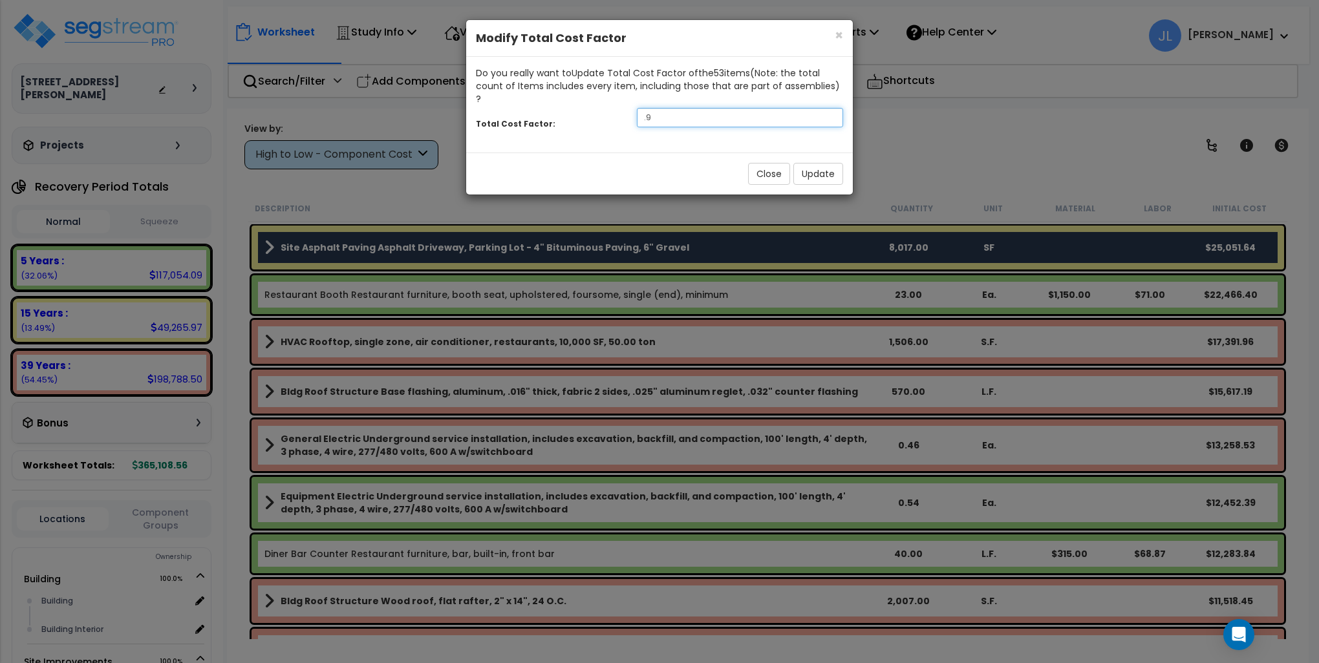
click at [659, 108] on input ".9" at bounding box center [740, 117] width 206 height 19
type input ".80"
click at [824, 165] on button "Update" at bounding box center [818, 174] width 50 height 22
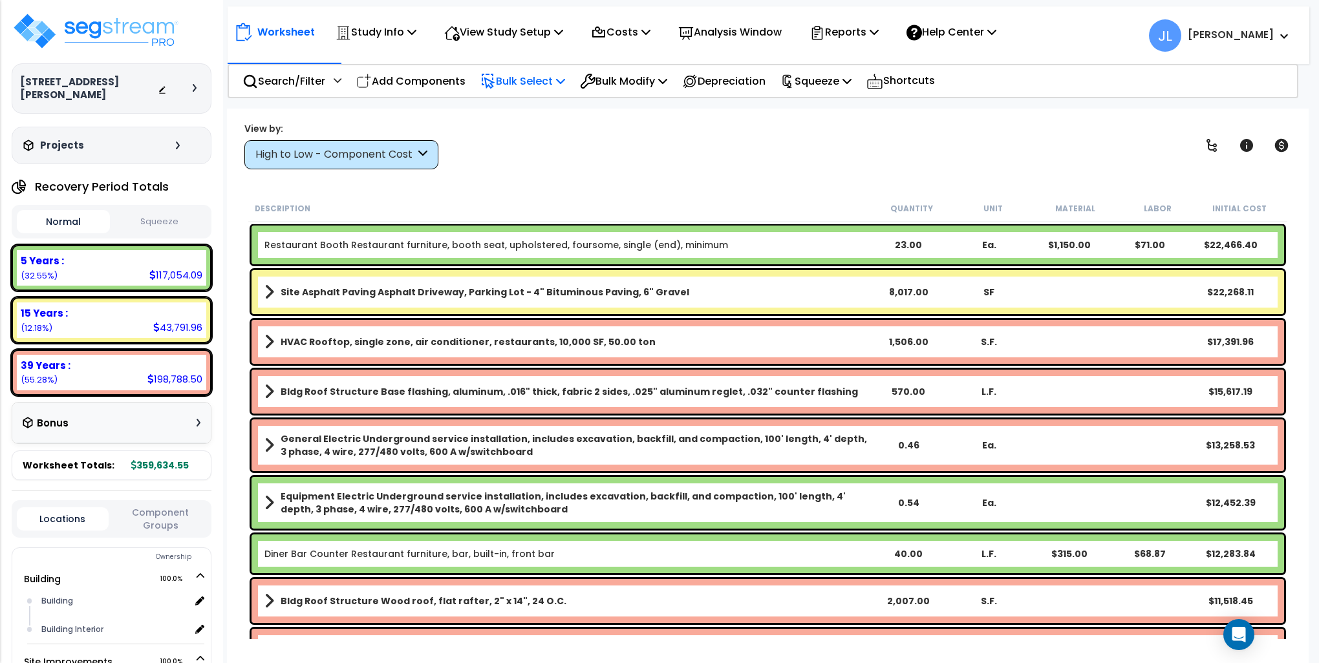
click at [521, 76] on p "Bulk Select" at bounding box center [522, 80] width 85 height 17
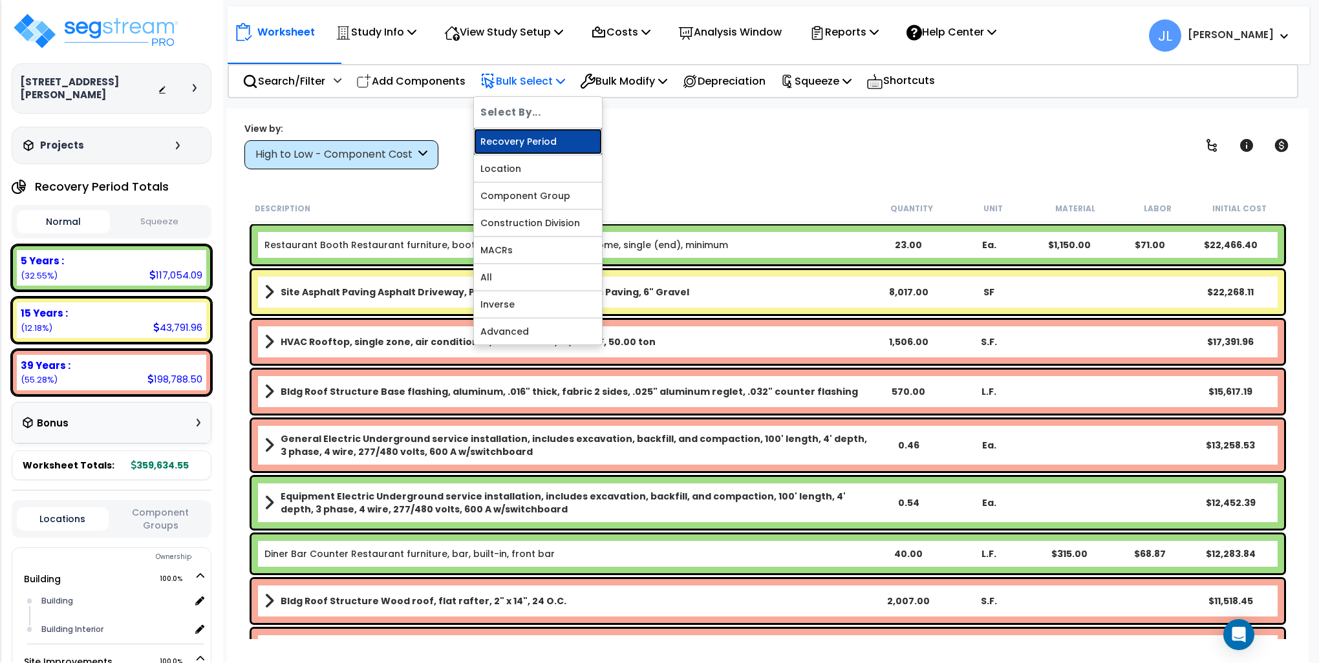
click at [528, 139] on link "Recovery Period" at bounding box center [538, 142] width 128 height 26
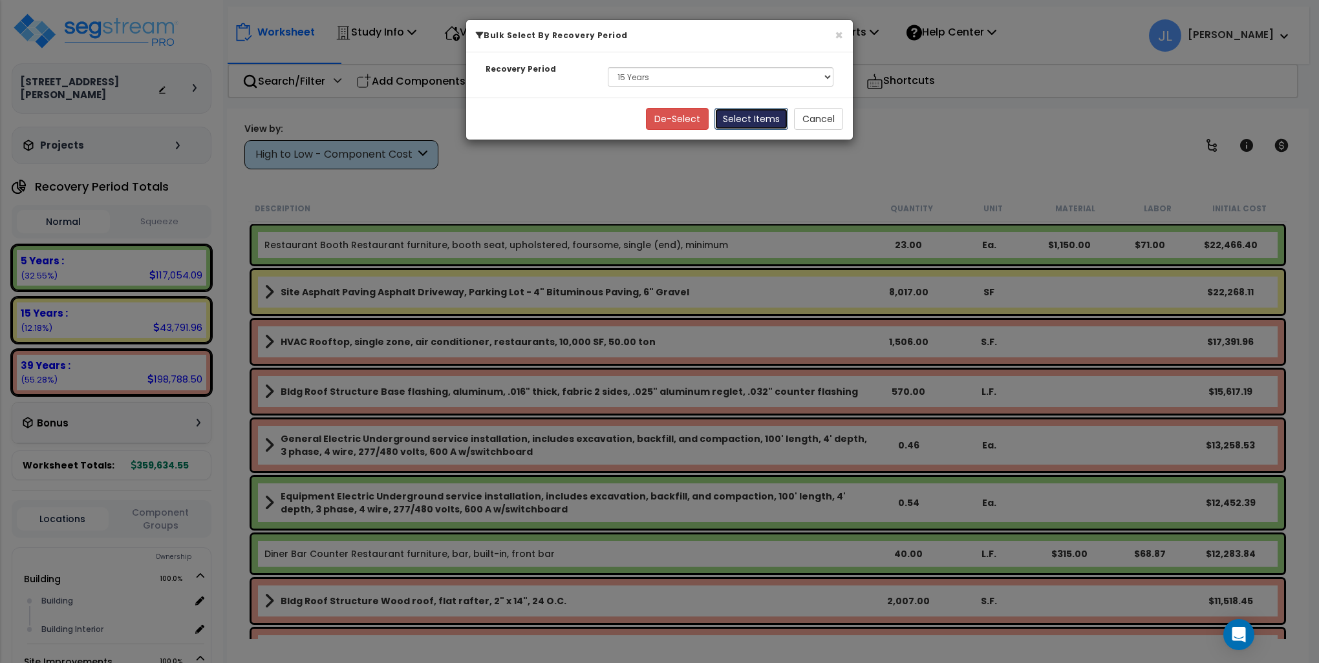
click at [748, 119] on button "Select Items" at bounding box center [751, 119] width 74 height 22
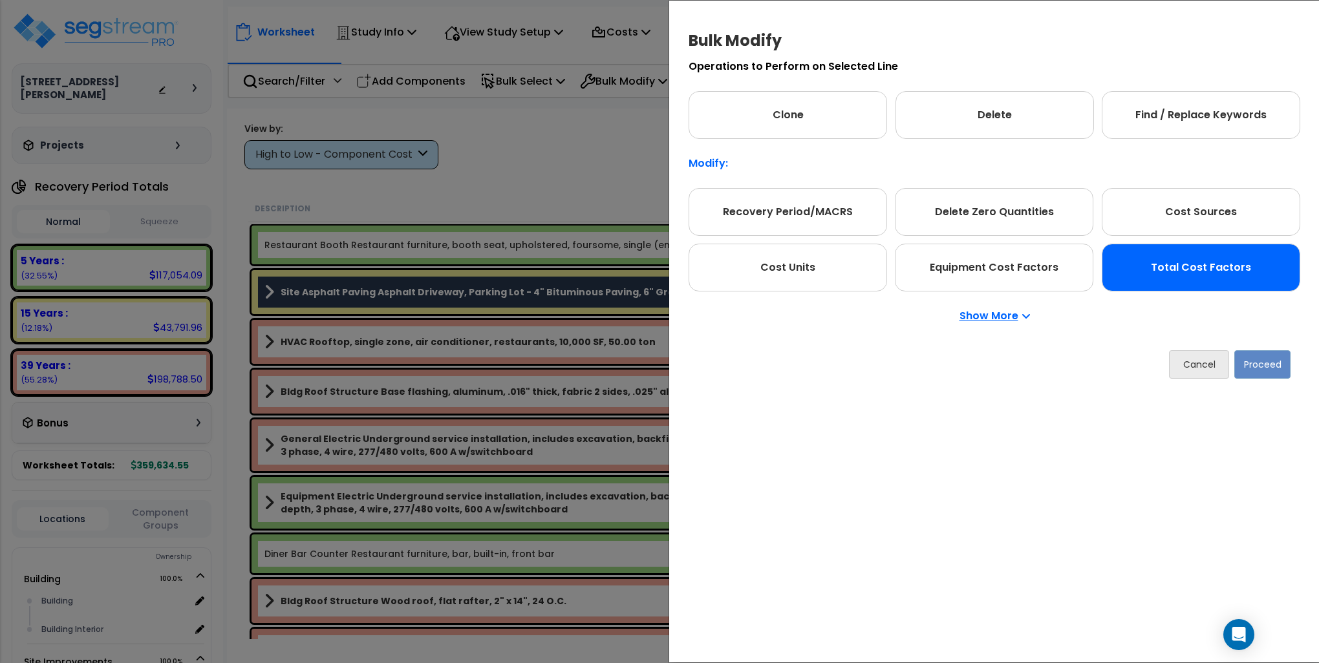
click at [1198, 264] on div "Total Cost Factors" at bounding box center [1200, 268] width 198 height 48
click at [1261, 369] on button "Proceed" at bounding box center [1262, 364] width 56 height 28
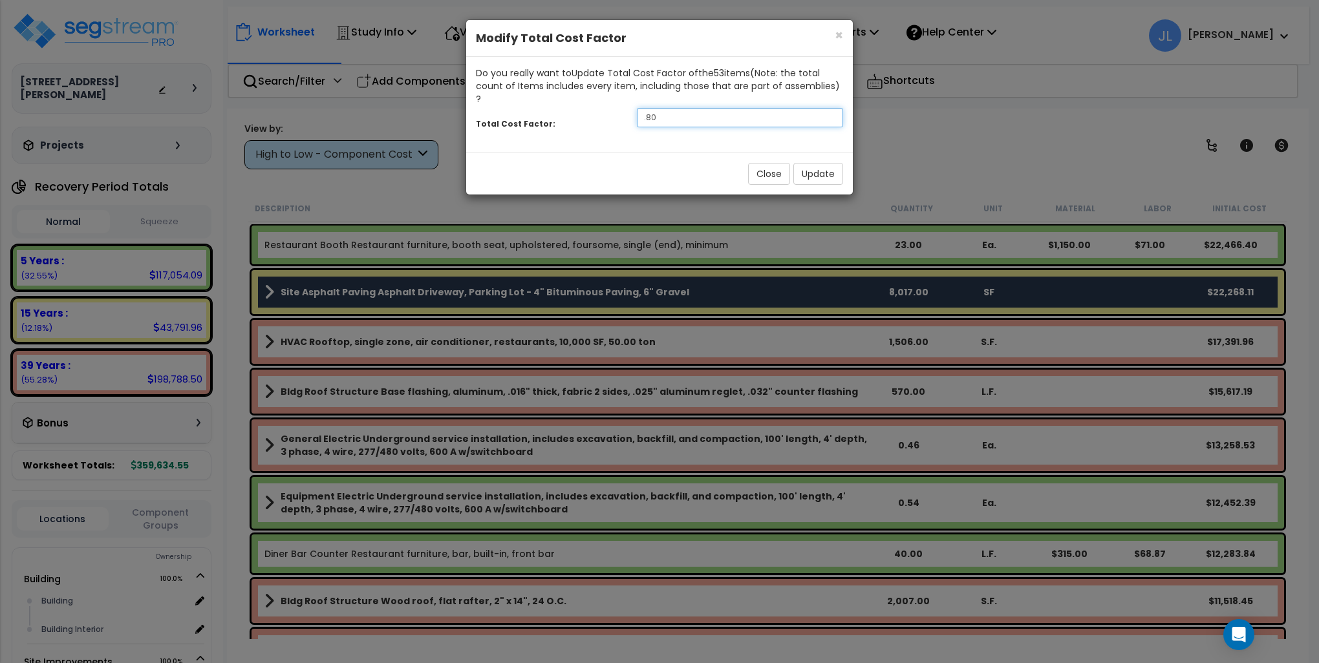
click at [689, 108] on input ".80" at bounding box center [740, 117] width 206 height 19
type input "3"
type input ".70"
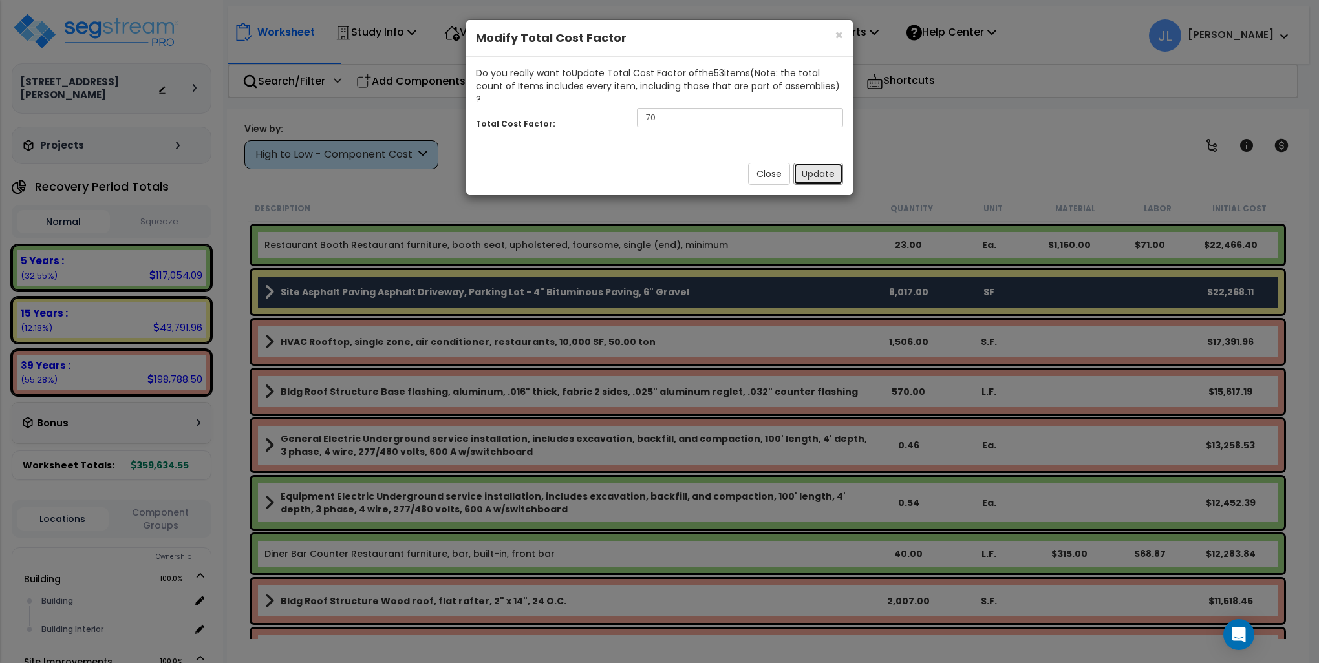
click at [827, 163] on button "Update" at bounding box center [818, 174] width 50 height 22
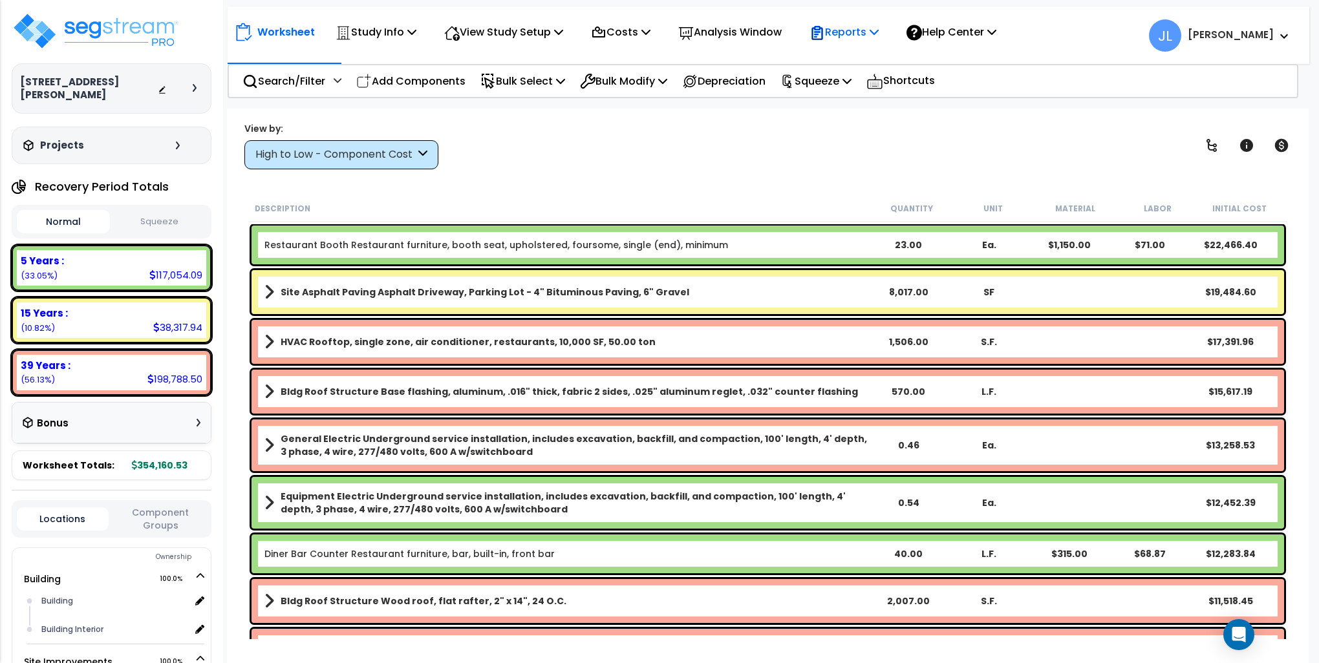
click at [866, 30] on p "Reports" at bounding box center [843, 31] width 69 height 17
click at [659, 126] on div "View by: High to Low - Component Cost High to Low - Component Cost" at bounding box center [767, 146] width 1055 height 48
click at [829, 76] on p "Squeeze" at bounding box center [815, 80] width 71 height 17
drag, startPoint x: 829, startPoint y: 76, endPoint x: 827, endPoint y: 106, distance: 29.8
click at [827, 106] on link "Squeeze" at bounding box center [838, 110] width 128 height 26
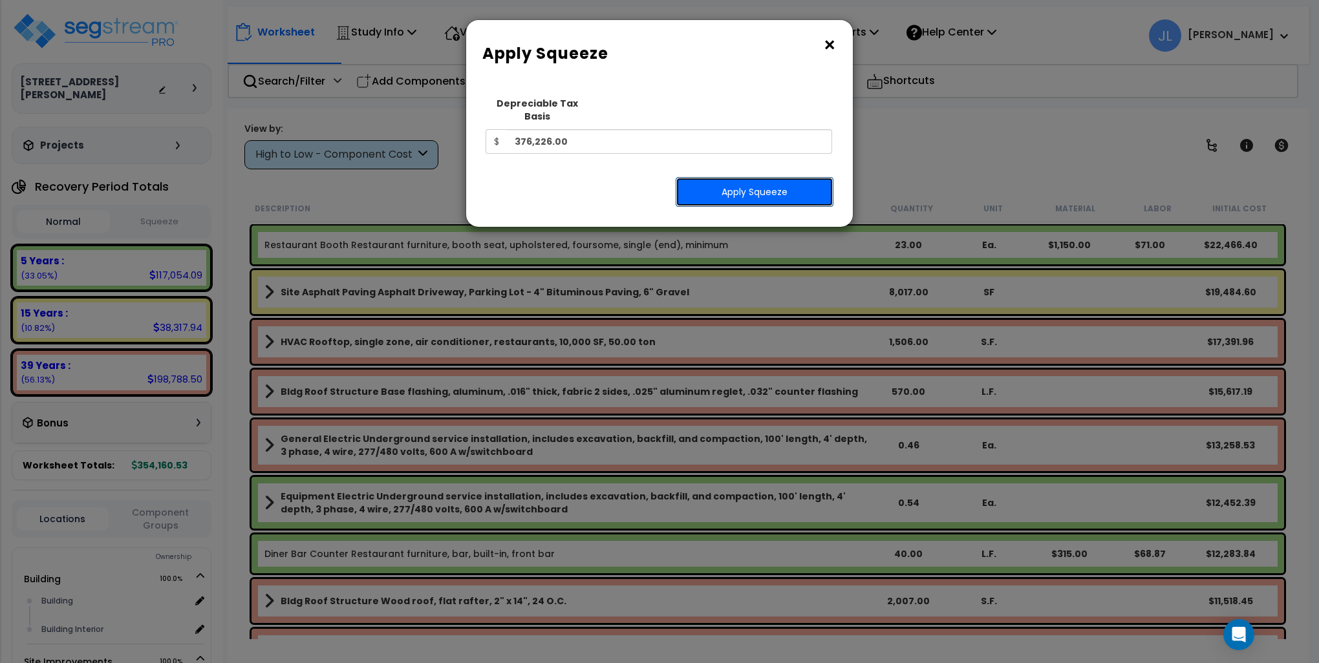
click at [772, 183] on button "Apply Squeeze" at bounding box center [754, 192] width 158 height 30
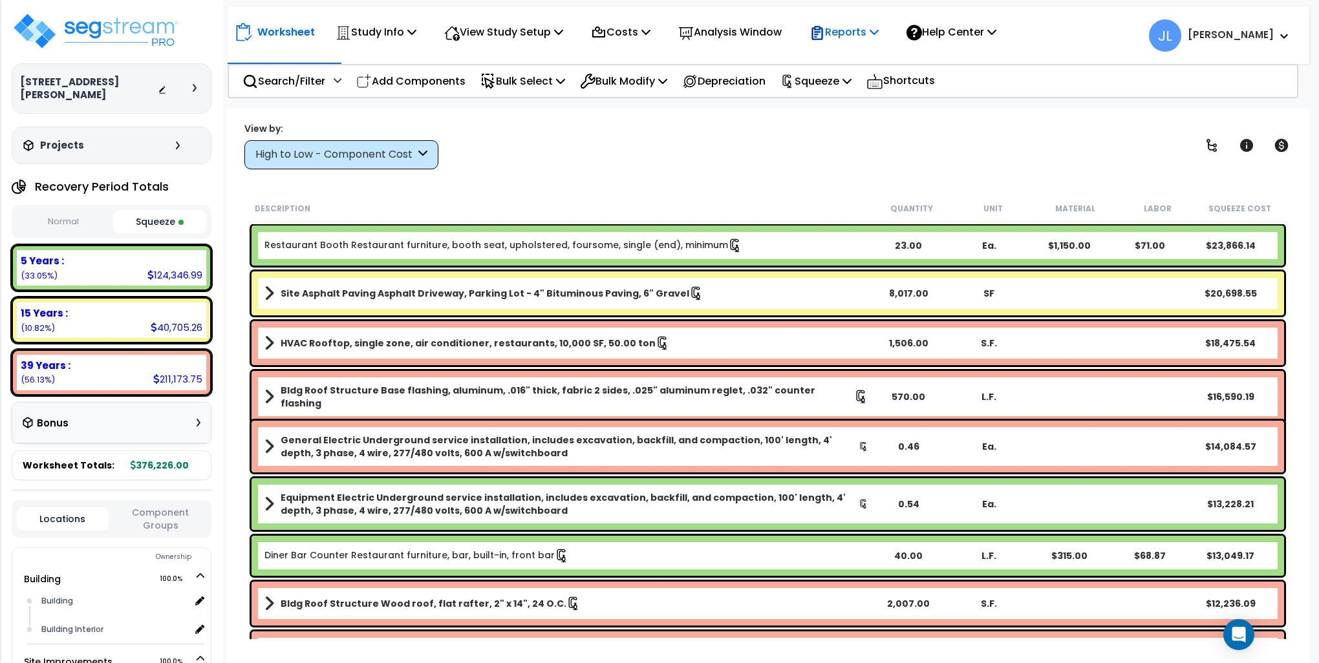
click at [878, 25] on p "Reports" at bounding box center [843, 31] width 69 height 17
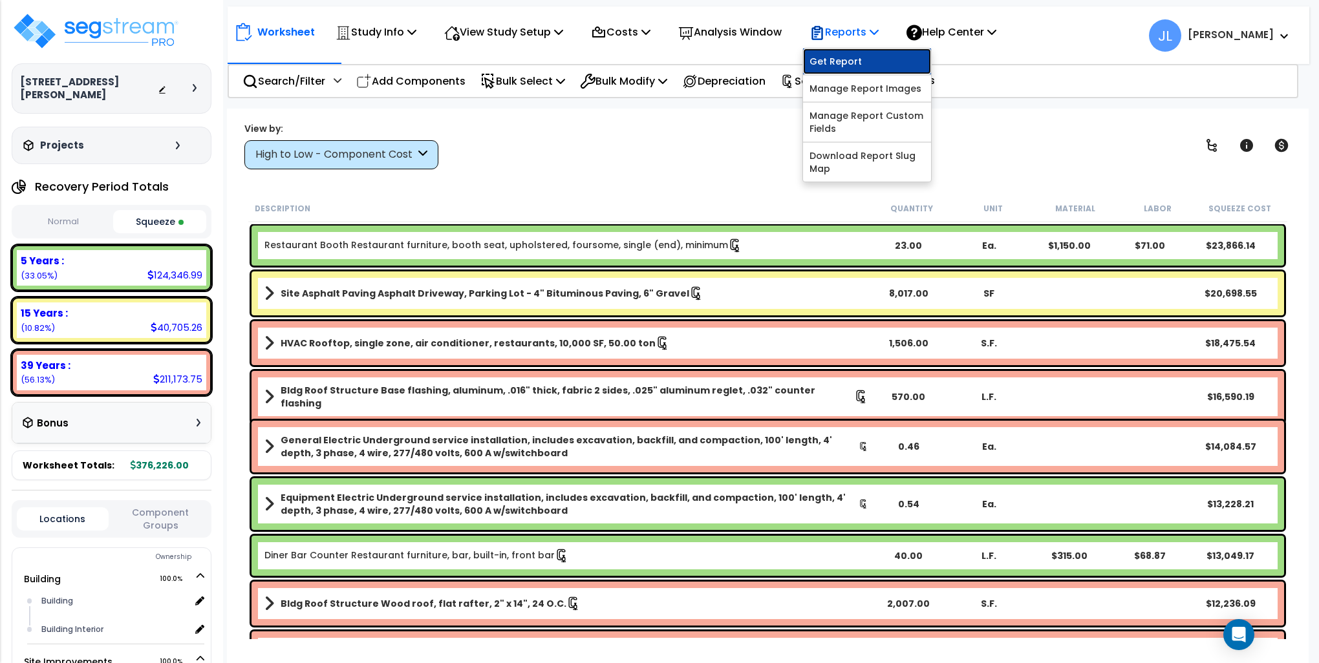
drag, startPoint x: 878, startPoint y: 25, endPoint x: 848, endPoint y: 56, distance: 42.5
click at [848, 56] on link "Get Report" at bounding box center [867, 61] width 128 height 26
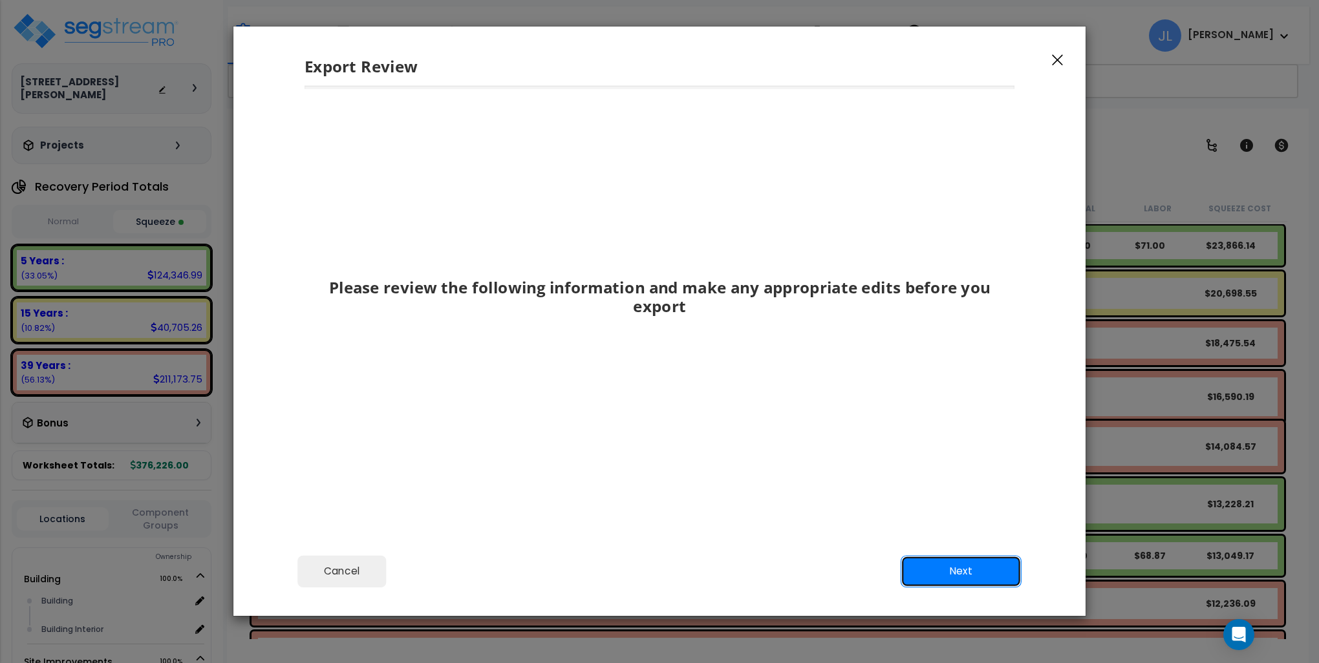
click at [946, 567] on button "Next" at bounding box center [960, 571] width 121 height 32
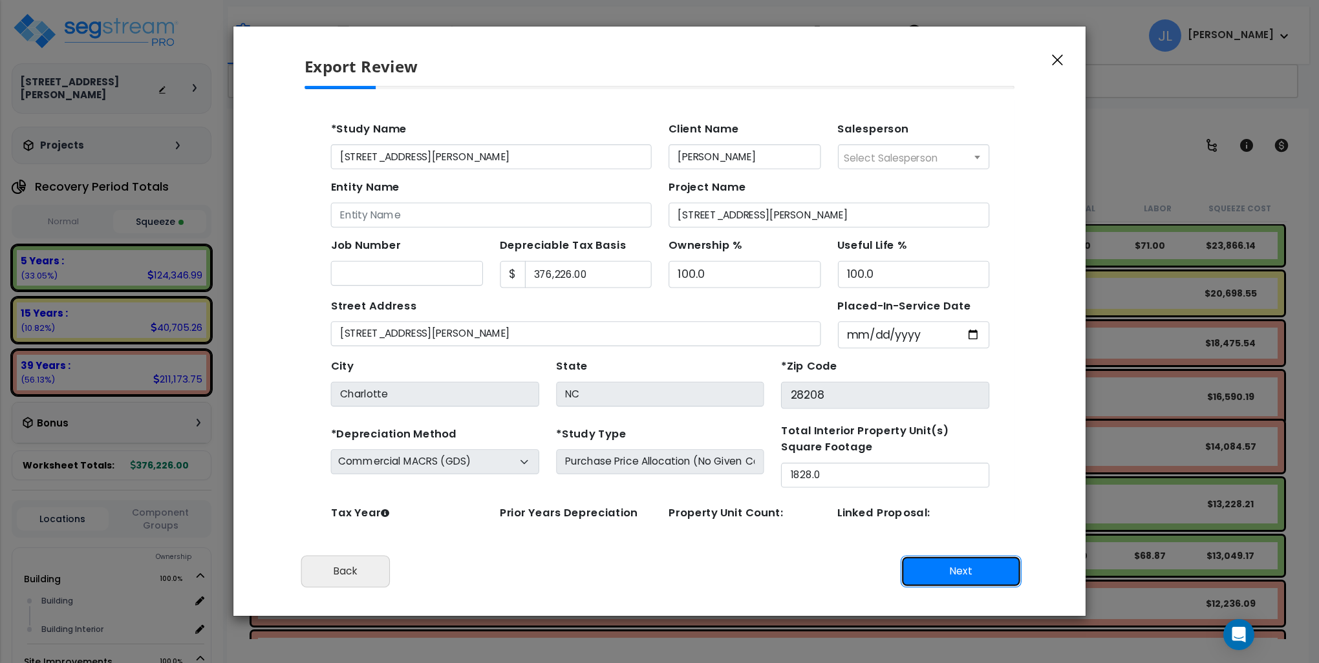
click at [945, 569] on button "Next" at bounding box center [960, 571] width 121 height 32
type input "332194"
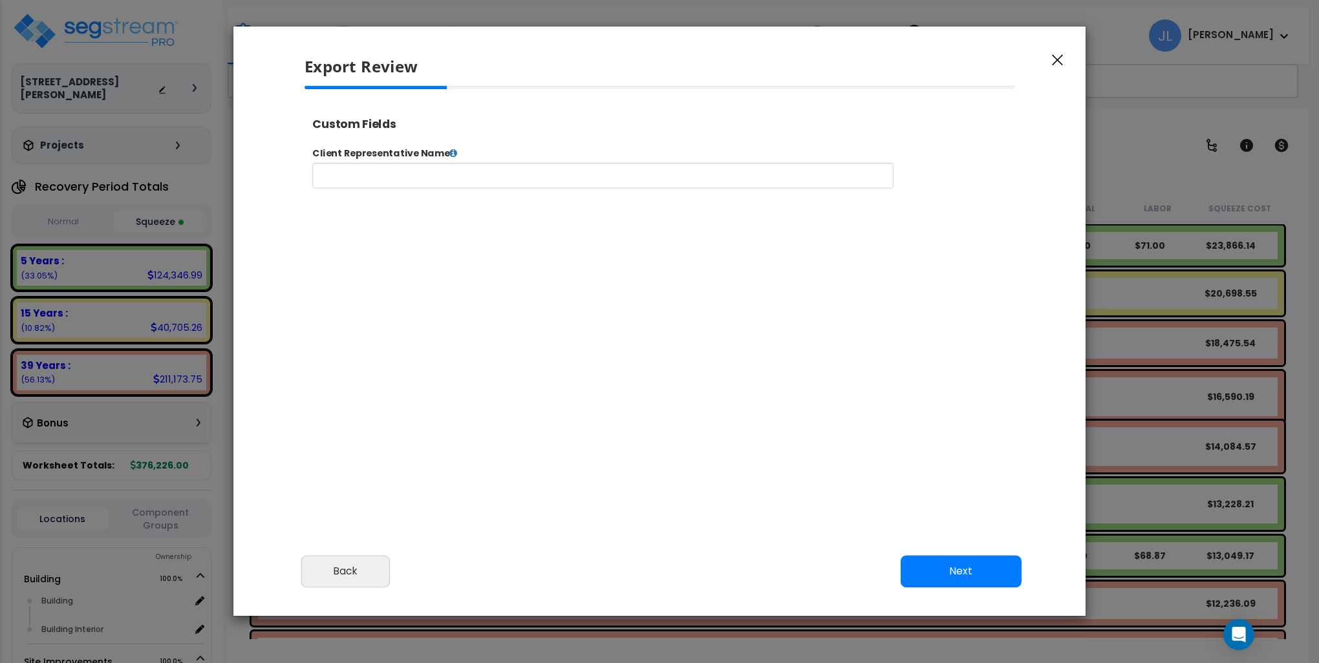
type input "332,194.0"
select select "2024"
click at [473, 185] on input "text" at bounding box center [643, 184] width 660 height 29
type input "[PERSON_NAME]"
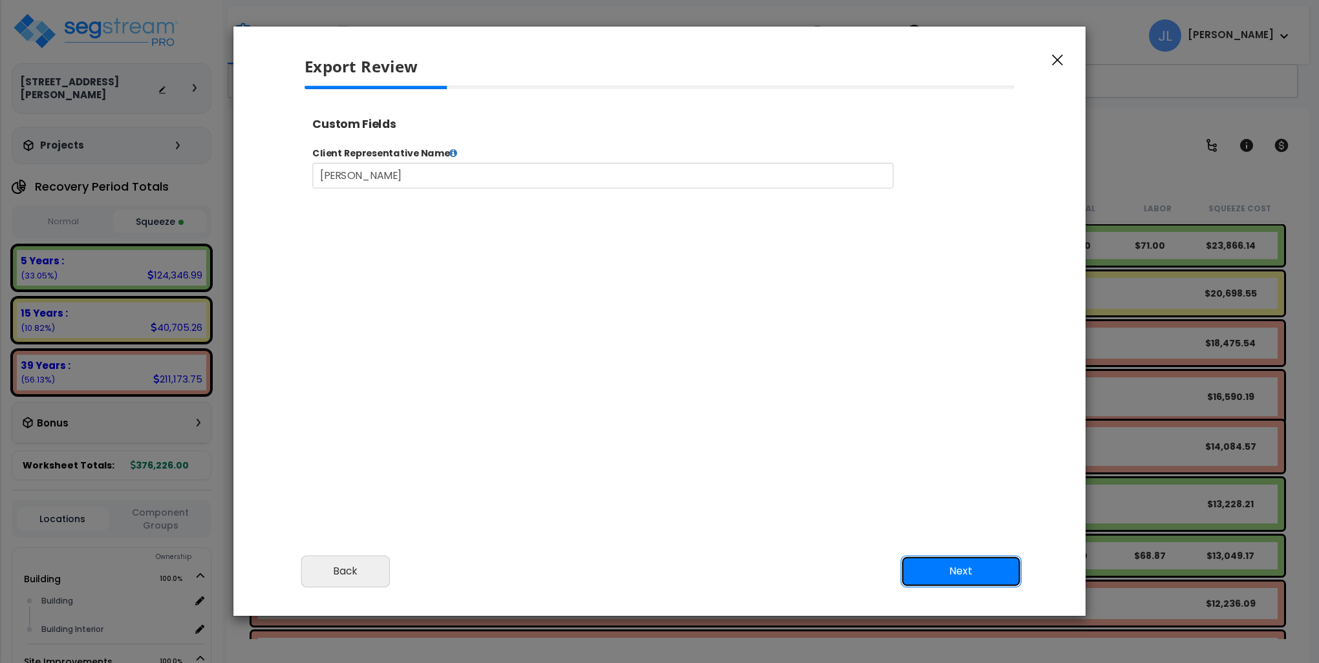
click at [958, 569] on button "Next" at bounding box center [960, 571] width 121 height 32
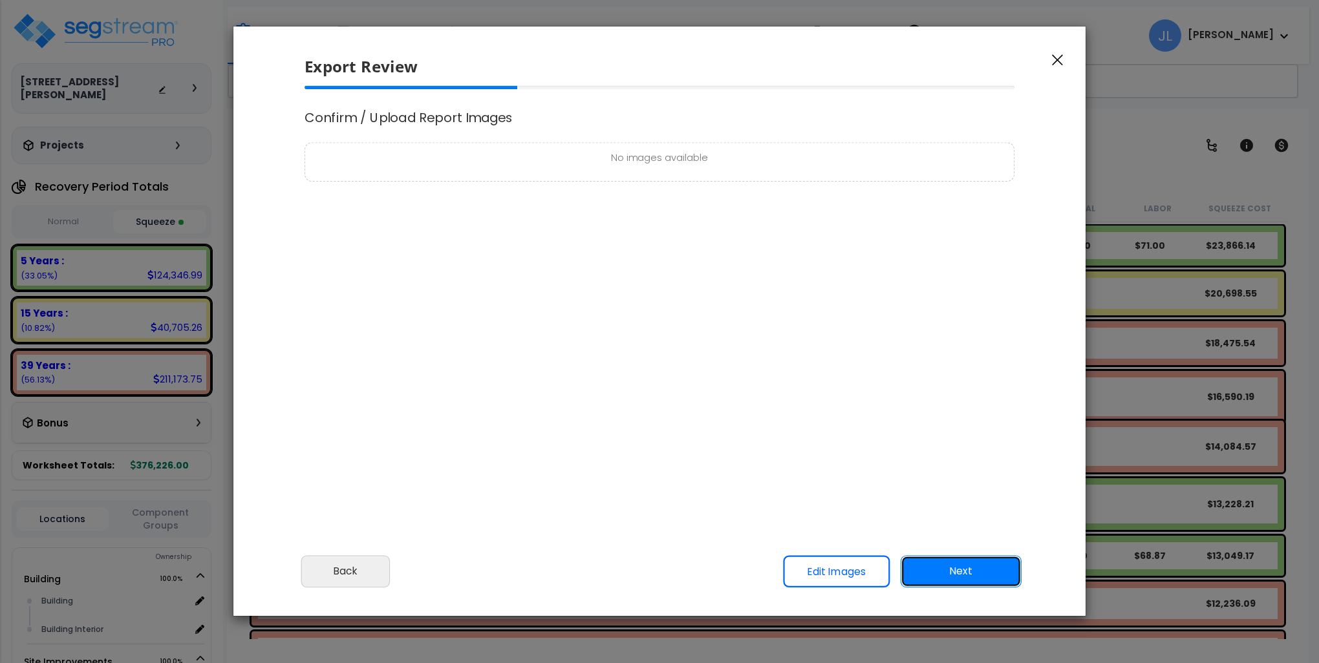
scroll to position [0, 0]
click at [955, 574] on button "Next" at bounding box center [960, 571] width 121 height 32
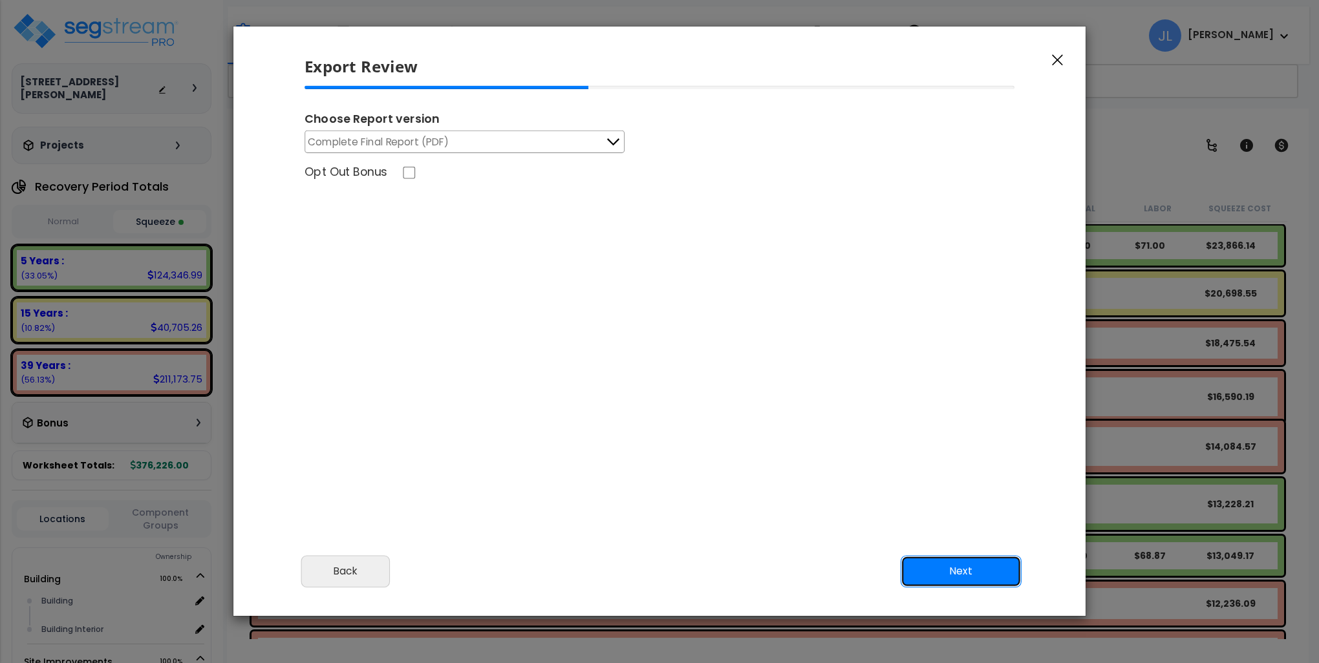
click at [959, 565] on button "Next" at bounding box center [960, 571] width 121 height 32
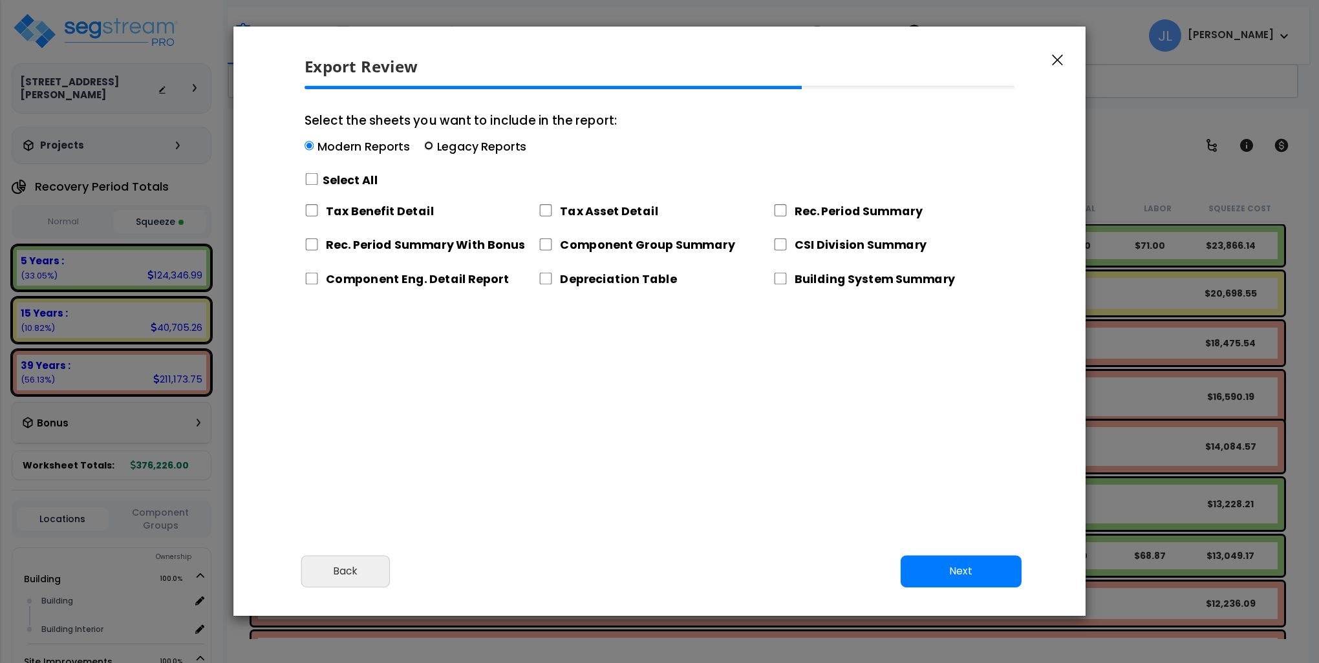
click at [429, 143] on input "Select the sheets you want to include in the report: Modern Reports Legacy Repo…" at bounding box center [428, 146] width 9 height 9
radio input "true"
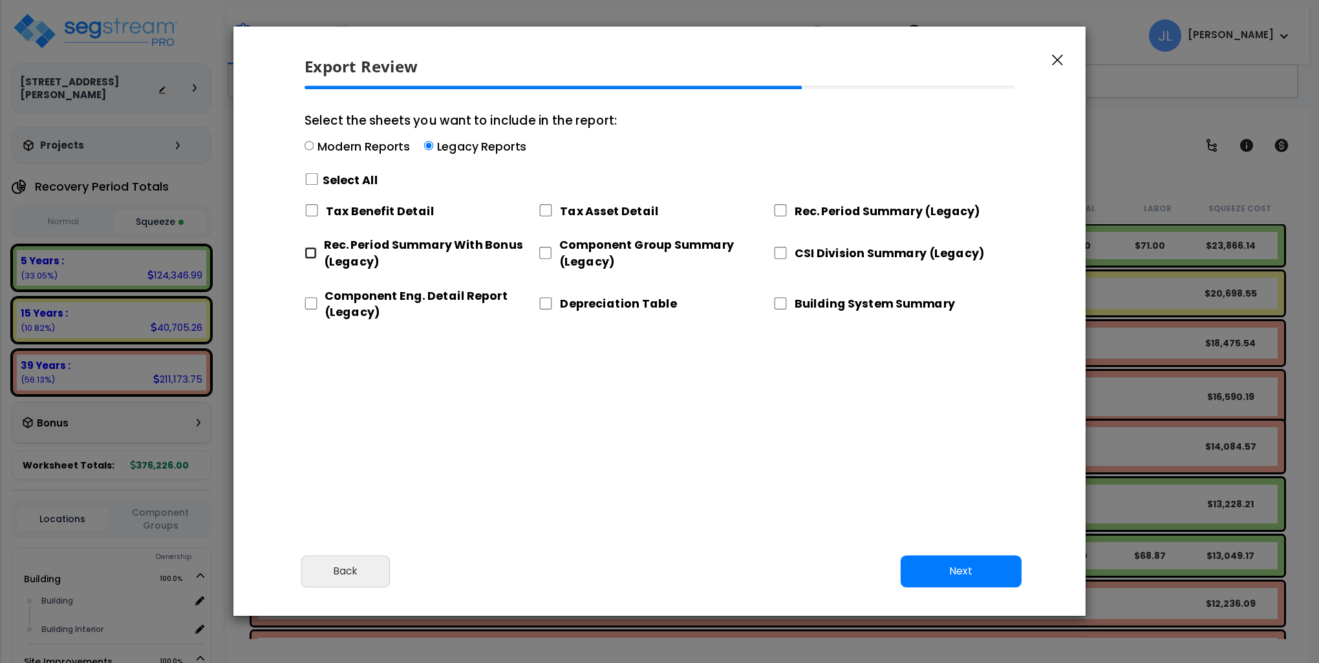
drag, startPoint x: 312, startPoint y: 250, endPoint x: 318, endPoint y: 287, distance: 37.3
click at [313, 255] on input "Rec. Period Summary With Bonus (Legacy)" at bounding box center [310, 253] width 12 height 12
checkbox input "true"
drag, startPoint x: 313, startPoint y: 306, endPoint x: 345, endPoint y: 297, distance: 33.1
click at [314, 306] on input "Component Eng. Detail Report (Legacy)" at bounding box center [310, 303] width 13 height 12
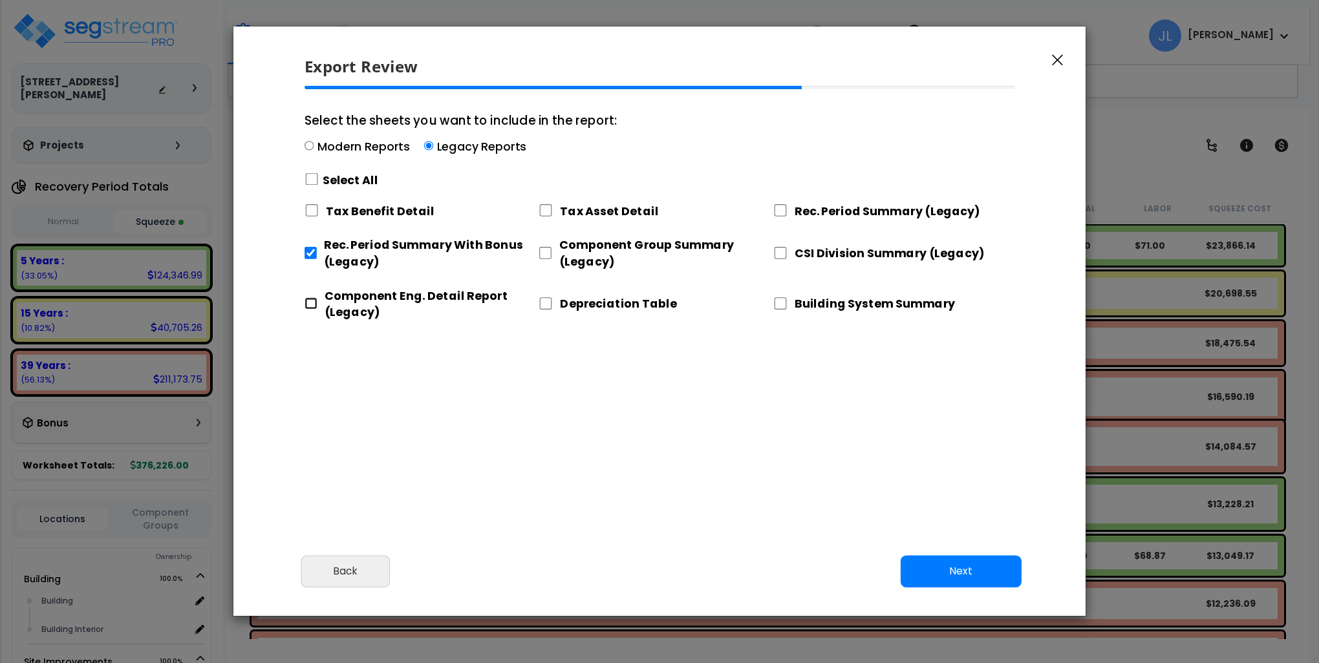
checkbox input "true"
click at [555, 209] on div "Tax Asset Detail" at bounding box center [655, 208] width 234 height 27
drag, startPoint x: 548, startPoint y: 249, endPoint x: 544, endPoint y: 269, distance: 19.9
click at [547, 254] on input "Component Group Summary (Legacy)" at bounding box center [544, 252] width 13 height 12
checkbox input "true"
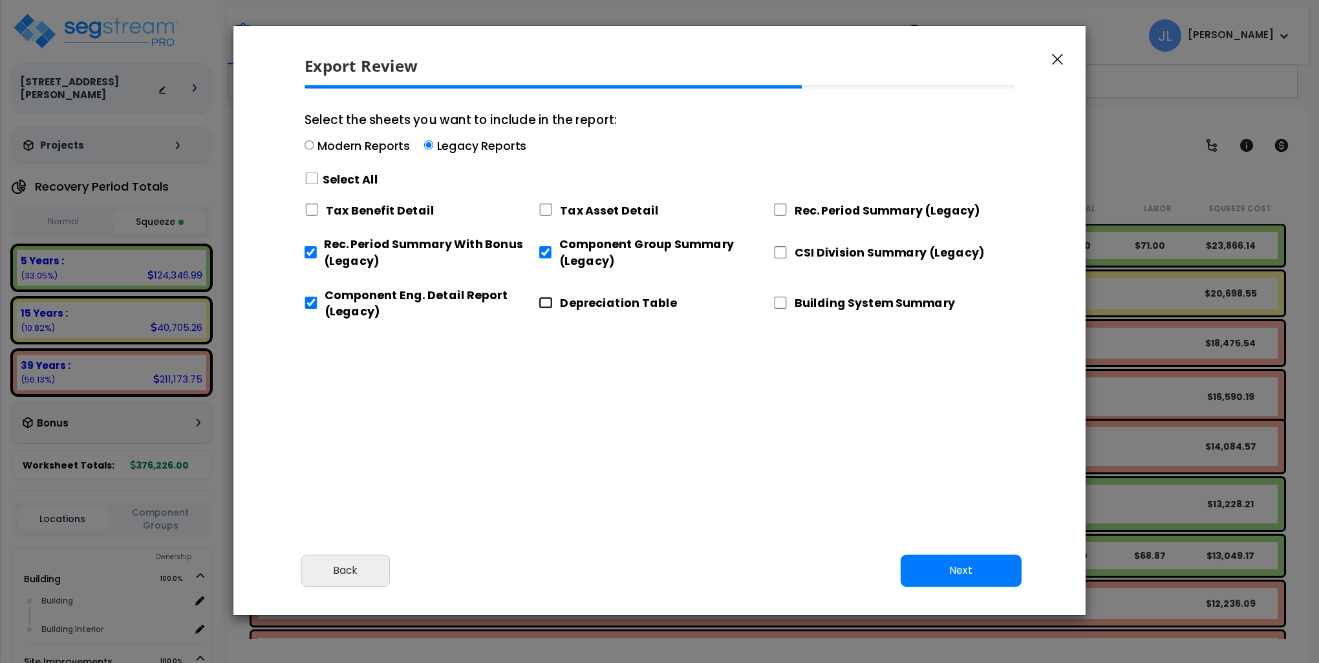
click at [549, 303] on input "Depreciation Table" at bounding box center [545, 303] width 14 height 12
checkbox input "true"
click at [777, 206] on input "Rec. Period Summary (Legacy)" at bounding box center [780, 210] width 14 height 12
checkbox input "true"
click at [780, 252] on input "CSI Division Summary (Legacy)" at bounding box center [780, 252] width 14 height 12
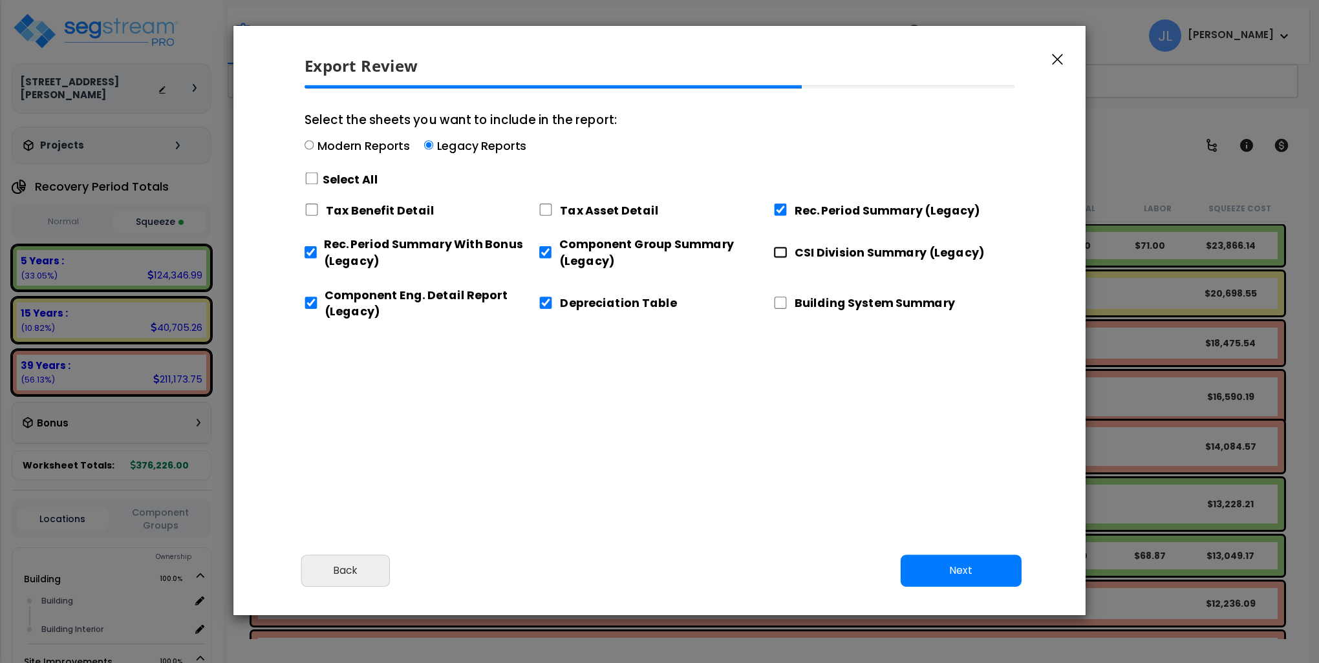
checkbox input "true"
click at [779, 297] on div "Building System Summary" at bounding box center [890, 301] width 234 height 43
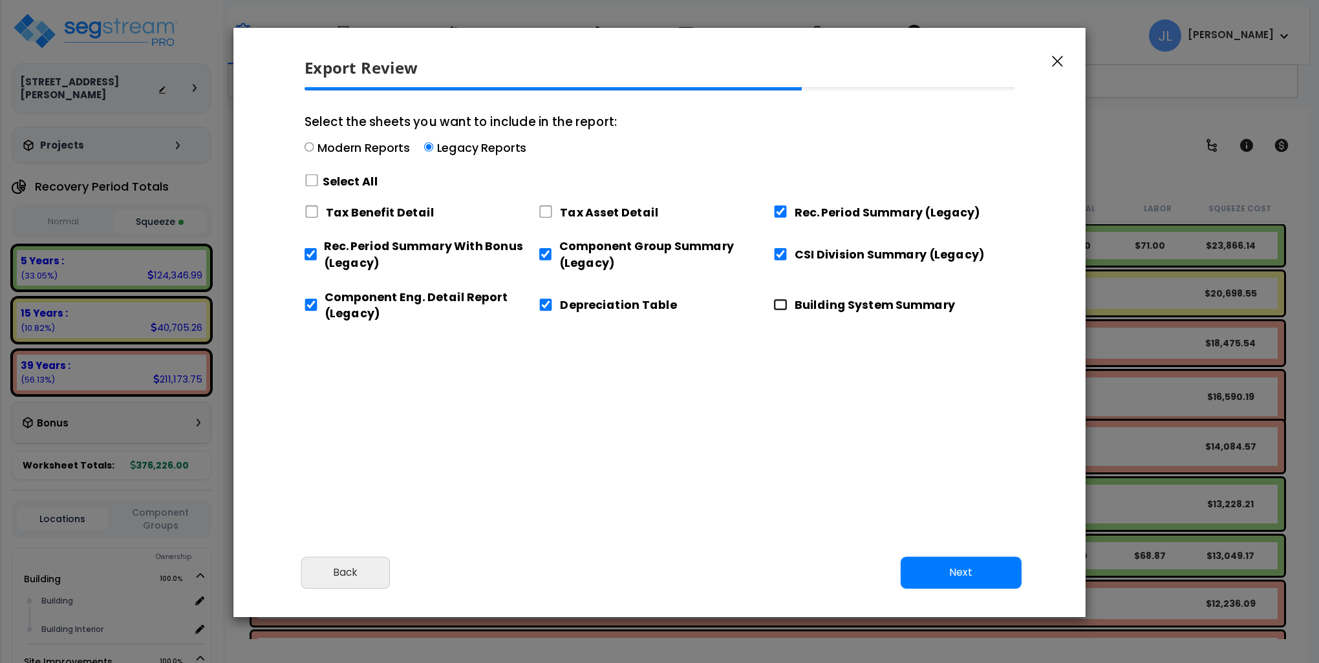
click at [784, 306] on input "Building System Summary" at bounding box center [780, 305] width 14 height 12
checkbox input "true"
click at [542, 209] on input "Tax Asset Detail" at bounding box center [545, 212] width 14 height 12
checkbox input "true"
click at [967, 572] on button "Next" at bounding box center [960, 573] width 121 height 32
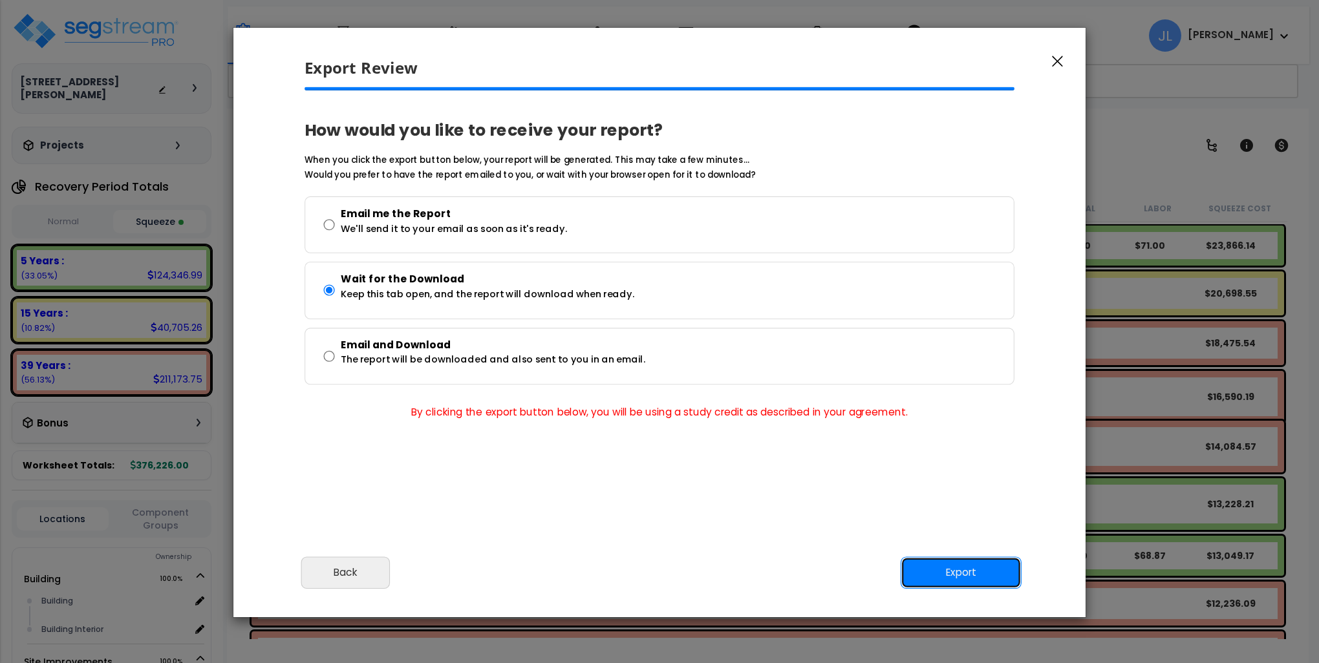
click at [951, 569] on button "Export" at bounding box center [960, 573] width 121 height 32
